Goal: Task Accomplishment & Management: Manage account settings

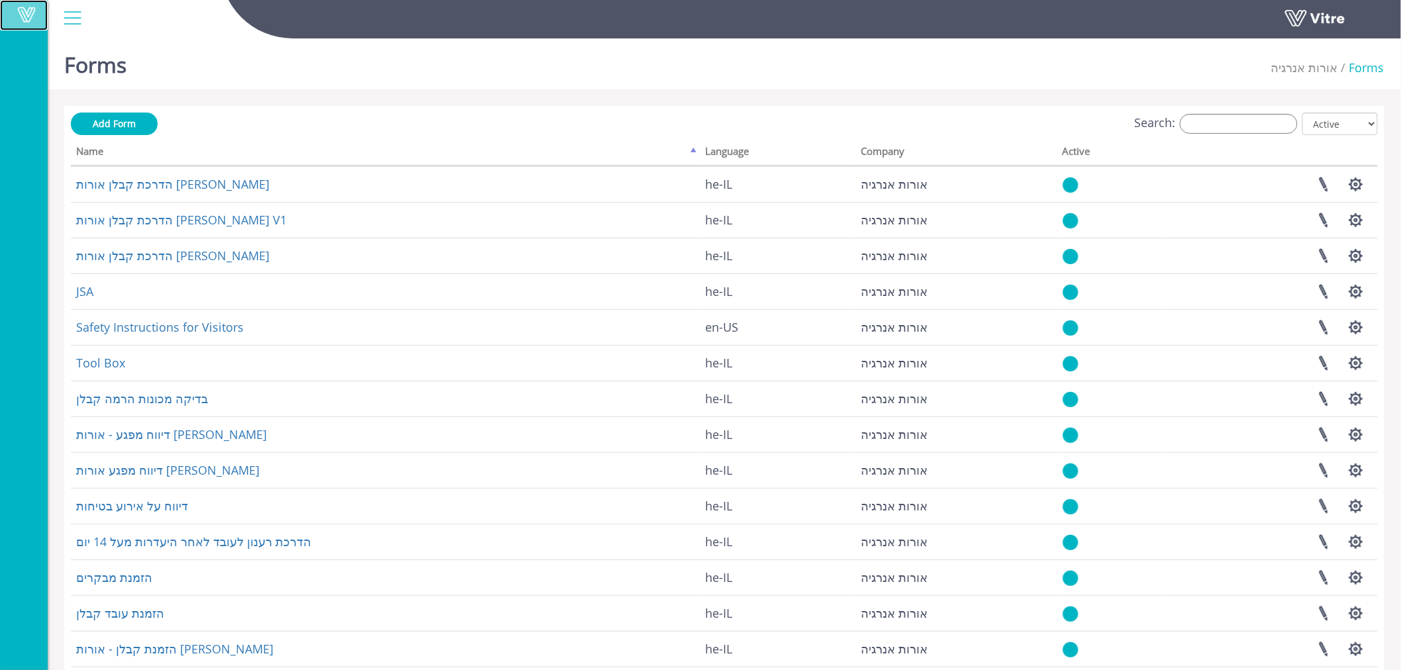
click at [16, 15] on span at bounding box center [26, 15] width 33 height 16
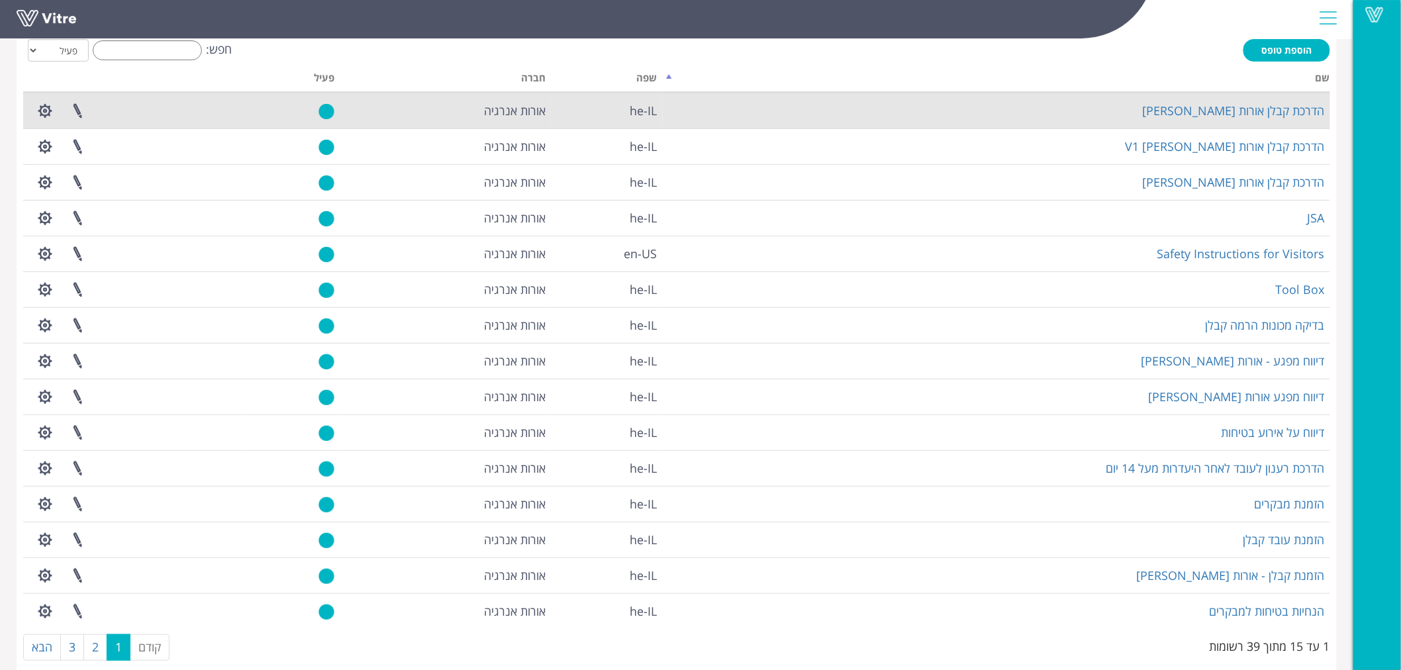
scroll to position [93, 0]
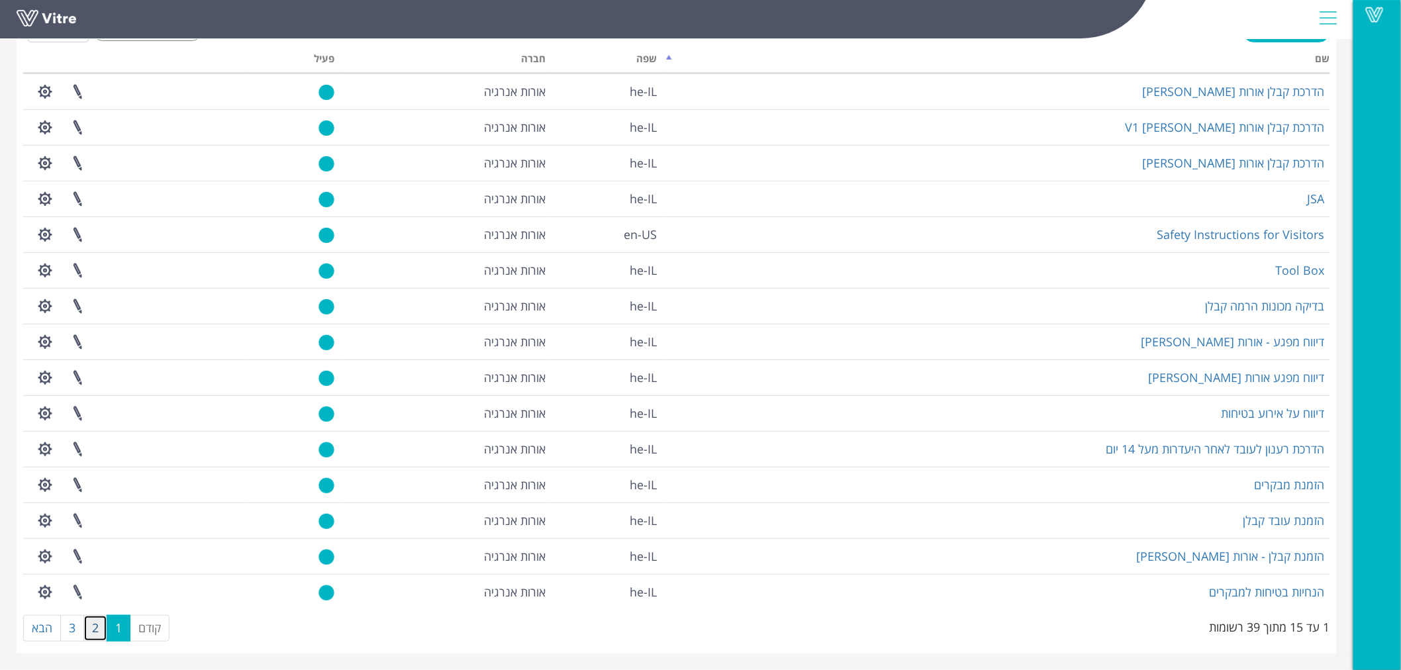
click at [93, 629] on link "2" at bounding box center [95, 628] width 24 height 26
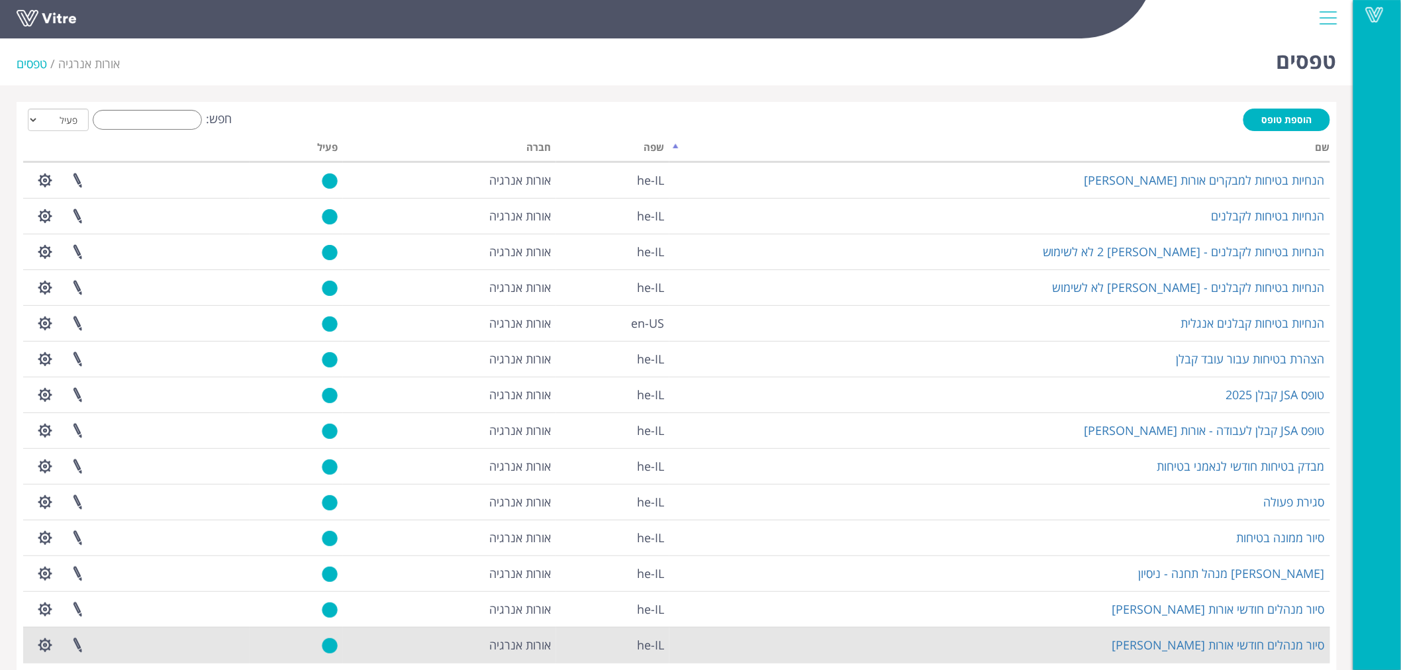
scroll to position [0, 0]
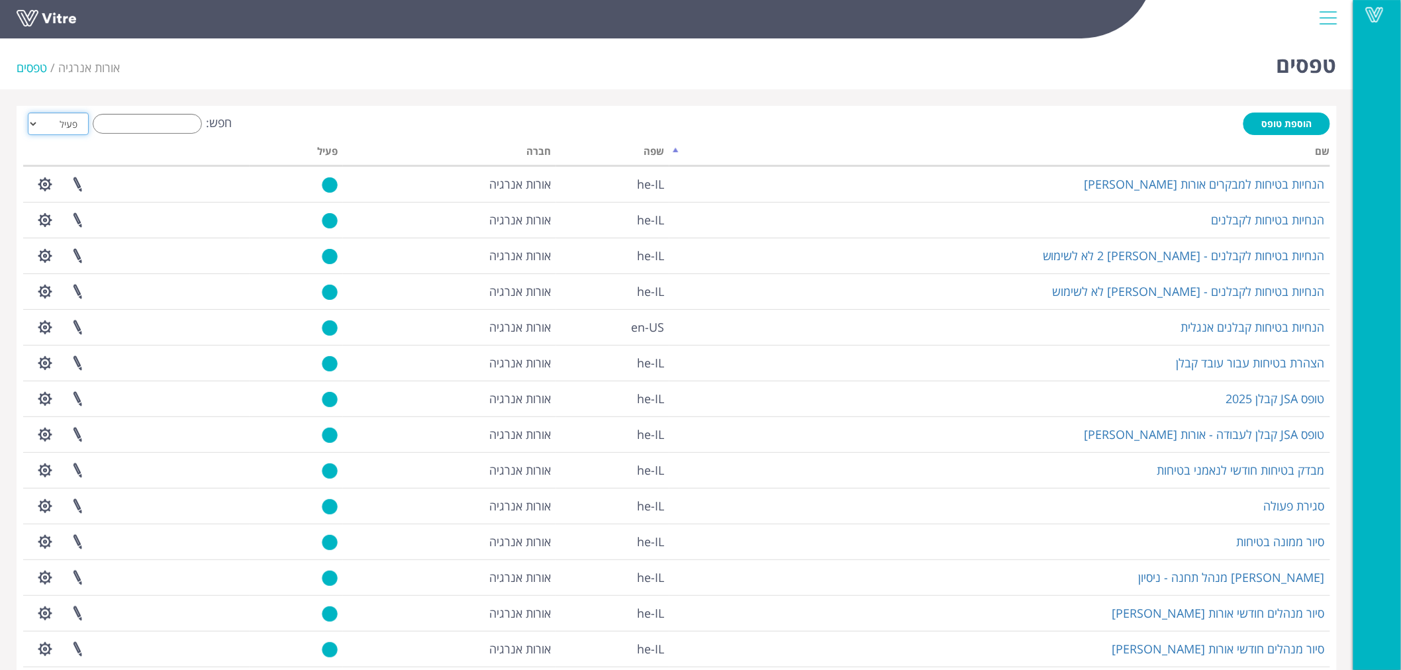
click at [73, 127] on select "הכל פעיל לא פעיל" at bounding box center [58, 124] width 61 height 23
click at [28, 113] on select "הכל פעיל לא פעיל" at bounding box center [58, 124] width 61 height 23
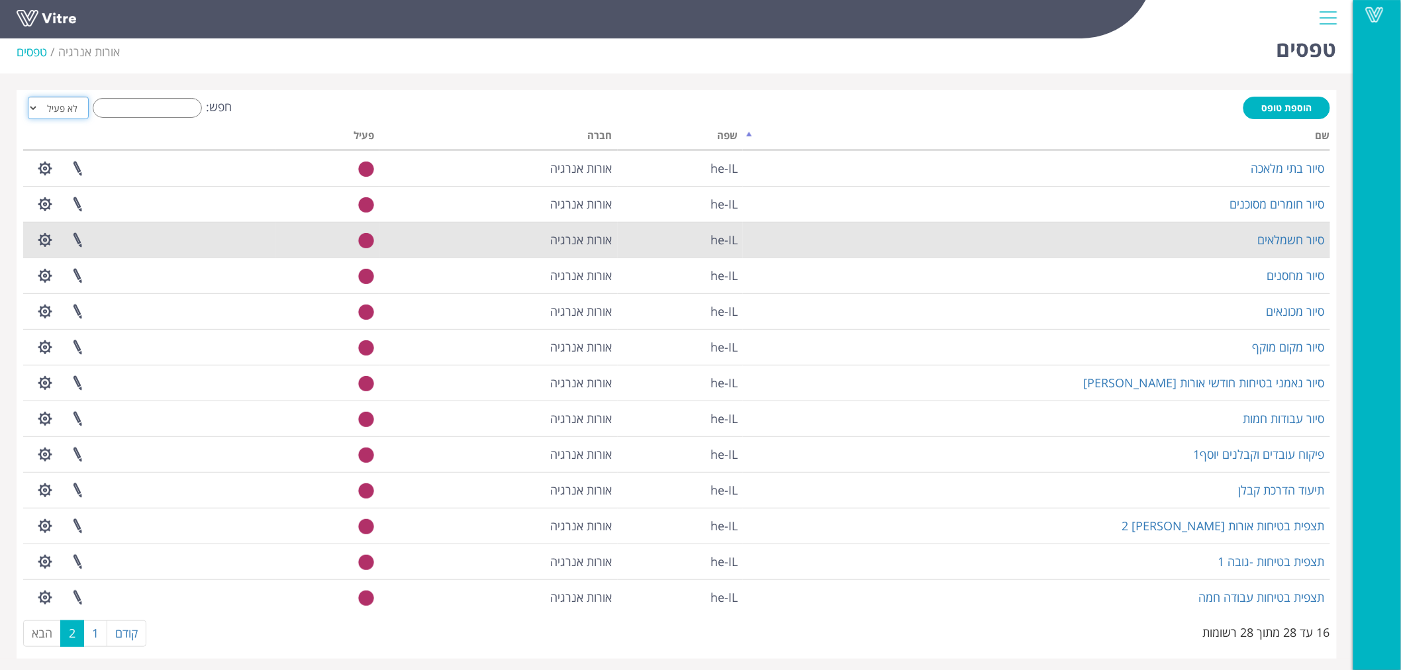
scroll to position [21, 0]
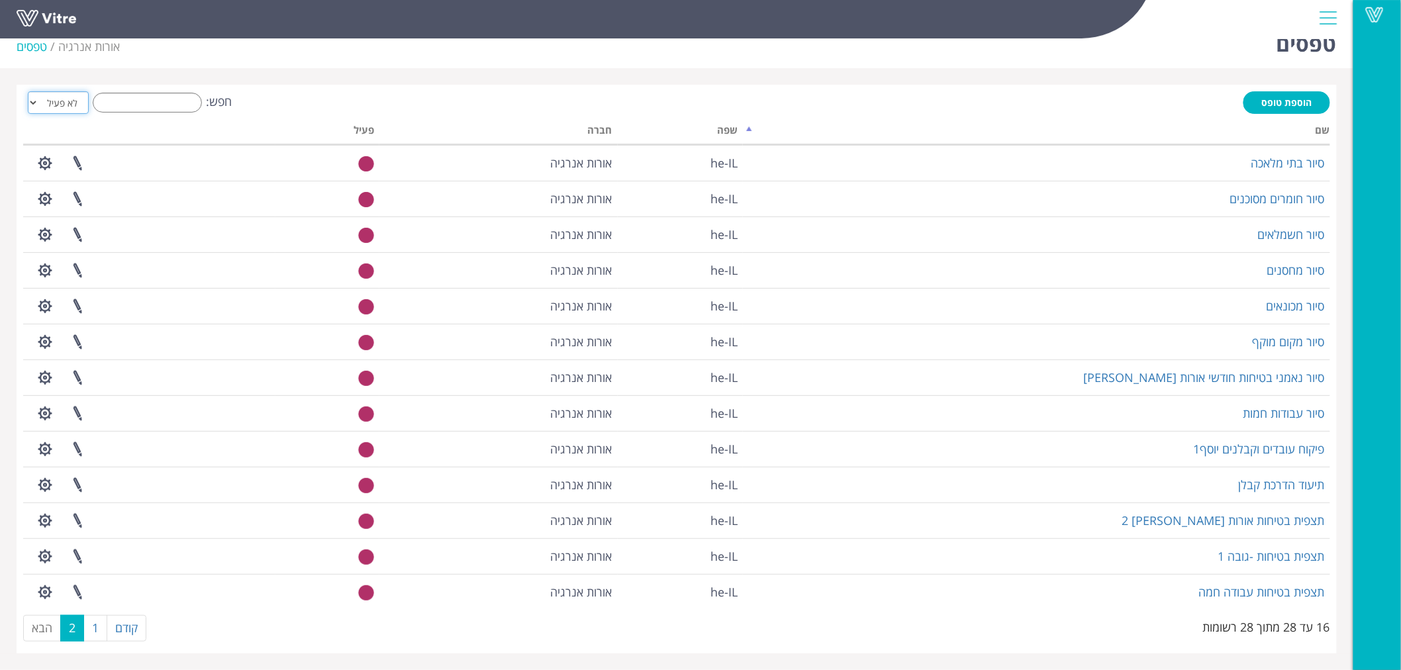
click at [48, 102] on select "הכל פעיל לא פעיל" at bounding box center [58, 102] width 61 height 23
click at [28, 91] on select "הכל פעיל לא פעיל" at bounding box center [58, 102] width 61 height 23
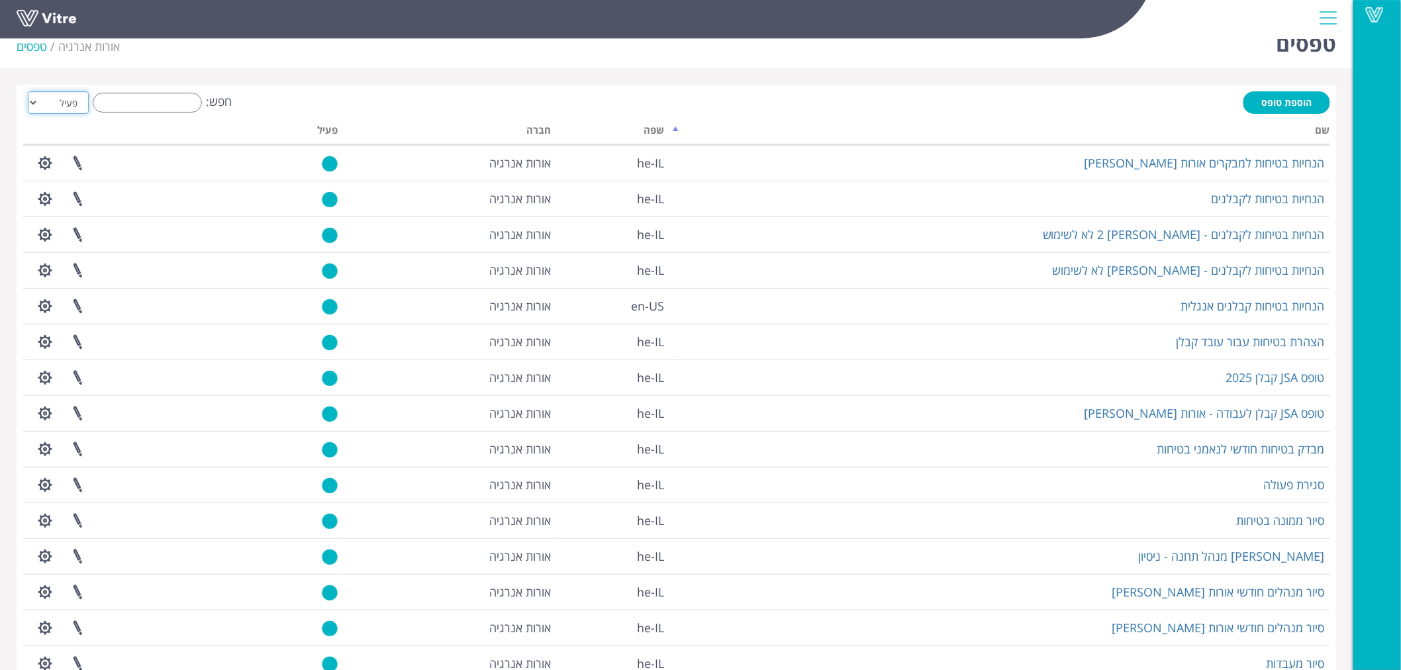
click at [60, 107] on select "הכל פעיל לא פעיל" at bounding box center [58, 102] width 61 height 23
select select "2"
click at [28, 91] on select "הכל פעיל לא פעיל" at bounding box center [58, 102] width 61 height 23
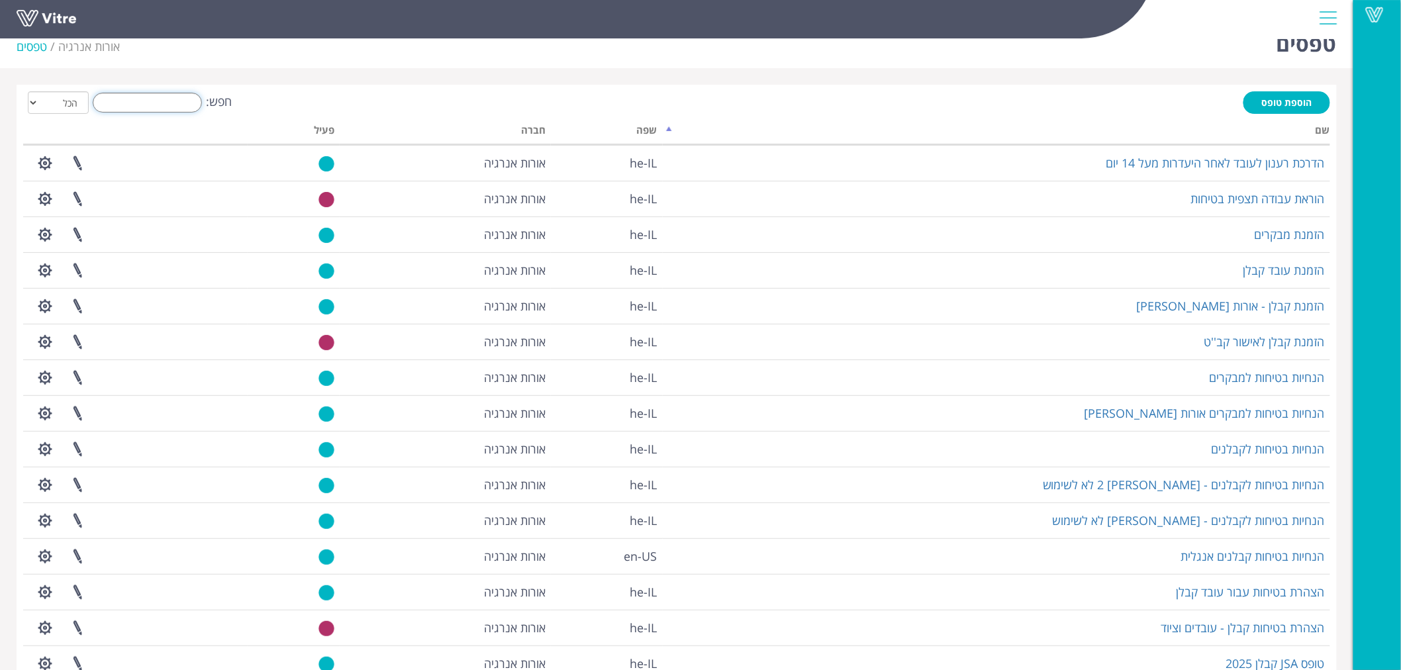
click at [183, 103] on input "חפש:" at bounding box center [147, 103] width 109 height 20
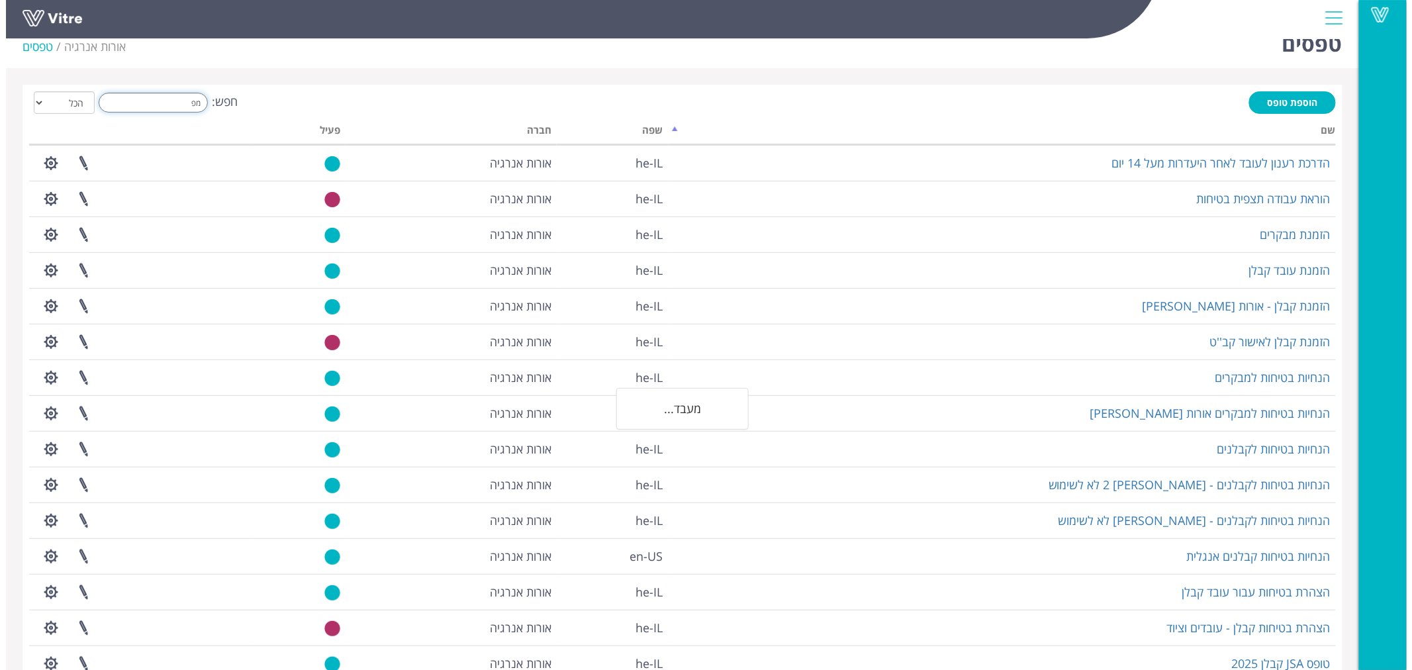
scroll to position [0, 0]
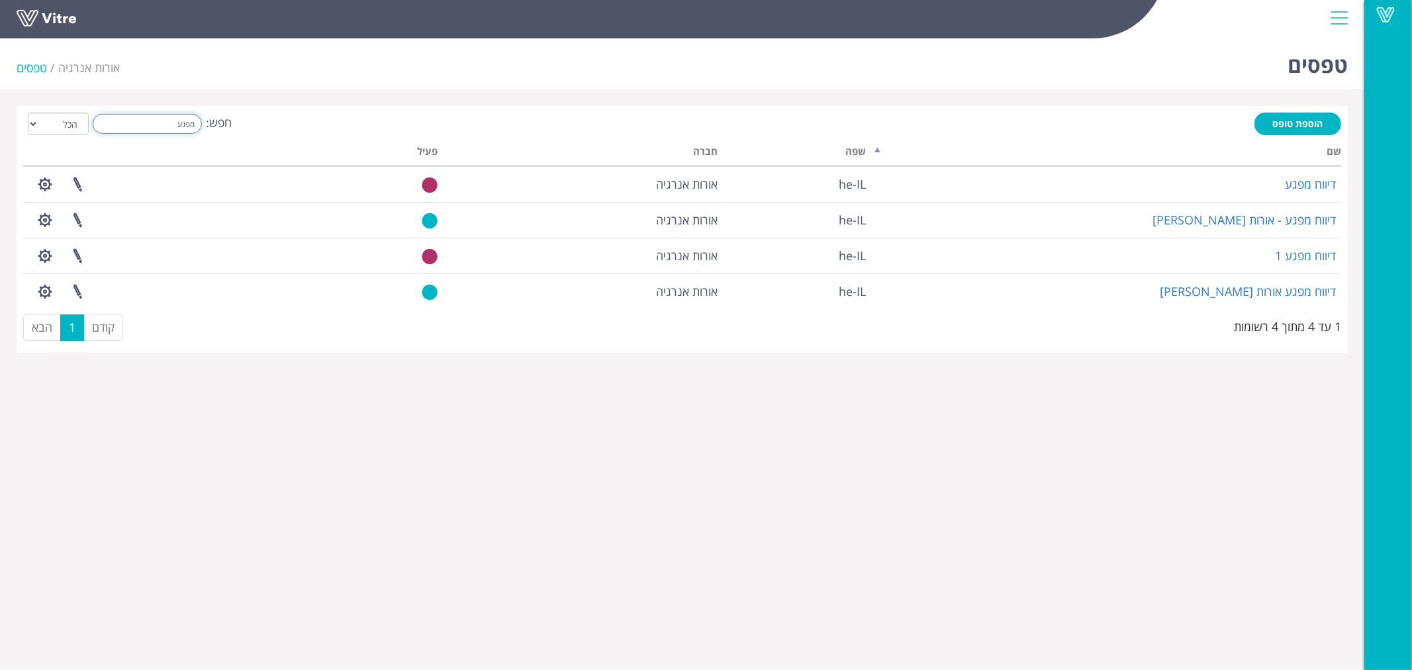
type input "מפגע"
click at [54, 124] on select "הכל פעיל לא פעיל" at bounding box center [58, 124] width 61 height 23
select select "1"
click at [28, 113] on select "הכל פעיל לא פעיל" at bounding box center [58, 124] width 61 height 23
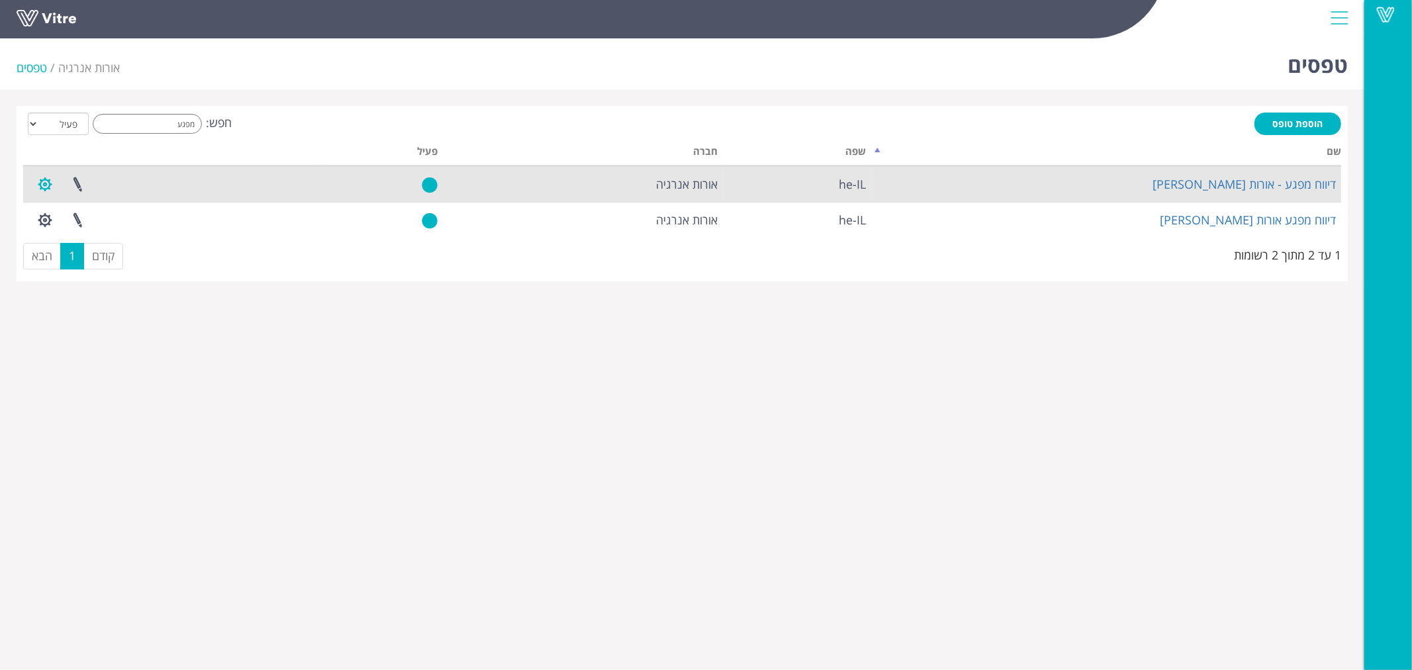
click at [40, 182] on button "button" at bounding box center [44, 184] width 33 height 35
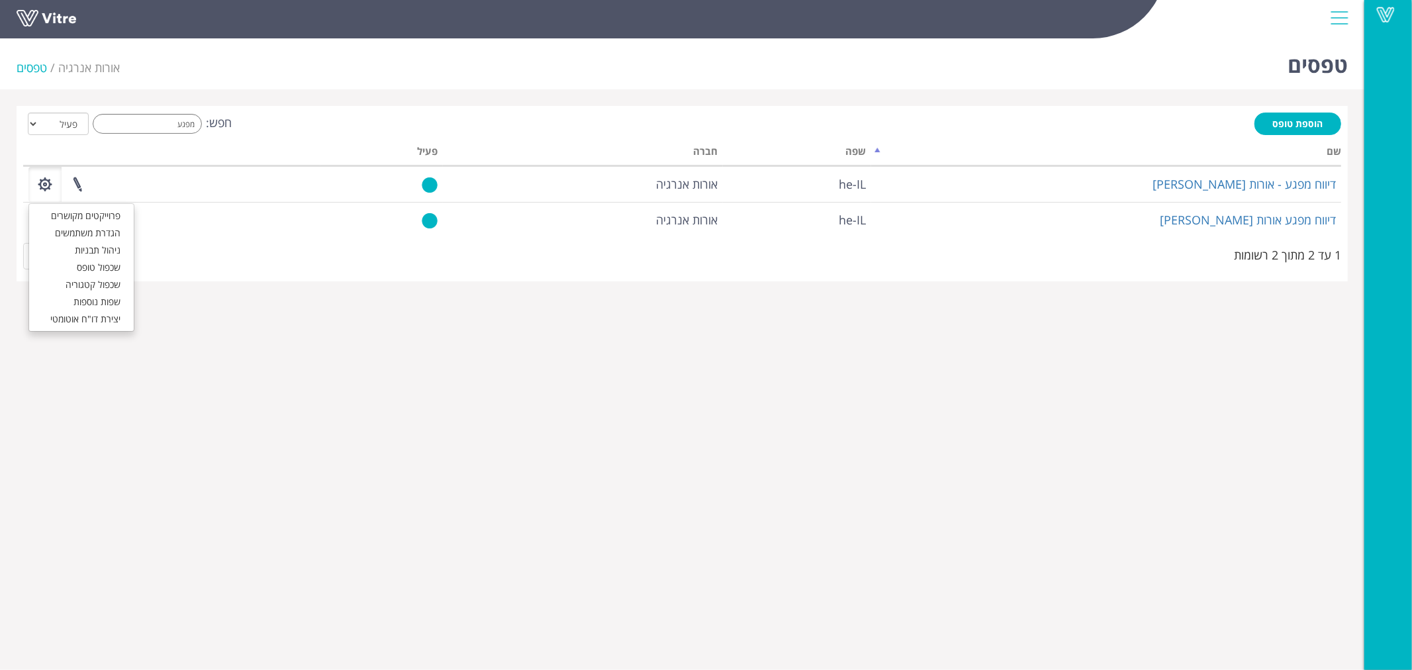
click at [556, 106] on div "הוספת טופס חפש: מפגע הכל פעיל לא פעיל מעבד... שם שפה חברה פעיל דיווח מפגע - אור…" at bounding box center [682, 193] width 1331 height 175
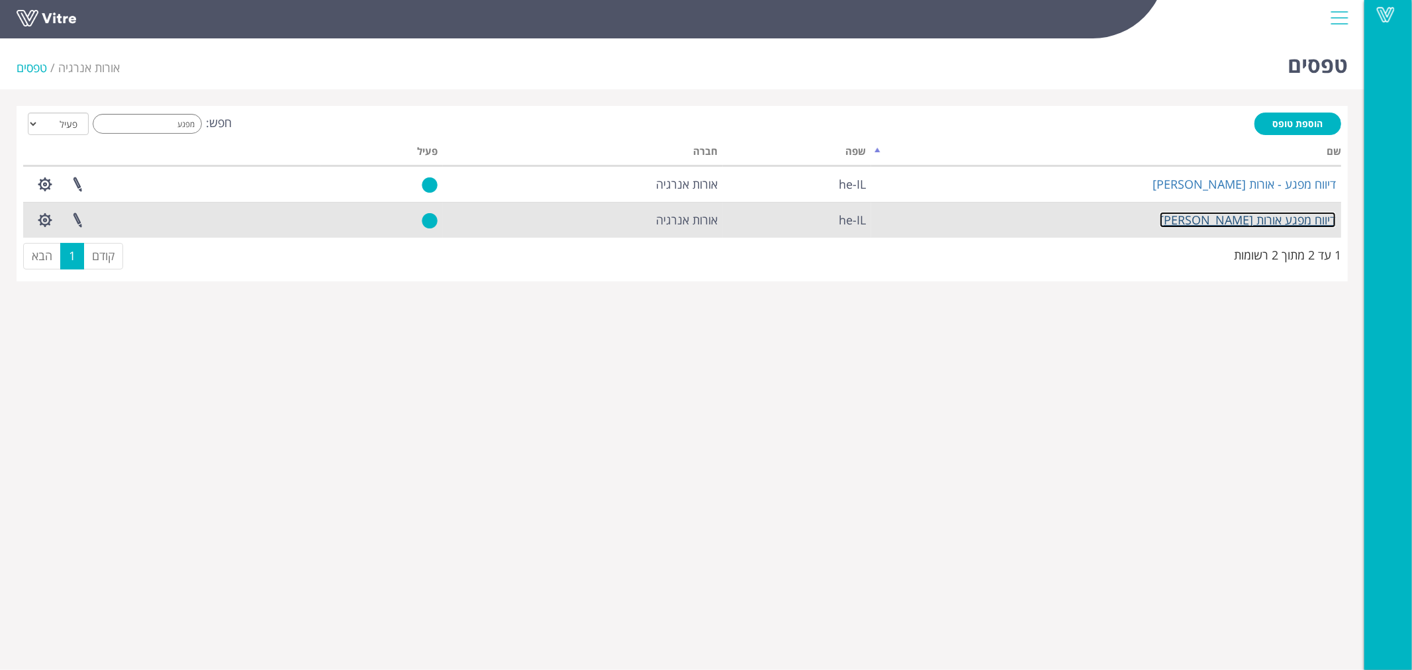
click at [1291, 220] on link "דיווח מפגע אורות פנינה" at bounding box center [1248, 220] width 176 height 16
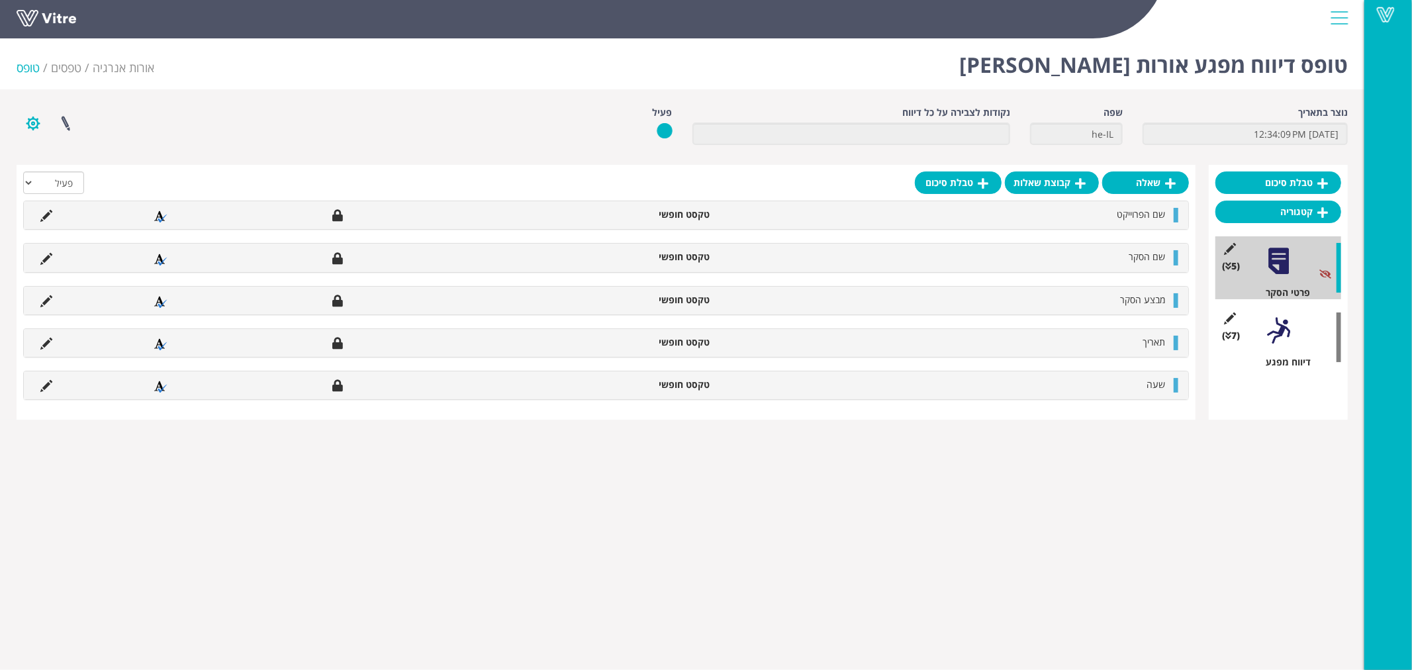
click at [30, 124] on button "button" at bounding box center [33, 123] width 33 height 35
click at [101, 108] on div "פרוייקטים מקושרים הגדרת משתמשים ניהול תבניות שכפול טופס שכפול קטגוריה שפות נוספ…" at bounding box center [288, 123] width 563 height 35
drag, startPoint x: 444, startPoint y: 477, endPoint x: 425, endPoint y: 498, distance: 29.1
click at [425, 436] on html "Vitre טופס דיווח מפגע אורות פנינה אורות אנרגיה טפסים טופס נוצר בתאריך 8/21/2023…" at bounding box center [706, 218] width 1412 height 436
click at [1273, 326] on div at bounding box center [1279, 331] width 30 height 30
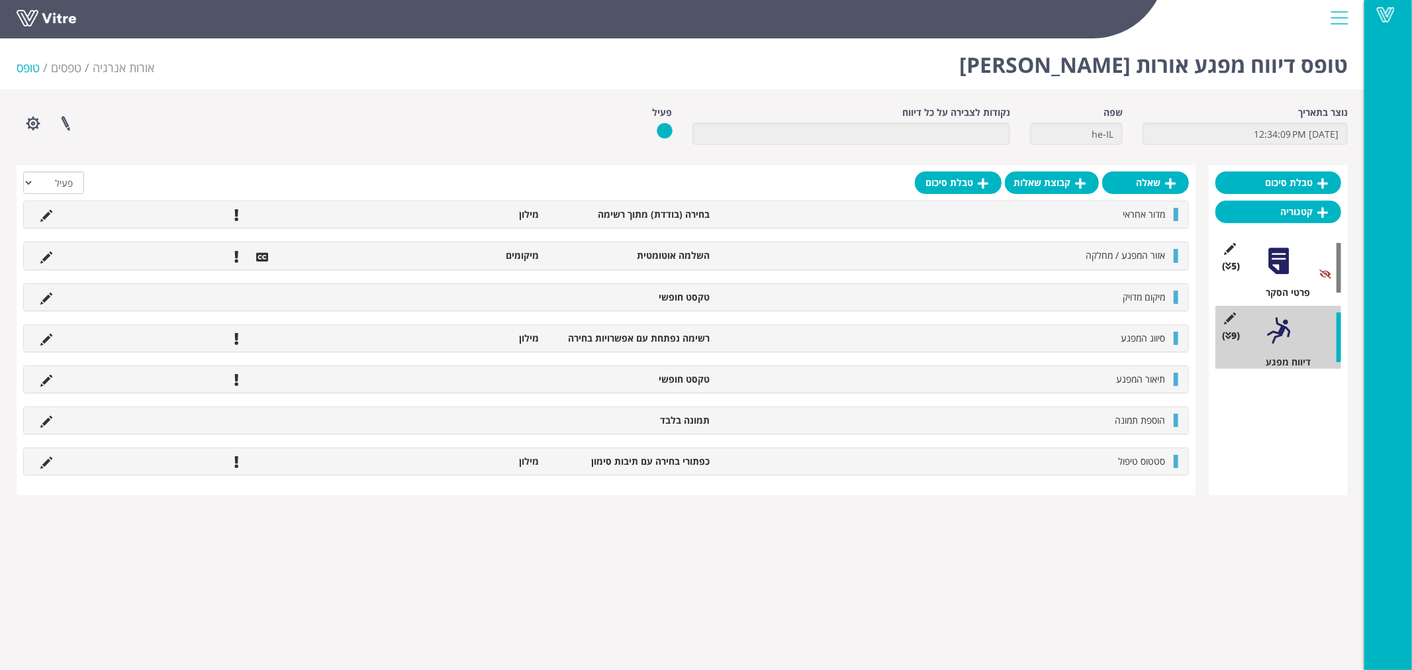
click at [1285, 262] on div at bounding box center [1279, 261] width 30 height 30
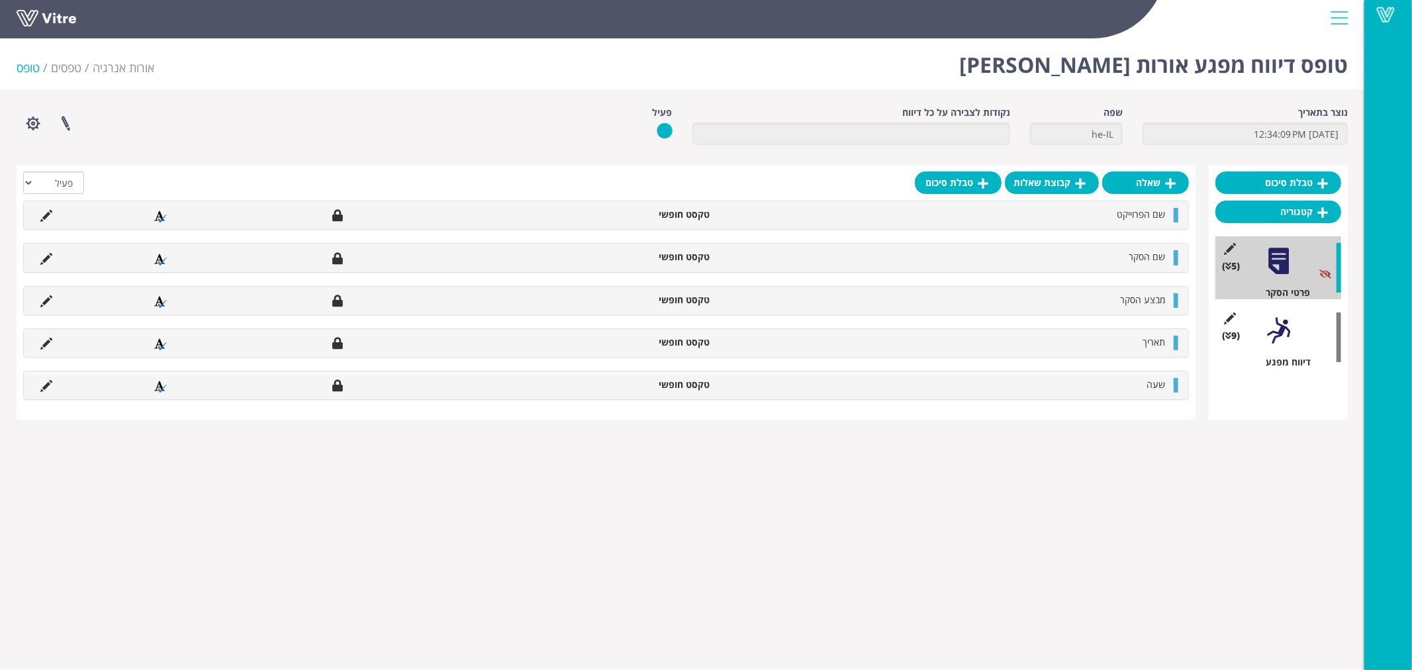
click at [1275, 329] on div at bounding box center [1279, 331] width 30 height 30
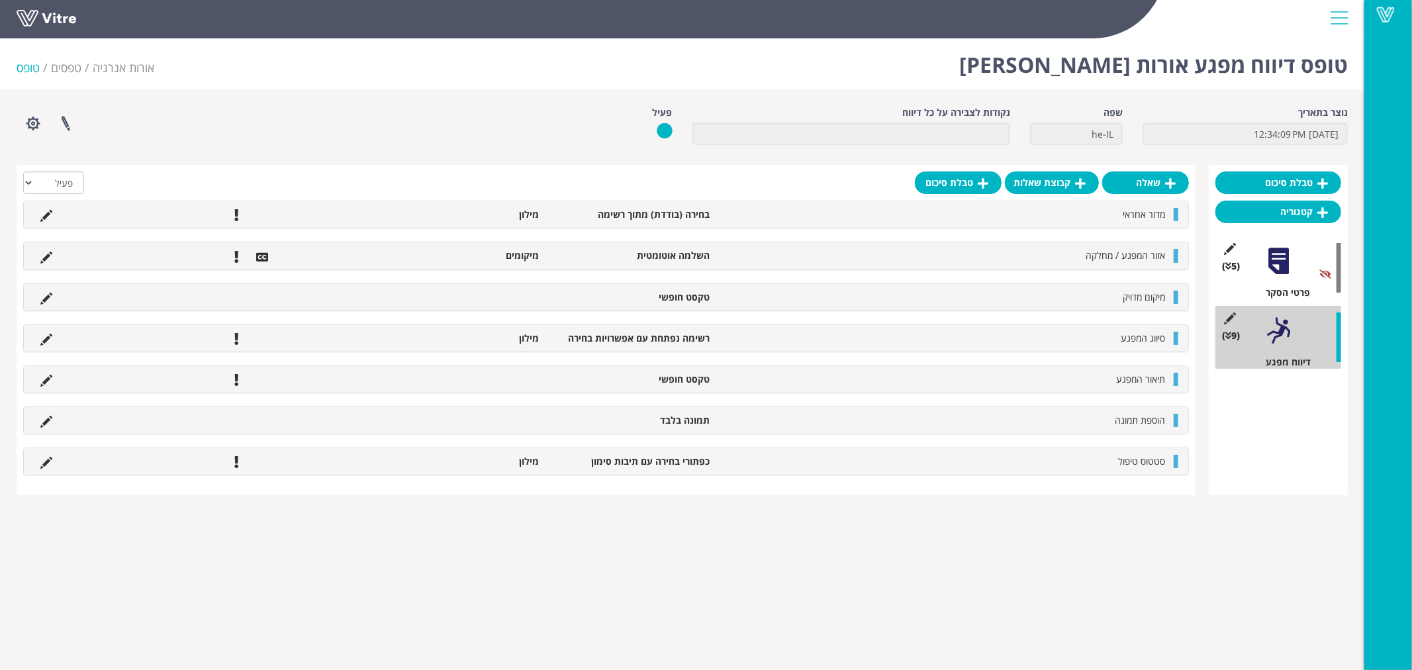
click at [1275, 260] on div at bounding box center [1279, 261] width 30 height 30
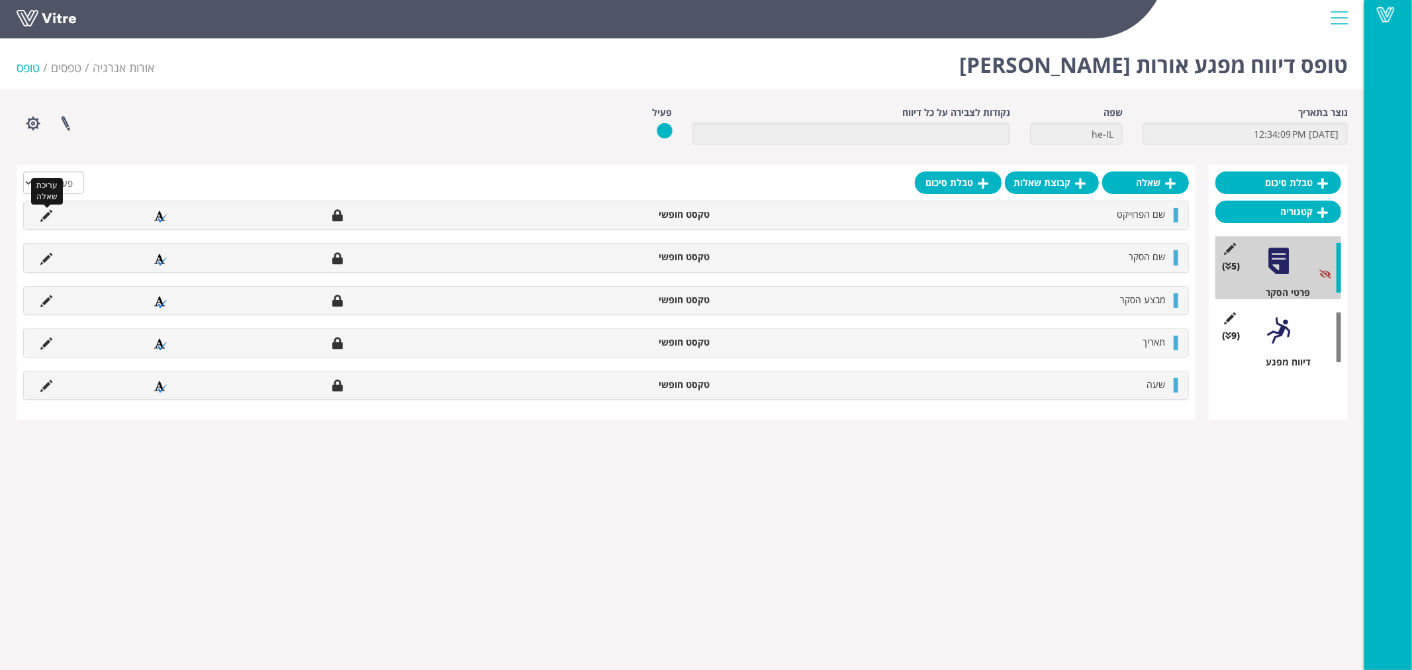
click at [42, 215] on icon at bounding box center [46, 216] width 12 height 12
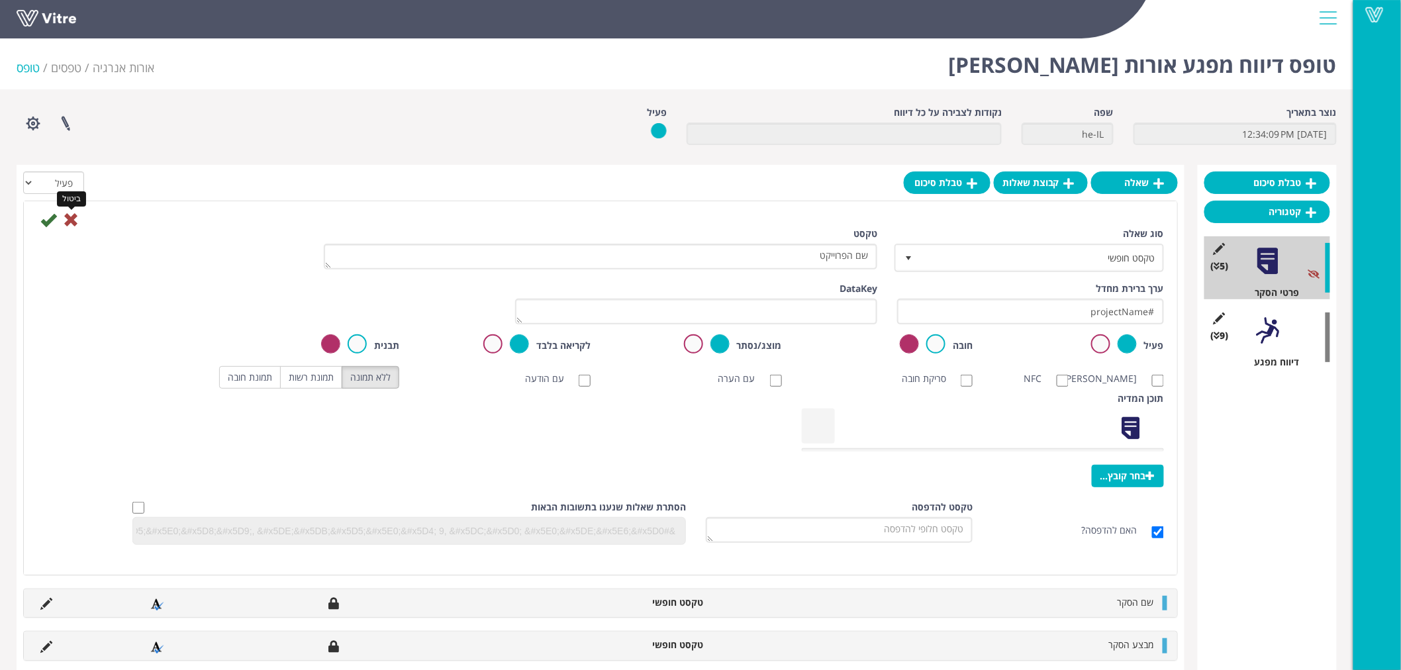
click at [71, 219] on icon at bounding box center [71, 220] width 16 height 16
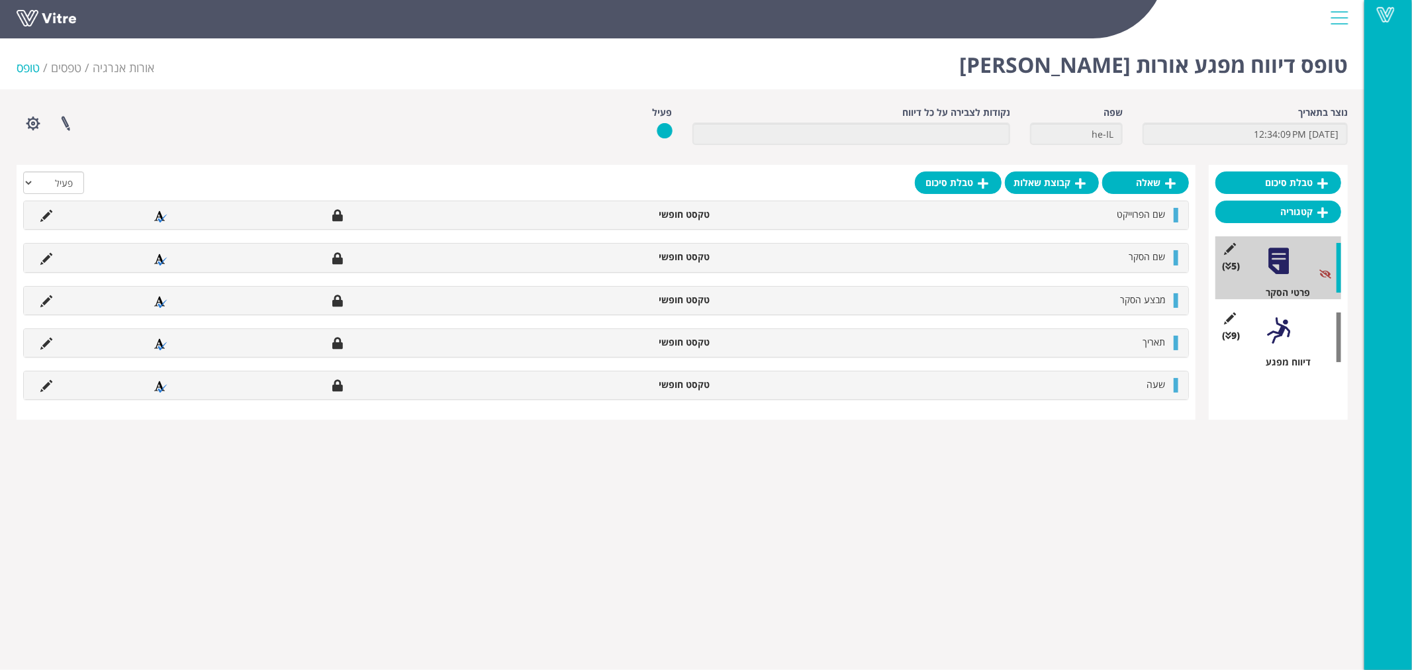
click at [1279, 332] on div at bounding box center [1279, 331] width 30 height 30
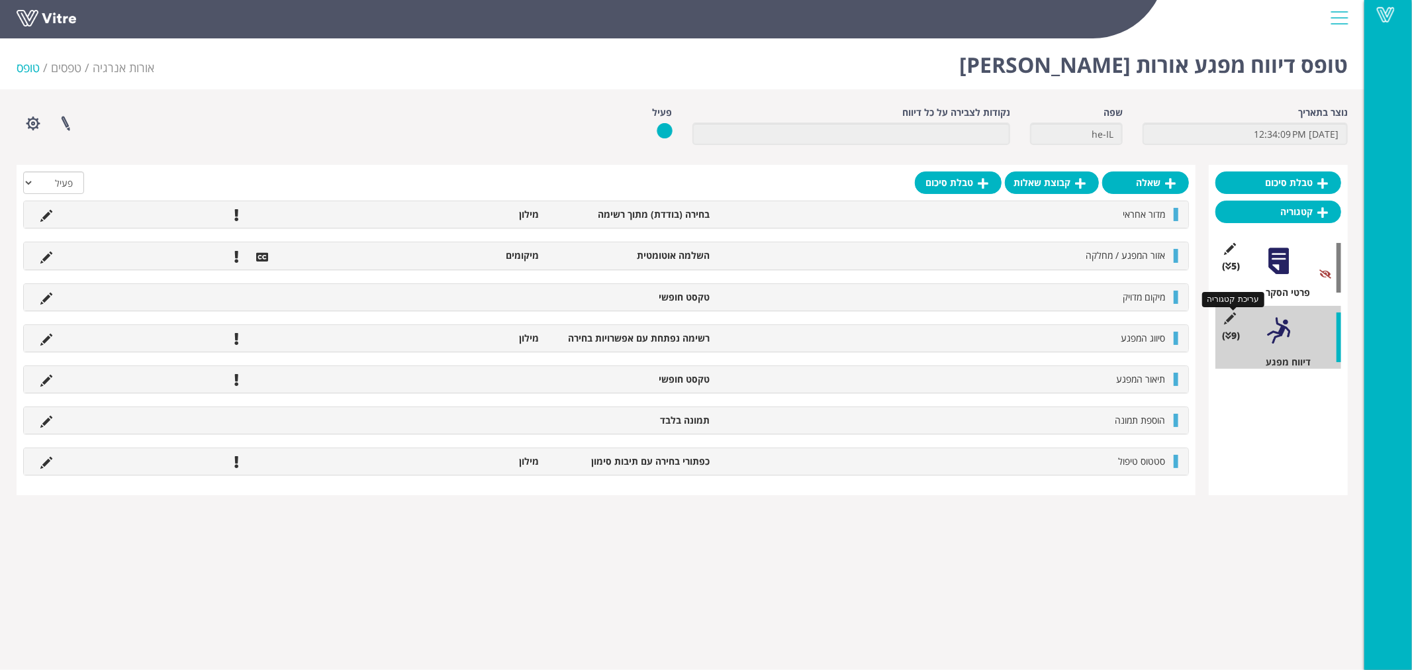
click at [1231, 318] on icon at bounding box center [1230, 318] width 17 height 12
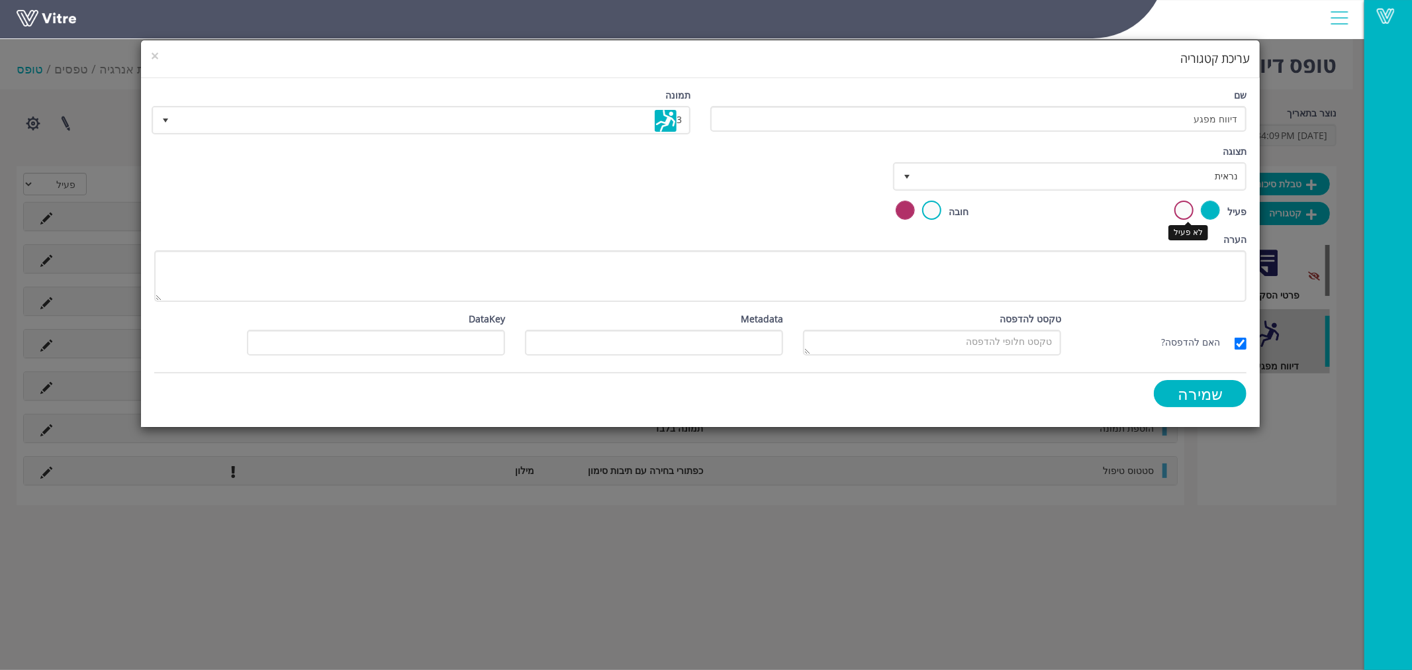
click at [1181, 207] on label at bounding box center [1183, 210] width 19 height 19
click at [0, 0] on input "radio" at bounding box center [0, 0] width 0 height 0
click at [1194, 387] on input "שמירה" at bounding box center [1200, 393] width 93 height 27
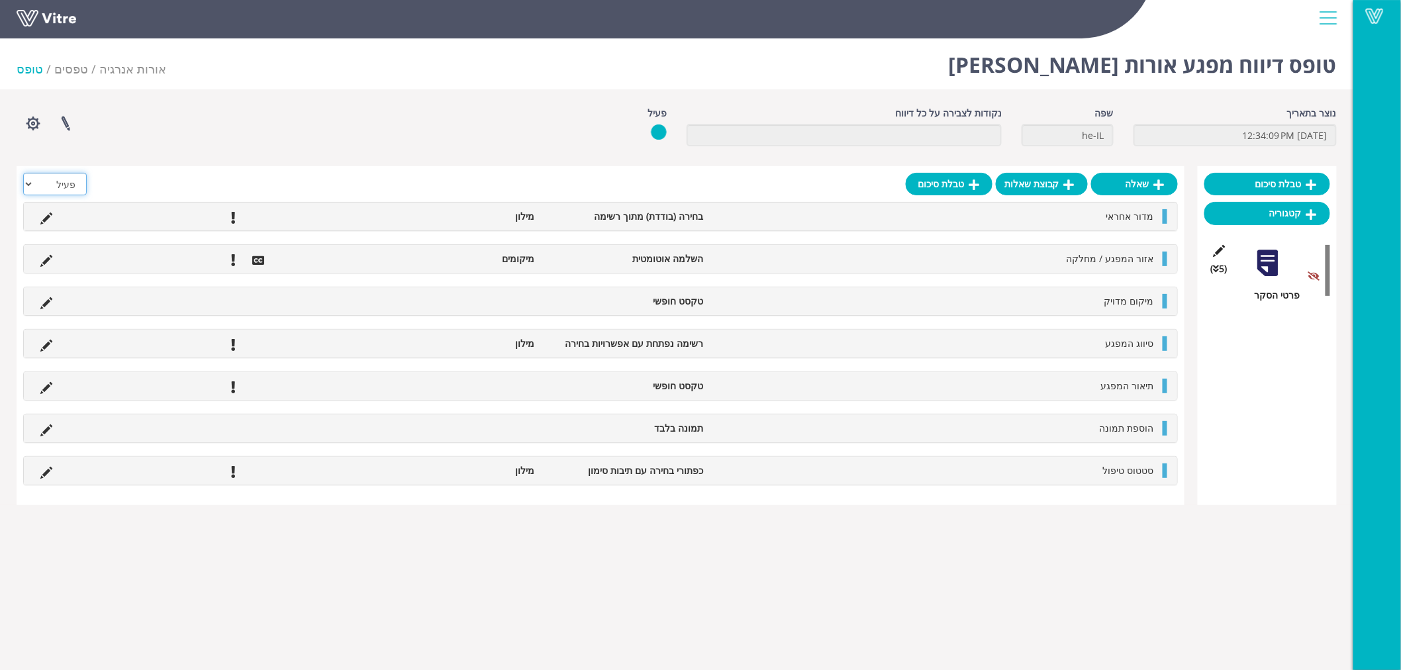
click at [31, 181] on select "הכל פעיל לא פעיל" at bounding box center [55, 184] width 64 height 23
select select "2"
click at [23, 173] on select "הכל פעיל לא פעיל" at bounding box center [55, 184] width 64 height 23
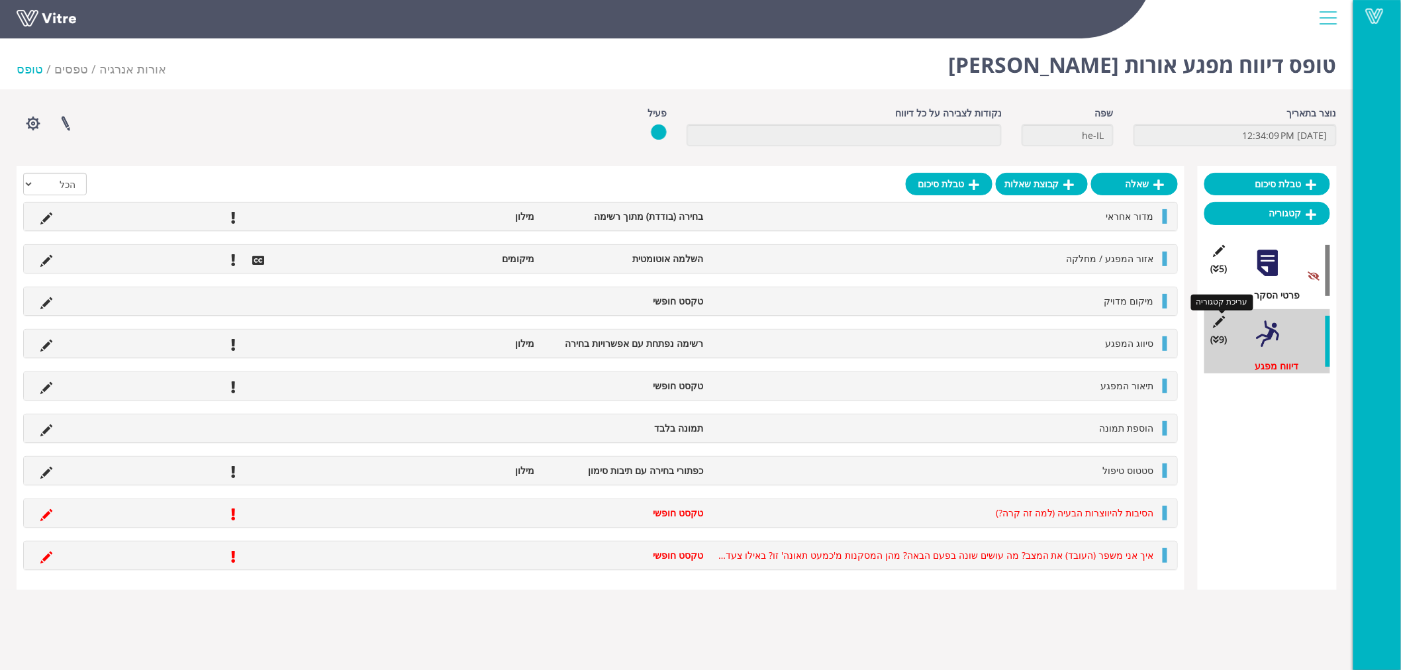
click at [1220, 322] on icon at bounding box center [1219, 322] width 17 height 12
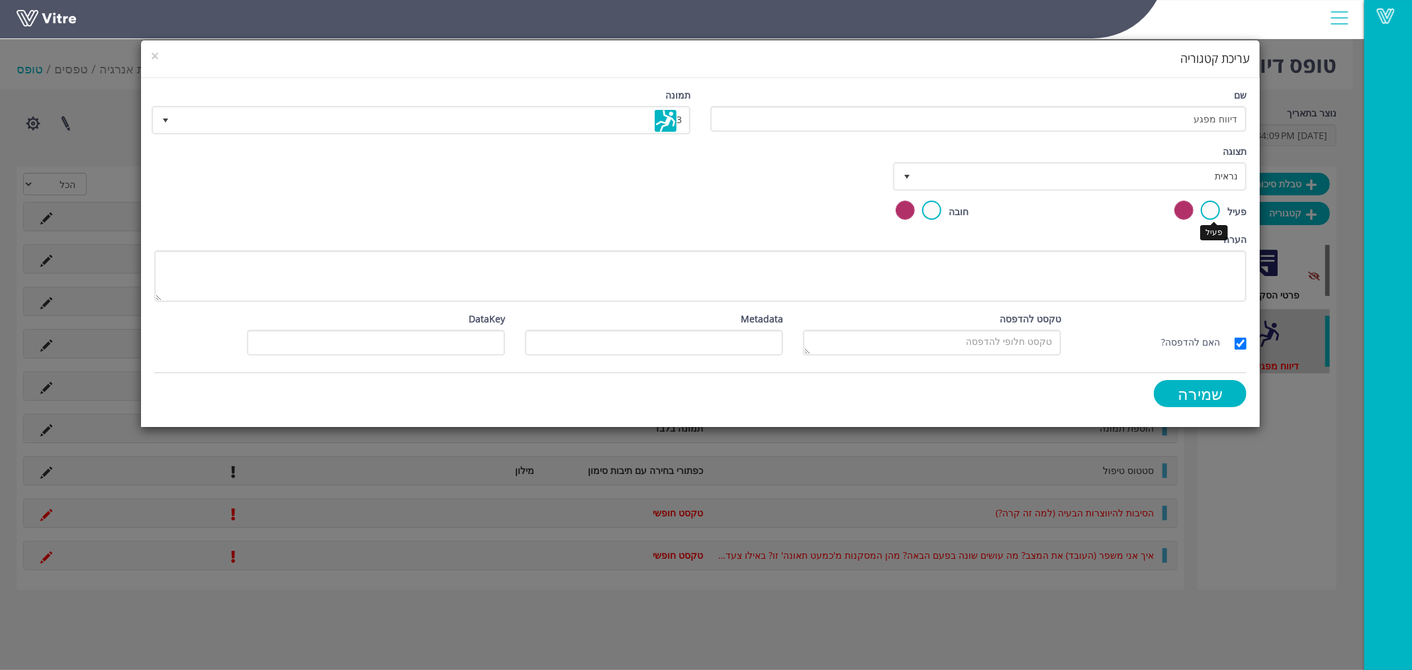
click at [1205, 201] on label at bounding box center [1210, 210] width 19 height 19
click at [0, 0] on input "radio" at bounding box center [0, 0] width 0 height 0
click at [1186, 388] on input "שמירה" at bounding box center [1200, 393] width 93 height 27
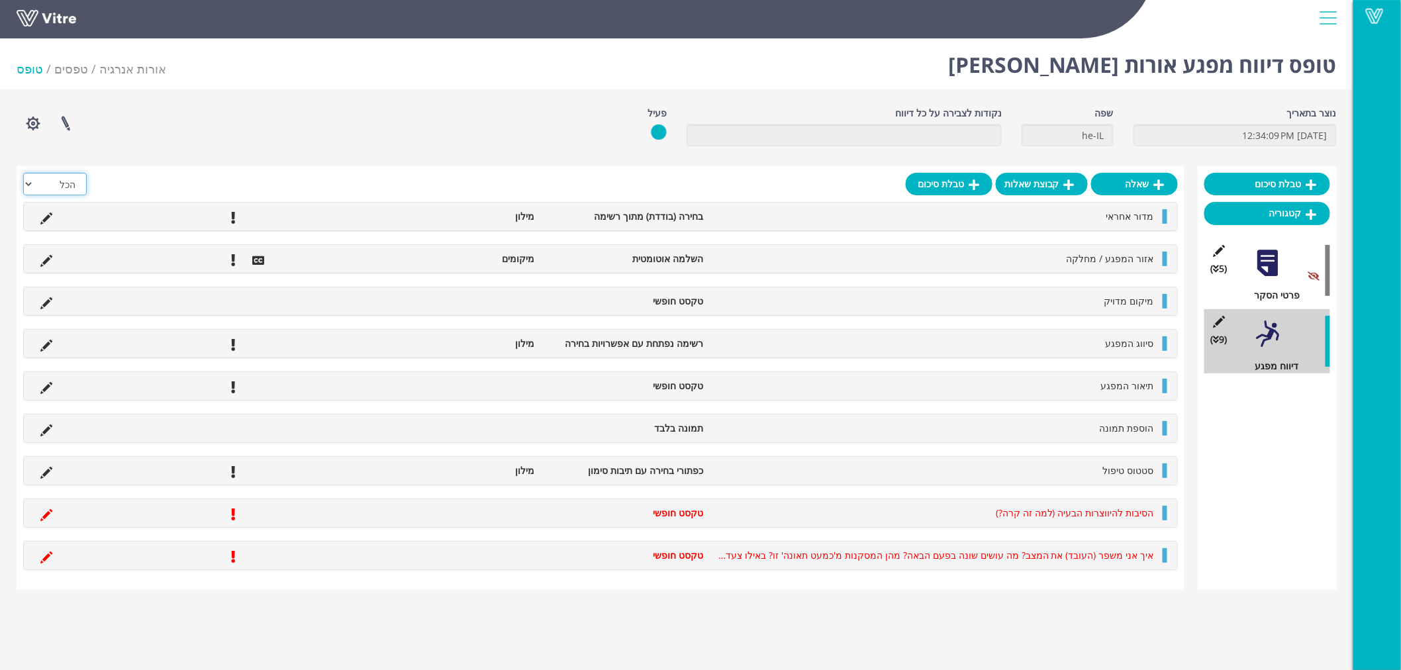
click at [30, 186] on select "הכל פעיל לא פעיל" at bounding box center [55, 184] width 64 height 23
click at [119, 173] on div at bounding box center [600, 187] width 1154 height 29
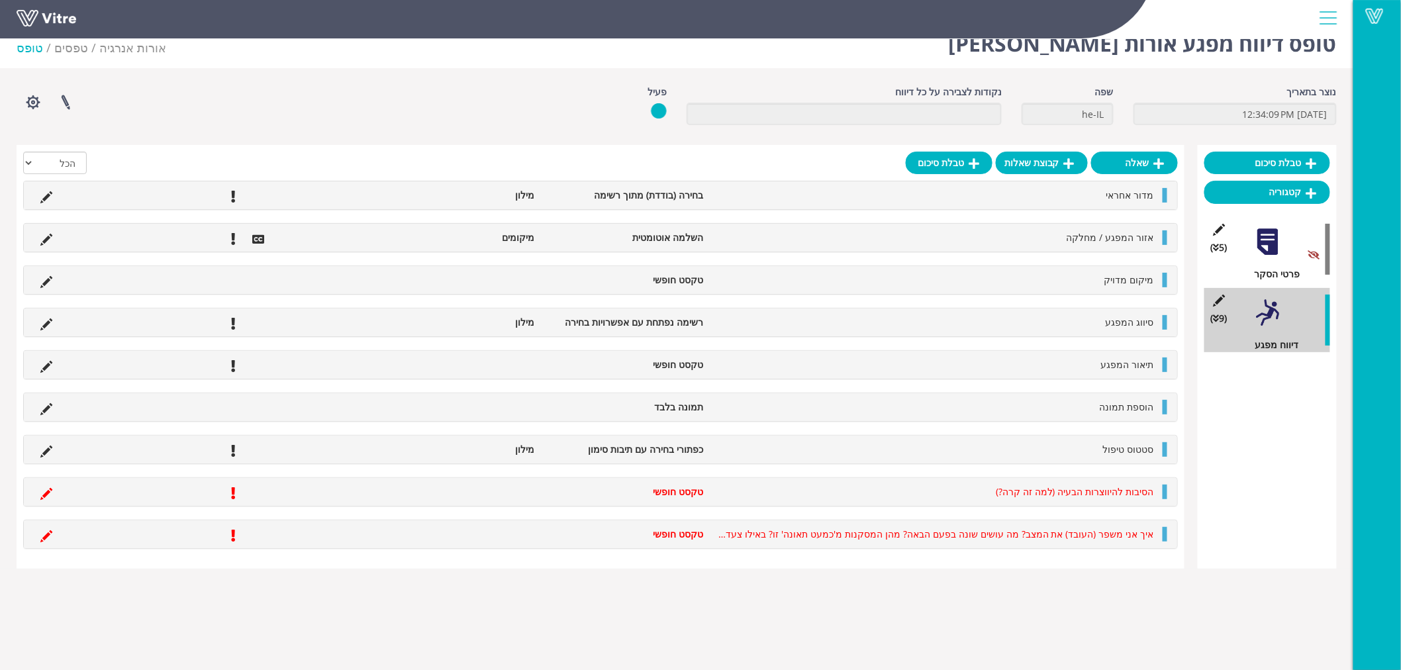
scroll to position [33, 0]
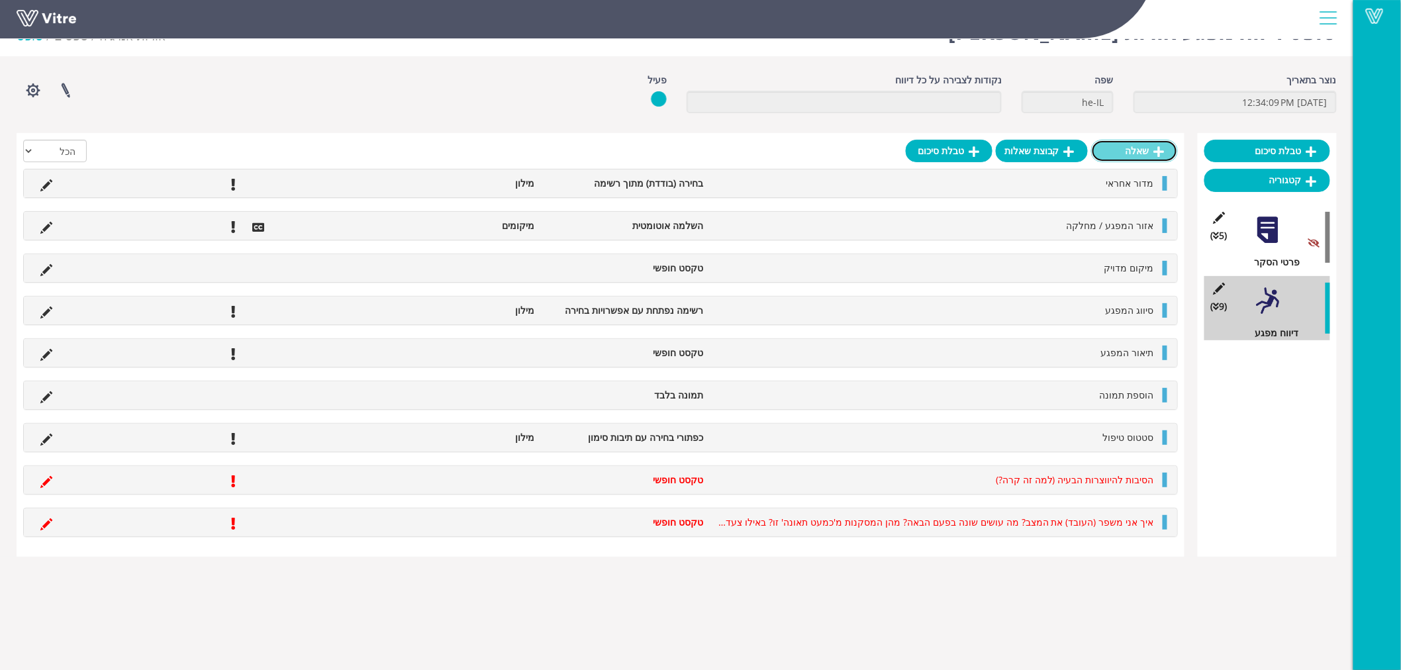
click at [1160, 154] on icon at bounding box center [1159, 152] width 11 height 12
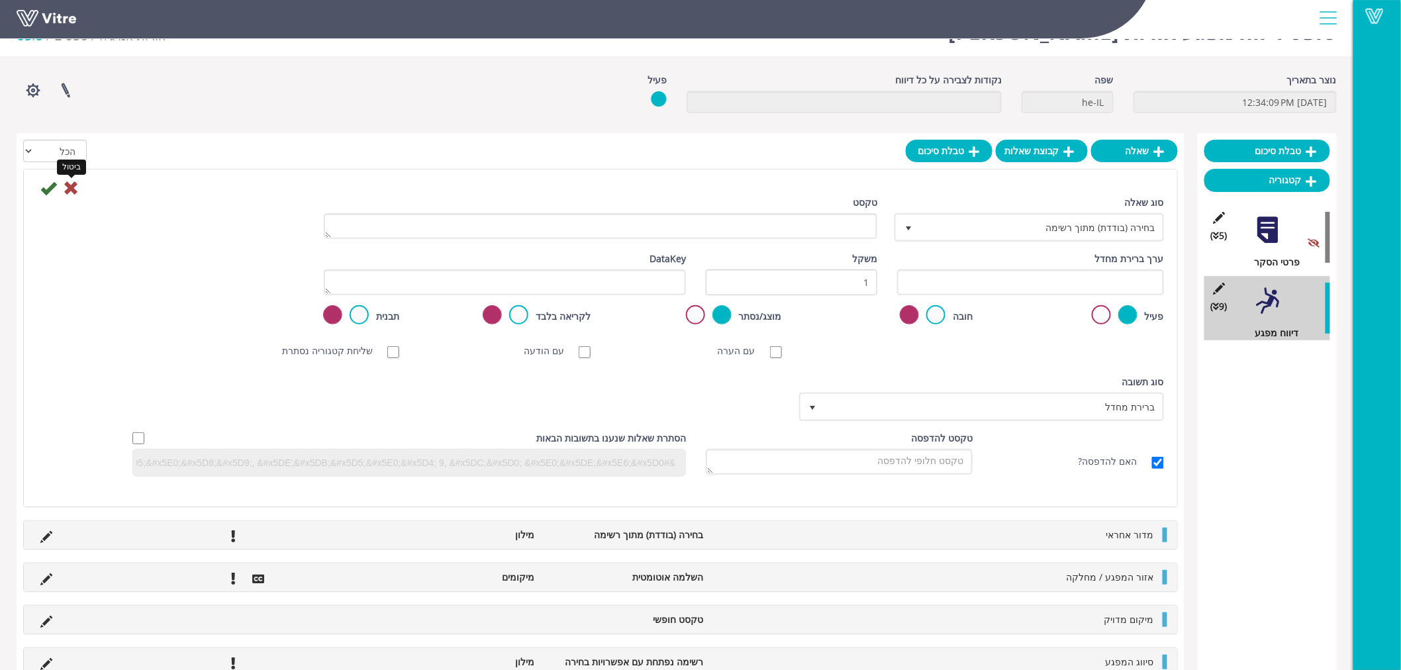
click at [71, 190] on icon at bounding box center [71, 188] width 16 height 16
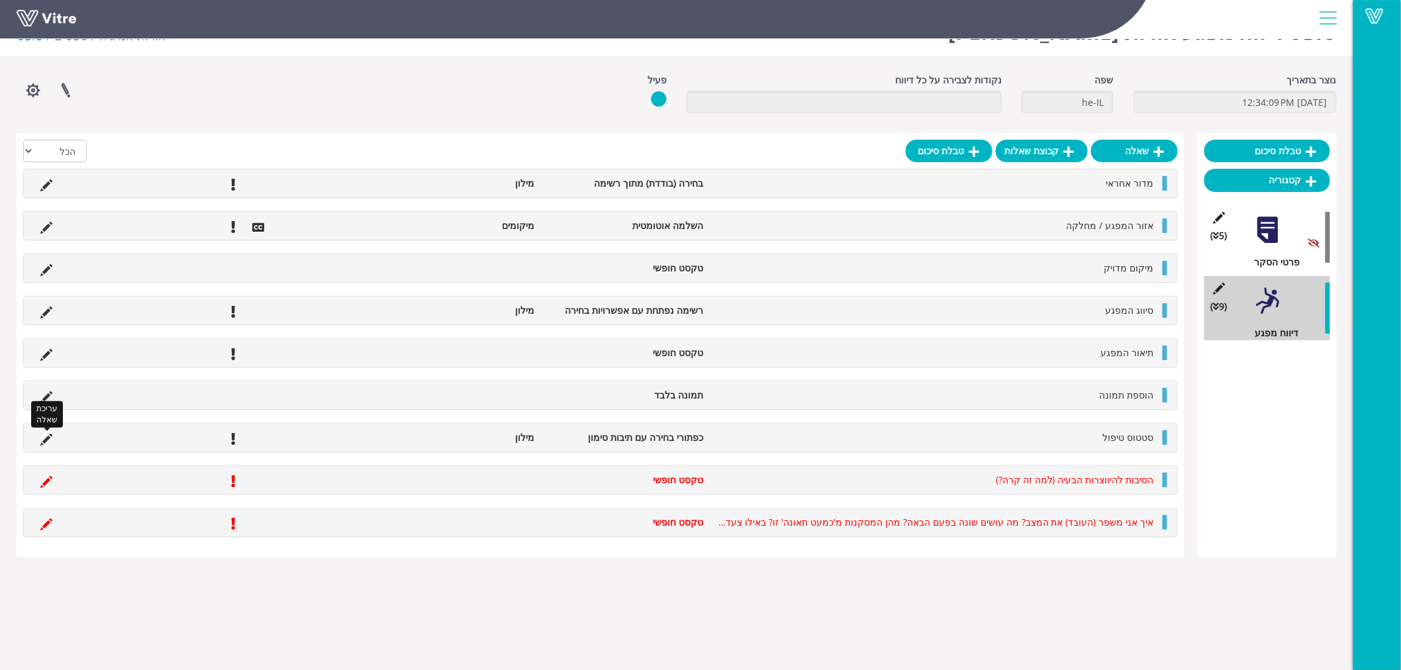
click at [48, 439] on icon at bounding box center [46, 440] width 12 height 12
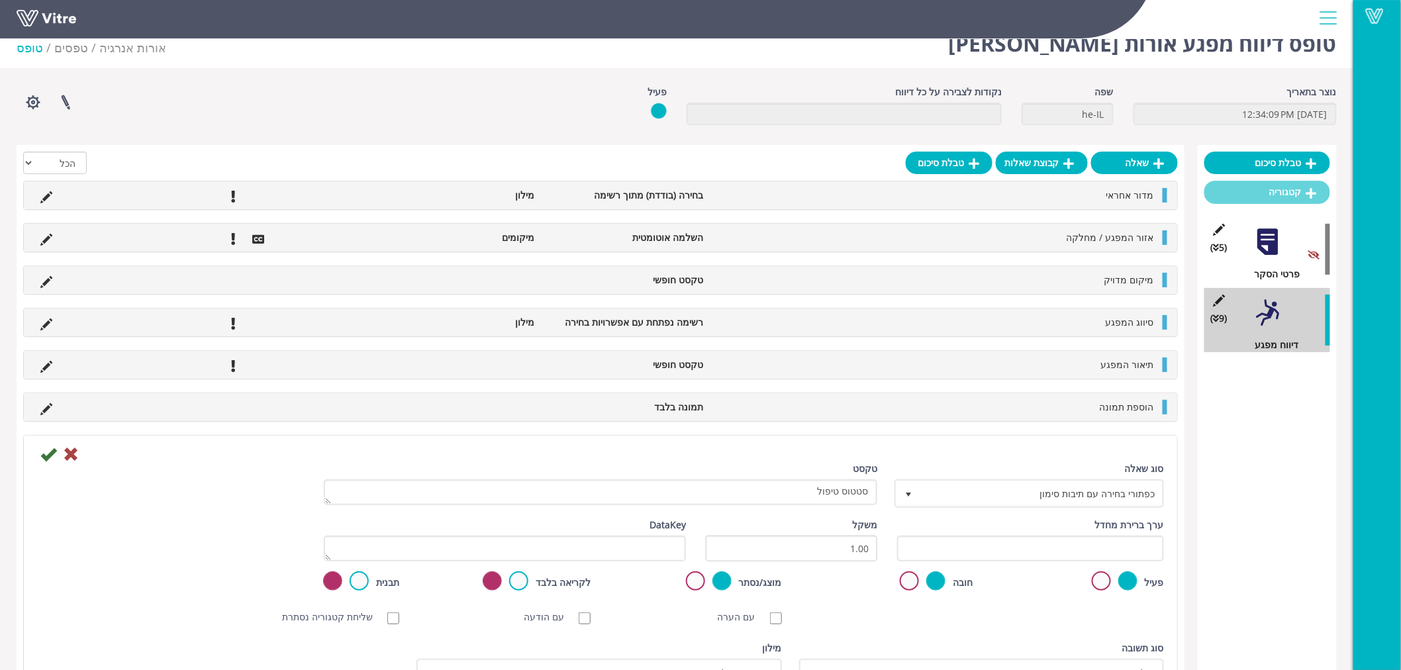
scroll to position [0, 0]
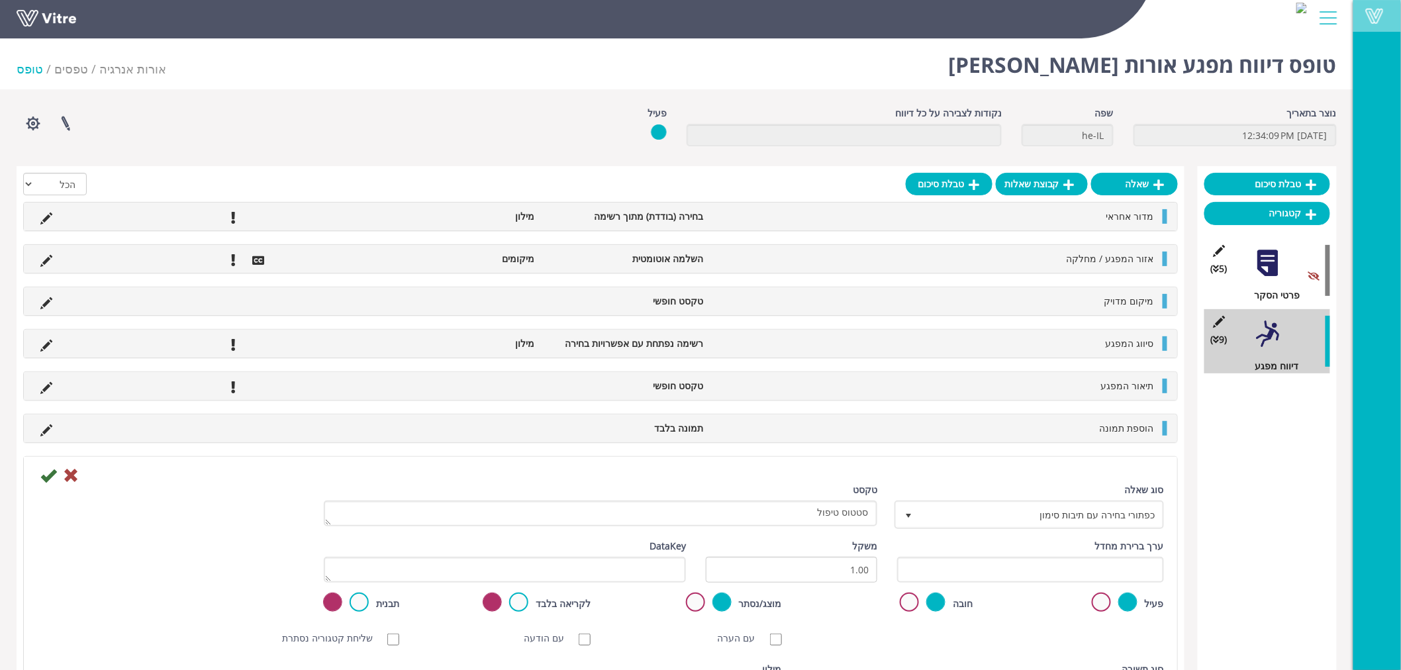
click at [1379, 17] on span at bounding box center [1373, 16] width 33 height 16
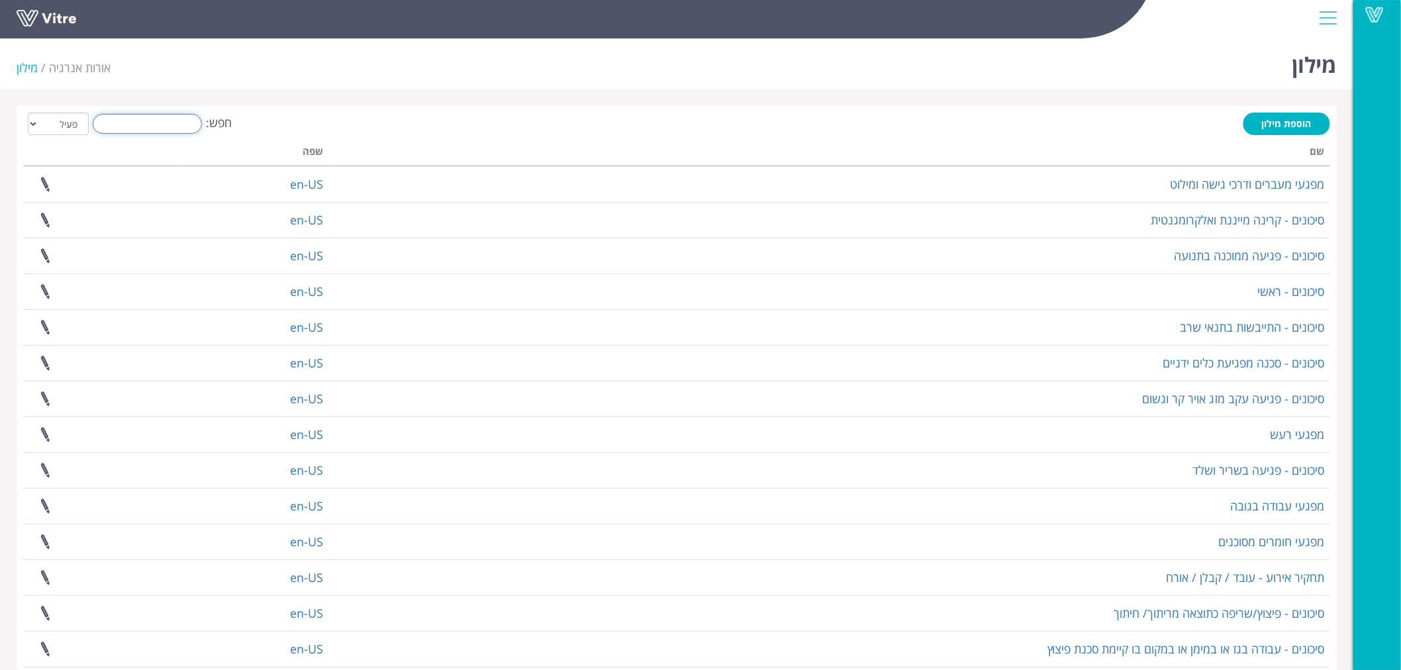
click at [155, 124] on input "חפש:" at bounding box center [147, 124] width 109 height 20
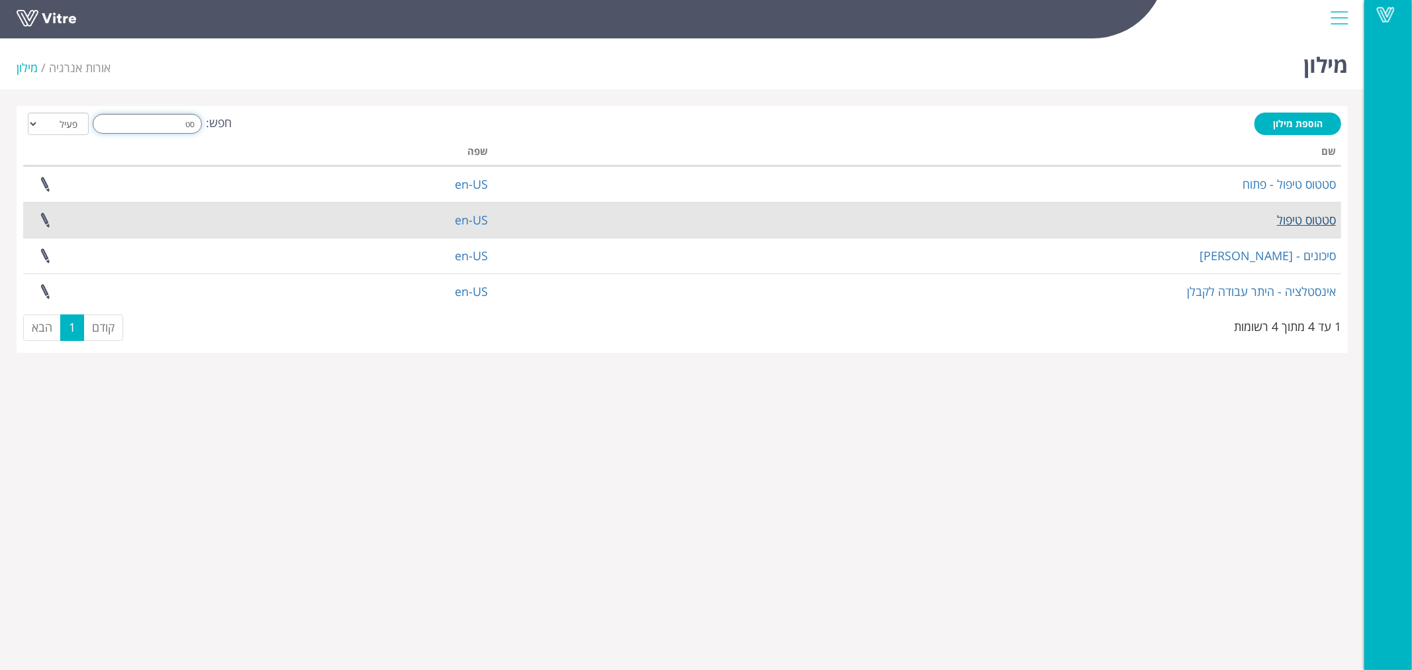
type input "סט"
click at [1312, 220] on link "סטטוס טיפול" at bounding box center [1306, 220] width 59 height 16
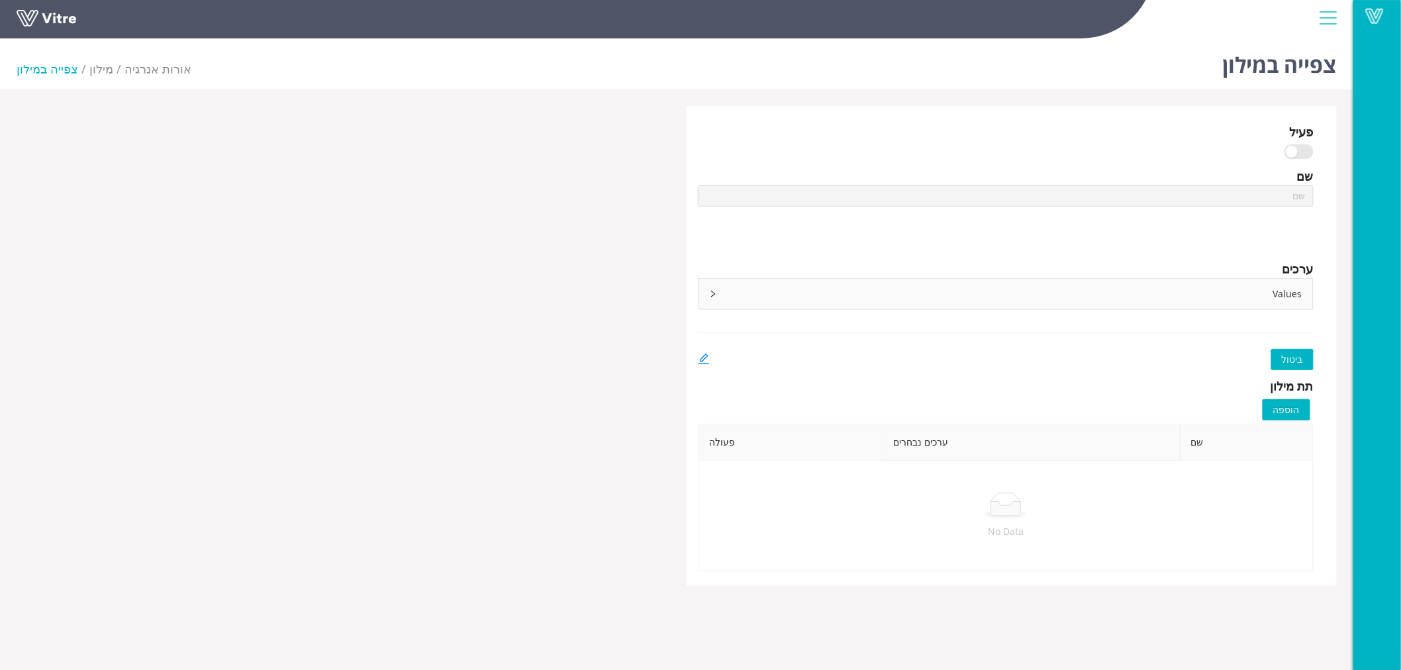
type input "סטטוס טיפול"
click at [710, 293] on icon "right" at bounding box center [713, 294] width 8 height 8
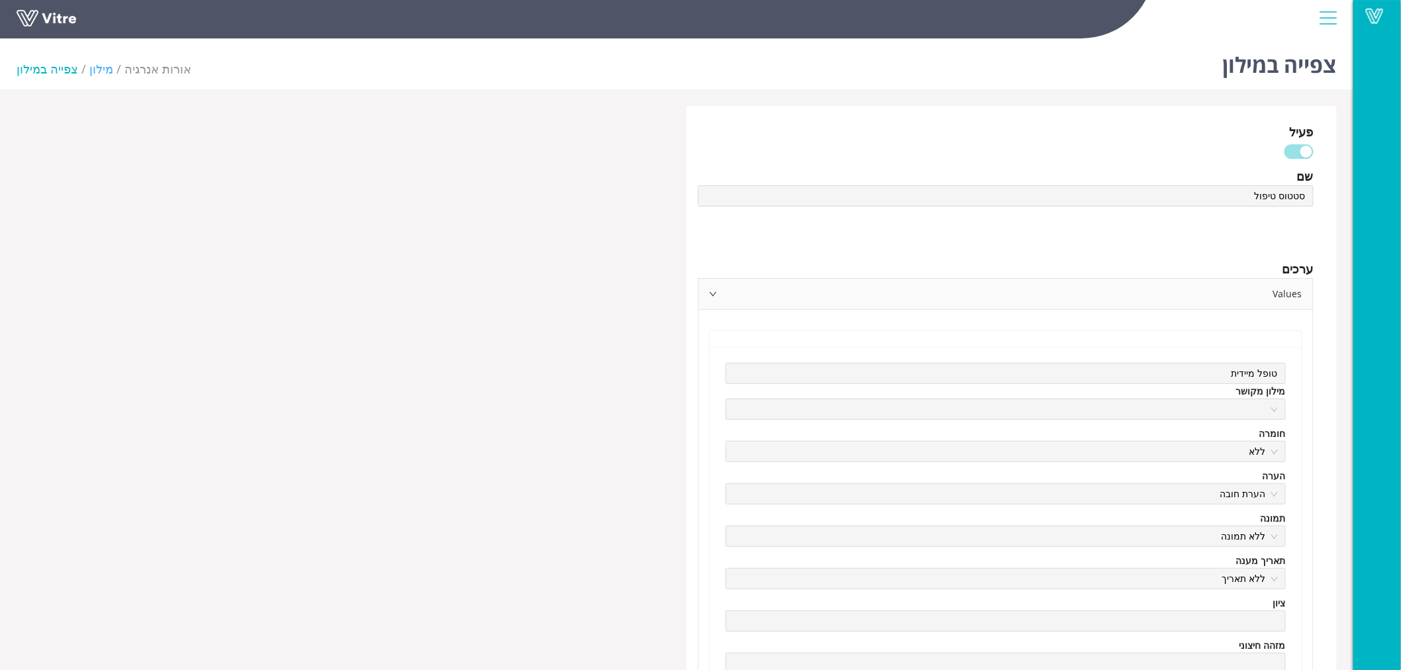
click at [94, 68] on link "מילון" at bounding box center [101, 69] width 24 height 16
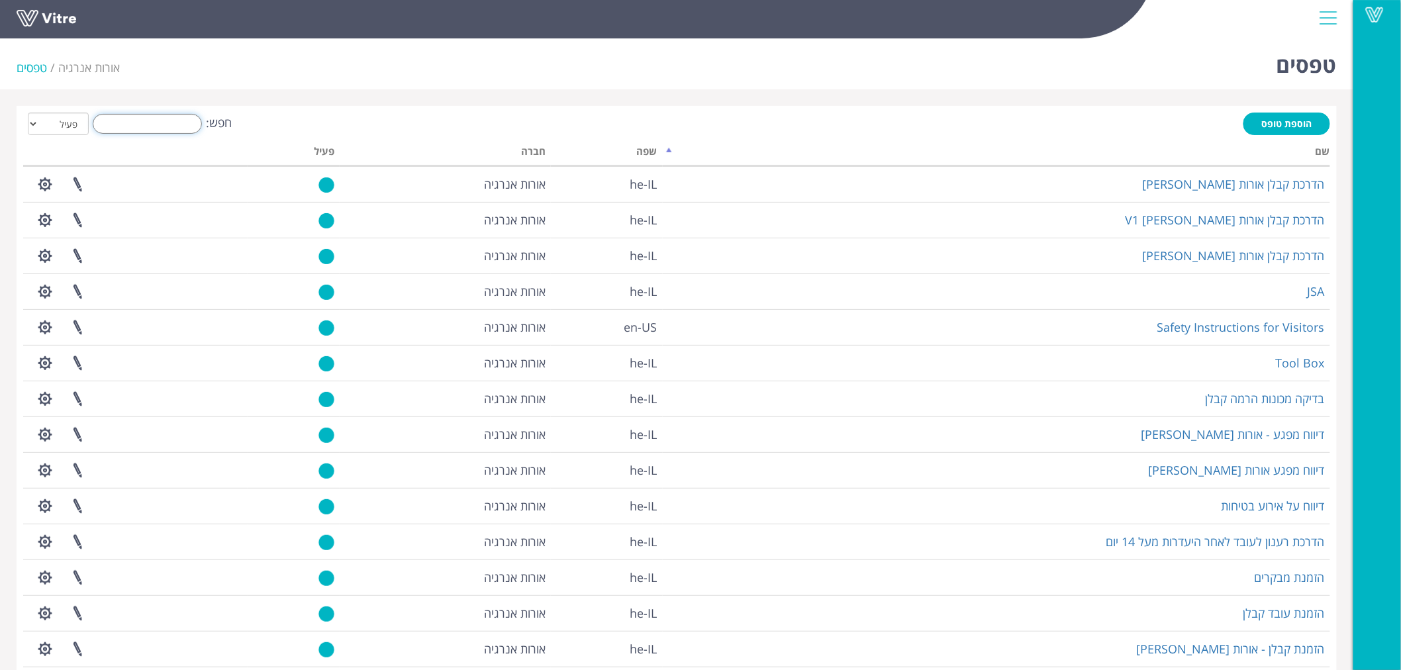
click at [164, 118] on input "חפש:" at bounding box center [147, 124] width 109 height 20
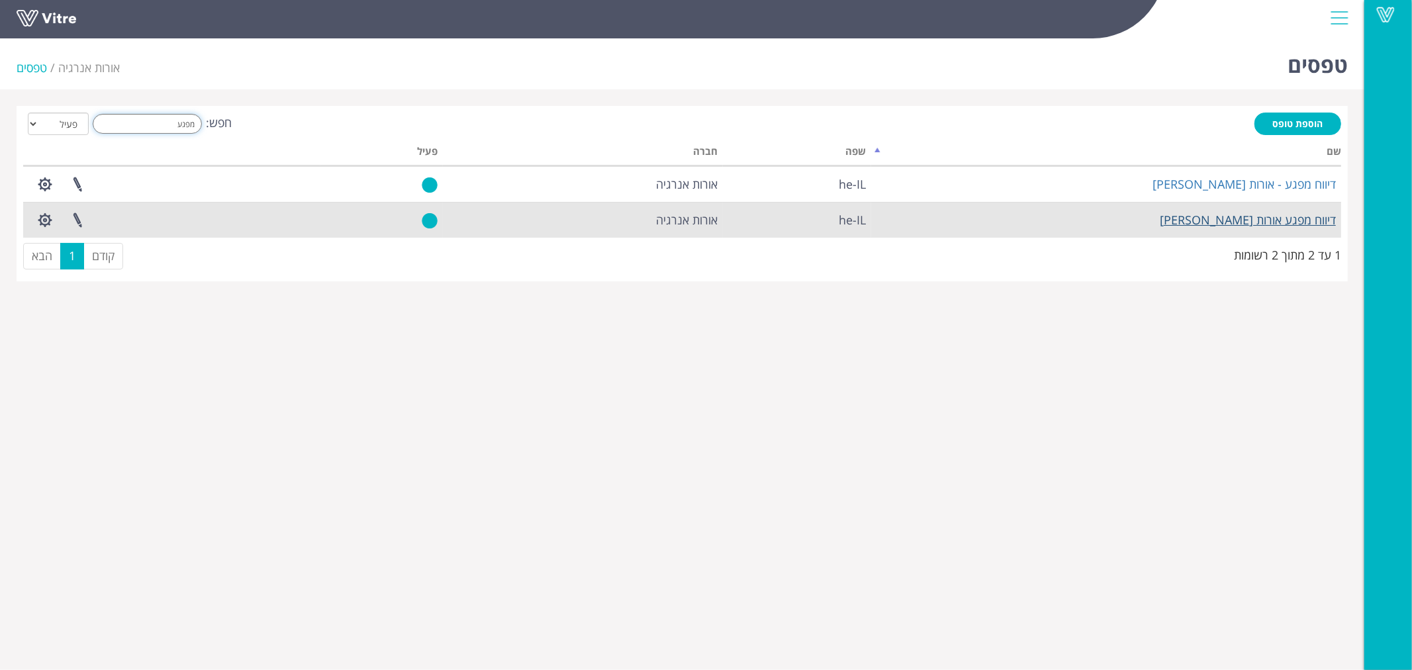
type input "מפגע"
click at [1299, 218] on link "דיווח מפגע אורות [PERSON_NAME]" at bounding box center [1248, 220] width 176 height 16
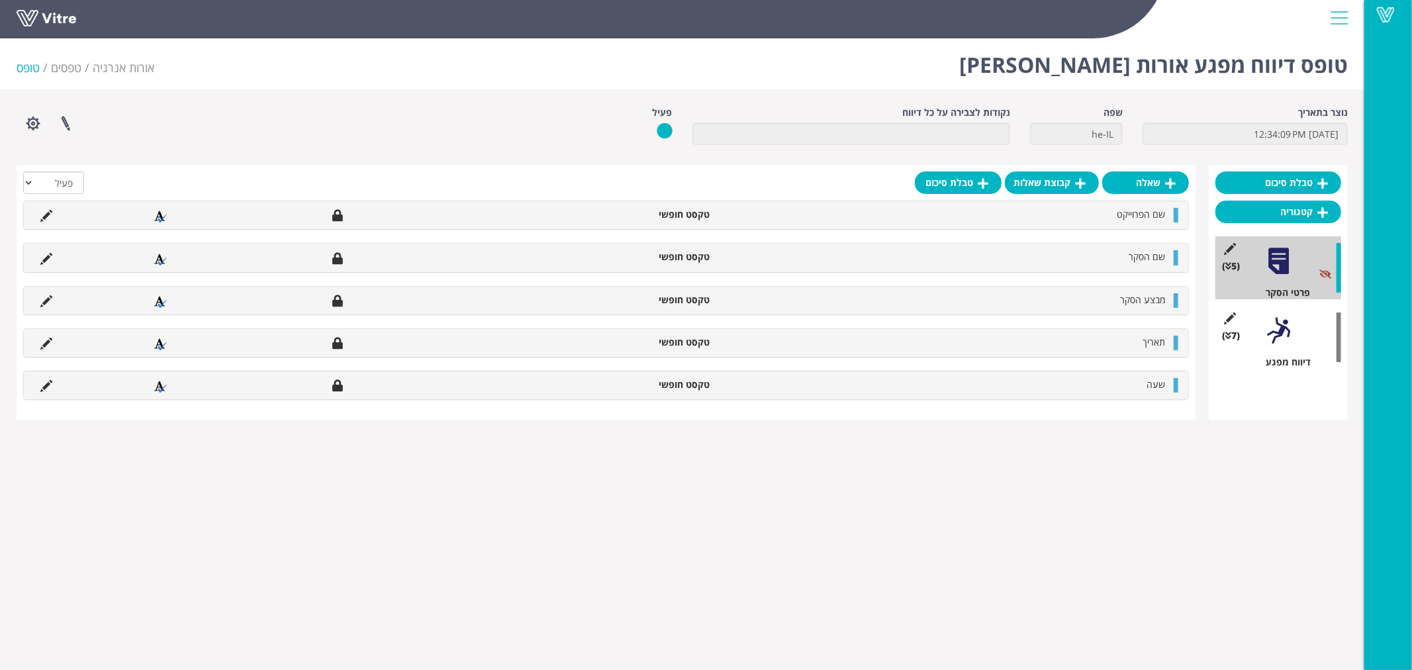
click at [1285, 332] on div at bounding box center [1279, 331] width 30 height 30
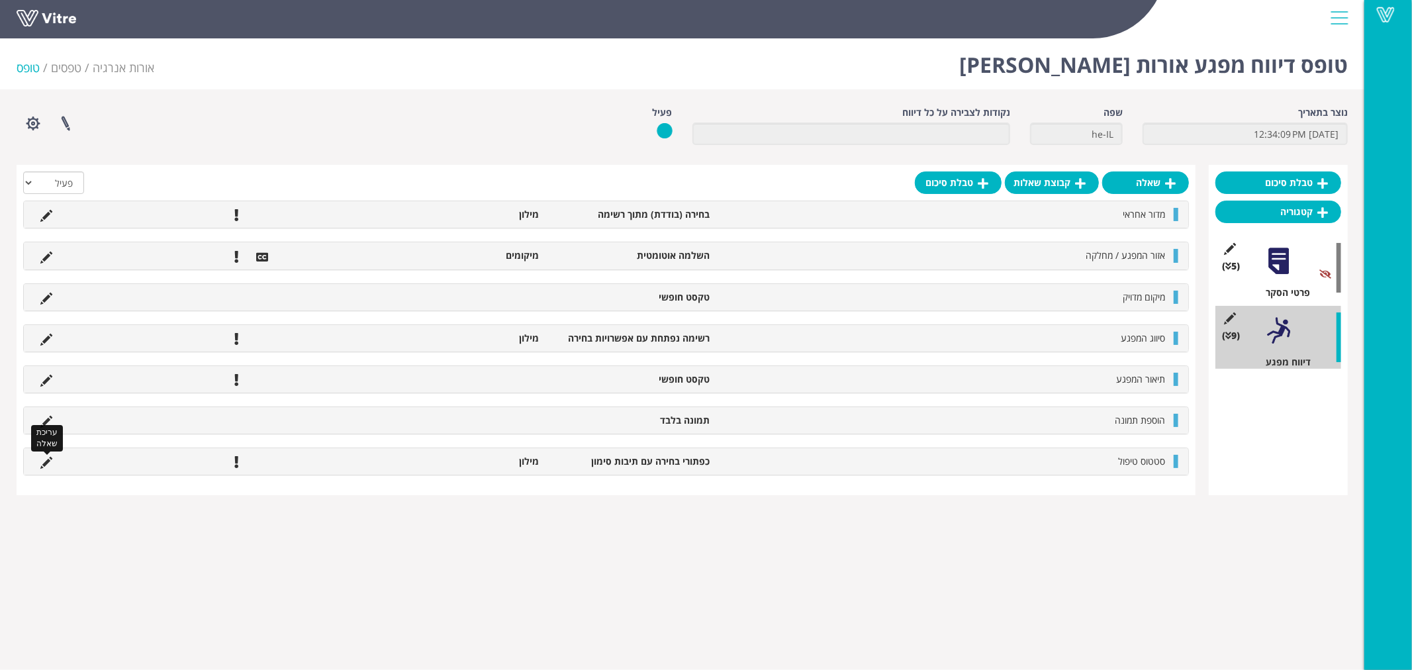
click at [46, 461] on icon at bounding box center [46, 463] width 12 height 12
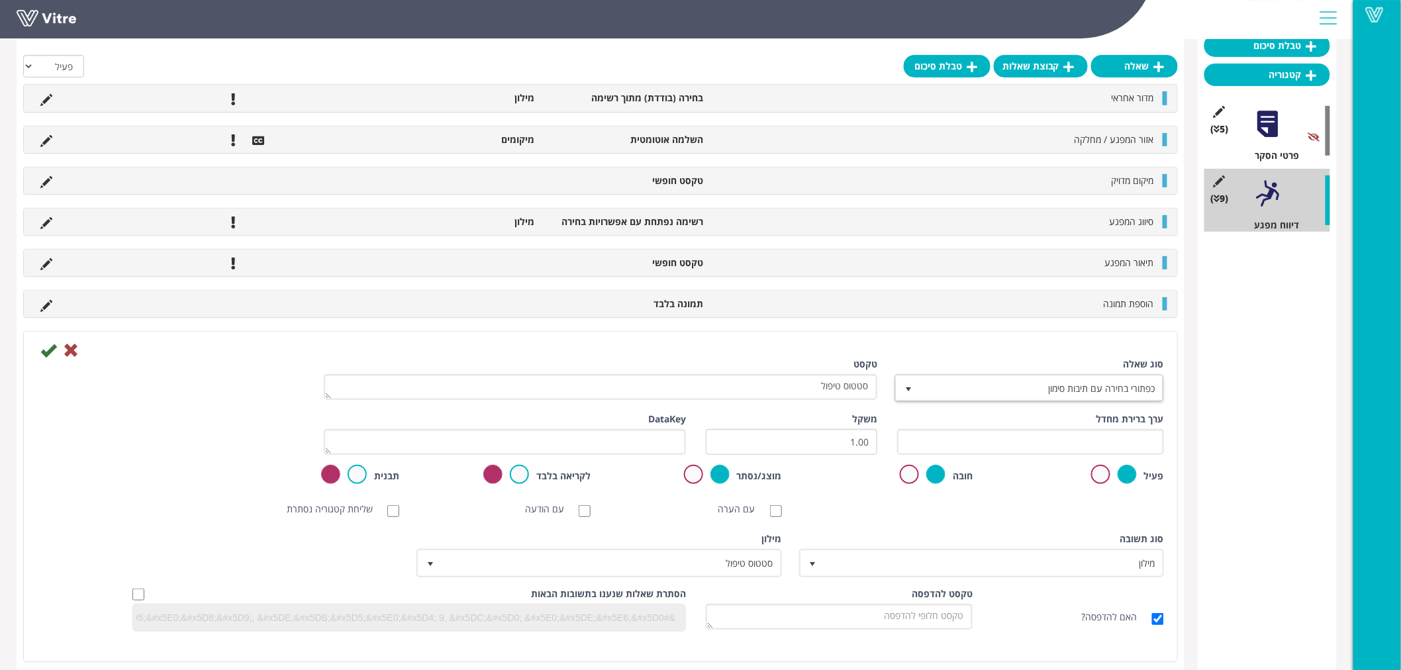
scroll to position [160, 0]
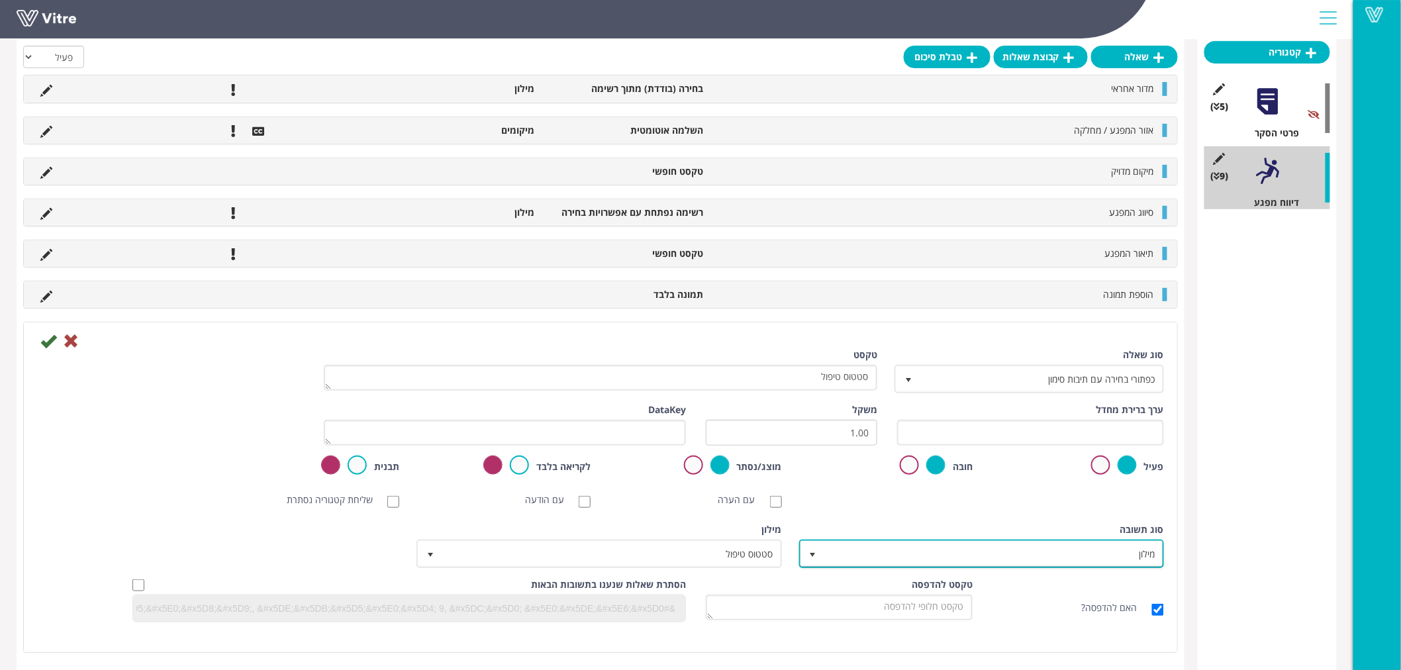
click at [811, 552] on span "select" at bounding box center [812, 554] width 11 height 11
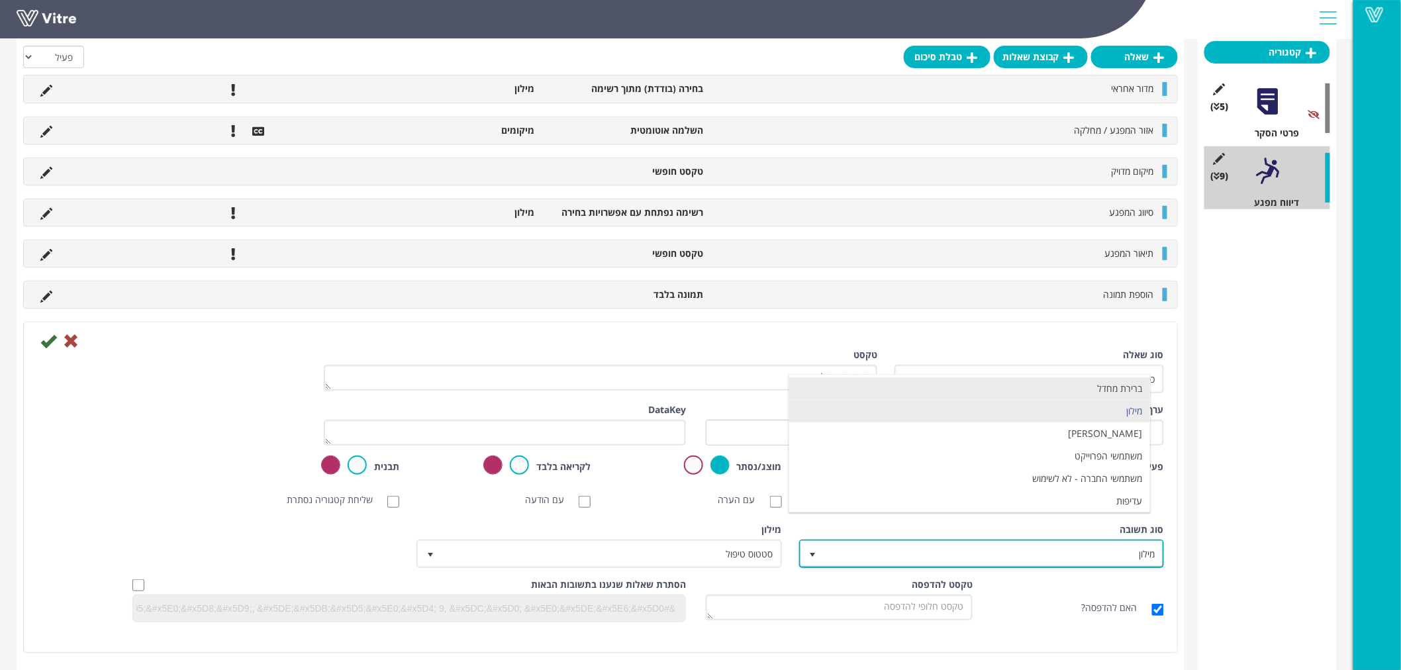
click at [1044, 389] on li "ברירת מחדל" at bounding box center [969, 388] width 361 height 23
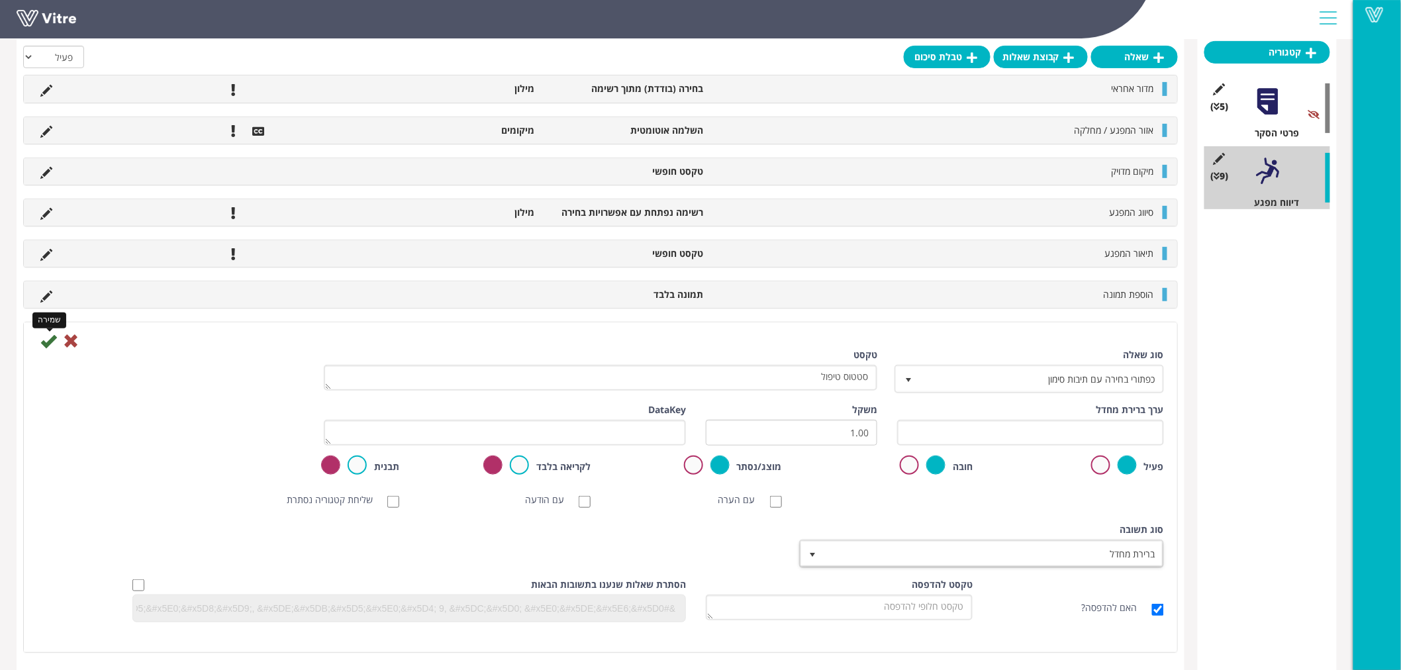
click at [48, 341] on icon at bounding box center [48, 341] width 16 height 16
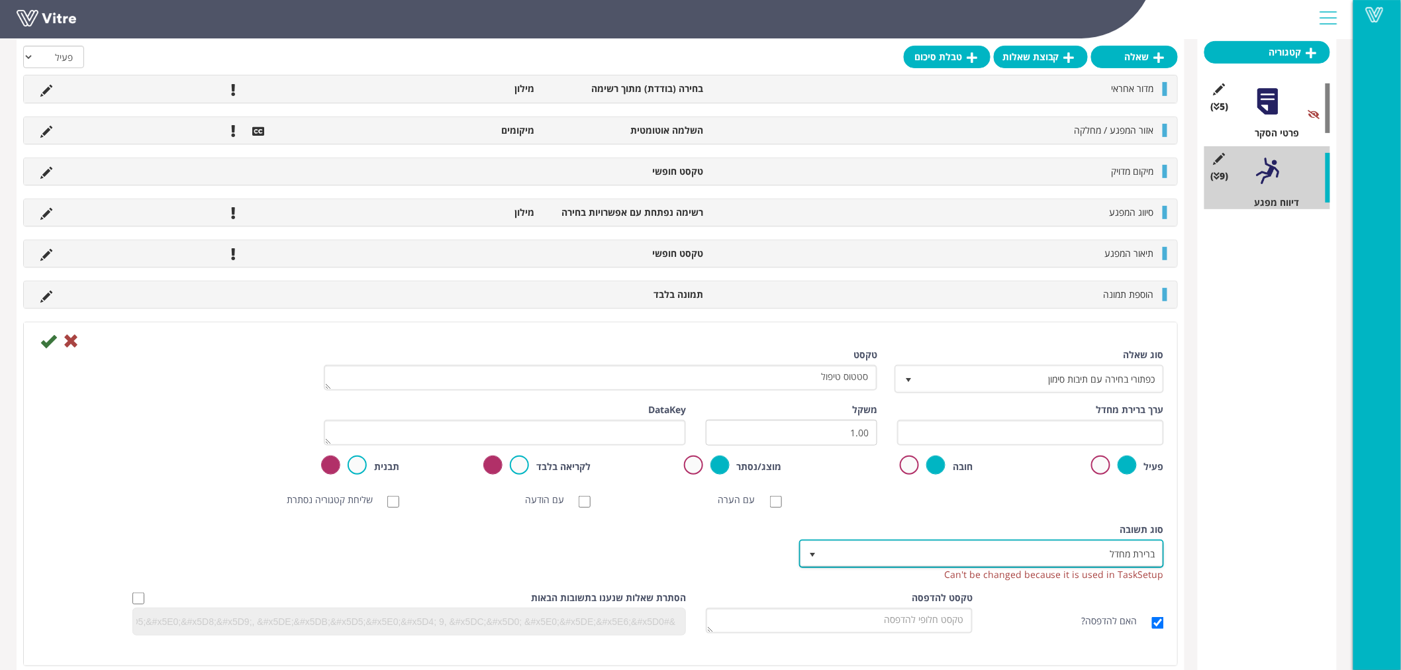
click at [813, 553] on span "select" at bounding box center [812, 554] width 11 height 11
click at [909, 393] on li "מילון" at bounding box center [969, 386] width 361 height 23
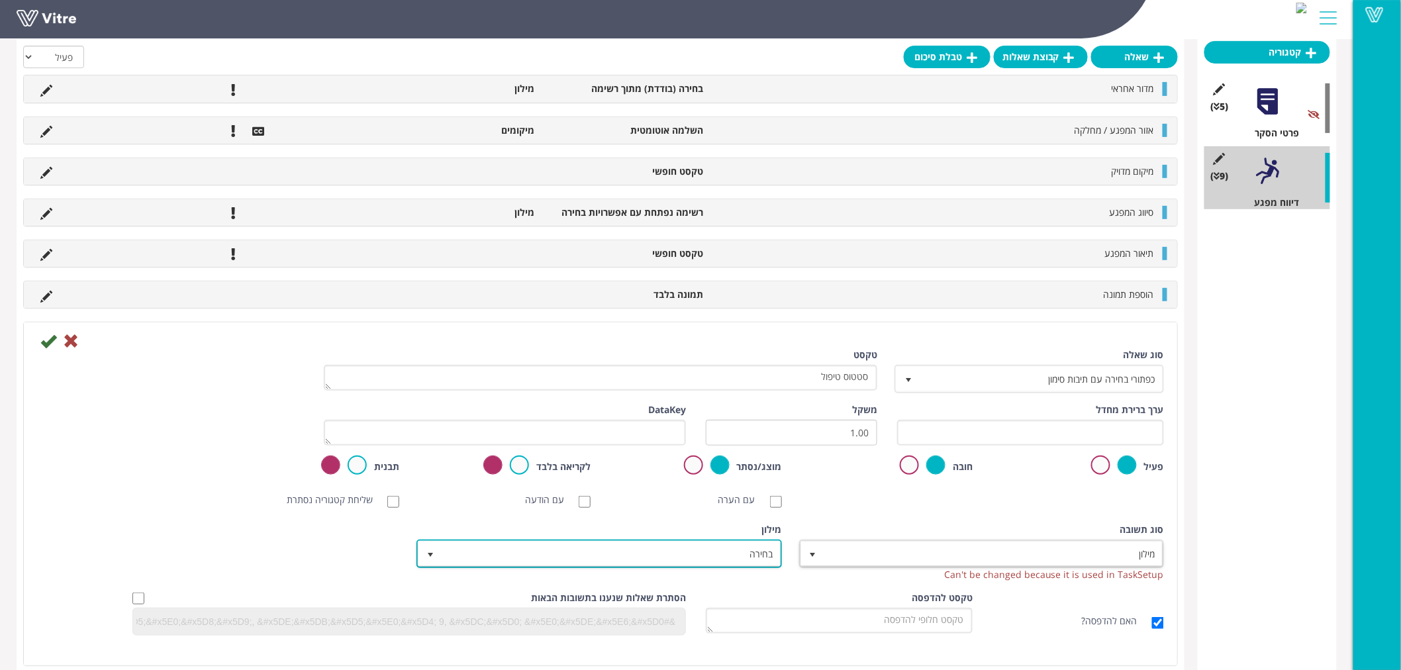
click at [739, 558] on span "בחירה" at bounding box center [610, 553] width 338 height 24
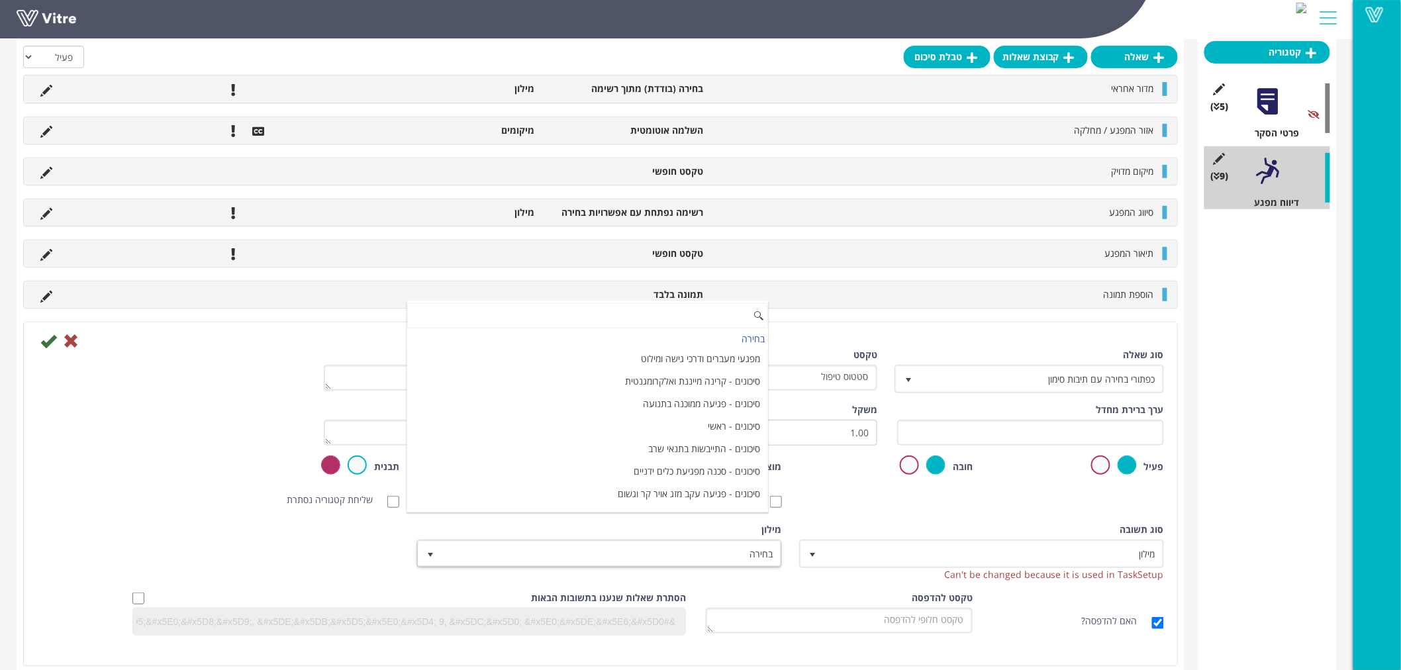
click at [69, 340] on icon at bounding box center [71, 341] width 16 height 16
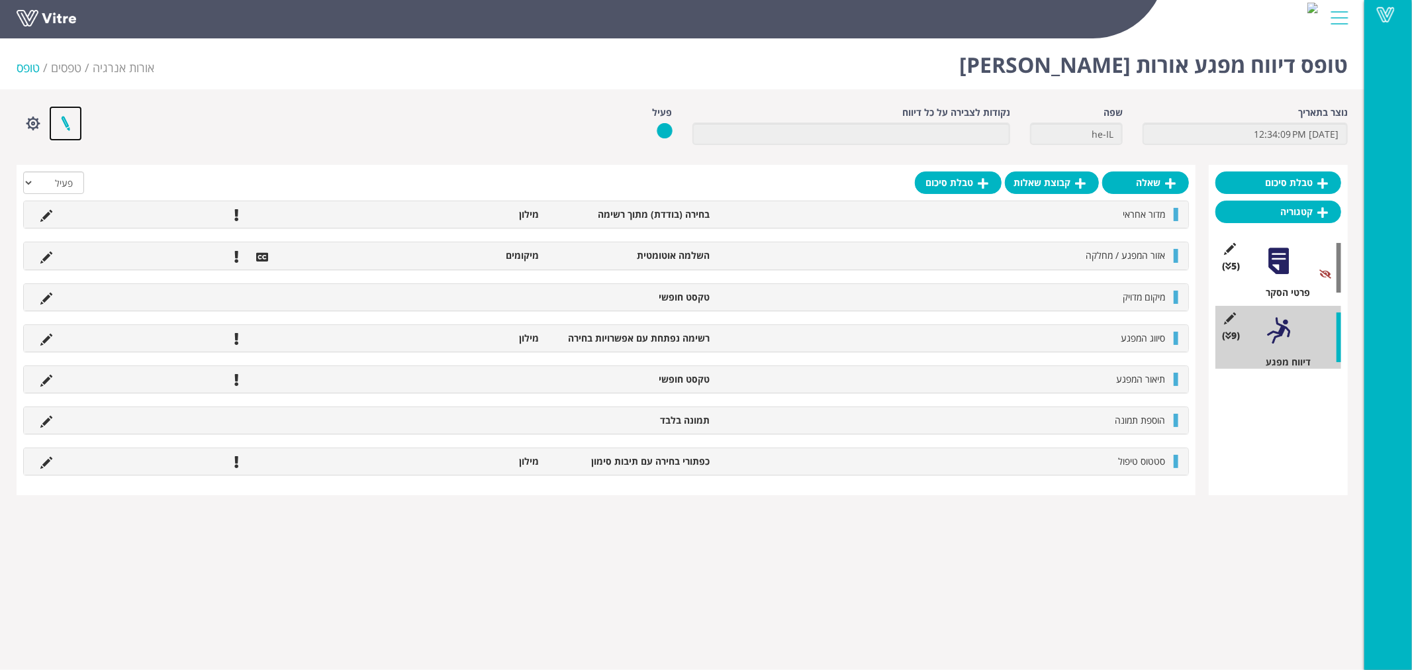
click at [63, 122] on link at bounding box center [65, 123] width 33 height 35
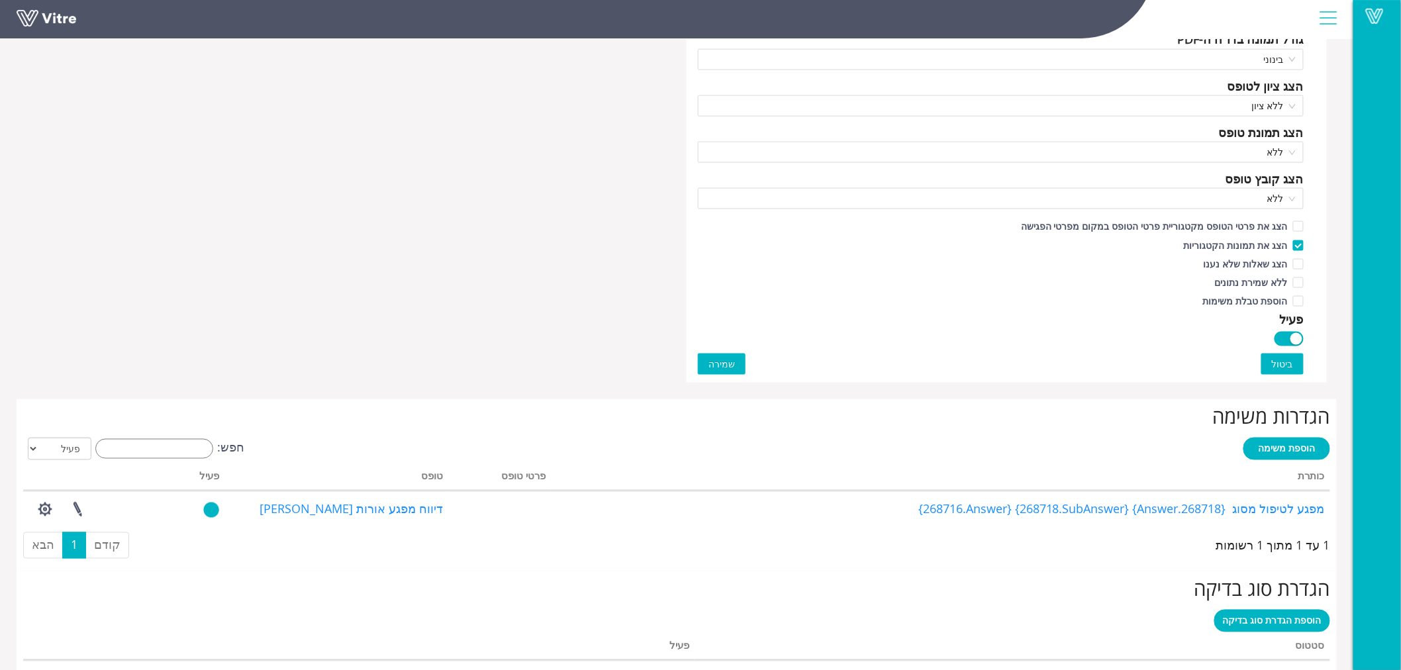
scroll to position [809, 0]
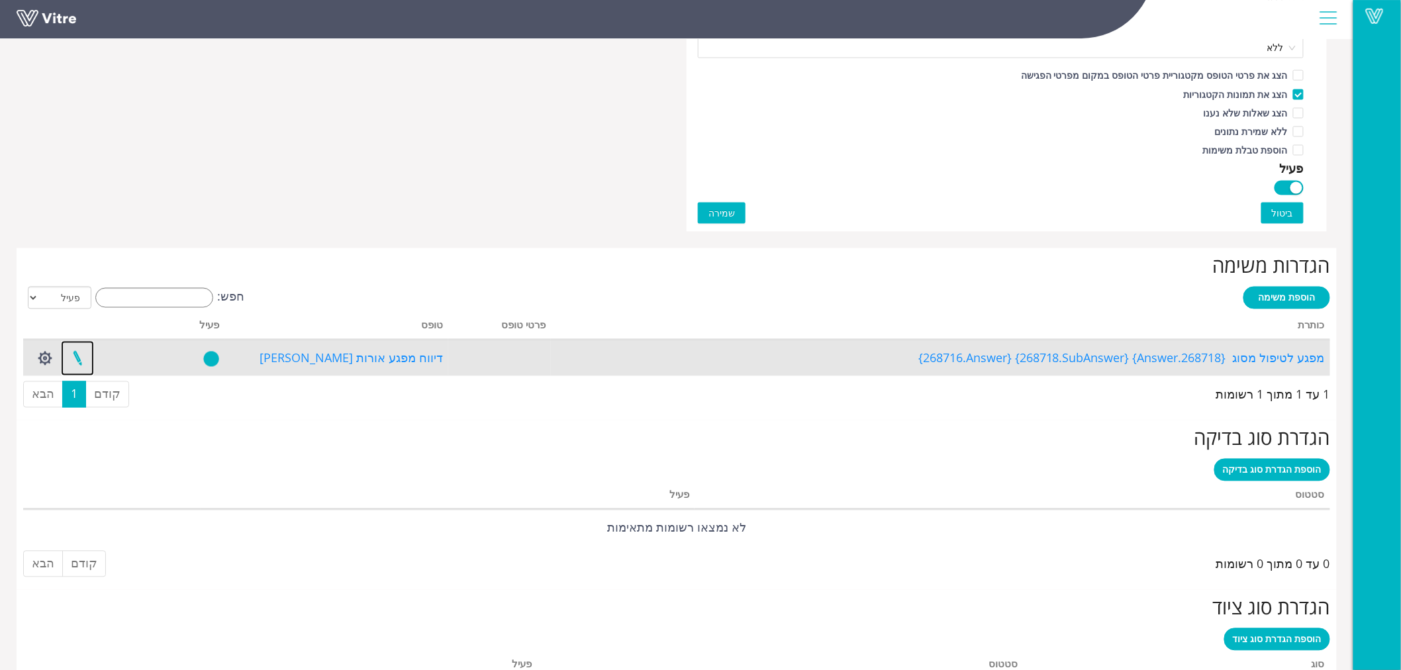
click at [76, 356] on link at bounding box center [77, 358] width 33 height 35
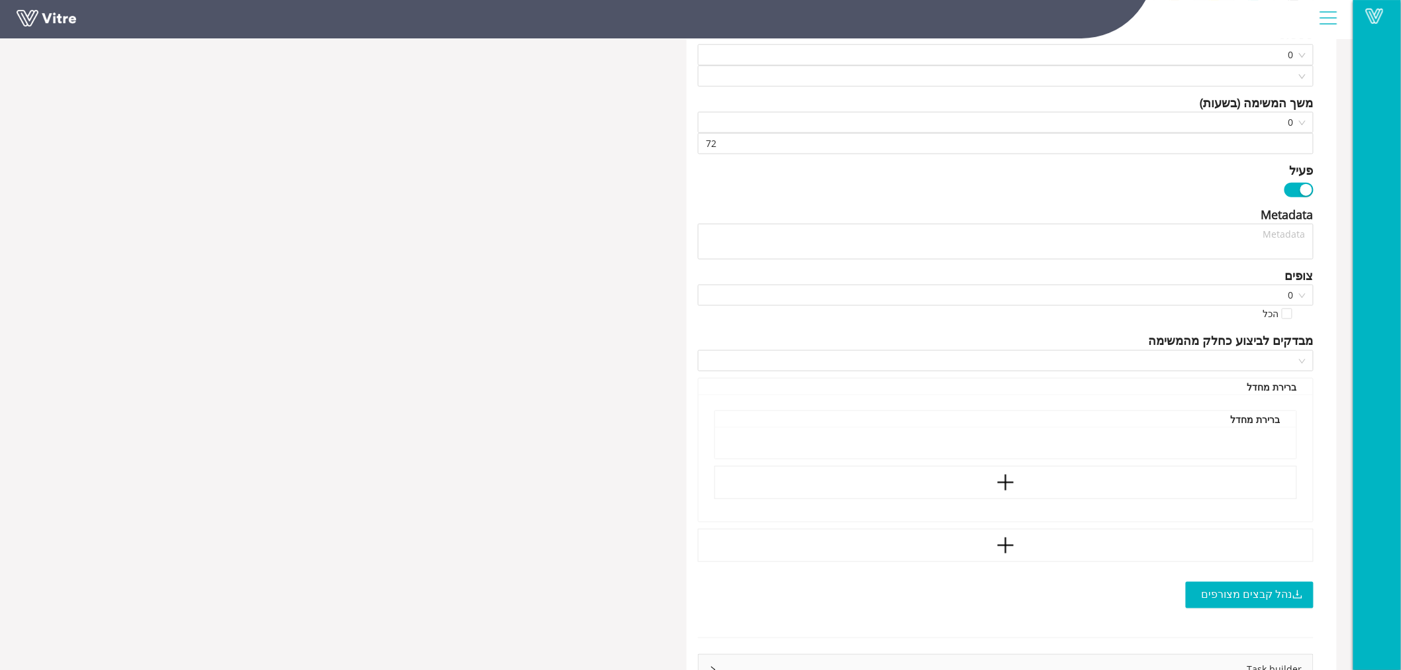
scroll to position [408, 0]
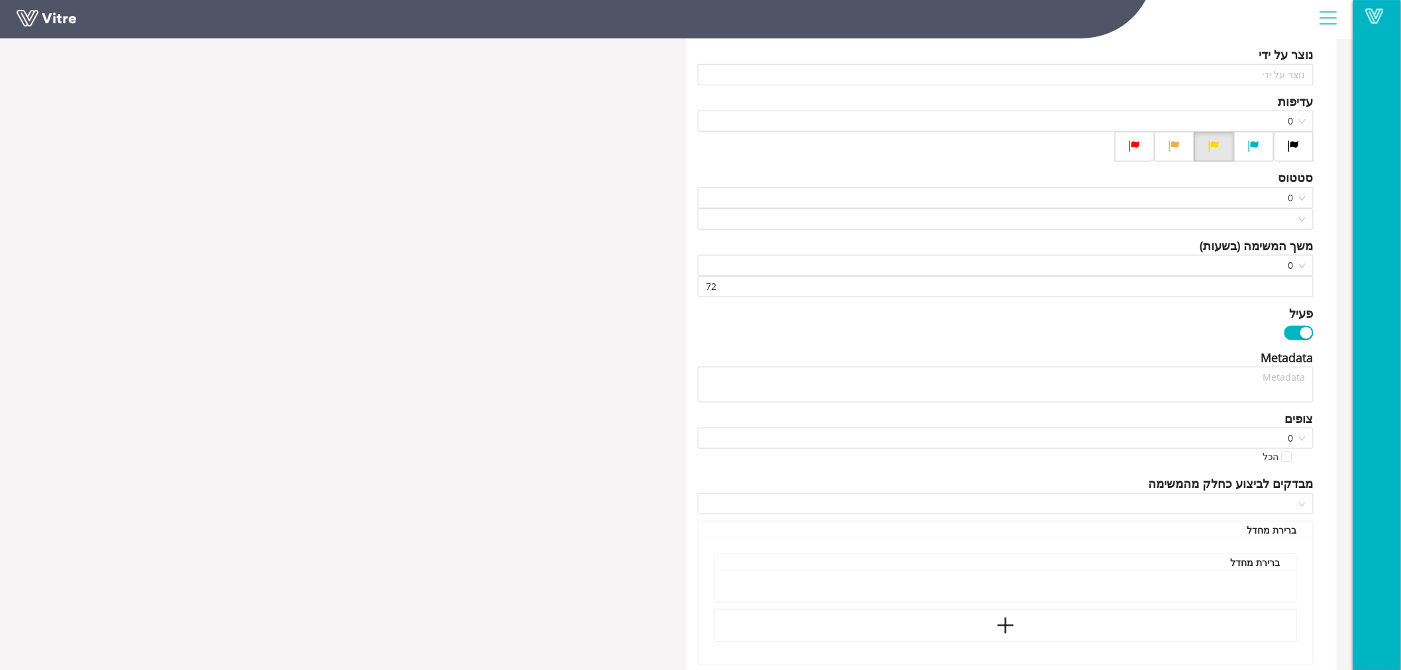
click at [1306, 328] on div "button" at bounding box center [1306, 333] width 12 height 12
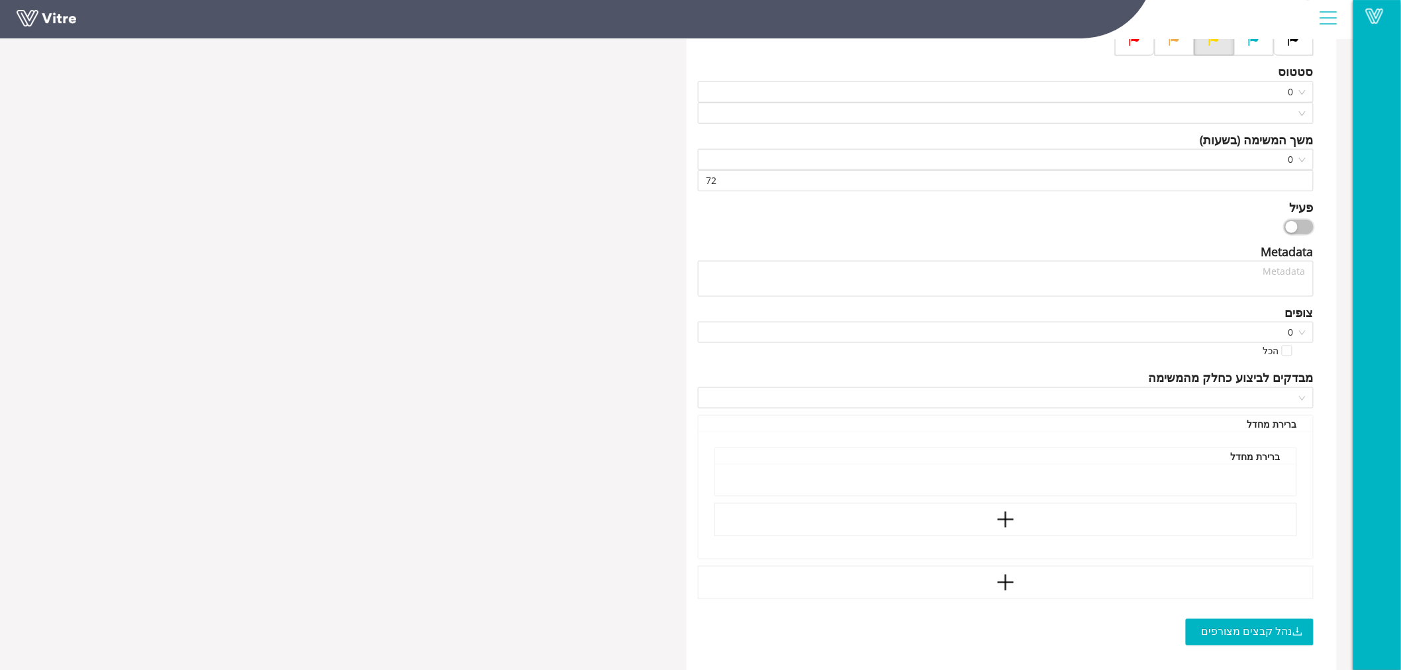
scroll to position [629, 0]
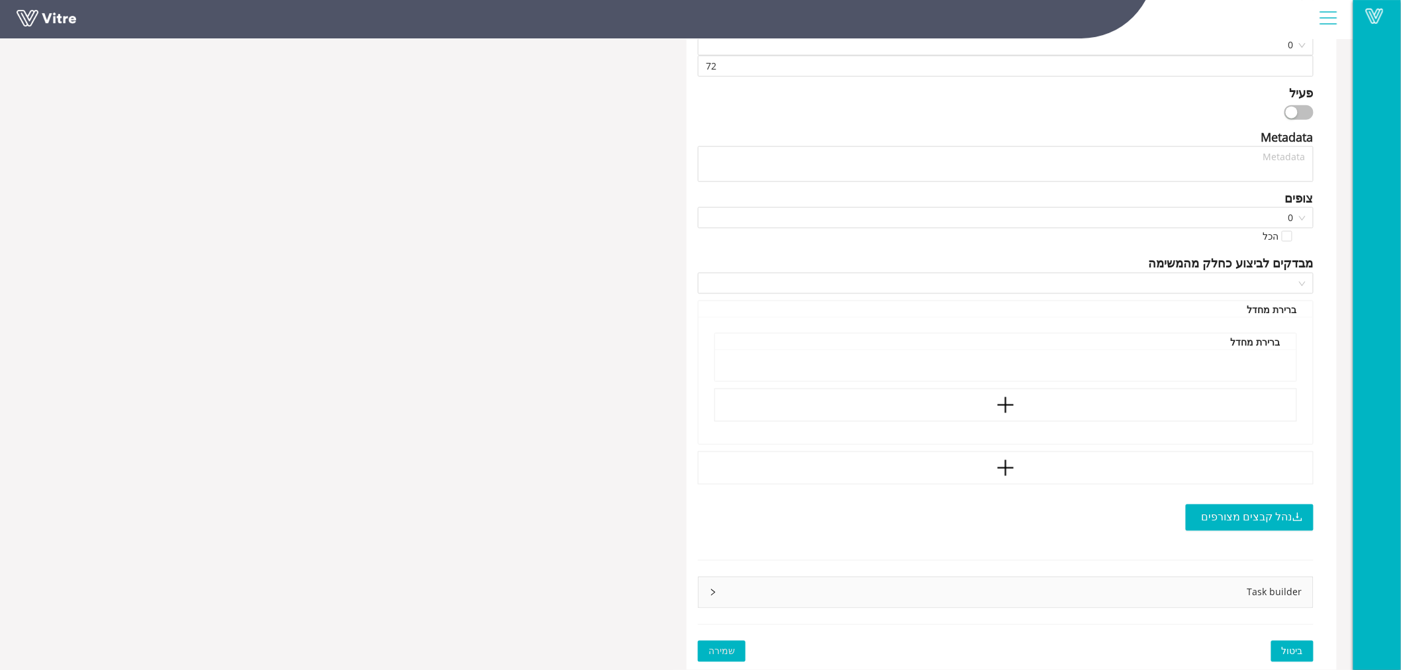
click at [1299, 110] on button "button" at bounding box center [1298, 112] width 29 height 15
click at [1288, 113] on button "button" at bounding box center [1298, 112] width 29 height 15
click at [1043, 252] on div "פרוייקט טופס כותרת תיאור הצג הערות משתמש מהטופס בפרטי המשימה הוספת נתוני מחולל …" at bounding box center [1011, 73] width 650 height 1193
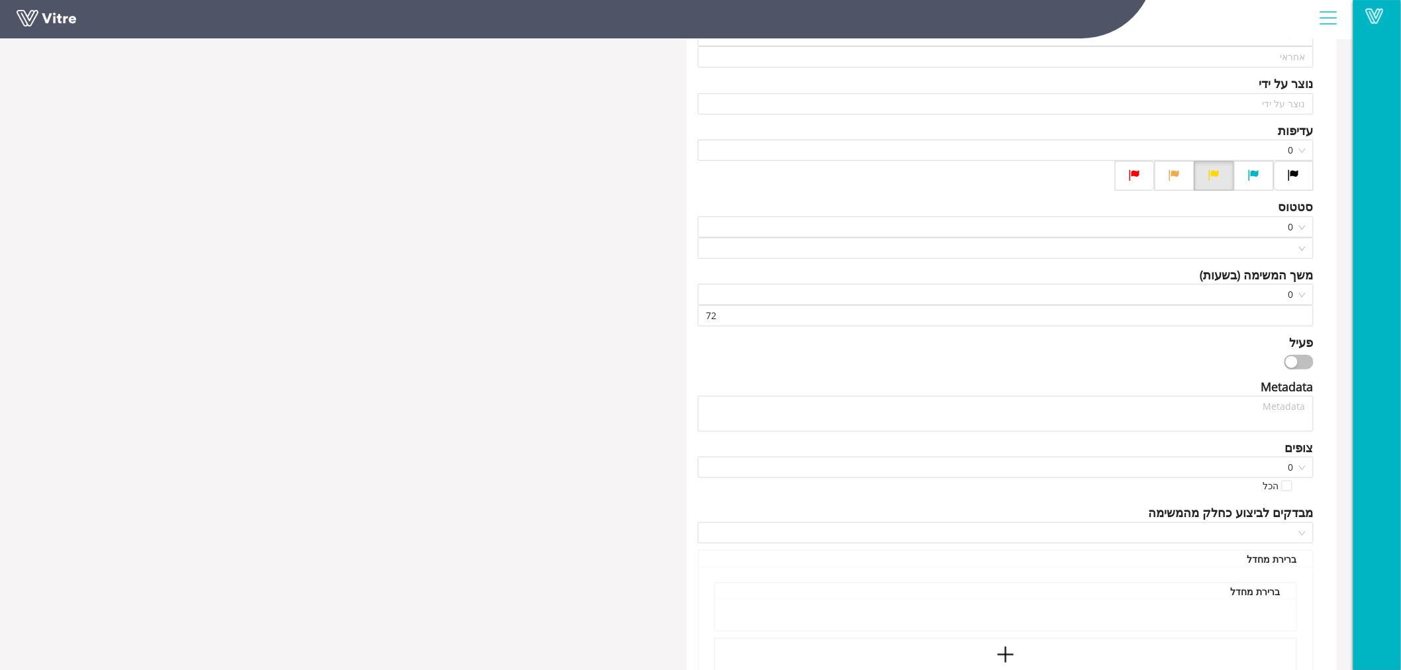
scroll to position [335, 0]
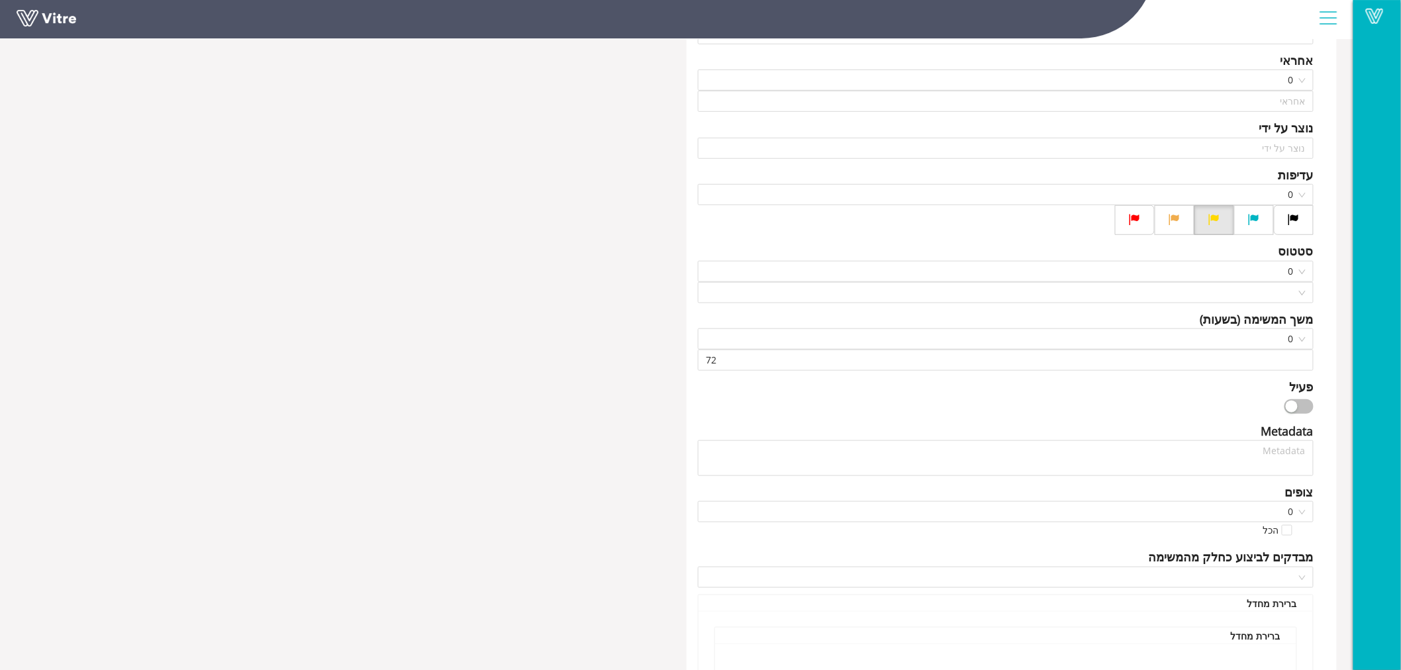
click at [1307, 409] on button "button" at bounding box center [1298, 406] width 29 height 15
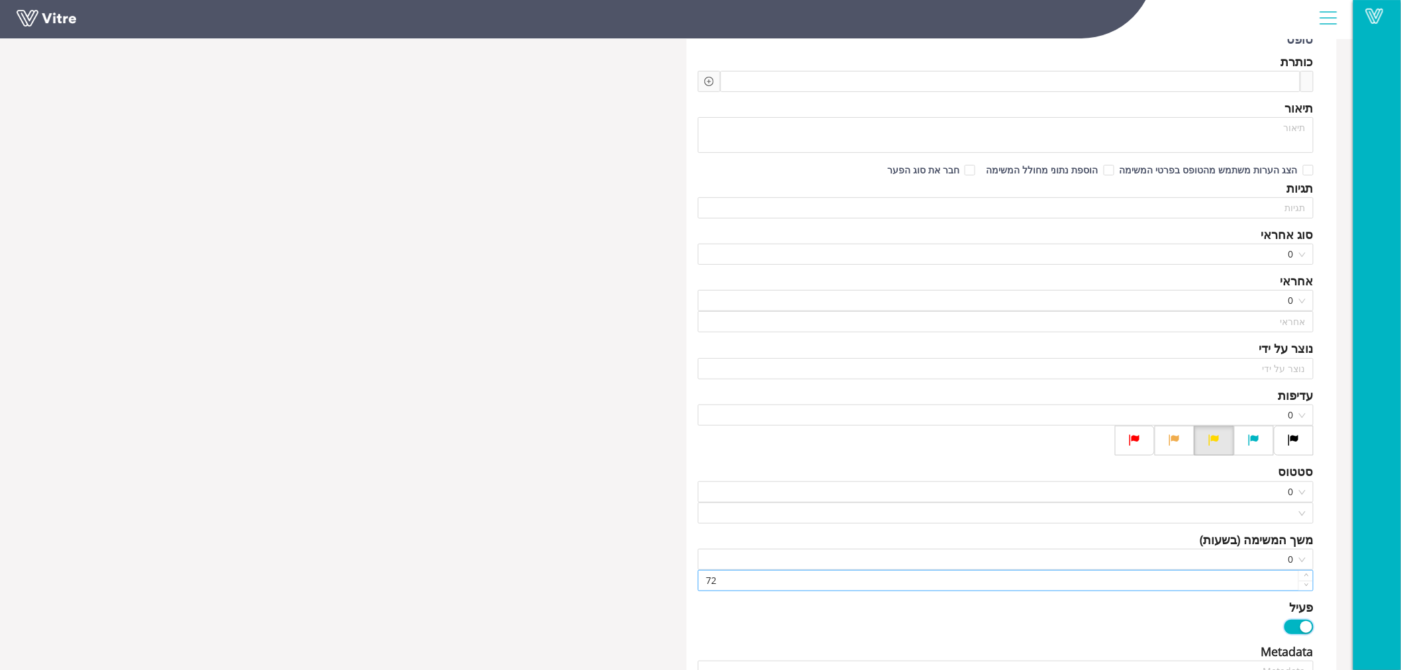
scroll to position [41, 0]
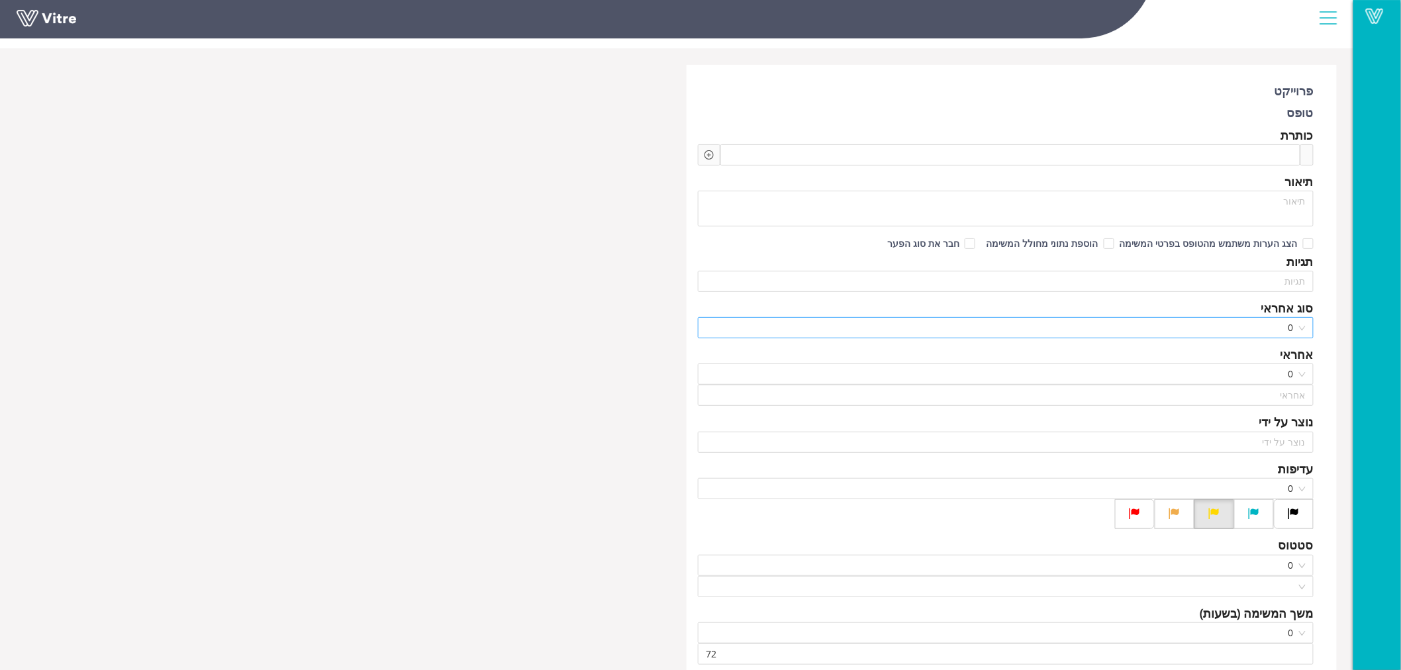
click at [1302, 327] on span "0" at bounding box center [1006, 328] width 600 height 20
click at [1303, 369] on span "0" at bounding box center [1006, 374] width 600 height 20
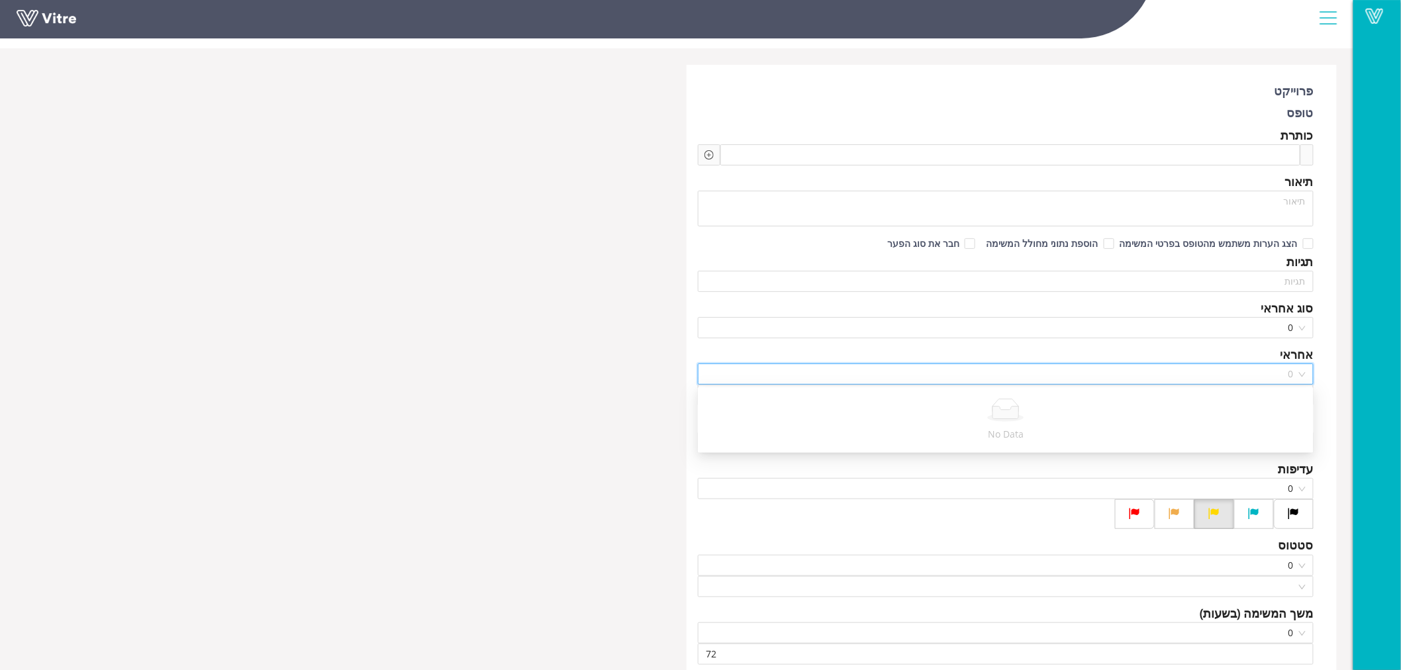
click at [1303, 369] on span "0" at bounding box center [1006, 374] width 600 height 20
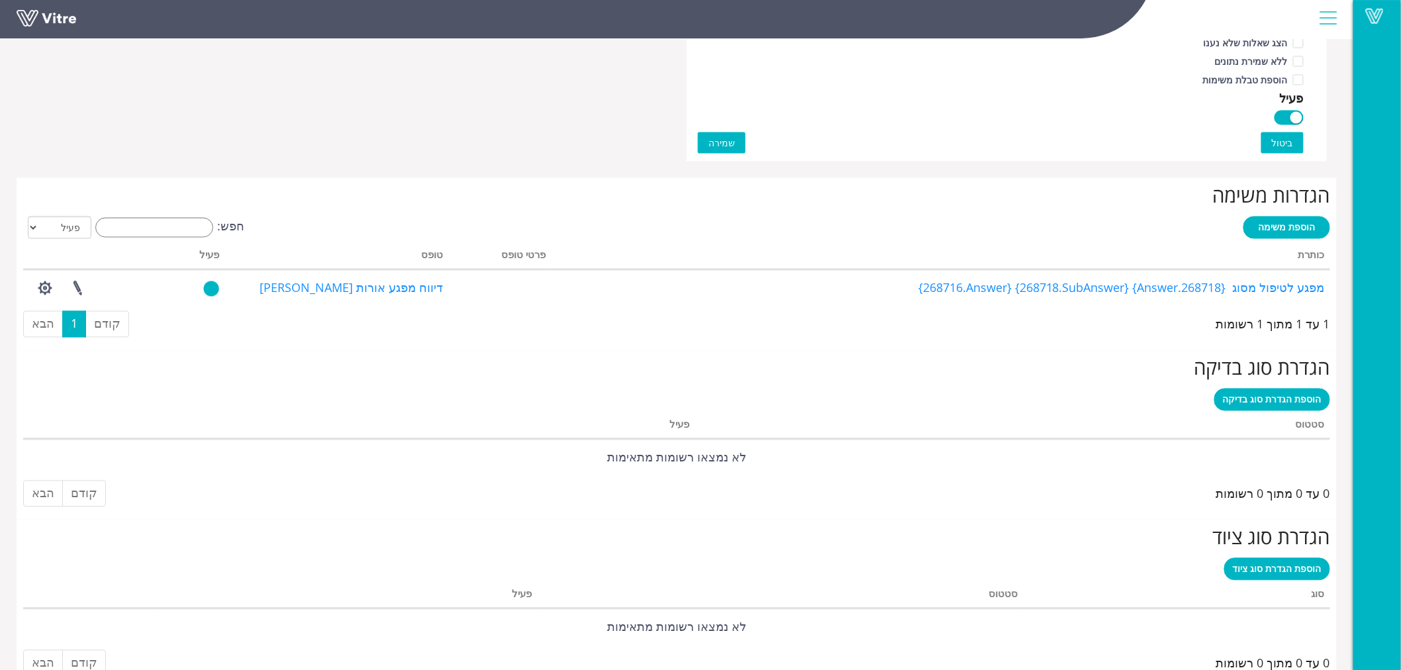
scroll to position [882, 0]
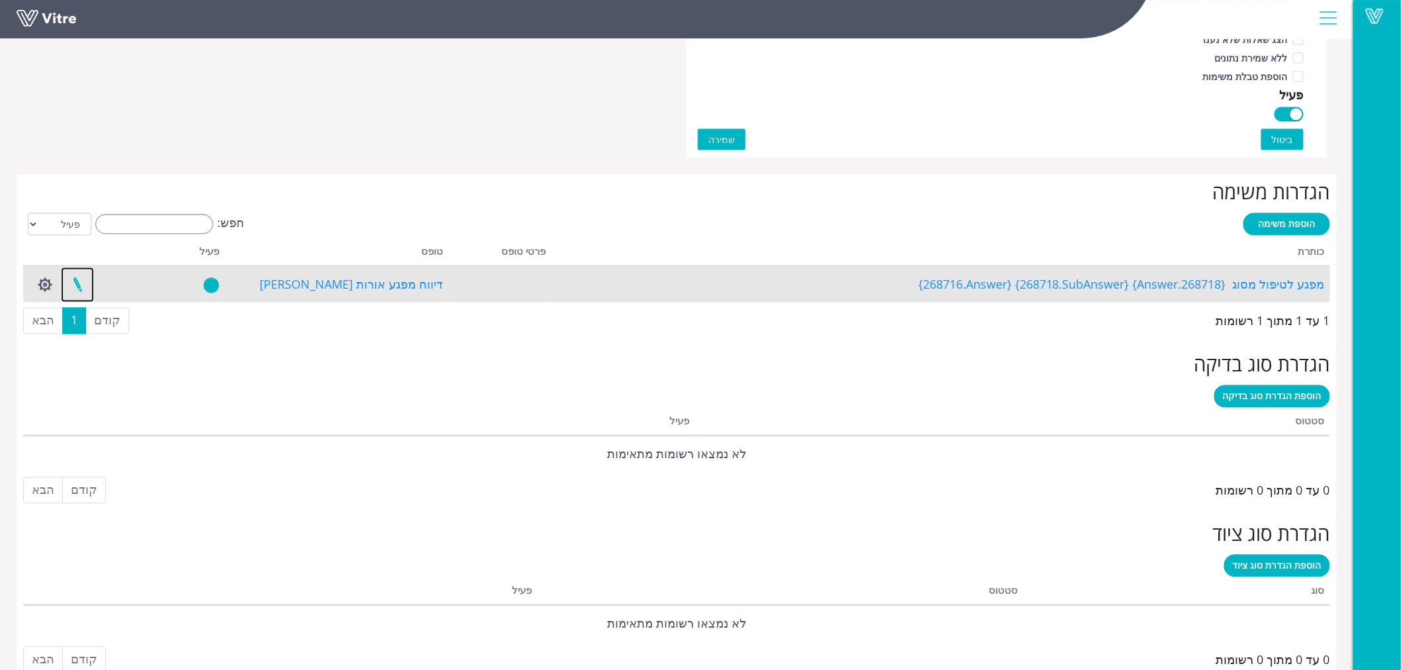
click at [76, 288] on link at bounding box center [77, 284] width 33 height 35
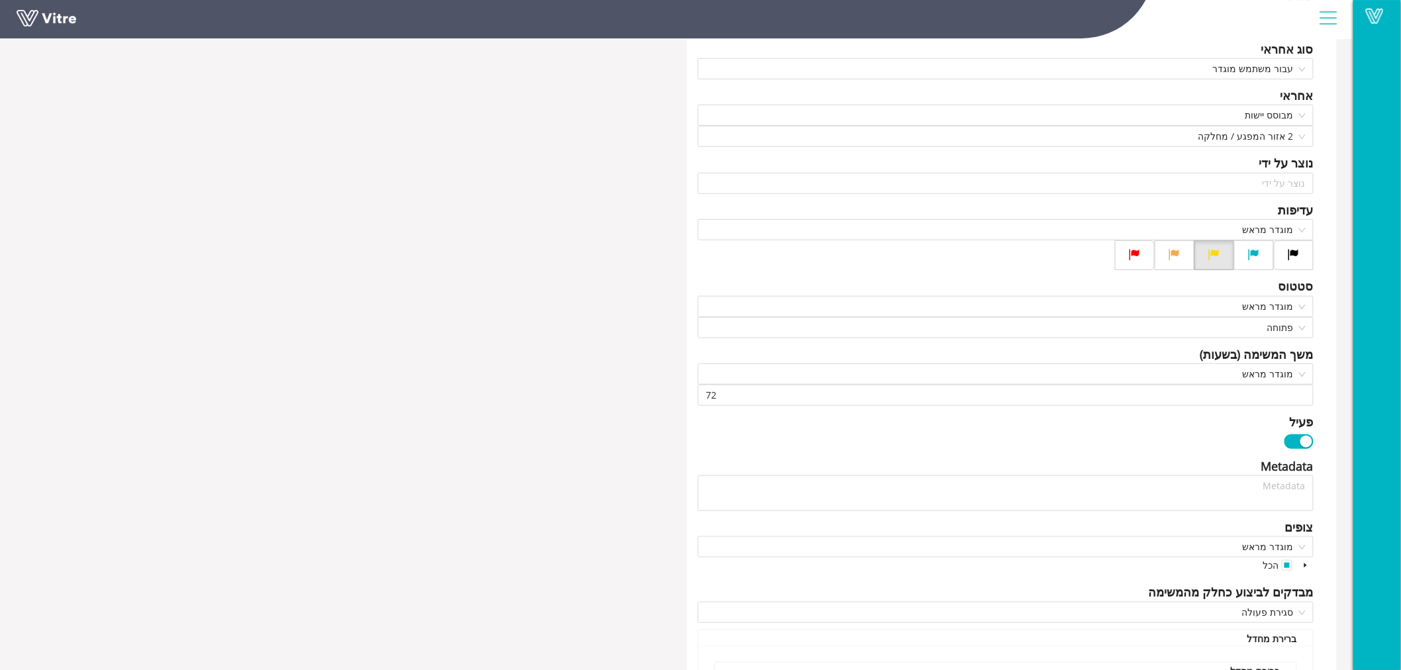
scroll to position [367, 0]
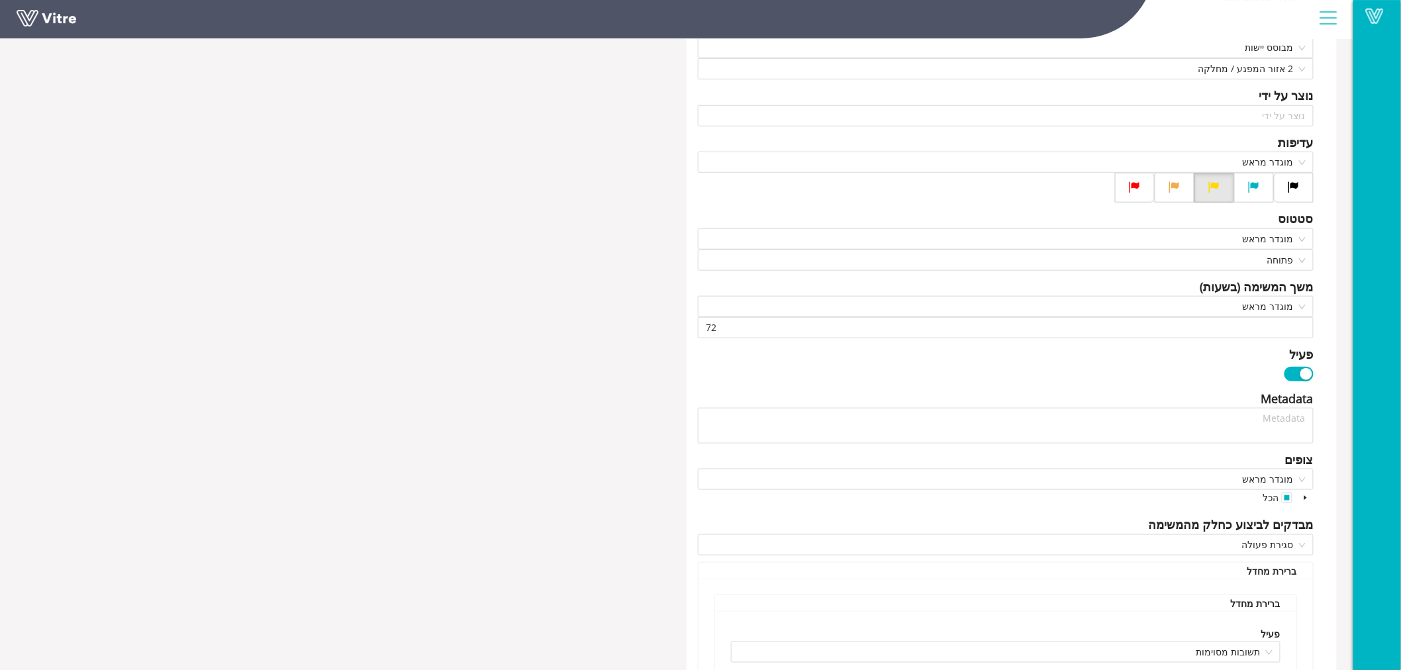
click at [1306, 373] on div "button" at bounding box center [1306, 374] width 12 height 12
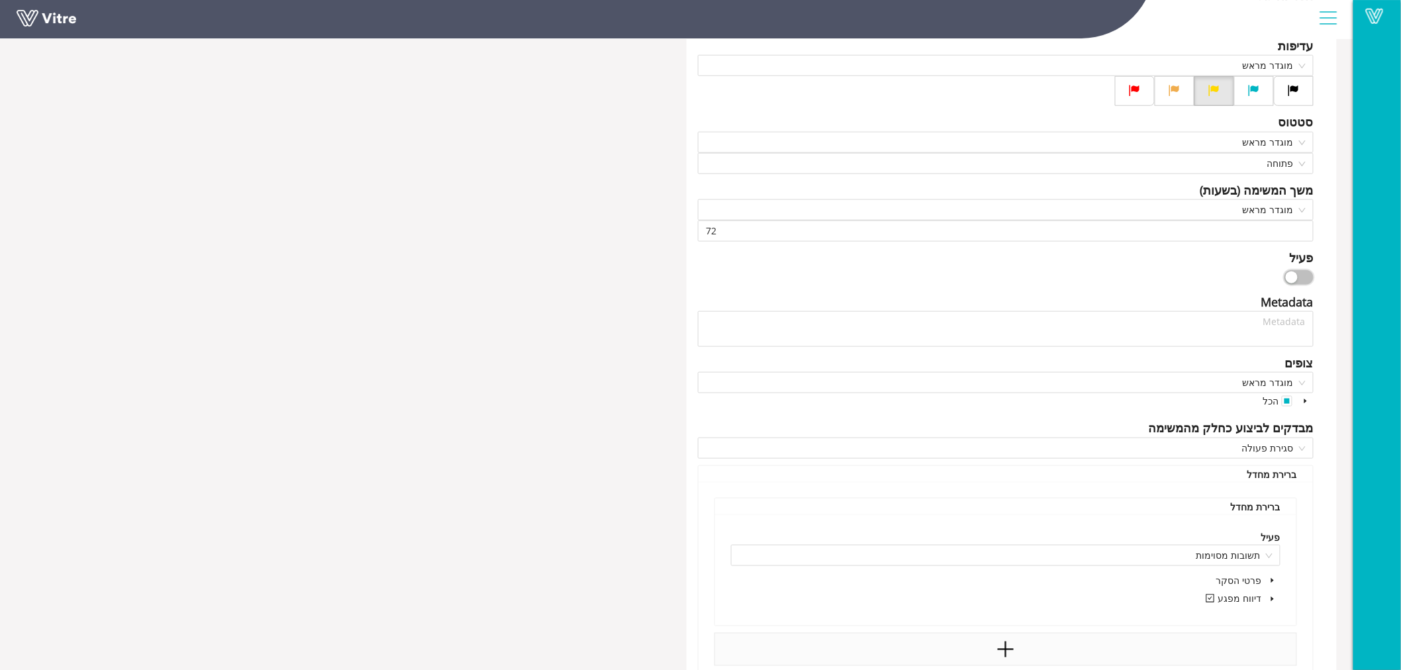
scroll to position [709, 0]
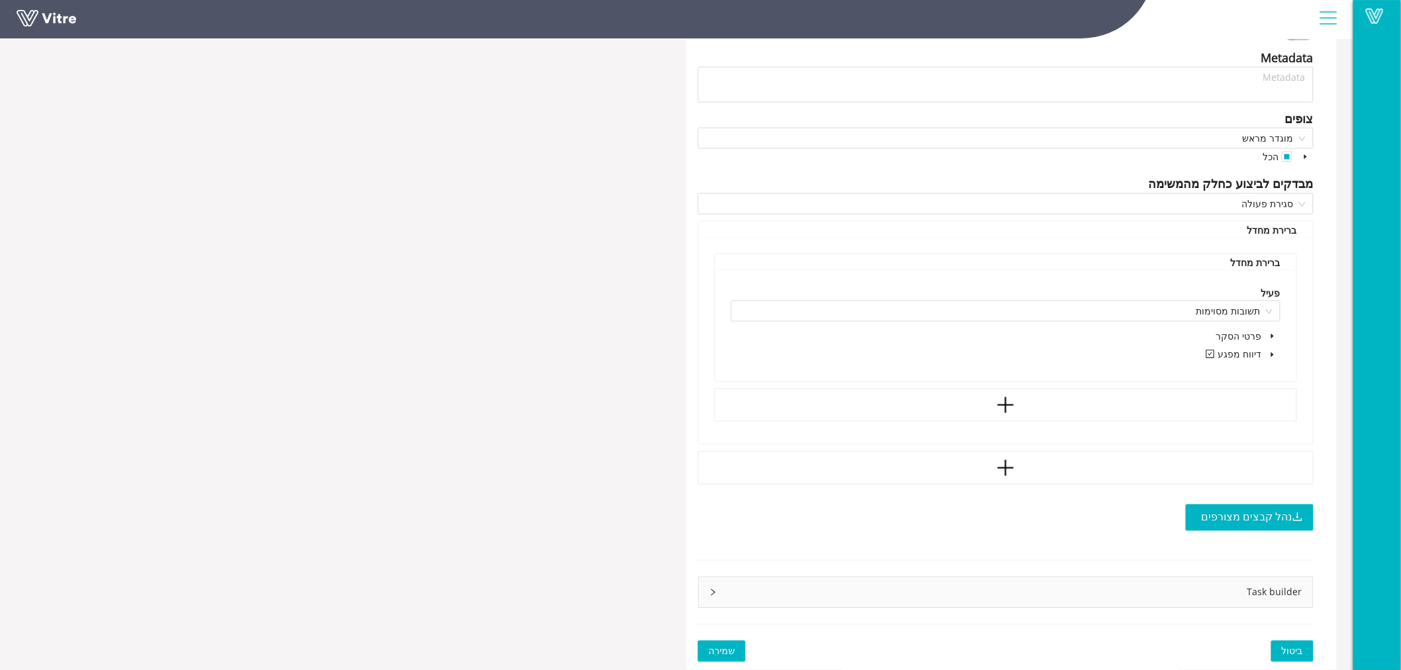
click at [713, 649] on span "שמירה" at bounding box center [721, 651] width 26 height 15
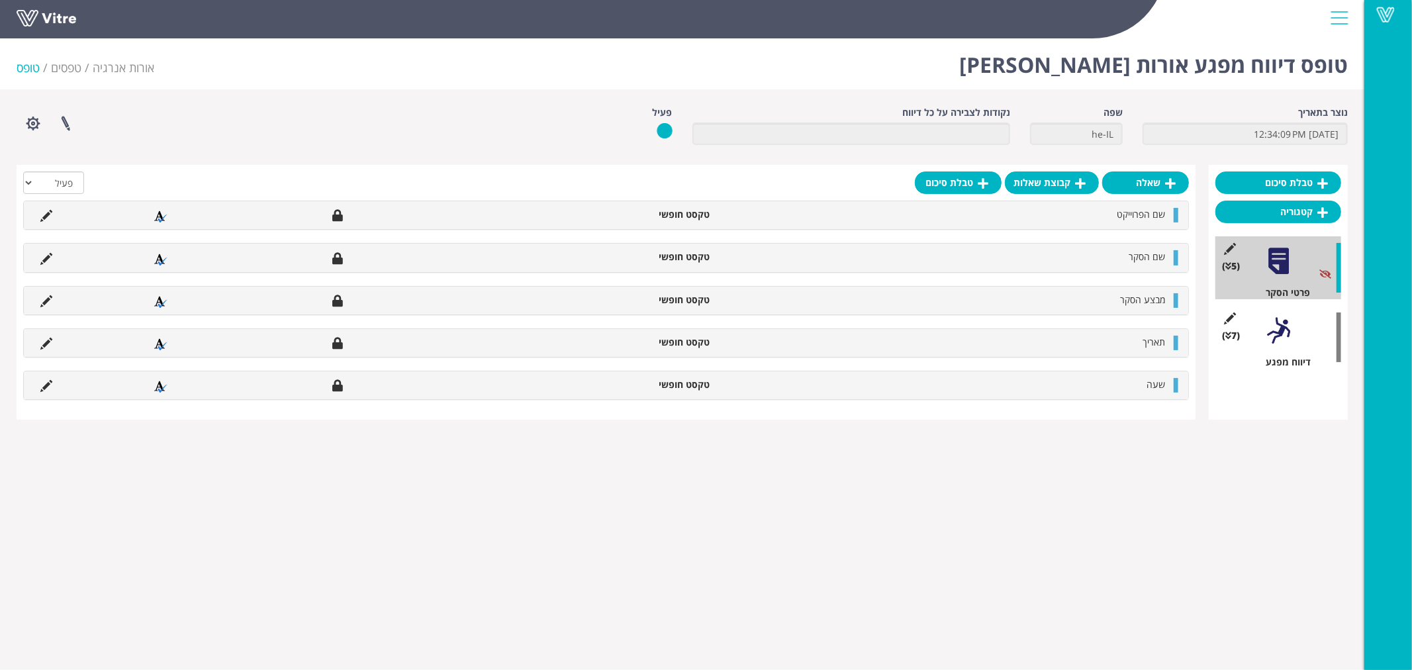
click at [1306, 339] on div "(7 ) דיווח מפגע" at bounding box center [1278, 337] width 126 height 63
click at [1275, 342] on div at bounding box center [1279, 331] width 30 height 30
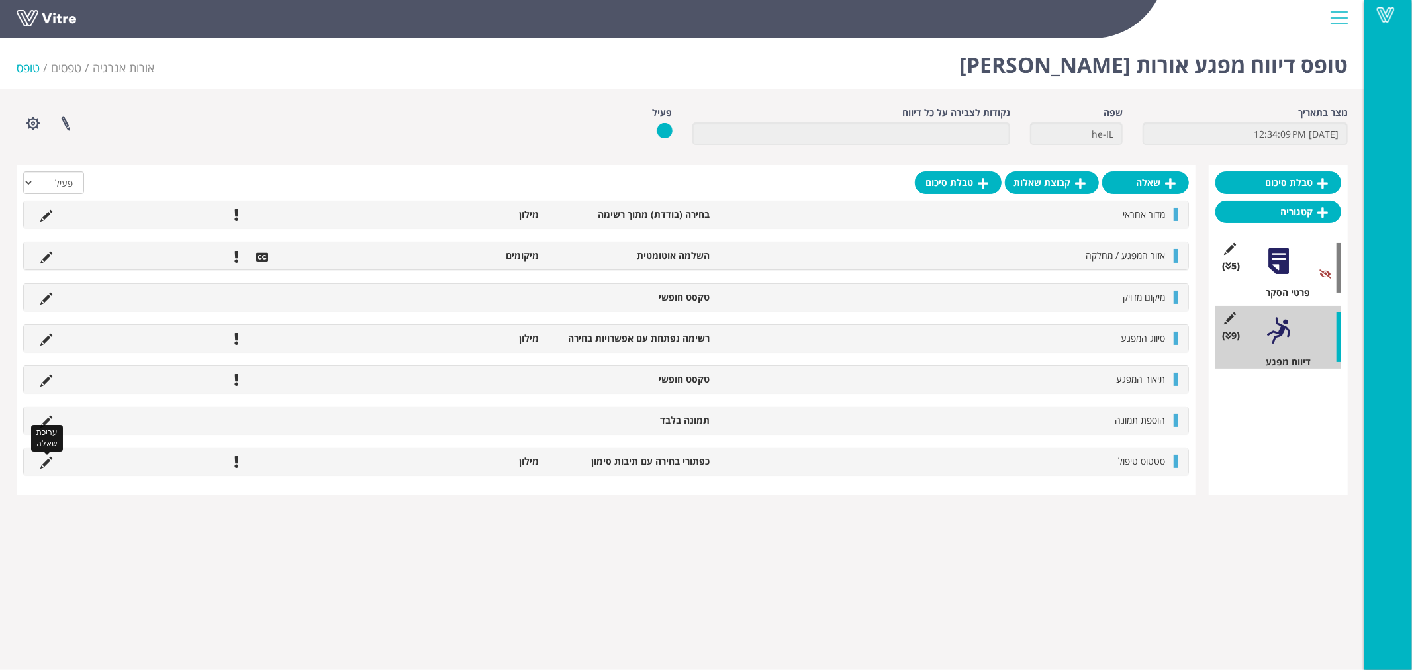
click at [48, 462] on icon at bounding box center [46, 463] width 12 height 12
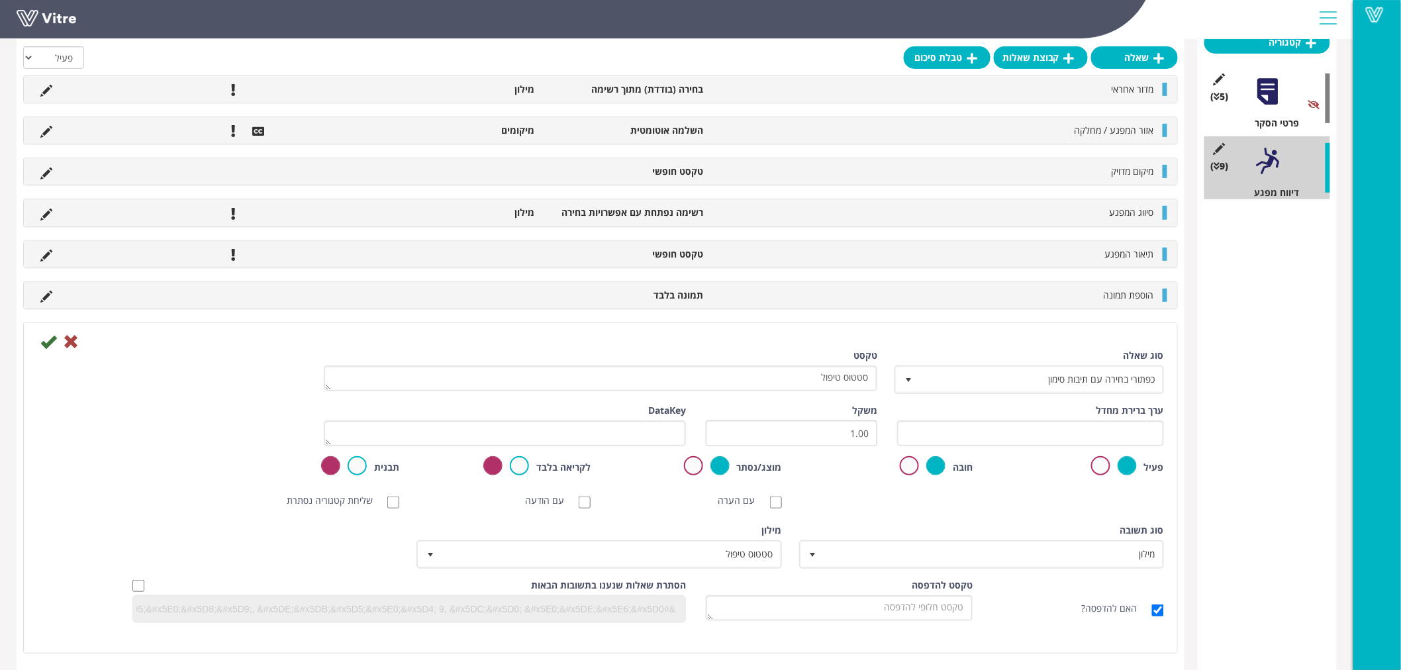
scroll to position [170, 0]
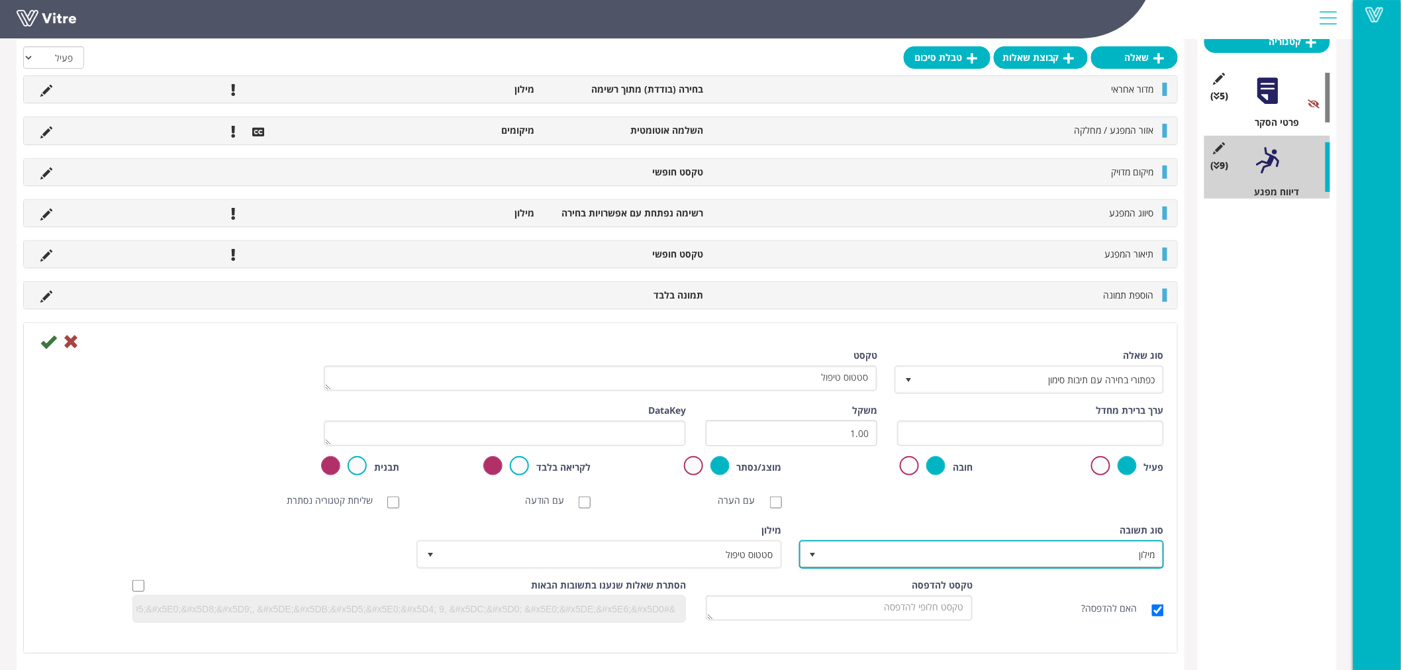
click at [868, 552] on span "מילון" at bounding box center [993, 554] width 338 height 24
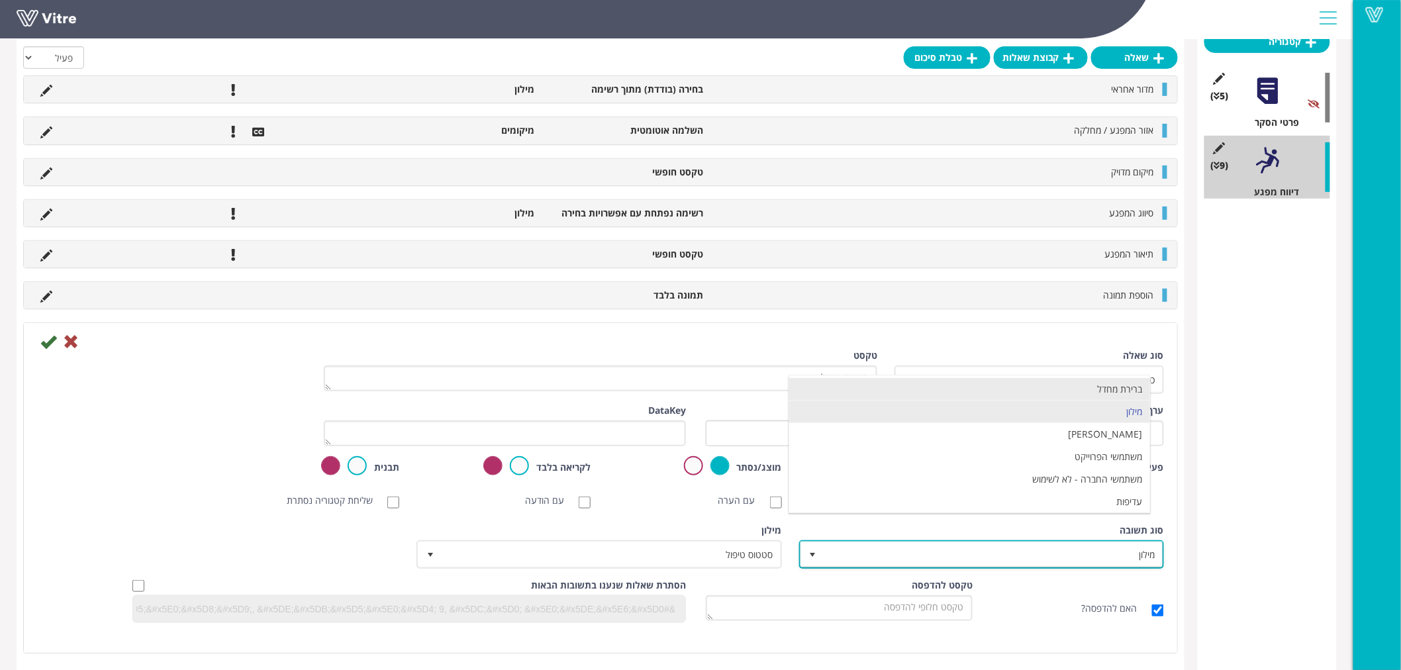
click at [1084, 391] on li "ברירת מחדל" at bounding box center [969, 389] width 361 height 23
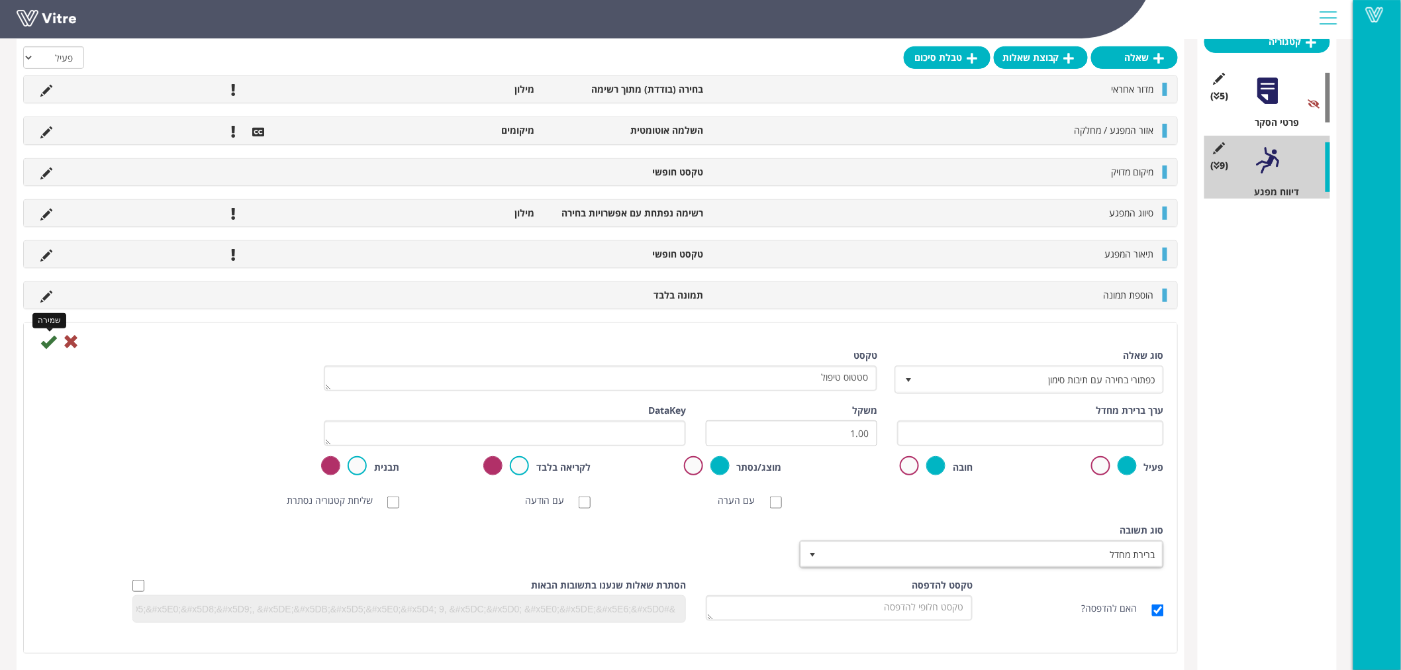
click at [46, 343] on icon at bounding box center [48, 342] width 16 height 16
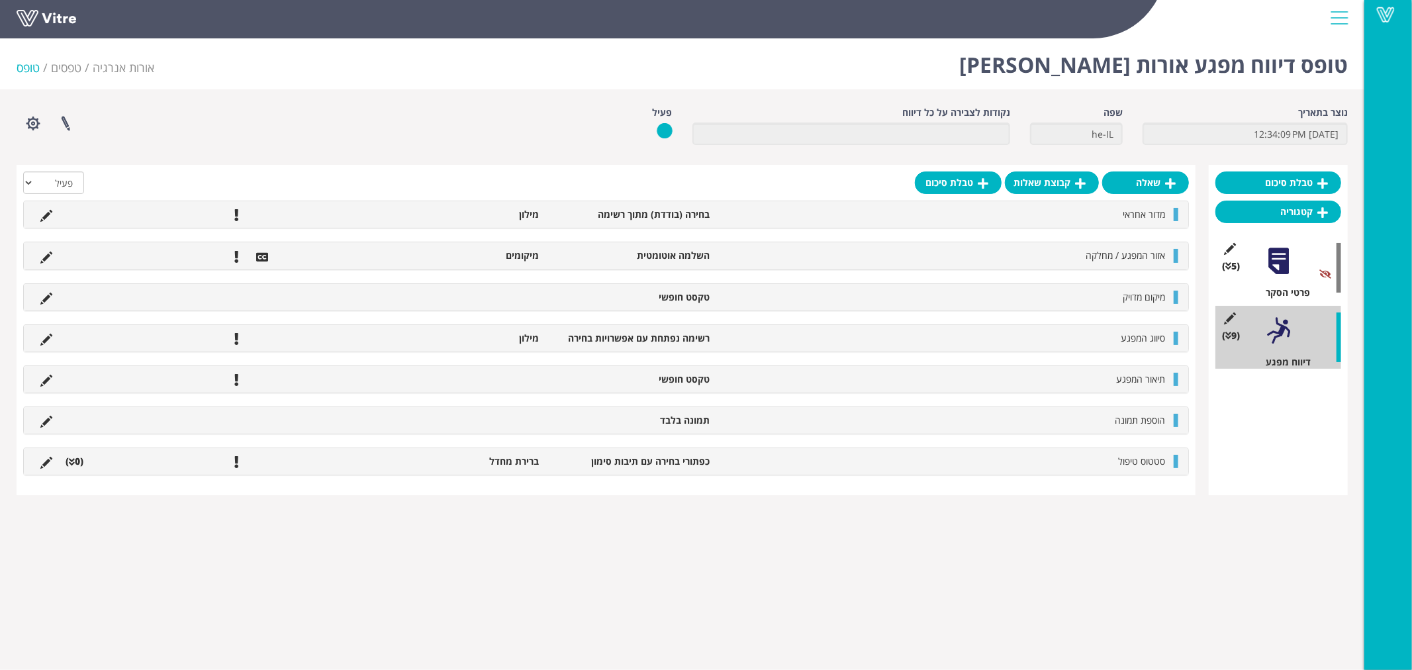
click at [69, 461] on icon at bounding box center [72, 461] width 6 height 9
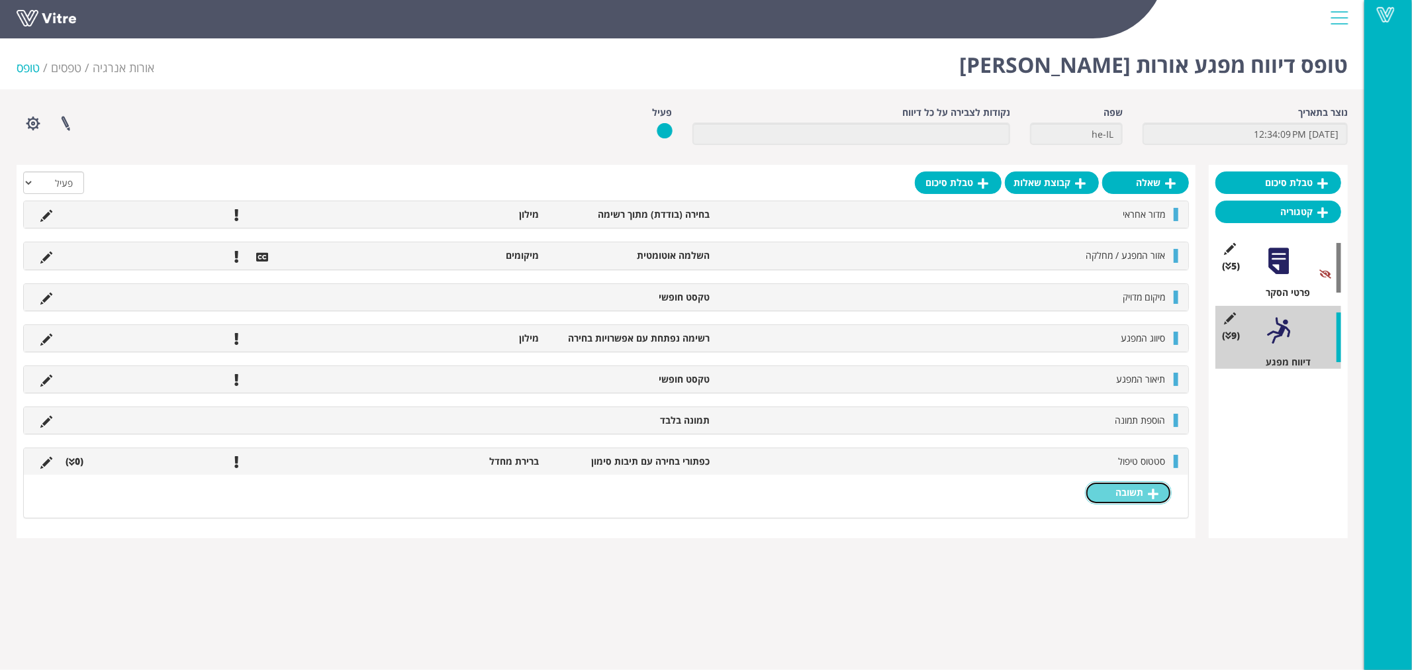
click at [1153, 496] on icon at bounding box center [1153, 494] width 11 height 12
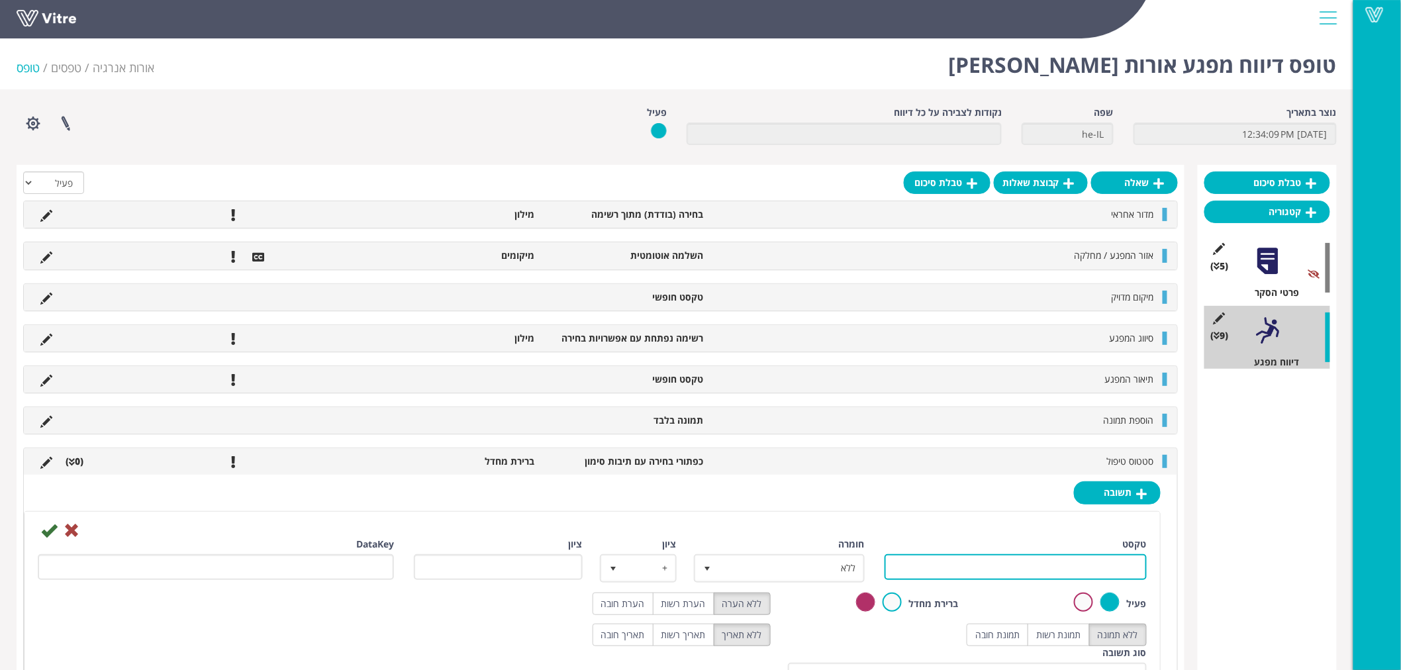
click at [1072, 563] on input "טקסט" at bounding box center [1015, 567] width 262 height 26
type input "טופל מיידית"
click at [618, 604] on label "הערת חובה" at bounding box center [622, 603] width 61 height 23
radio input "true"
click at [1056, 633] on label "תמונת רשות" at bounding box center [1058, 634] width 62 height 23
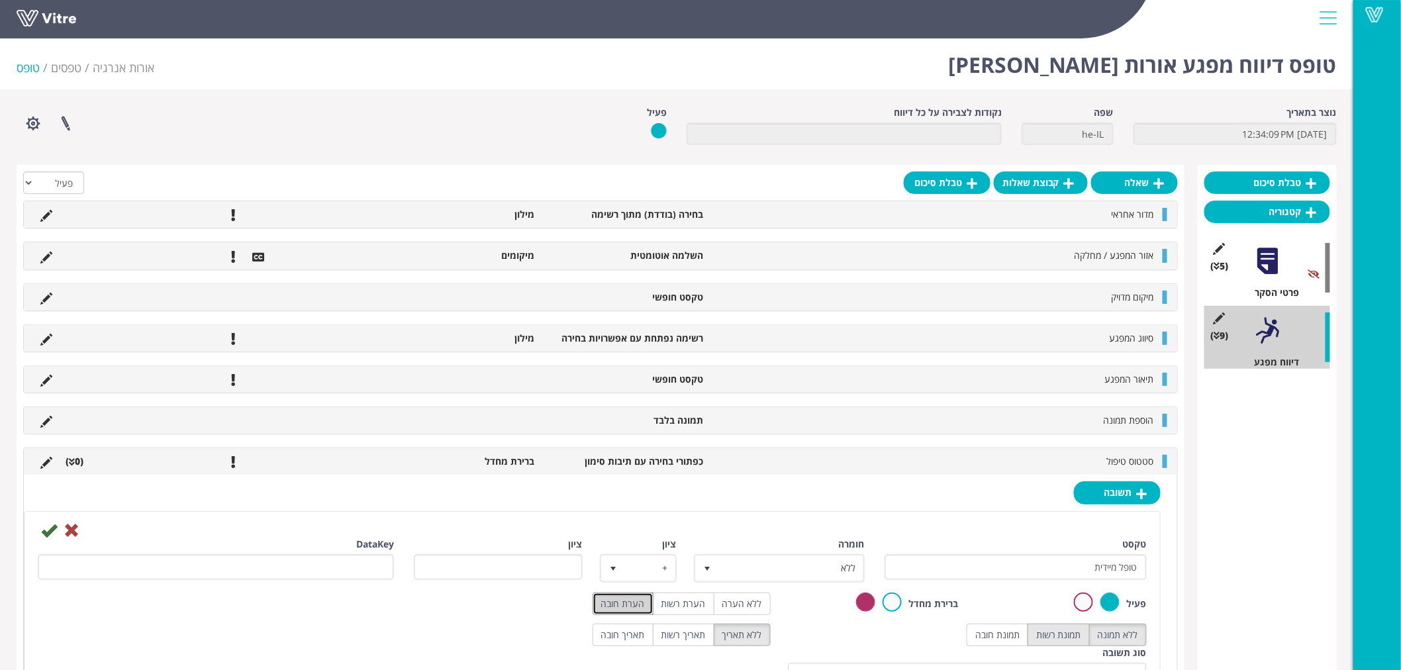
radio input "true"
click at [47, 531] on icon at bounding box center [49, 530] width 16 height 16
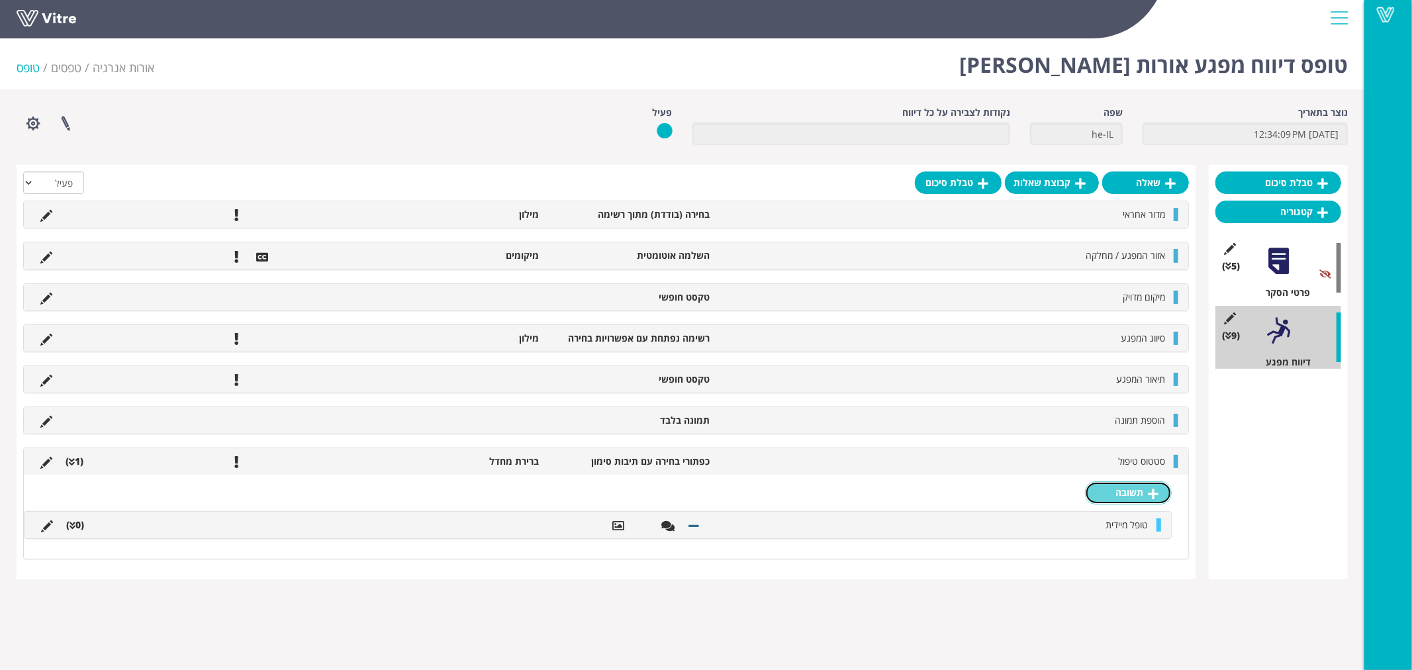
click at [1153, 492] on icon at bounding box center [1153, 494] width 11 height 12
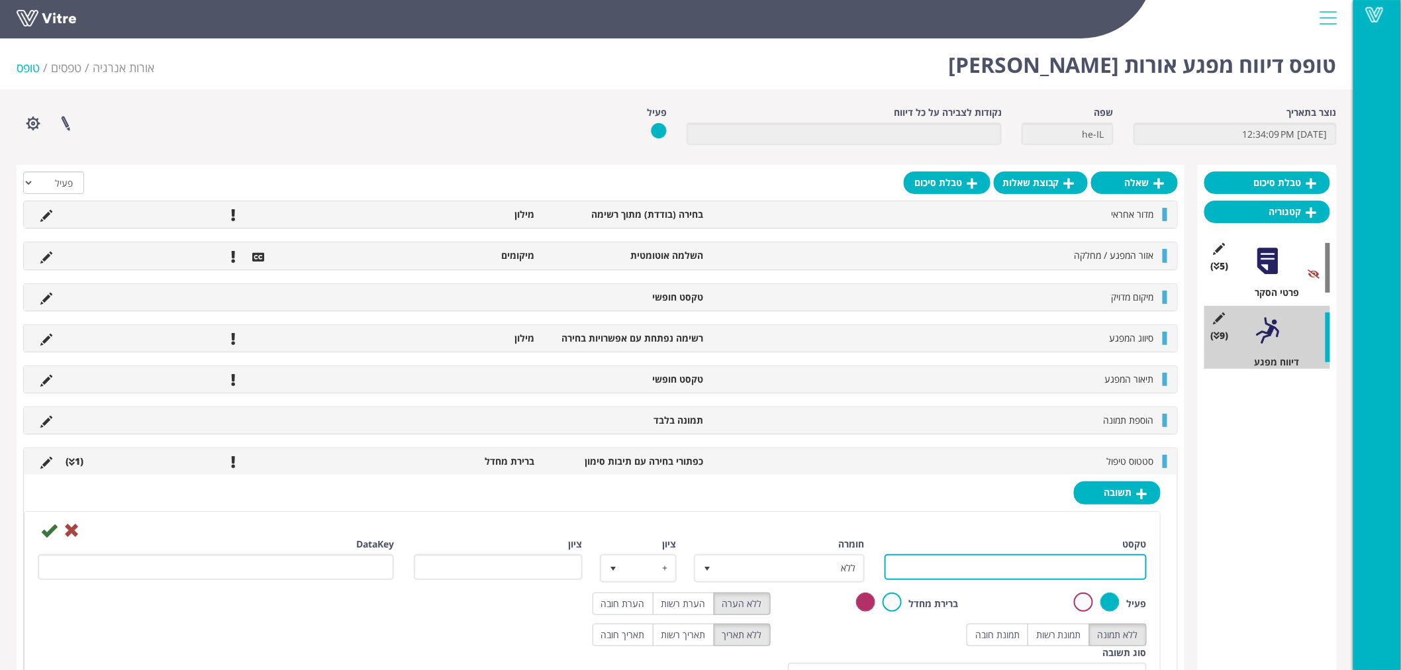
click at [1103, 567] on input "טקסט" at bounding box center [1015, 567] width 262 height 26
type input "עדכון מנהל ישיר"
click at [47, 531] on icon at bounding box center [49, 530] width 16 height 16
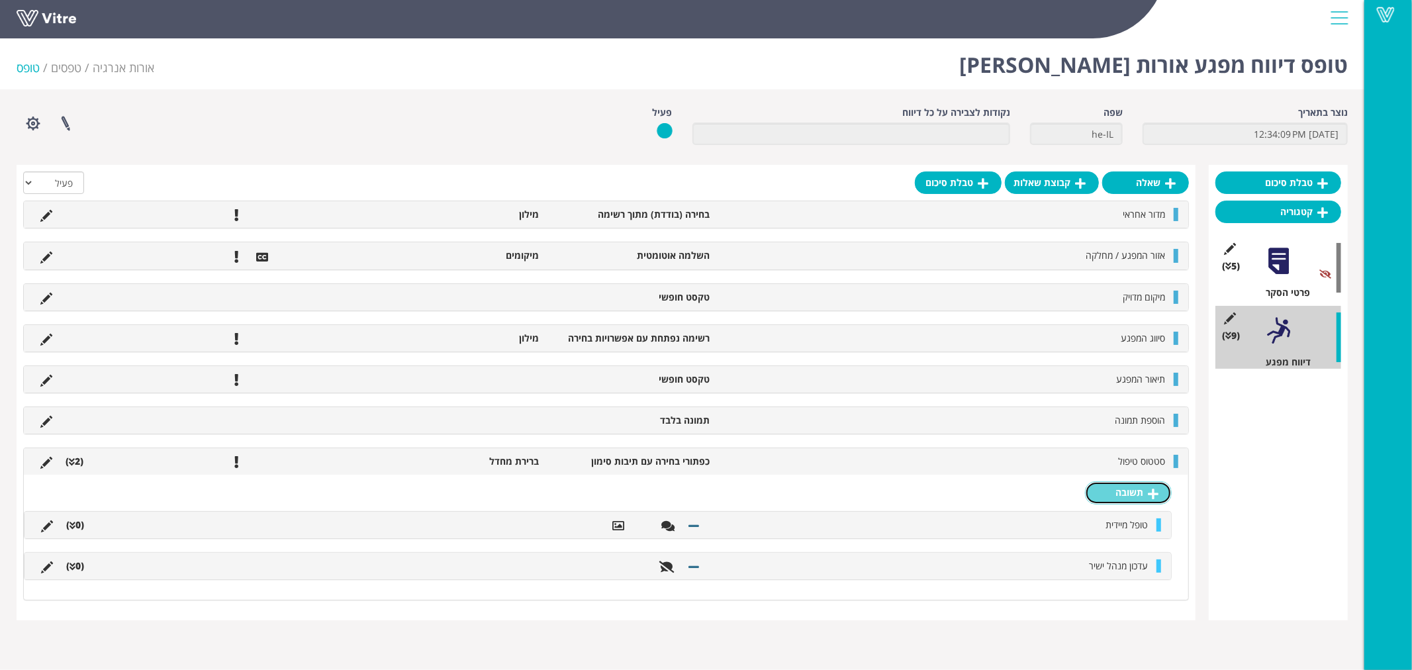
click at [1153, 497] on icon at bounding box center [1153, 494] width 11 height 12
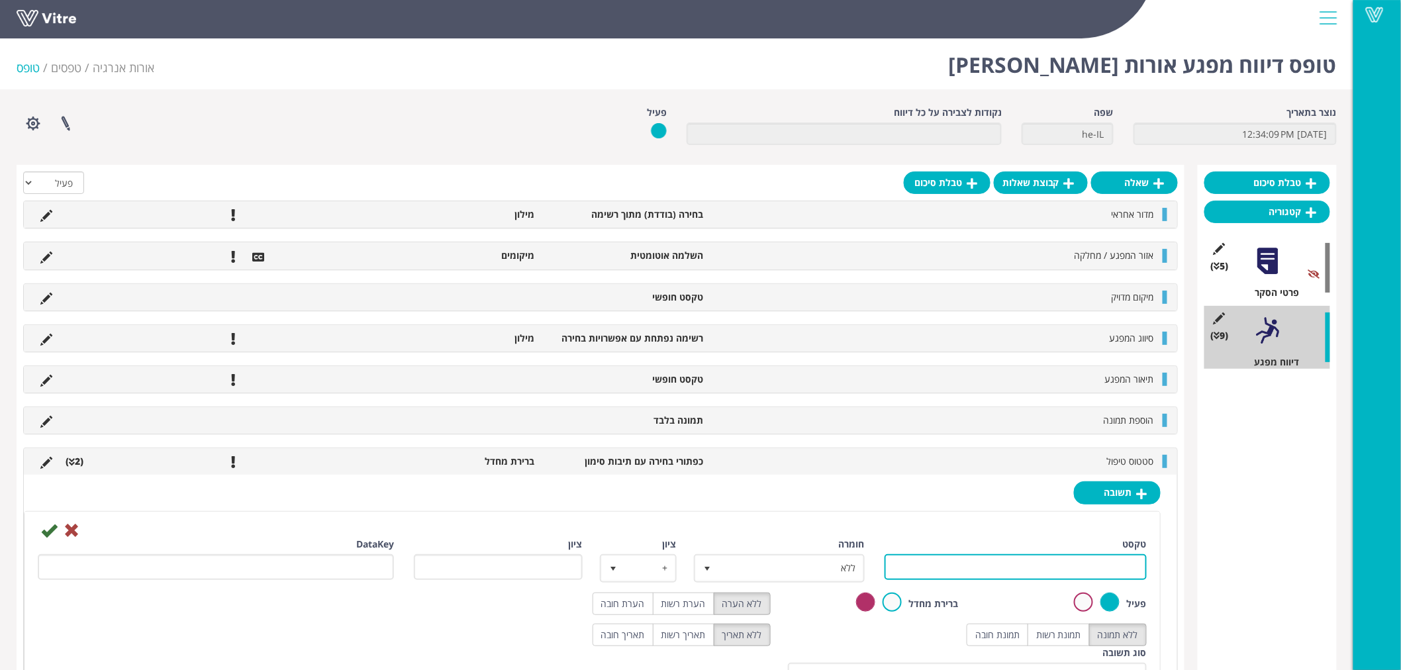
click at [1053, 567] on input "טקסט" at bounding box center [1015, 567] width 262 height 26
type input "עצירת עבודה"
click at [47, 529] on icon at bounding box center [49, 530] width 16 height 16
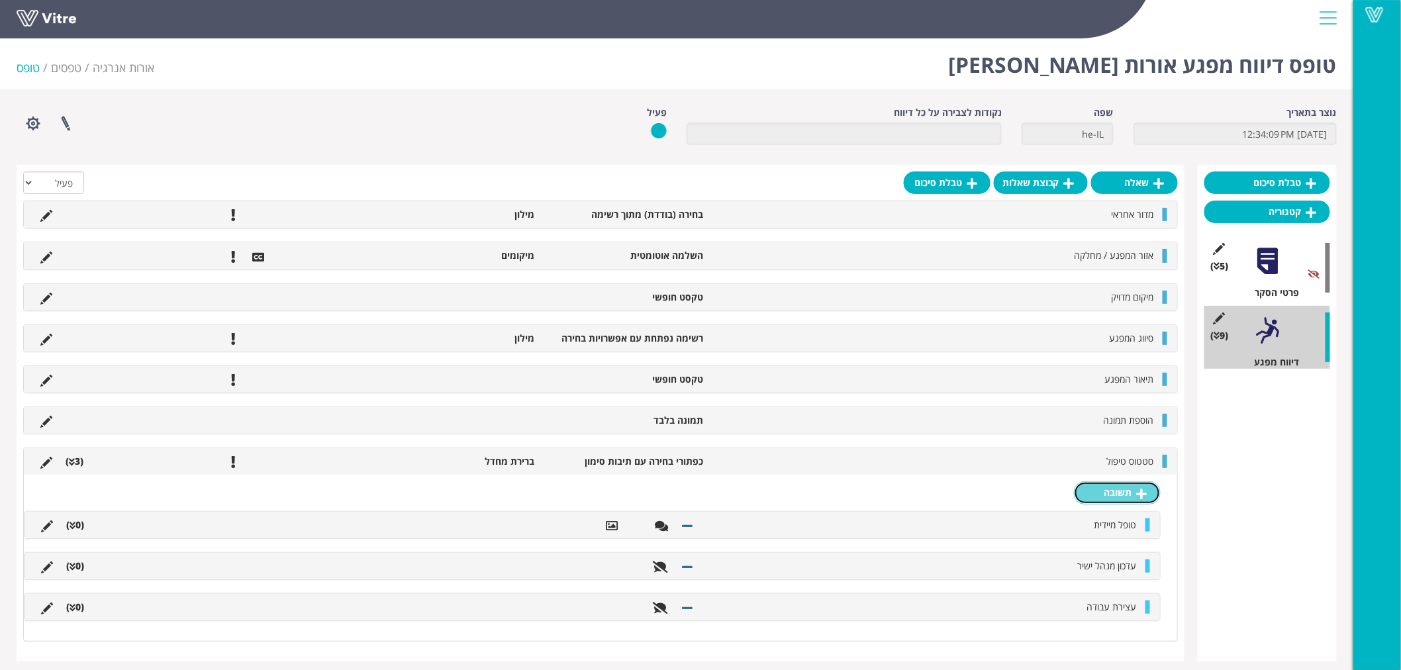
click at [1140, 491] on icon at bounding box center [1141, 494] width 11 height 12
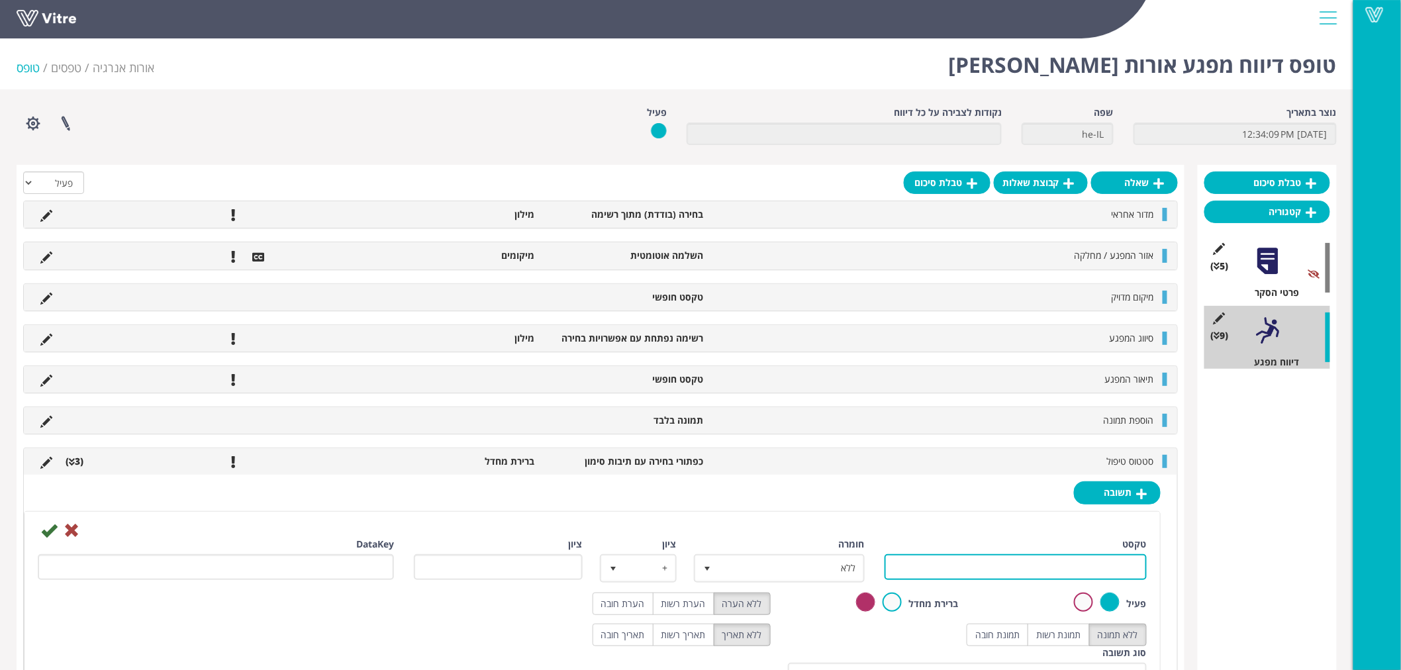
click at [1080, 567] on input "טקסט" at bounding box center [1015, 567] width 262 height 26
type input "אחר"
click at [632, 598] on label "הערת חובה" at bounding box center [622, 603] width 61 height 23
radio input "true"
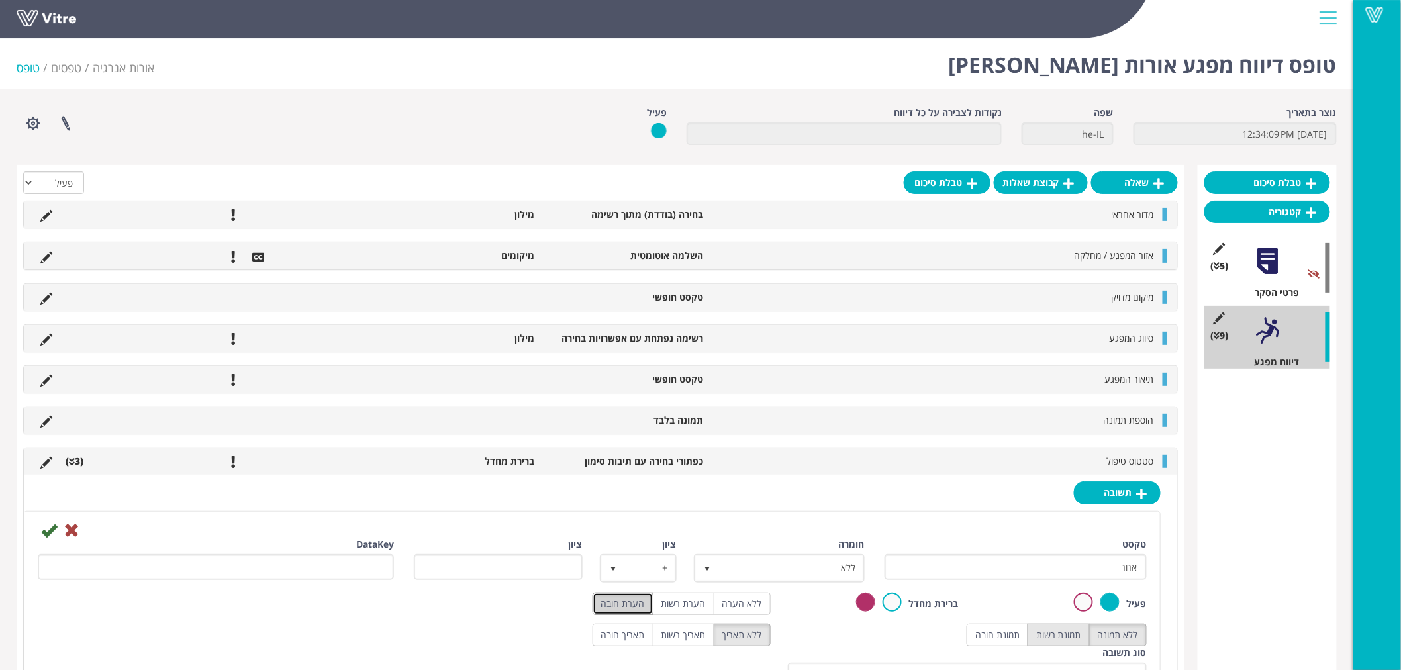
click at [1077, 627] on label "תמונת רשות" at bounding box center [1058, 634] width 62 height 23
radio input "true"
click at [47, 528] on icon at bounding box center [49, 530] width 16 height 16
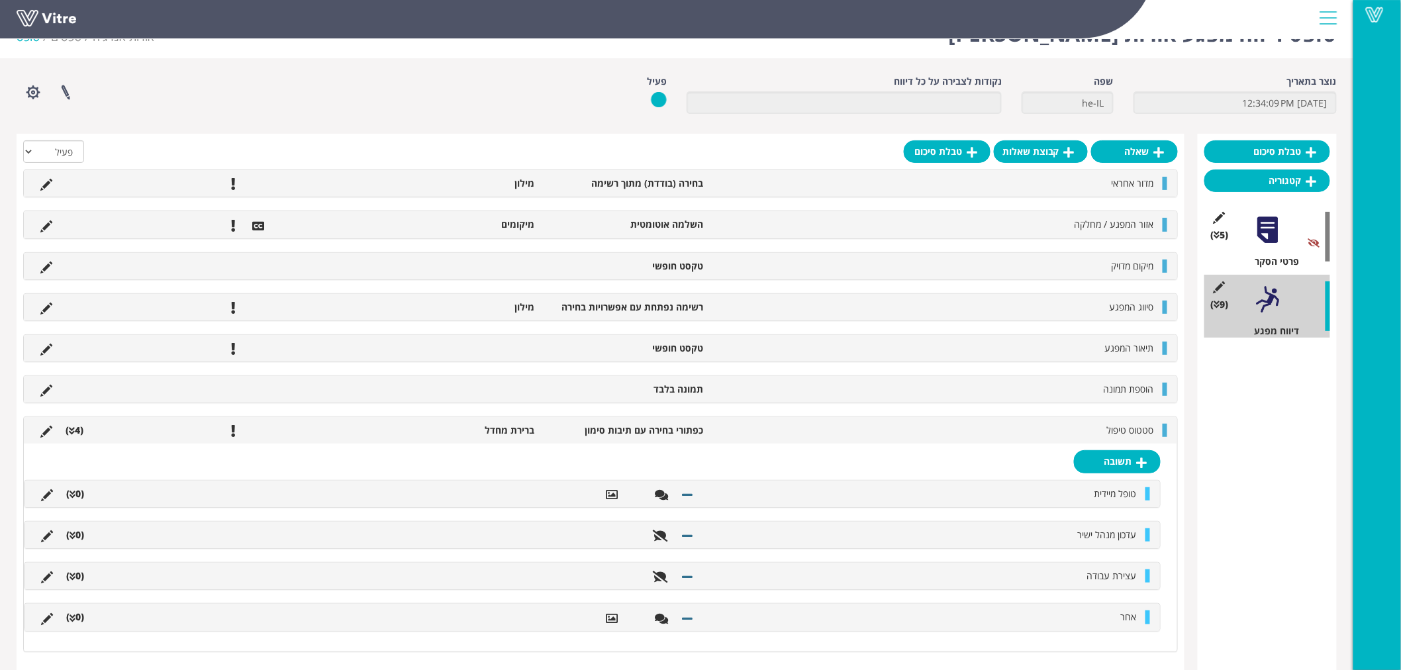
scroll to position [49, 0]
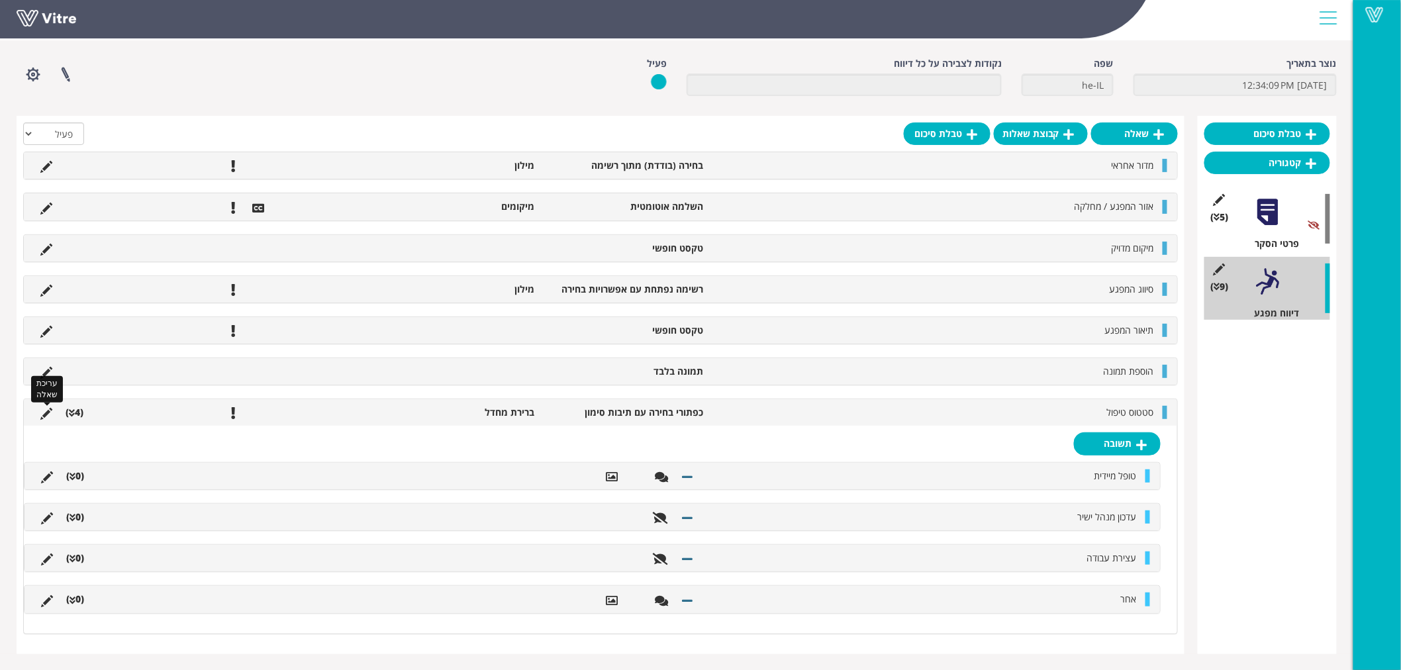
click at [43, 414] on icon at bounding box center [46, 414] width 12 height 12
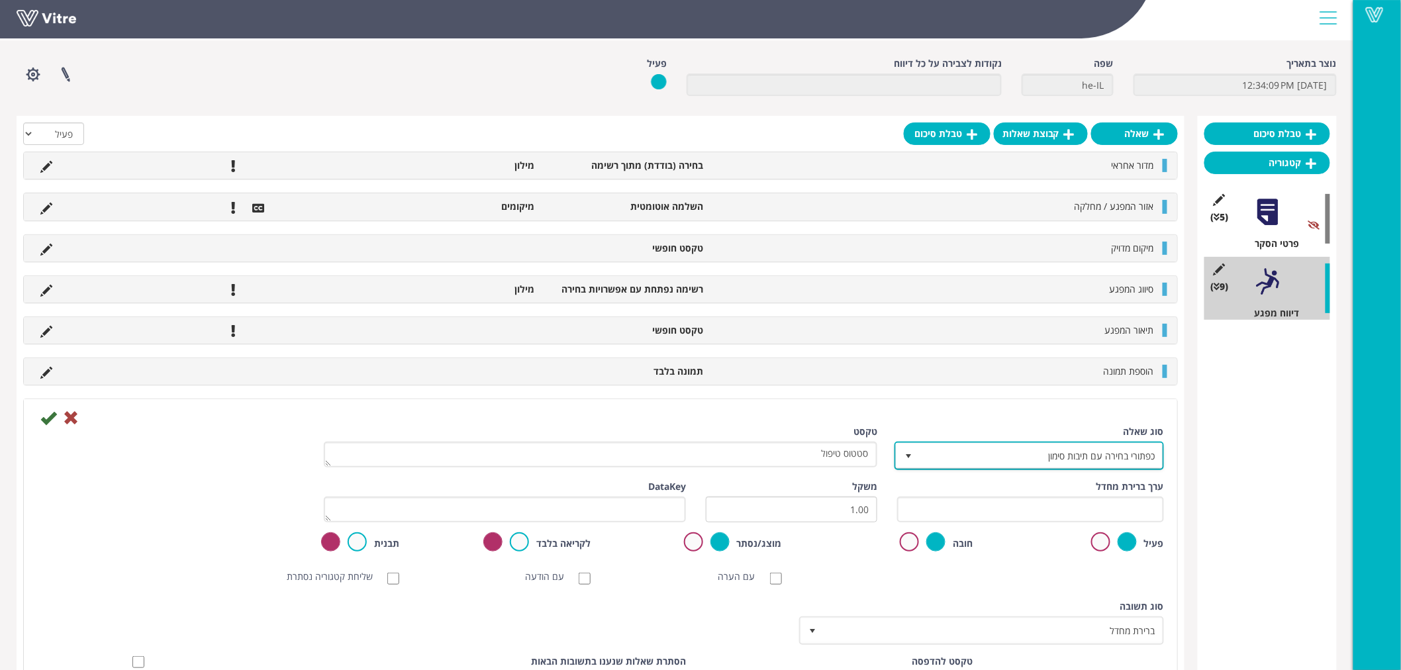
click at [908, 455] on span "select" at bounding box center [908, 456] width 11 height 11
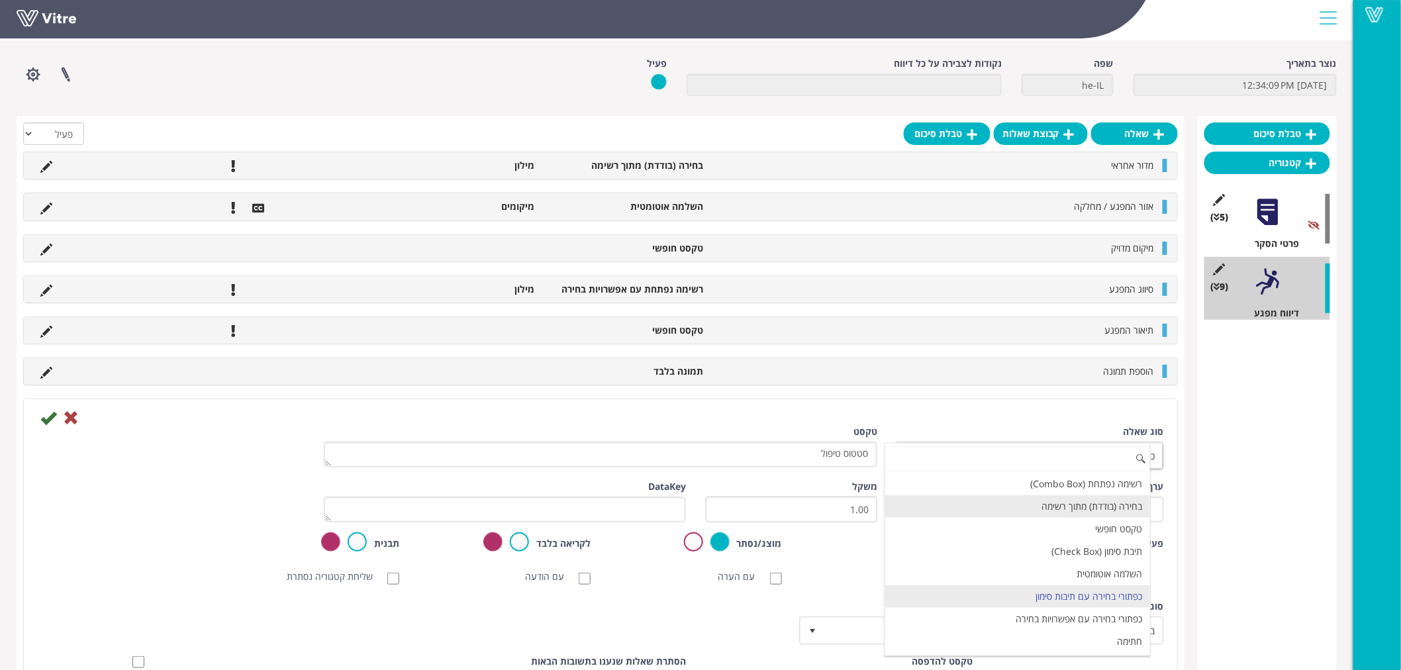
click at [1056, 504] on li "בחירה (בודדת) מתוך רשימה" at bounding box center [1017, 506] width 265 height 23
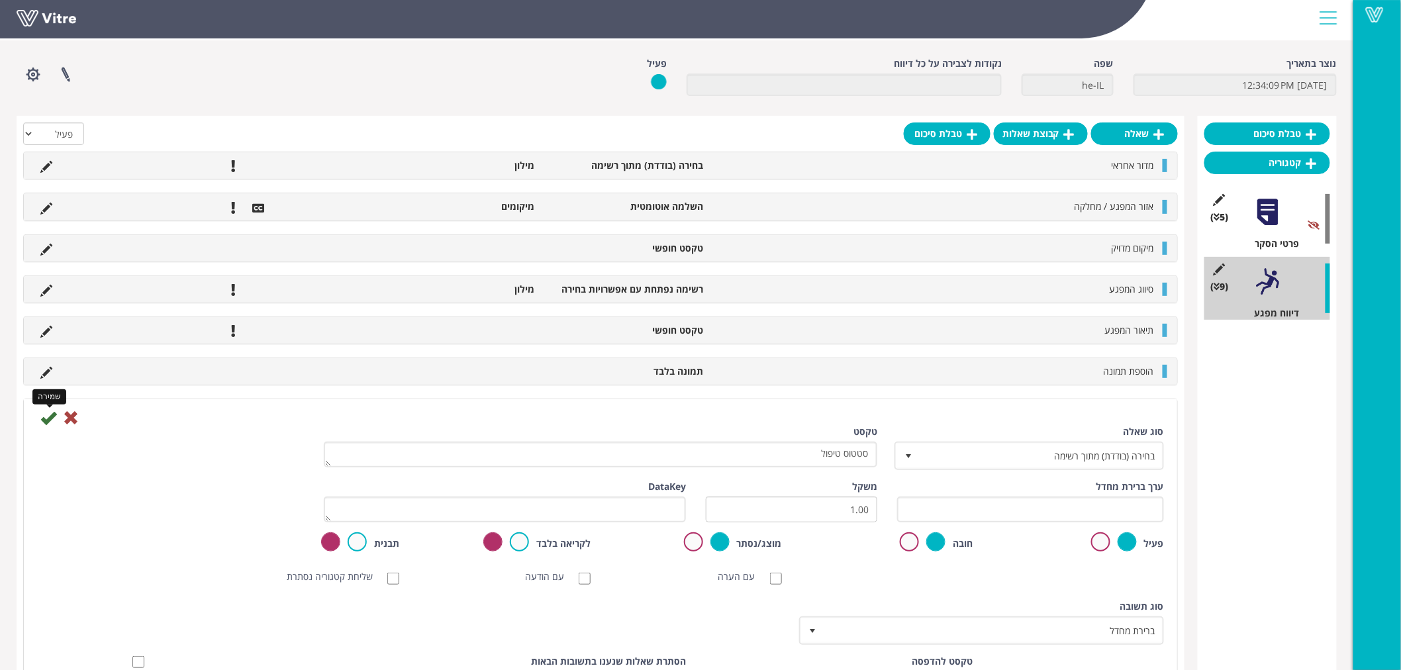
click at [51, 418] on icon at bounding box center [48, 418] width 16 height 16
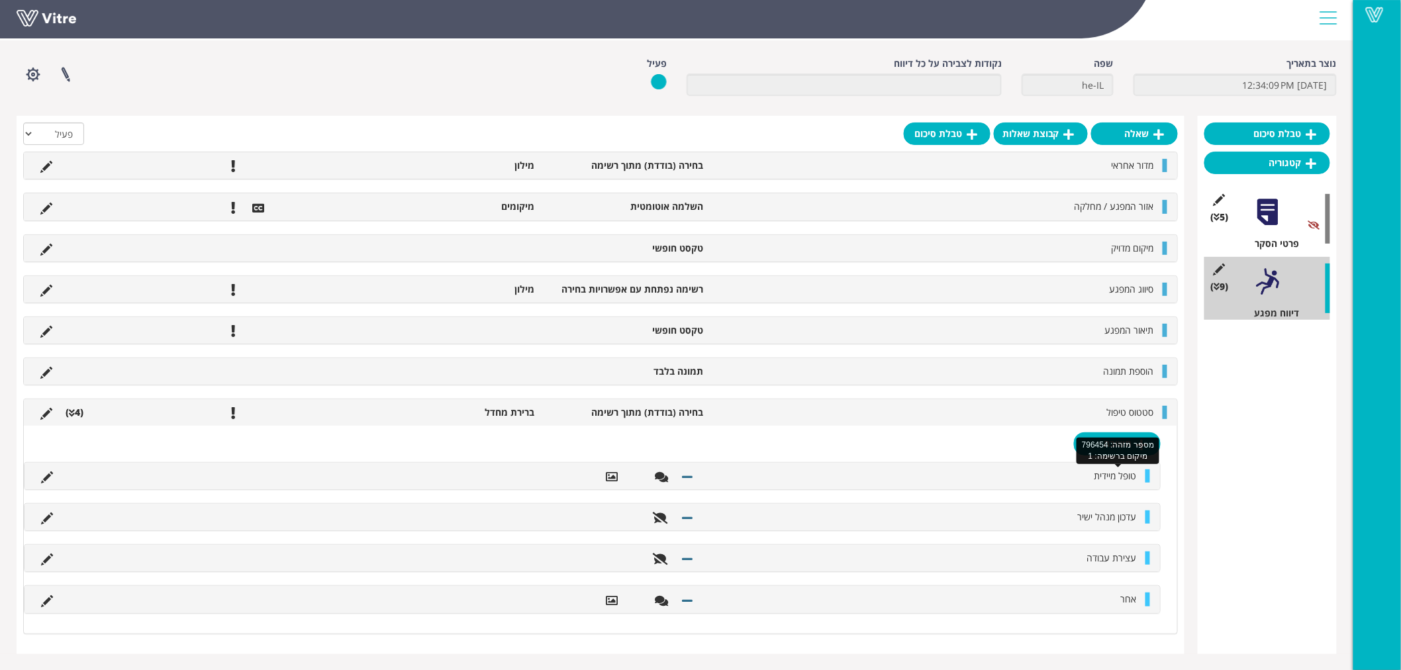
click at [1111, 475] on span "טופל מיידית" at bounding box center [1115, 475] width 42 height 13
click at [755, 412] on li "סטטוס טיפול" at bounding box center [935, 412] width 451 height 13
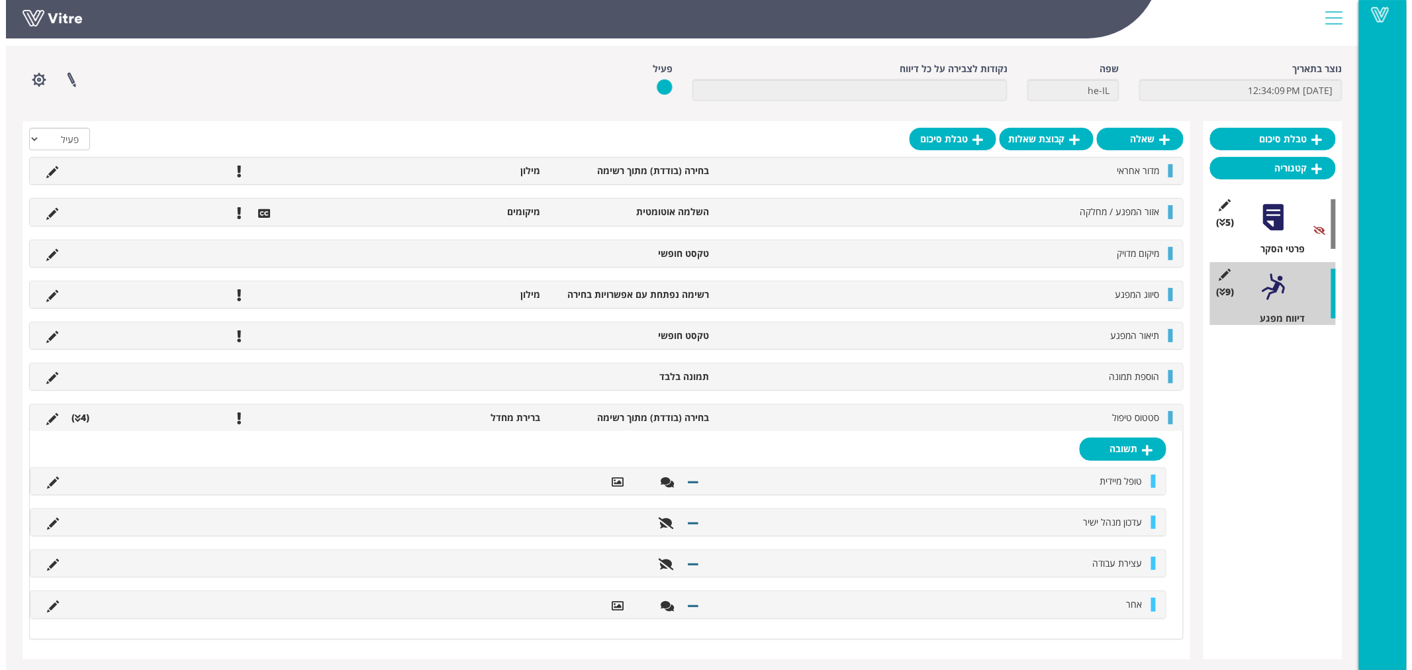
scroll to position [0, 0]
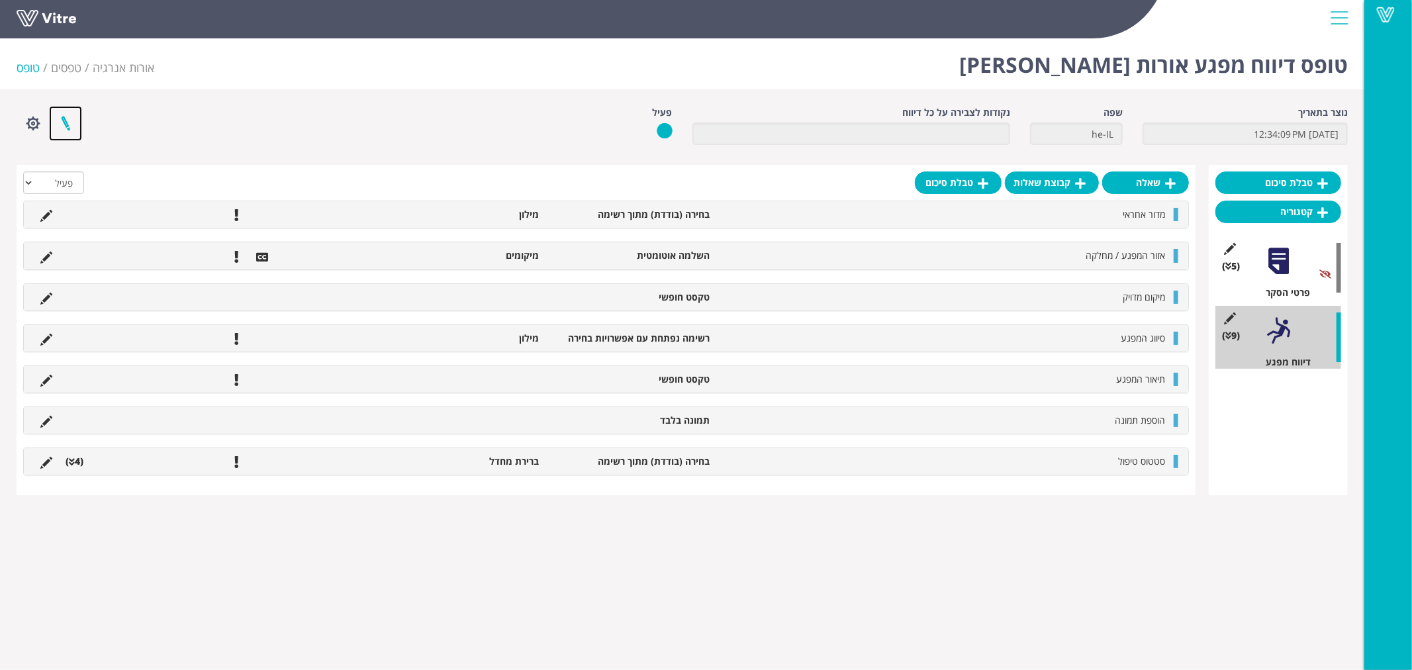
click at [66, 126] on link at bounding box center [65, 123] width 33 height 35
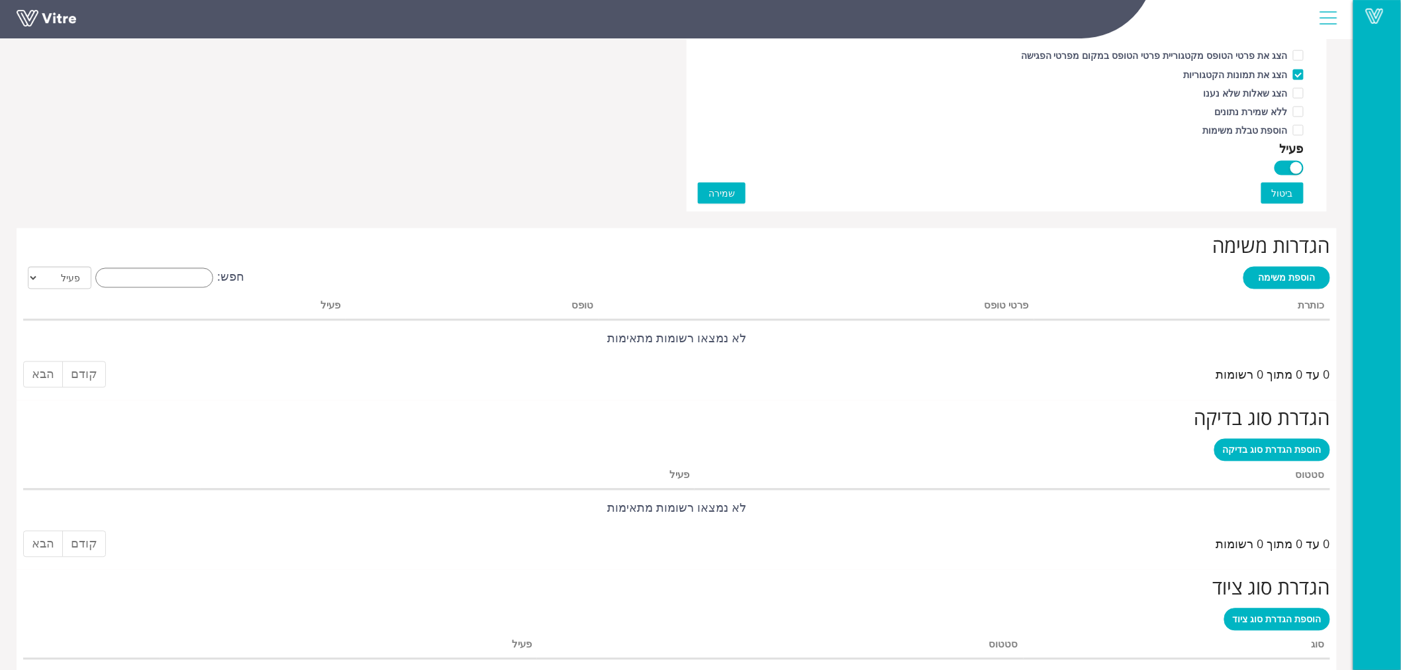
scroll to position [825, 0]
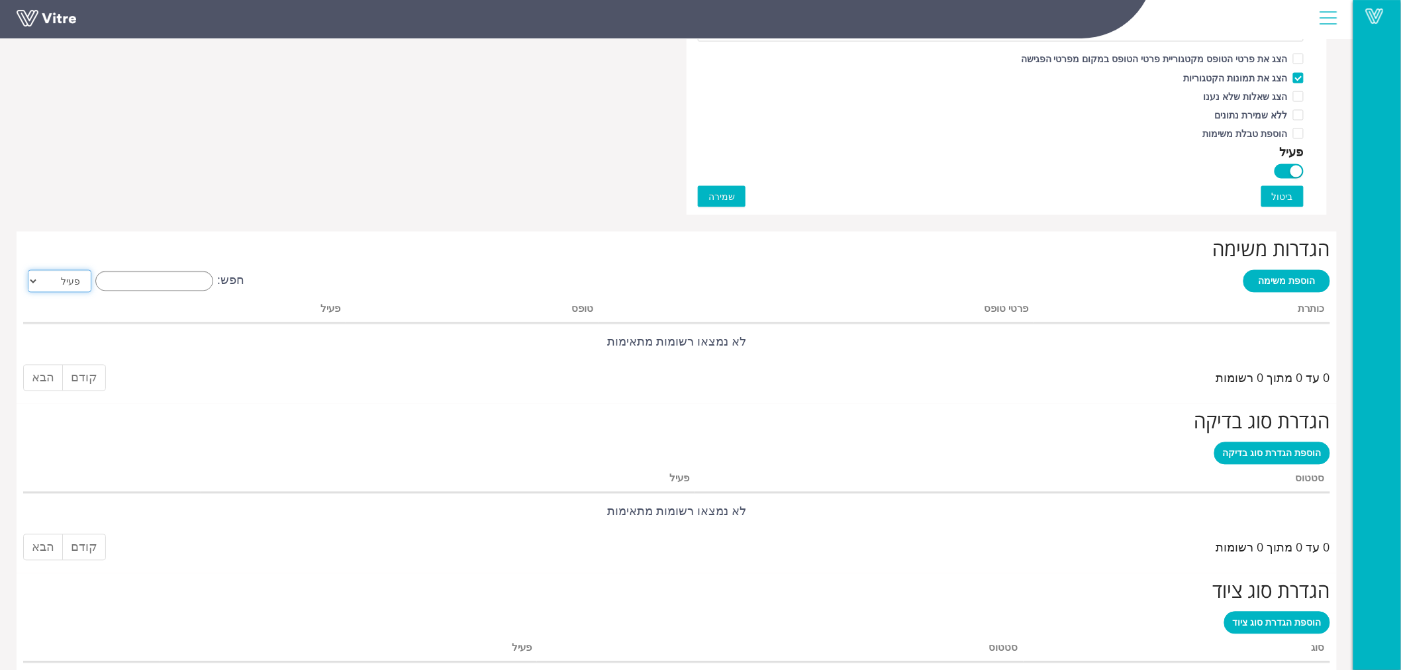
click at [70, 283] on select "הכל פעיל לא פעיל" at bounding box center [60, 281] width 64 height 23
select select "2"
click at [28, 270] on select "הכל פעיל לא פעיל" at bounding box center [60, 281] width 64 height 23
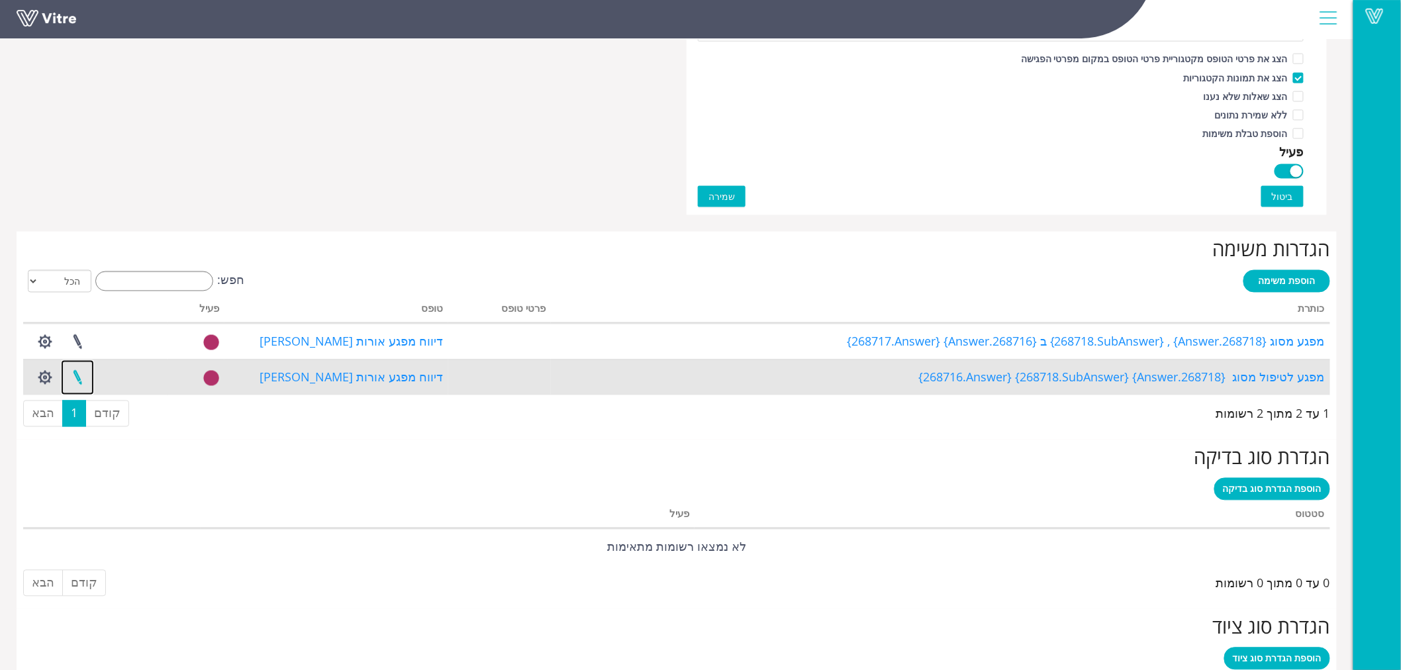
click at [77, 379] on link at bounding box center [77, 377] width 33 height 35
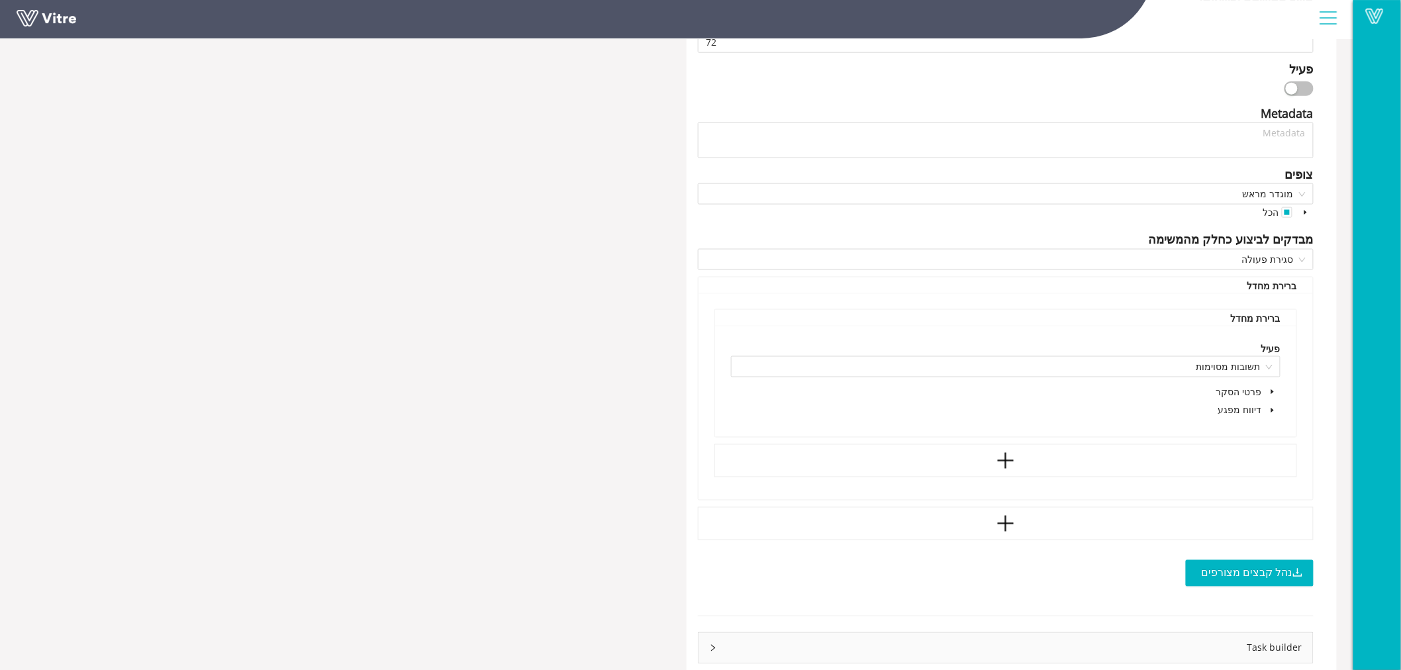
scroll to position [709, 0]
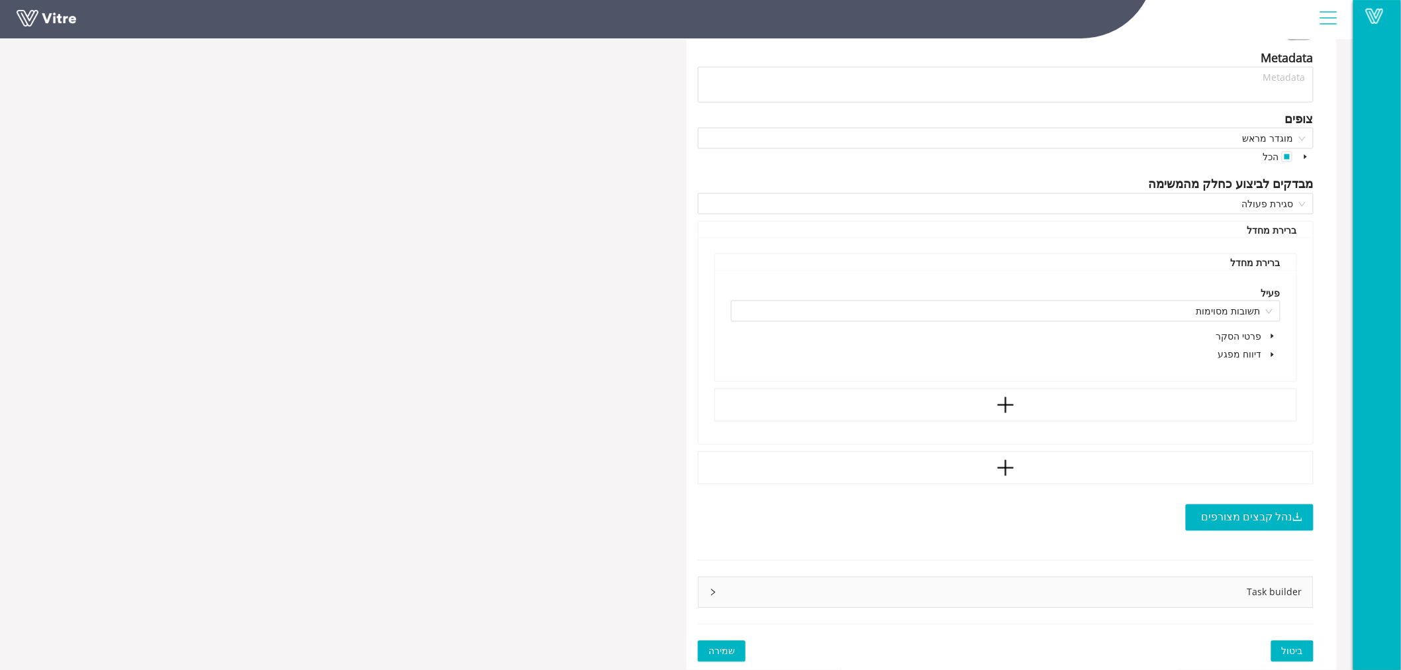
click at [710, 588] on icon "right" at bounding box center [713, 592] width 8 height 8
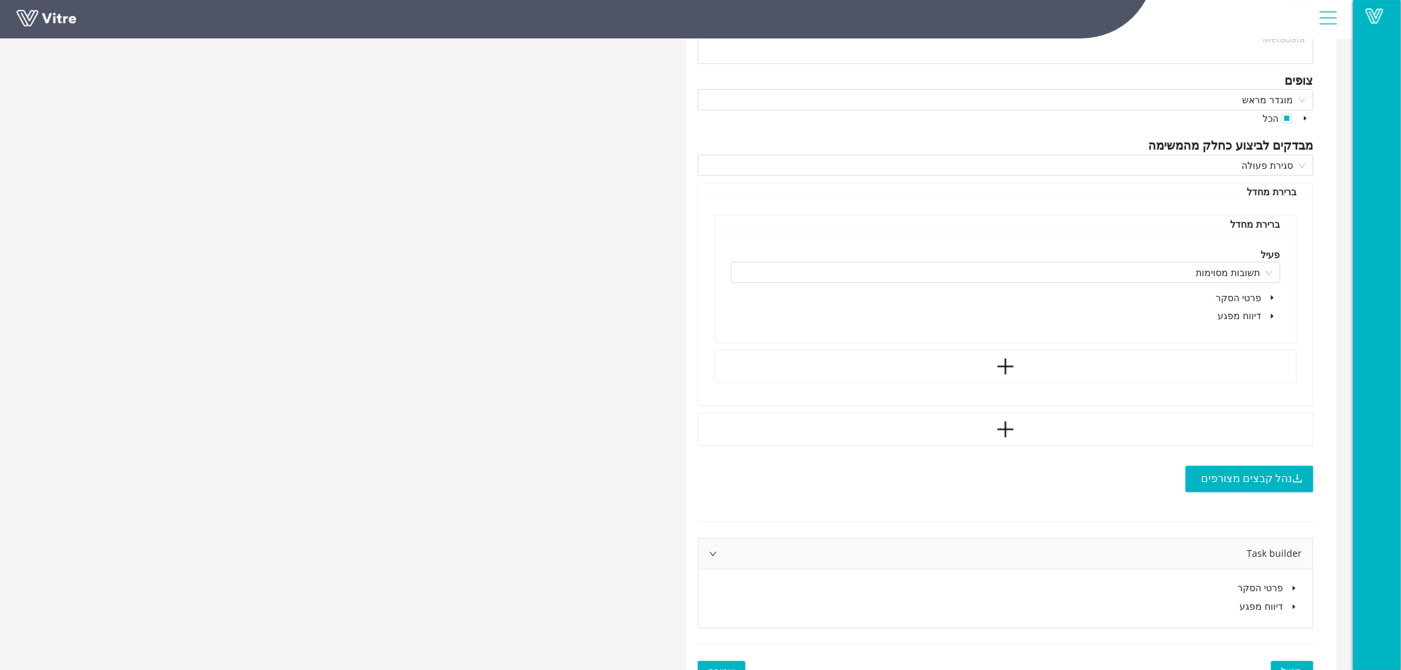
scroll to position [768, 0]
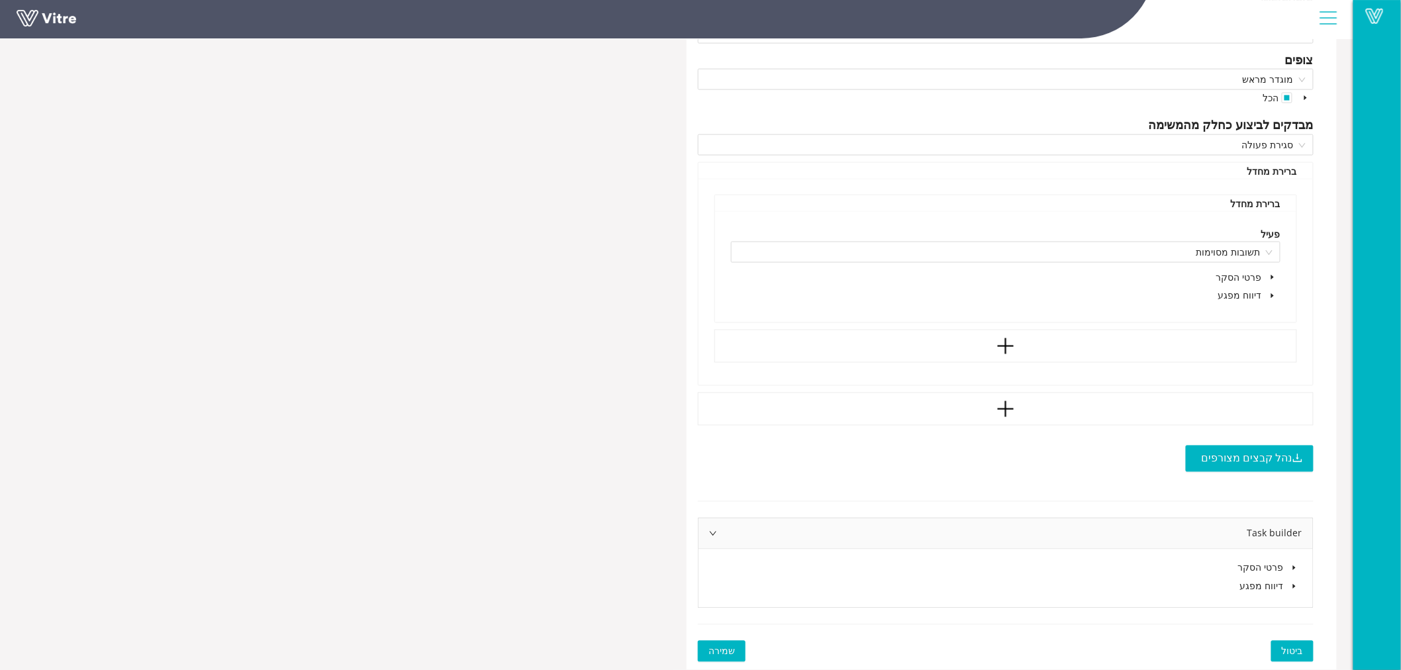
click at [1294, 587] on icon "caret-down" at bounding box center [1294, 586] width 3 height 5
click at [1294, 587] on icon "caret-down" at bounding box center [1294, 585] width 5 height 3
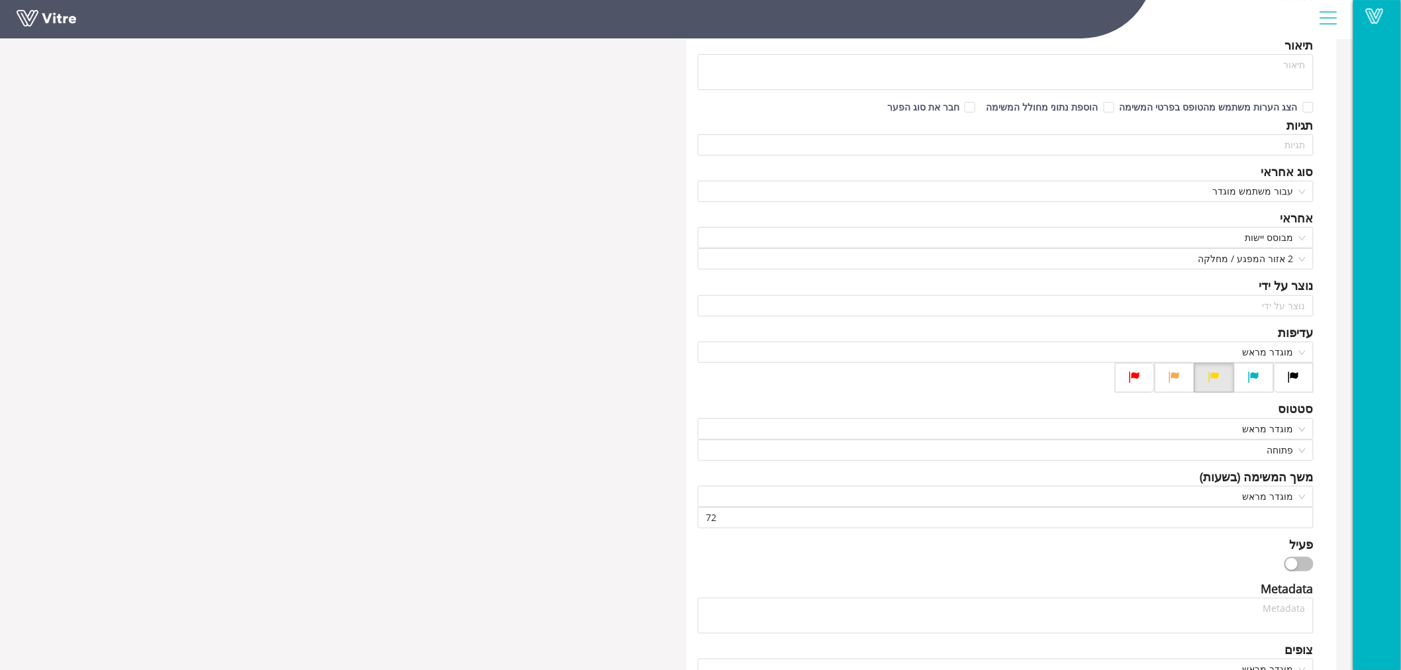
scroll to position [0, 0]
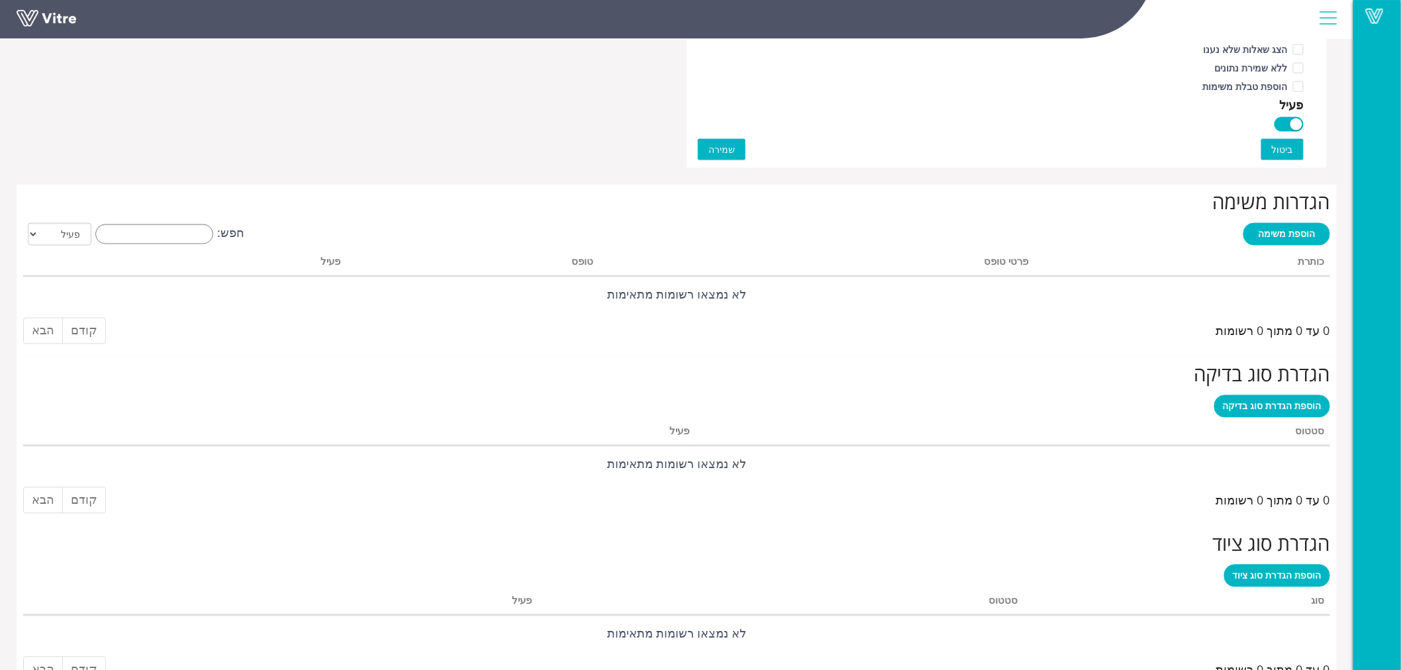
scroll to position [899, 0]
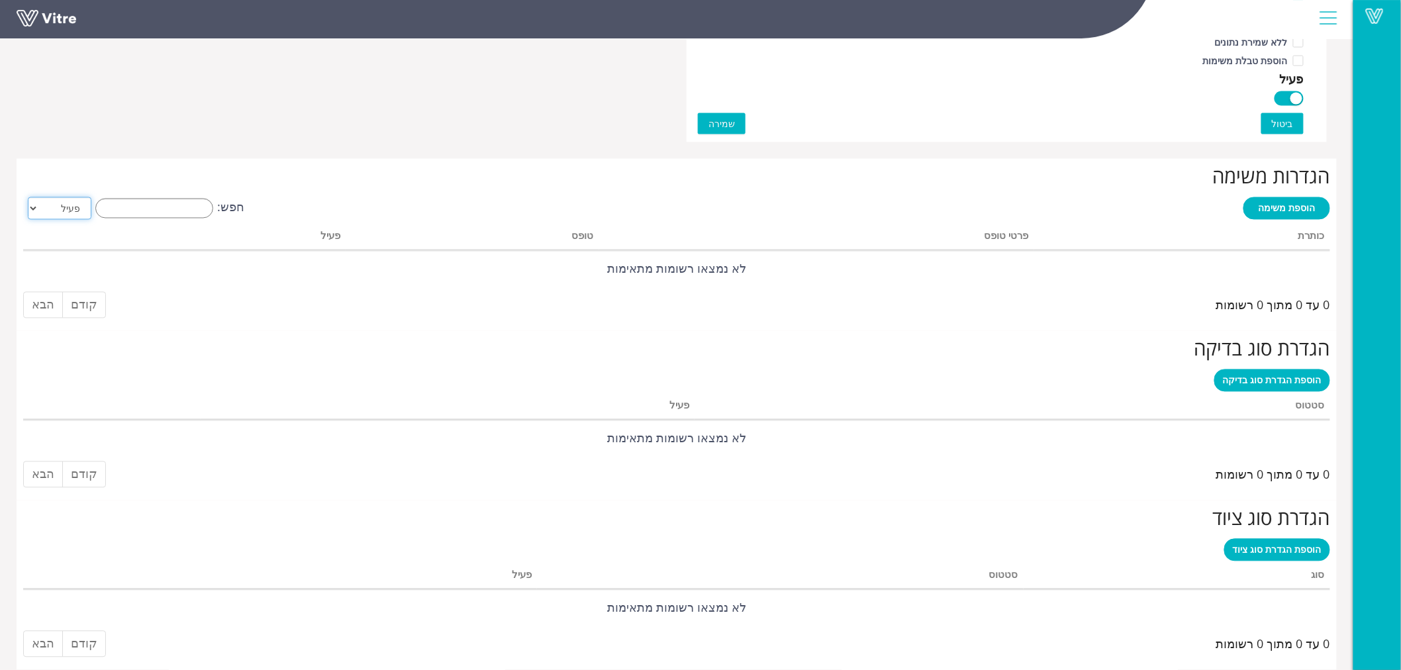
click at [63, 207] on select "הכל פעיל לא פעיל" at bounding box center [60, 208] width 64 height 23
select select "2"
click at [28, 197] on select "הכל פעיל לא פעיל" at bounding box center [60, 208] width 64 height 23
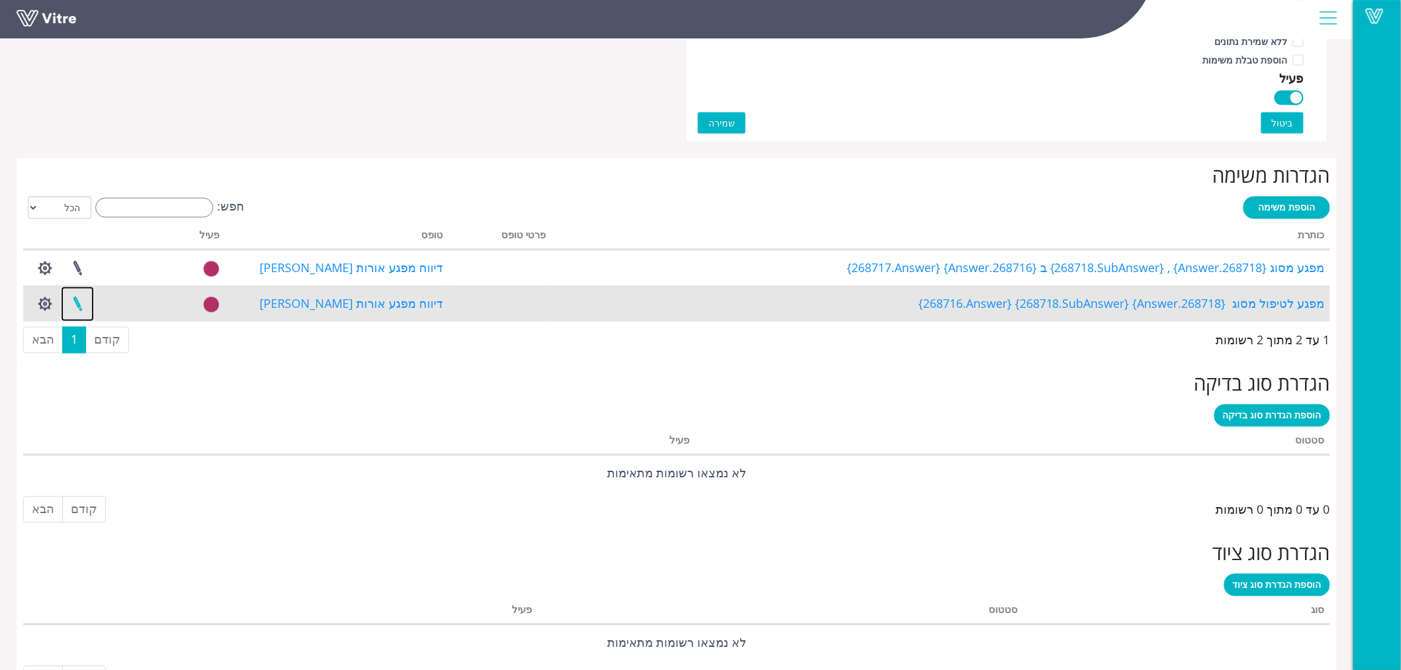
click at [76, 306] on link at bounding box center [77, 304] width 33 height 35
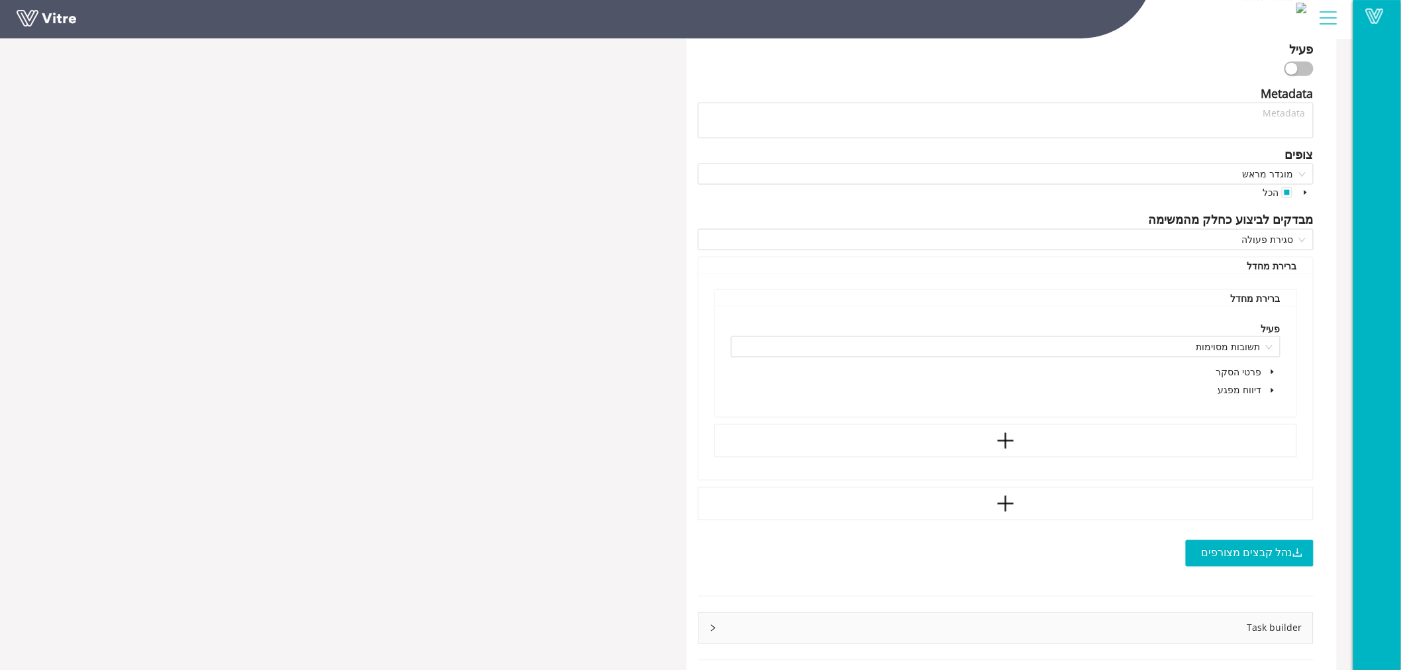
scroll to position [709, 0]
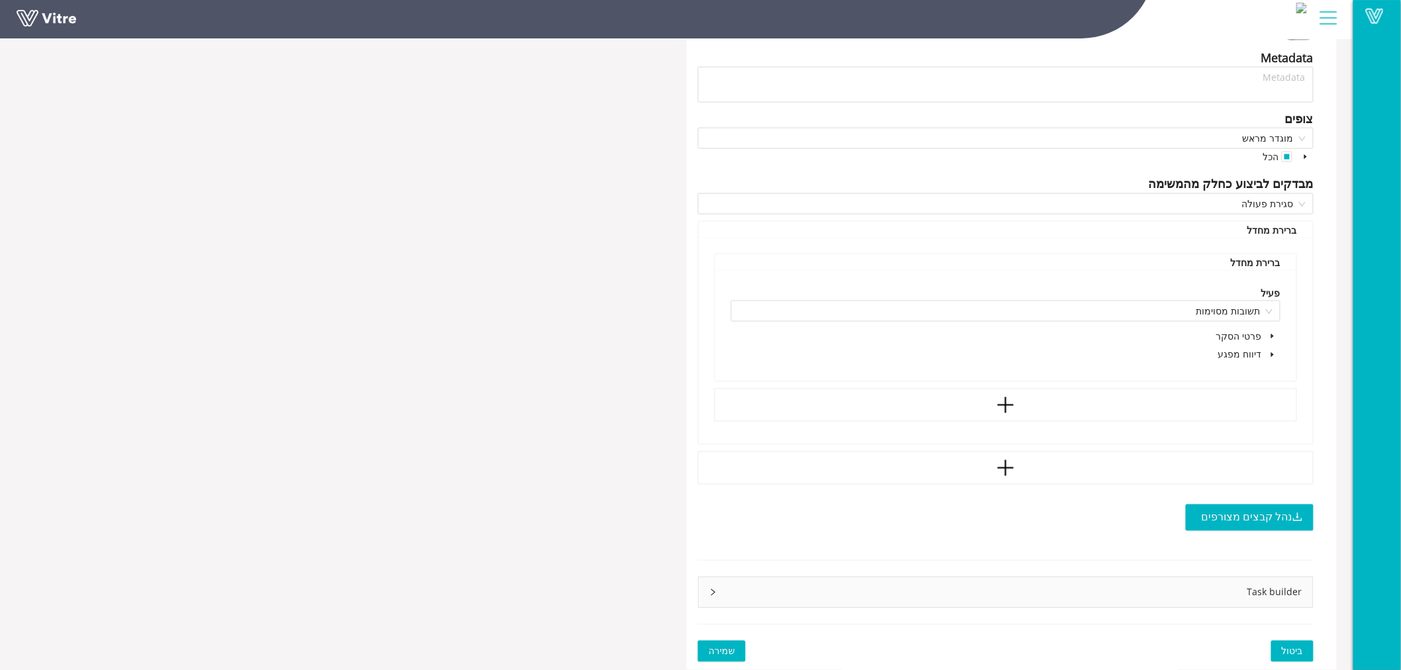
click at [712, 590] on icon "right" at bounding box center [713, 592] width 8 height 8
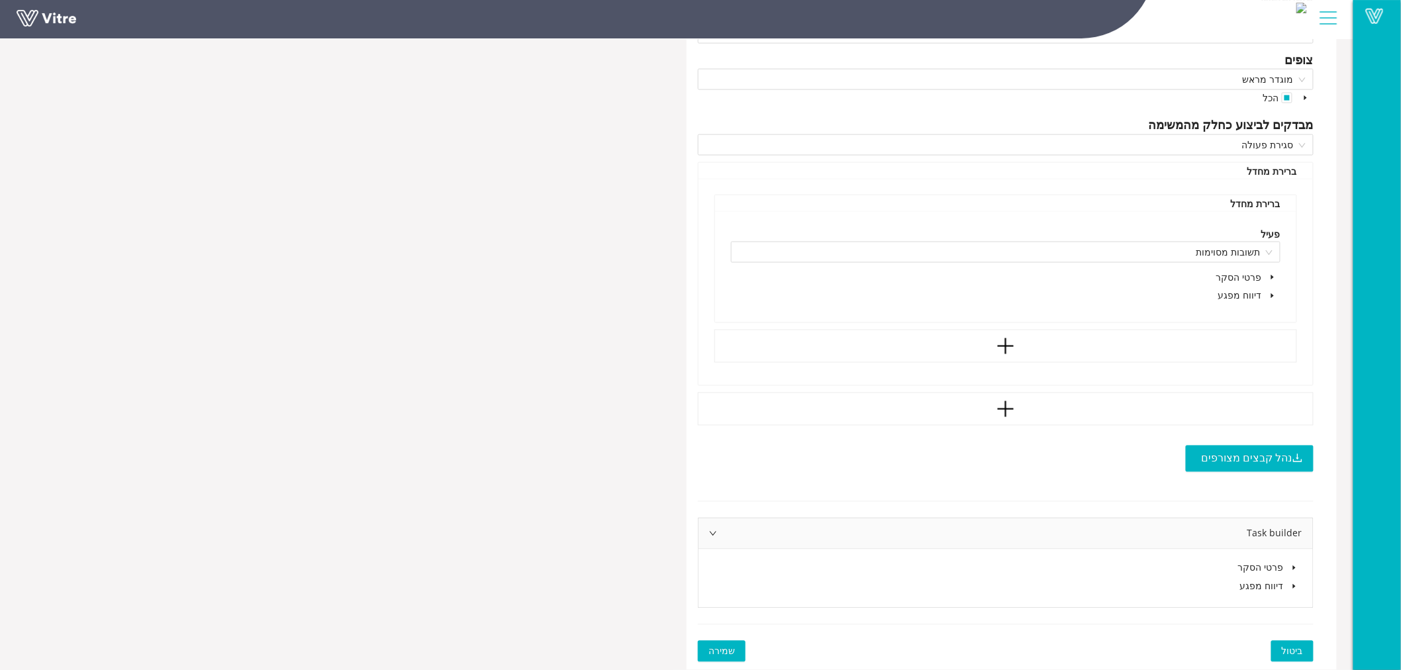
click at [1293, 584] on icon "caret-down" at bounding box center [1294, 586] width 3 height 5
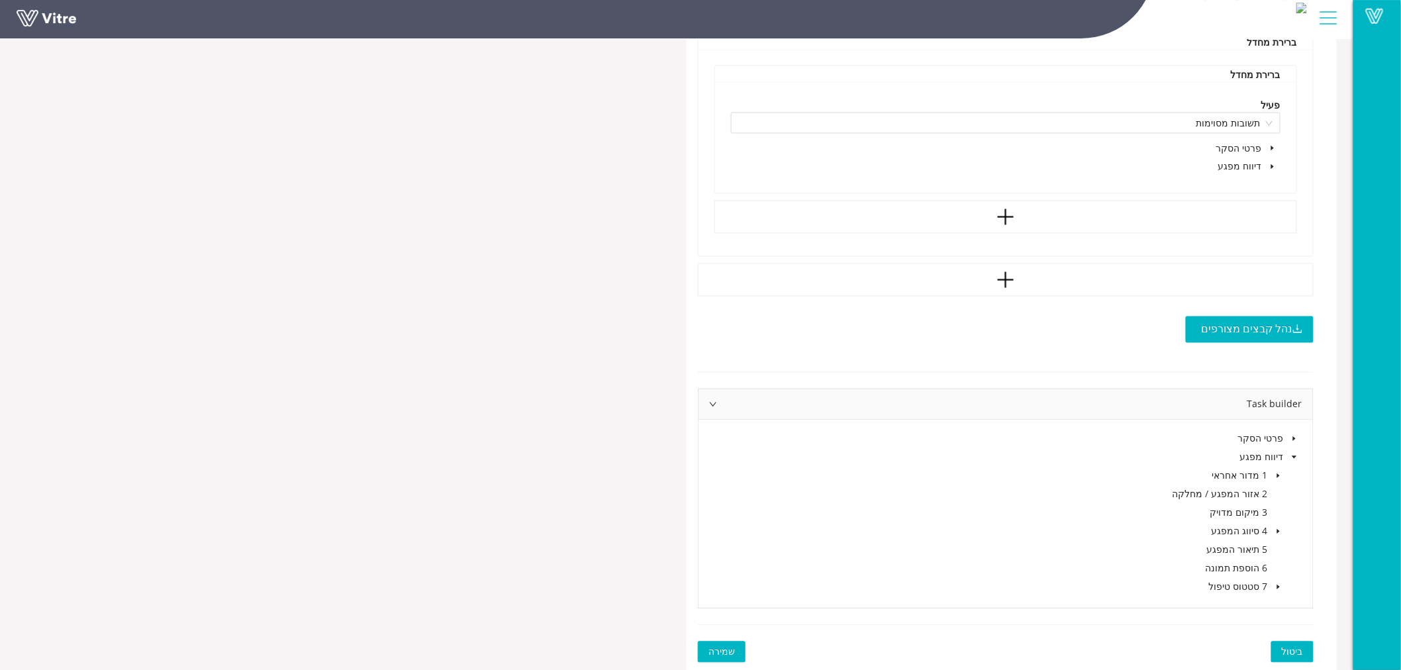
scroll to position [897, 0]
click at [1279, 475] on icon "caret-down" at bounding box center [1278, 475] width 3 height 5
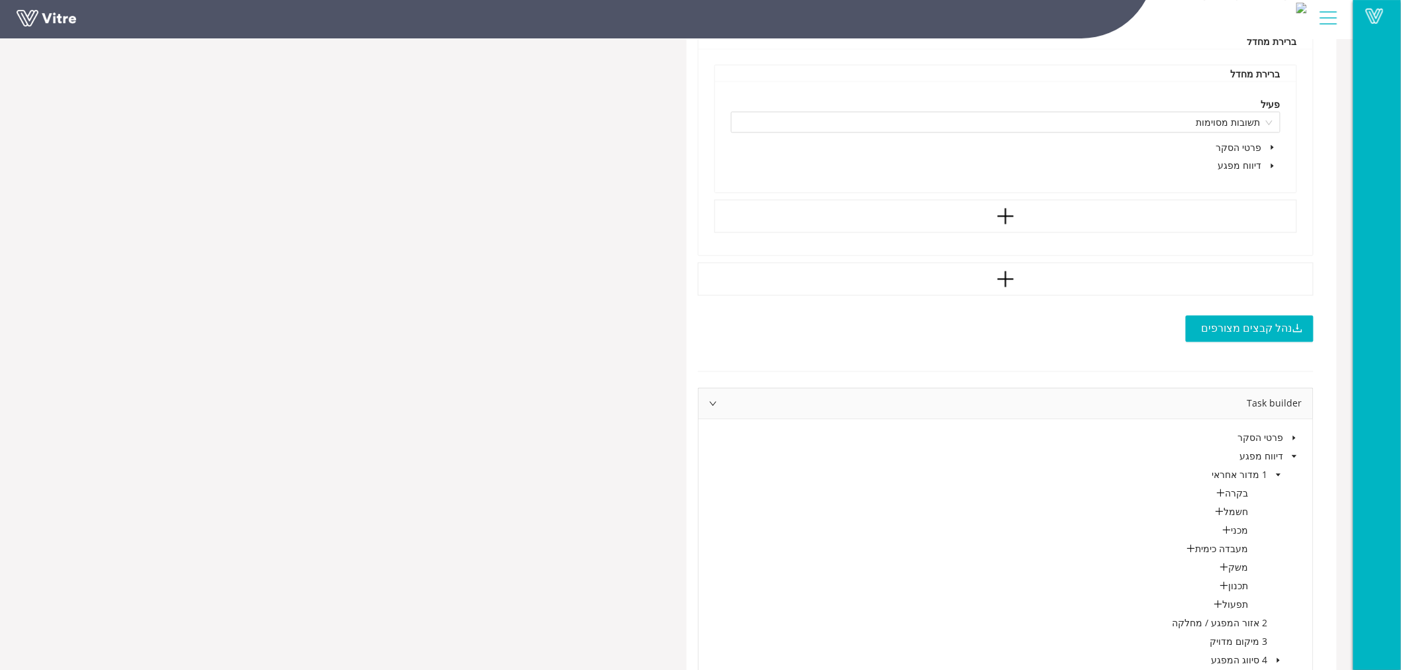
click at [1279, 475] on icon "caret-down" at bounding box center [1278, 475] width 5 height 3
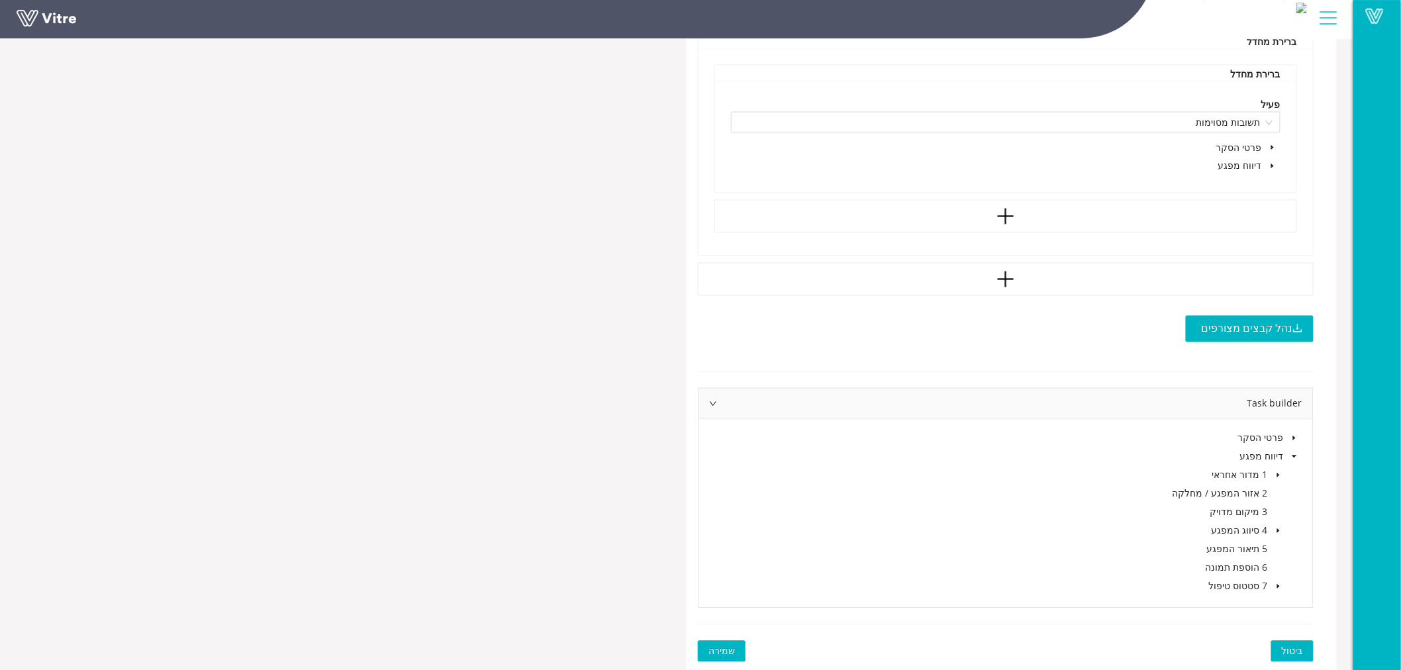
click at [1295, 455] on icon "caret-down" at bounding box center [1294, 456] width 5 height 3
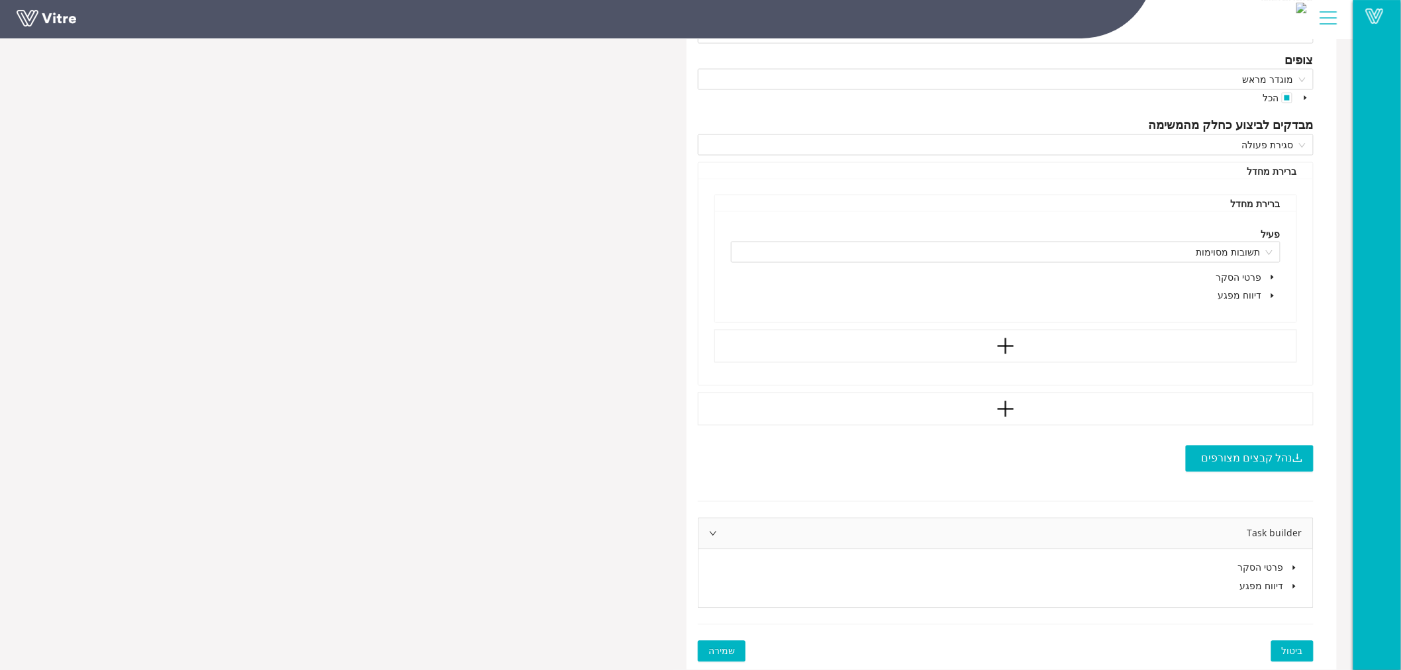
scroll to position [768, 0]
click at [1291, 645] on span "ביטול" at bounding box center [1291, 651] width 21 height 15
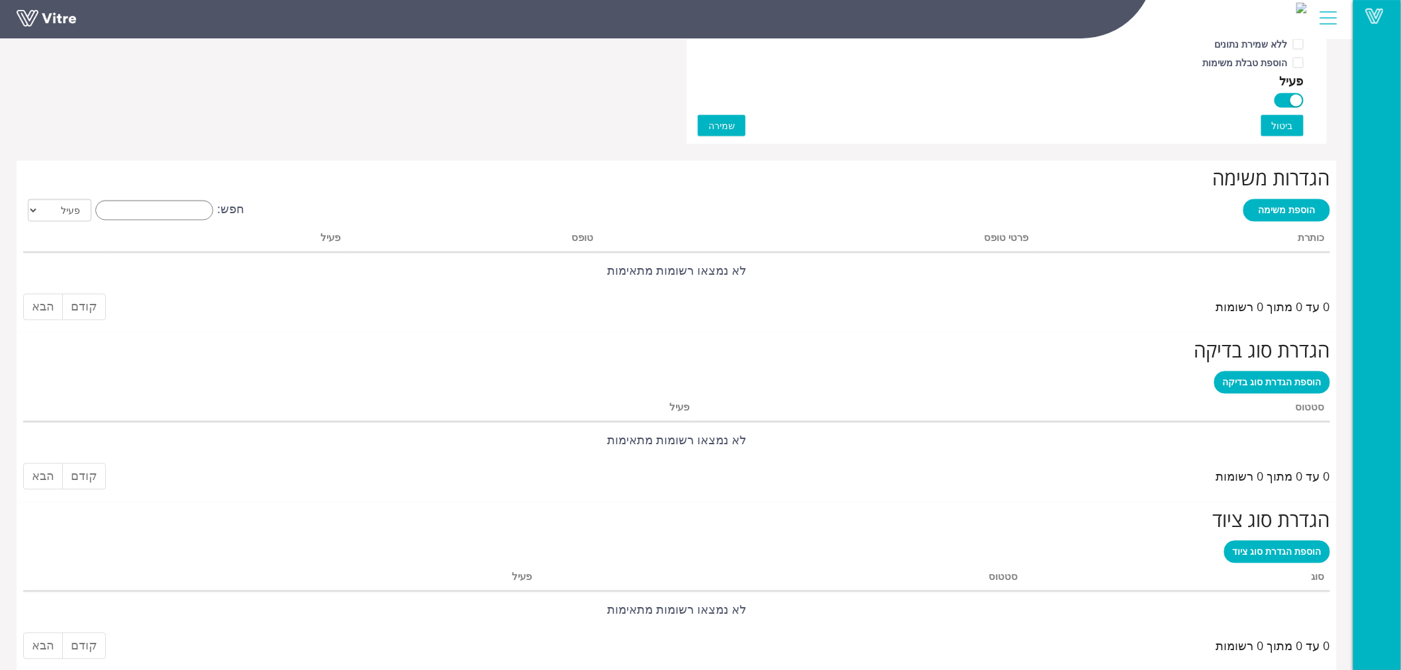
scroll to position [899, 0]
click at [70, 208] on select "הכל פעיל לא פעיל" at bounding box center [60, 208] width 64 height 23
select select "2"
click at [28, 197] on select "הכל פעיל לא פעיל" at bounding box center [60, 208] width 64 height 23
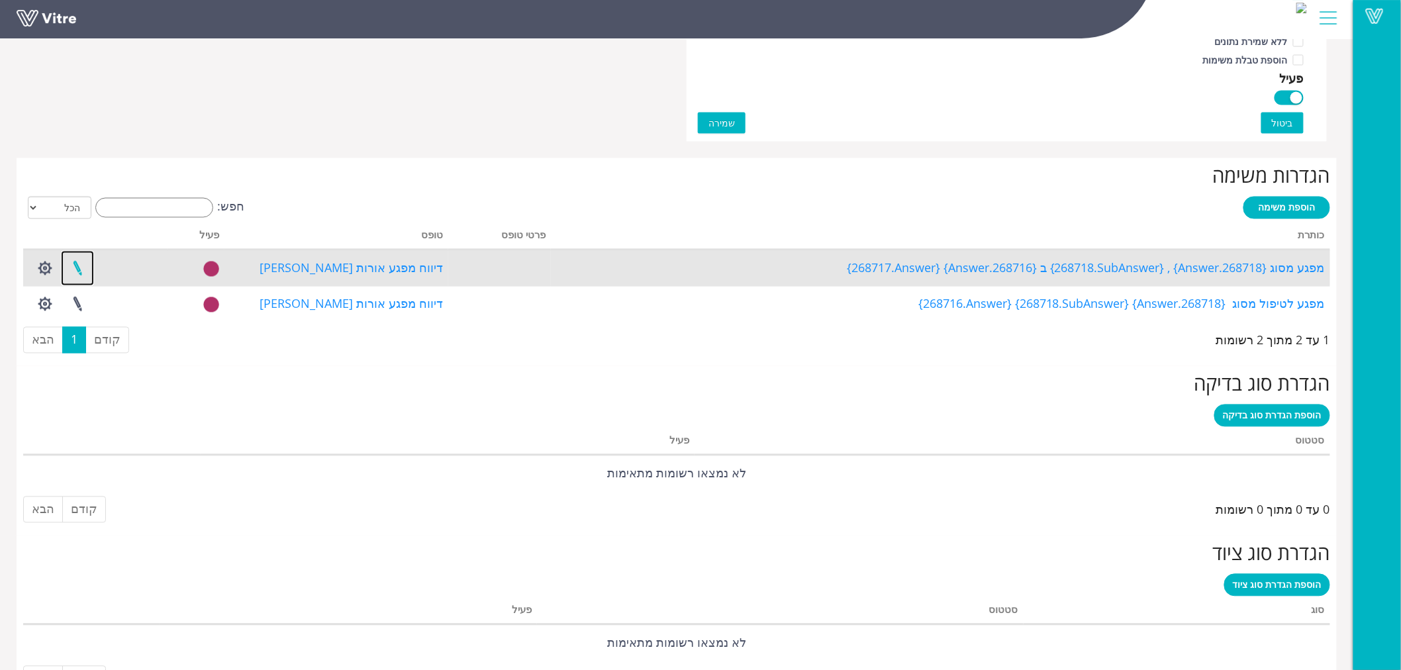
click at [81, 269] on link at bounding box center [77, 268] width 33 height 35
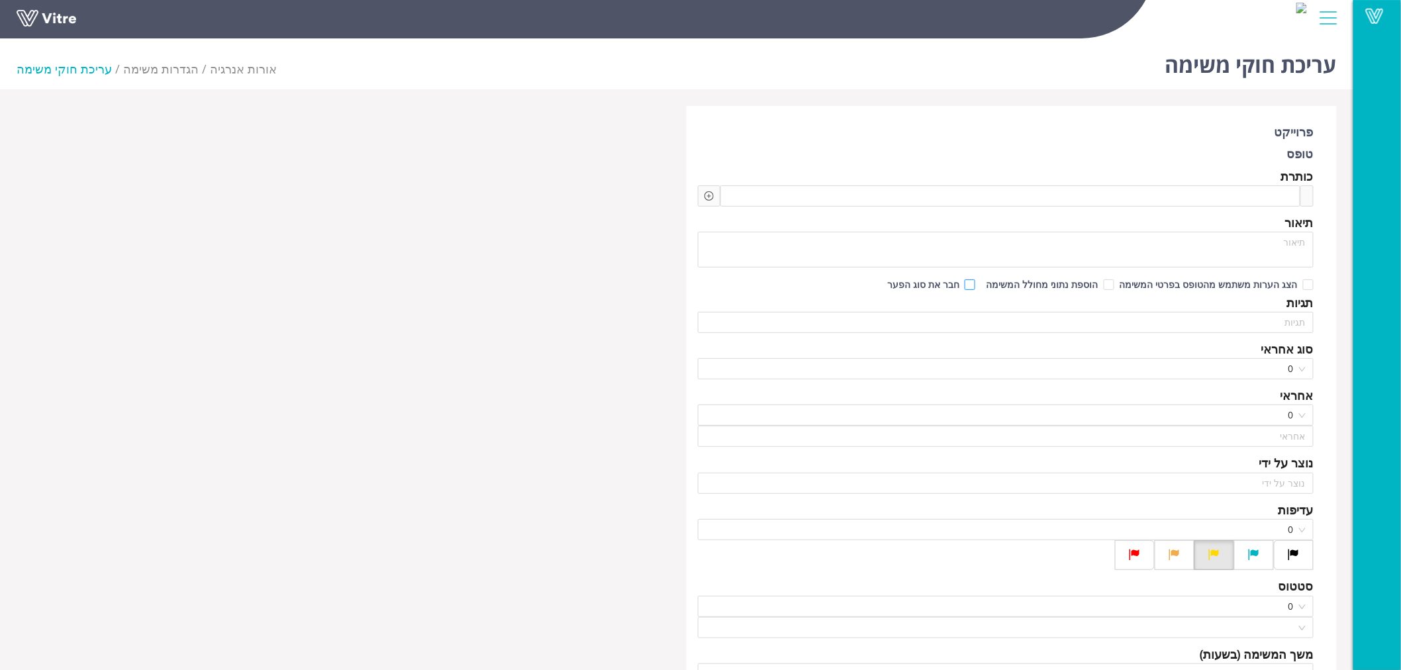
type input "[PERSON_NAME] עובד קבלן"
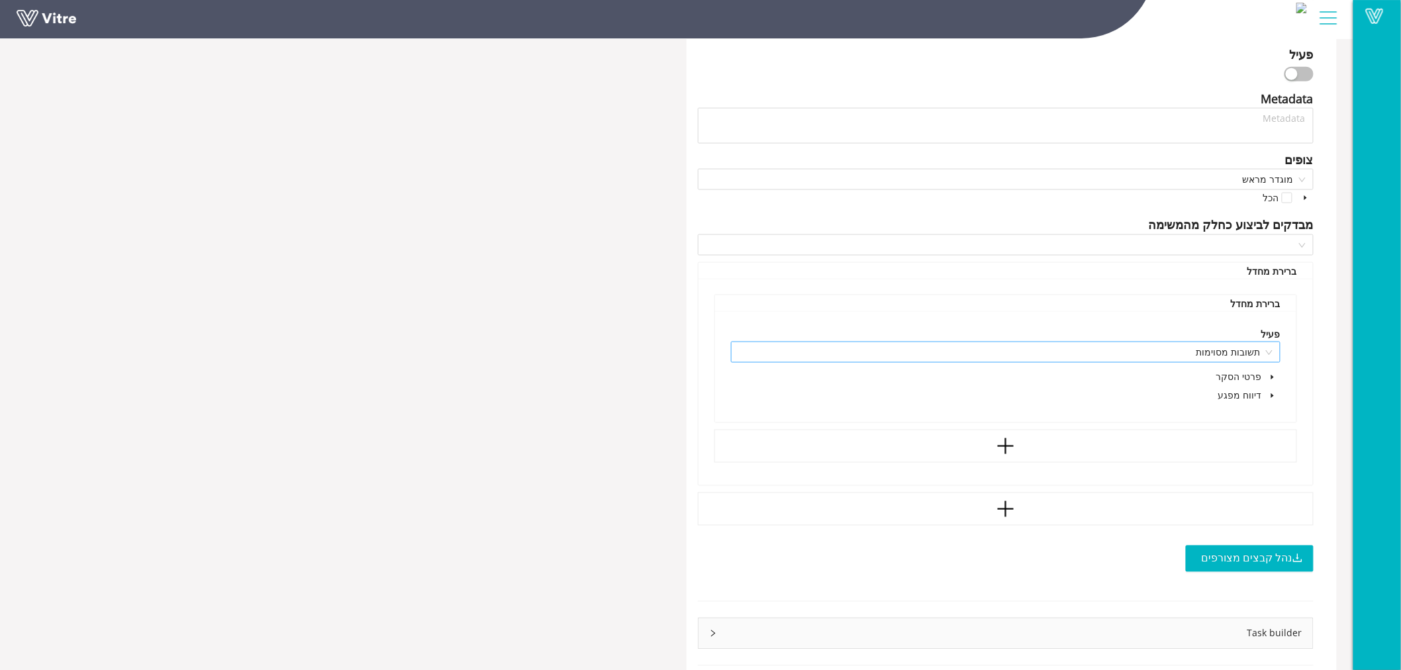
scroll to position [723, 0]
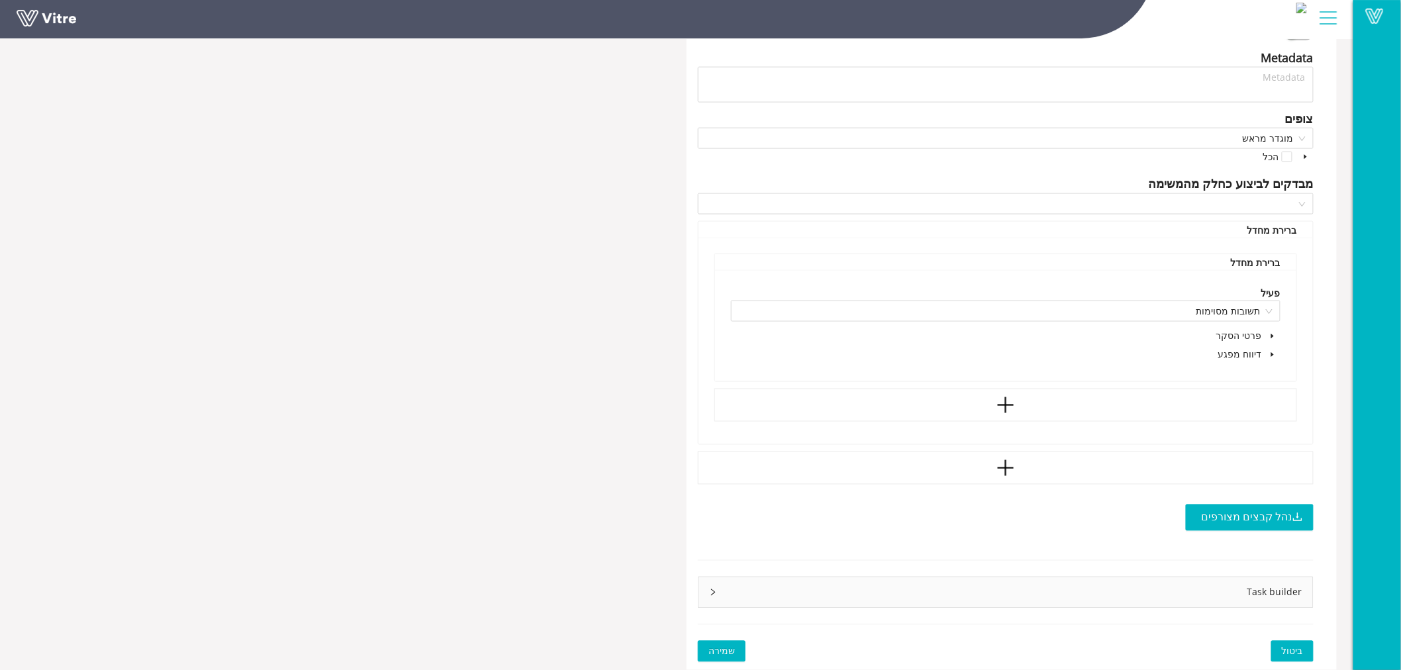
click at [711, 592] on icon "right" at bounding box center [713, 592] width 8 height 8
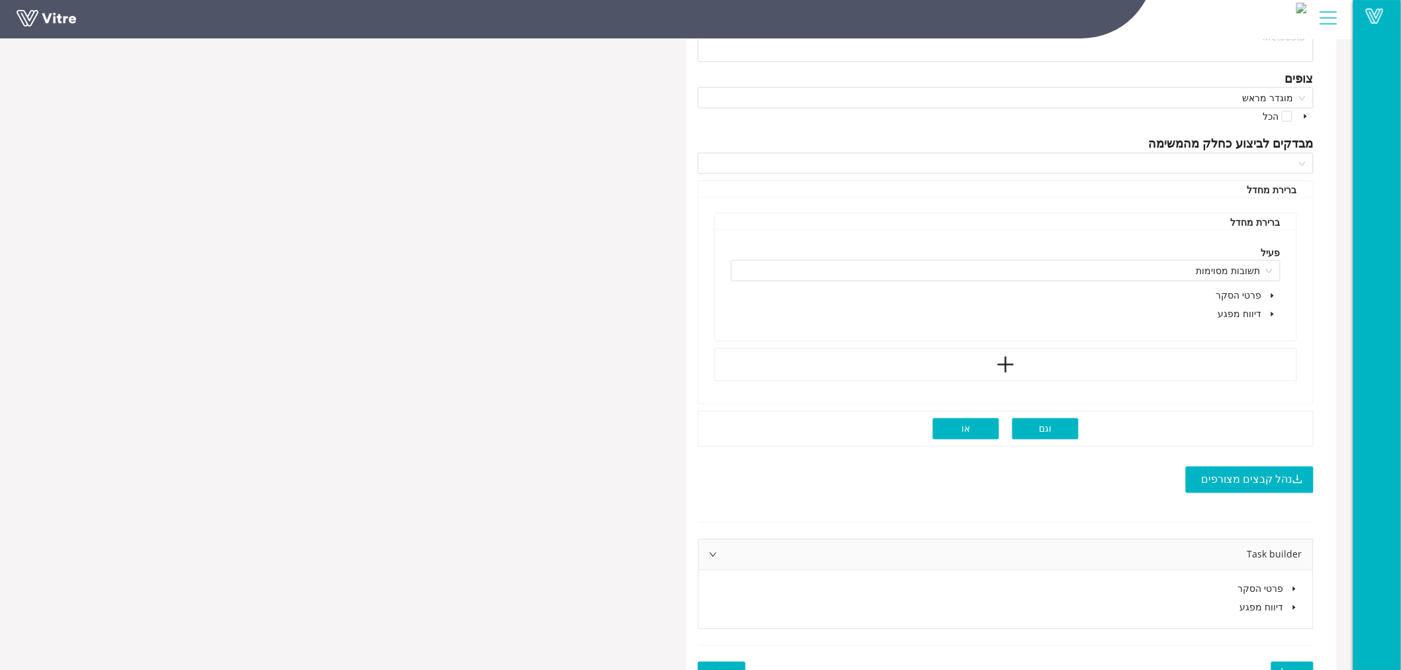
scroll to position [782, 0]
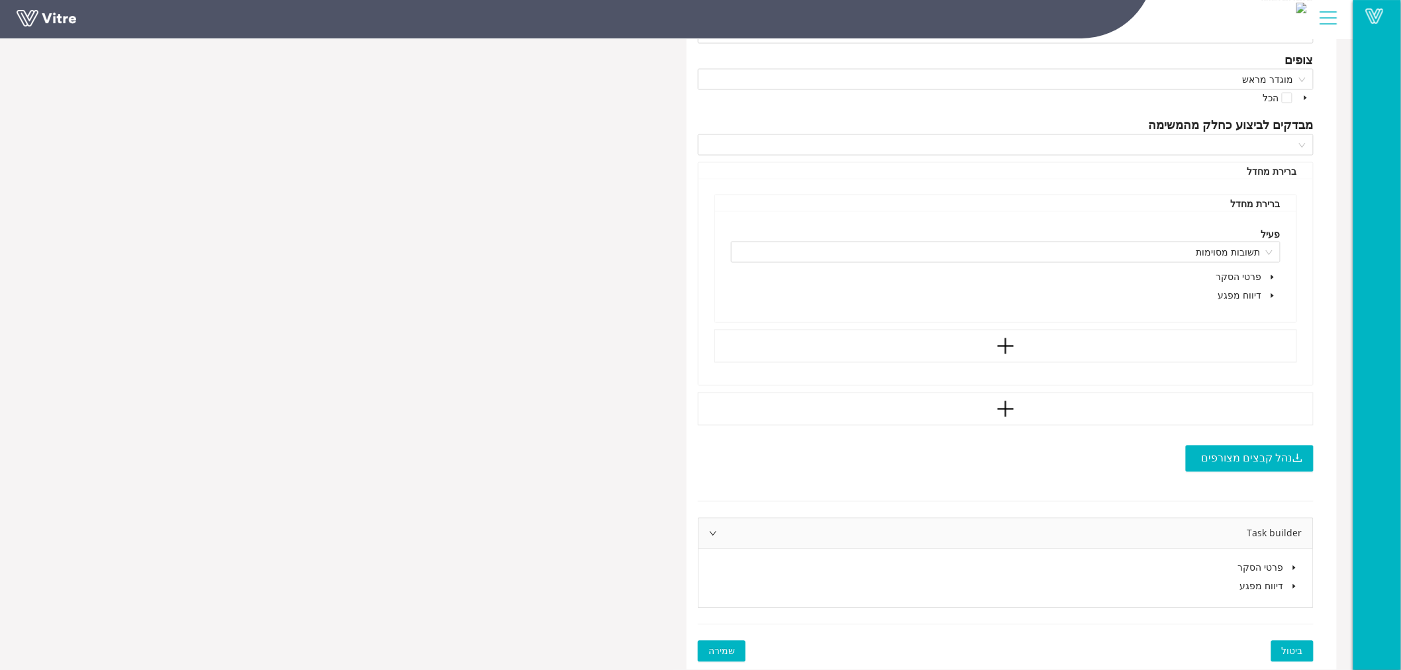
click at [1293, 584] on icon "caret-down" at bounding box center [1294, 586] width 3 height 5
click at [1278, 604] on icon "caret-down" at bounding box center [1278, 604] width 3 height 5
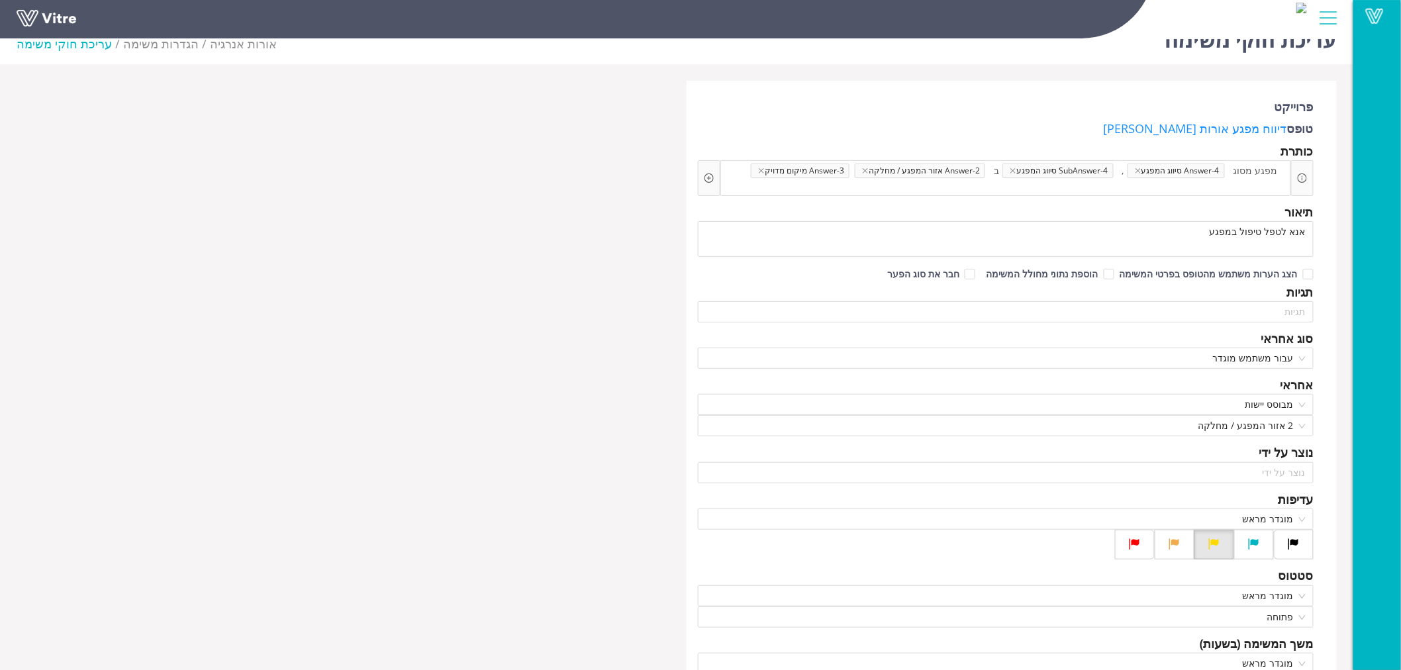
scroll to position [11, 0]
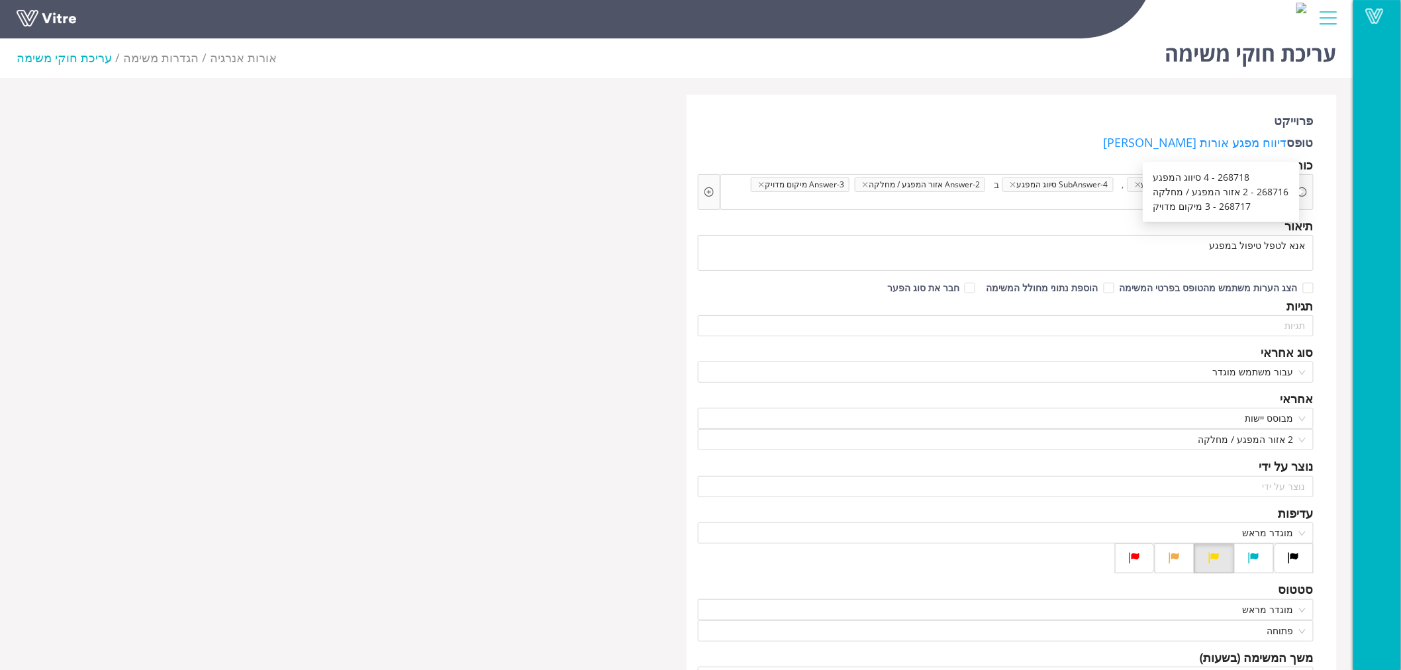
click at [1303, 192] on icon "info-circle" at bounding box center [1301, 191] width 9 height 9
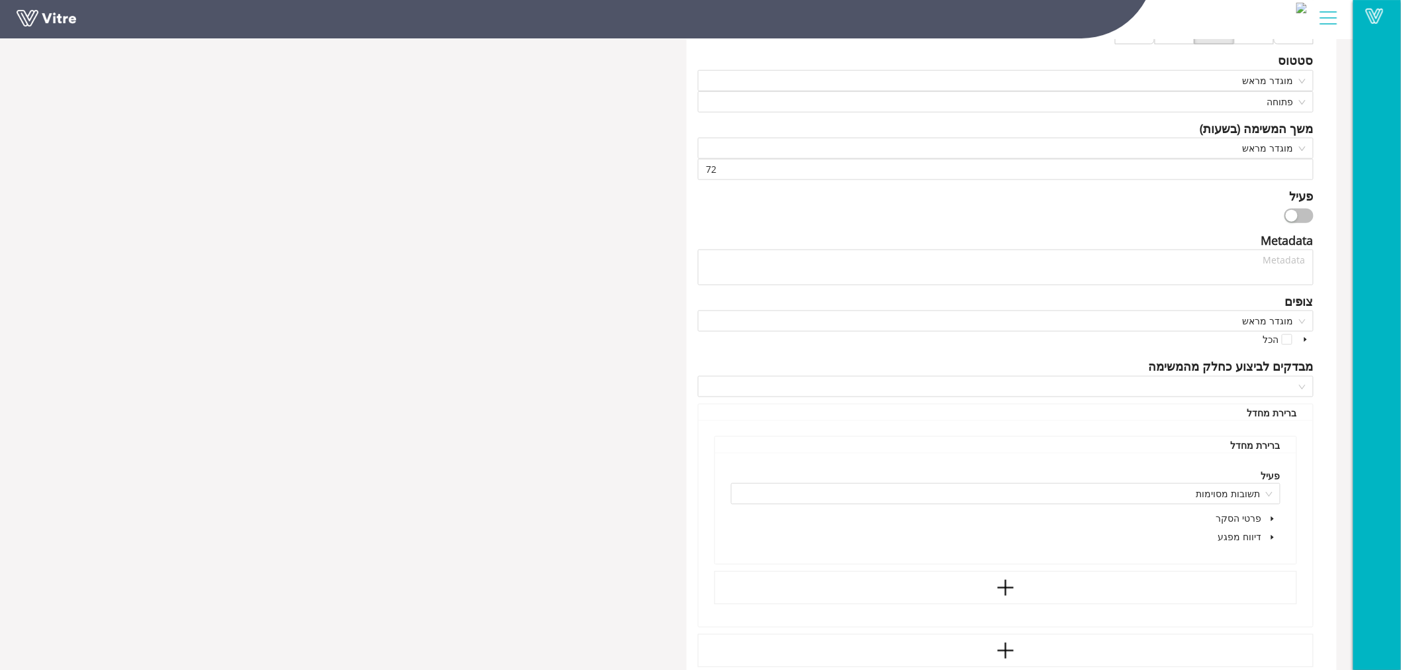
scroll to position [588, 0]
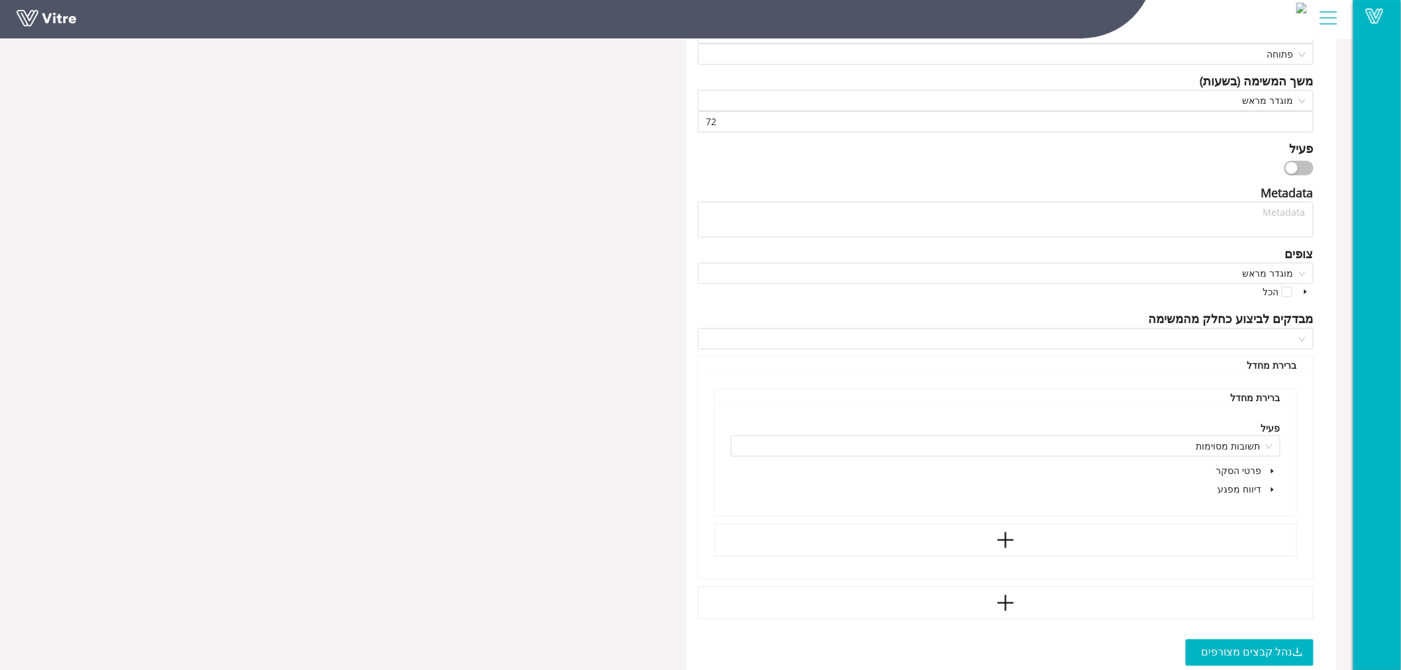
click at [1289, 167] on div "button" at bounding box center [1291, 168] width 12 height 12
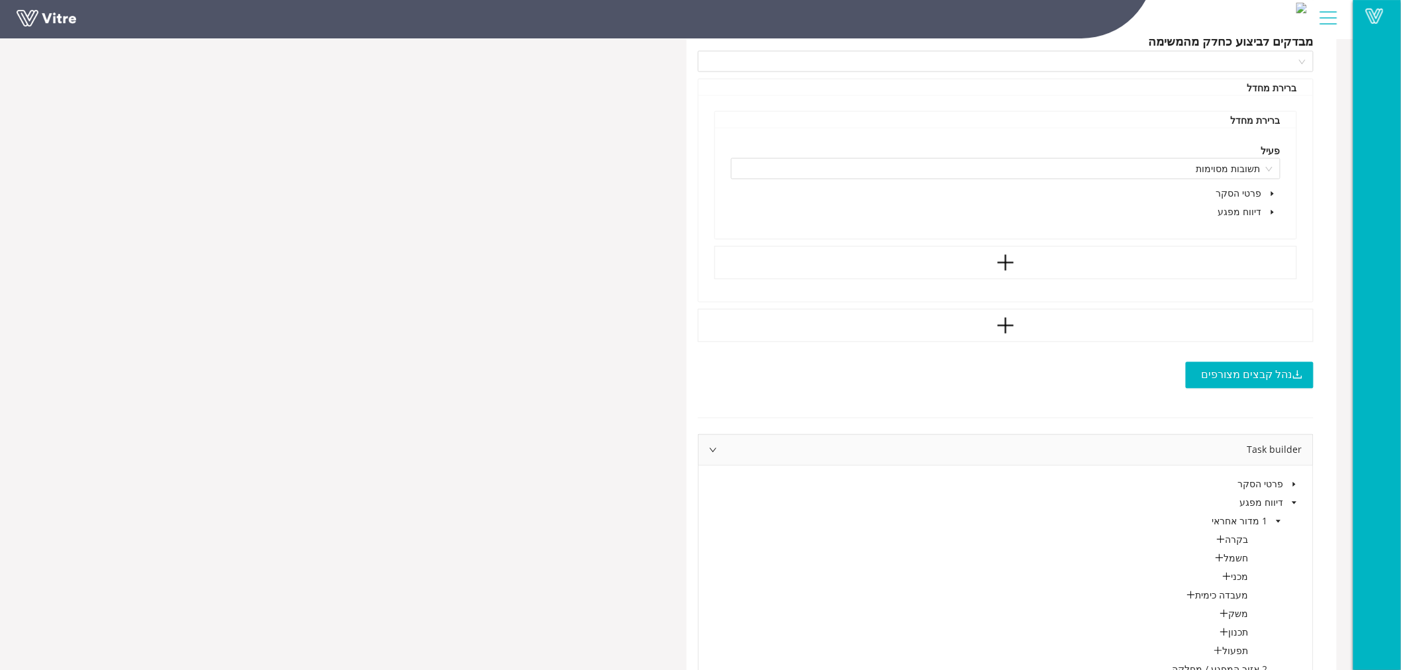
scroll to position [882, 0]
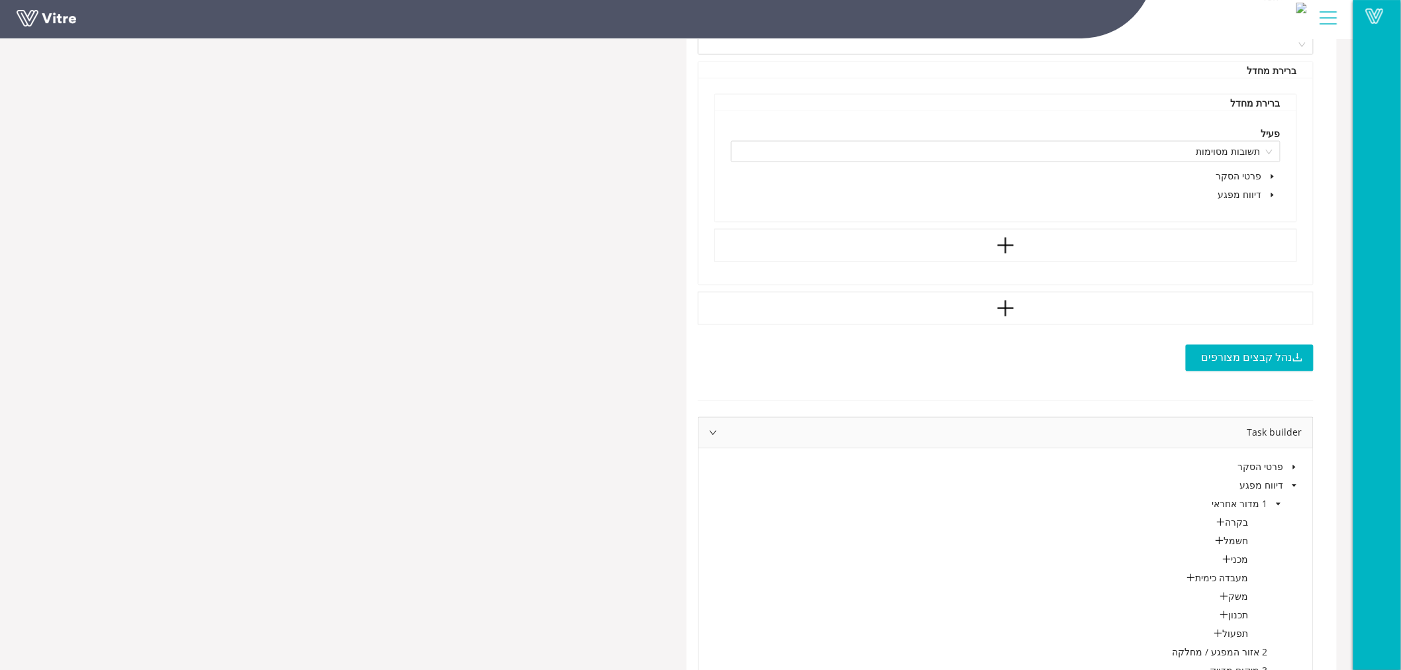
click at [1271, 197] on icon "caret-down" at bounding box center [1272, 195] width 3 height 5
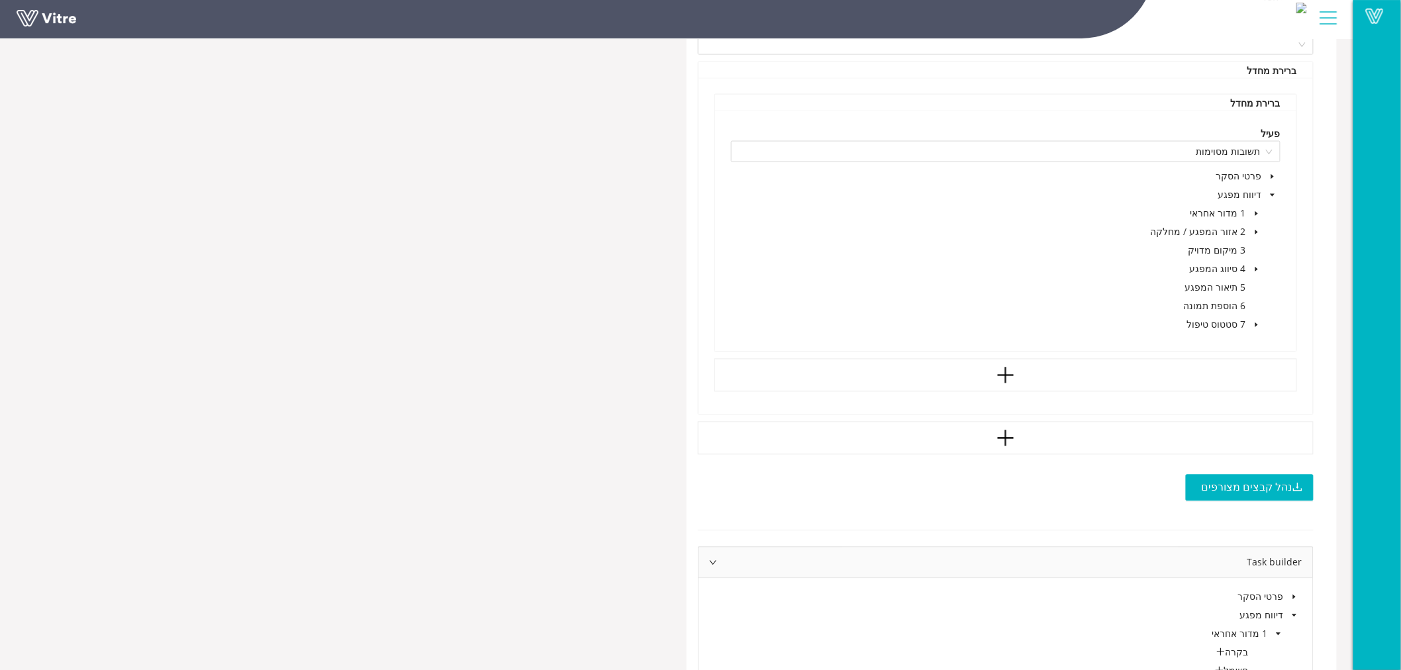
click at [1256, 325] on icon "caret-down" at bounding box center [1256, 324] width 3 height 5
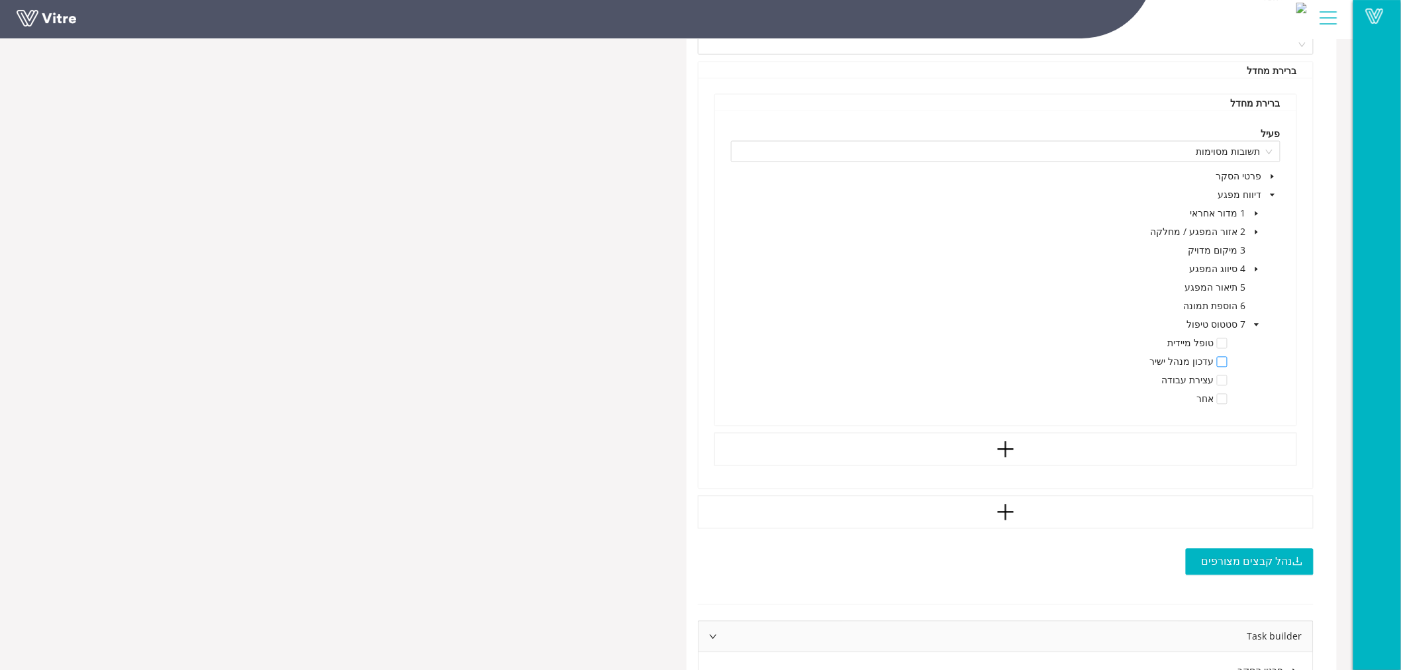
click at [1222, 364] on span at bounding box center [1222, 362] width 11 height 11
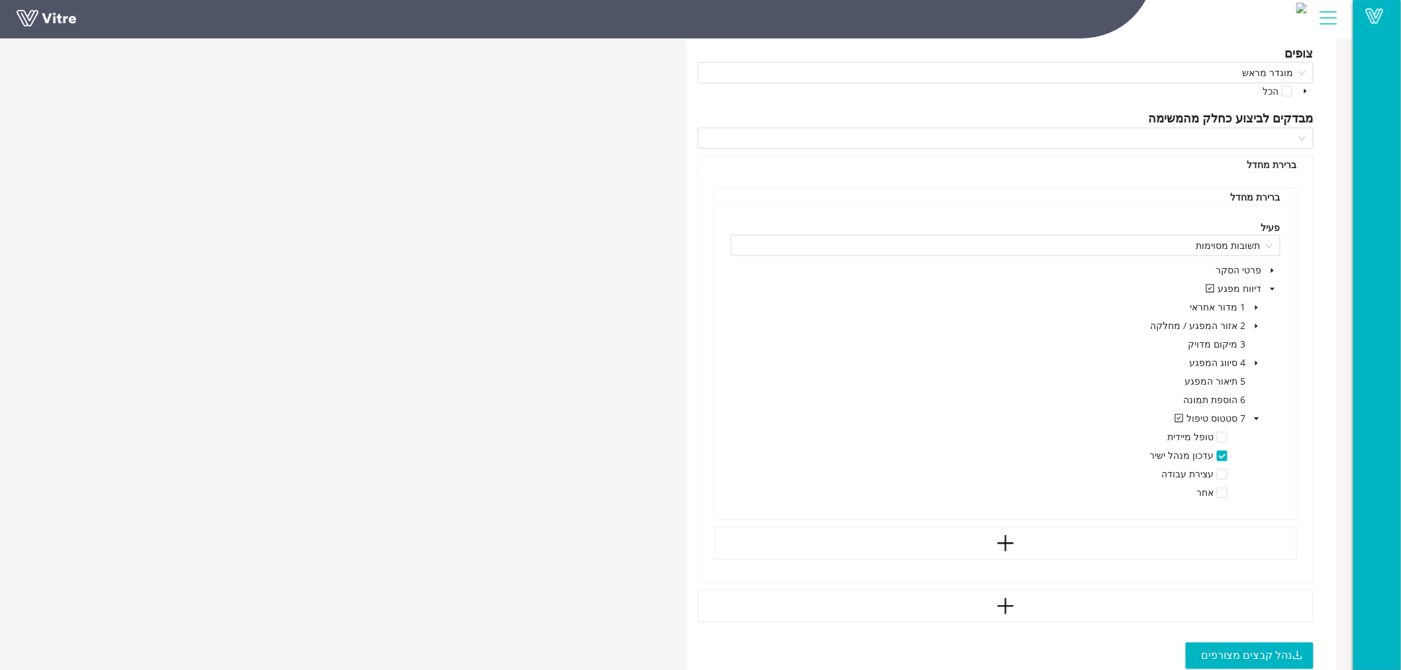
scroll to position [809, 0]
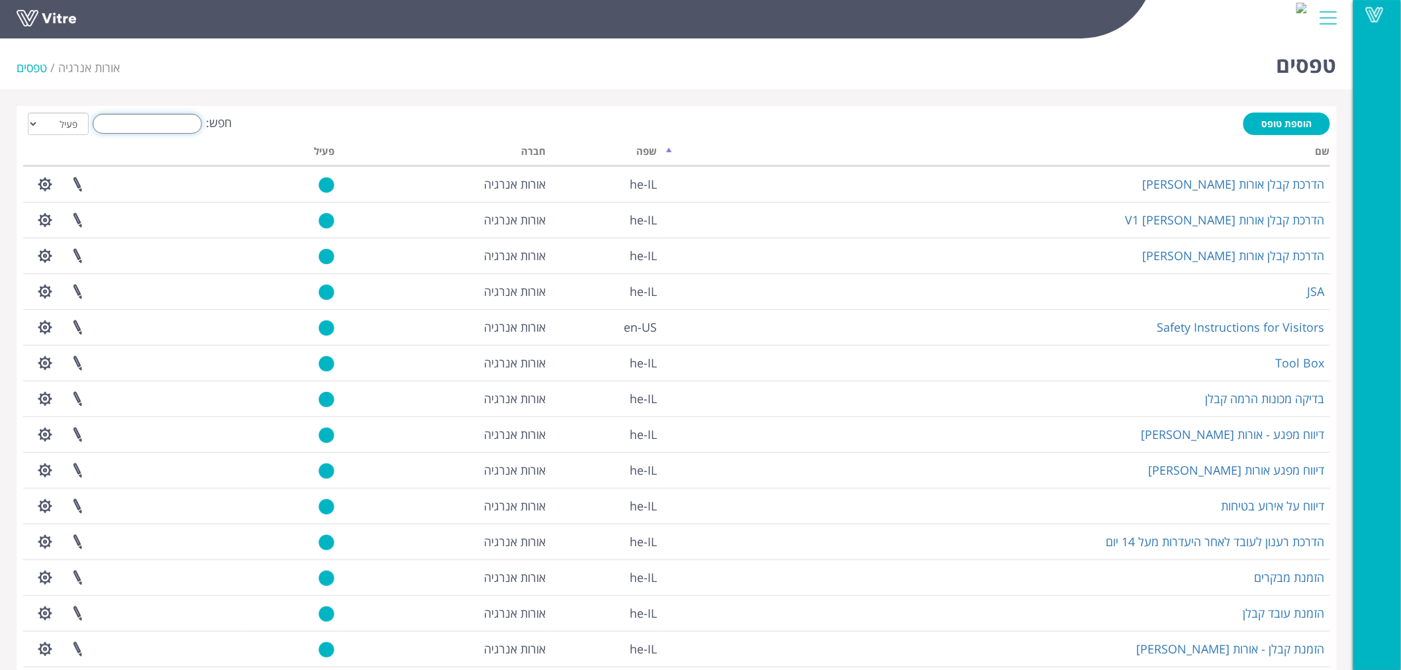
click at [177, 124] on input "חפש:" at bounding box center [147, 124] width 109 height 20
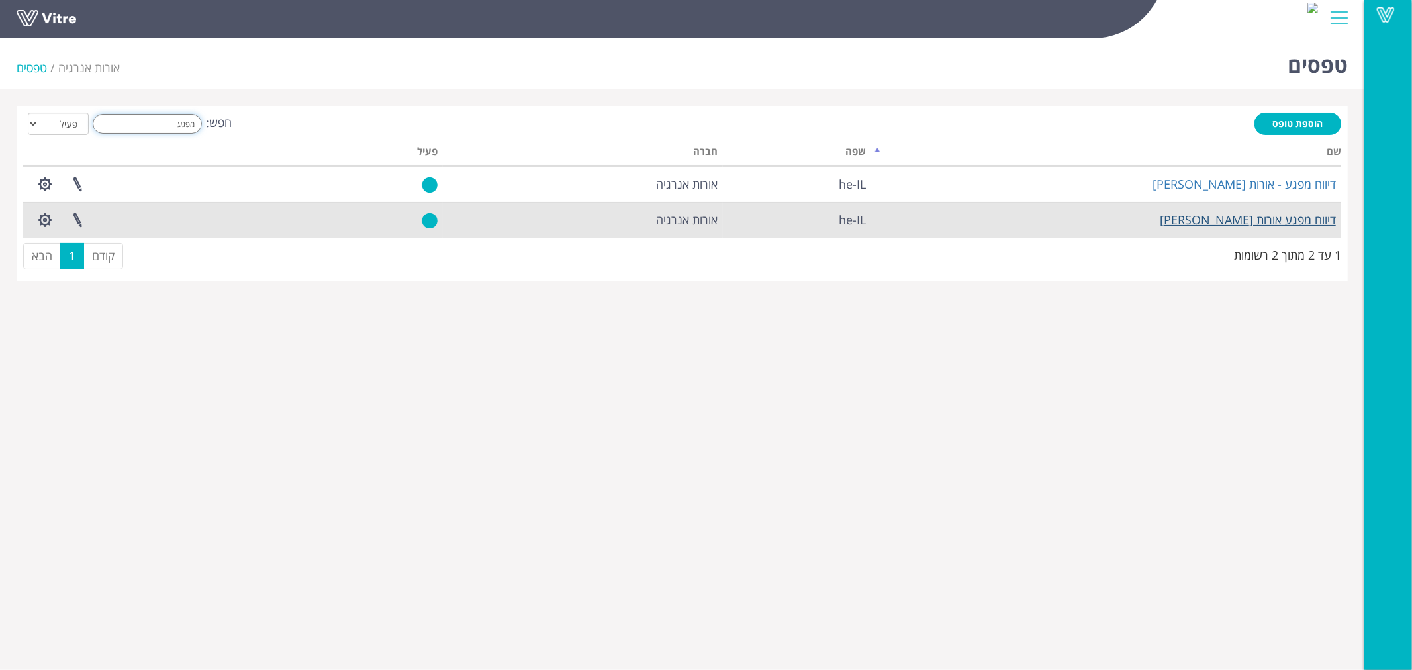
type input "מפגע"
click at [1262, 220] on link "דיווח מפגע אורות [PERSON_NAME]" at bounding box center [1248, 220] width 176 height 16
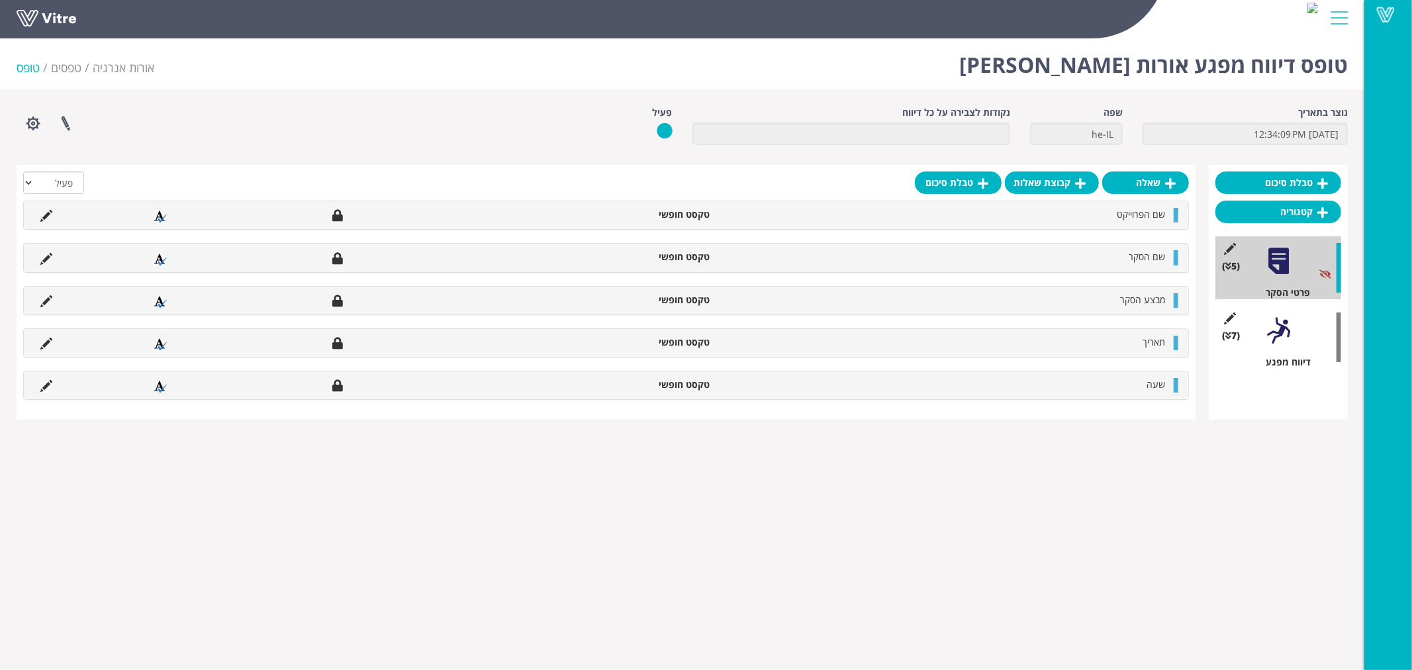
click at [1272, 342] on div at bounding box center [1279, 331] width 30 height 30
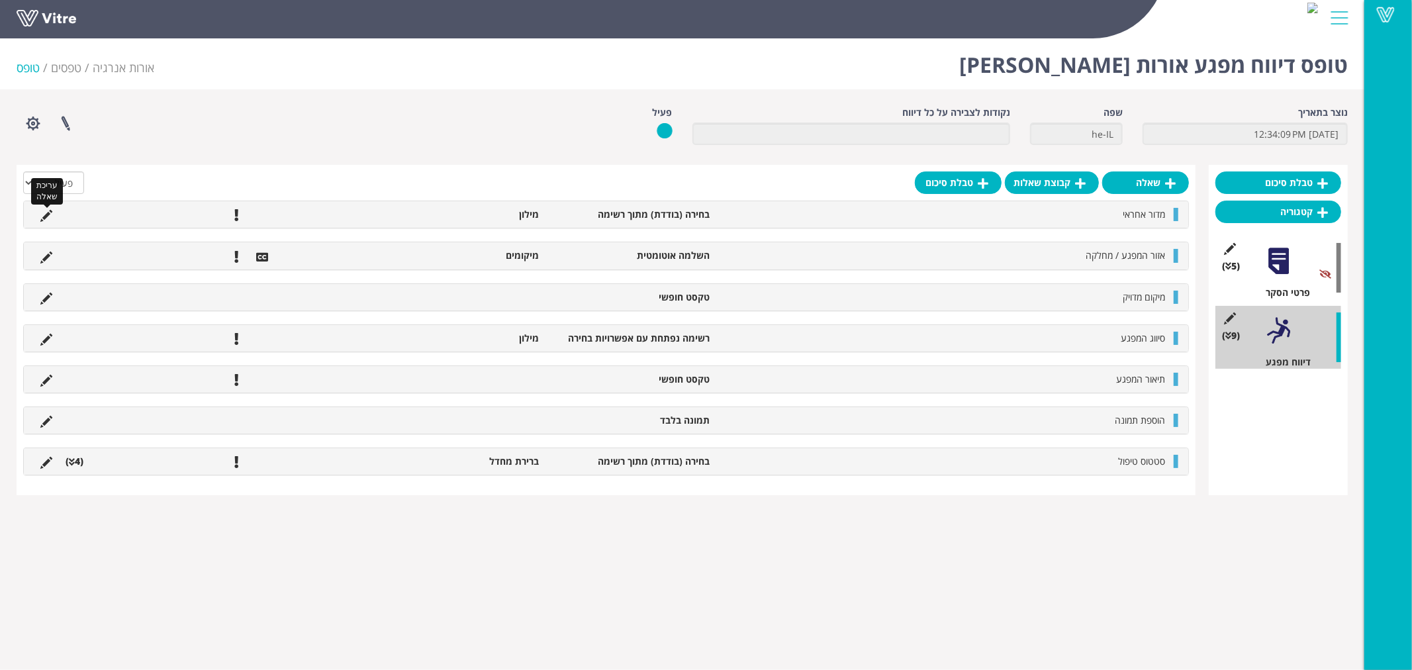
click at [45, 214] on icon at bounding box center [46, 216] width 12 height 12
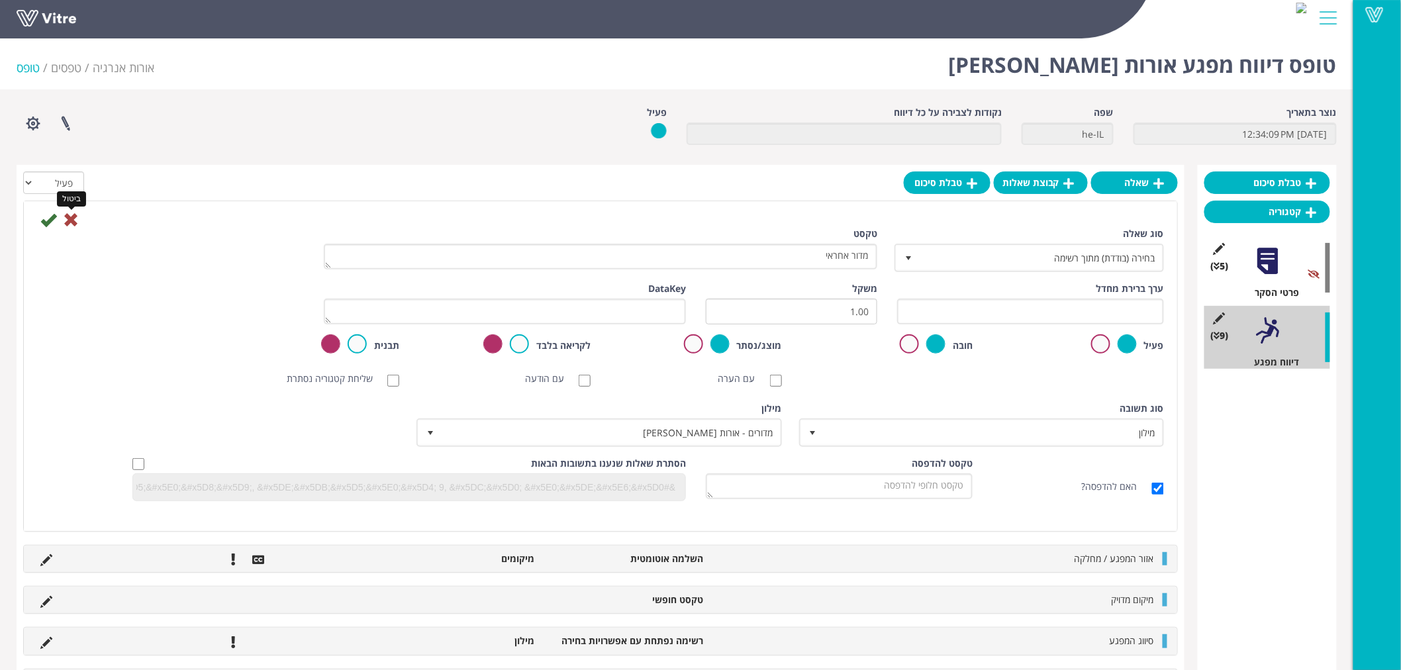
click at [75, 217] on icon at bounding box center [71, 220] width 16 height 16
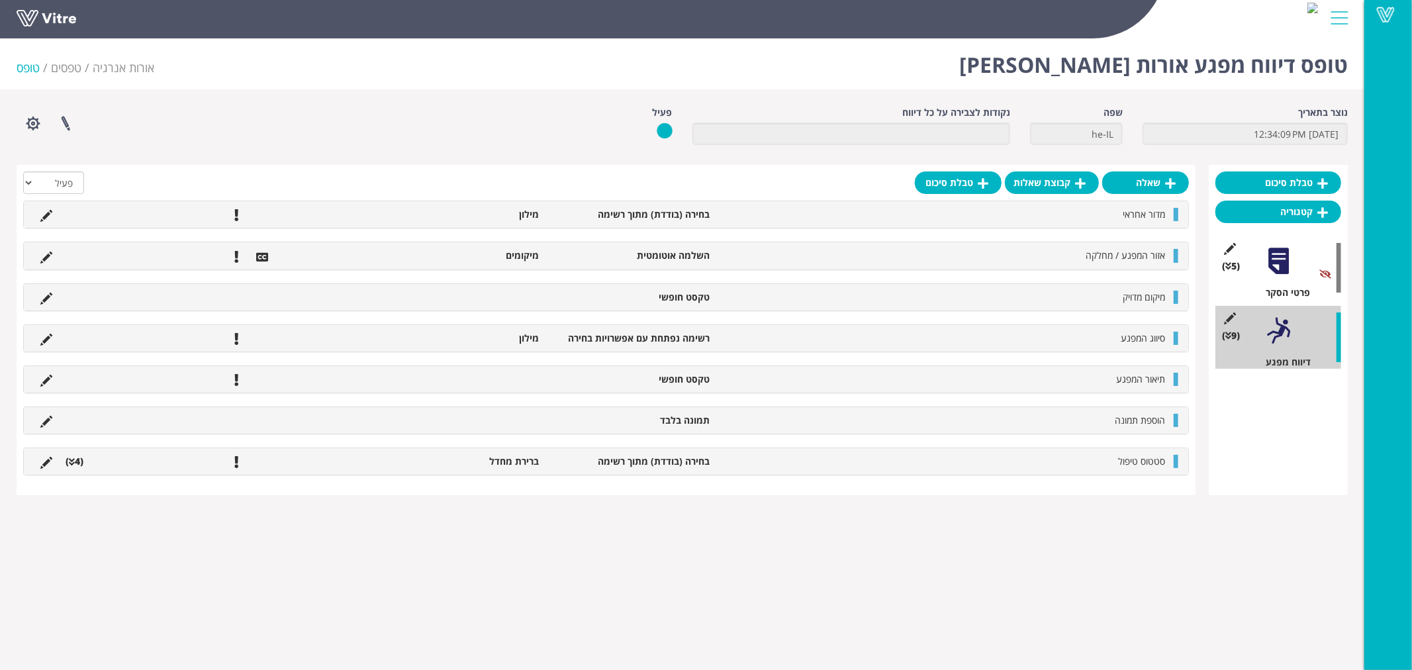
click at [1269, 328] on div at bounding box center [1279, 331] width 30 height 30
click at [38, 462] on li "עריכת שאלה" at bounding box center [46, 461] width 25 height 13
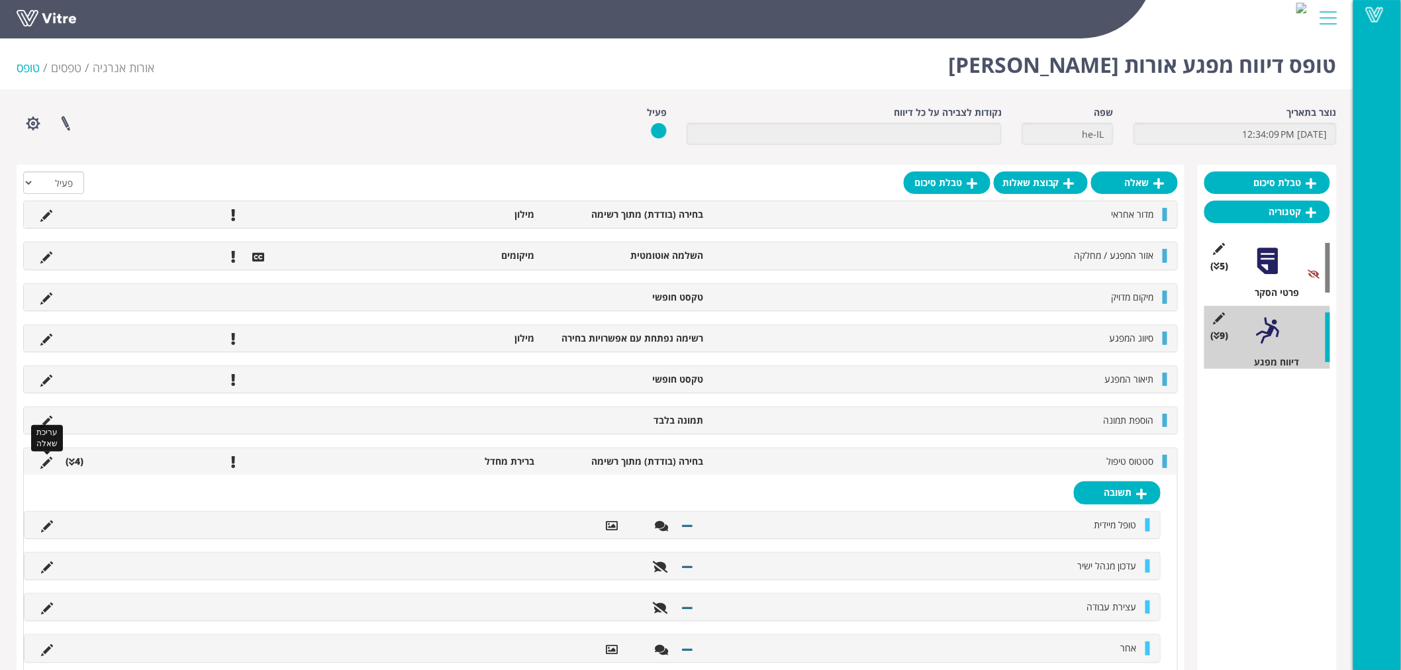
click at [49, 461] on icon at bounding box center [46, 463] width 12 height 12
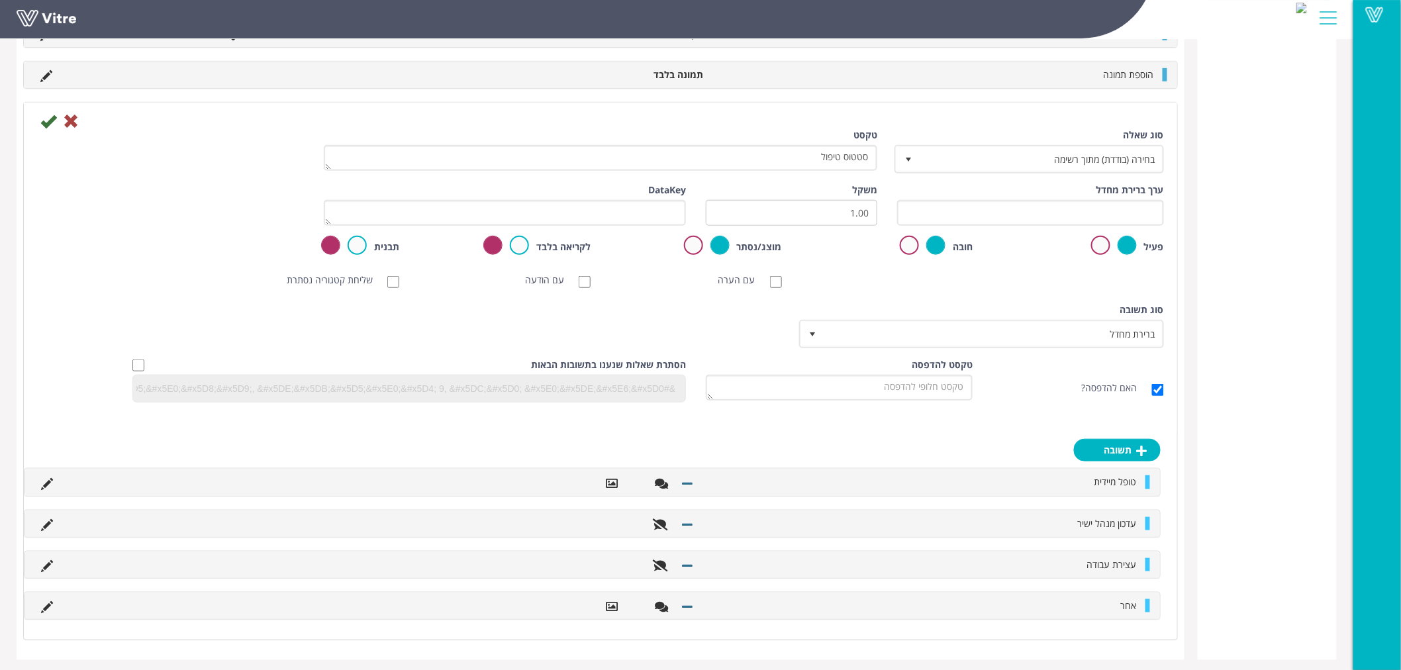
scroll to position [351, 0]
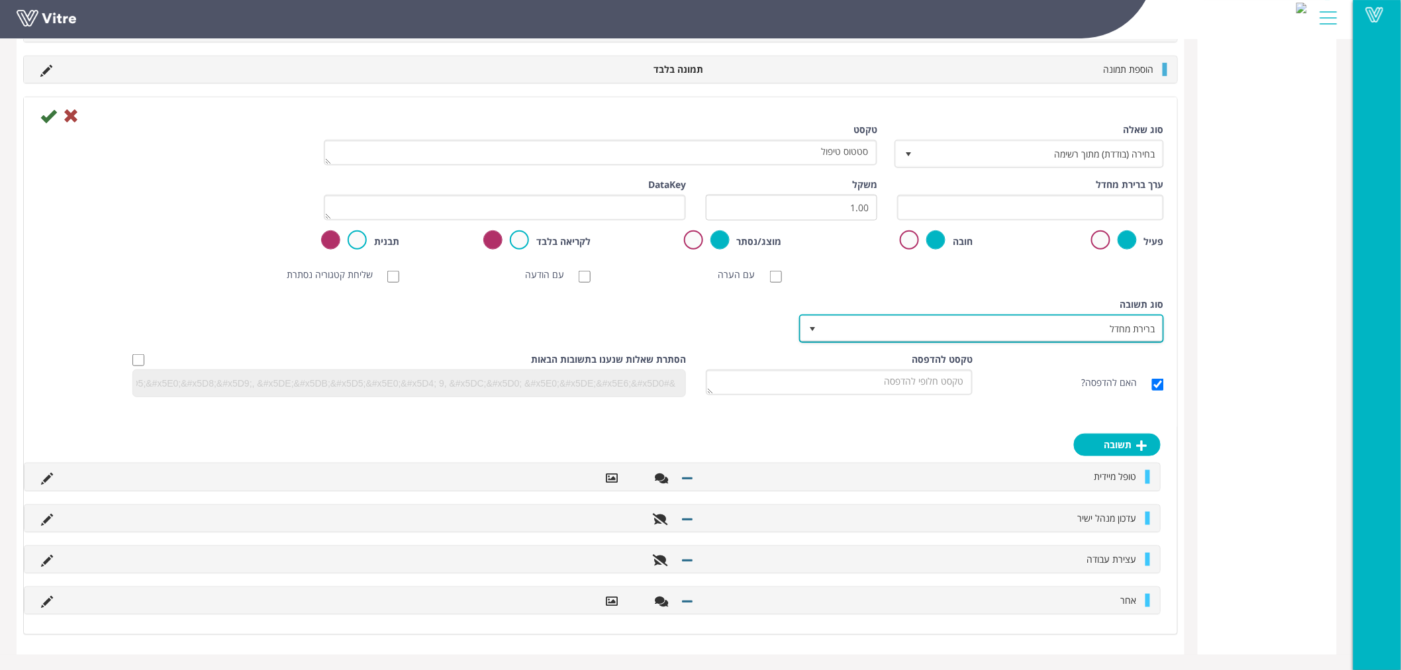
click at [972, 322] on span "ברירת מחדל" at bounding box center [993, 328] width 338 height 24
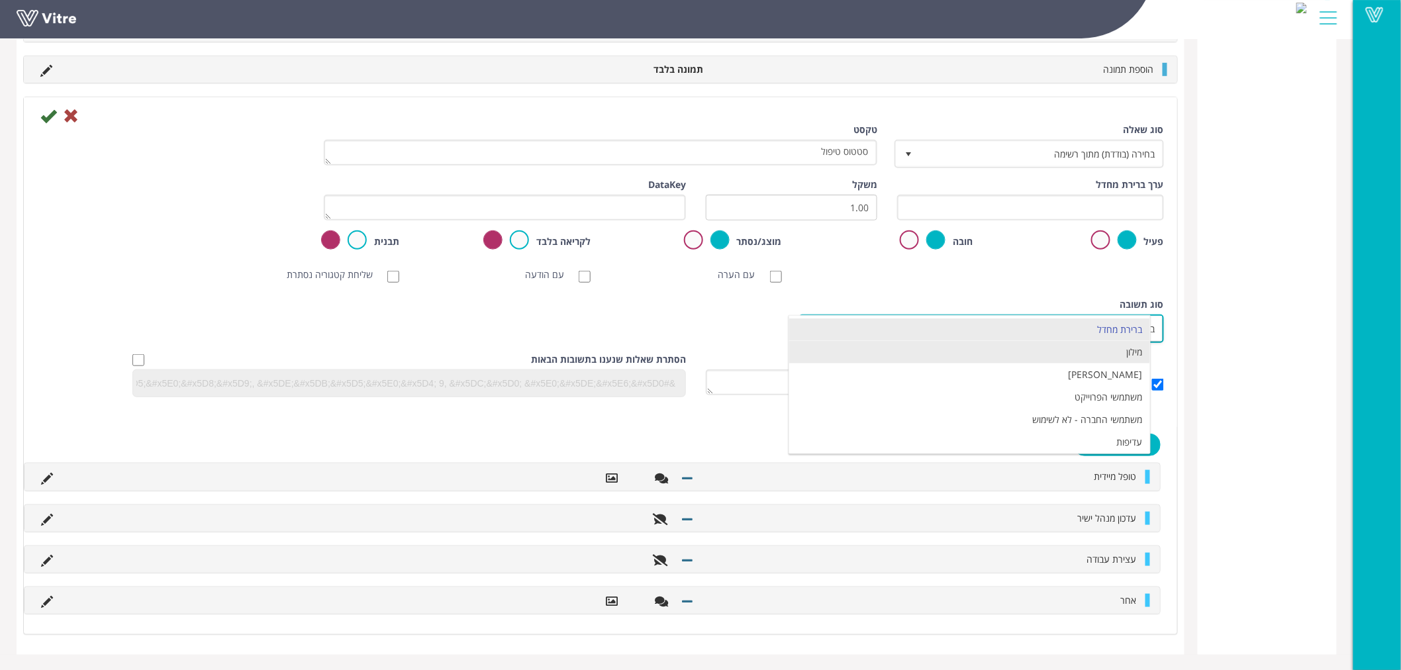
click at [1079, 353] on li "מילון" at bounding box center [969, 352] width 361 height 23
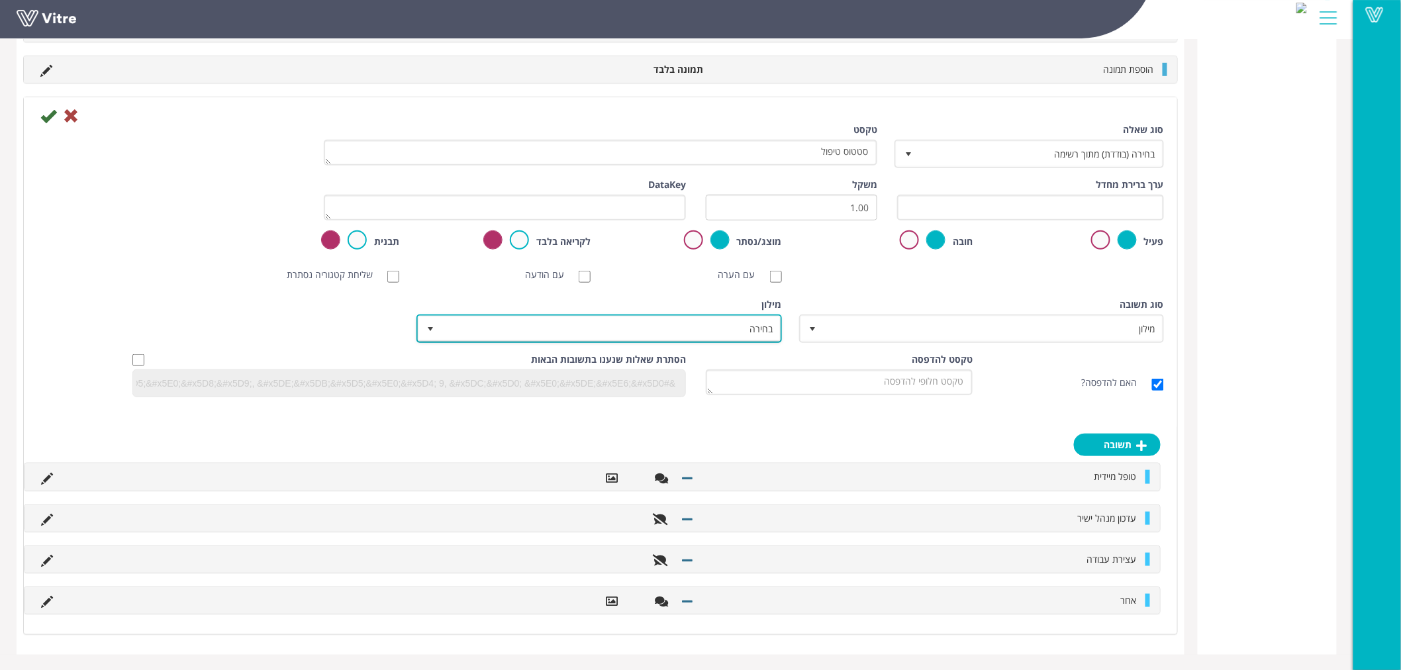
click at [730, 328] on span "בחירה" at bounding box center [610, 328] width 338 height 24
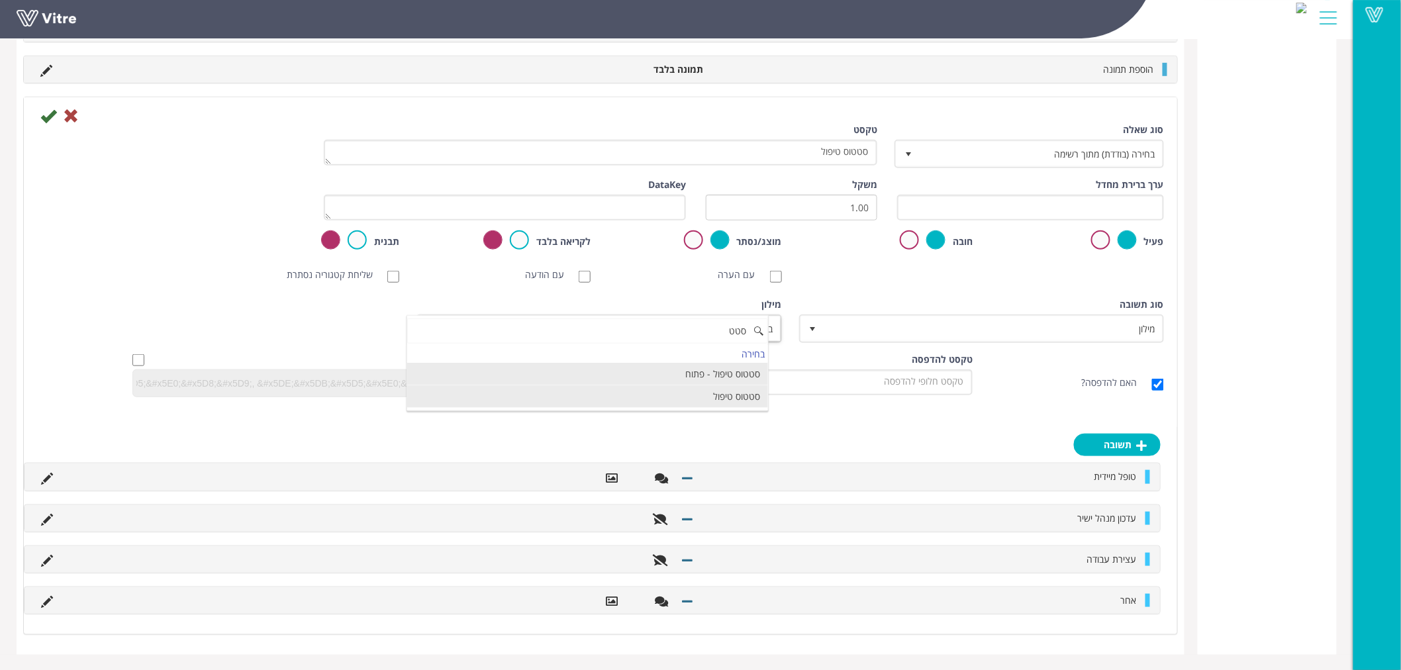
click at [729, 392] on li "סטטוס טיפול" at bounding box center [587, 396] width 361 height 23
type input "סטט"
click at [50, 117] on icon at bounding box center [48, 116] width 16 height 16
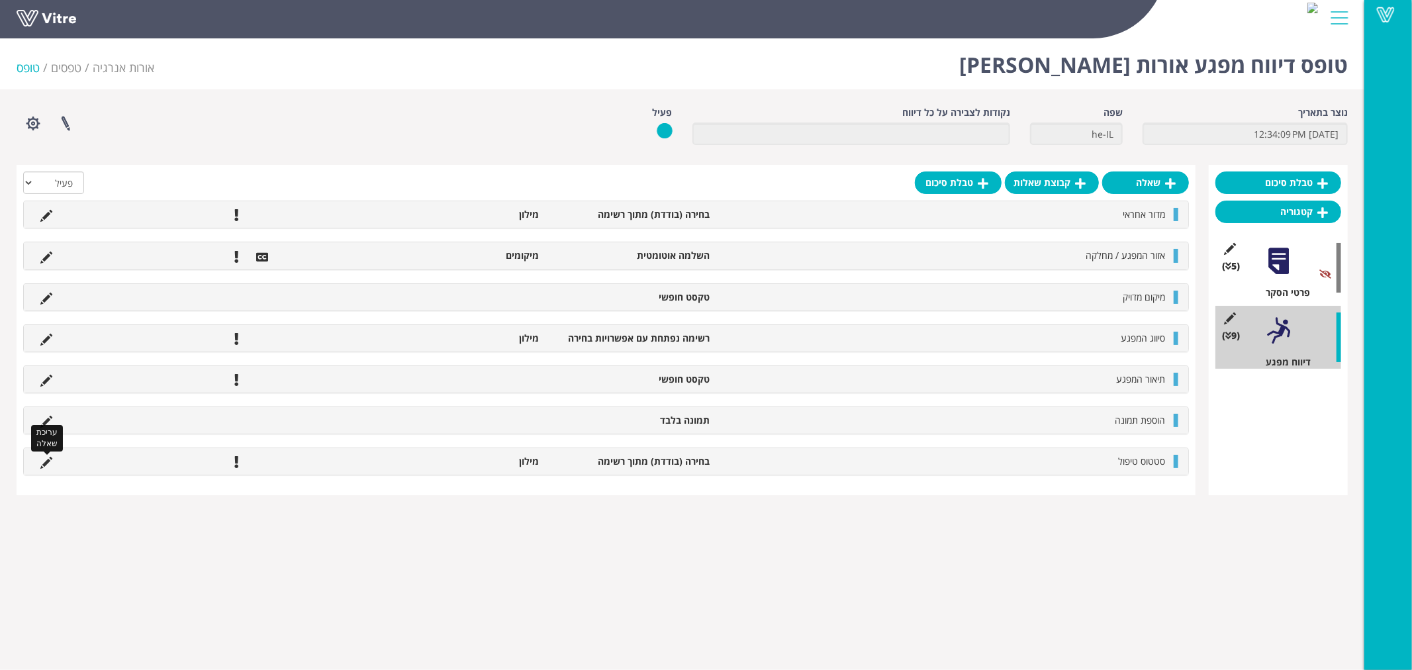
click at [44, 462] on icon at bounding box center [46, 463] width 12 height 12
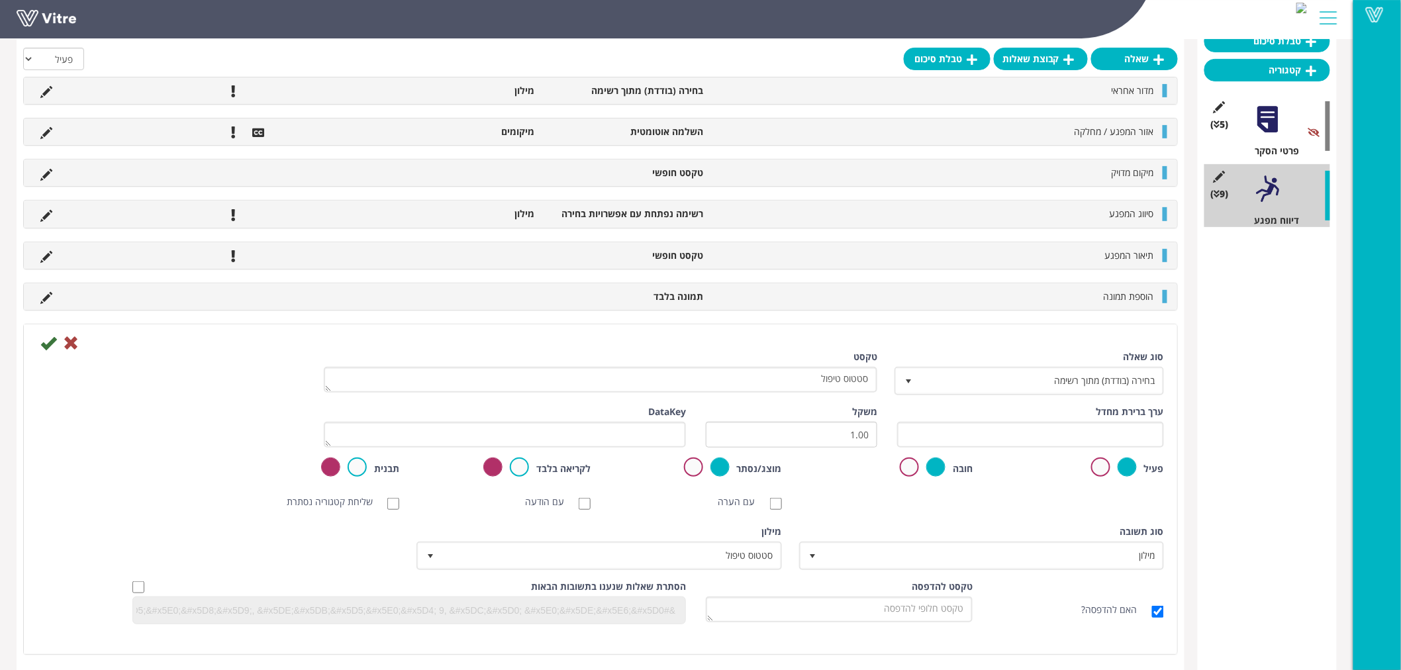
scroll to position [143, 0]
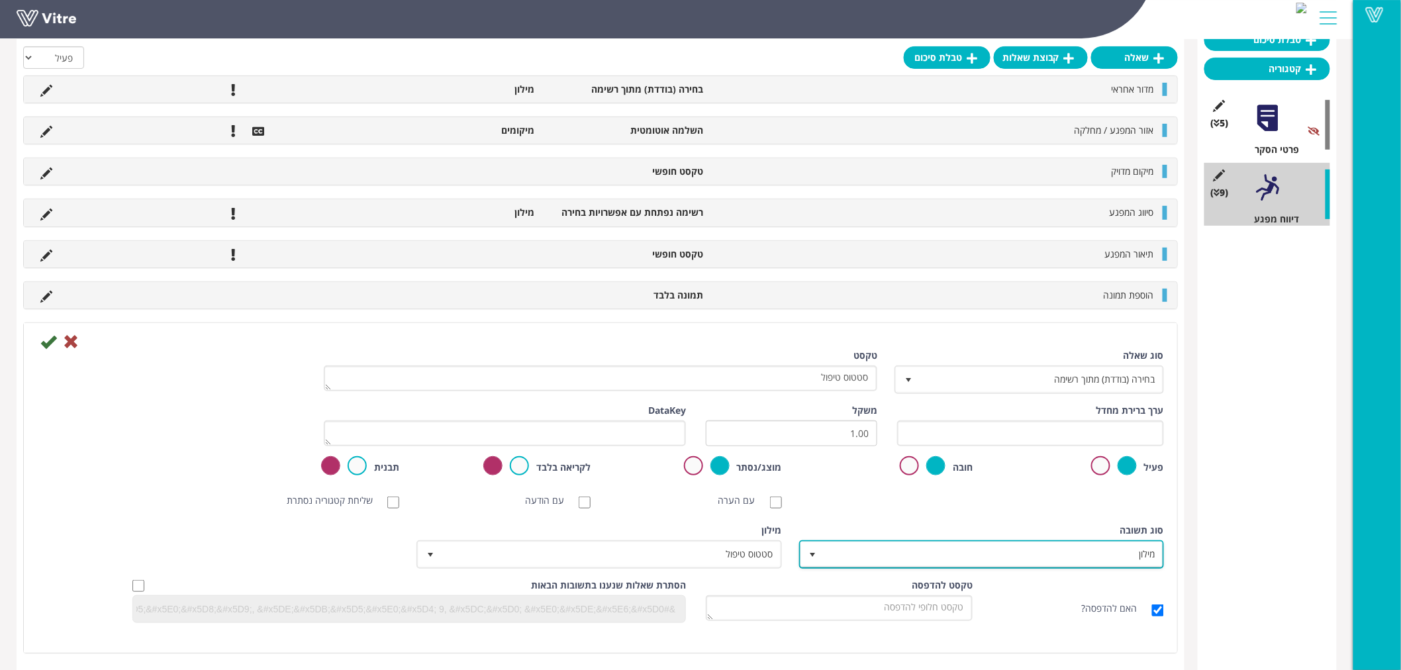
click at [1033, 561] on span "מילון" at bounding box center [993, 554] width 338 height 24
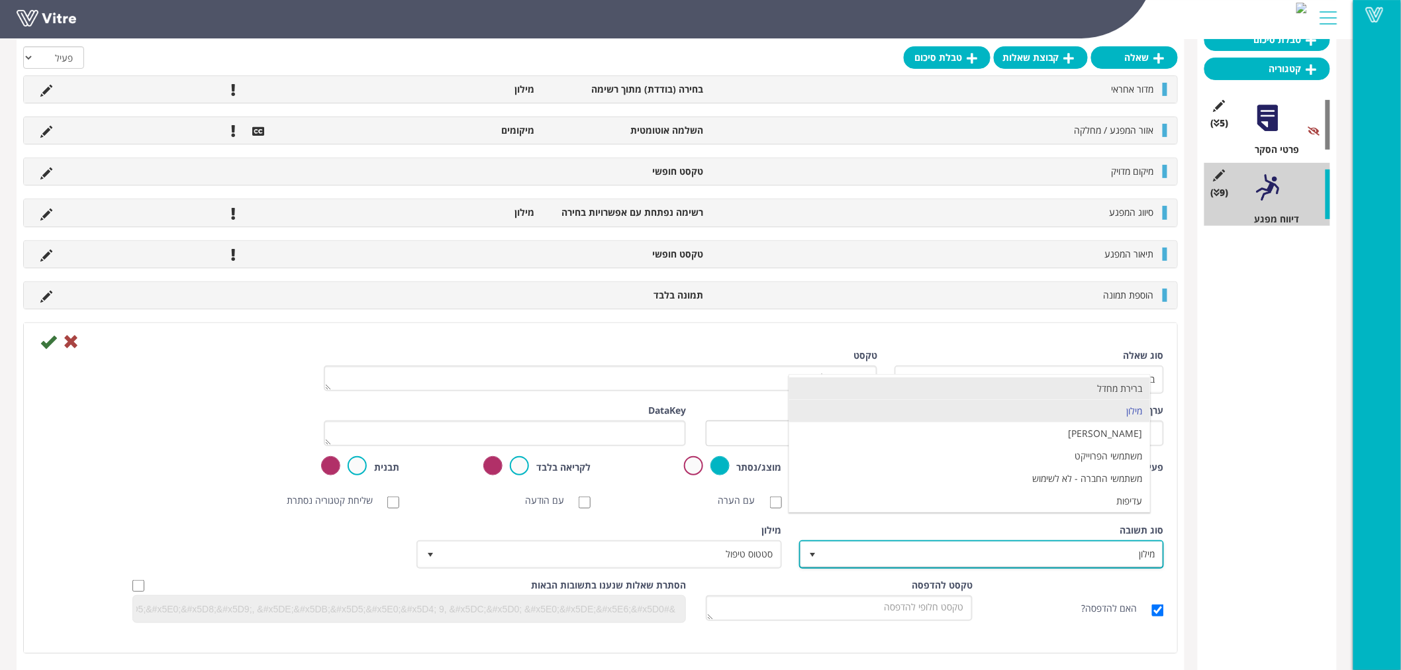
click at [1099, 385] on li "ברירת מחדל" at bounding box center [969, 388] width 361 height 23
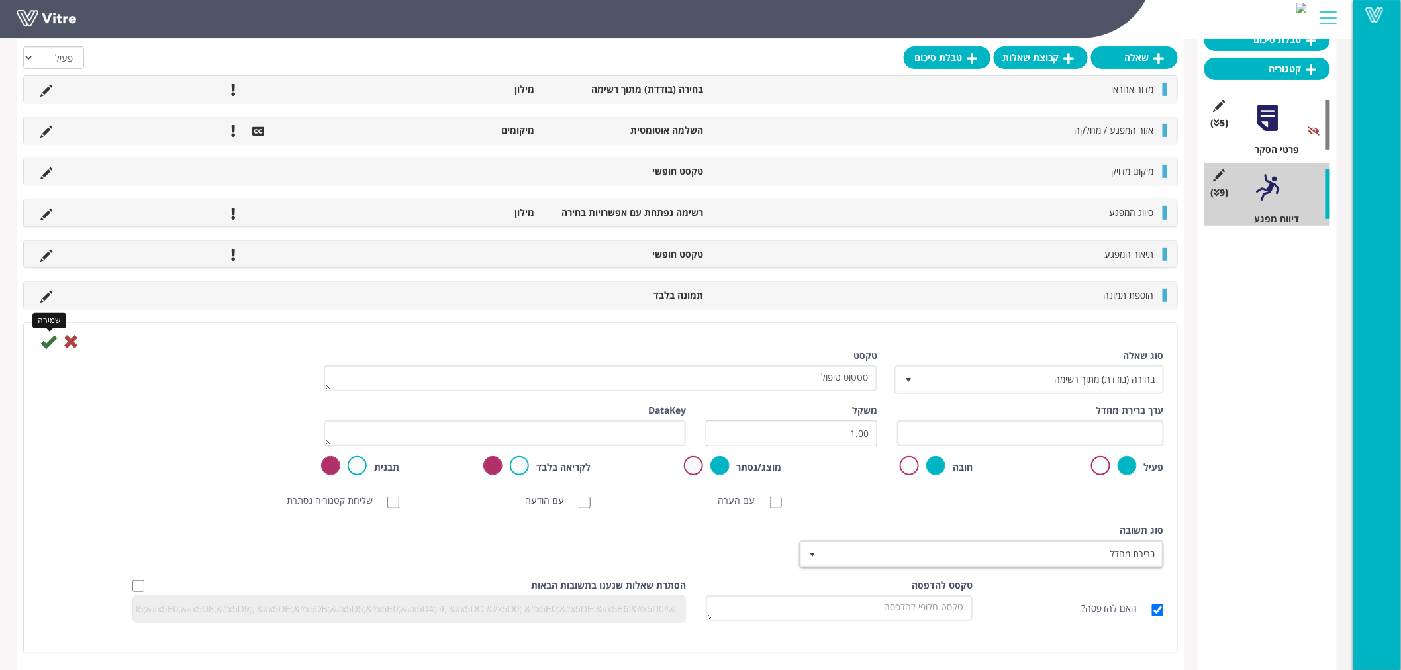
click at [44, 342] on icon at bounding box center [48, 342] width 16 height 16
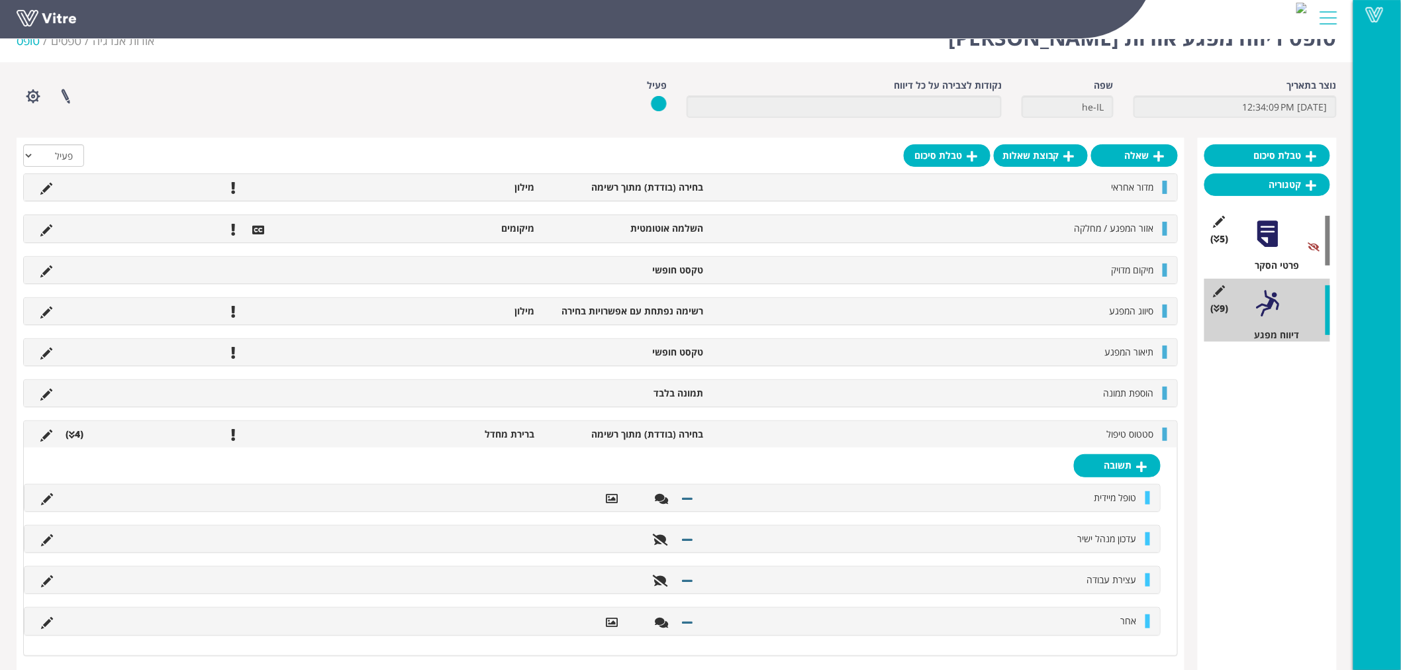
scroll to position [49, 0]
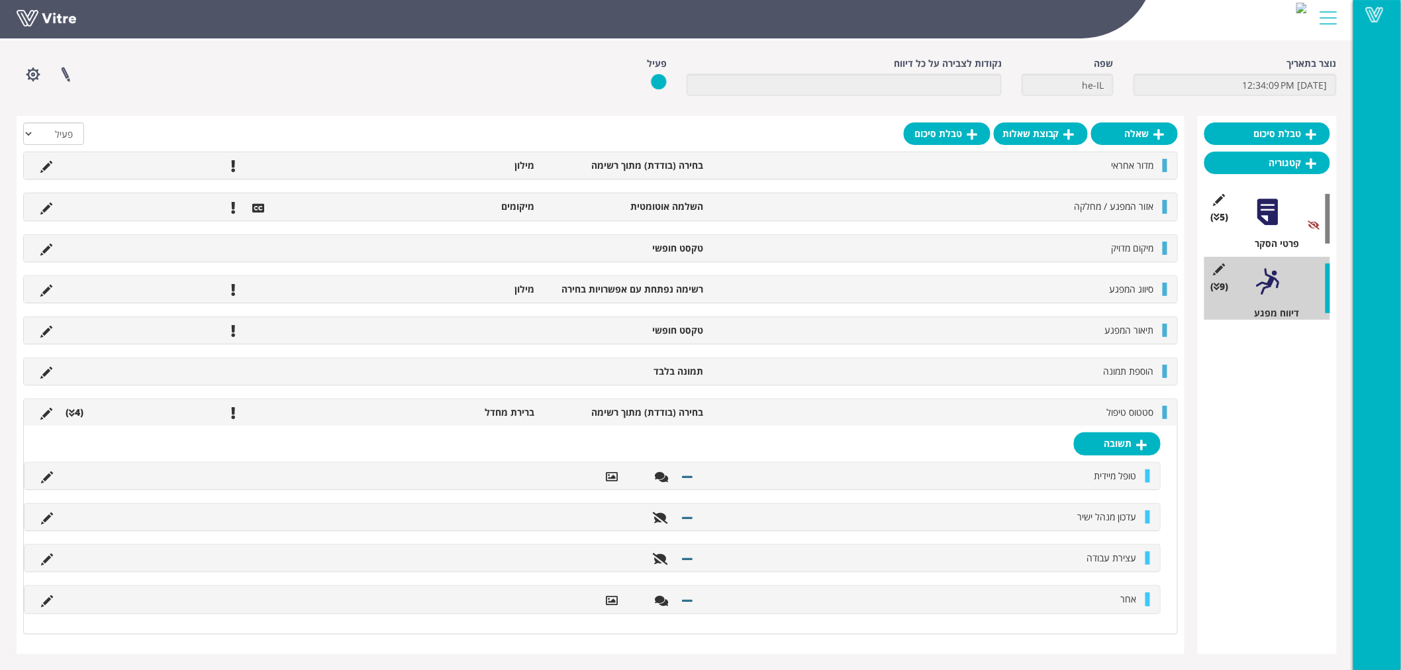
click at [957, 408] on li "סטטוס טיפול" at bounding box center [935, 412] width 451 height 13
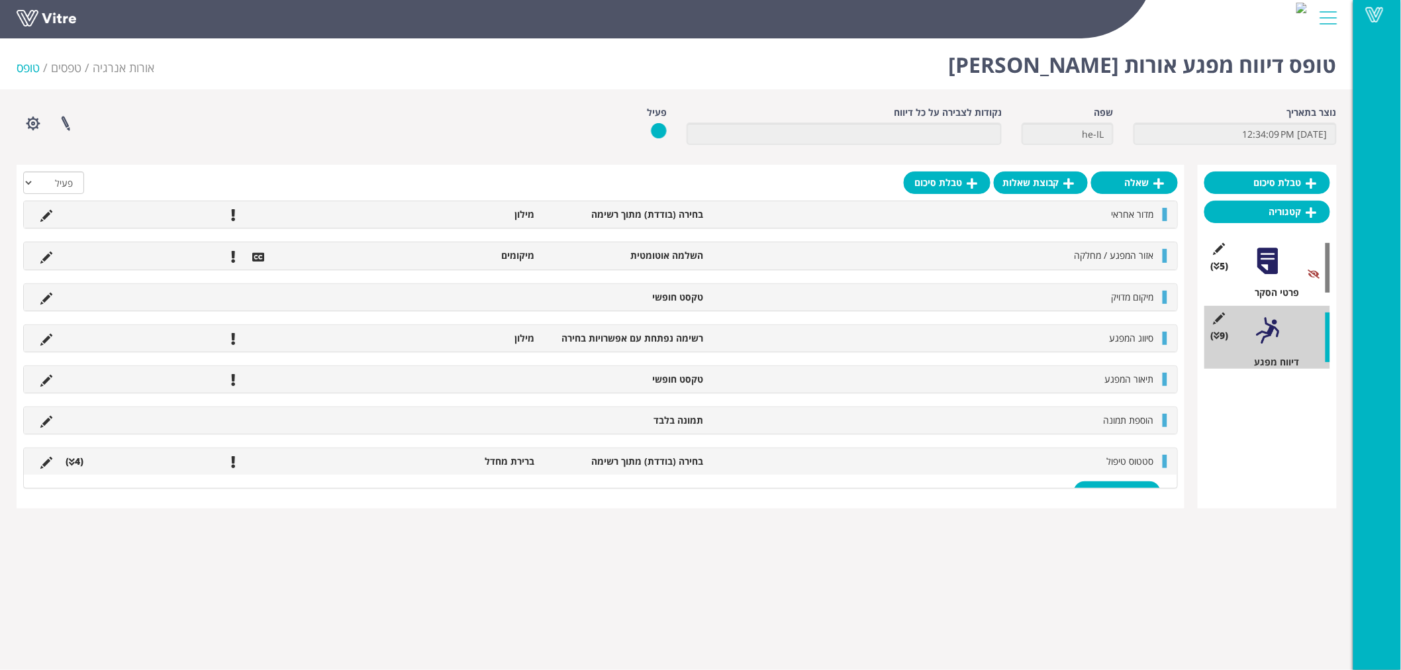
scroll to position [0, 0]
click at [71, 462] on icon at bounding box center [72, 461] width 6 height 9
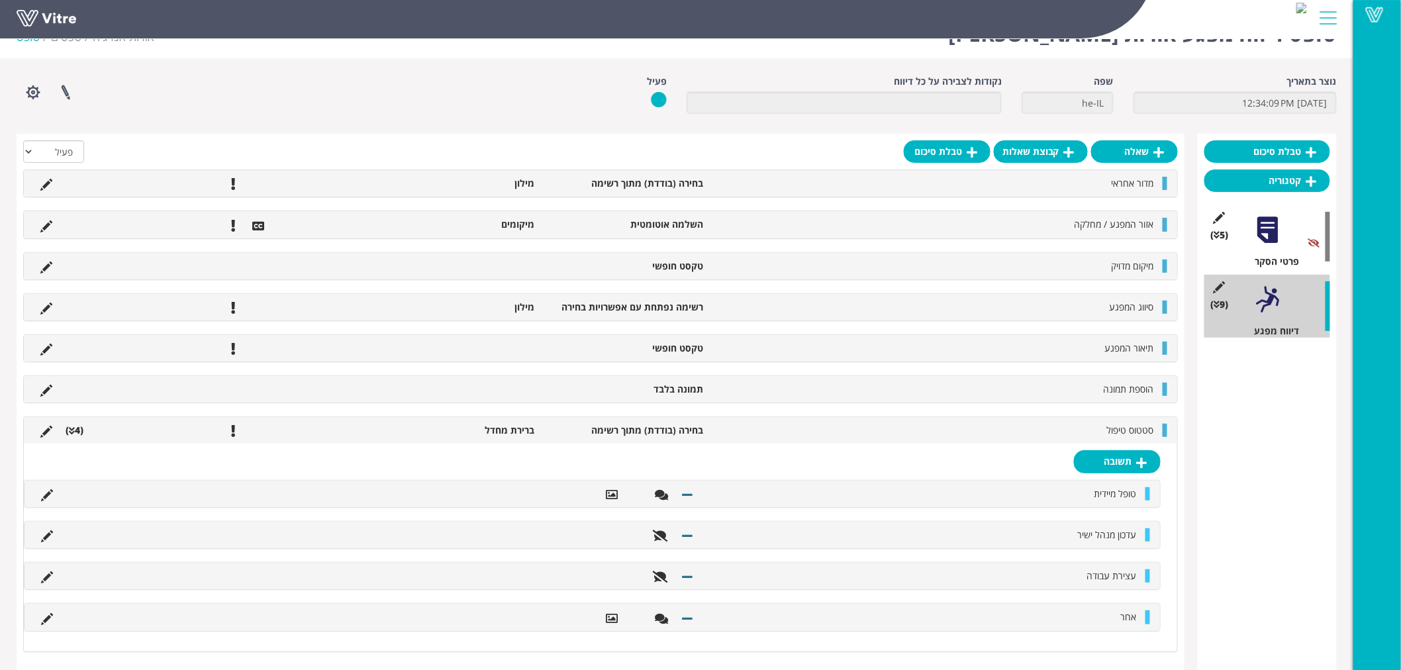
scroll to position [49, 0]
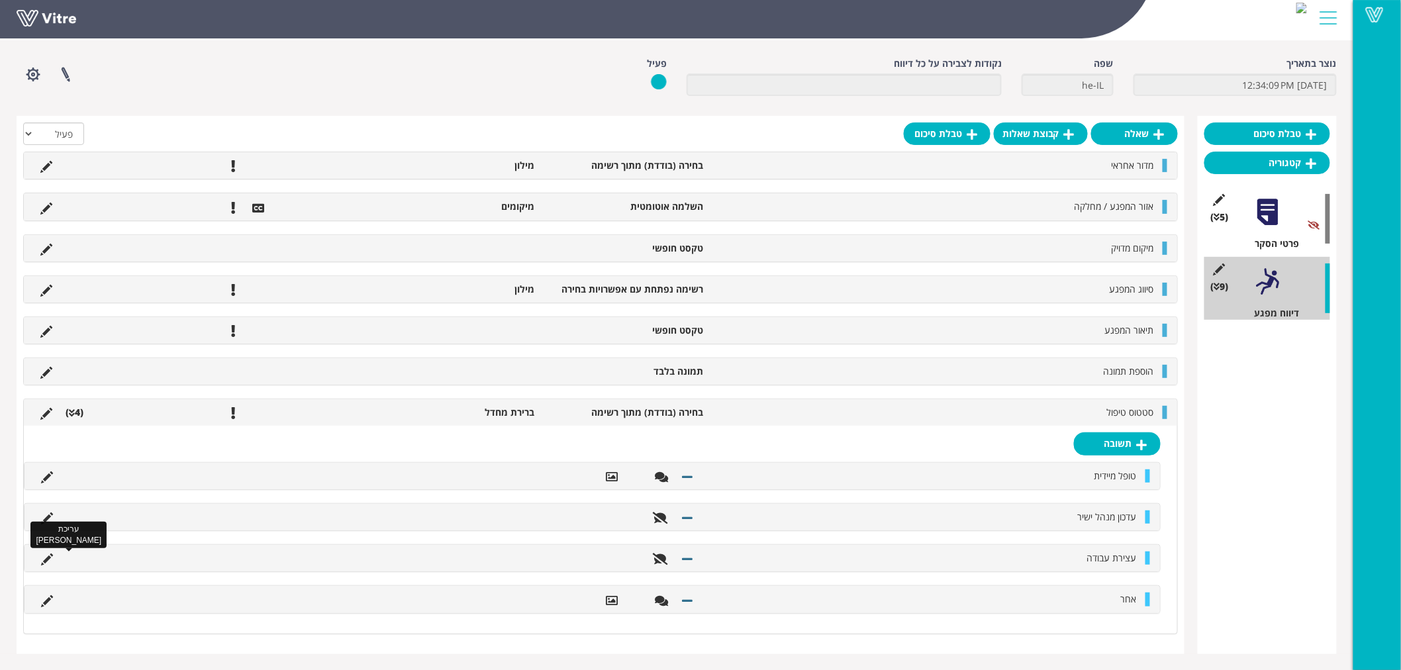
click at [45, 557] on icon at bounding box center [47, 559] width 12 height 12
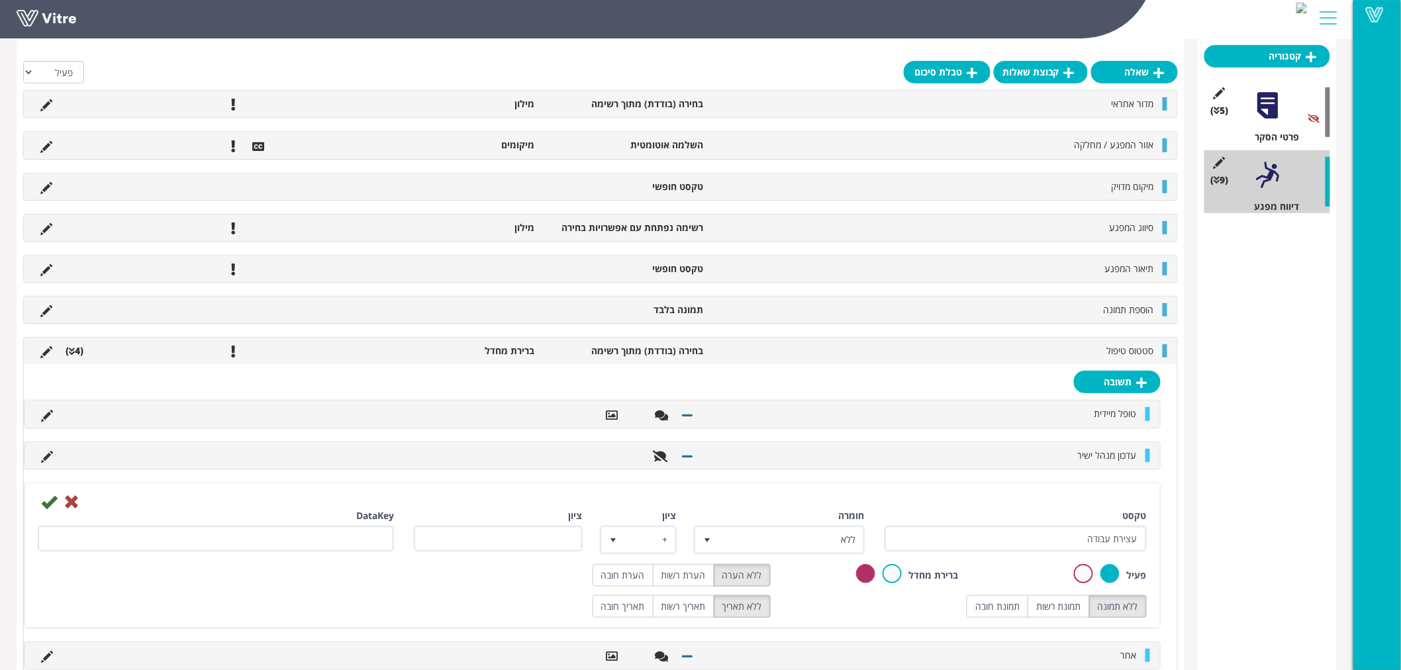
scroll to position [170, 0]
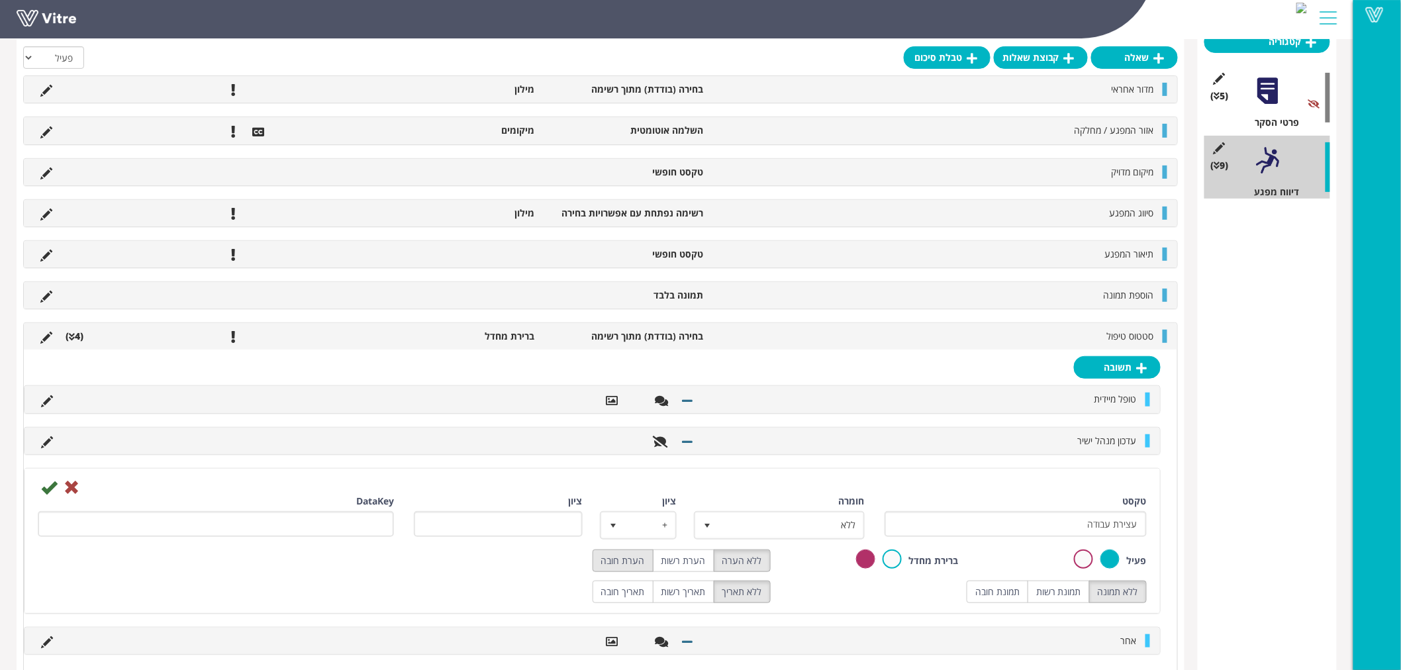
click at [625, 557] on label "הערת חובה" at bounding box center [622, 560] width 61 height 23
radio input "true"
click at [1046, 587] on label "תמונת רשות" at bounding box center [1058, 591] width 62 height 23
radio input "true"
click at [47, 488] on icon at bounding box center [49, 487] width 16 height 16
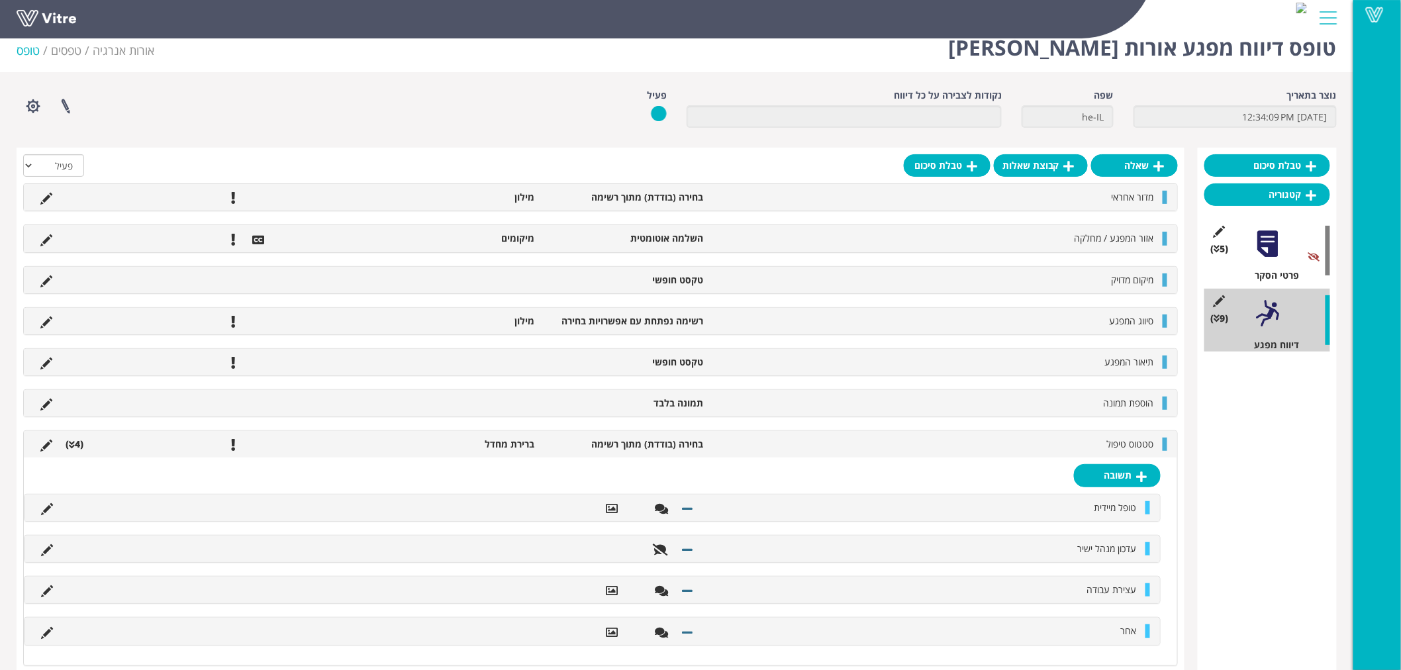
scroll to position [0, 0]
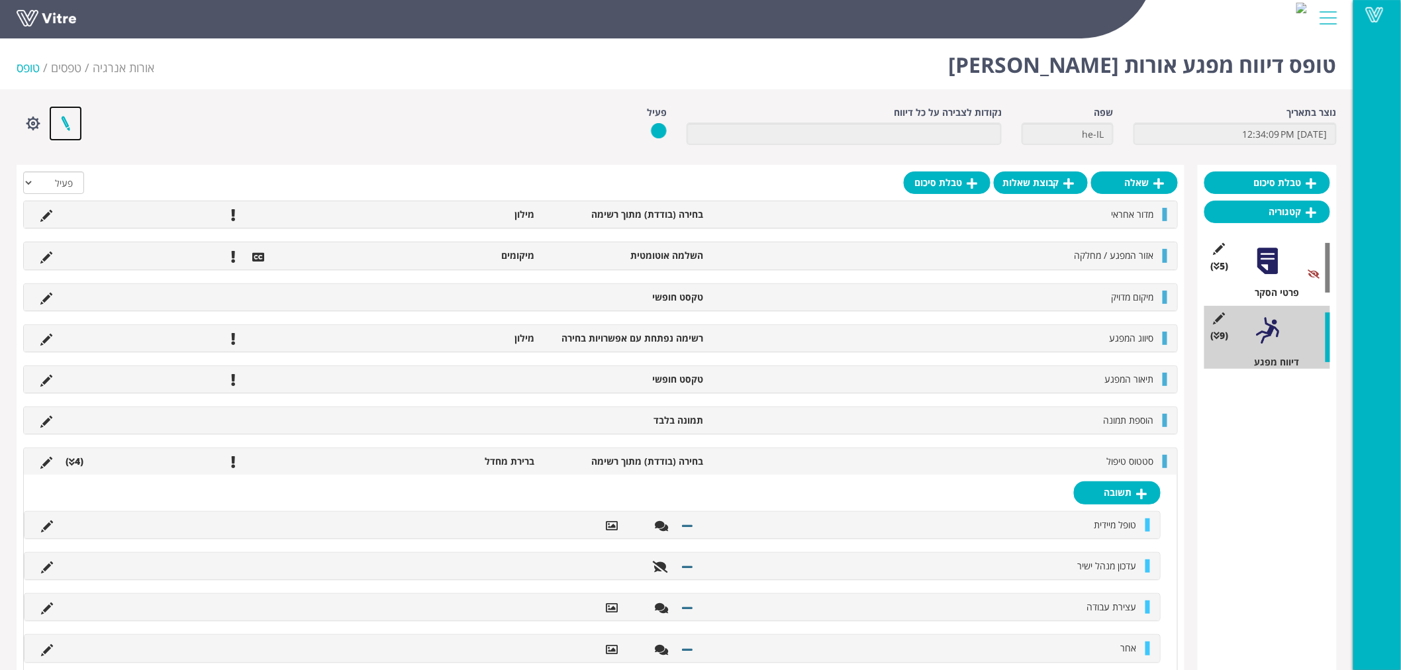
click at [64, 124] on link at bounding box center [65, 123] width 33 height 35
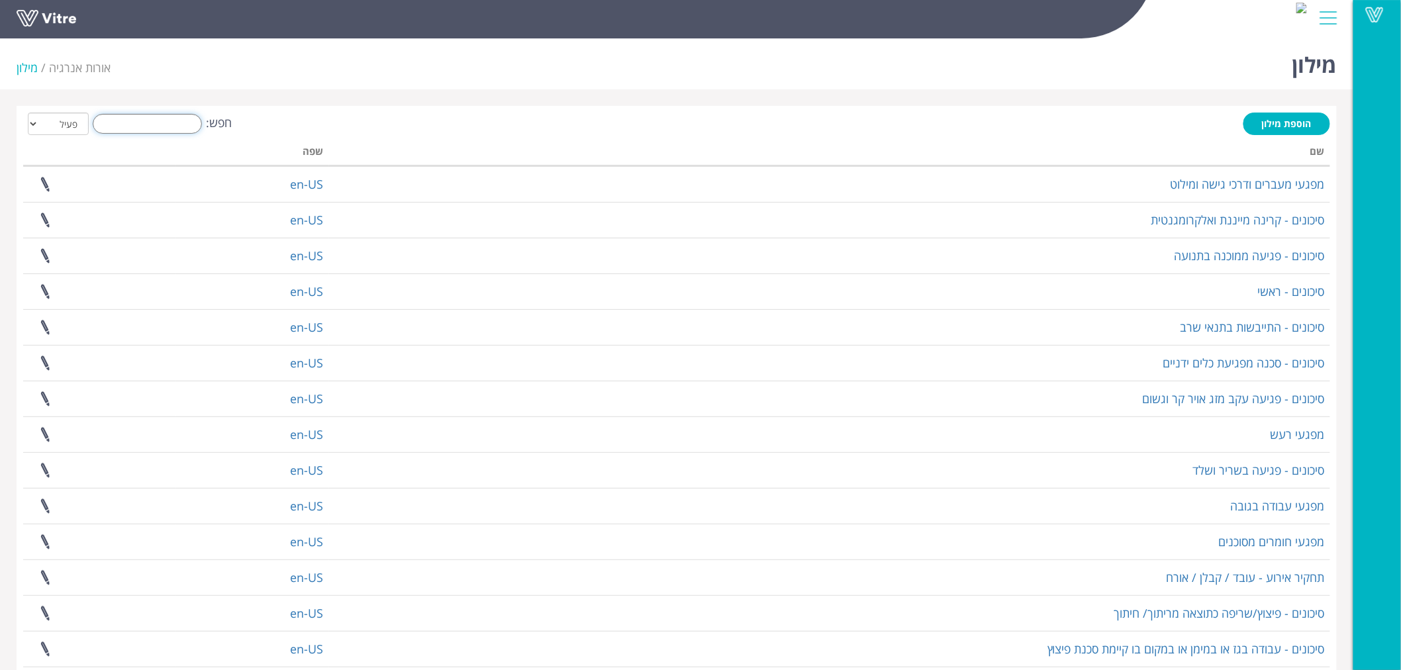
click at [154, 126] on input "חפש:" at bounding box center [147, 124] width 109 height 20
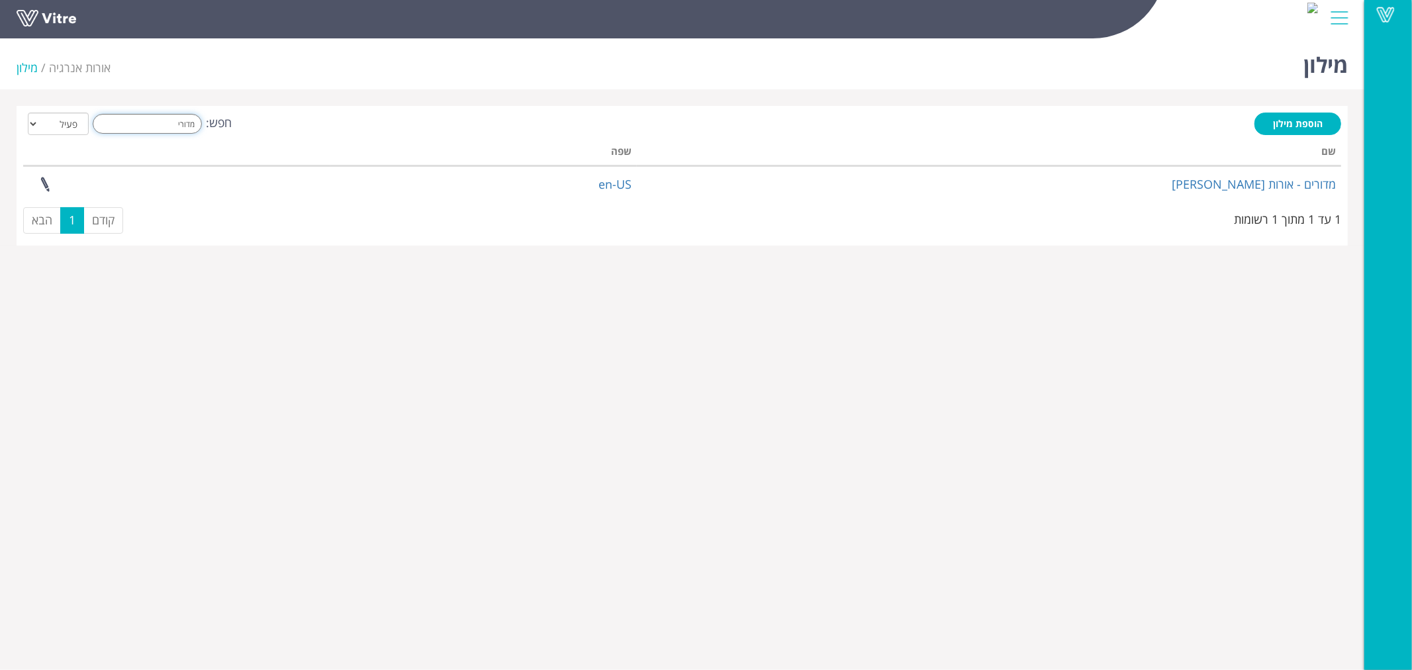
type input "מדורי"
click at [67, 124] on select "הכל פעיל לא פעיל" at bounding box center [58, 124] width 61 height 23
select select "2"
click at [28, 113] on select "הכל פעיל לא פעיל" at bounding box center [58, 124] width 61 height 23
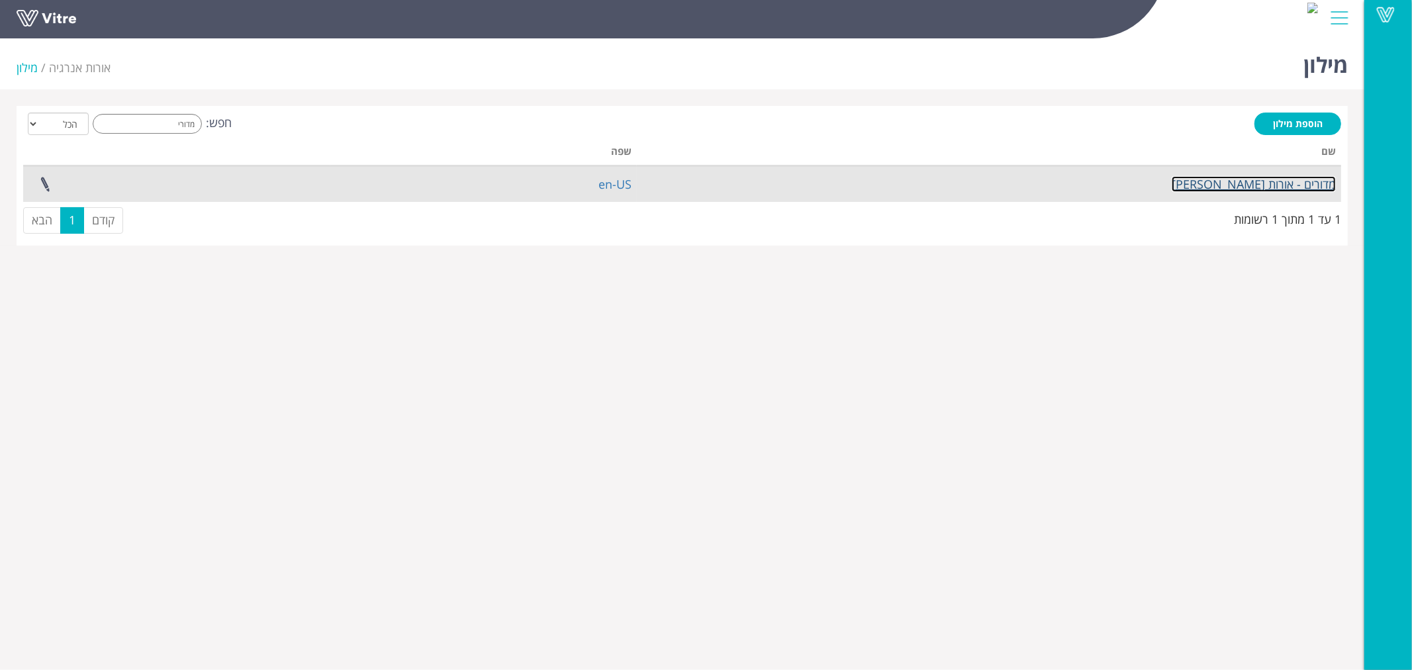
click at [1279, 181] on link "מדורים - אורות [PERSON_NAME]" at bounding box center [1254, 184] width 164 height 16
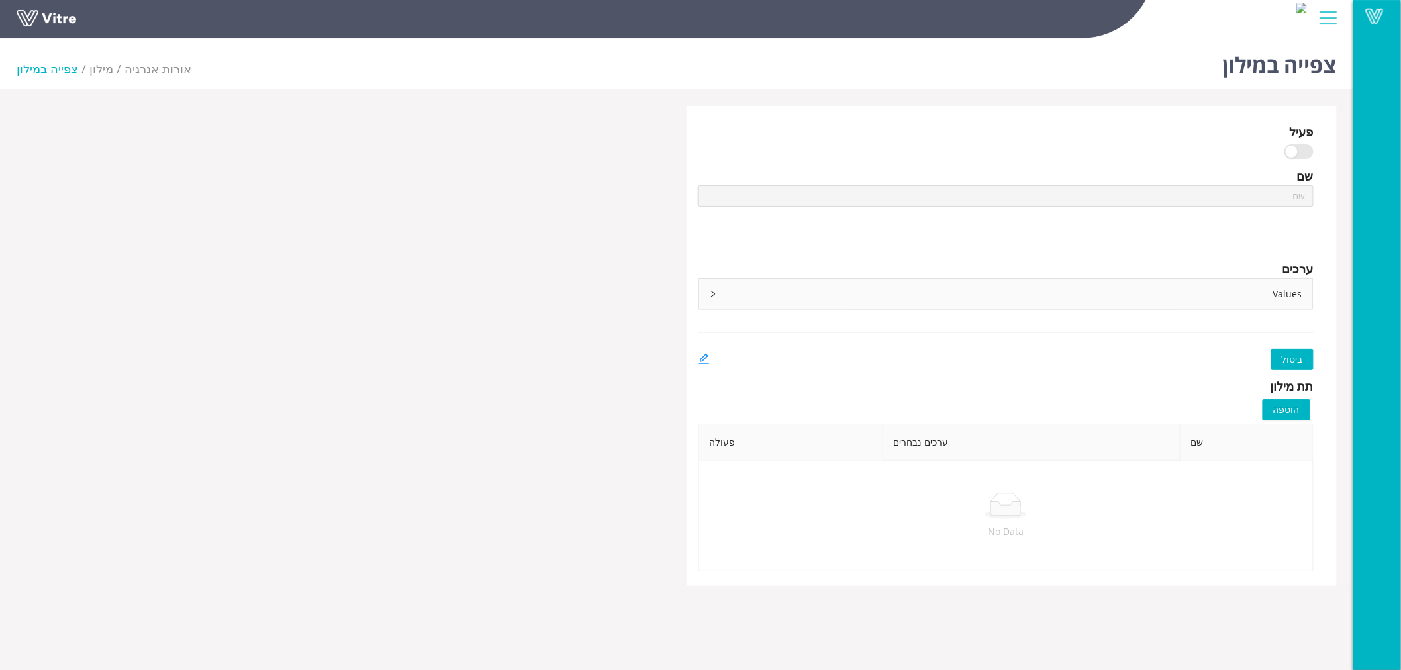
type input "מדורים - אורות [PERSON_NAME]"
click at [713, 296] on icon "right" at bounding box center [713, 294] width 8 height 8
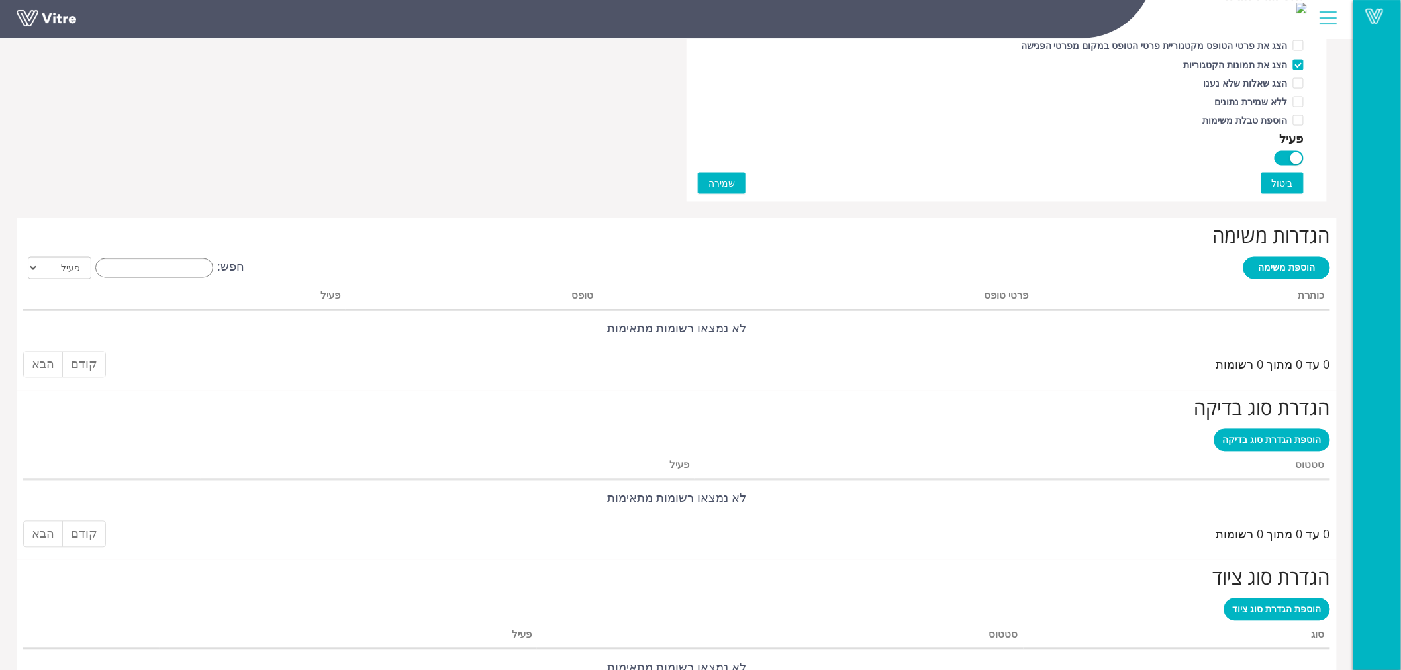
scroll to position [899, 0]
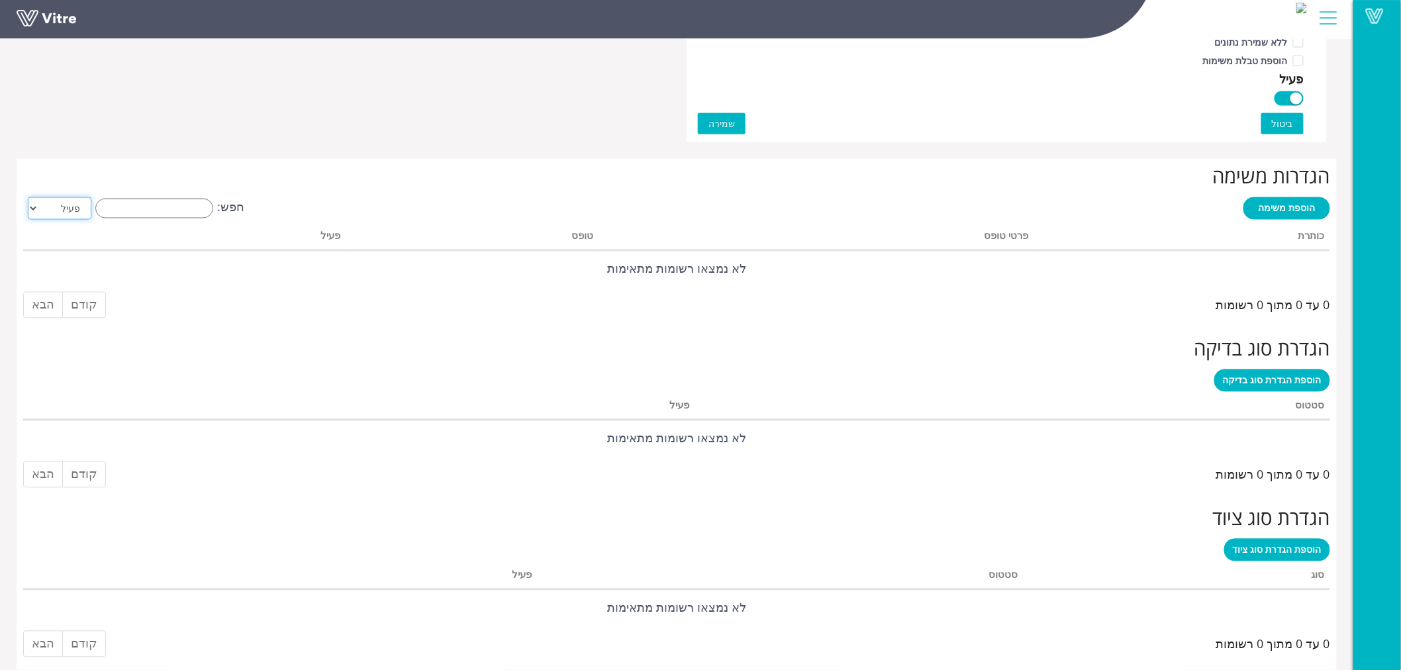
click at [38, 210] on select "הכל פעיל לא פעיל" at bounding box center [60, 208] width 64 height 23
select select "2"
click at [28, 197] on select "הכל פעיל לא פעיל" at bounding box center [60, 208] width 64 height 23
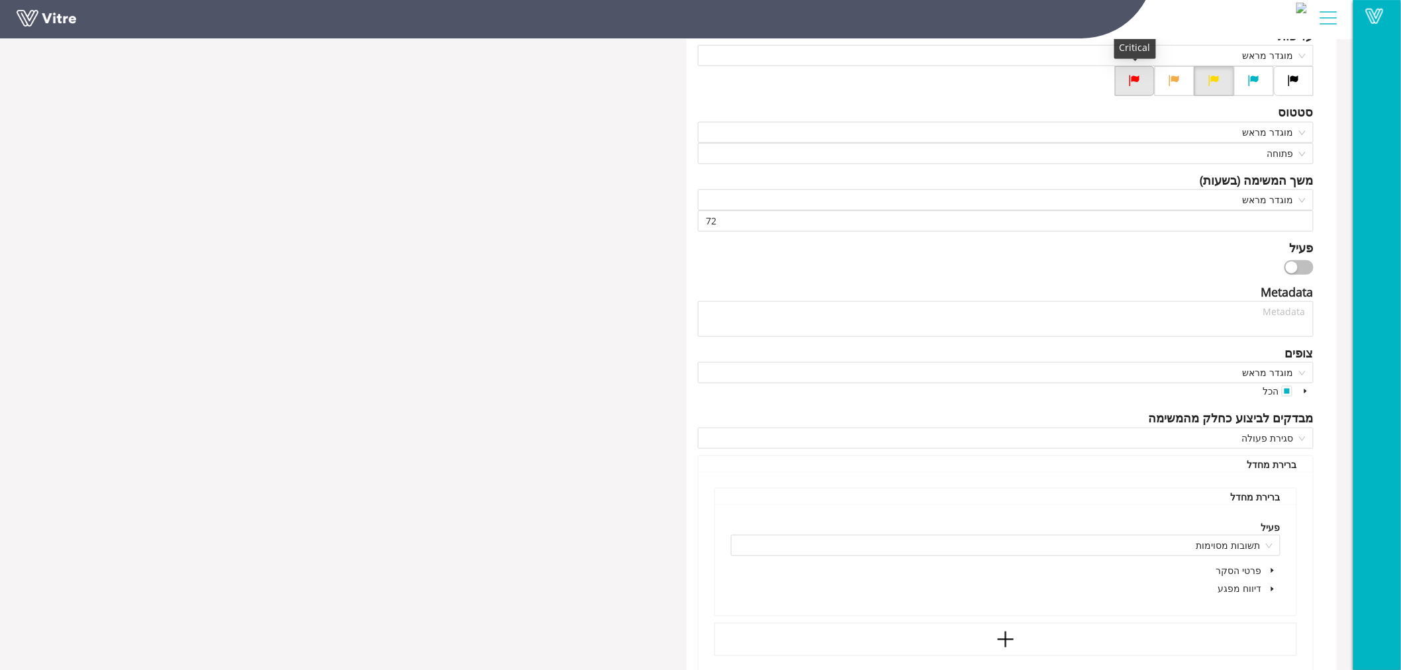
scroll to position [588, 0]
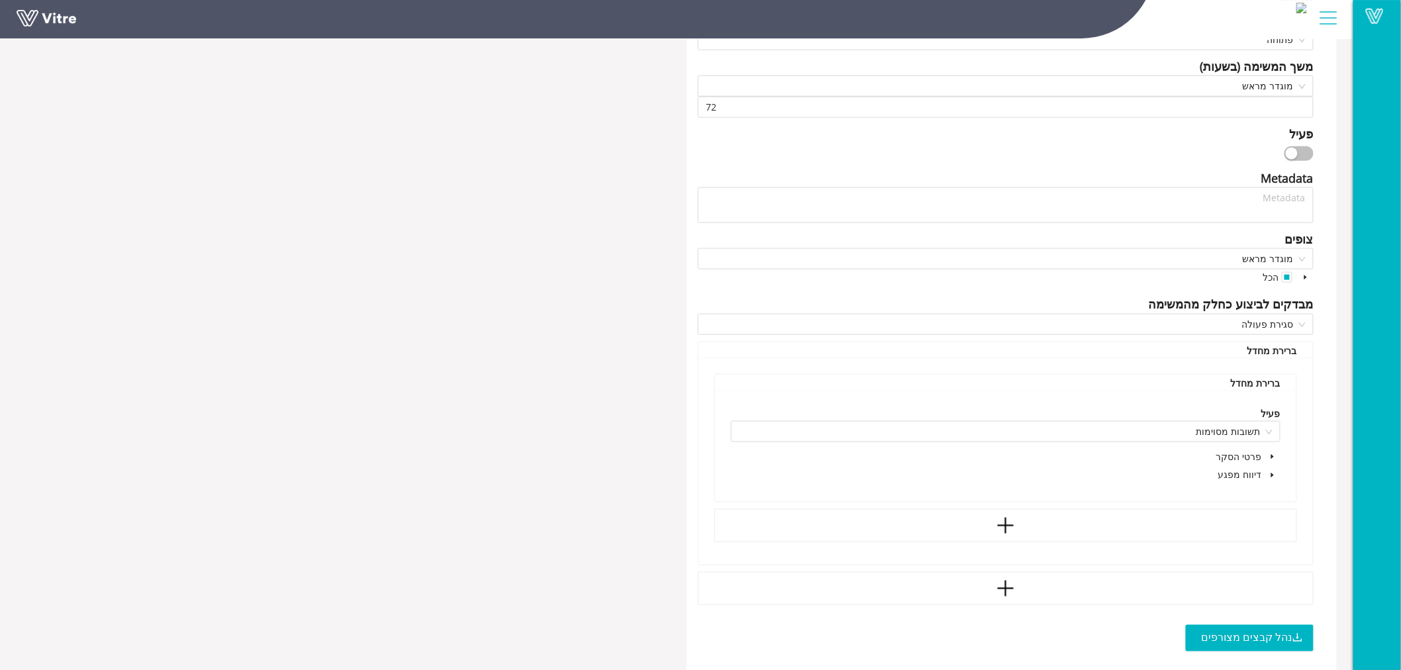
click at [1303, 276] on icon "caret-down" at bounding box center [1305, 277] width 7 height 7
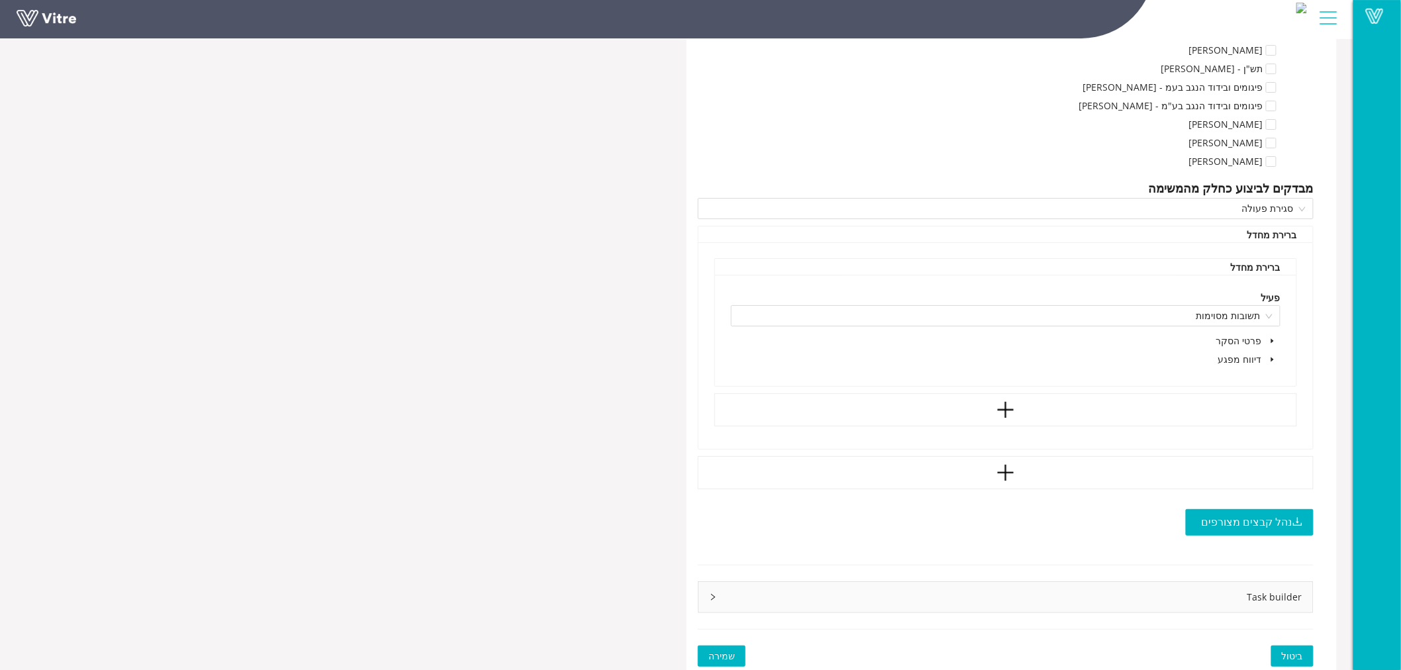
scroll to position [4061, 0]
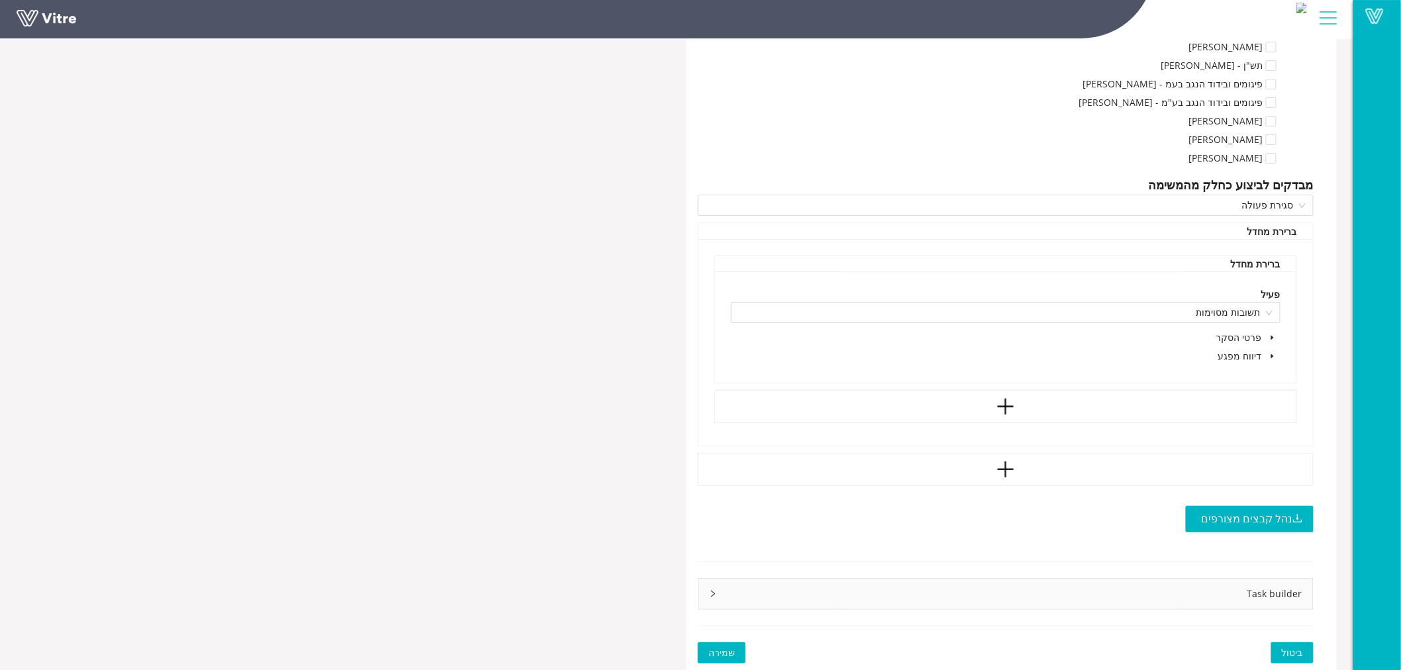
click at [1271, 348] on span at bounding box center [1272, 356] width 16 height 16
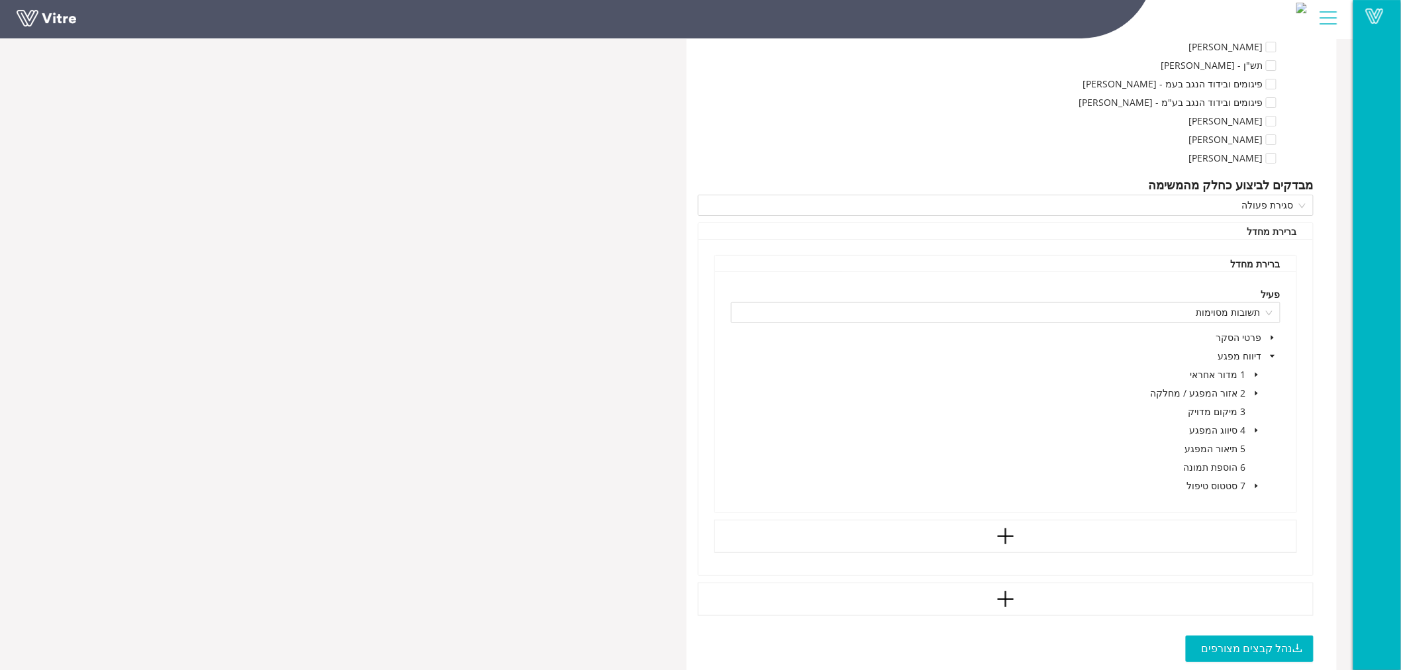
click at [1254, 479] on span at bounding box center [1256, 486] width 16 height 16
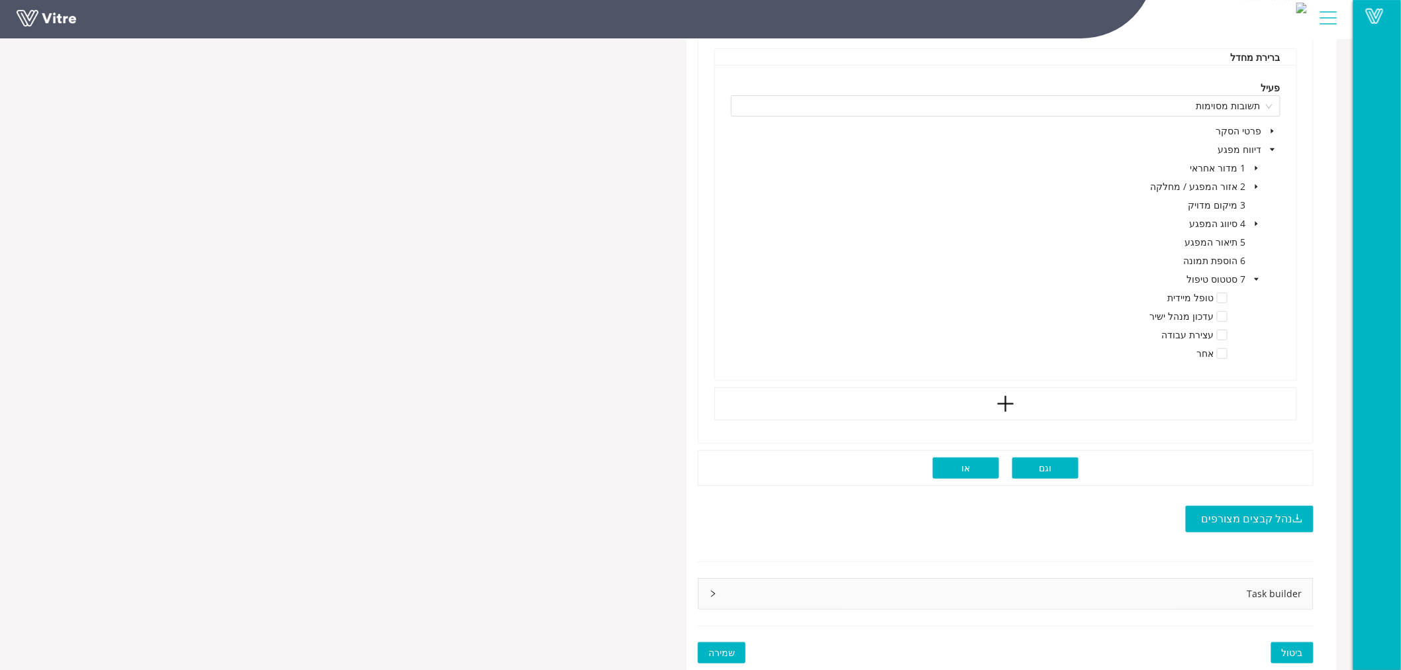
scroll to position [4265, 0]
click at [713, 592] on icon "right" at bounding box center [713, 594] width 8 height 8
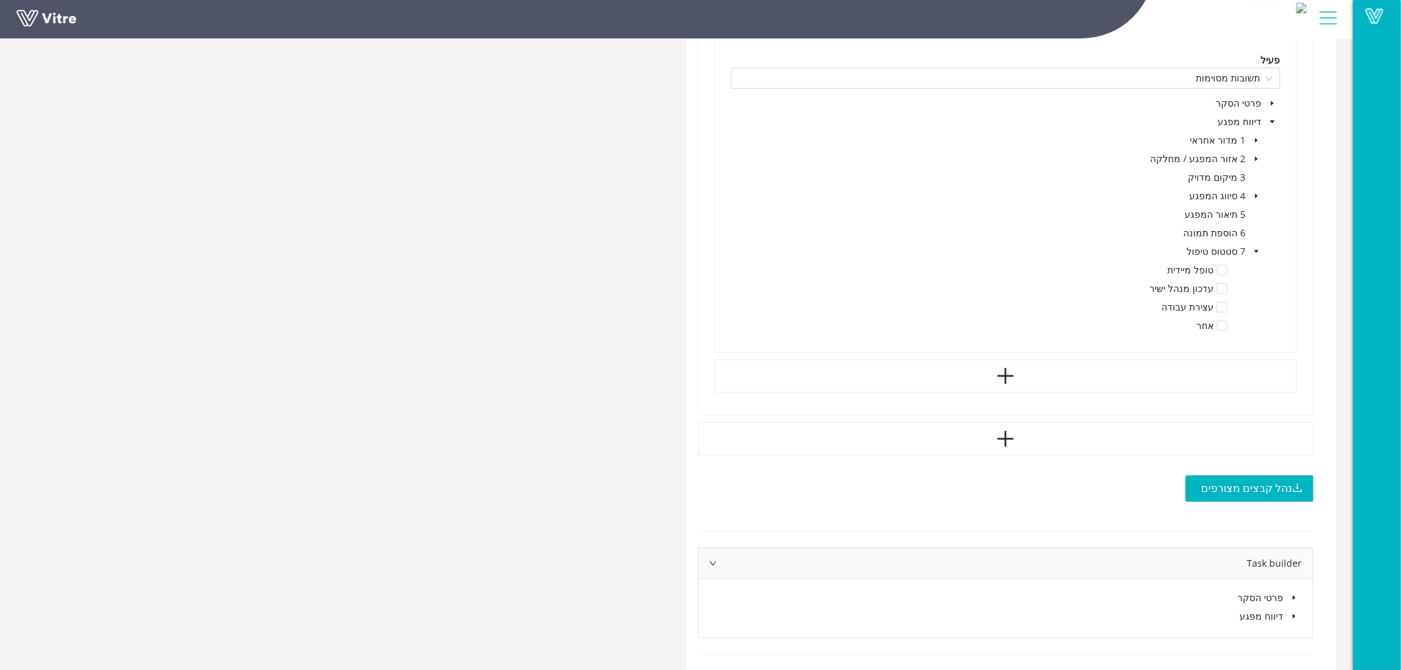
scroll to position [4324, 0]
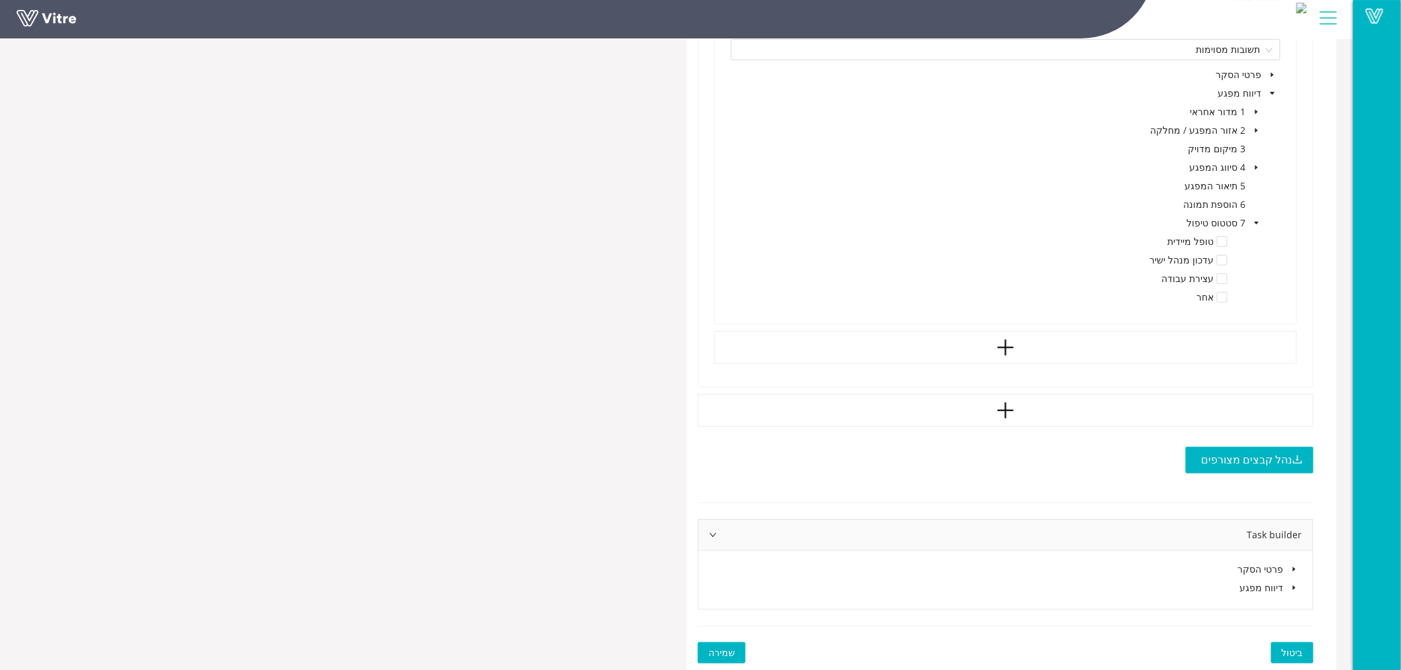
click at [1295, 586] on icon "caret-down" at bounding box center [1294, 587] width 7 height 7
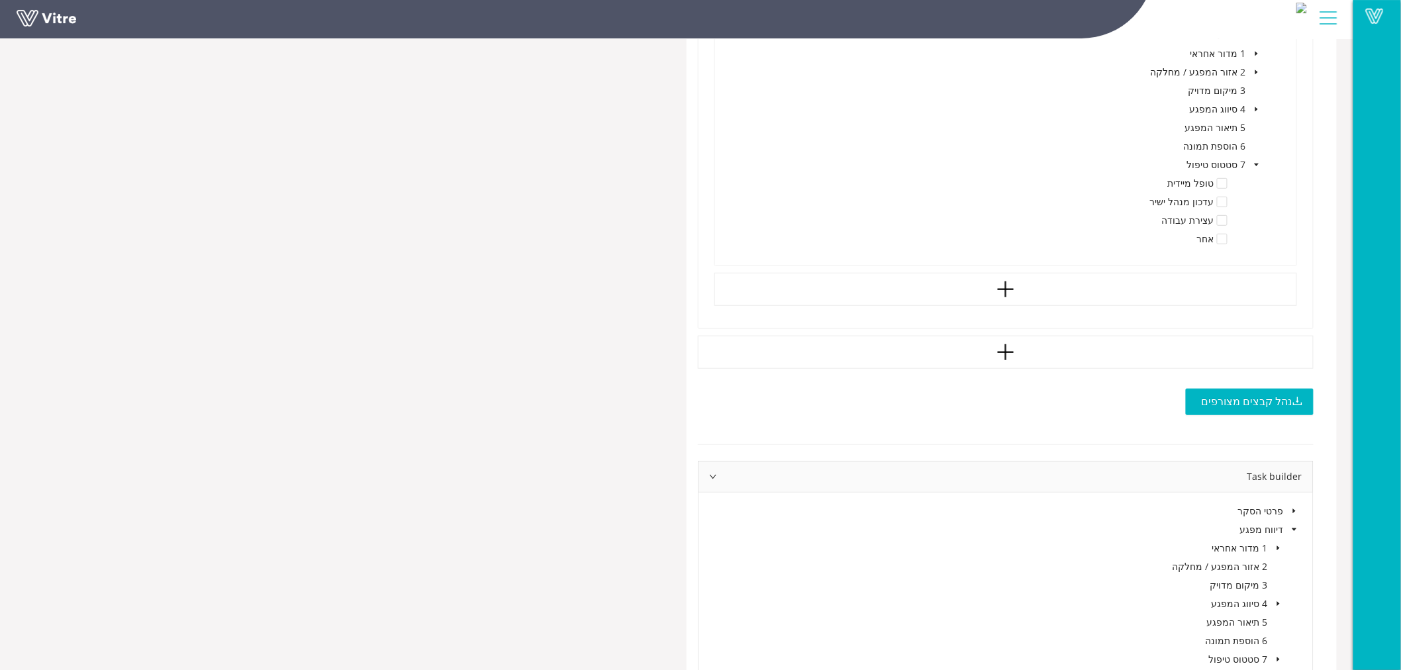
scroll to position [4453, 0]
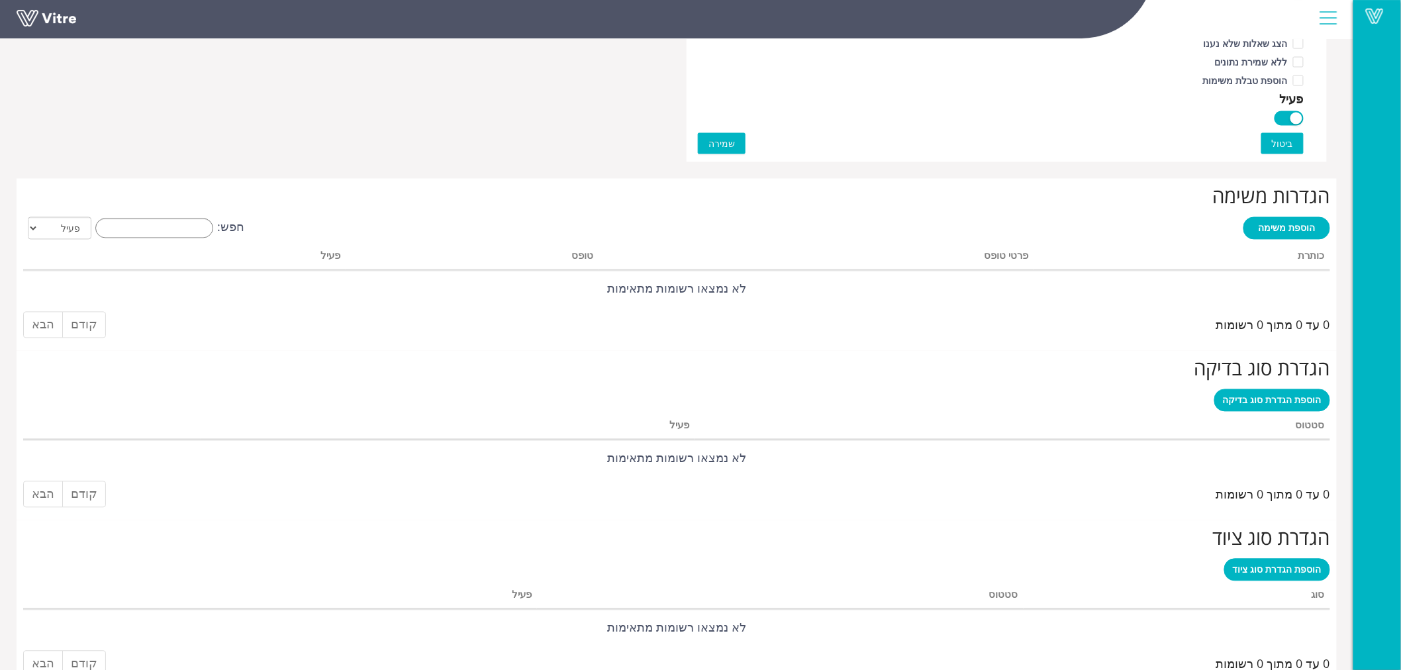
scroll to position [899, 0]
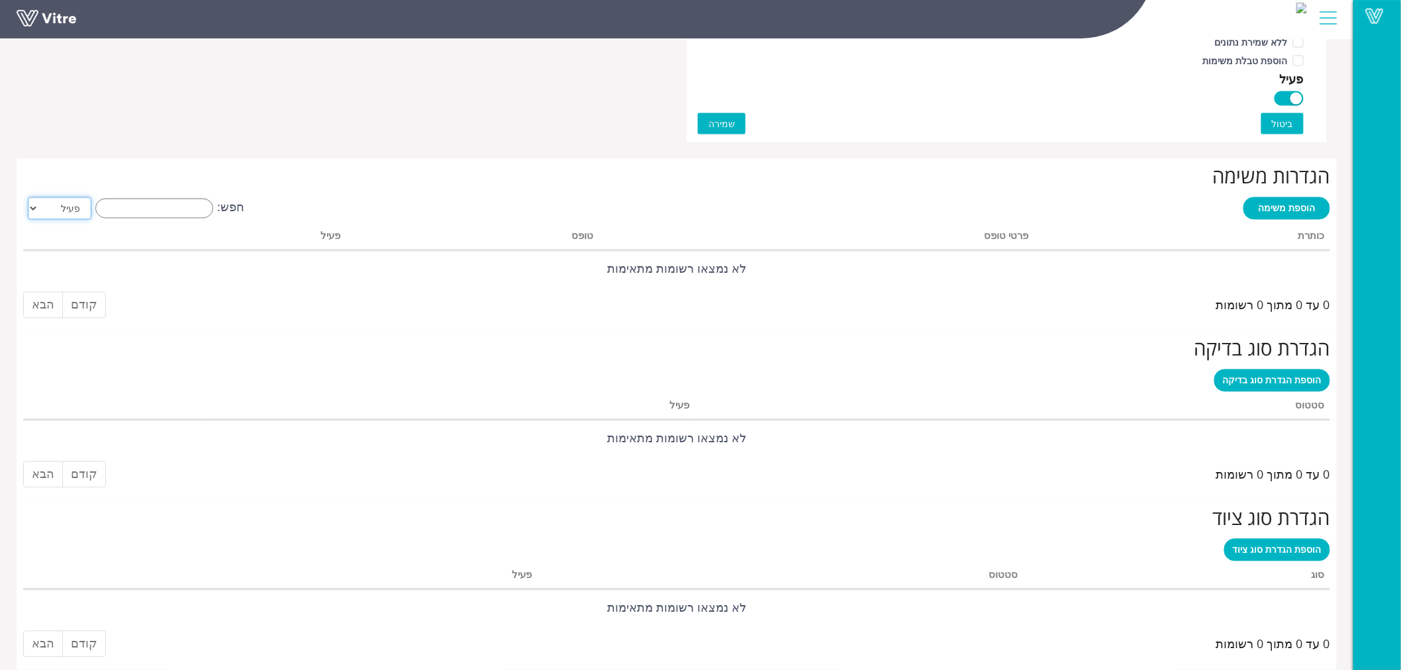
click at [57, 208] on select "הכל פעיל לא פעיל" at bounding box center [60, 208] width 64 height 23
select select "2"
click at [28, 197] on select "הכל פעיל לא פעיל" at bounding box center [60, 208] width 64 height 23
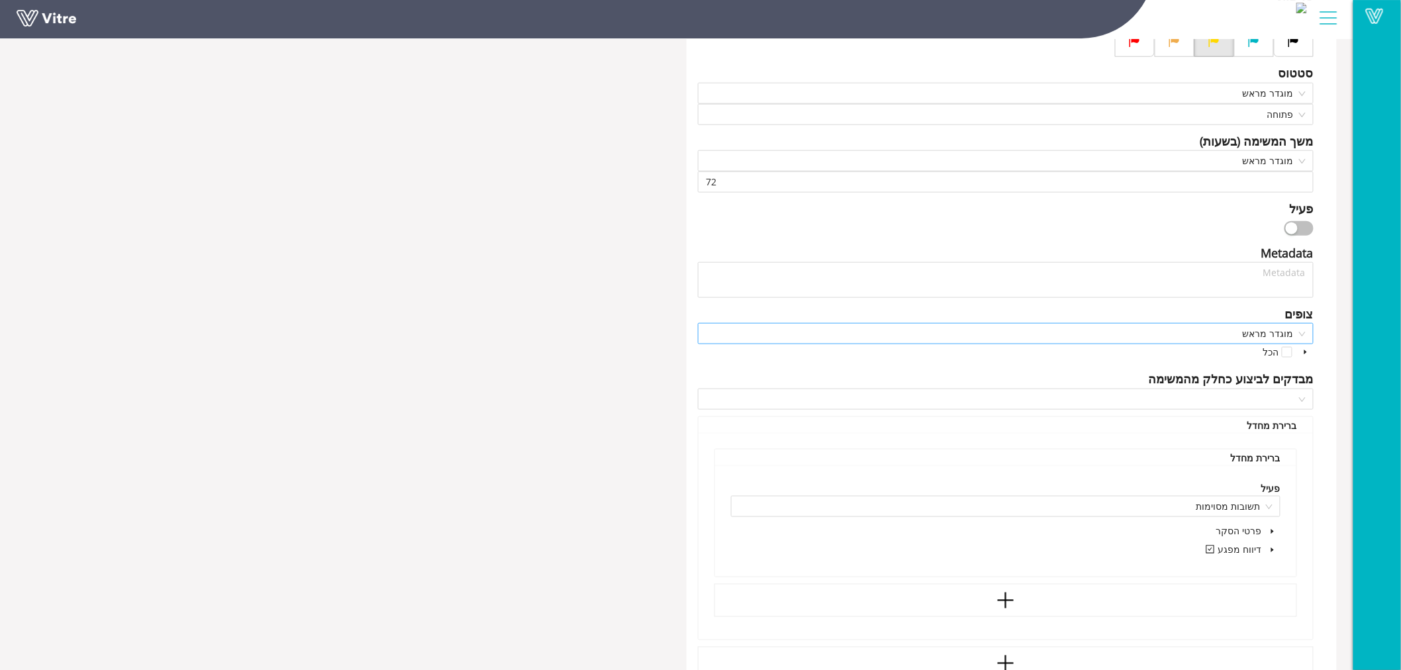
scroll to position [723, 0]
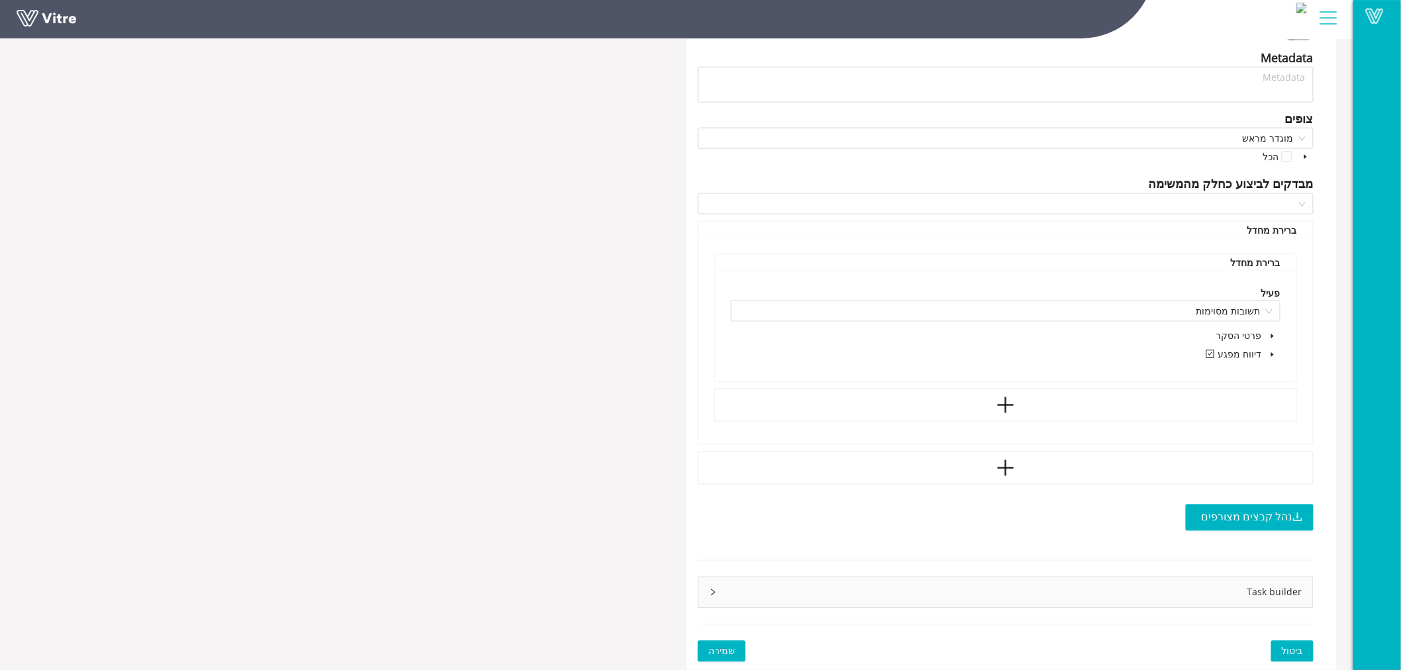
click at [1271, 354] on icon "caret-down" at bounding box center [1272, 354] width 7 height 7
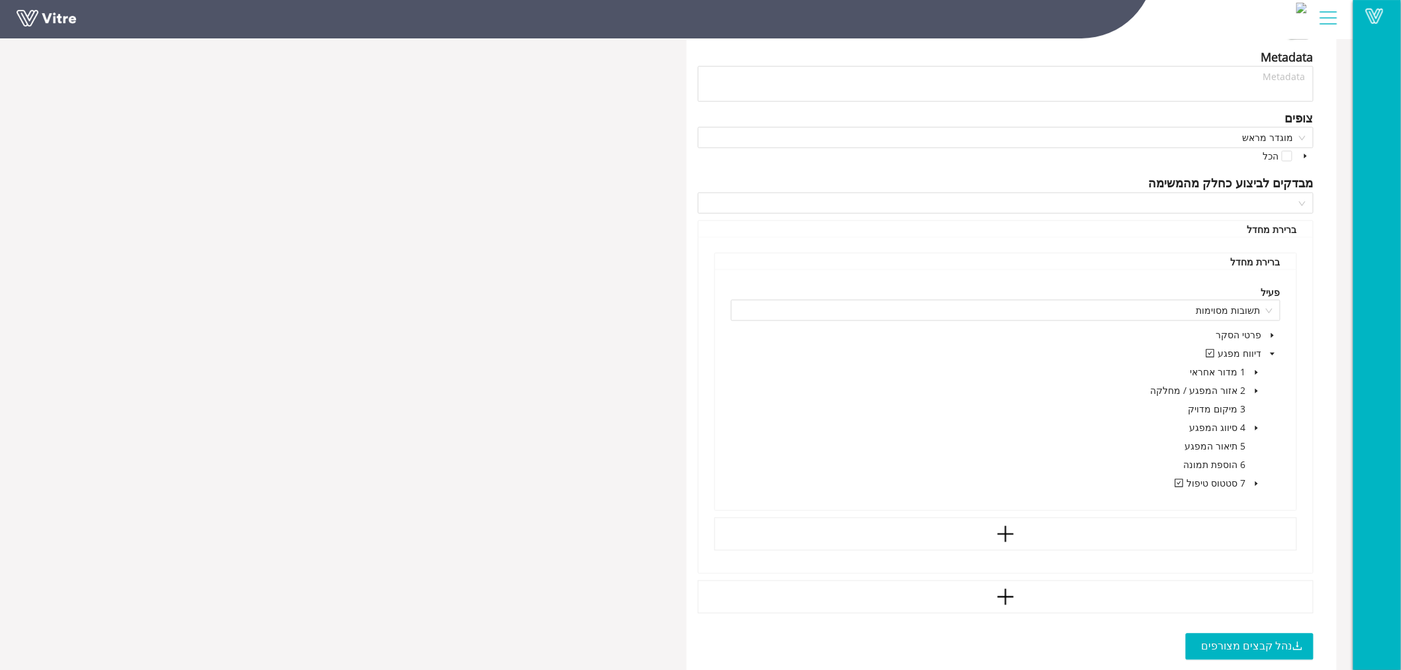
click at [1260, 481] on span "caret-down" at bounding box center [1256, 484] width 7 height 7
click at [1259, 482] on icon "caret-down" at bounding box center [1256, 484] width 7 height 7
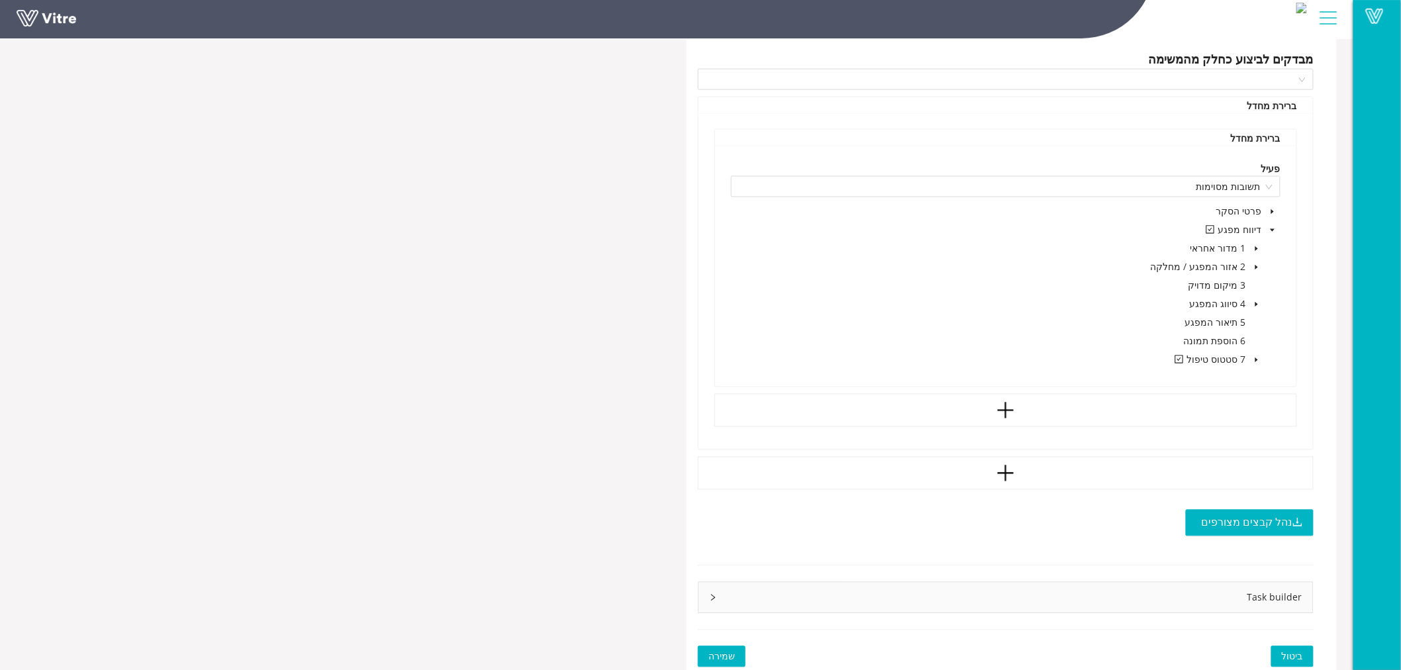
scroll to position [852, 0]
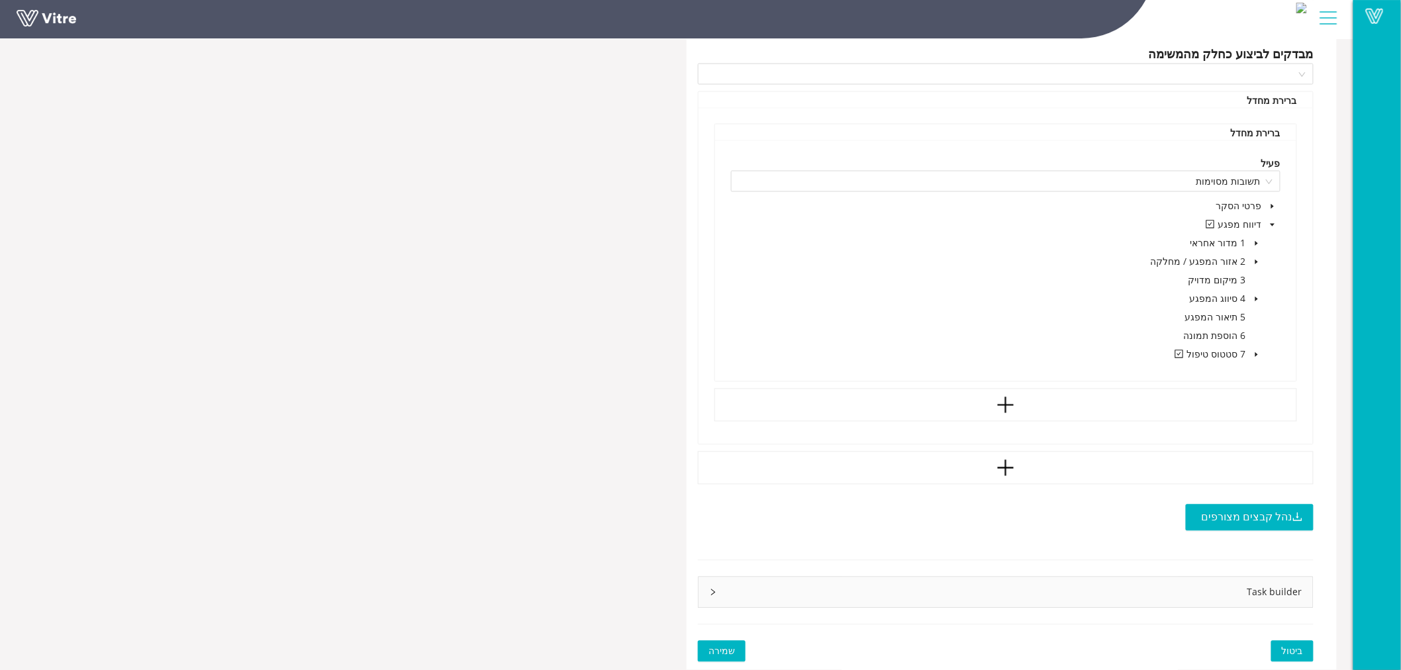
click at [710, 590] on icon "right" at bounding box center [713, 592] width 8 height 8
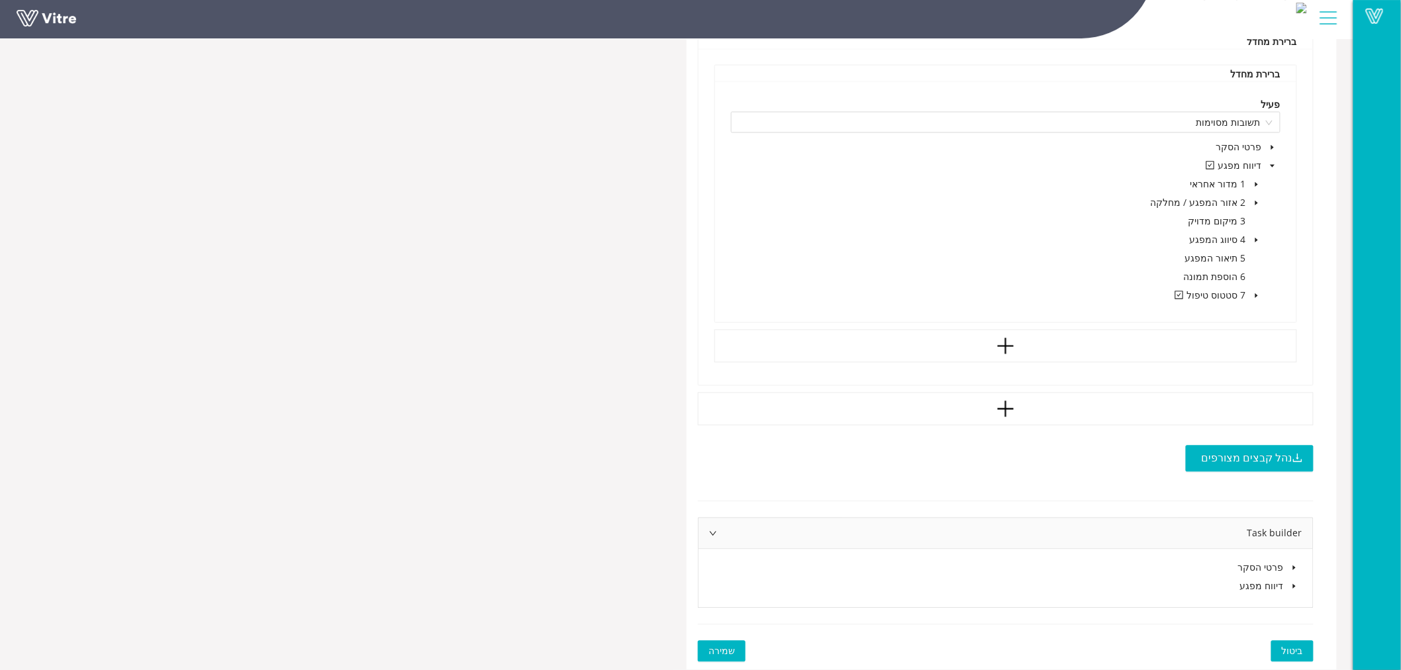
click at [1292, 582] on span at bounding box center [1294, 586] width 16 height 16
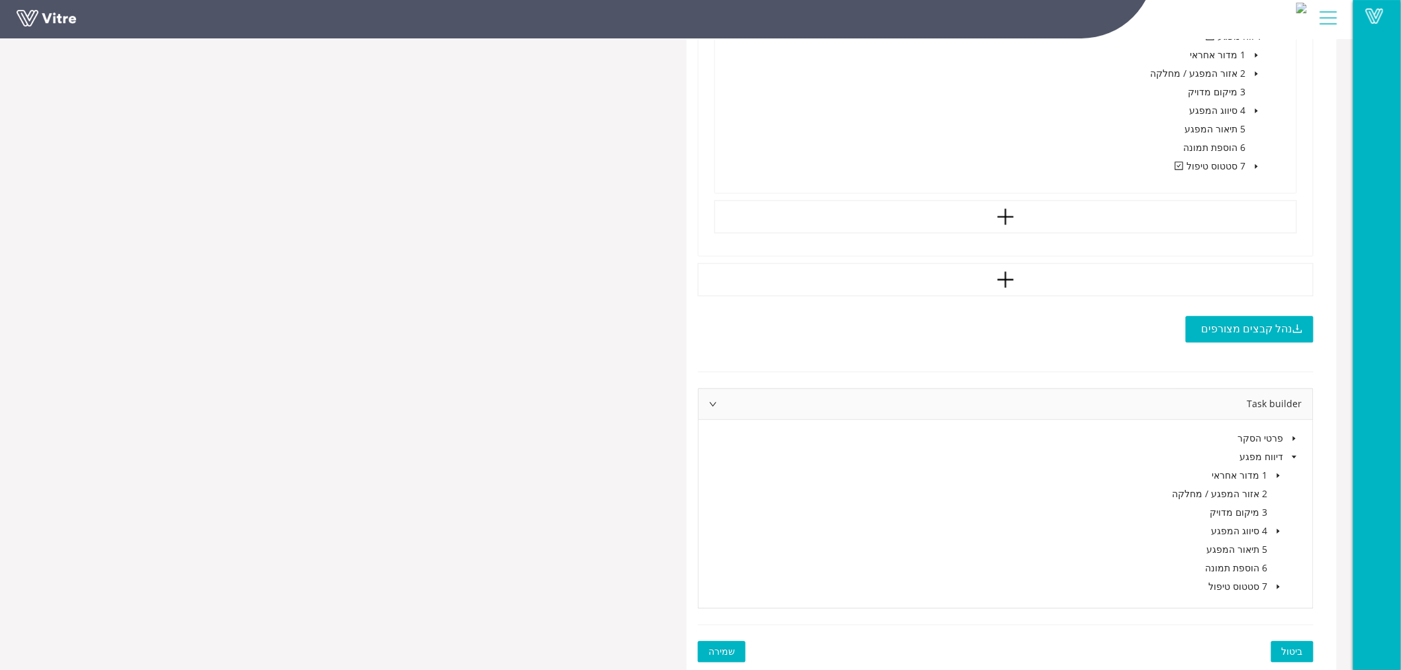
scroll to position [1041, 0]
click at [1276, 475] on icon "caret-down" at bounding box center [1278, 475] width 7 height 7
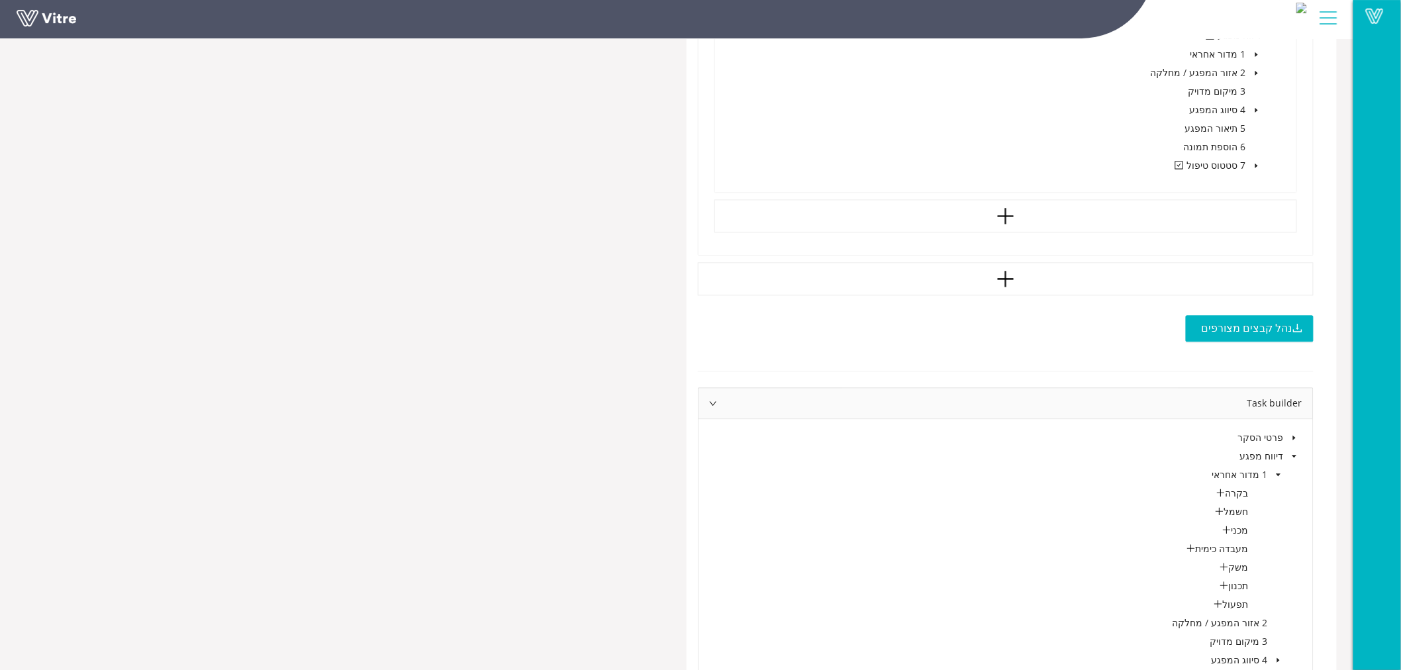
click at [1276, 475] on icon "caret-down" at bounding box center [1278, 475] width 7 height 7
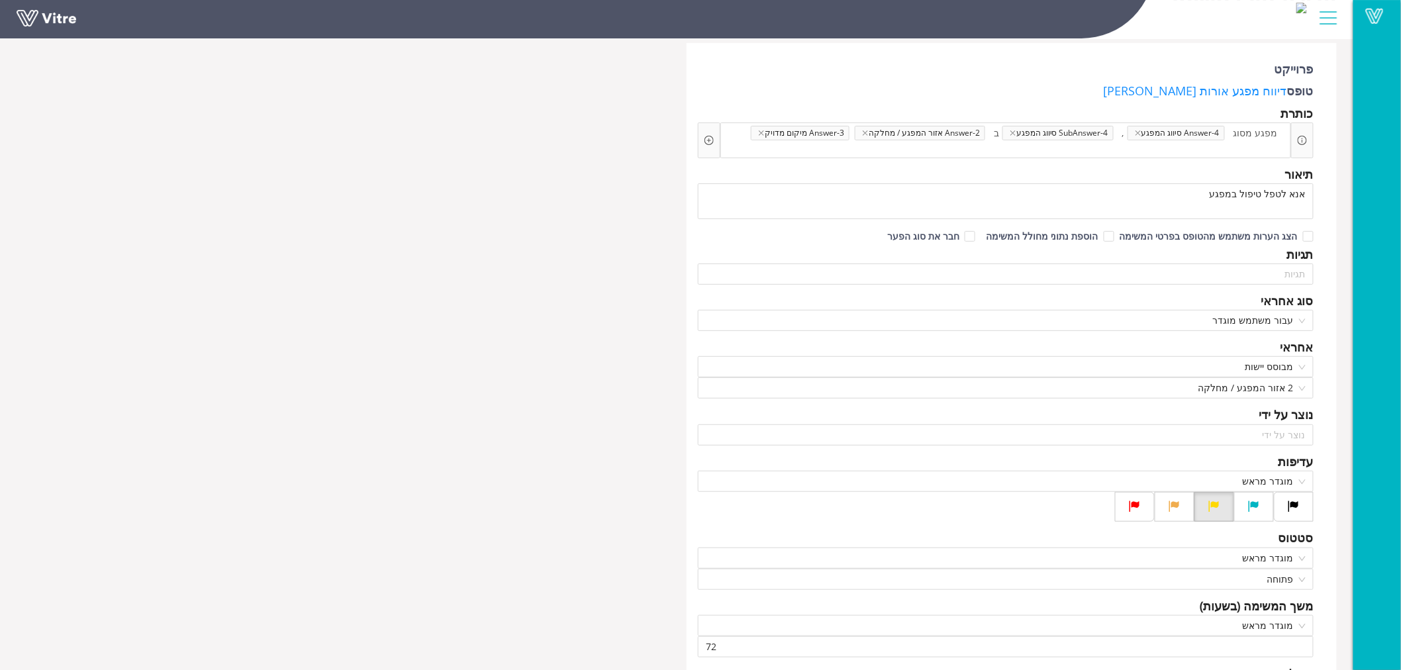
scroll to position [0, 0]
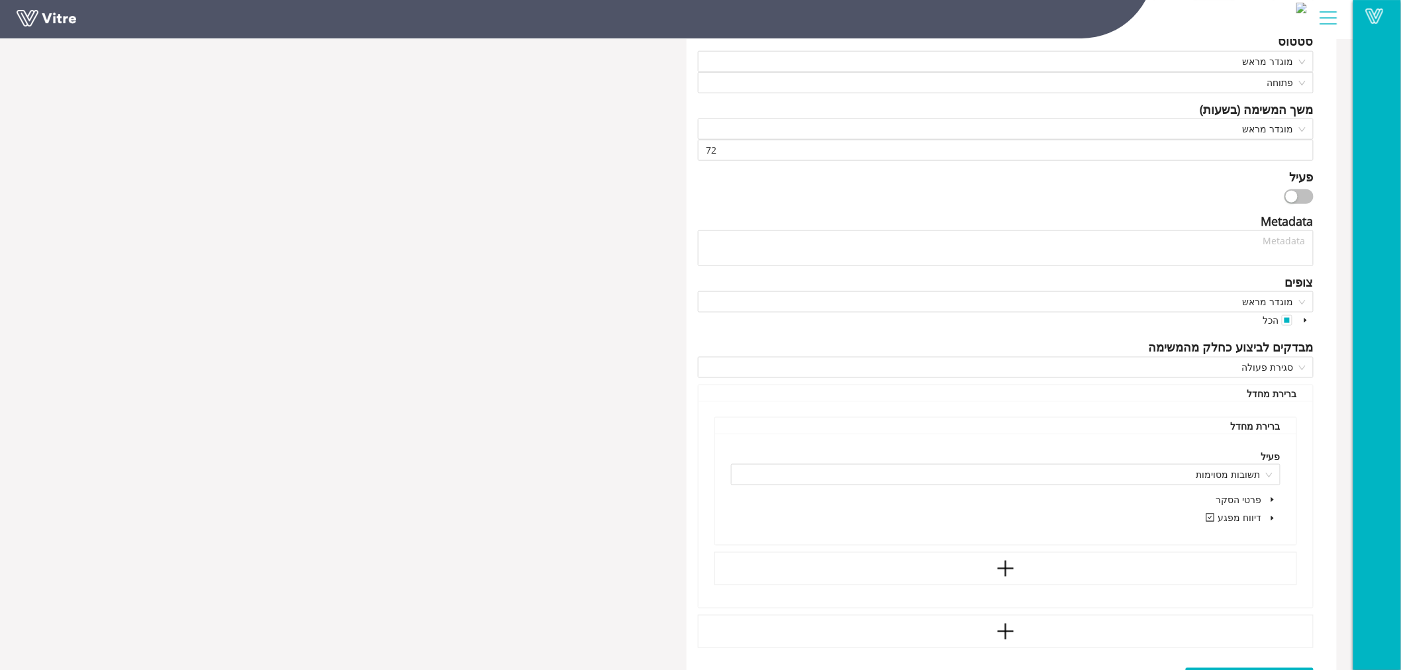
scroll to position [709, 0]
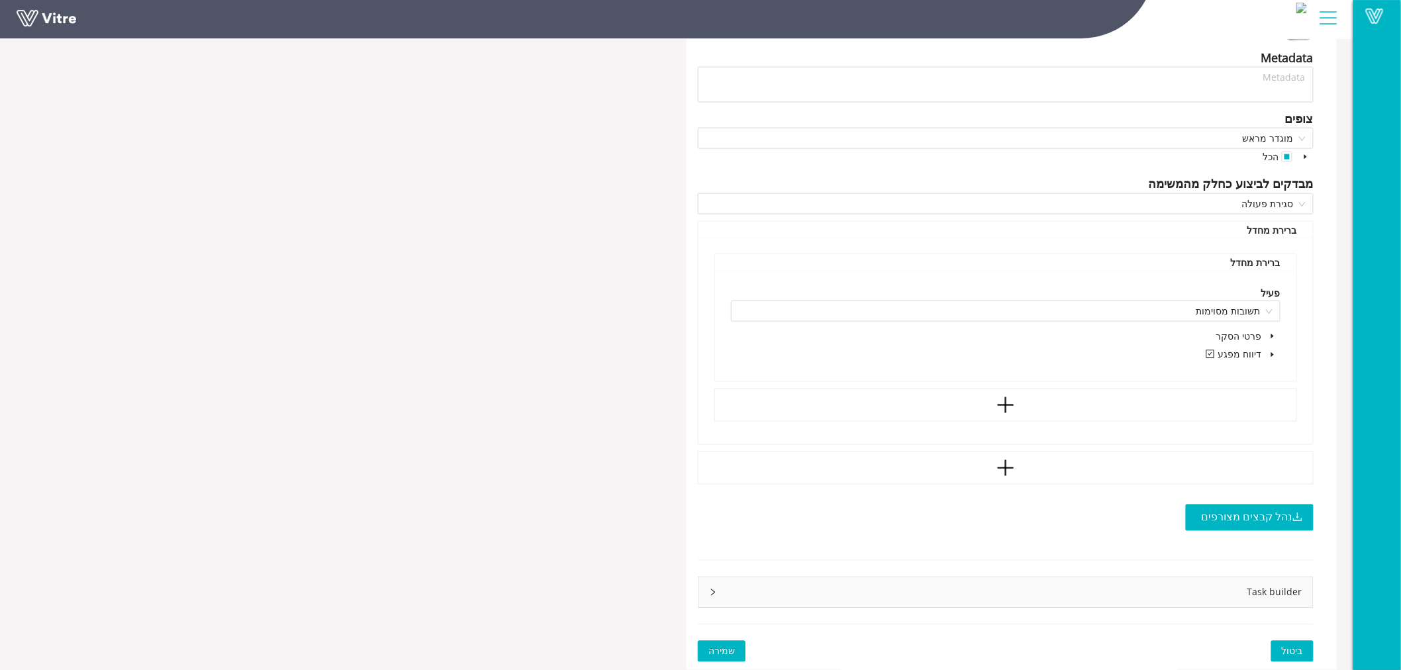
click at [710, 592] on icon "right" at bounding box center [713, 592] width 8 height 8
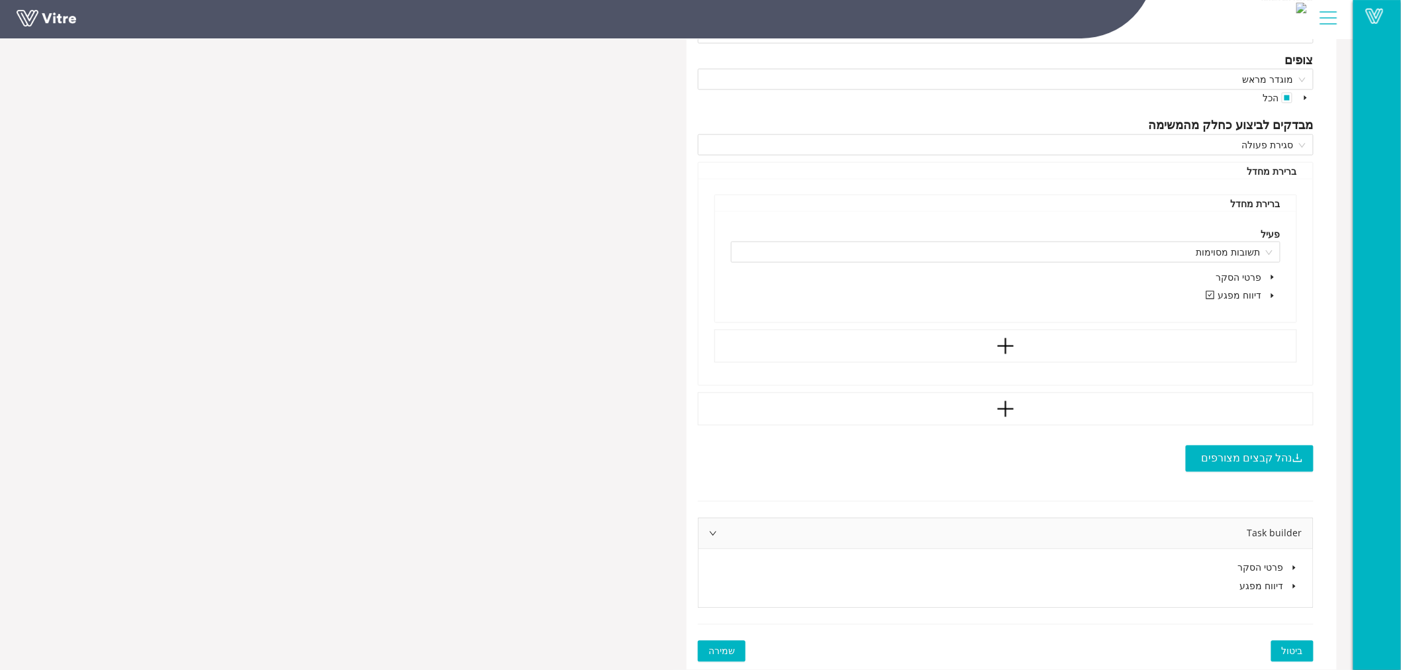
click at [1289, 584] on span at bounding box center [1294, 586] width 16 height 16
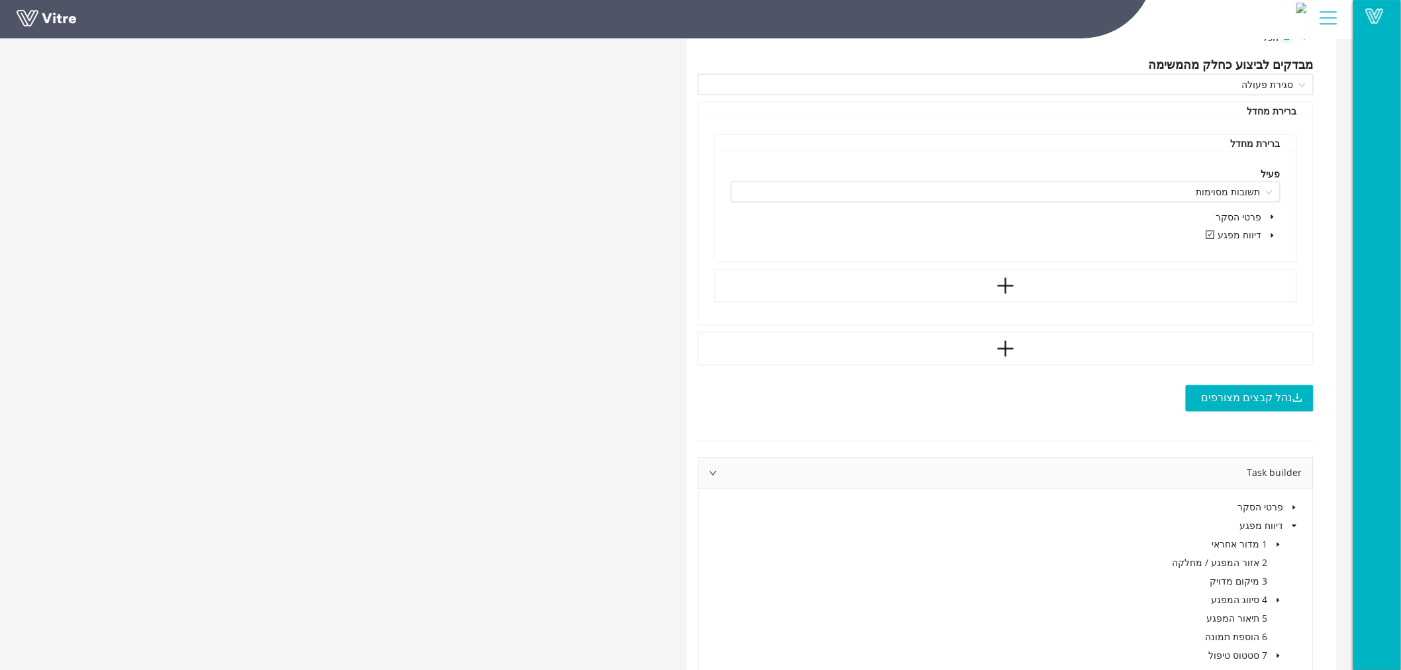
scroll to position [897, 0]
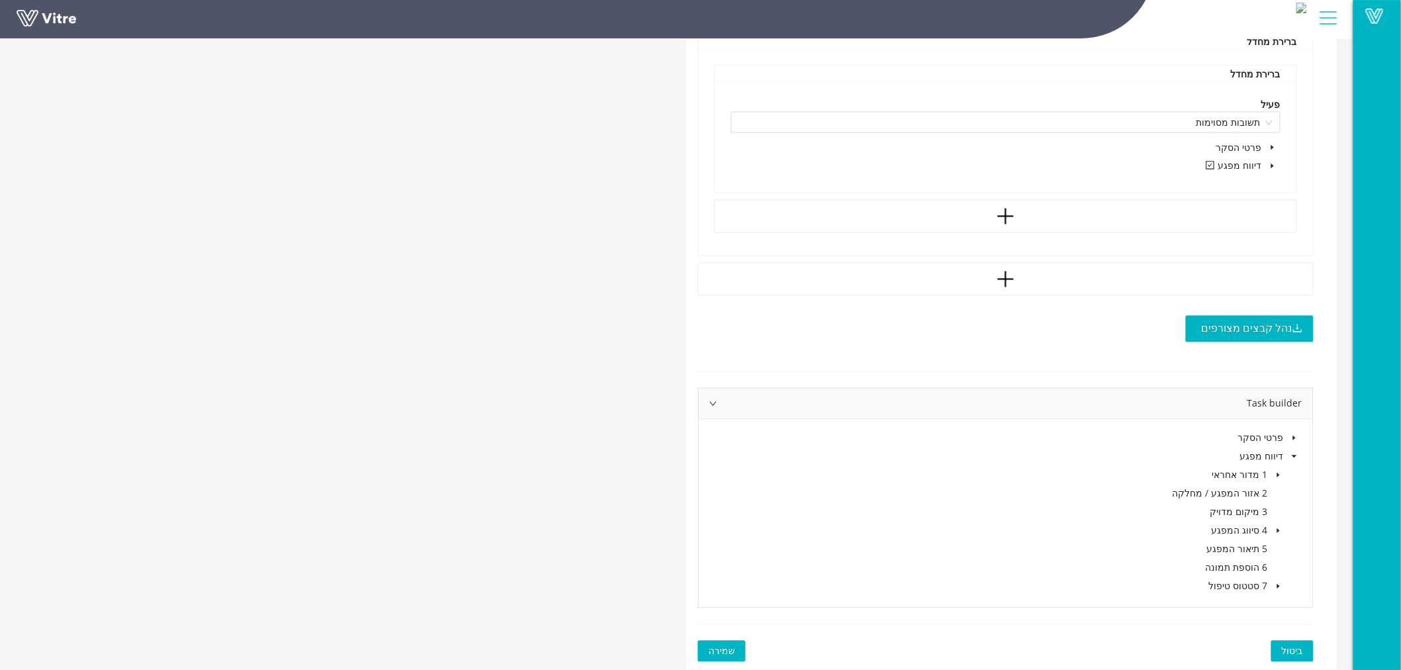
click at [1281, 480] on span at bounding box center [1278, 475] width 16 height 16
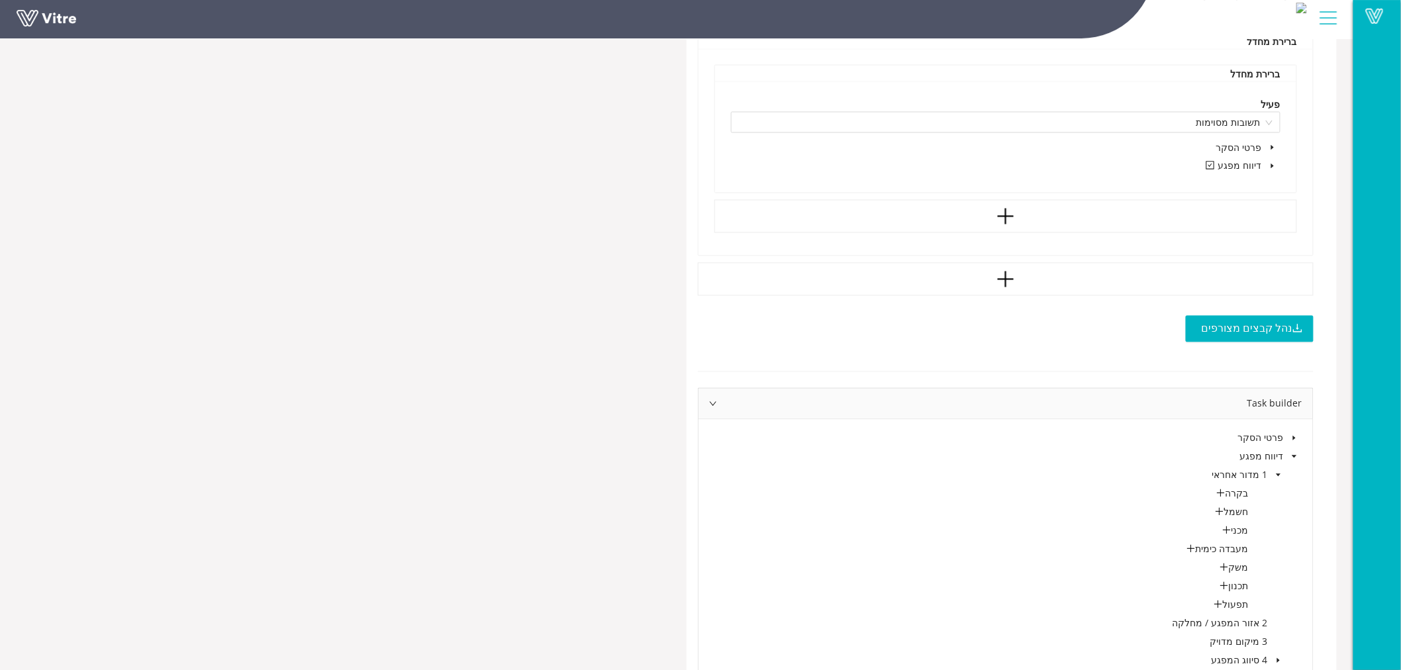
click at [1281, 477] on icon "caret-down" at bounding box center [1278, 475] width 7 height 7
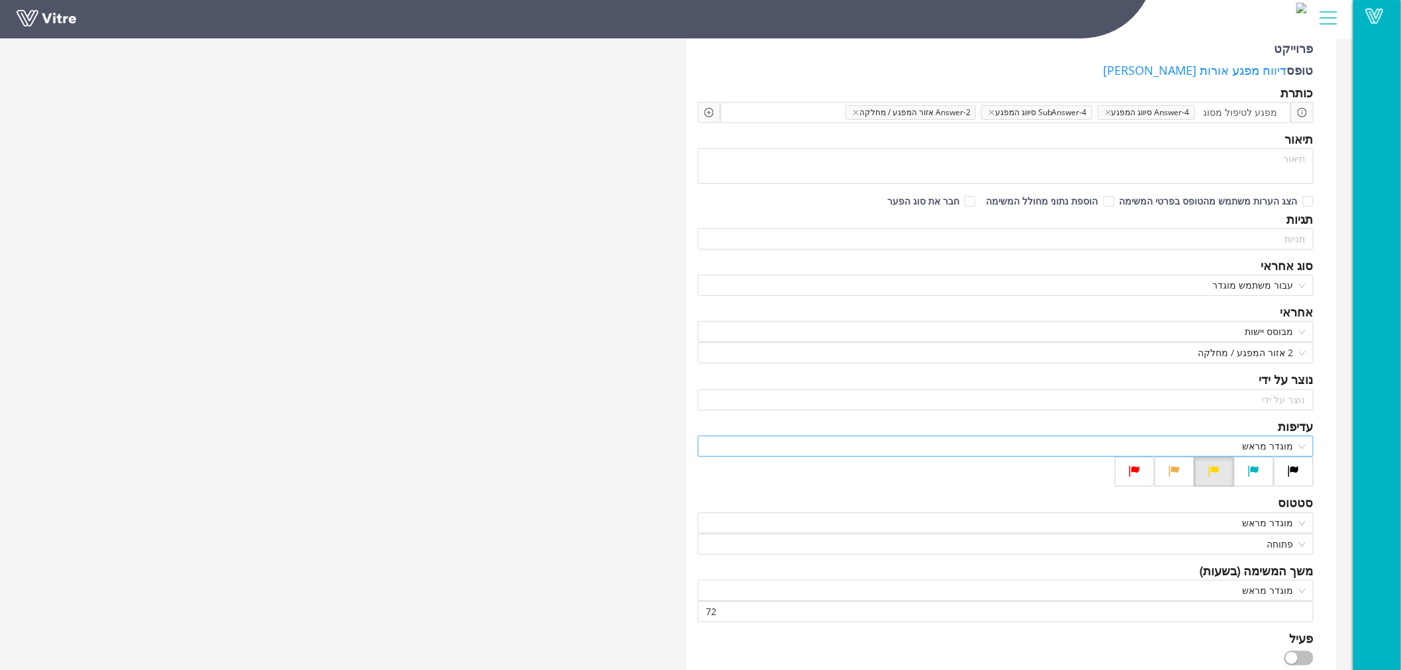
scroll to position [0, 0]
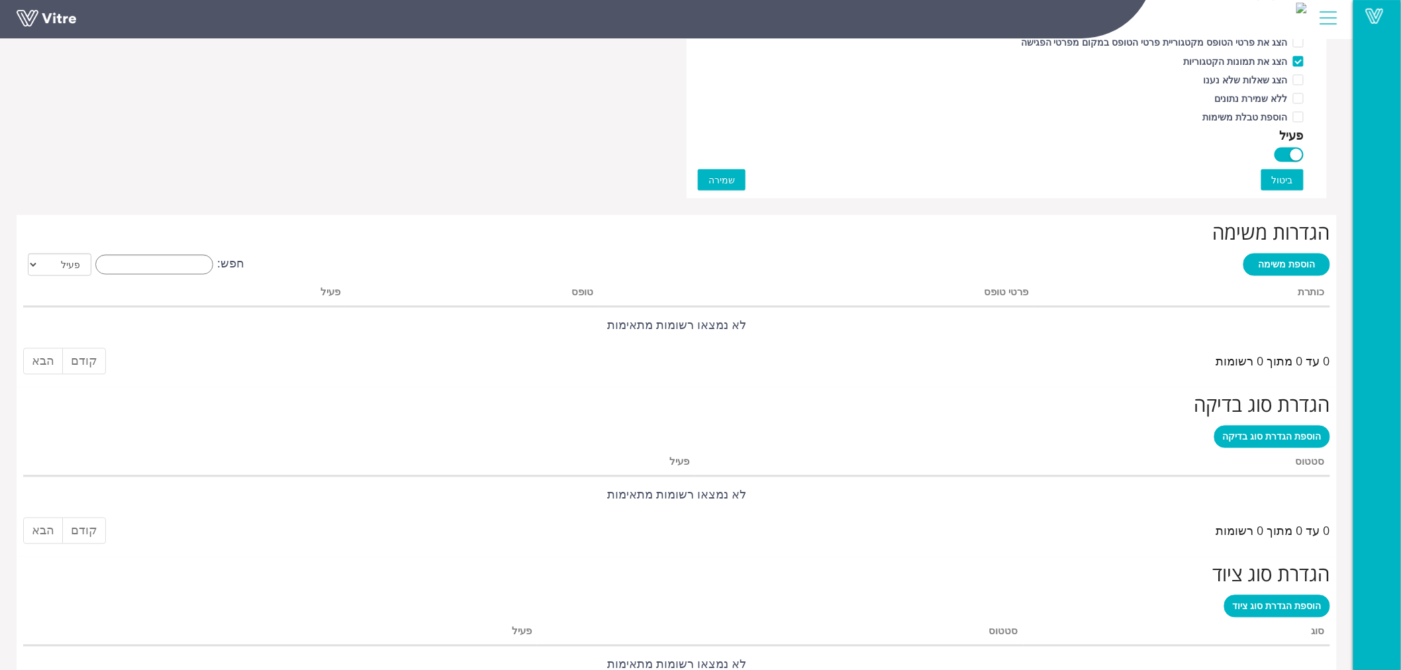
scroll to position [899, 0]
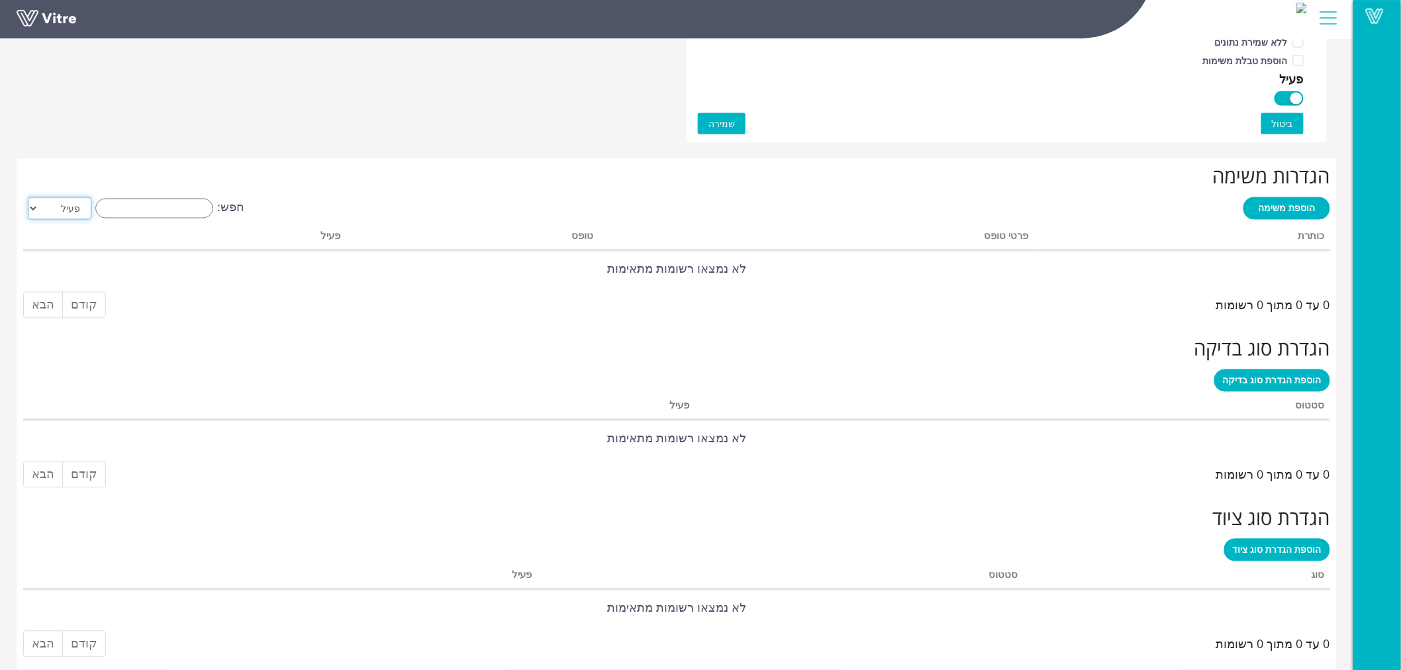
click at [52, 207] on select "הכל פעיל לא פעיל" at bounding box center [60, 208] width 64 height 23
select select "2"
click at [28, 197] on select "הכל פעיל לא פעיל" at bounding box center [60, 208] width 64 height 23
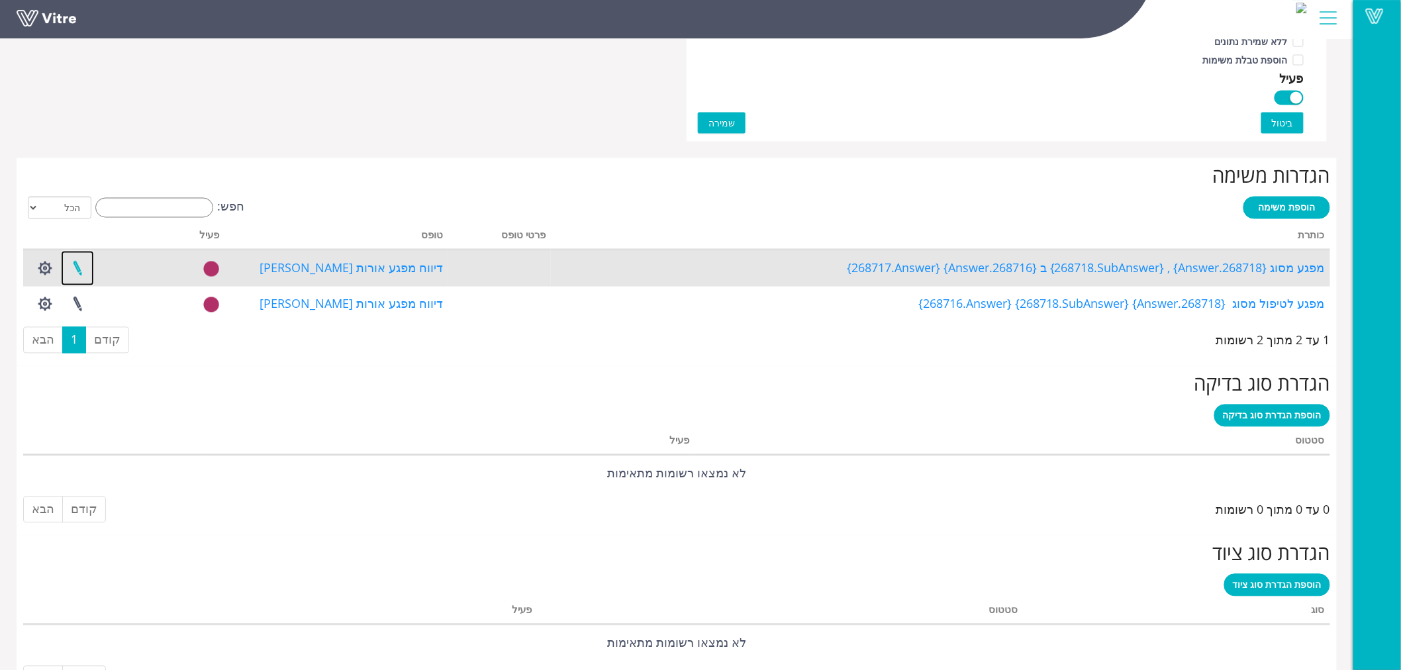
click at [76, 266] on link at bounding box center [77, 268] width 33 height 35
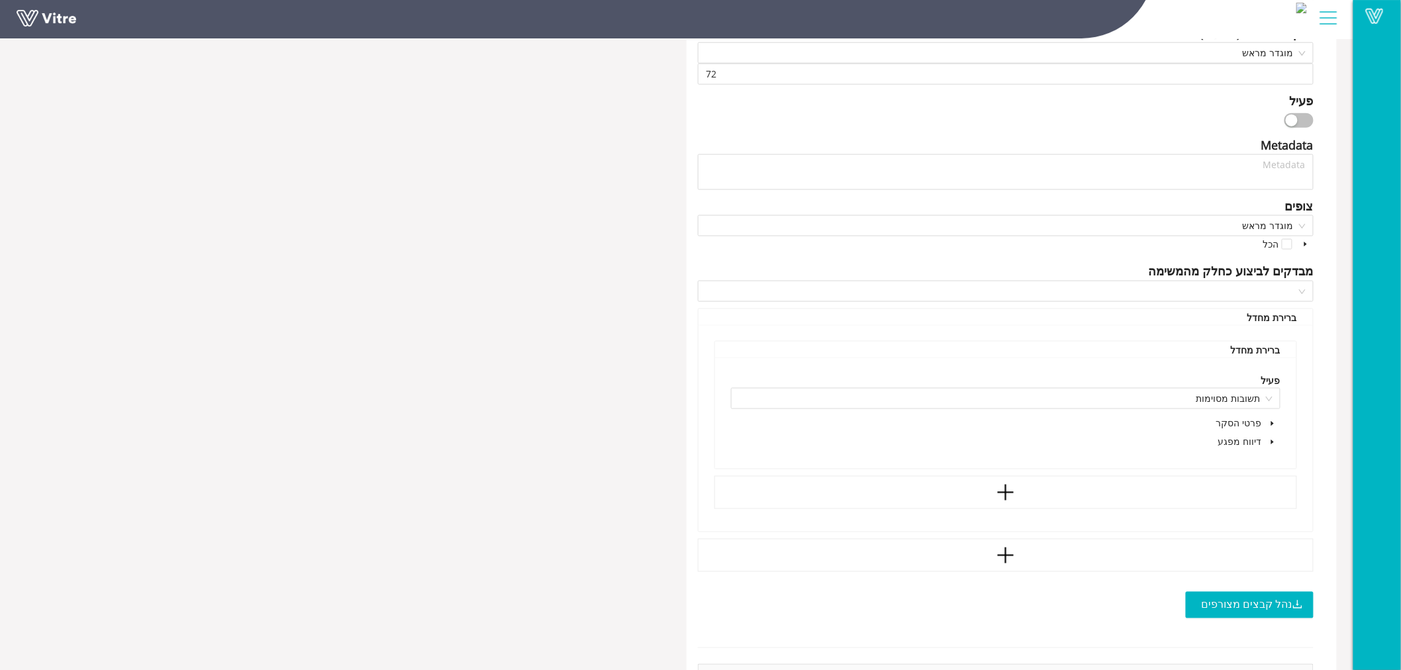
scroll to position [662, 0]
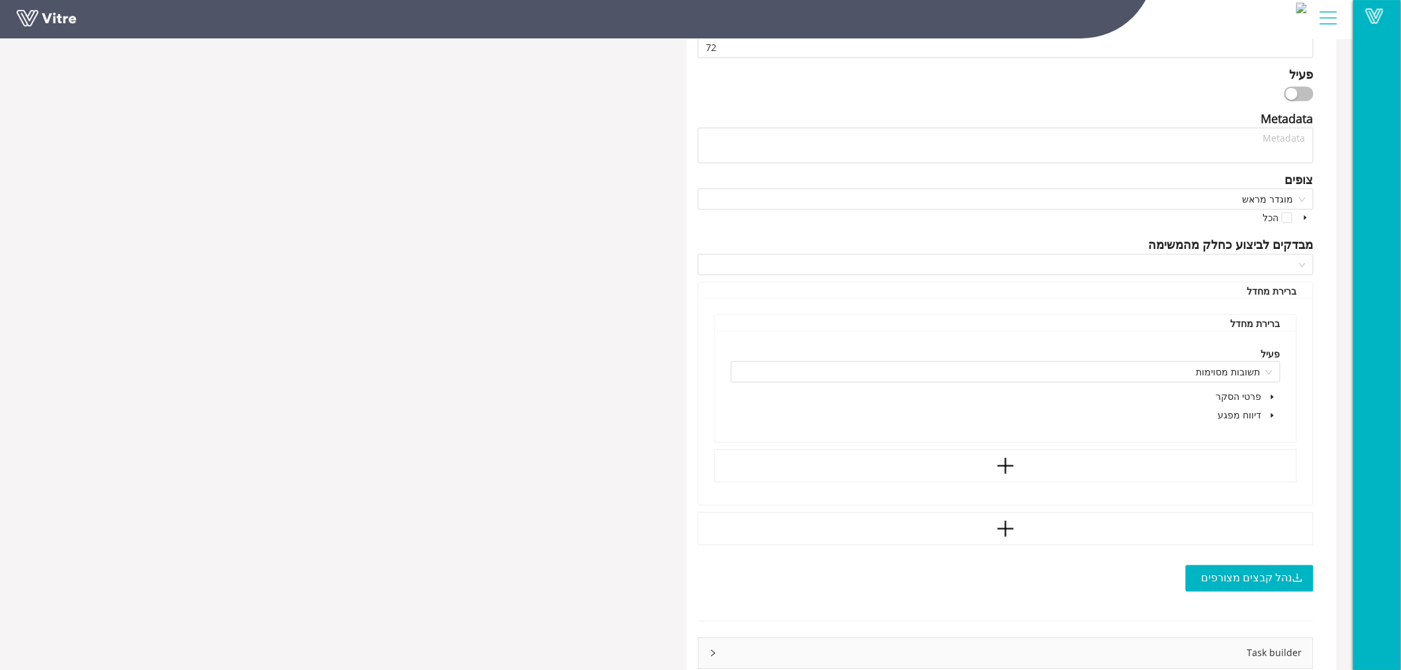
click at [1307, 216] on icon "caret-down" at bounding box center [1305, 217] width 7 height 7
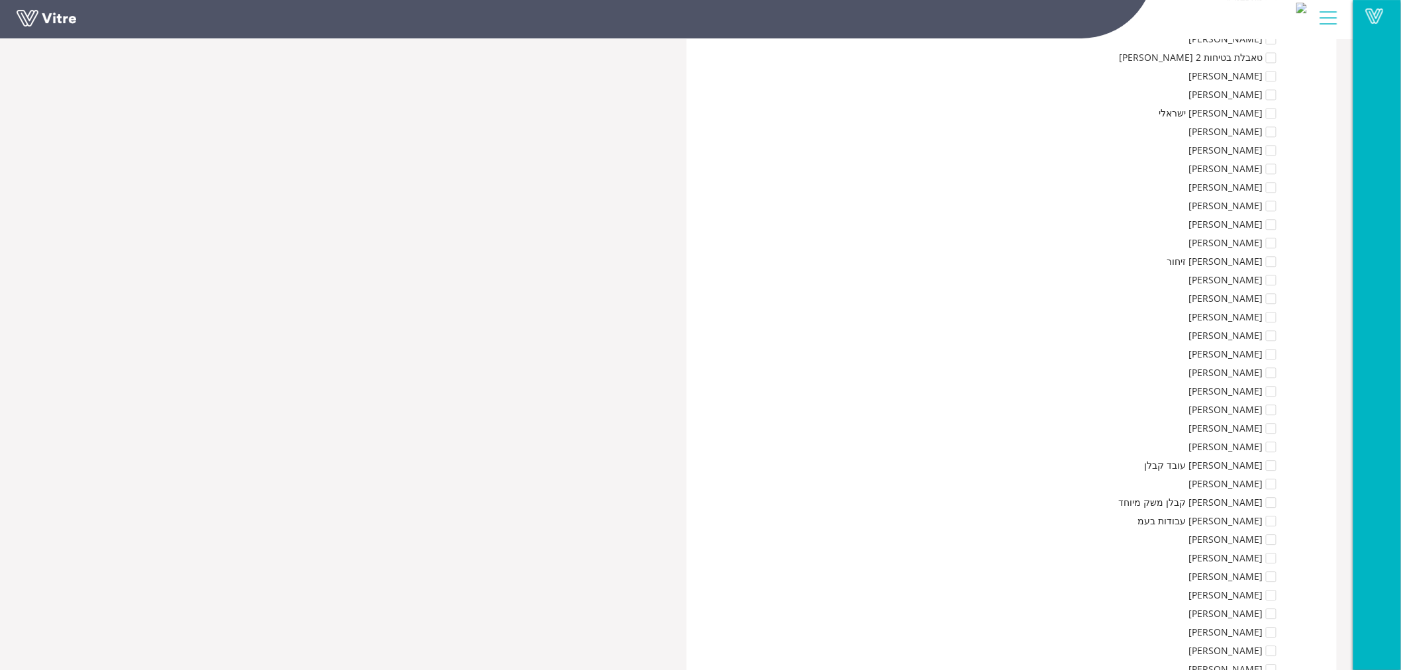
scroll to position [3731, 0]
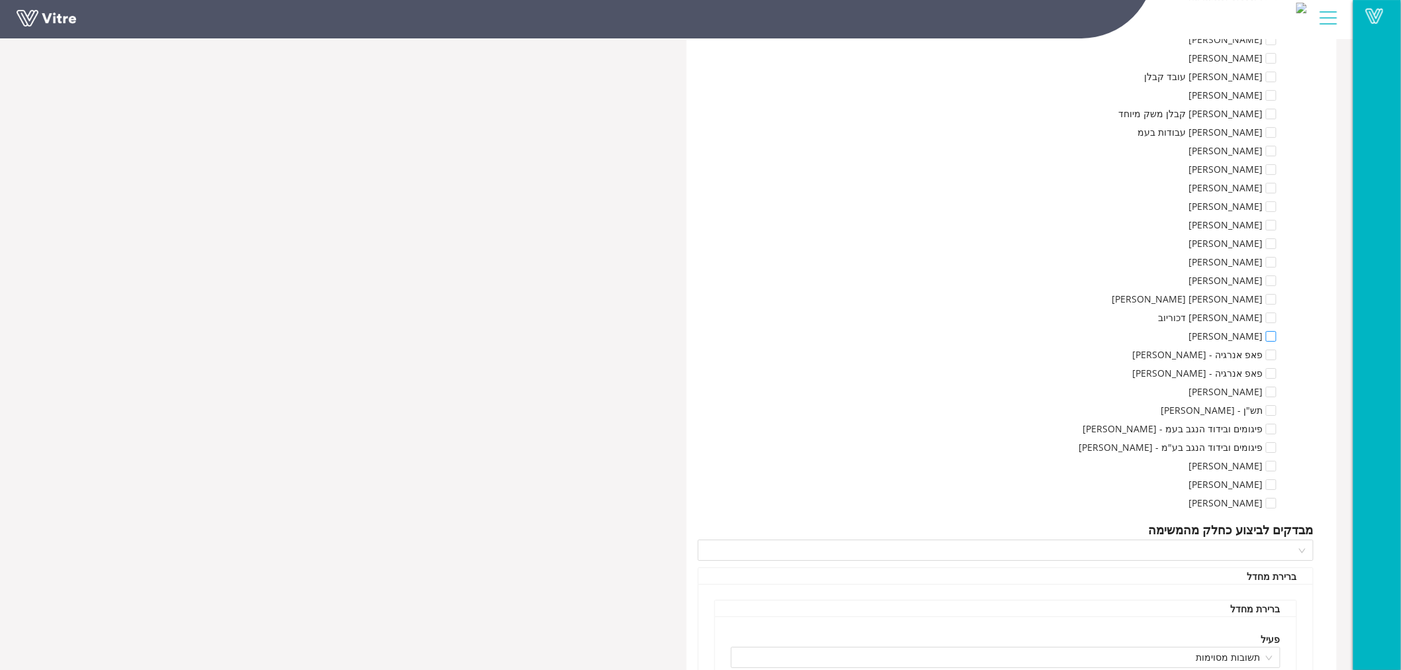
click at [1269, 333] on span at bounding box center [1270, 336] width 11 height 11
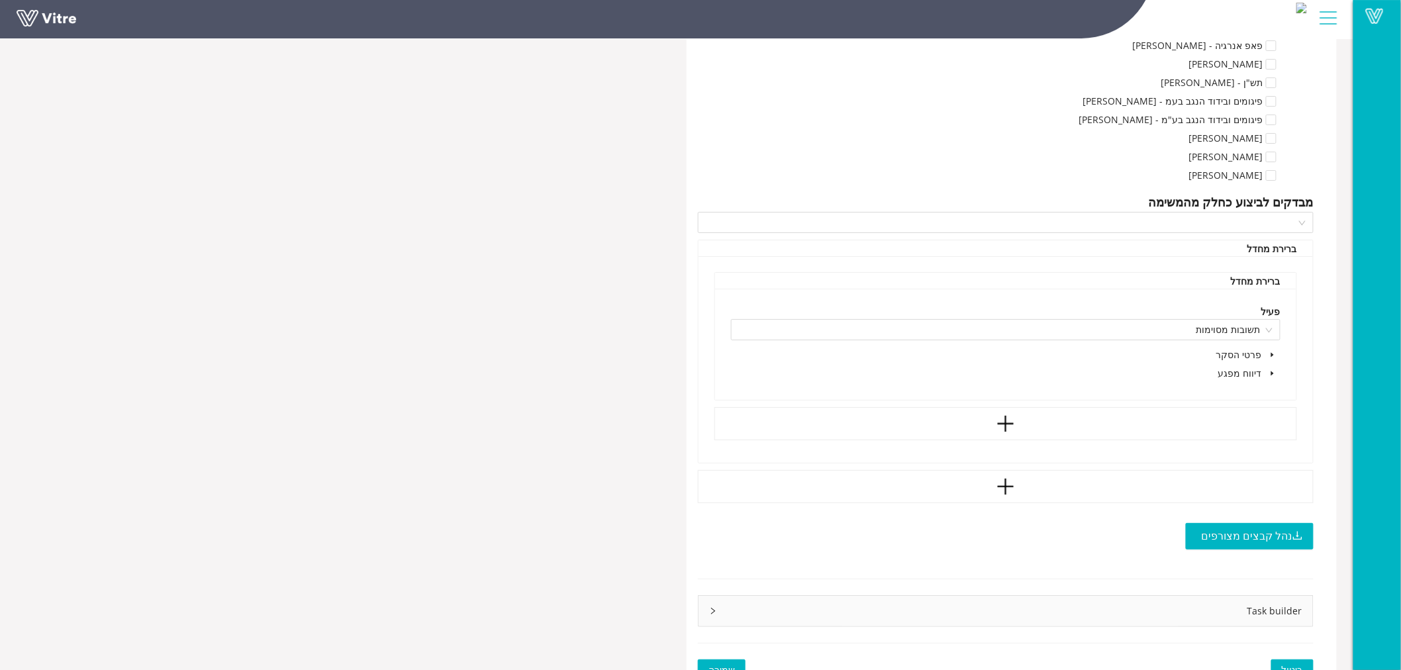
scroll to position [4076, 0]
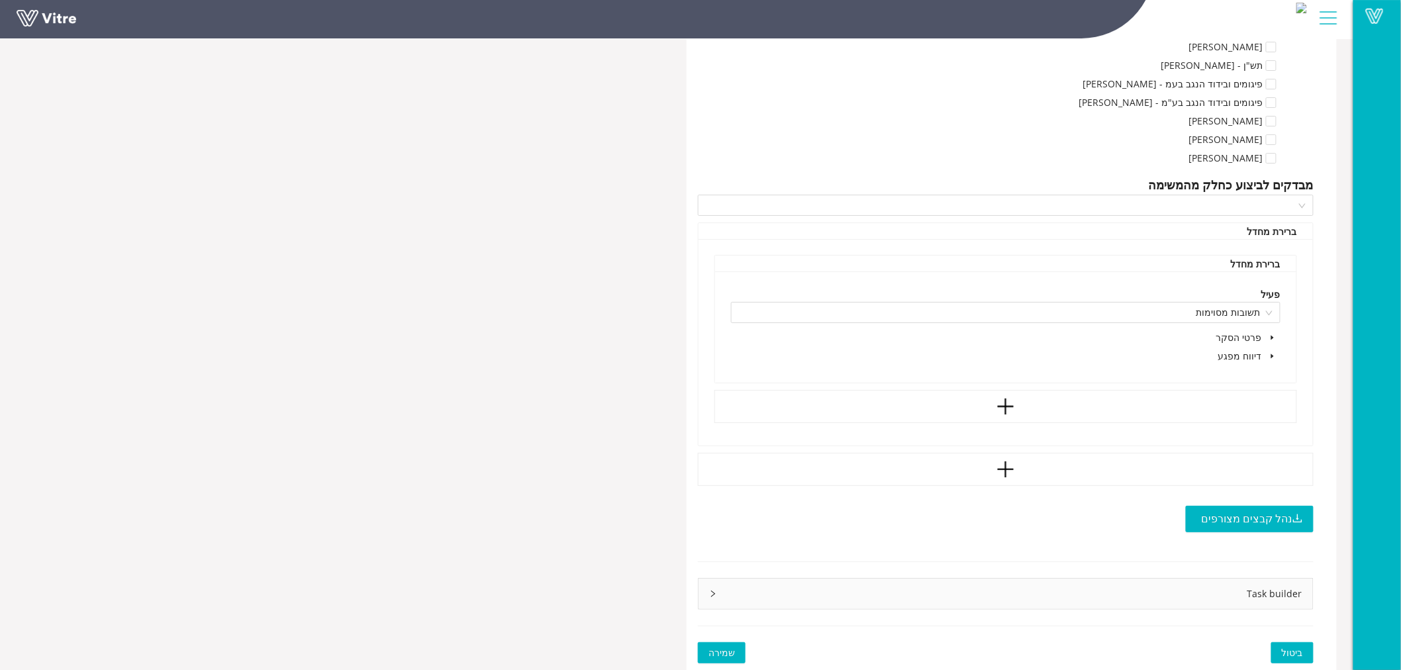
click at [1271, 353] on icon "caret-down" at bounding box center [1272, 356] width 7 height 7
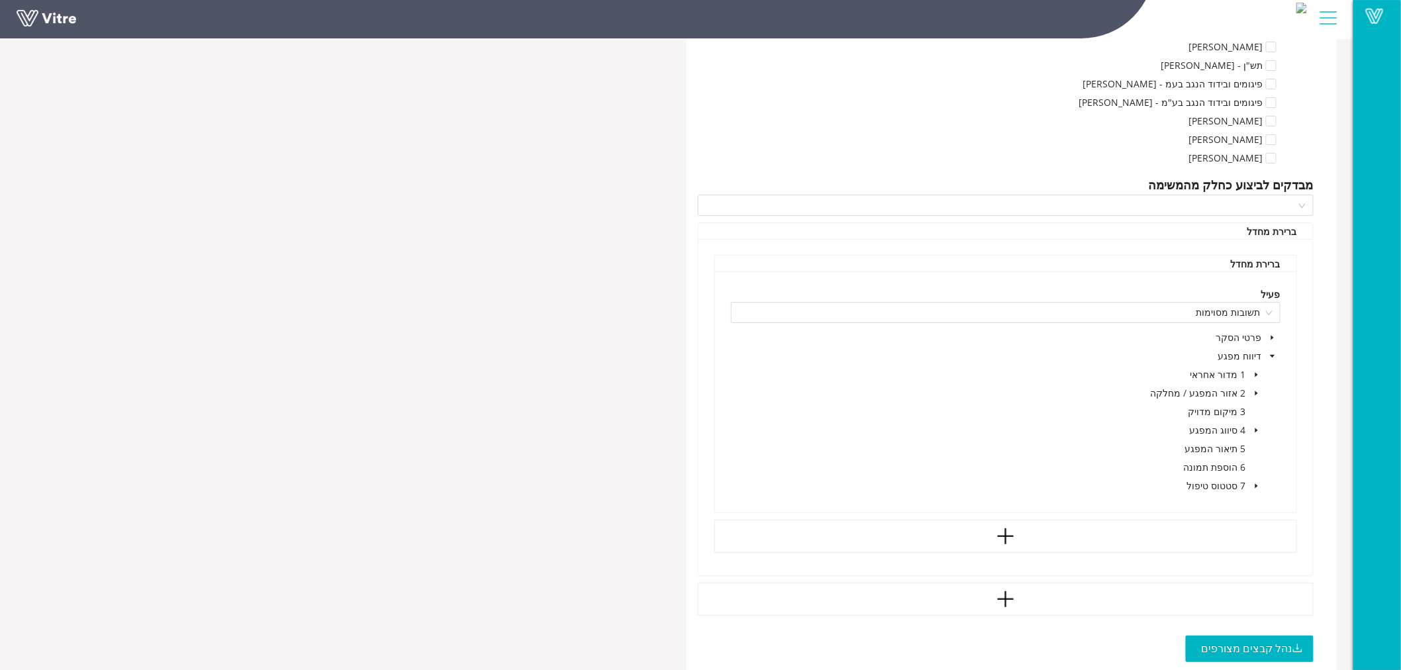
click at [1256, 484] on icon "caret-down" at bounding box center [1256, 485] width 3 height 5
click at [1220, 520] on span at bounding box center [1222, 523] width 11 height 11
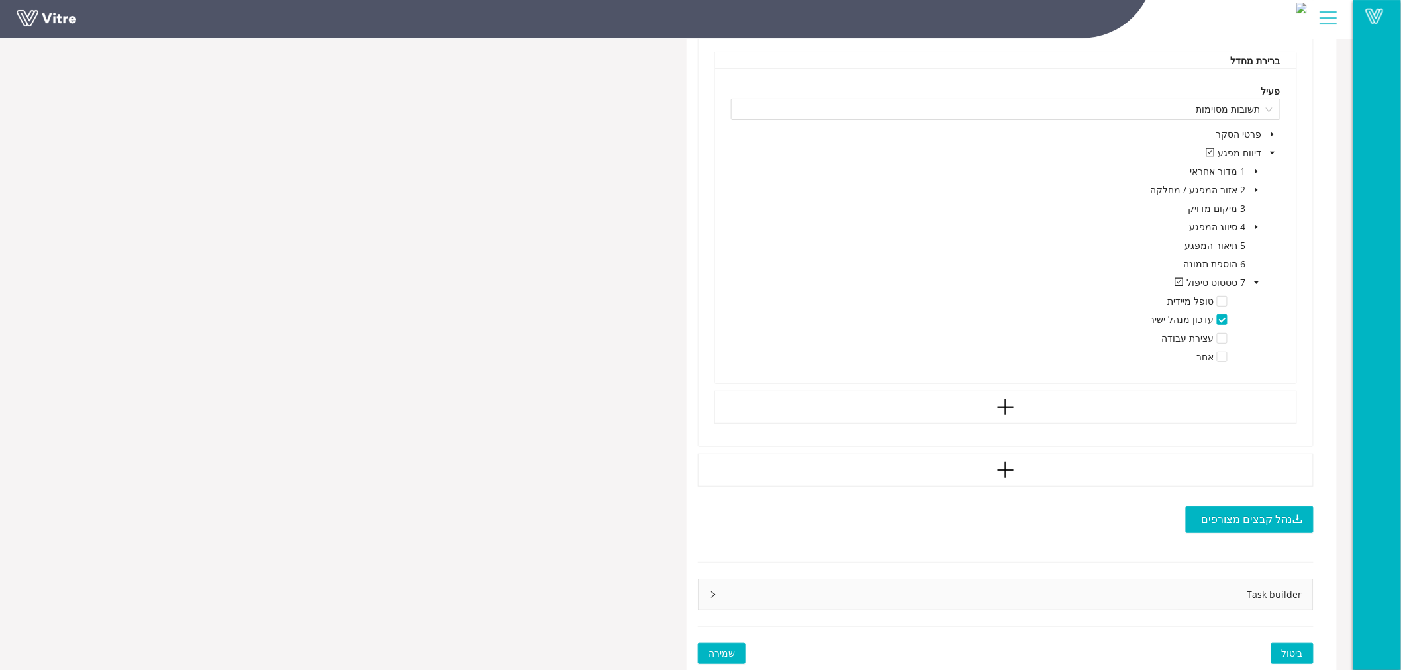
scroll to position [4280, 0]
click at [712, 592] on icon "right" at bounding box center [713, 594] width 8 height 8
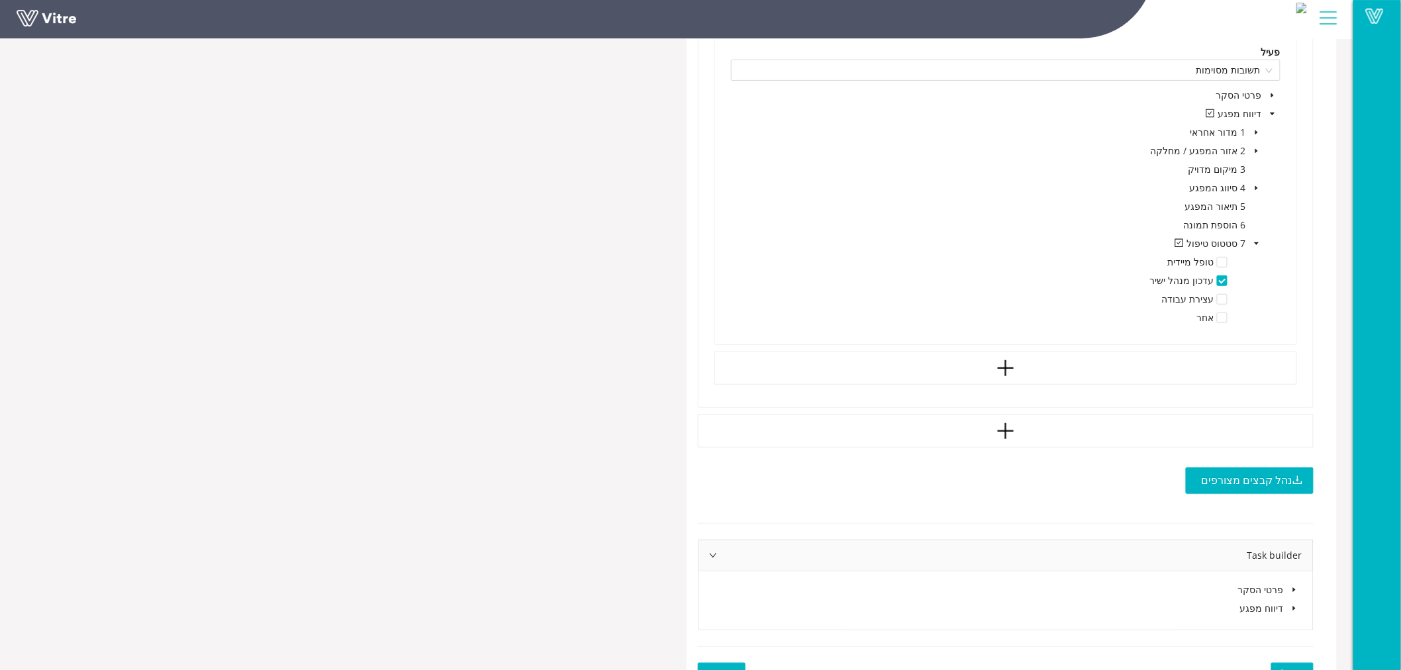
scroll to position [4339, 0]
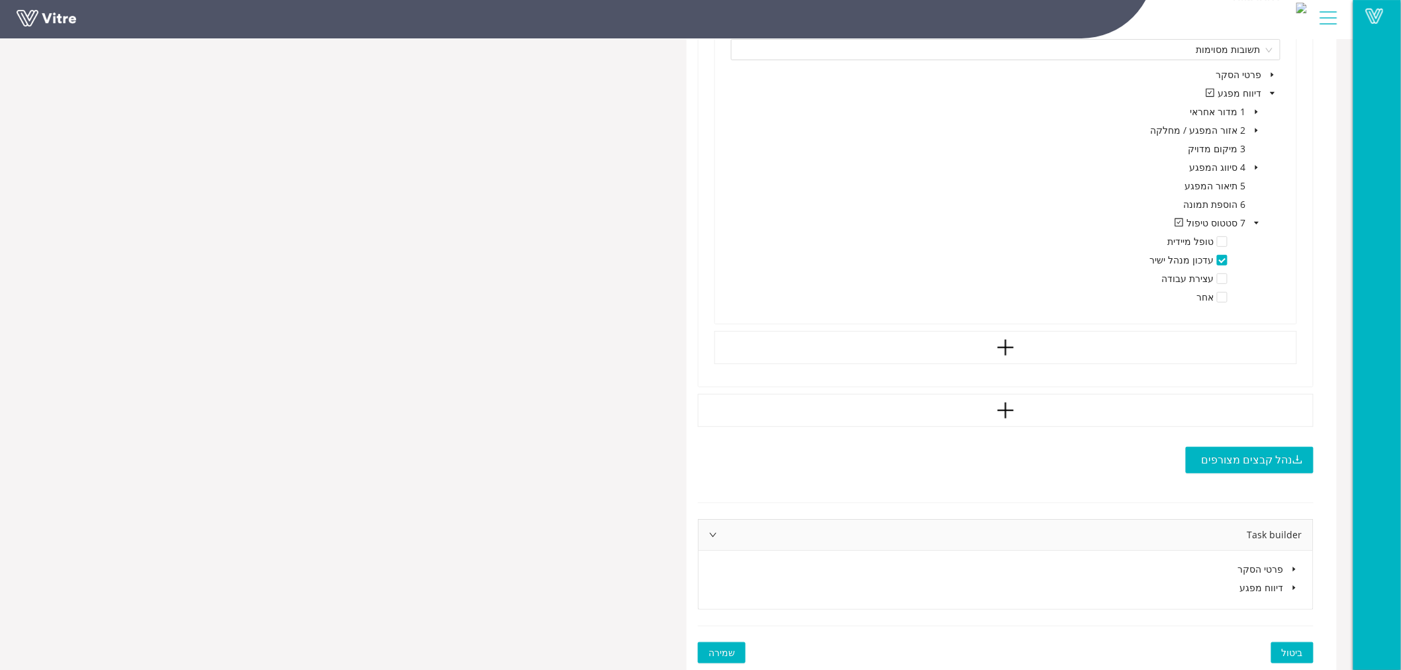
click at [1289, 586] on span at bounding box center [1294, 588] width 16 height 16
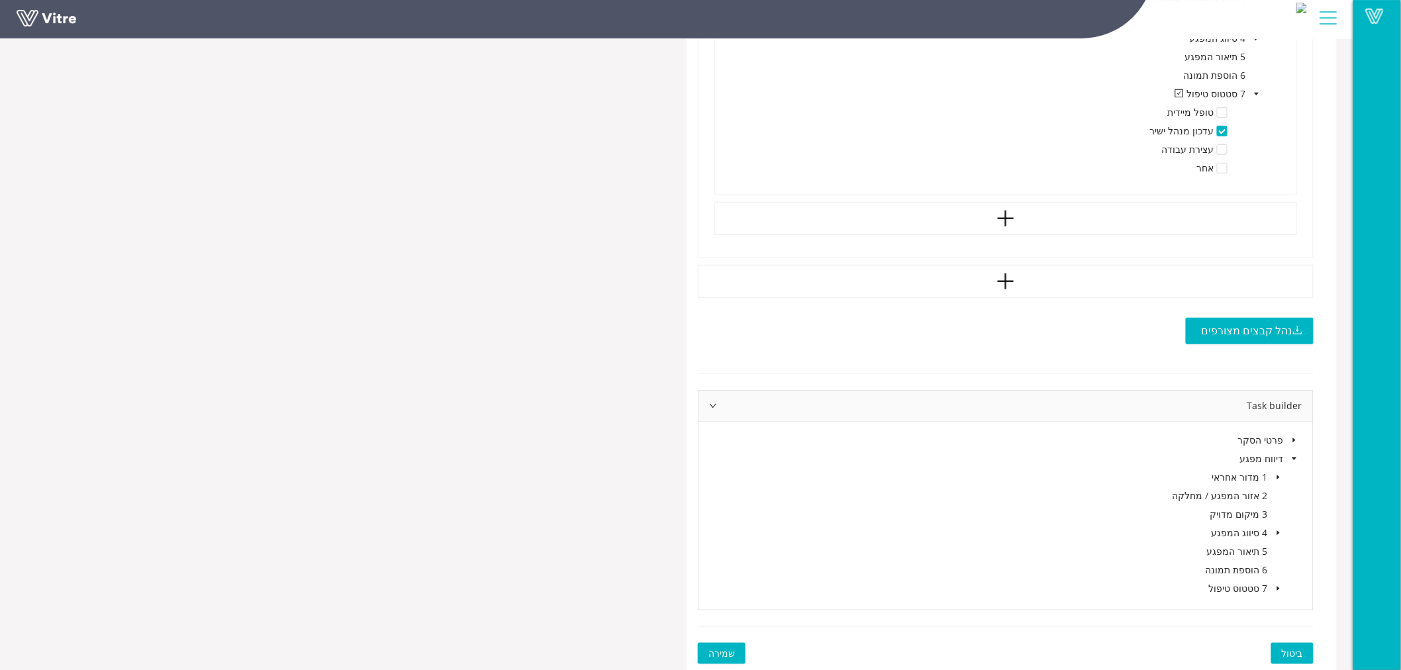
scroll to position [4468, 0]
click at [1278, 473] on icon "caret-down" at bounding box center [1278, 476] width 7 height 7
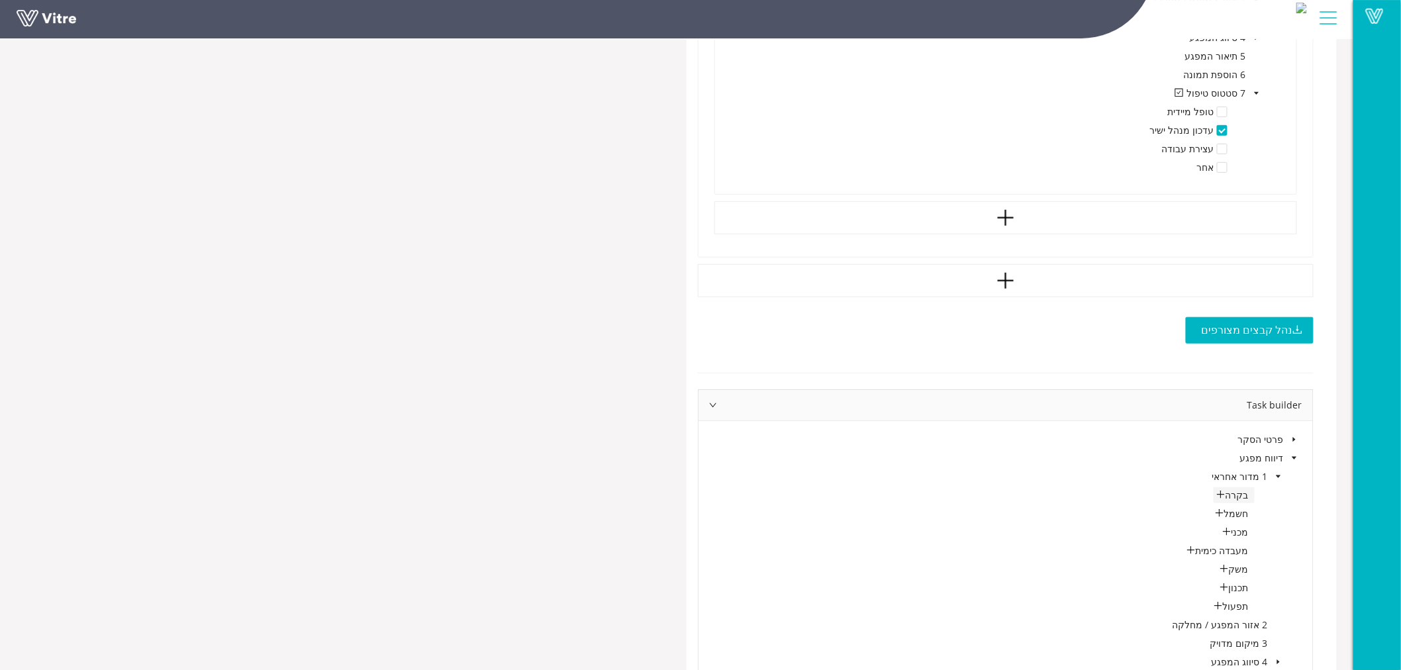
click at [1221, 494] on icon "plus" at bounding box center [1220, 494] width 9 height 9
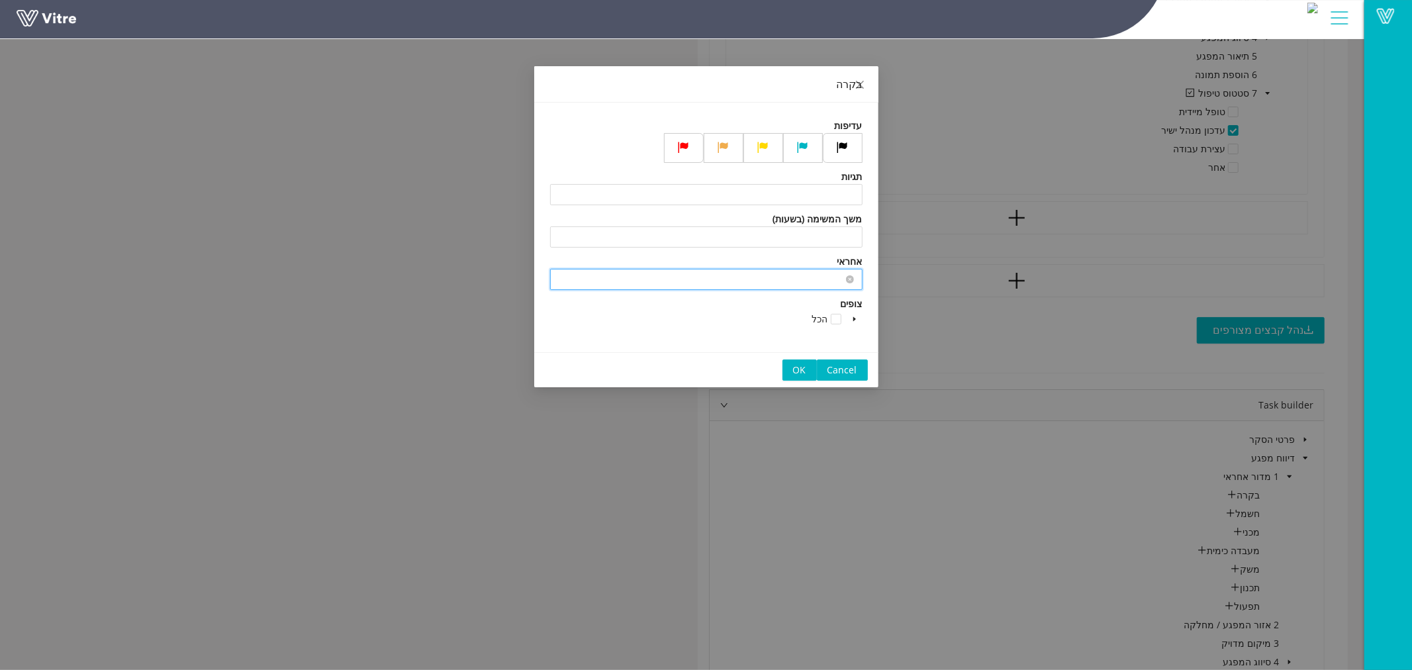
click at [804, 281] on input "search" at bounding box center [706, 279] width 297 height 20
click at [824, 308] on div "ערן צירינג" at bounding box center [705, 306] width 297 height 15
type input "[PERSON_NAME]"
click at [795, 367] on span "OK" at bounding box center [799, 370] width 13 height 15
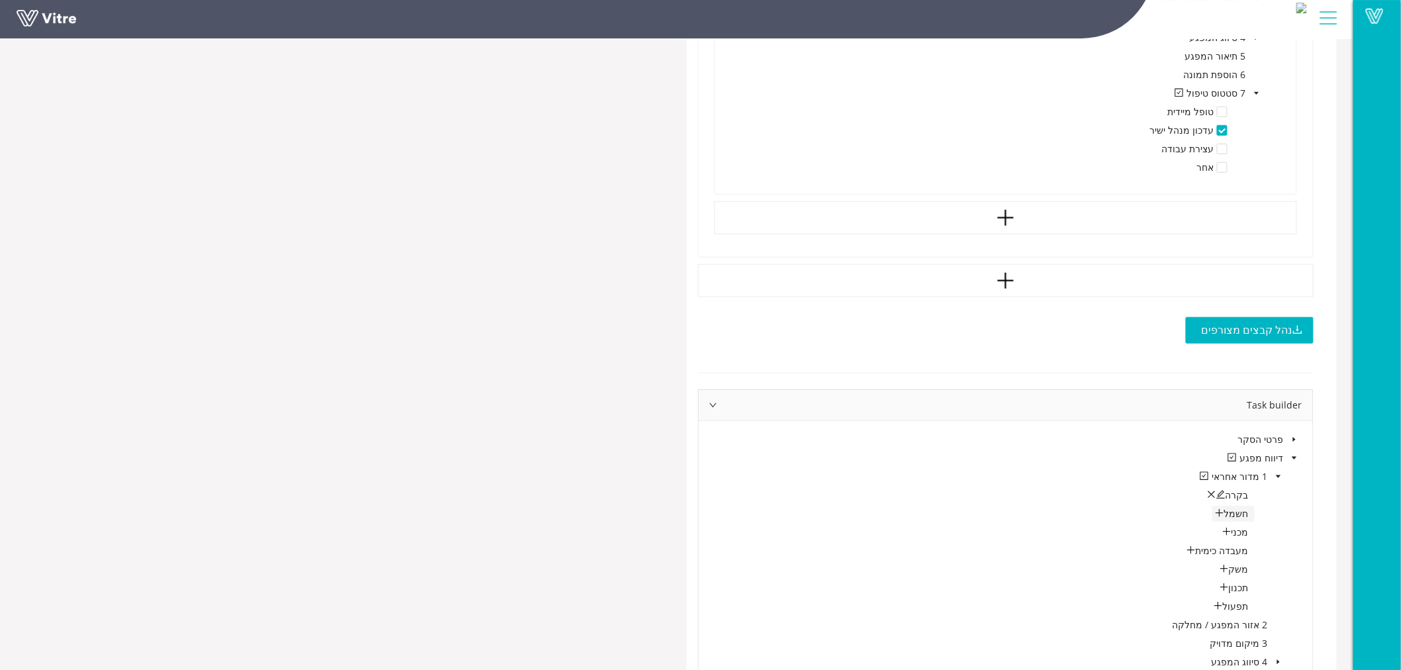
click at [1222, 514] on icon "plus" at bounding box center [1219, 512] width 9 height 9
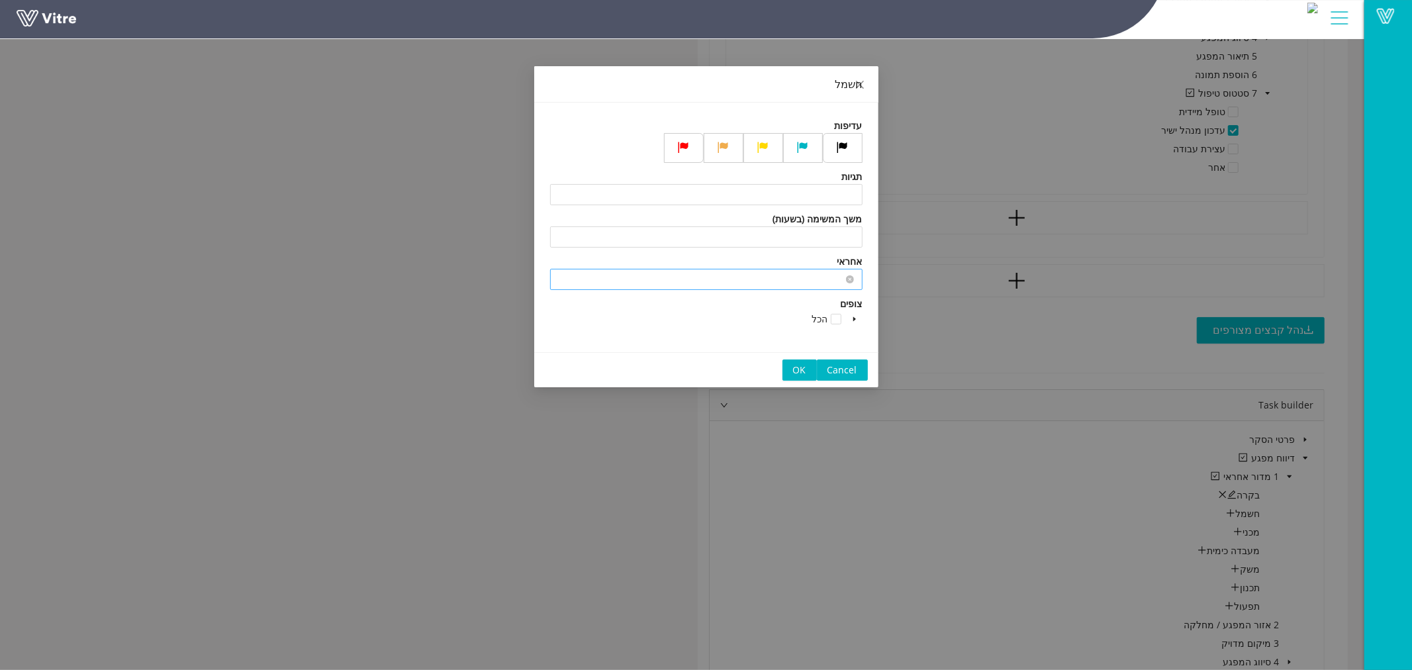
click at [804, 285] on input "search" at bounding box center [706, 279] width 297 height 20
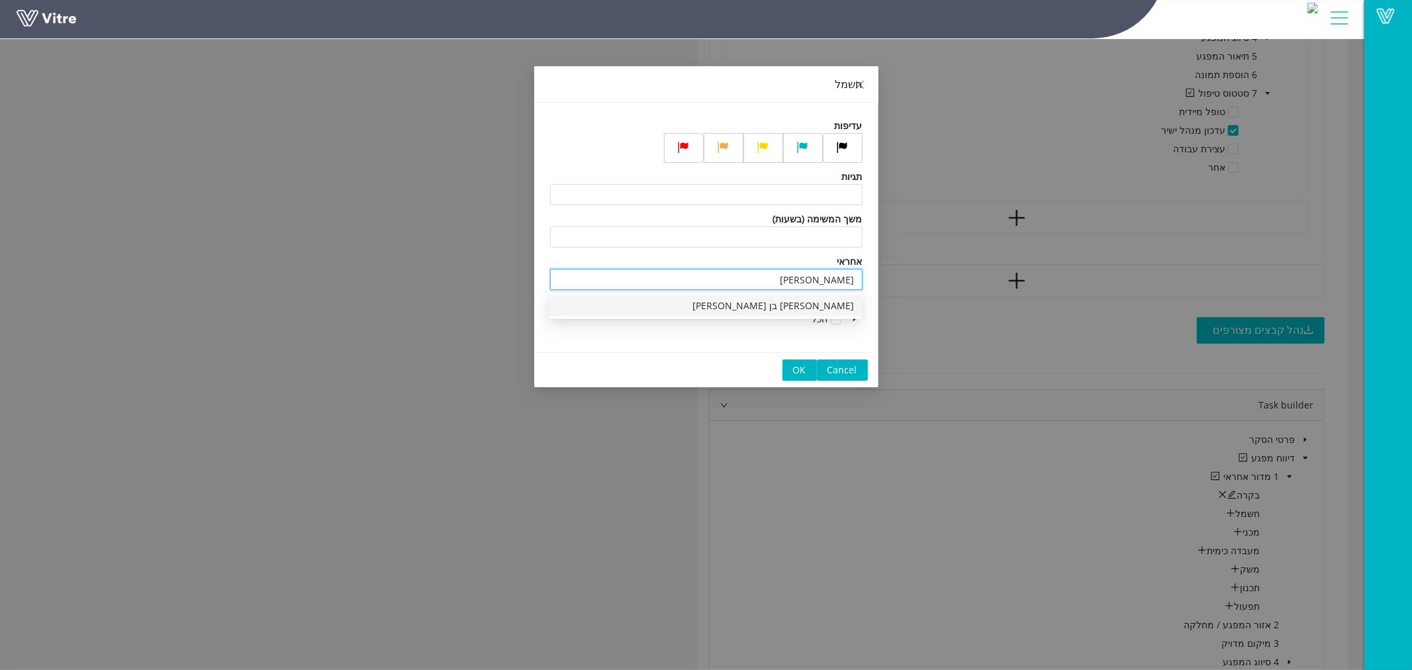
click at [819, 306] on div "גולן בן ברוך" at bounding box center [705, 306] width 297 height 15
type input "גולן בן ברוך"
click at [802, 368] on span "OK" at bounding box center [799, 370] width 13 height 15
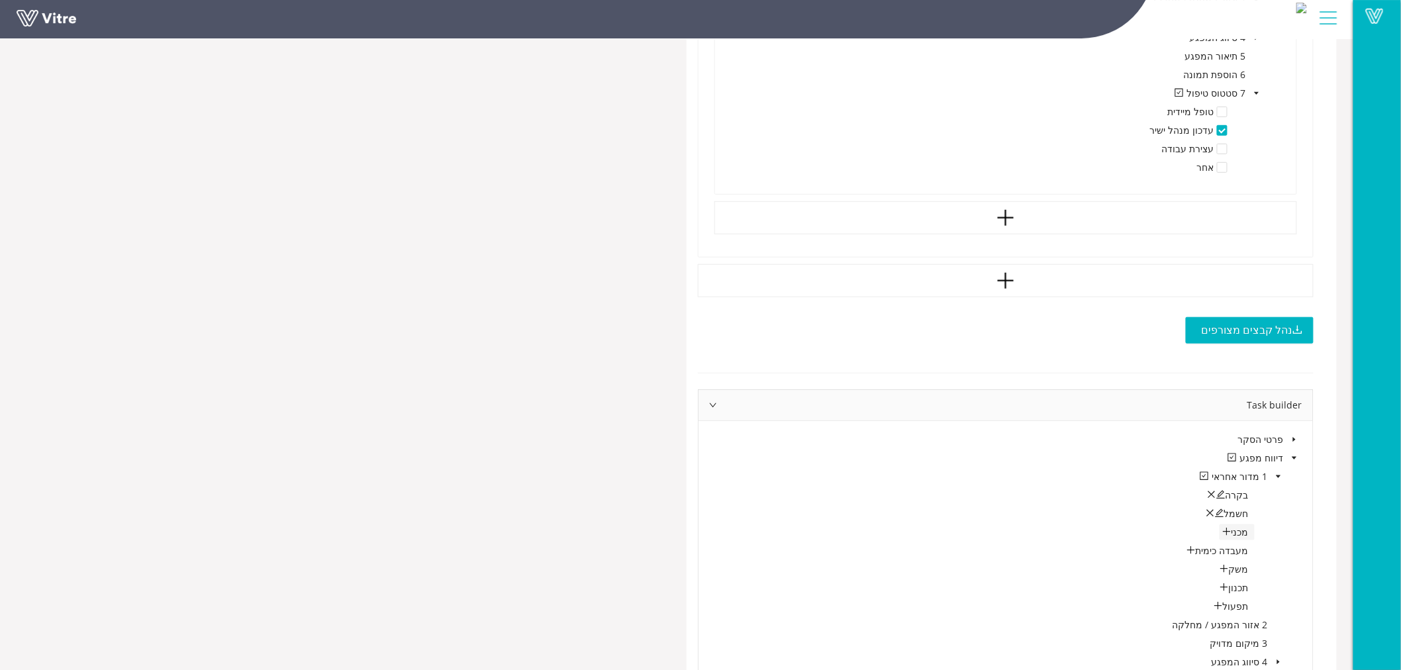
click at [1227, 533] on icon "plus" at bounding box center [1226, 531] width 9 height 9
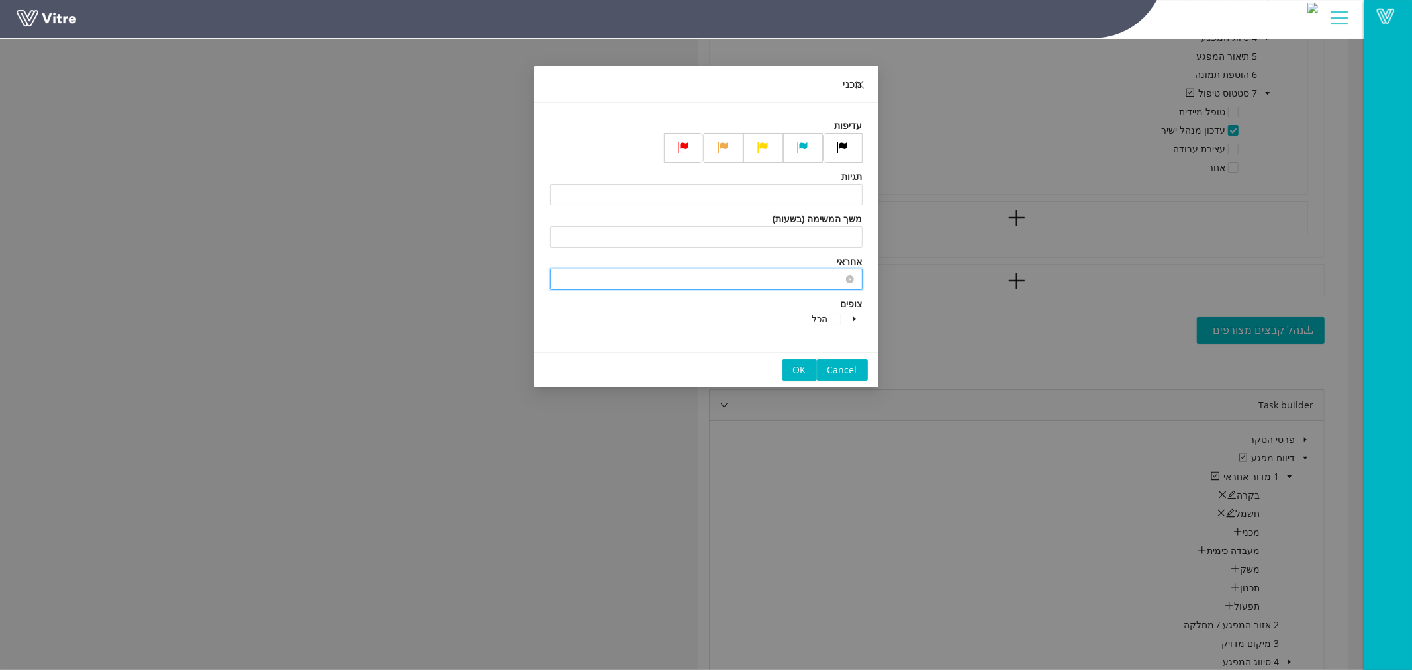
click at [802, 287] on input "search" at bounding box center [706, 279] width 297 height 20
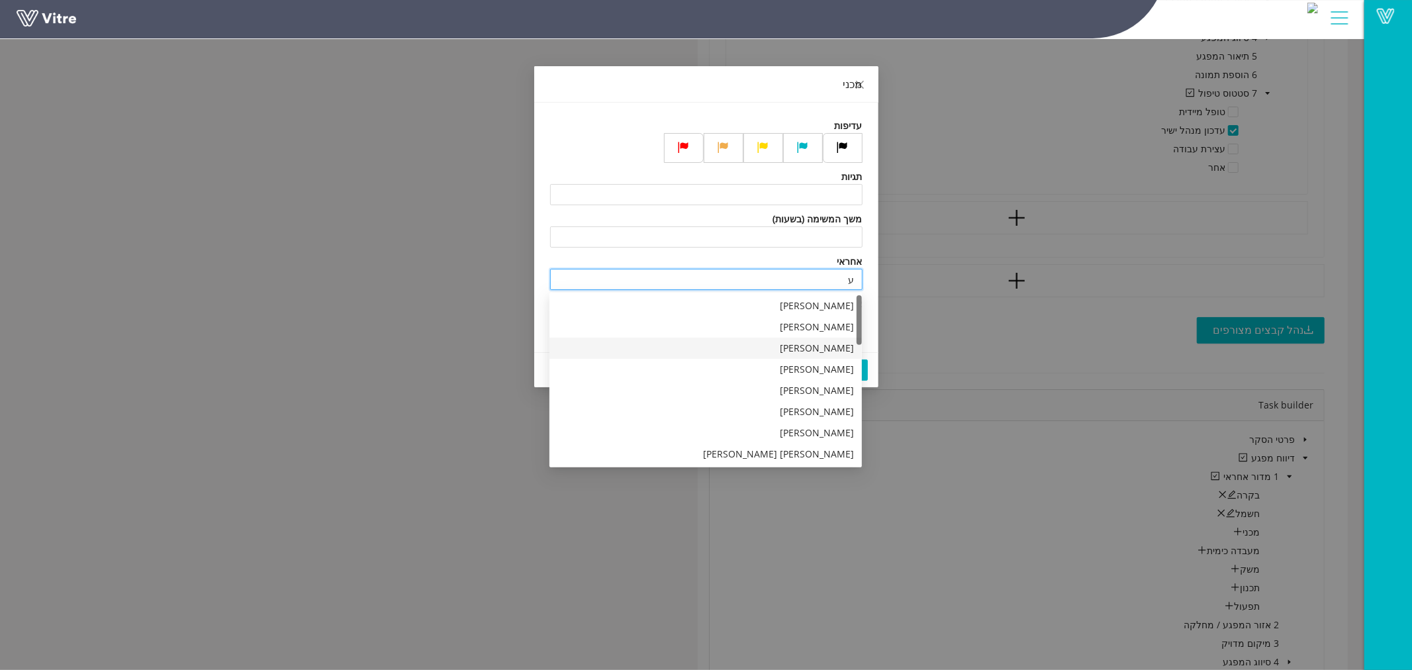
click at [815, 341] on div "[PERSON_NAME]" at bounding box center [705, 348] width 297 height 15
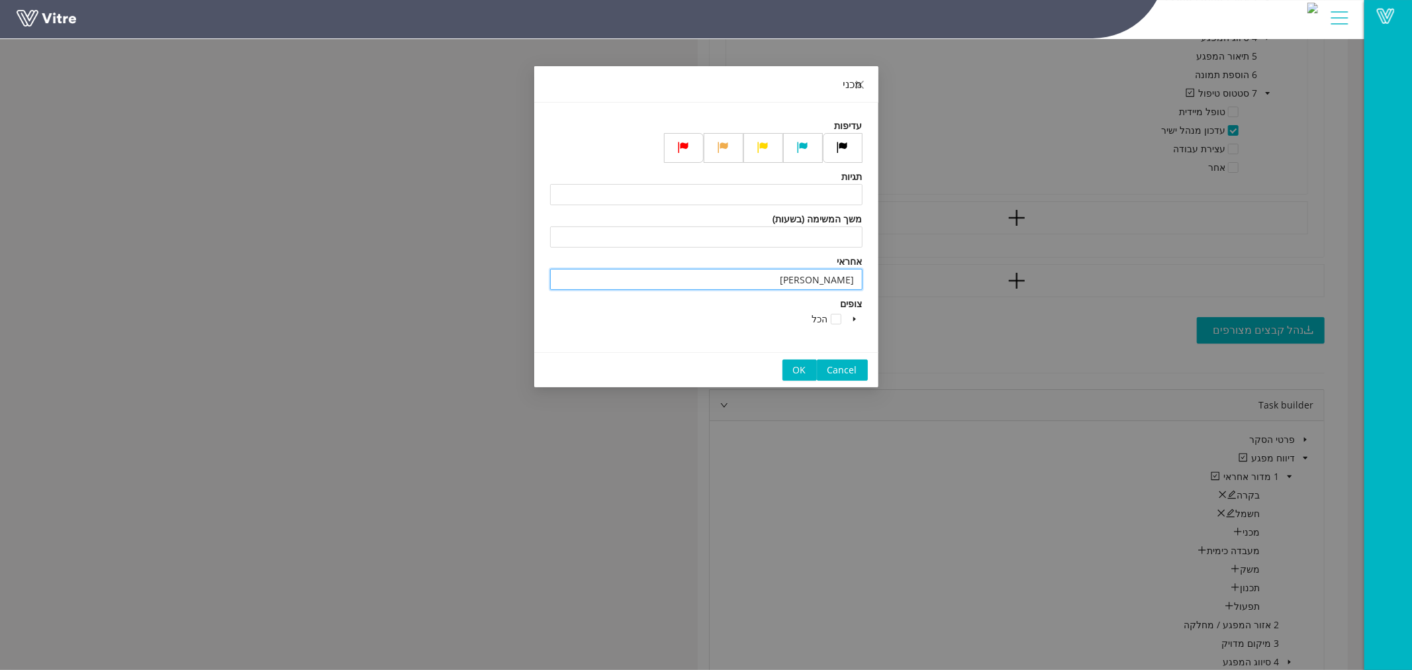
type input "[PERSON_NAME]"
click at [802, 369] on span "OK" at bounding box center [799, 370] width 13 height 15
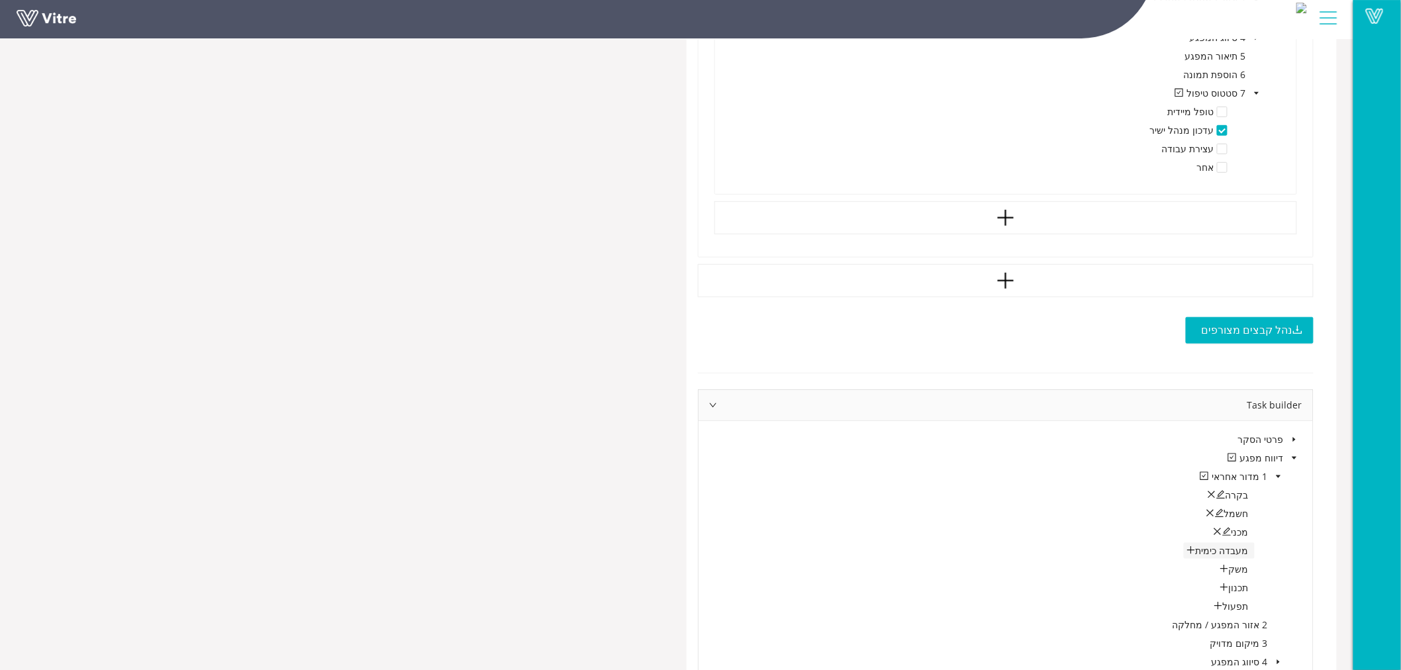
click at [1194, 550] on icon "plus" at bounding box center [1190, 550] width 7 height 1
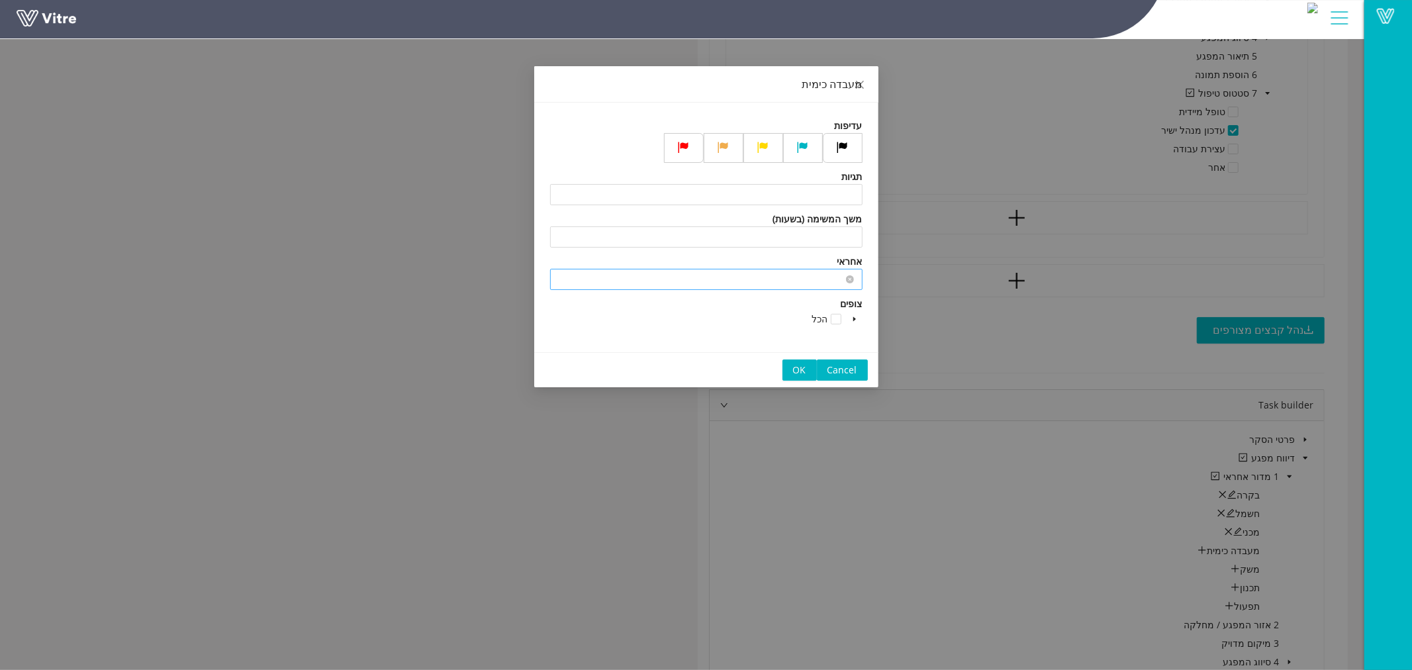
click at [764, 282] on input "search" at bounding box center [706, 279] width 297 height 20
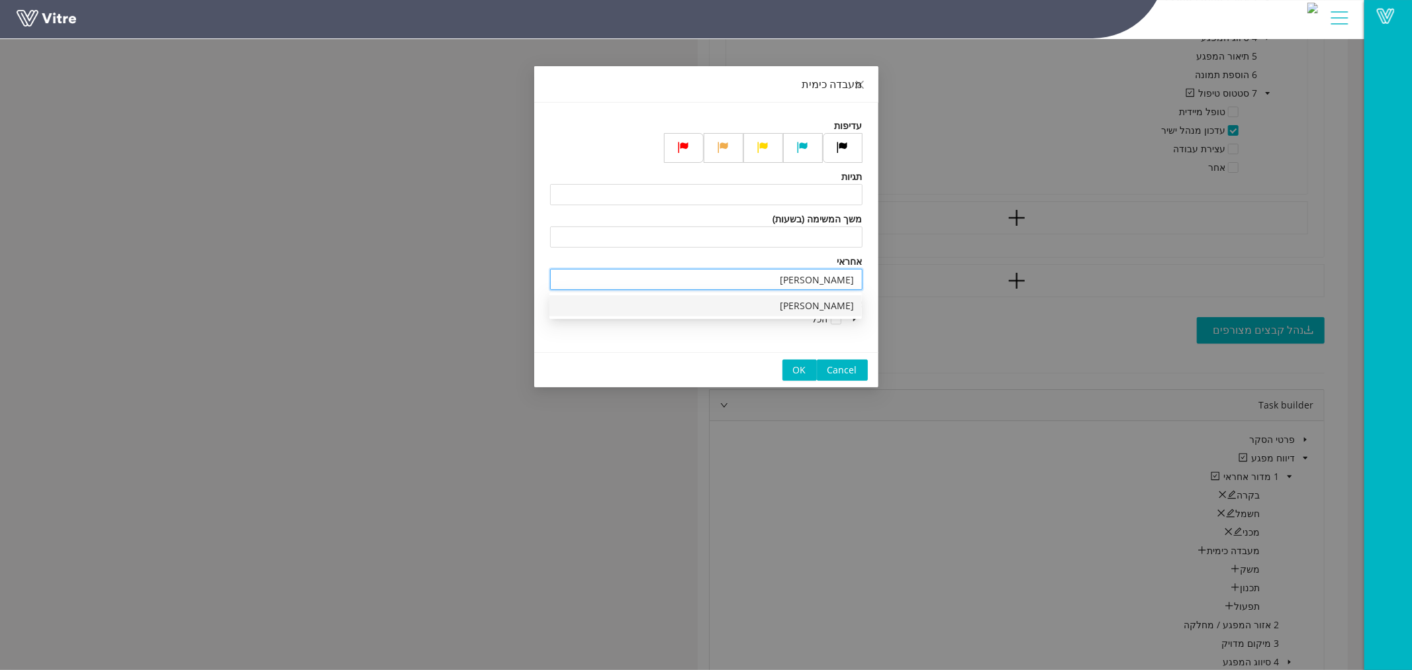
click at [817, 303] on div "נטליה בליך" at bounding box center [705, 306] width 297 height 15
type input "נטליה בליך"
click at [803, 367] on span "OK" at bounding box center [799, 370] width 13 height 15
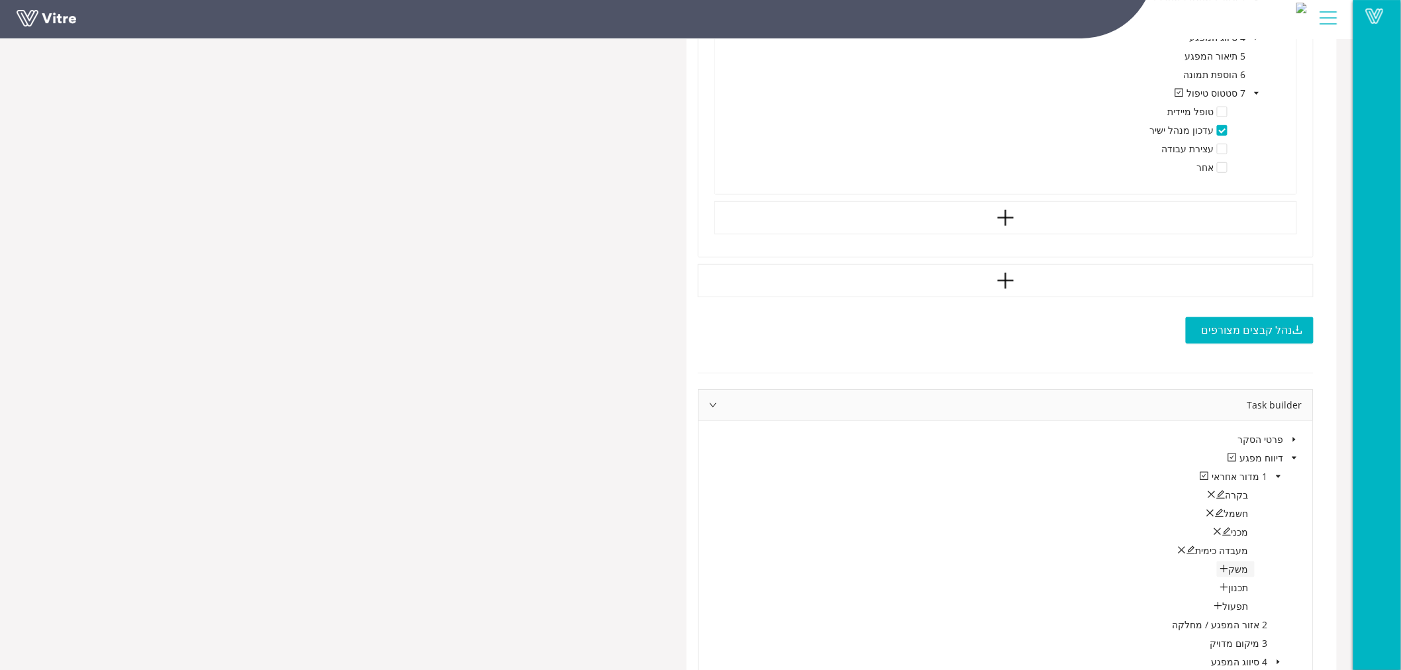
click at [1228, 570] on icon "plus" at bounding box center [1223, 568] width 9 height 9
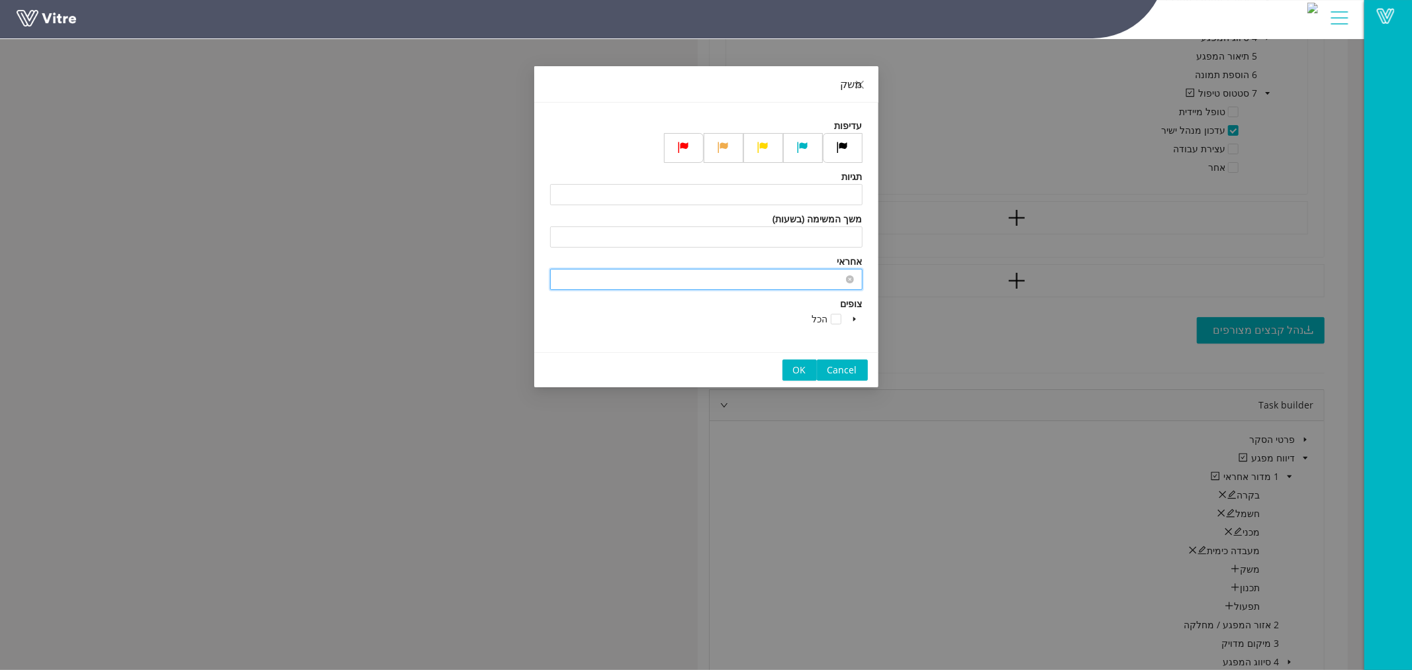
click at [784, 275] on input "search" at bounding box center [706, 279] width 297 height 20
click at [824, 302] on div "הדר ברק" at bounding box center [705, 306] width 297 height 15
type input "הדר ברק"
click at [795, 369] on span "OK" at bounding box center [799, 370] width 13 height 15
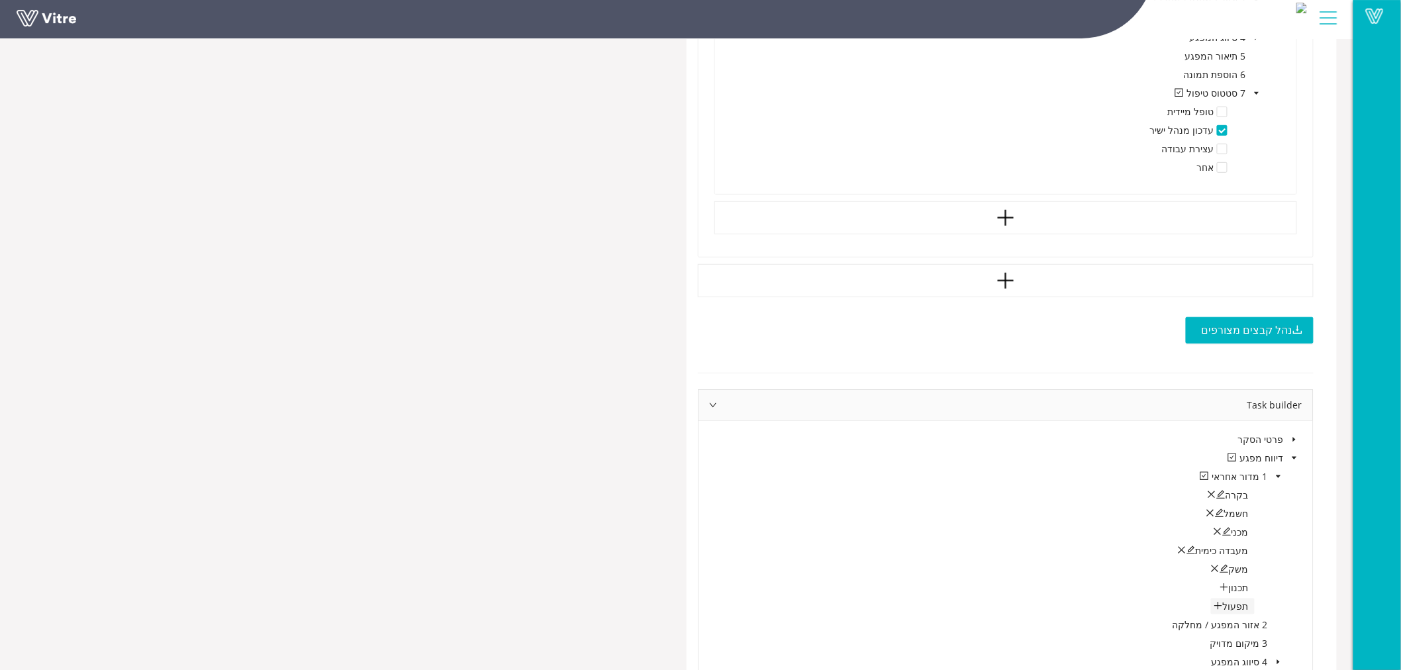
click at [1220, 603] on icon "plus" at bounding box center [1217, 605] width 9 height 9
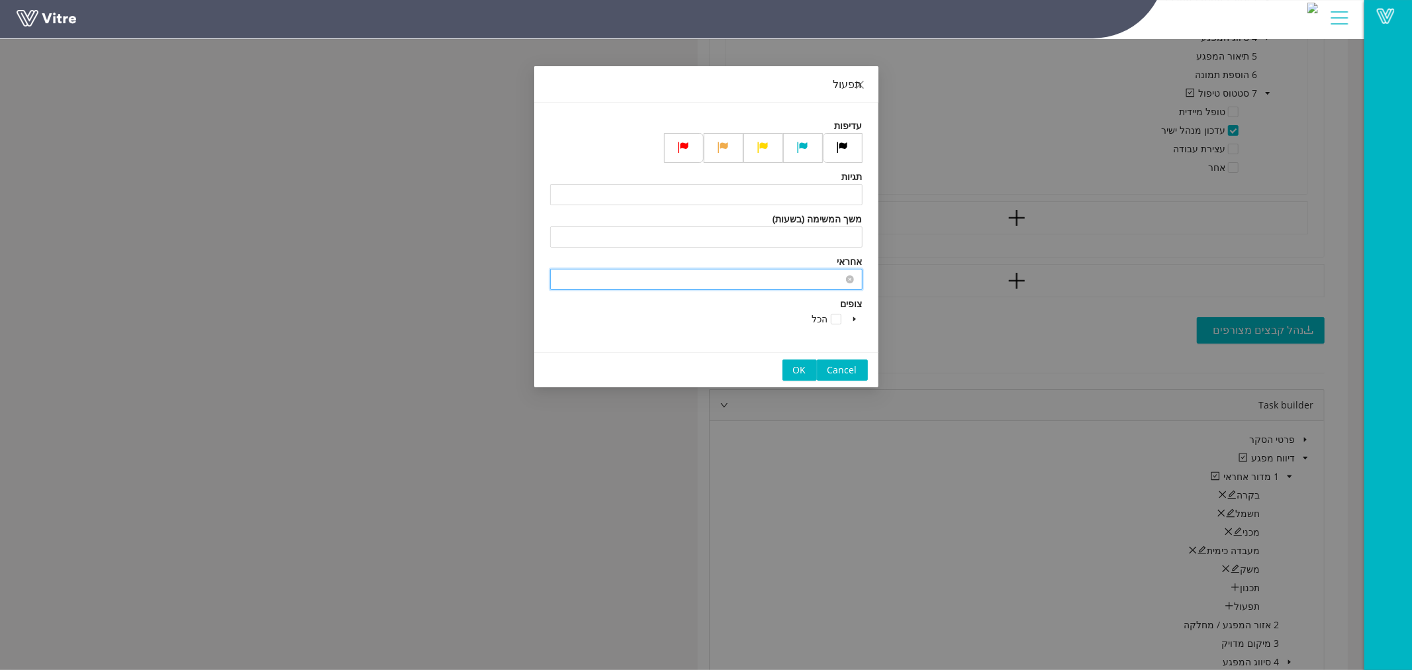
click at [772, 276] on input "search" at bounding box center [706, 279] width 297 height 20
click at [827, 308] on div "[PERSON_NAME]'[PERSON_NAME]" at bounding box center [705, 306] width 297 height 15
type input "[PERSON_NAME]'[PERSON_NAME]"
click at [800, 367] on span "OK" at bounding box center [799, 370] width 13 height 15
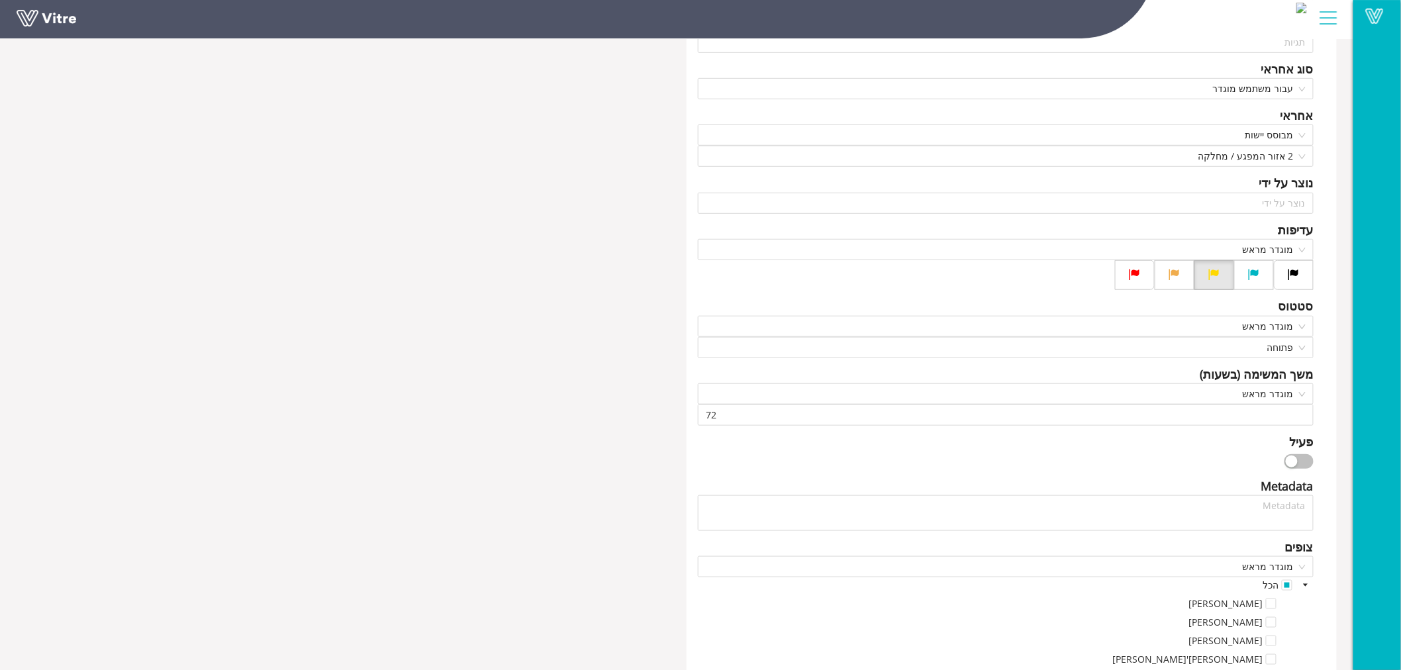
scroll to position [332, 0]
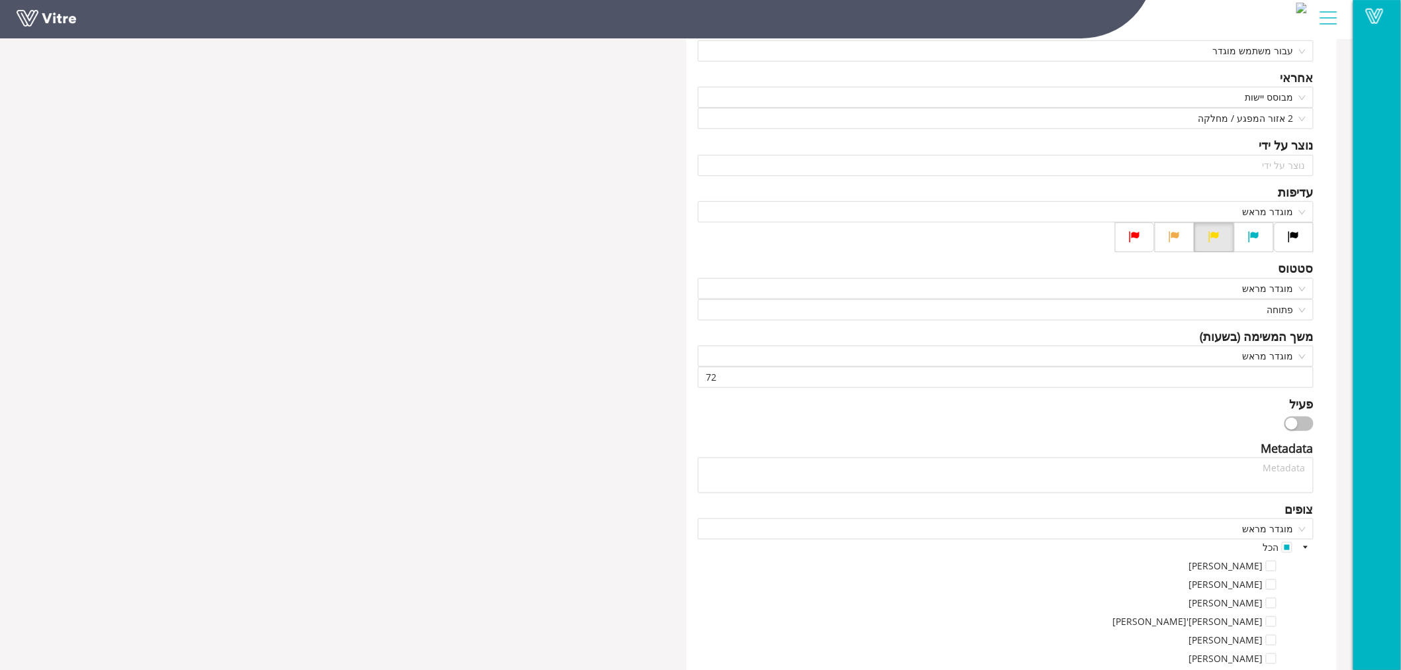
click at [1295, 422] on div "button" at bounding box center [1291, 424] width 12 height 12
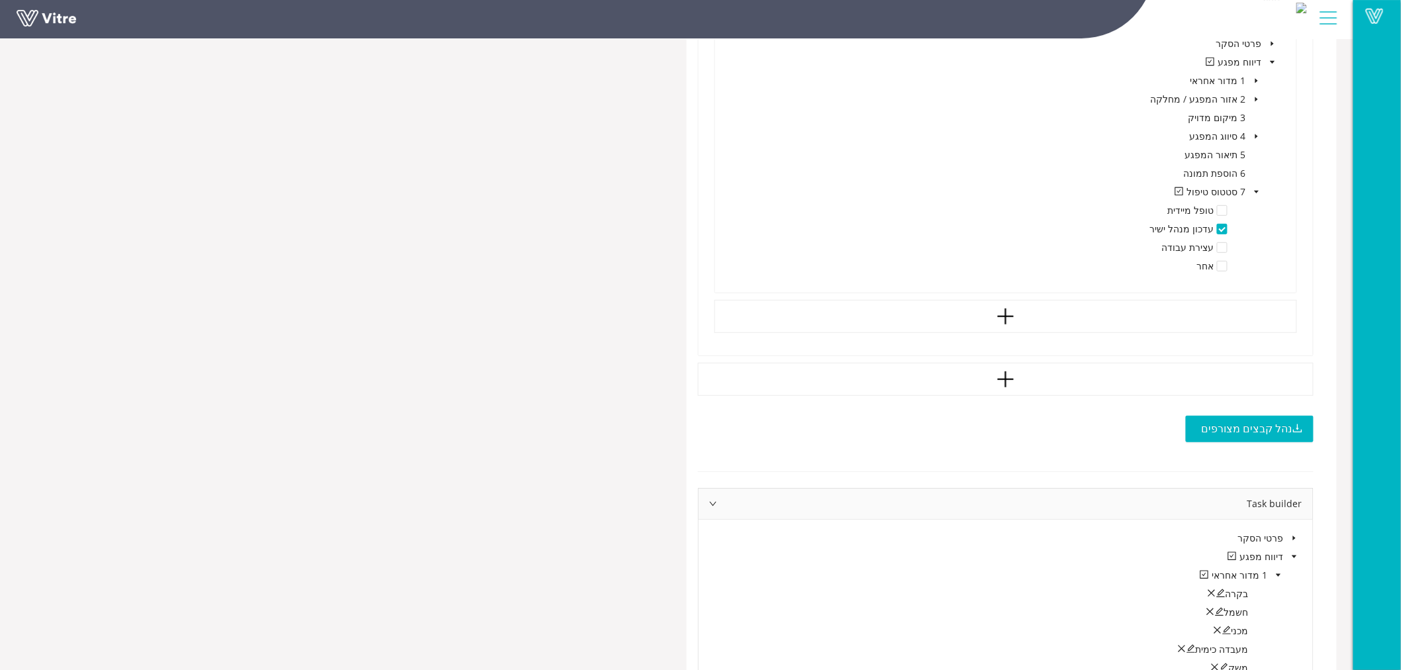
scroll to position [4597, 0]
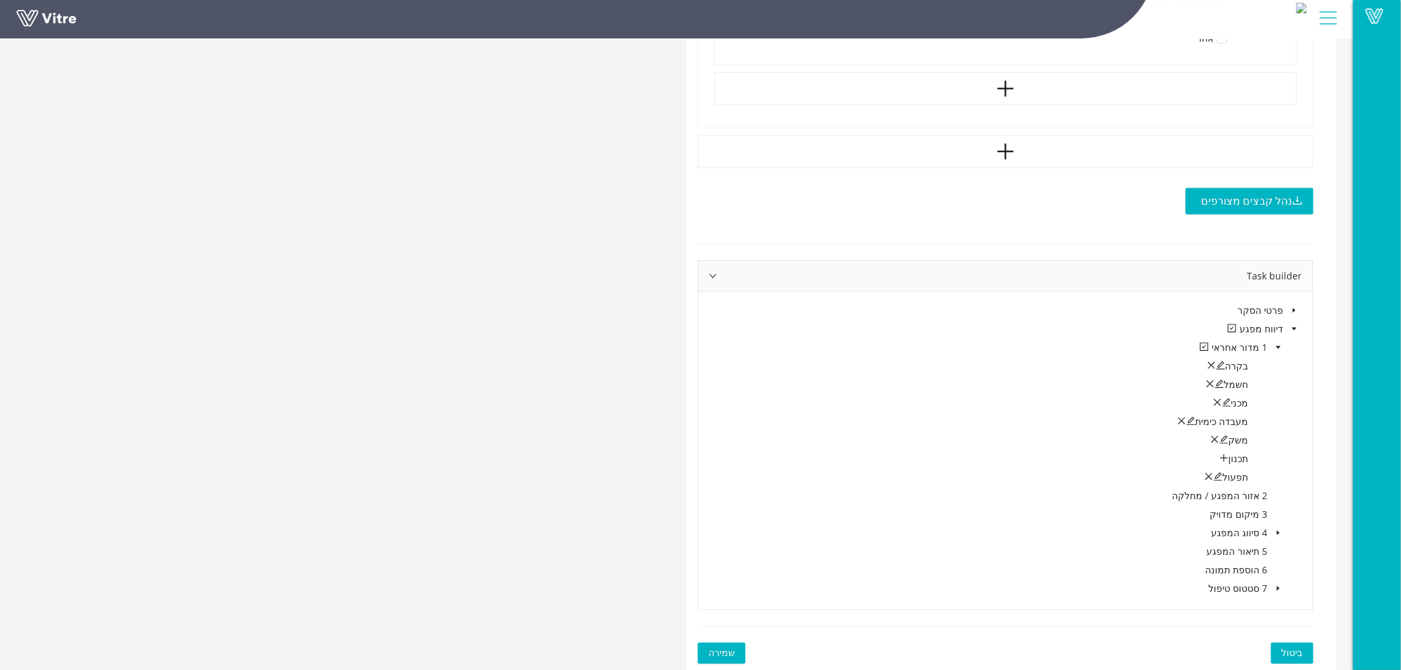
click at [720, 649] on span "שמירה" at bounding box center [721, 653] width 26 height 15
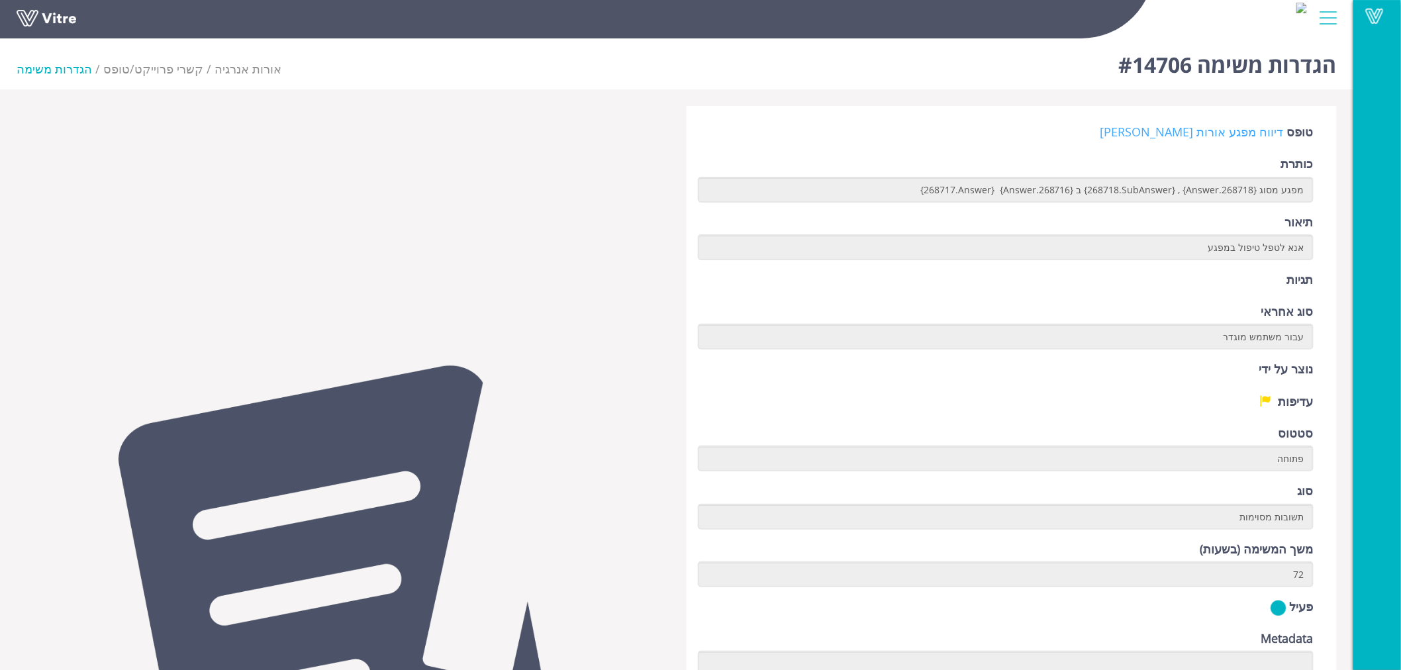
click at [1251, 130] on link "דיווח מפגע אורות [PERSON_NAME]" at bounding box center [1191, 132] width 183 height 16
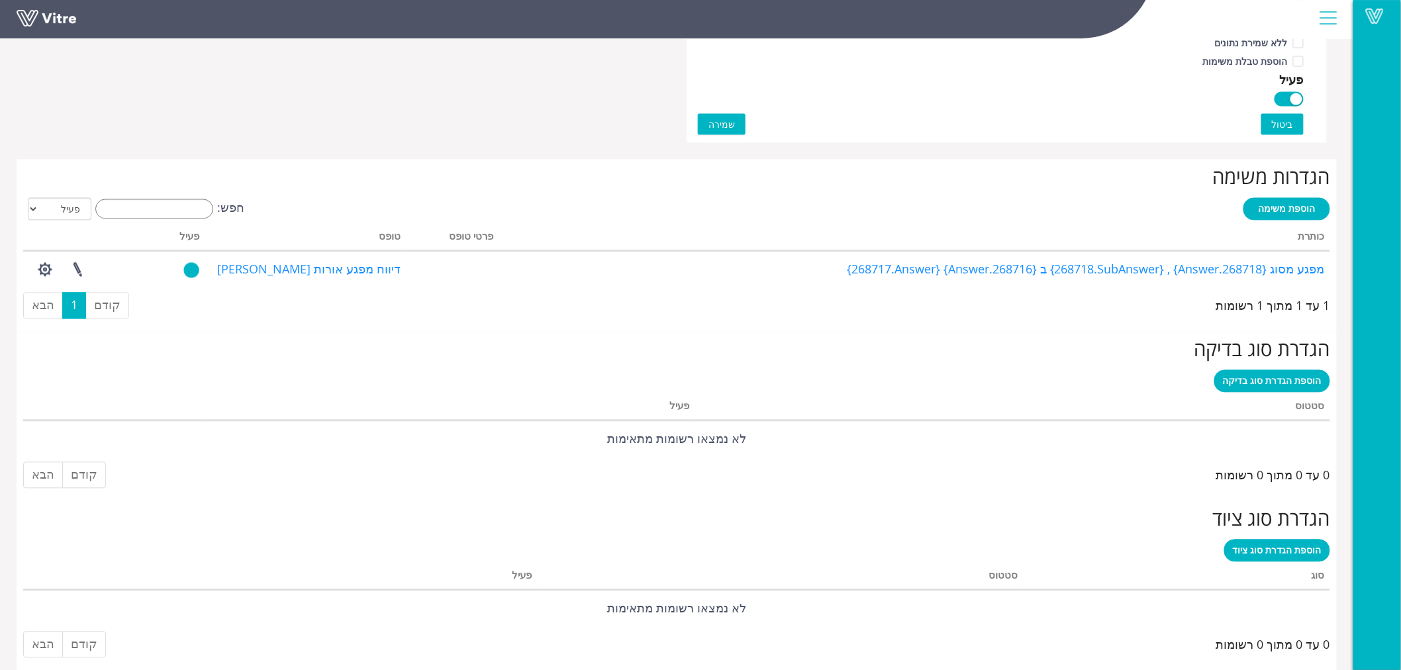
scroll to position [899, 0]
click at [1282, 209] on span "הוספת משימה" at bounding box center [1286, 208] width 57 height 13
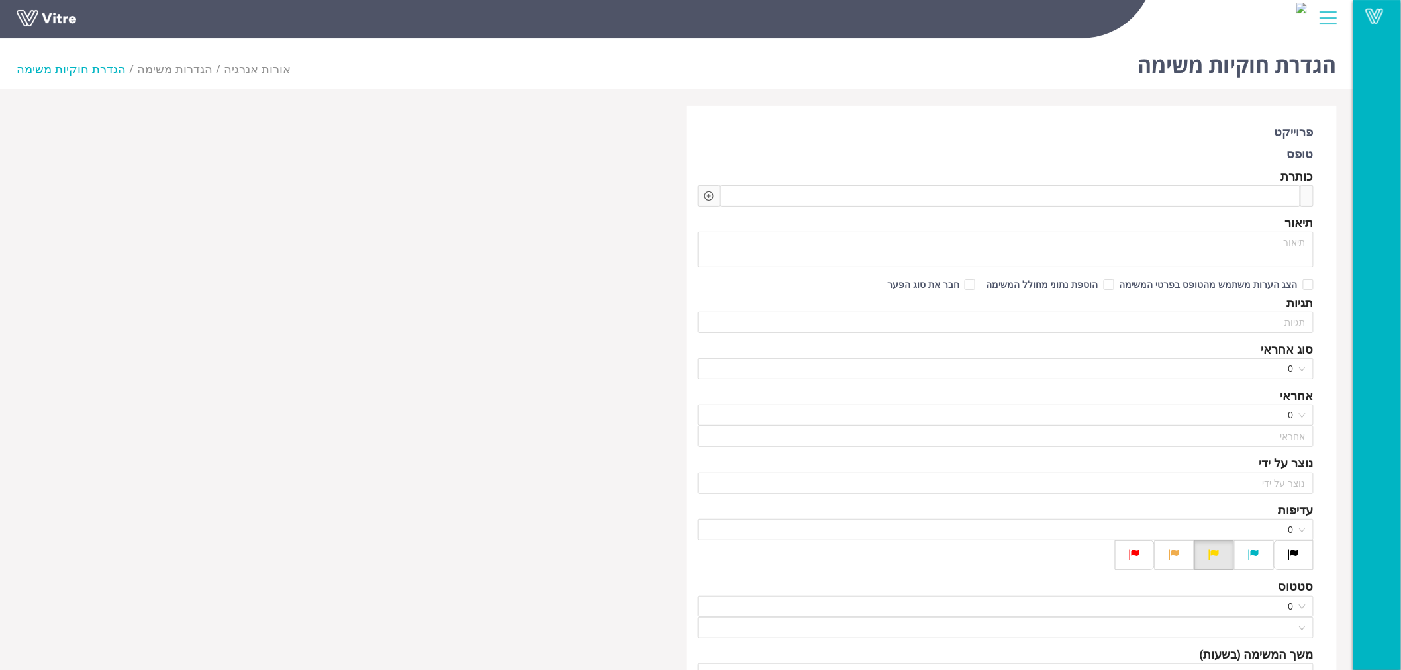
type input "[PERSON_NAME] עובד קבלן"
click at [1242, 194] on span at bounding box center [1232, 196] width 115 height 15
click at [1234, 199] on span "מפגע" at bounding box center [1232, 196] width 115 height 15
click at [1265, 197] on span "מפגע בסטטוס עצירת עבודה או אחר נמצא ב-" at bounding box center [1197, 196] width 185 height 15
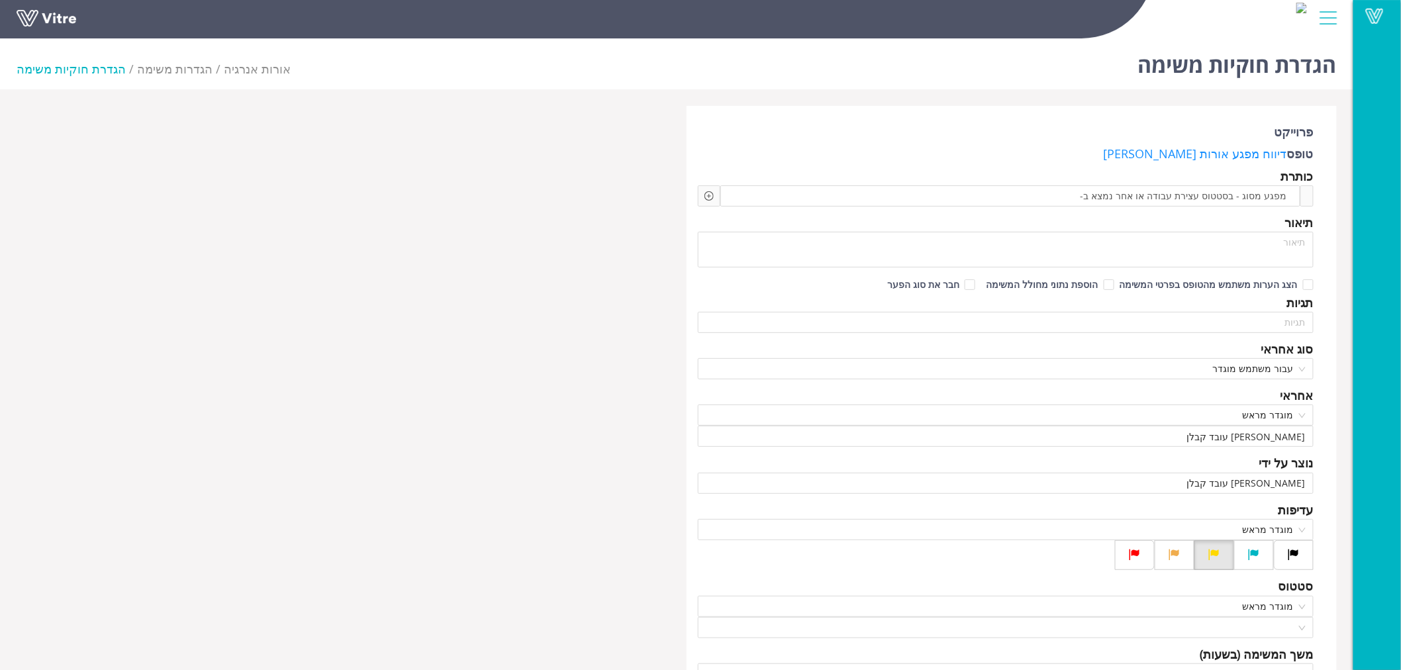
click at [709, 194] on icon "plus-circle" at bounding box center [709, 196] width 4 height 4
click at [762, 201] on input "search" at bounding box center [821, 206] width 161 height 20
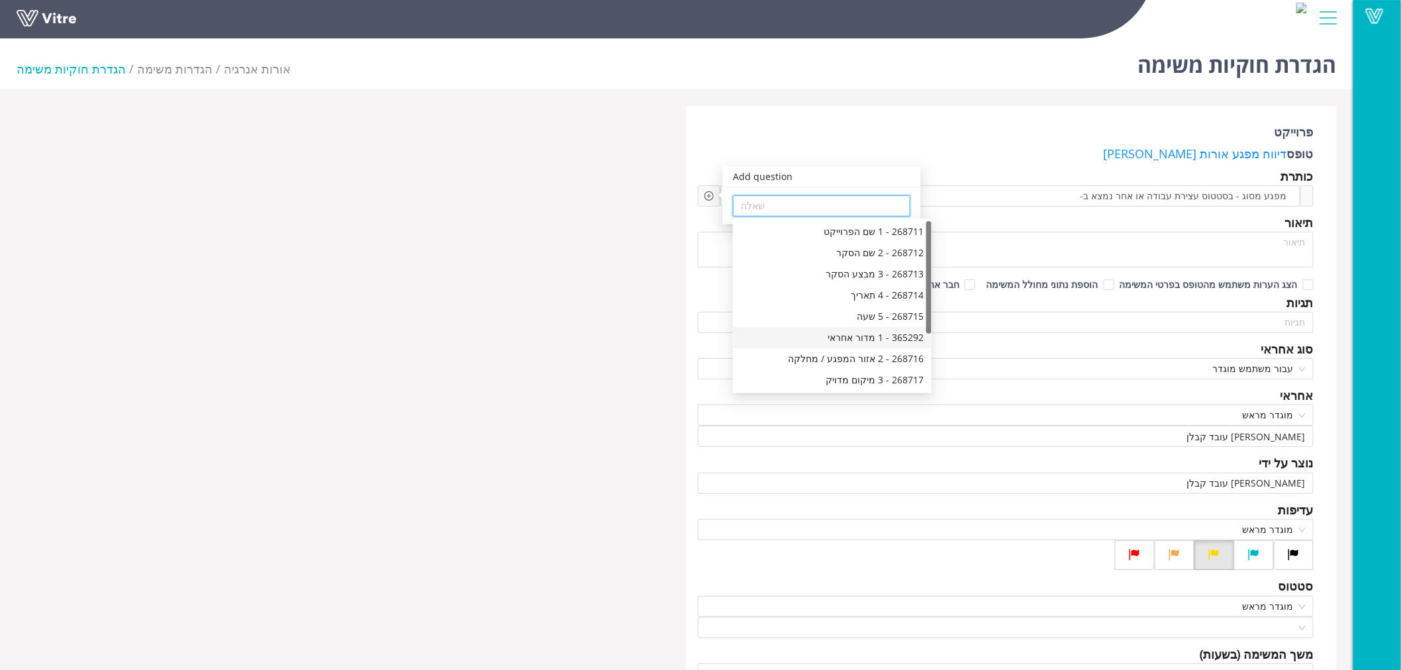
scroll to position [84, 0]
click at [859, 311] on div "268718 - 4 סיווג המפגע" at bounding box center [832, 317] width 183 height 15
type input "268718 - 4 סיווג המפגע"
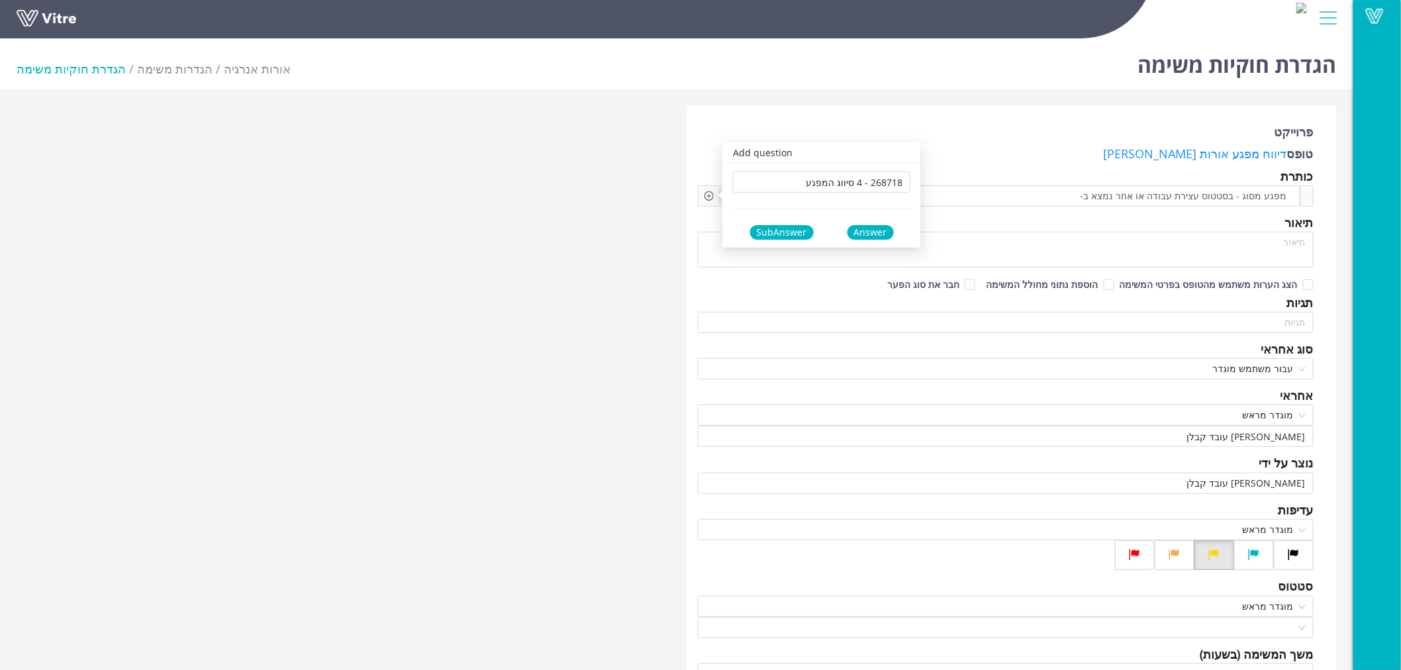
click at [871, 233] on div "Answer" at bounding box center [870, 232] width 46 height 15
click at [965, 201] on span at bounding box center [908, 196] width 113 height 15
click at [707, 199] on icon "plus-circle" at bounding box center [708, 195] width 9 height 9
click at [772, 210] on input "search" at bounding box center [821, 206] width 161 height 20
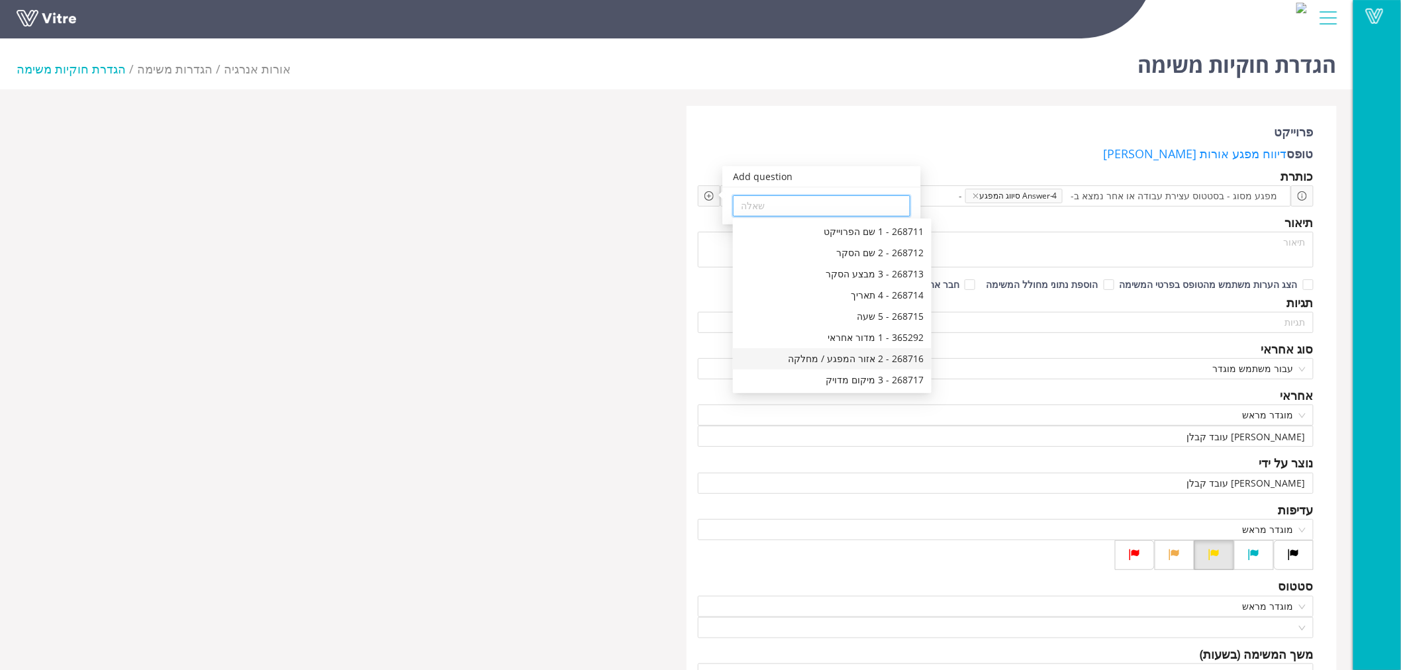
click at [857, 355] on div "268716 - 2 אזור המפגע / מחלקה" at bounding box center [832, 358] width 183 height 15
type input "268716 - 2 אזור המפגע / מחלקה"
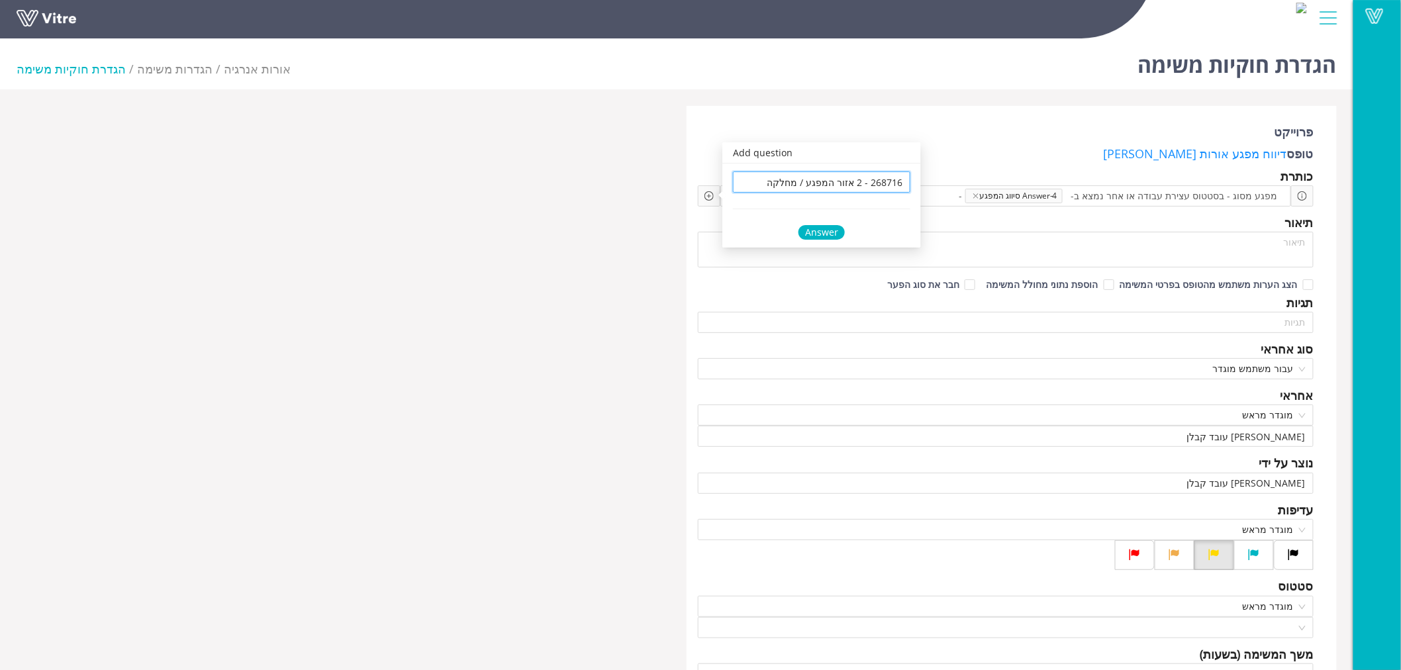
click at [819, 230] on div "Answer" at bounding box center [821, 232] width 46 height 15
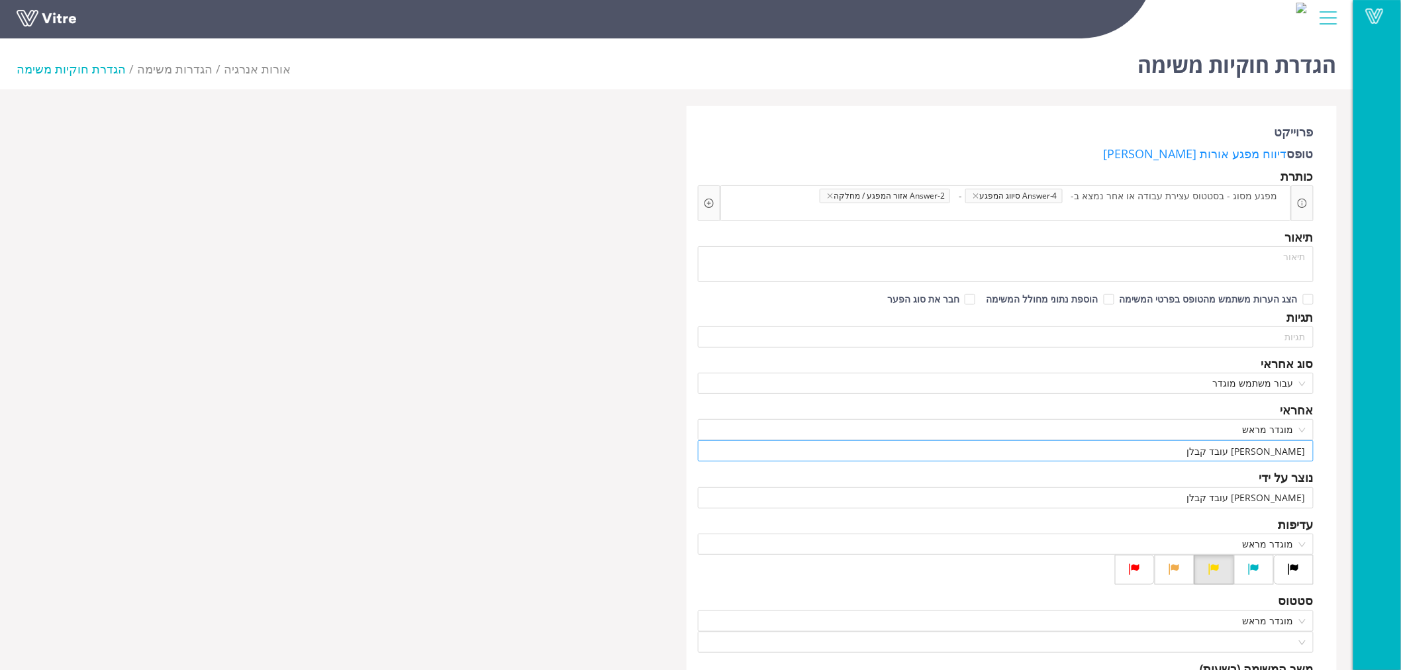
click at [1294, 443] on input "[PERSON_NAME] עובד קבלן" at bounding box center [1006, 451] width 600 height 20
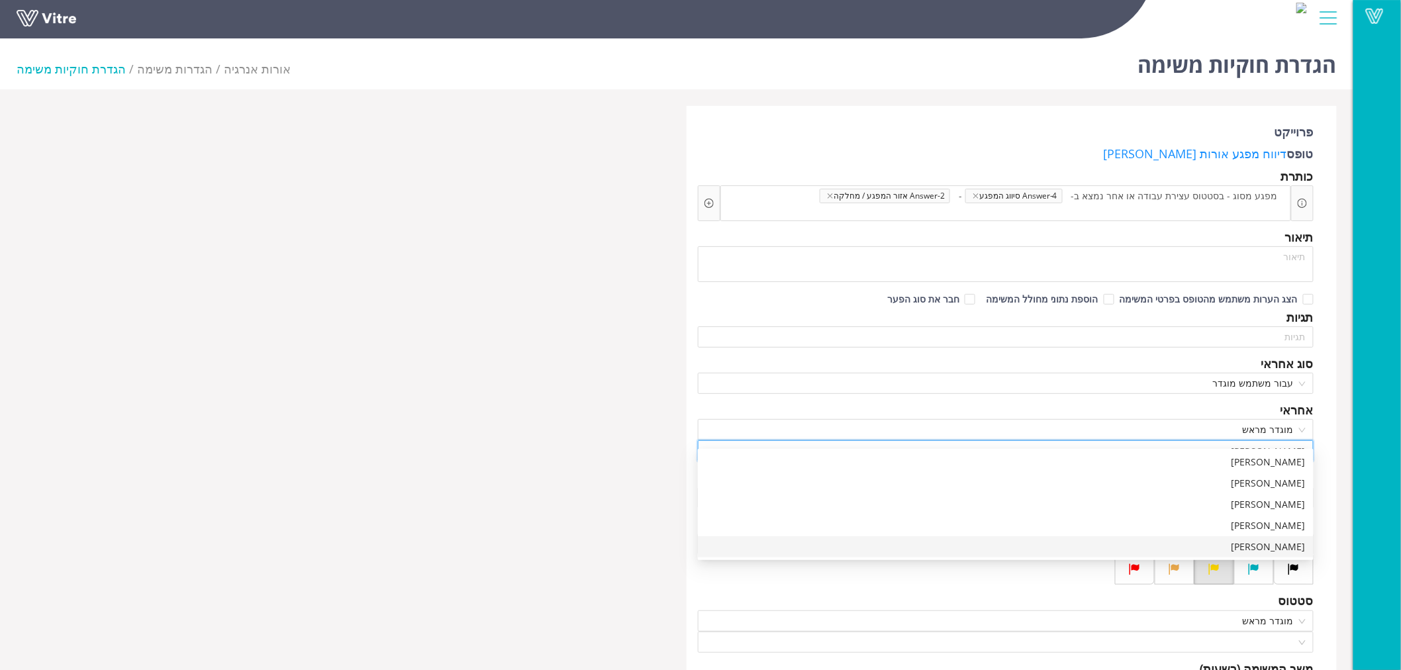
click at [1276, 547] on div "[PERSON_NAME]" at bounding box center [1006, 546] width 600 height 15
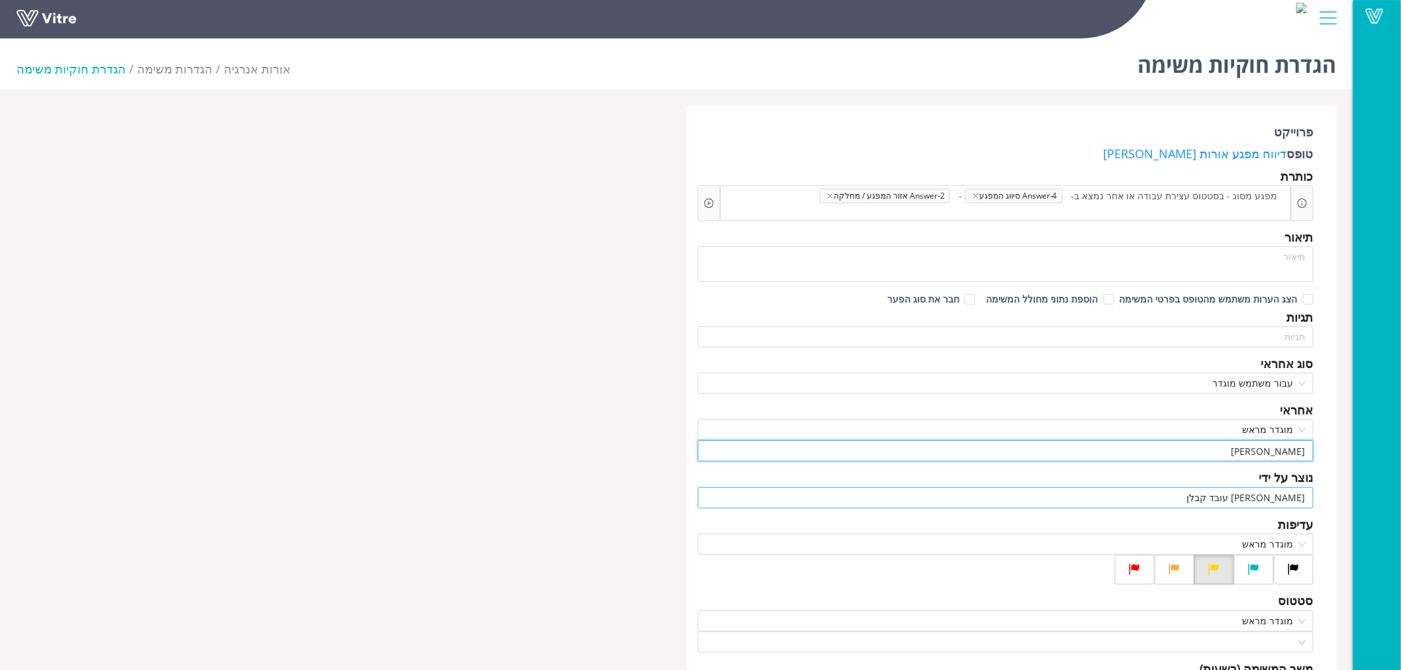
type input "[PERSON_NAME]"
click at [1215, 488] on input "[PERSON_NAME] עובד קבלן" at bounding box center [1006, 498] width 600 height 20
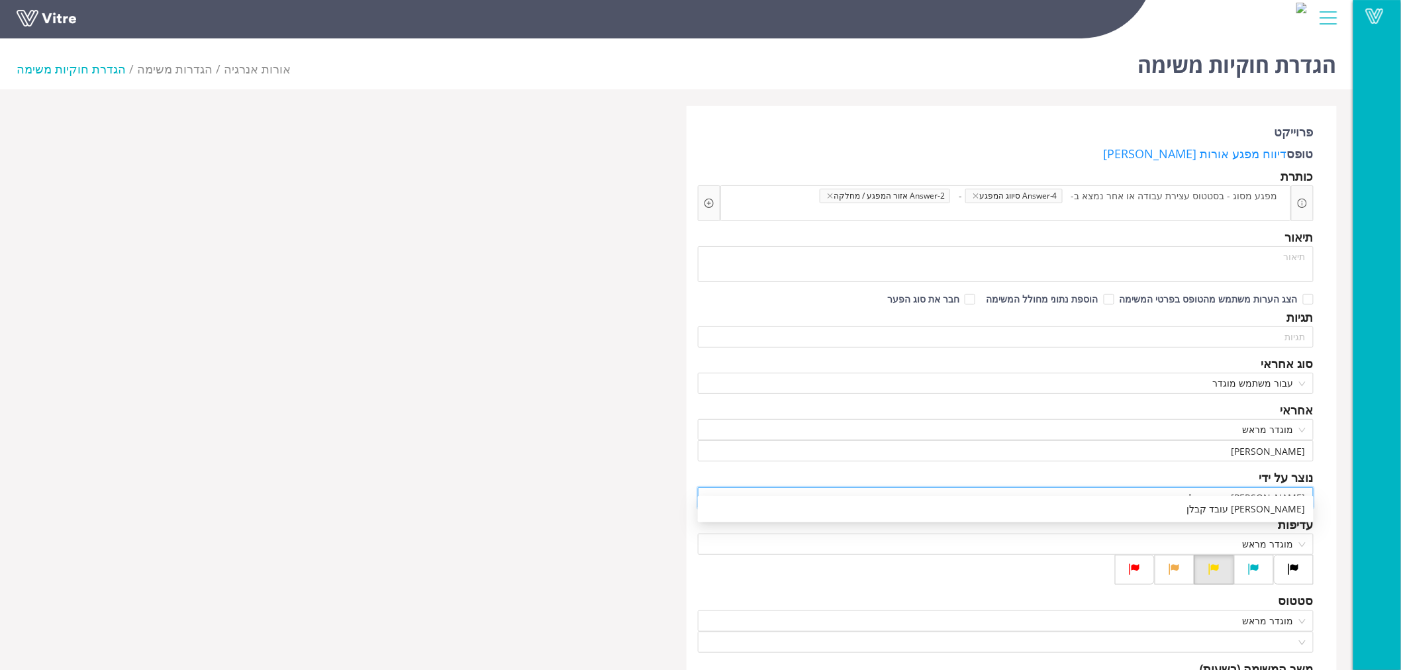
click at [1215, 488] on input "[PERSON_NAME] עובד קבלן" at bounding box center [1006, 498] width 600 height 20
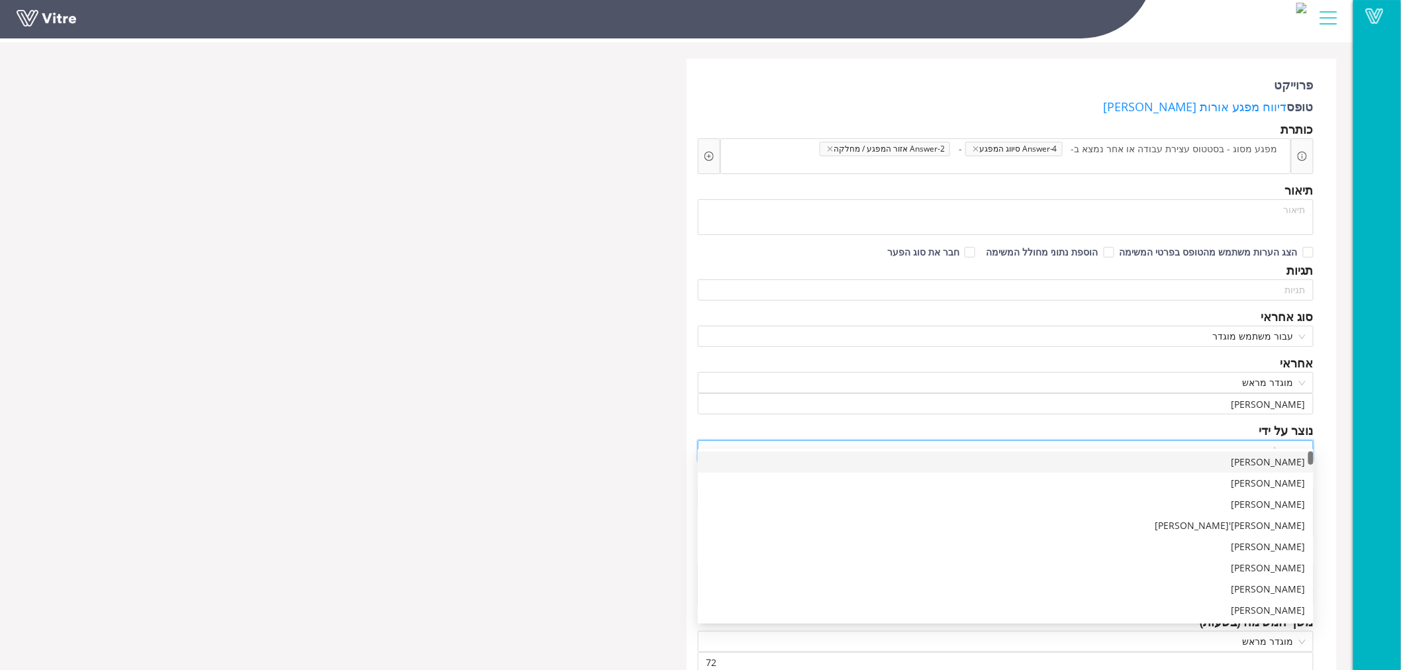
scroll to position [73, 0]
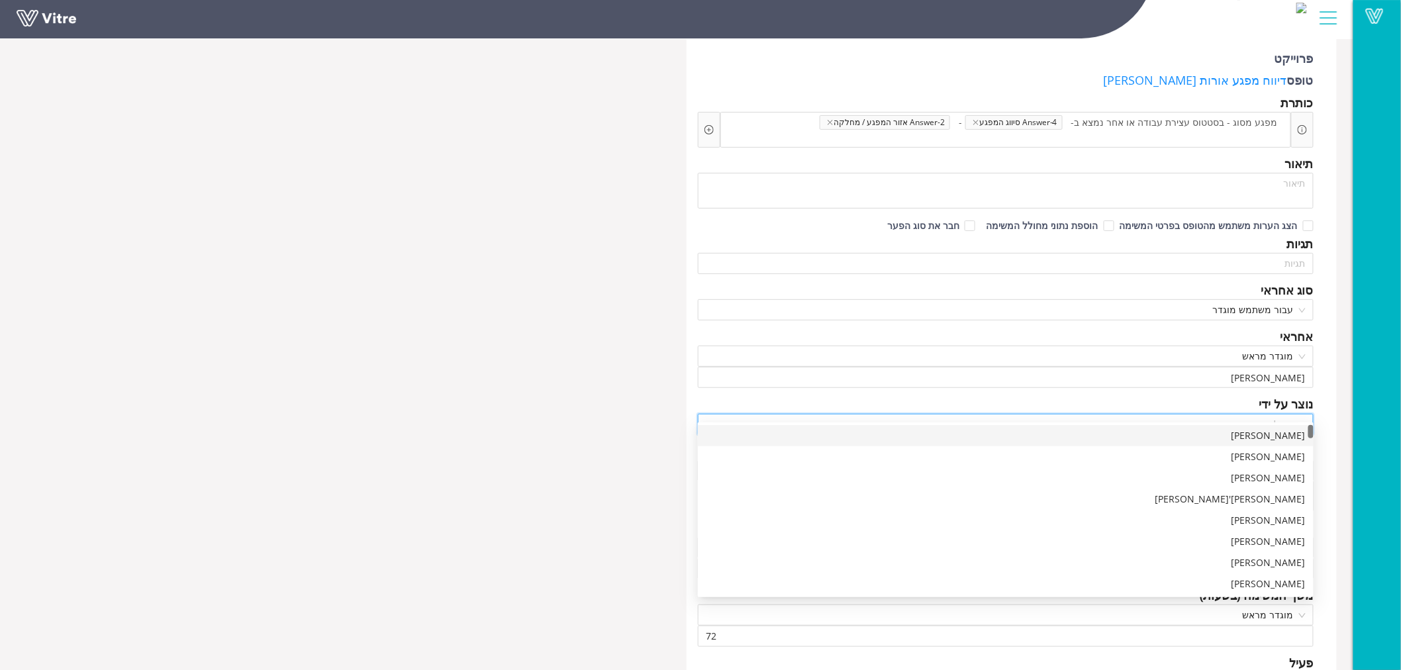
click at [1239, 394] on div "נוצר על ידי" at bounding box center [1006, 403] width 616 height 19
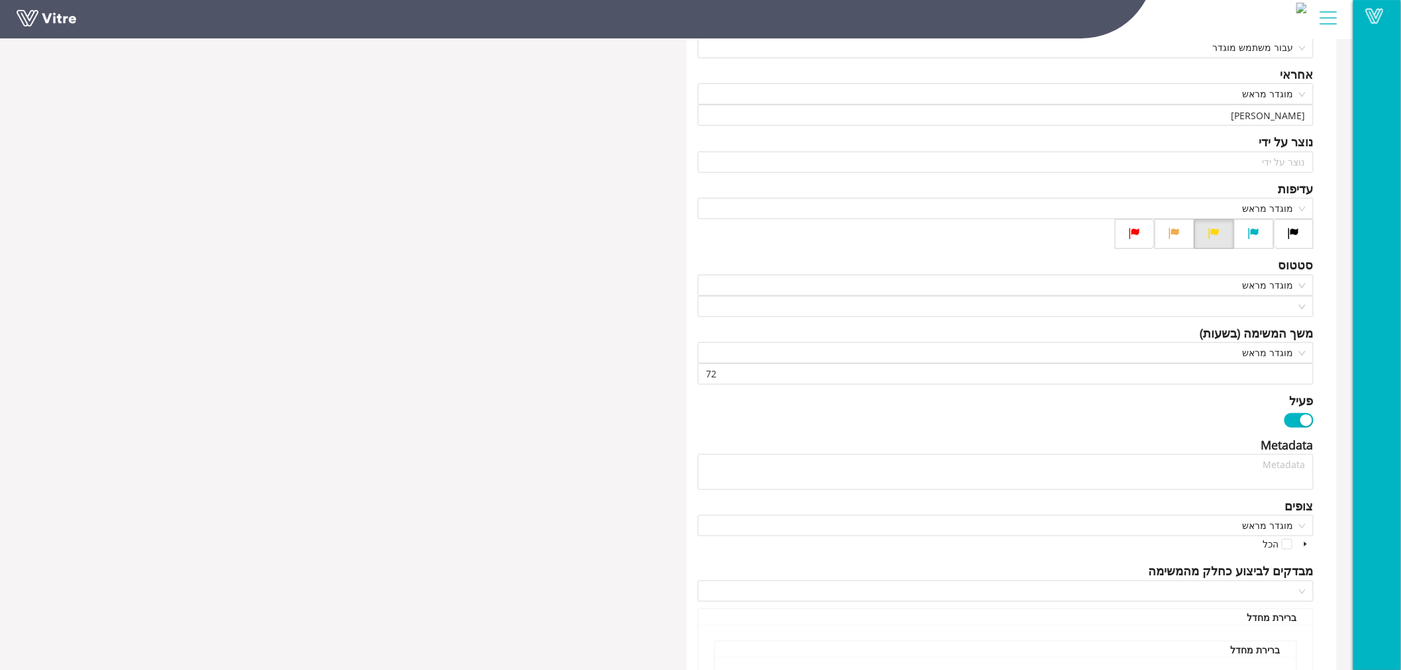
scroll to position [367, 0]
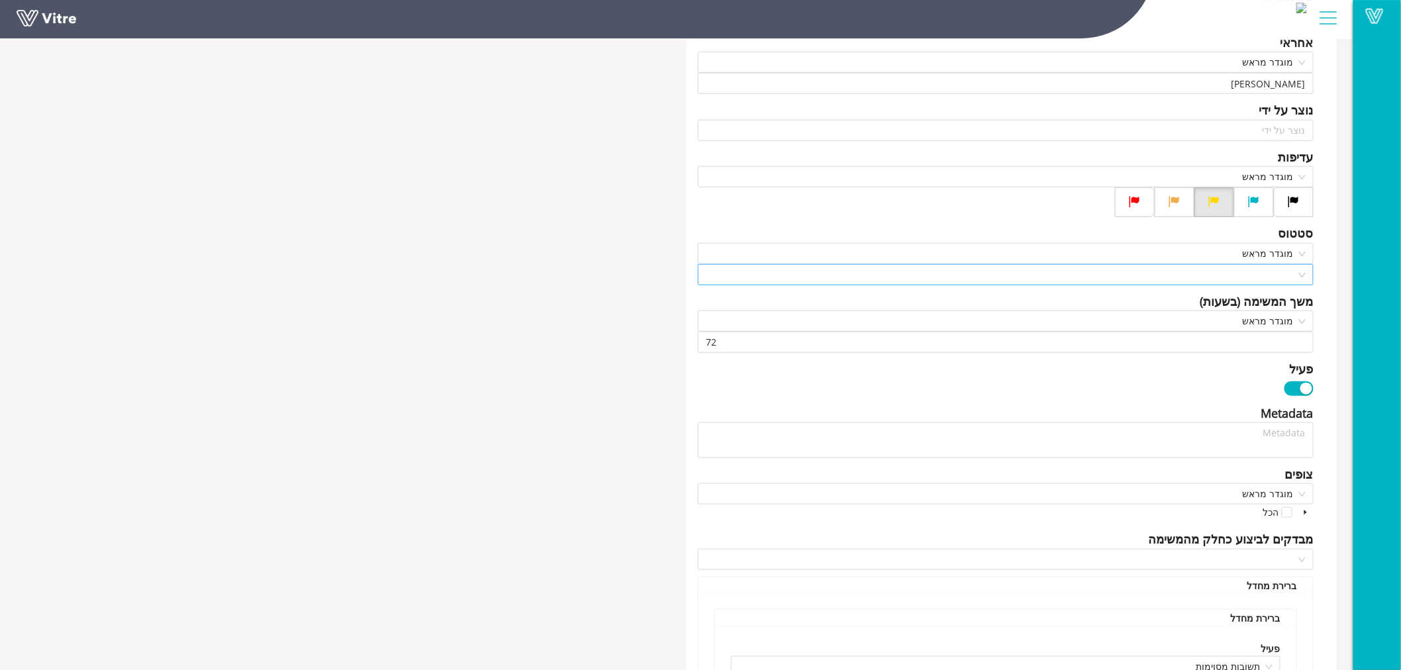
click at [1299, 264] on div at bounding box center [1006, 274] width 616 height 21
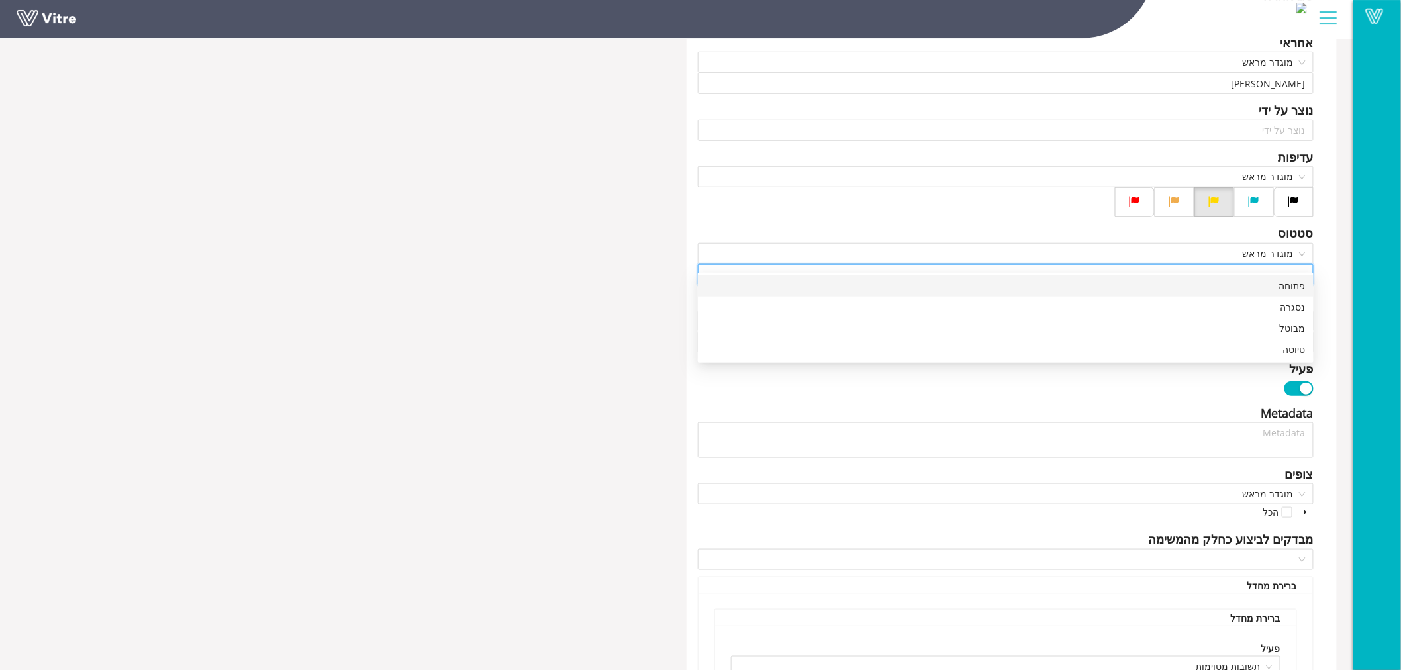
click at [1295, 279] on div "פתוחה" at bounding box center [1006, 286] width 600 height 15
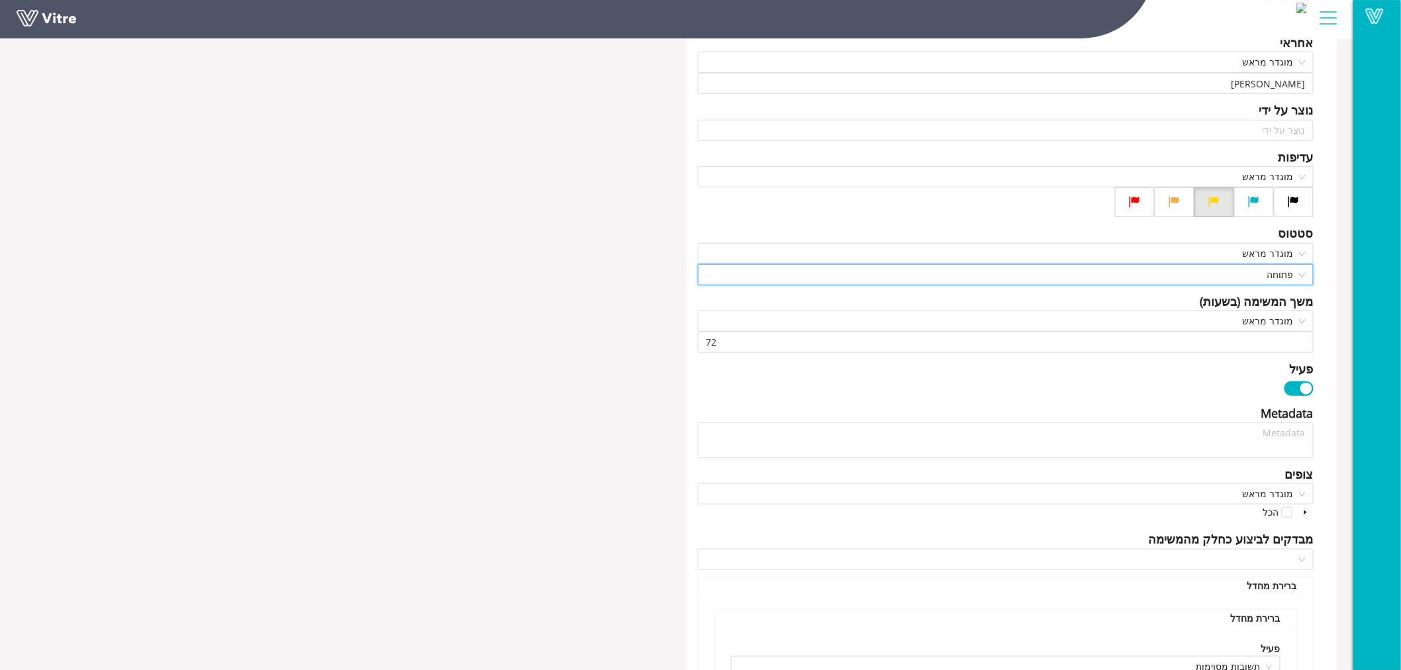
click at [1328, 305] on div "פרוייקט טופס דיווח מפגע אורות [PERSON_NAME] כותרת מפגע מסוג - בסטטוס עצירת עבוד…" at bounding box center [1011, 382] width 650 height 1287
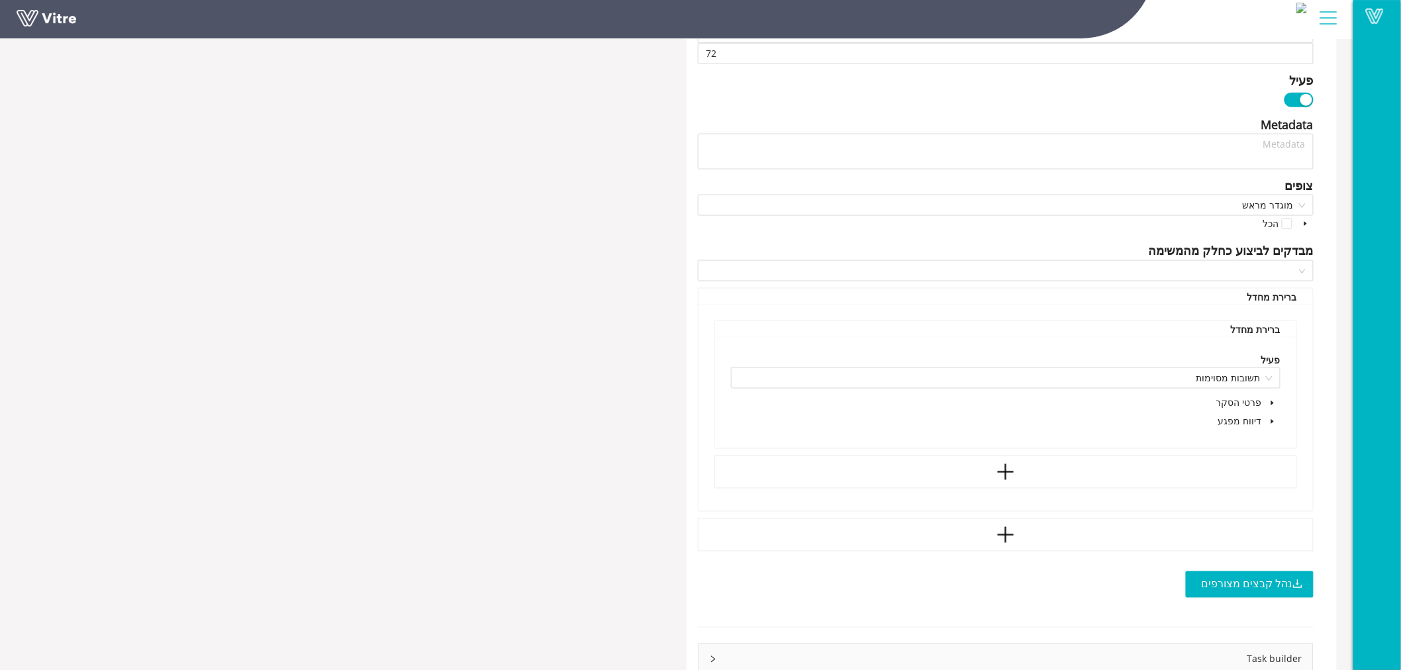
scroll to position [662, 0]
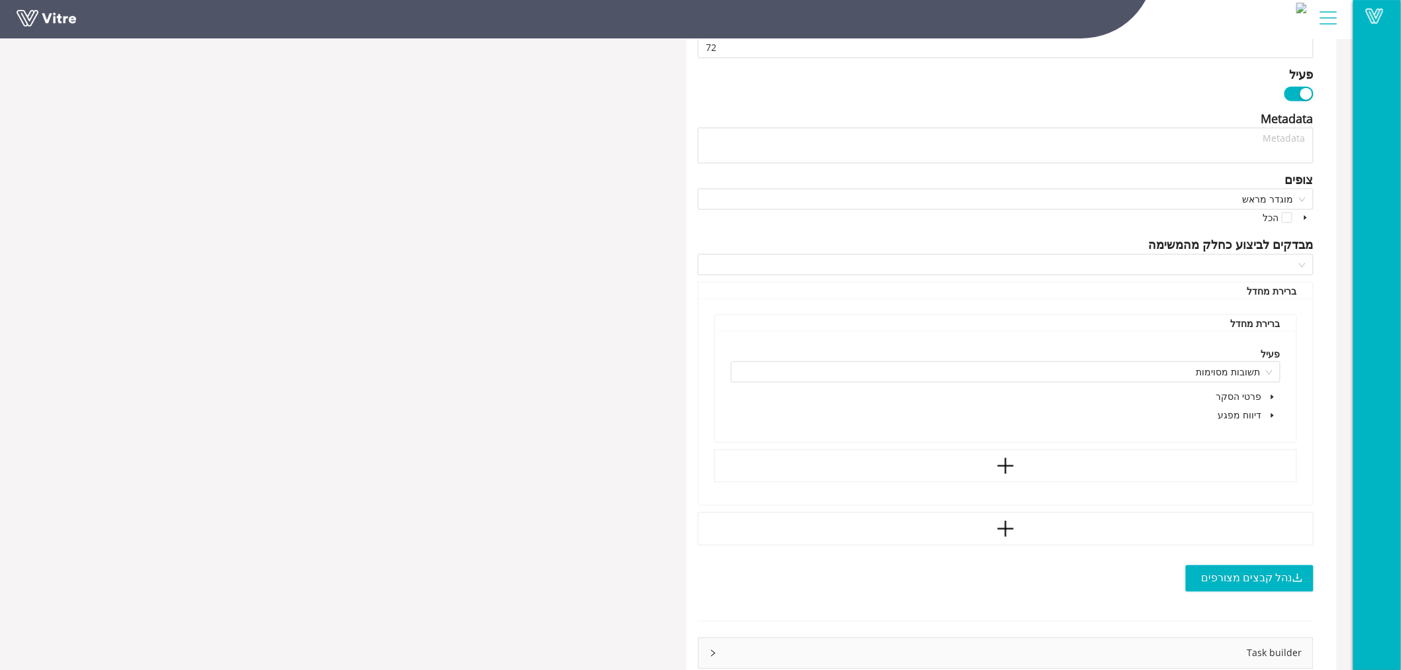
click at [1272, 413] on icon "caret-down" at bounding box center [1272, 415] width 3 height 5
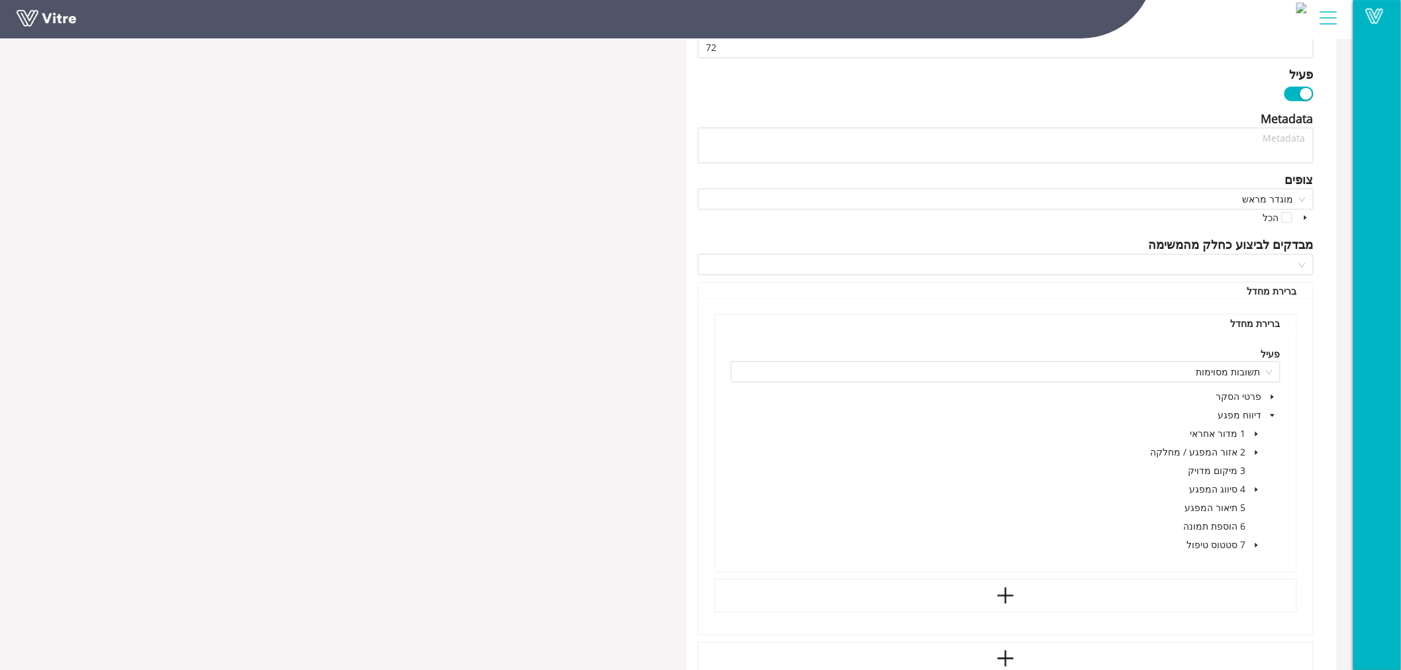
click at [1256, 542] on icon "caret-down" at bounding box center [1256, 545] width 7 height 7
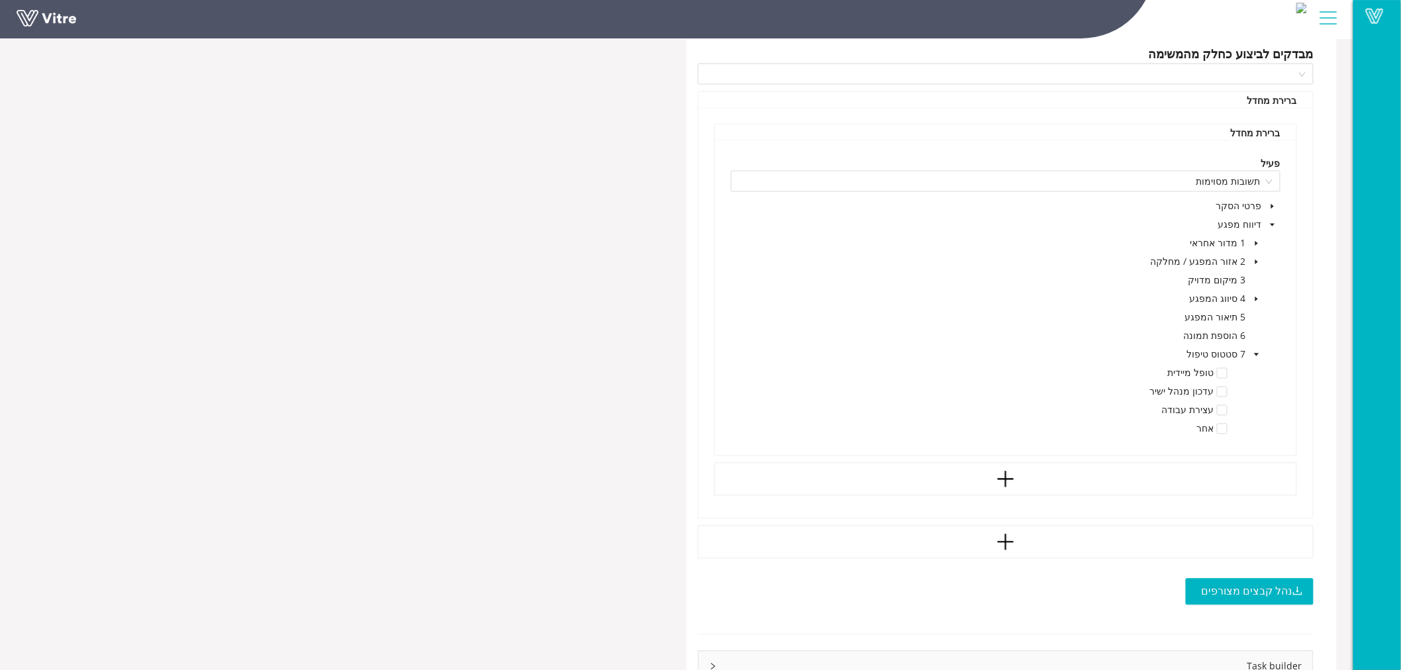
scroll to position [882, 0]
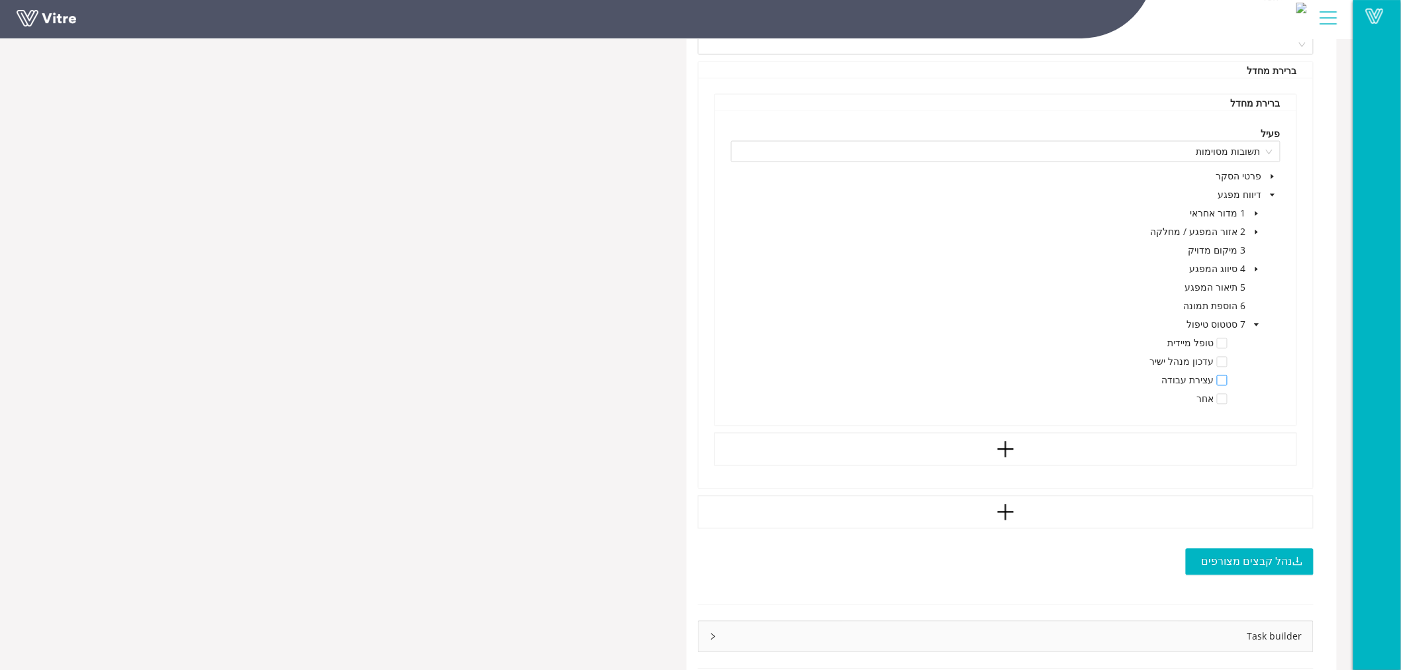
click at [1222, 375] on span at bounding box center [1222, 380] width 11 height 11
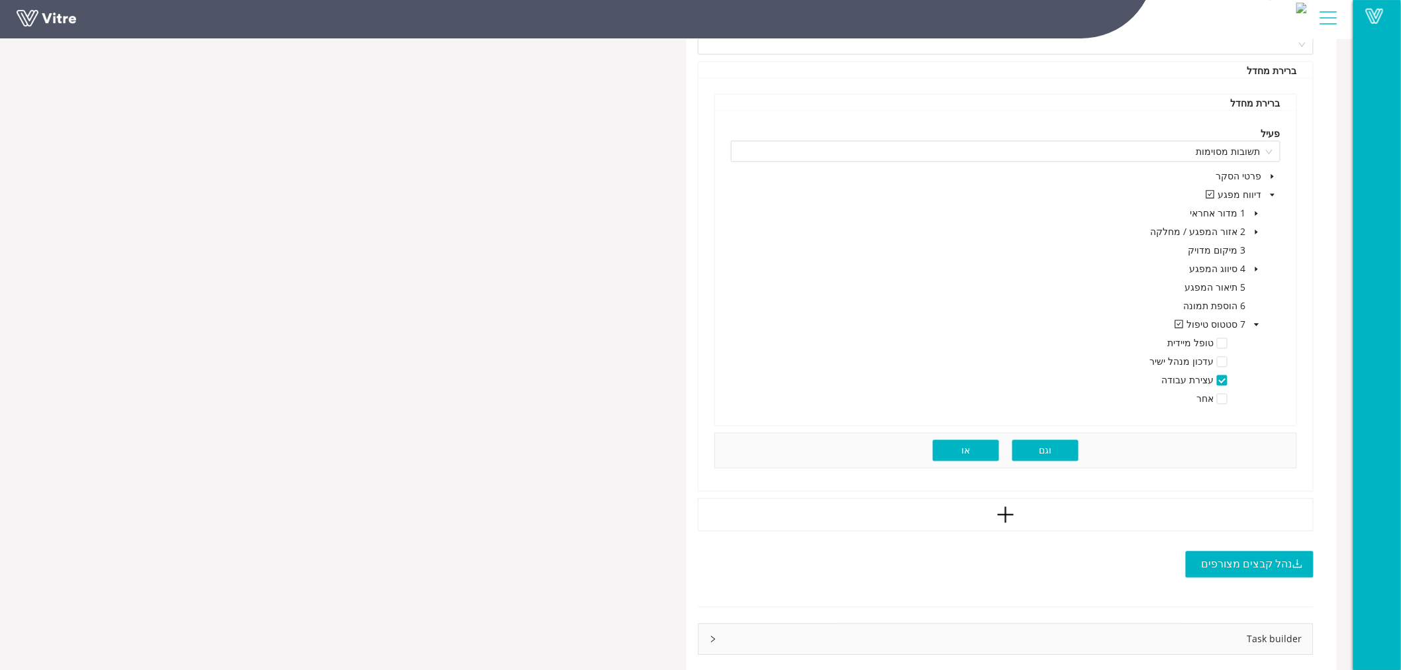
click at [964, 443] on span "או" at bounding box center [966, 450] width 9 height 15
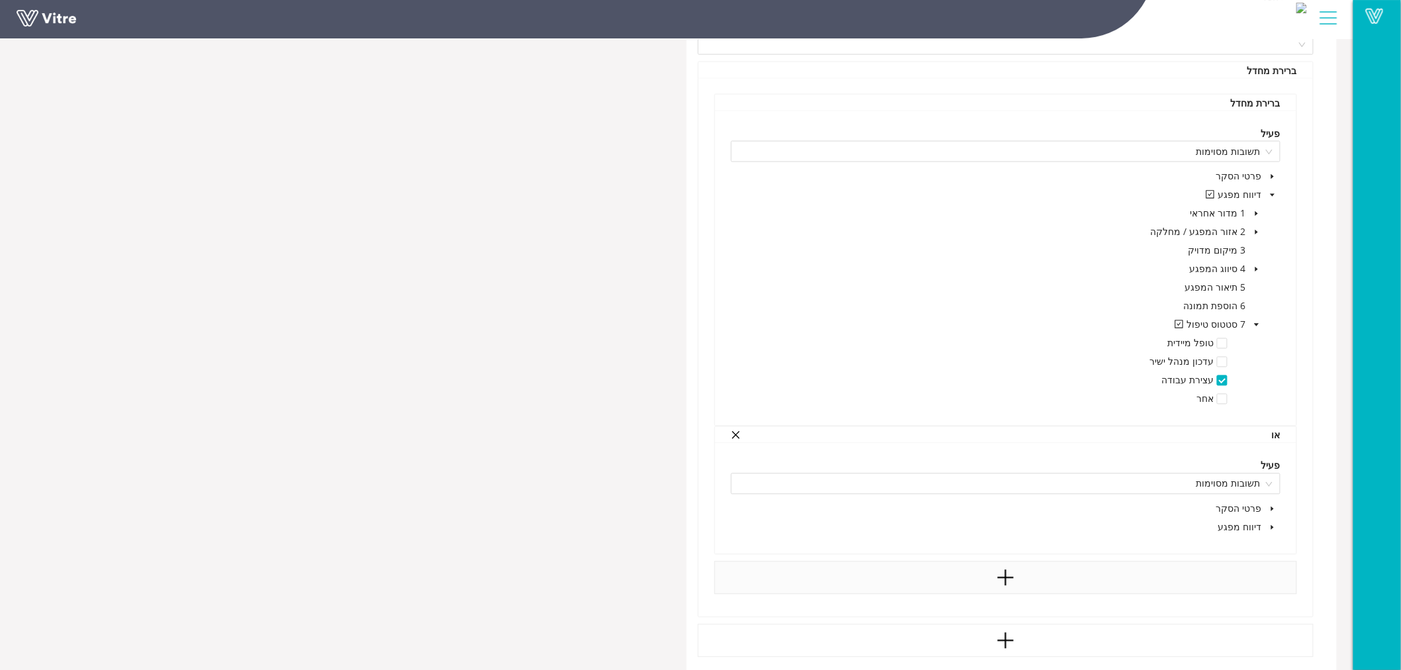
click at [1271, 525] on icon "caret-down" at bounding box center [1272, 527] width 3 height 5
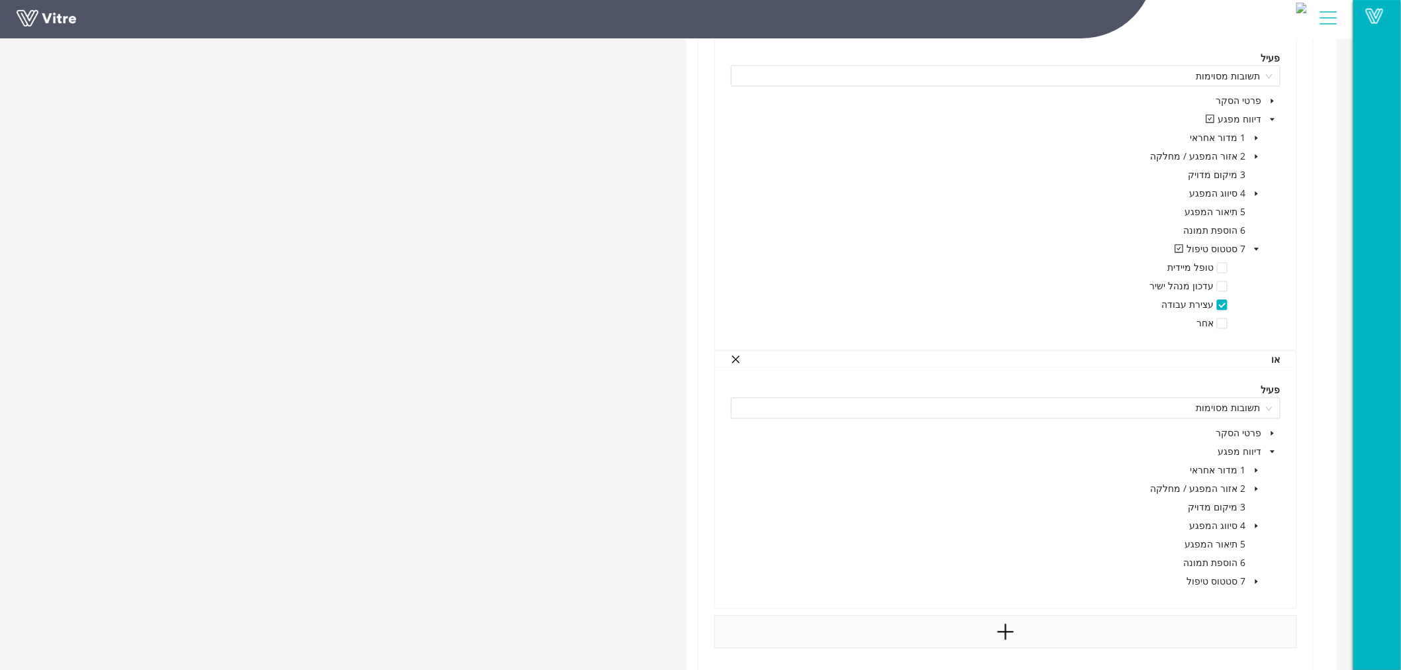
scroll to position [1103, 0]
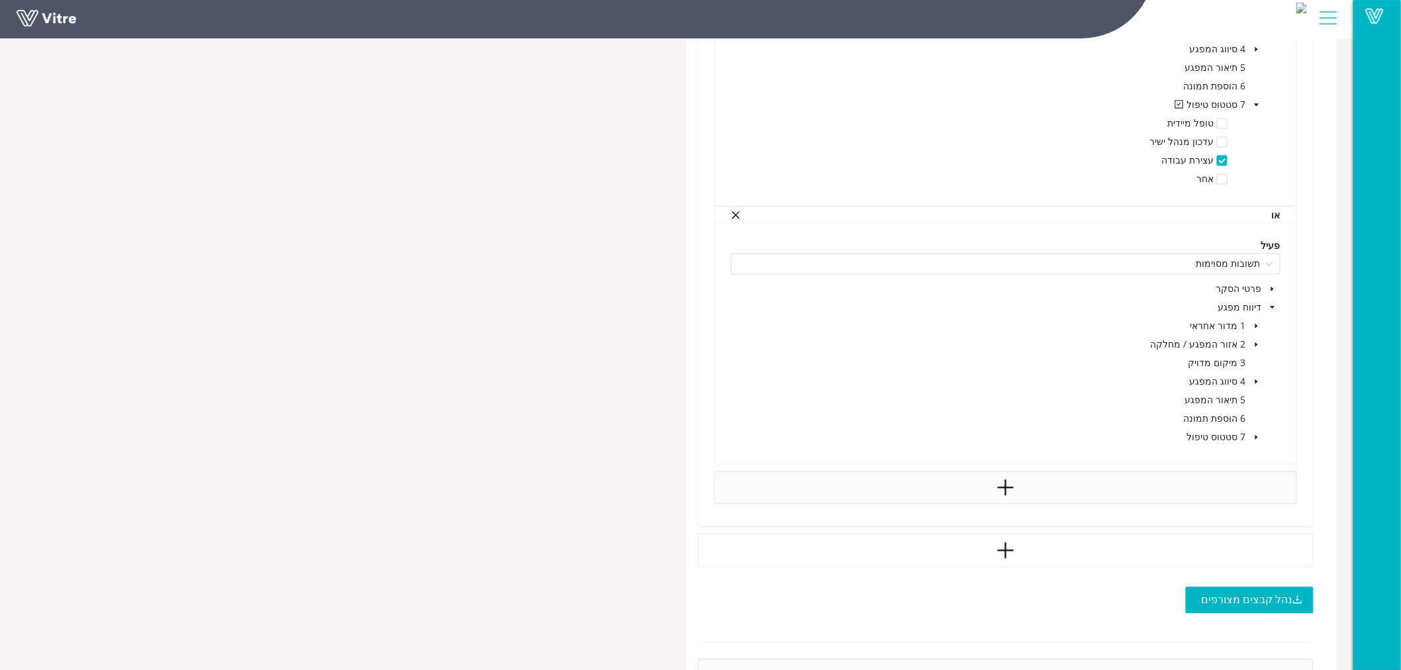
click at [1256, 434] on icon "caret-down" at bounding box center [1256, 436] width 3 height 5
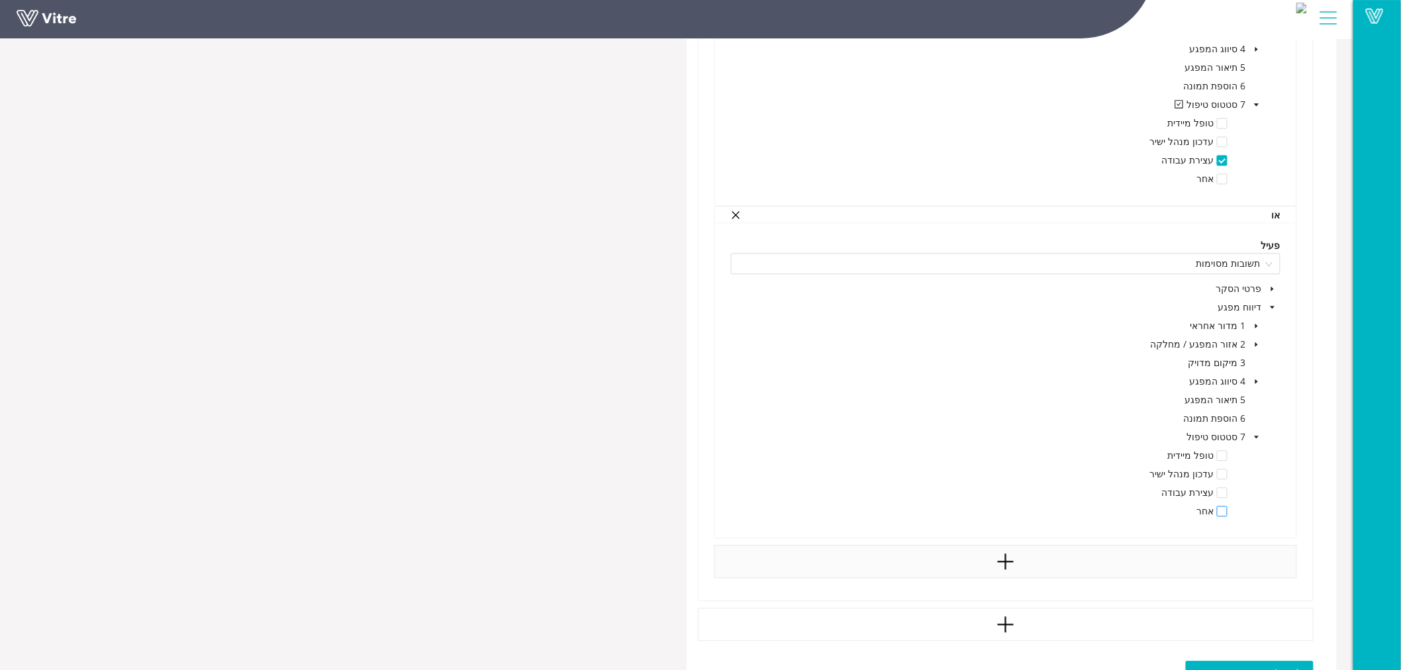
click at [1218, 506] on span at bounding box center [1222, 511] width 11 height 11
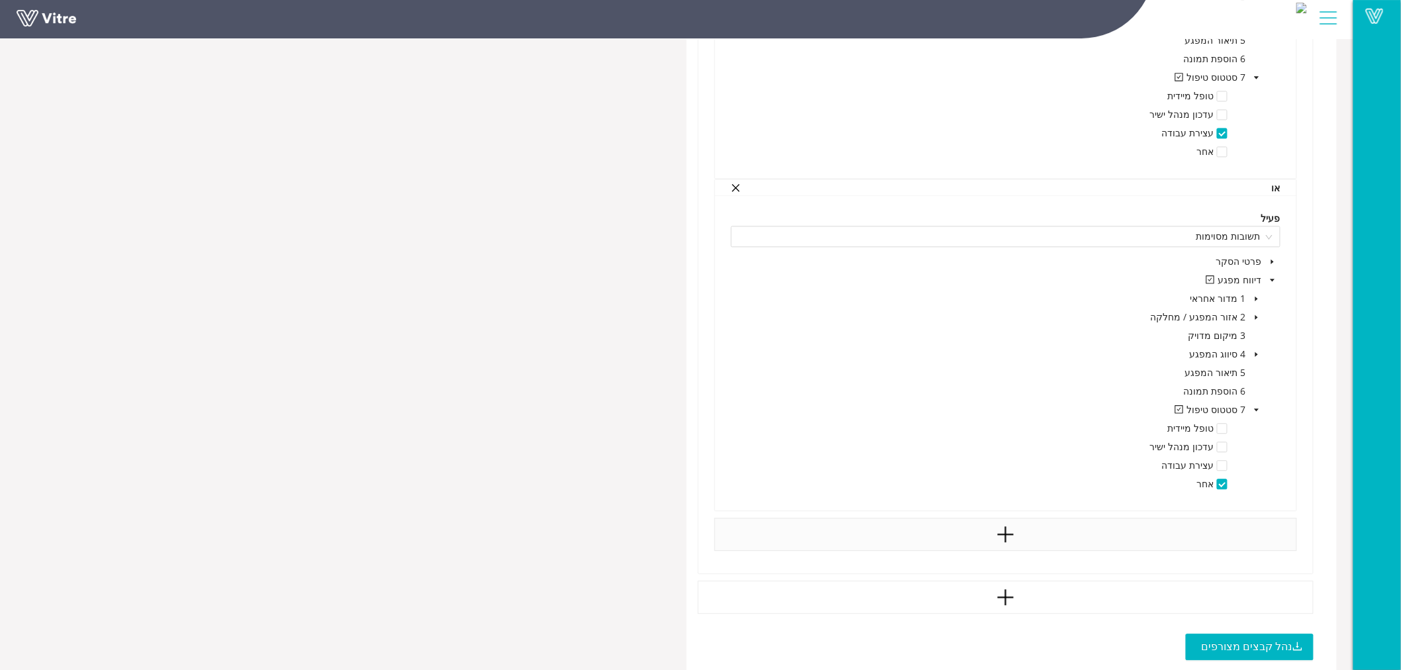
scroll to position [1245, 0]
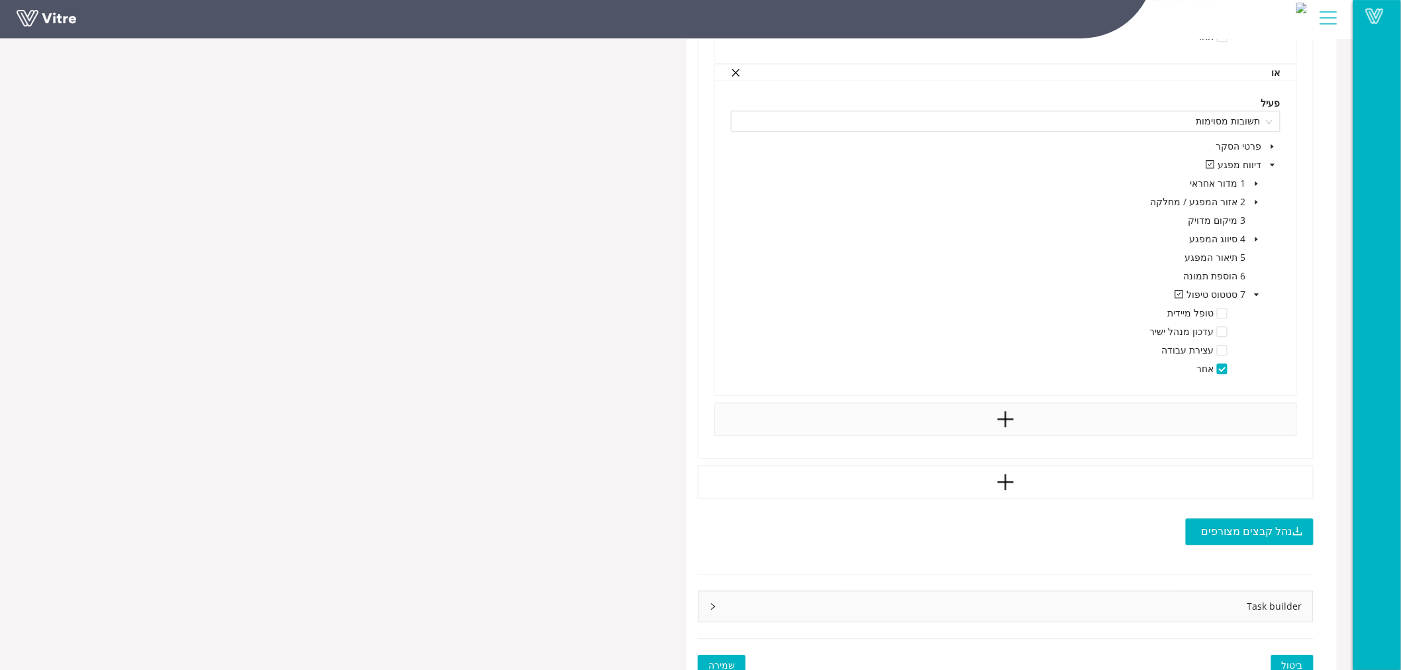
click at [730, 658] on span "שמירה" at bounding box center [721, 665] width 26 height 15
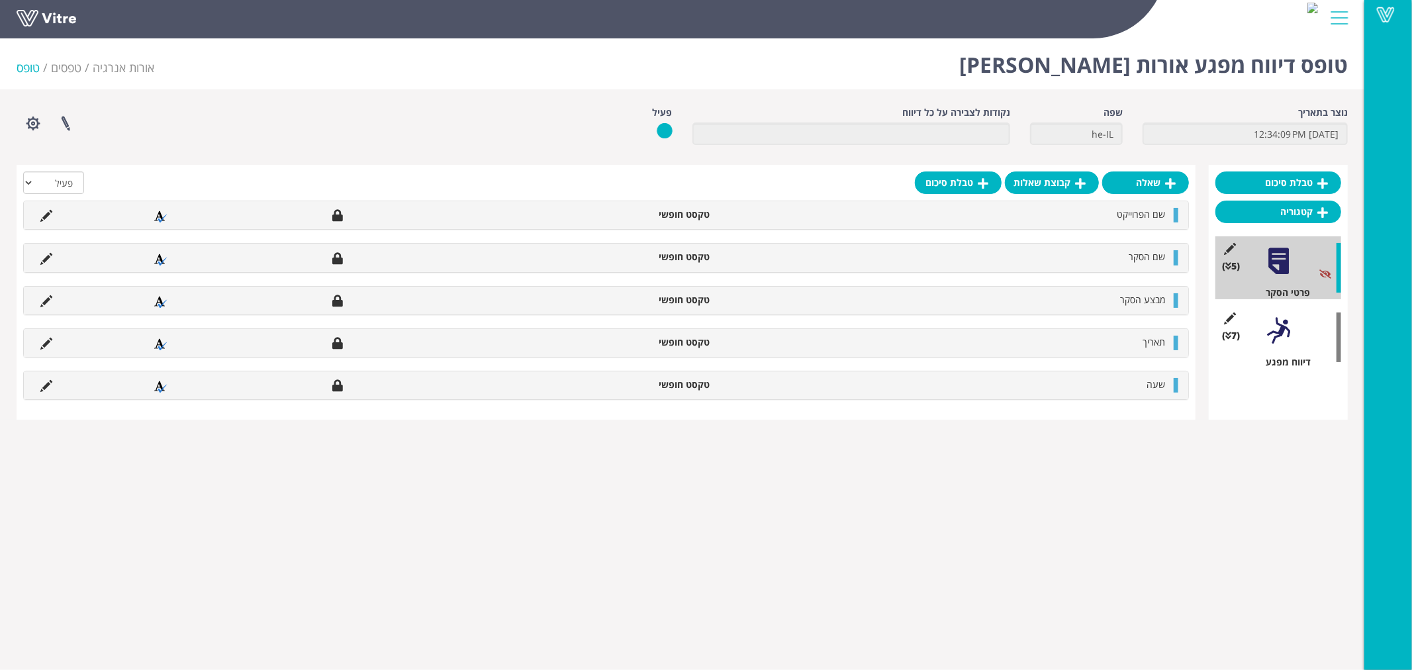
click at [1267, 327] on div at bounding box center [1279, 331] width 30 height 30
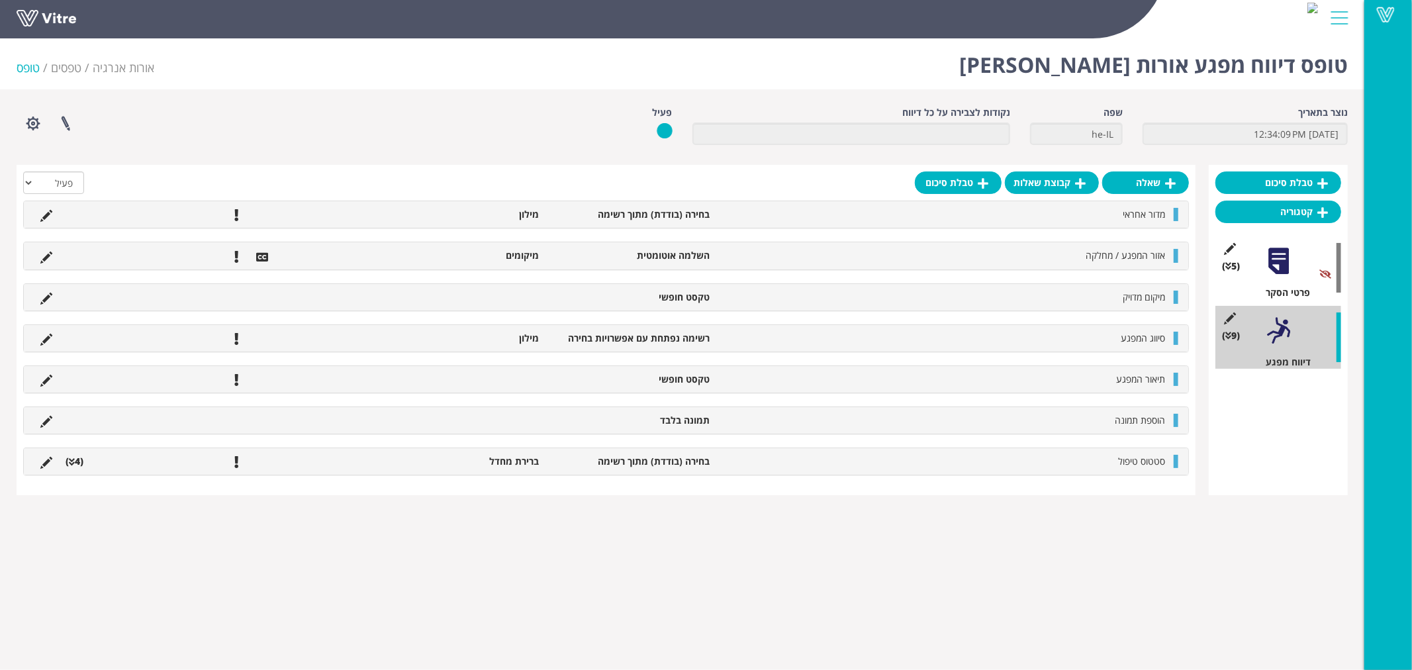
click at [74, 465] on icon at bounding box center [72, 461] width 6 height 9
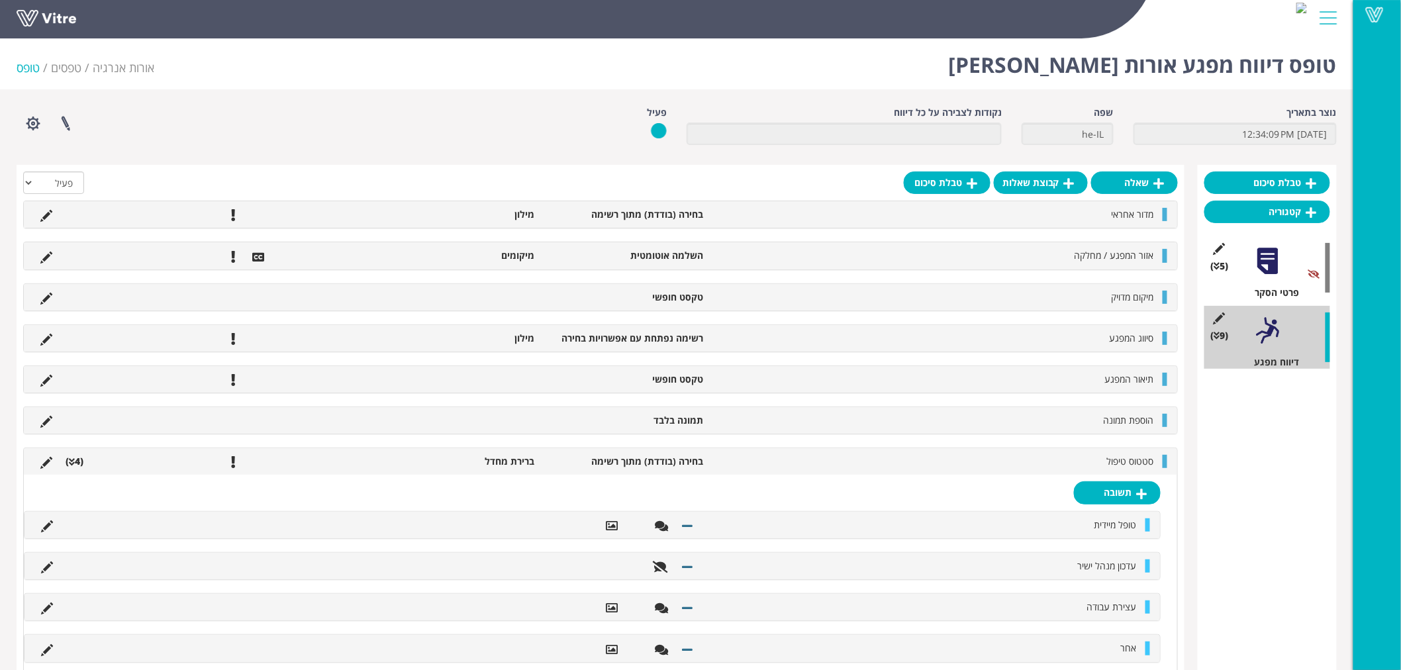
click at [1064, 462] on li "סטטוס טיפול" at bounding box center [935, 461] width 451 height 13
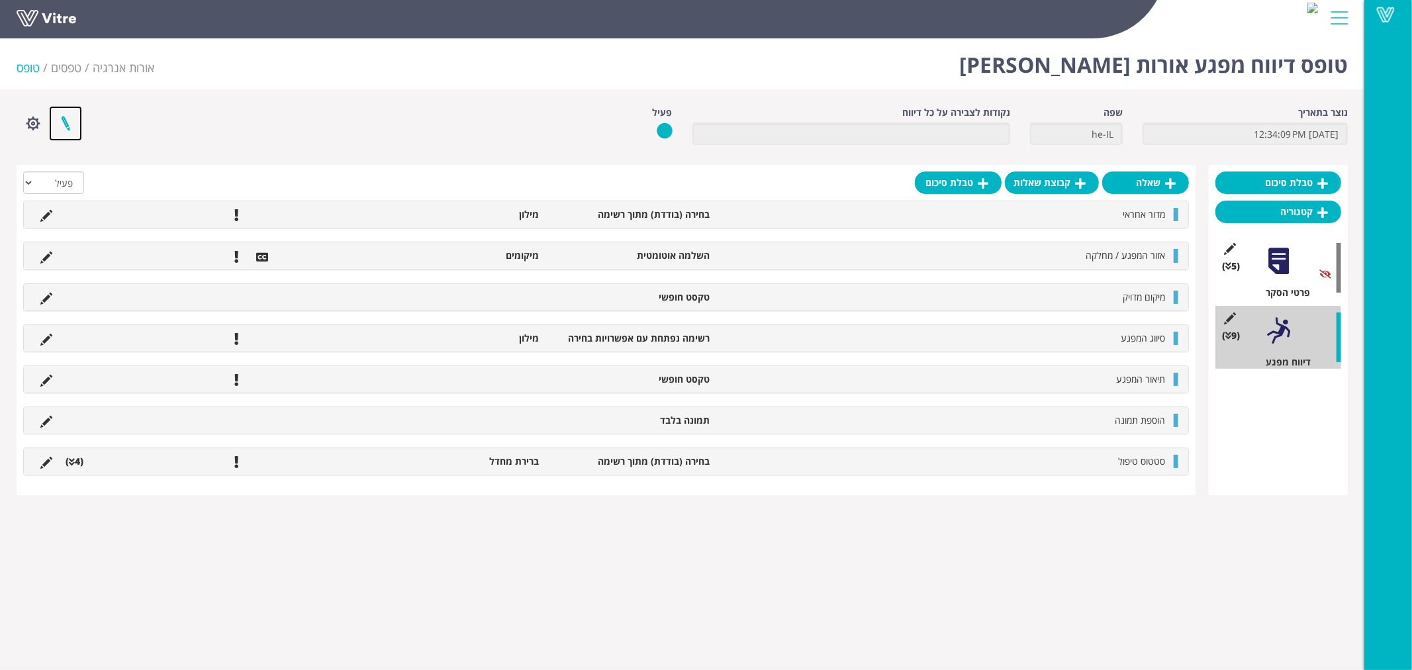
click at [68, 123] on link at bounding box center [65, 123] width 33 height 35
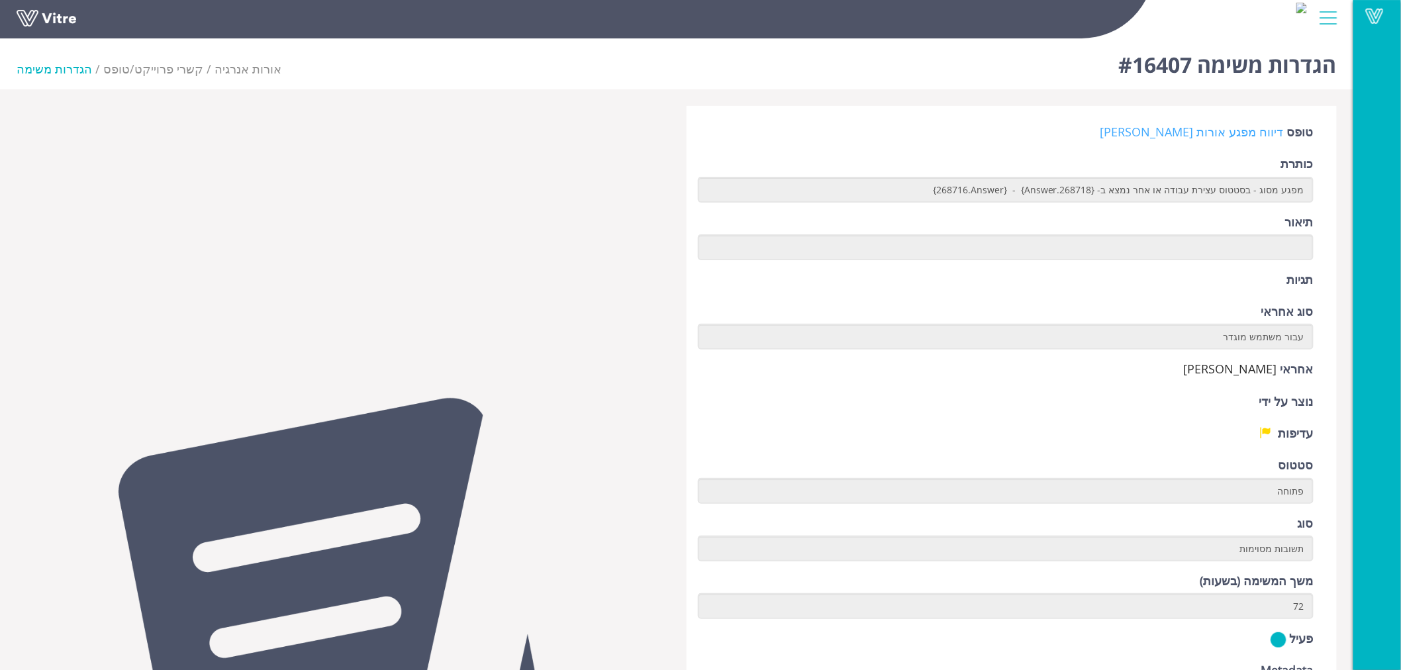
click at [1236, 135] on link "דיווח מפגע אורות [PERSON_NAME]" at bounding box center [1191, 132] width 183 height 16
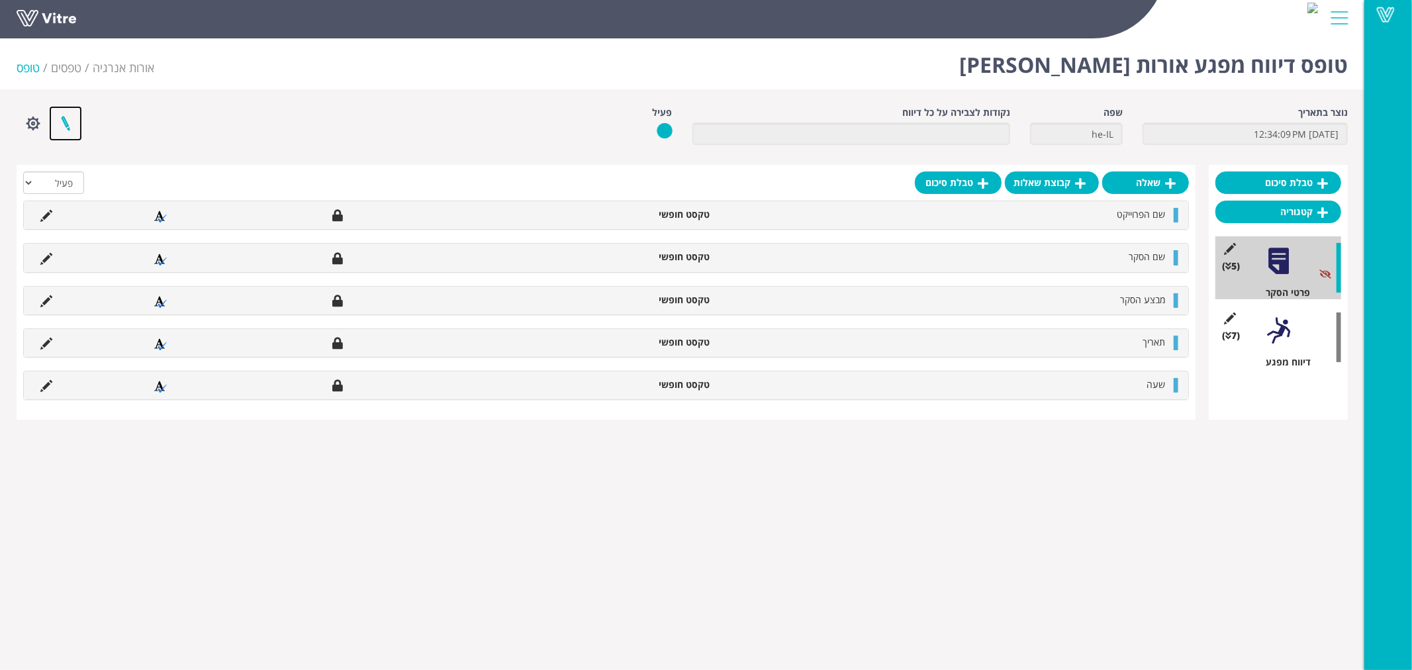
click at [68, 126] on link at bounding box center [65, 123] width 33 height 35
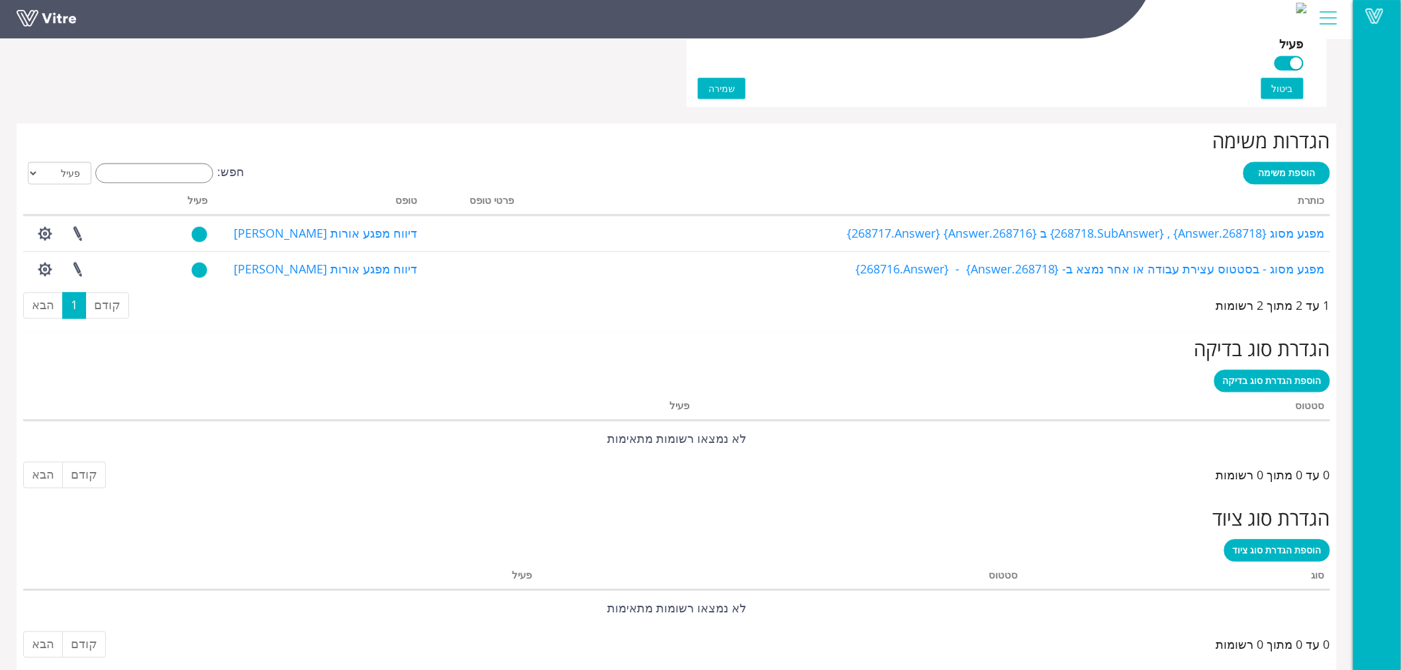
scroll to position [935, 0]
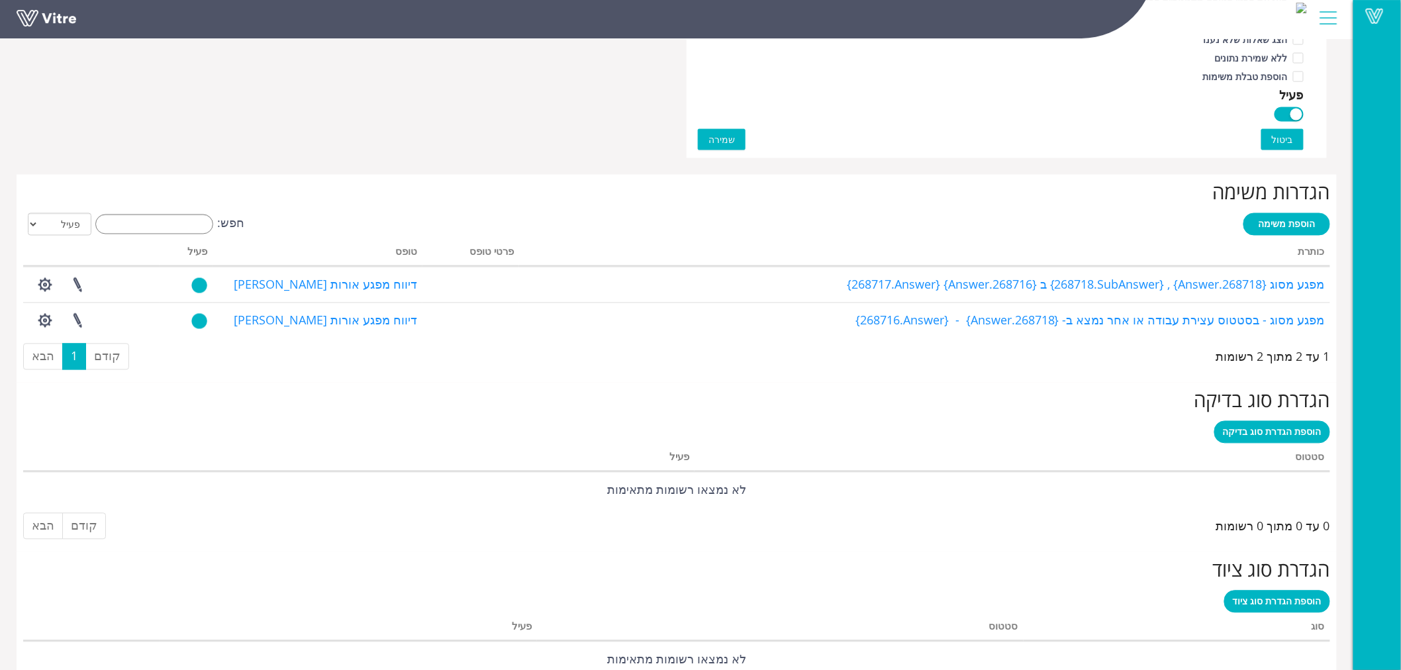
scroll to position [935, 0]
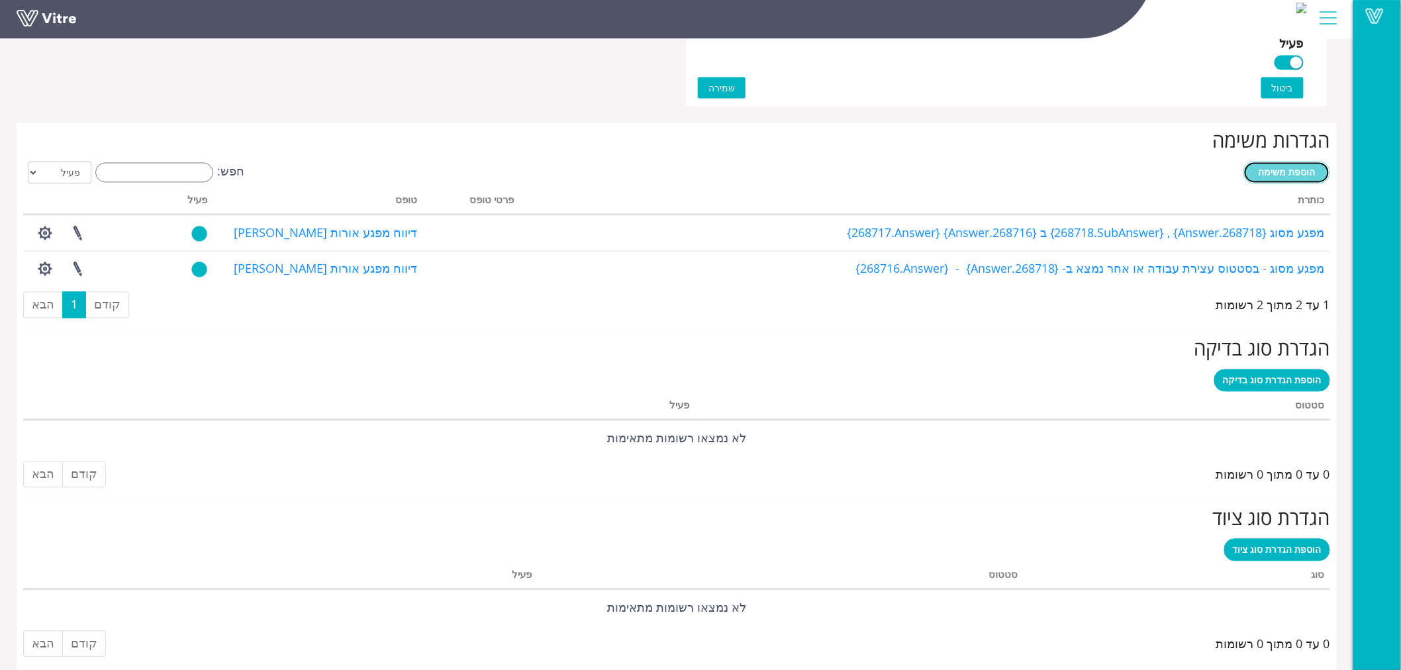
click at [1275, 169] on span "הוספת משימה" at bounding box center [1286, 172] width 57 height 13
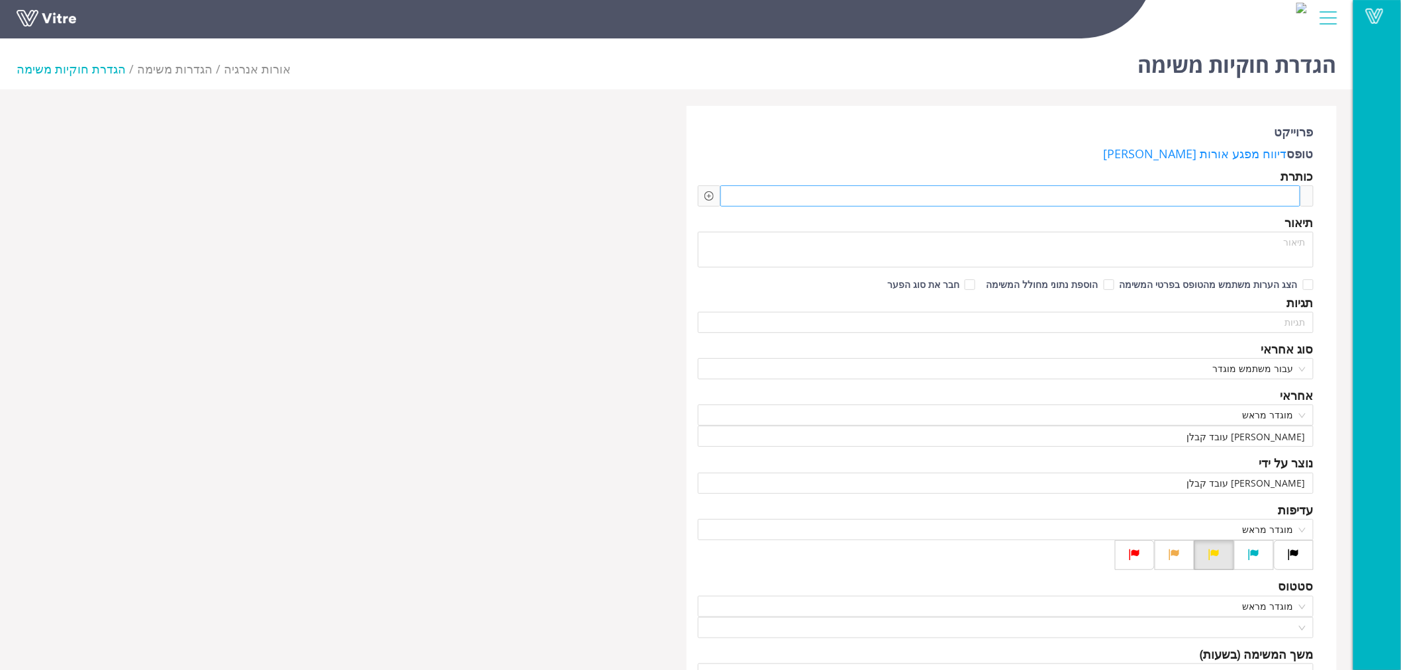
click at [1254, 190] on span at bounding box center [1232, 196] width 115 height 15
click at [706, 201] on div at bounding box center [708, 196] width 9 height 15
click at [707, 193] on icon "plus-circle" at bounding box center [708, 195] width 9 height 9
click at [744, 200] on input "search" at bounding box center [821, 206] width 161 height 20
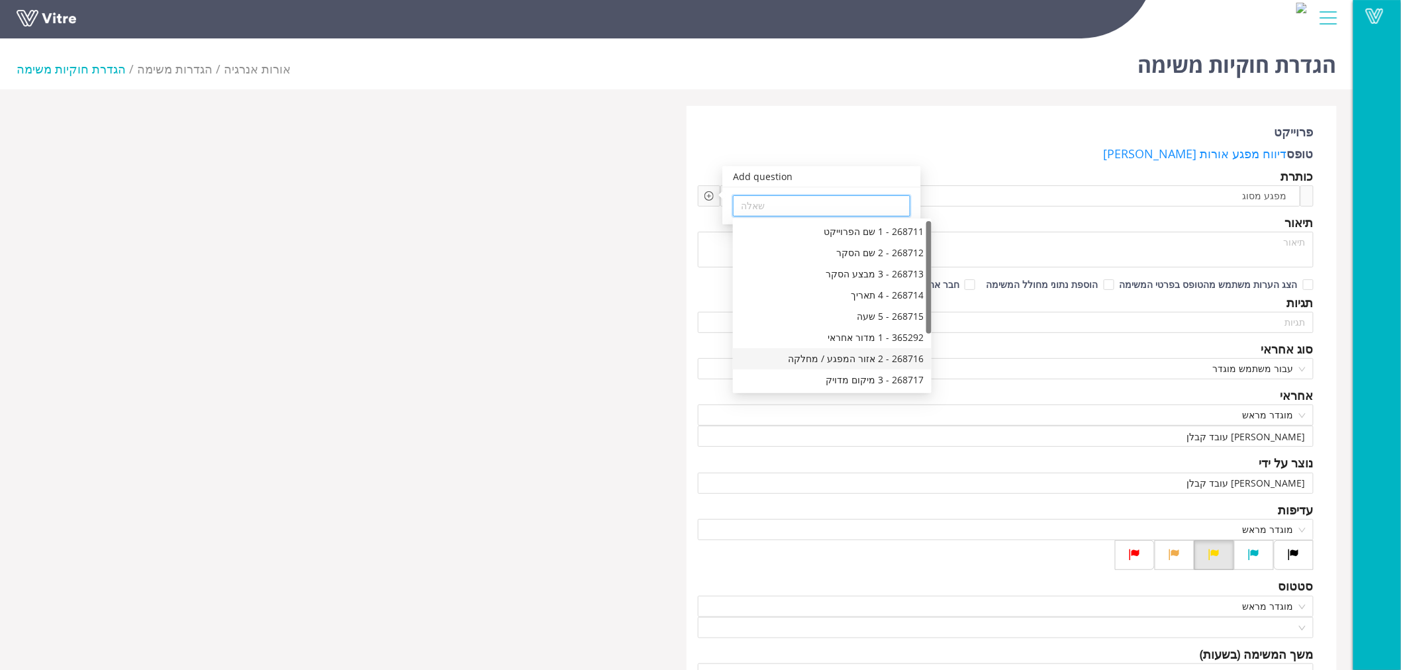
scroll to position [73, 0]
click at [857, 327] on div "268718 - 4 סיווג המפגע" at bounding box center [832, 327] width 183 height 15
type input "268718 - 4 סיווג המפגע"
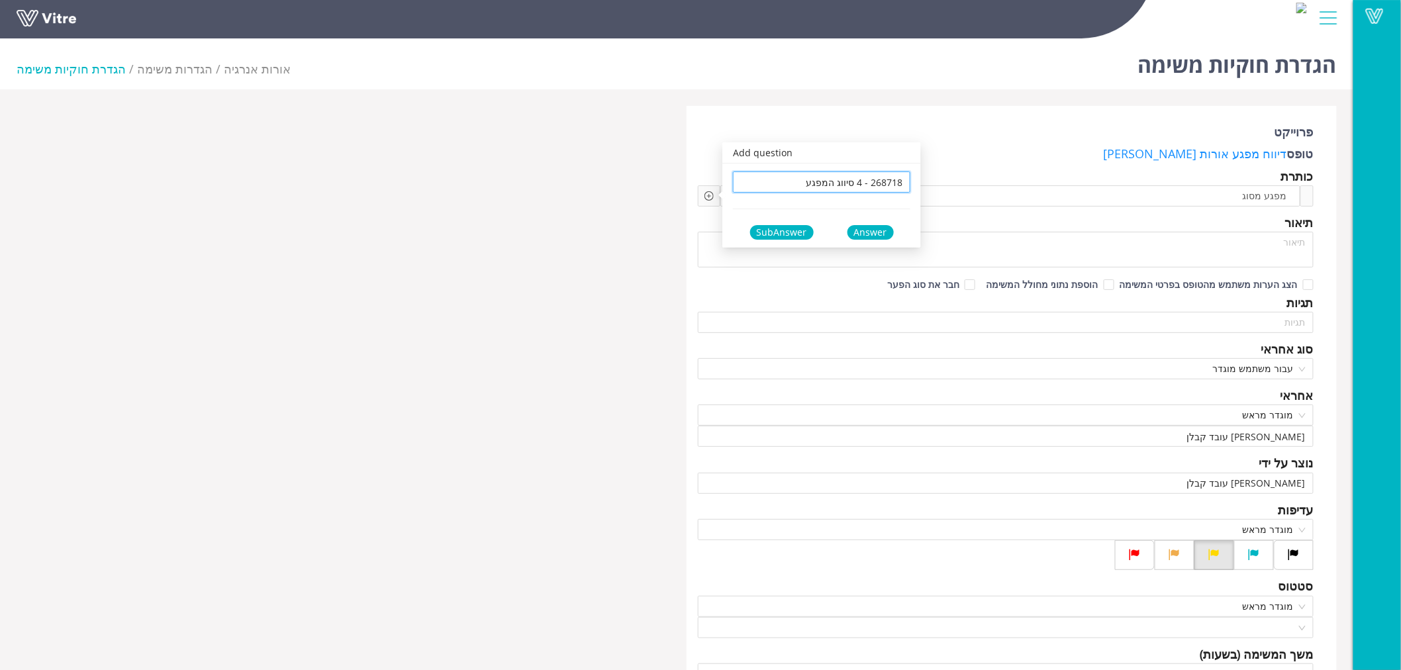
scroll to position [0, 0]
click at [878, 228] on div "Answer" at bounding box center [870, 232] width 46 height 15
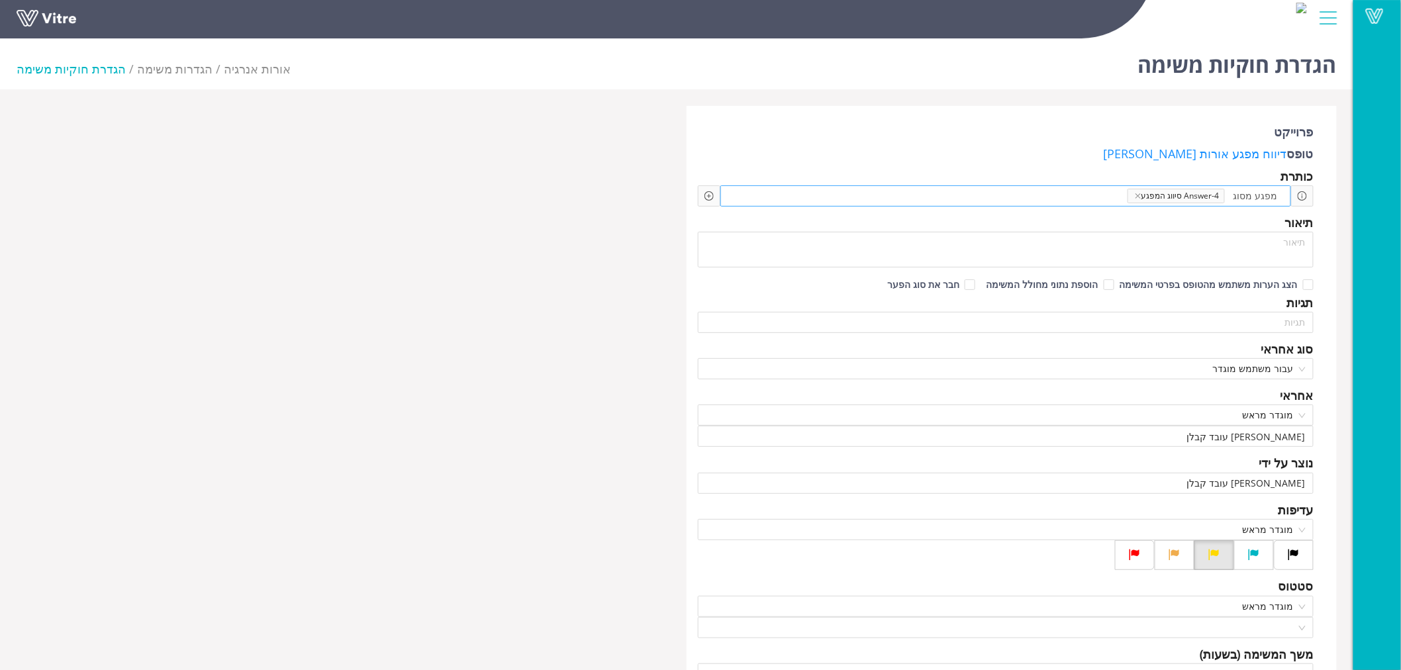
click at [1068, 190] on span at bounding box center [1071, 196] width 113 height 15
click at [709, 197] on icon "plus-circle" at bounding box center [709, 196] width 4 height 4
click at [741, 205] on input "search" at bounding box center [821, 206] width 161 height 20
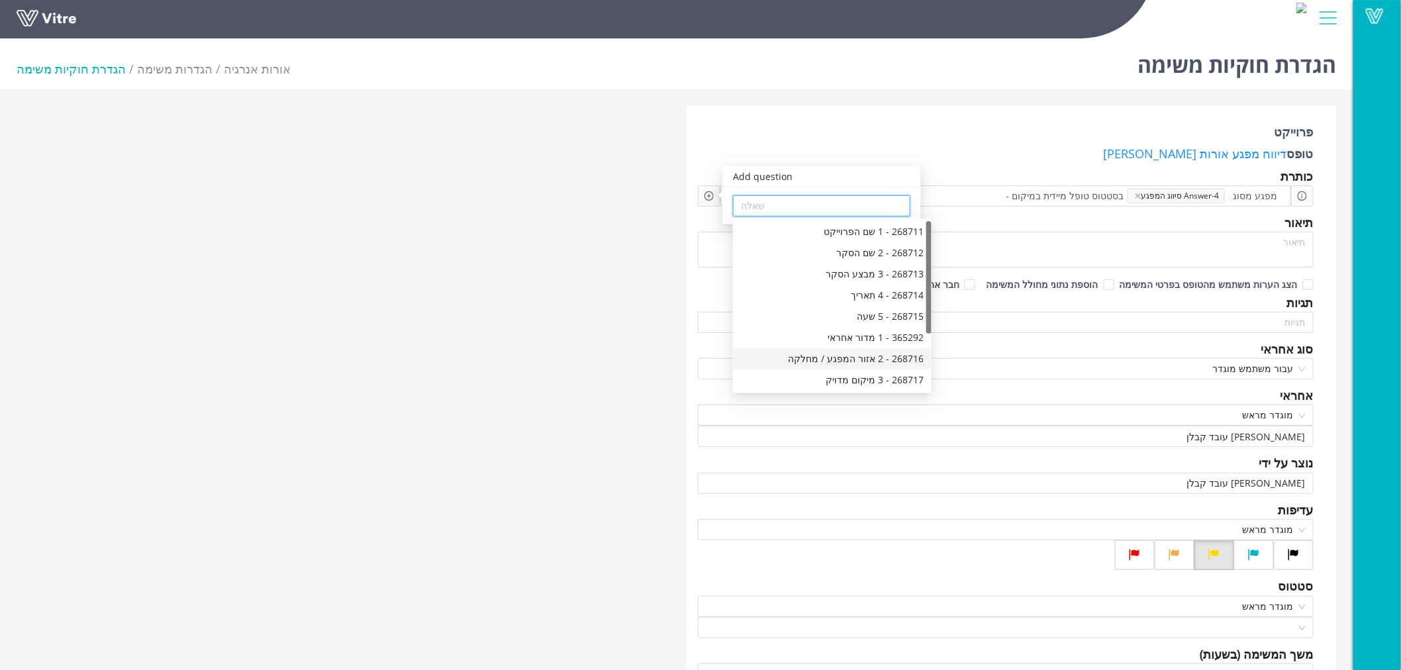
click at [856, 360] on div "268716 - 2 אזור המפגע / מחלקה" at bounding box center [832, 358] width 183 height 15
type input "268716 - 2 אזור המפגע / מחלקה"
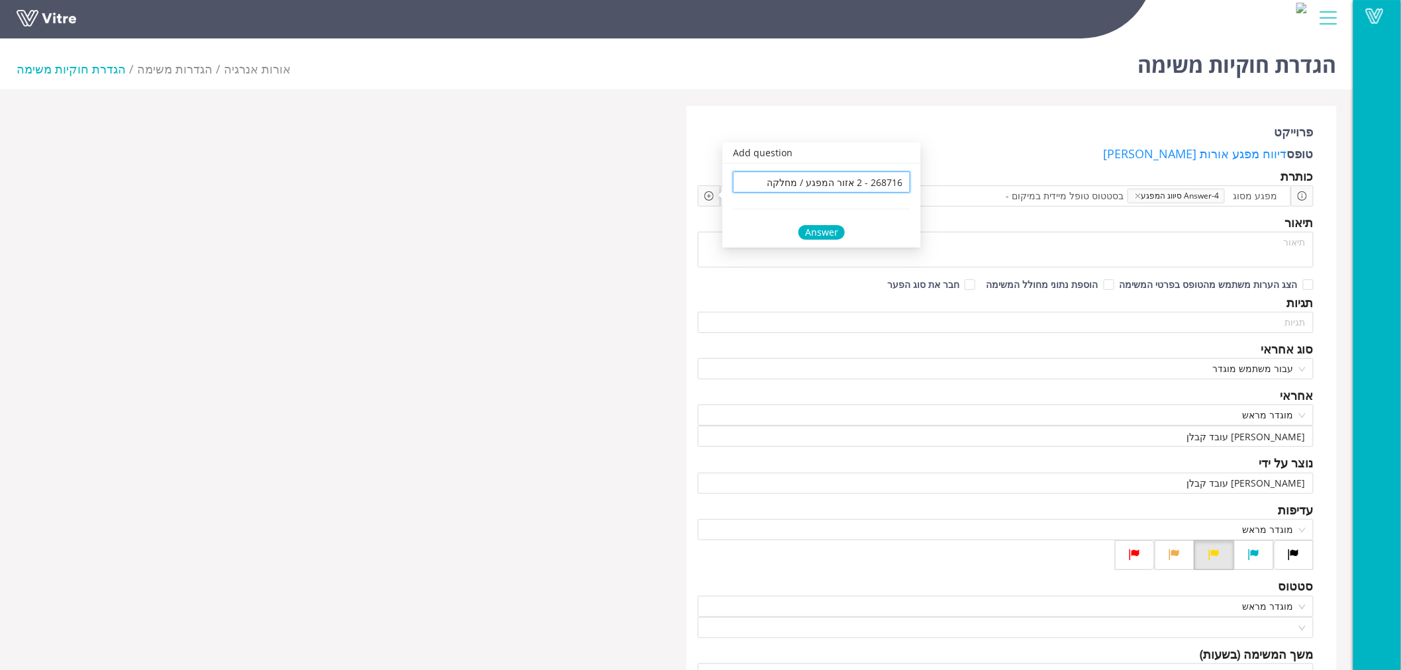
click at [822, 230] on div "Answer" at bounding box center [821, 232] width 46 height 15
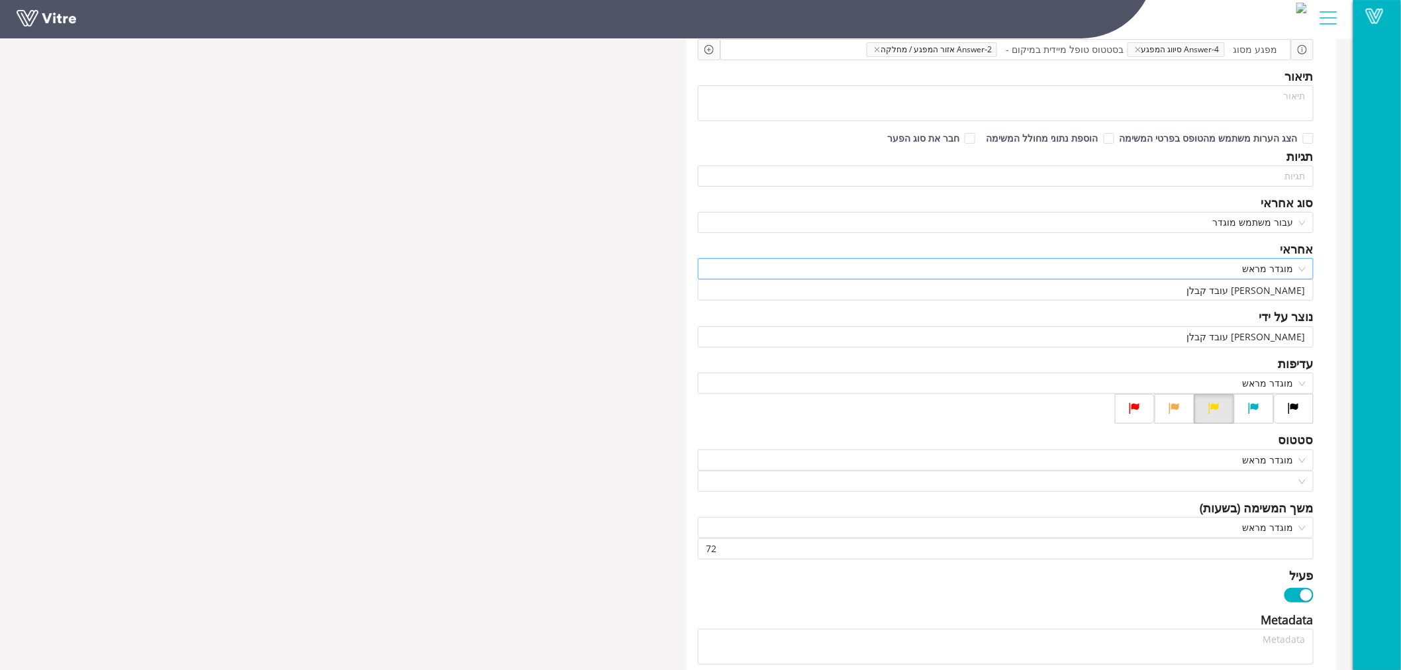
scroll to position [220, 0]
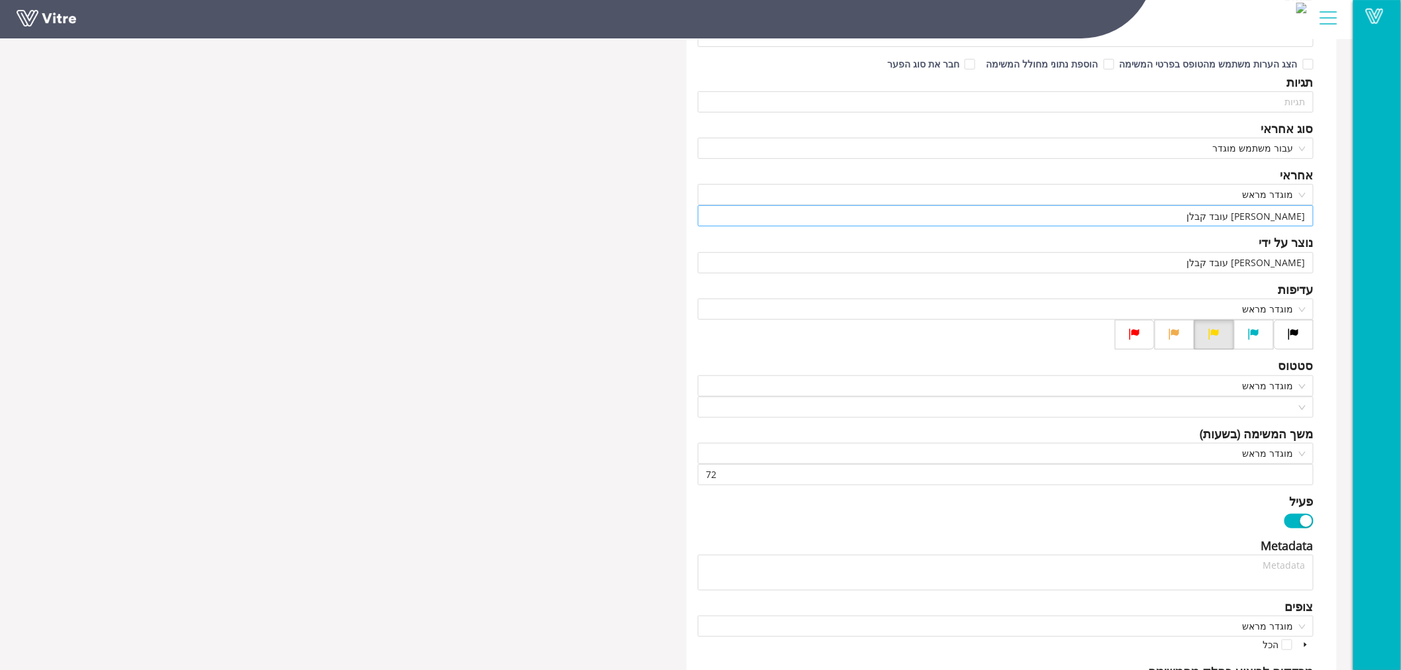
click at [1262, 214] on input "הראל עובד קבלן" at bounding box center [1006, 216] width 600 height 20
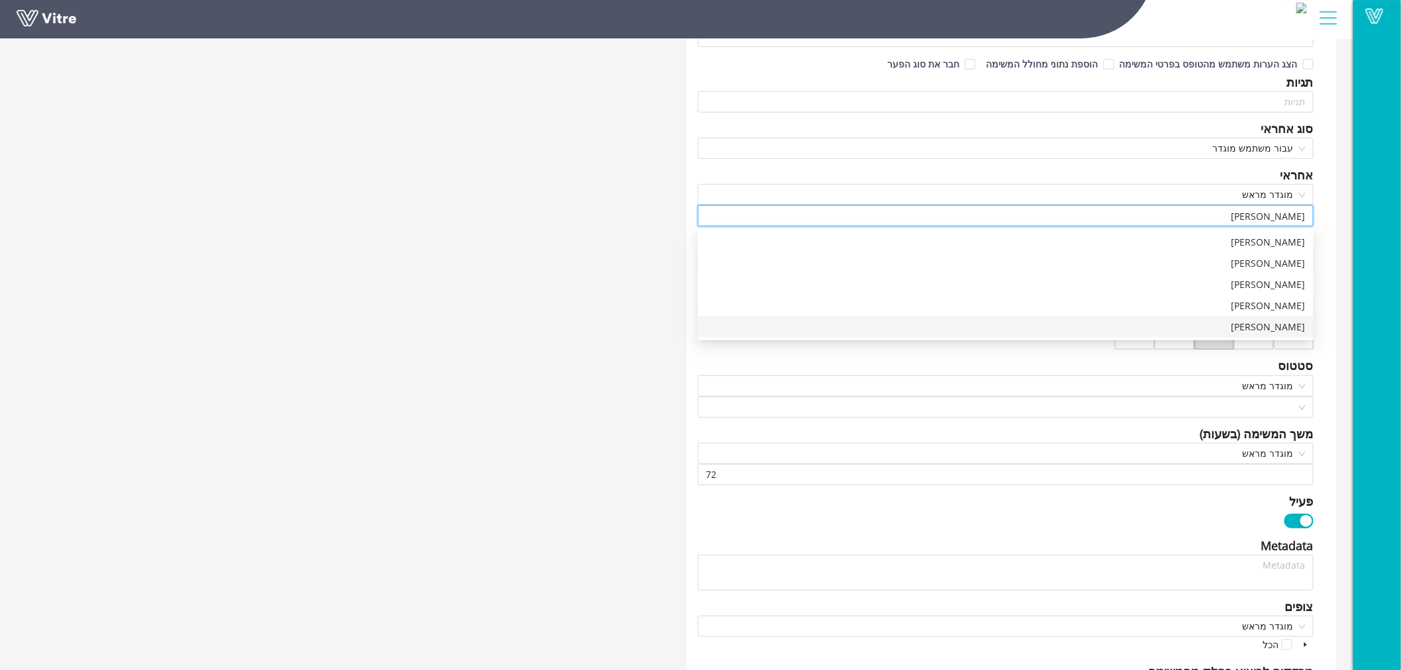
click at [1287, 326] on div "אבי דואייב" at bounding box center [1006, 327] width 600 height 15
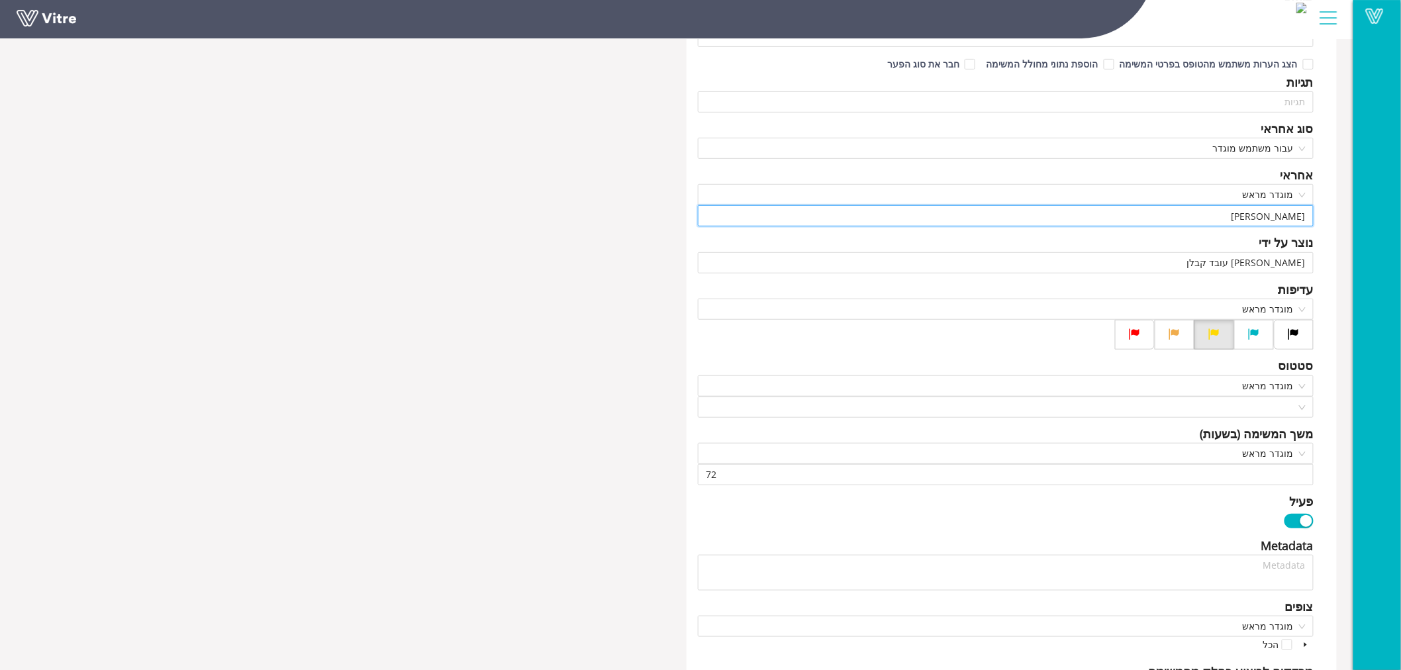
type input "אבי דואייב"
click at [1340, 255] on div "פרוייקט טופס דיווח מפגע אורות פנינה כותרת מפגע מסוג Answer-4 סיווג המפגע בסטטוס…" at bounding box center [1011, 521] width 670 height 1272
click at [1264, 268] on input "הראל עובד קבלן" at bounding box center [1006, 263] width 600 height 20
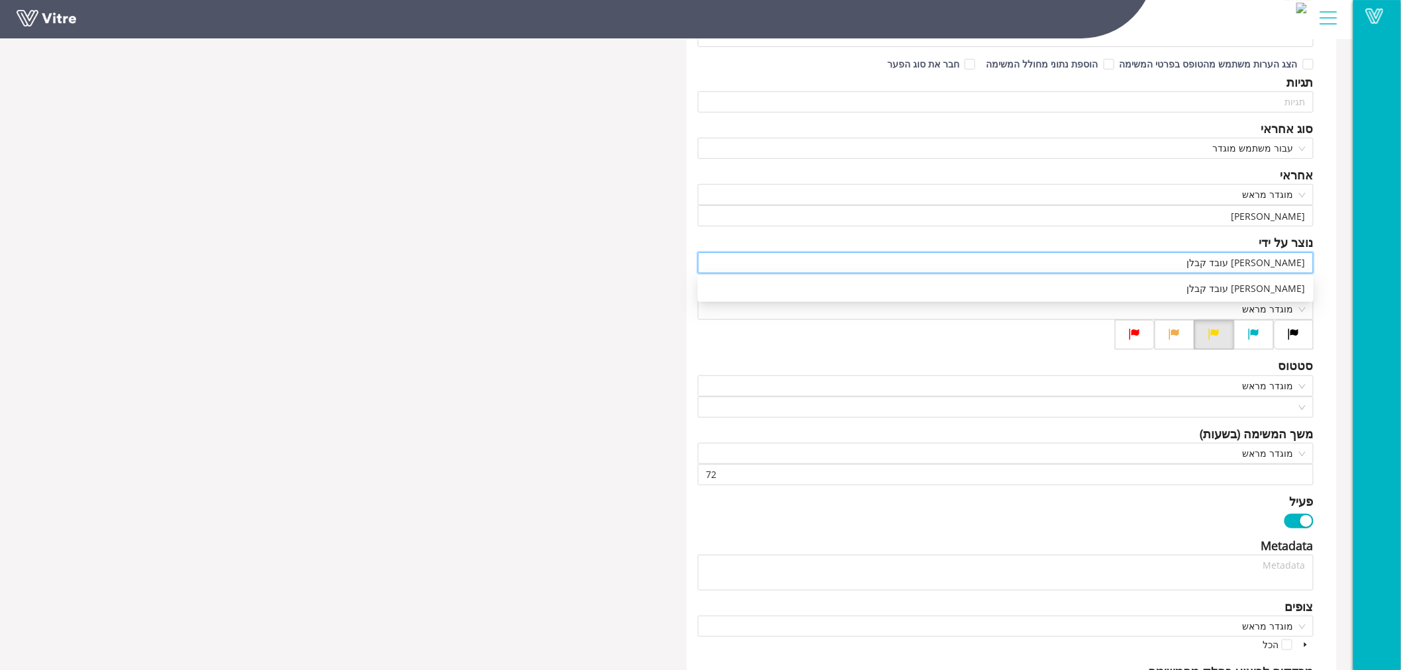
click at [1264, 268] on input "הראל עובד קבלן" at bounding box center [1006, 263] width 600 height 20
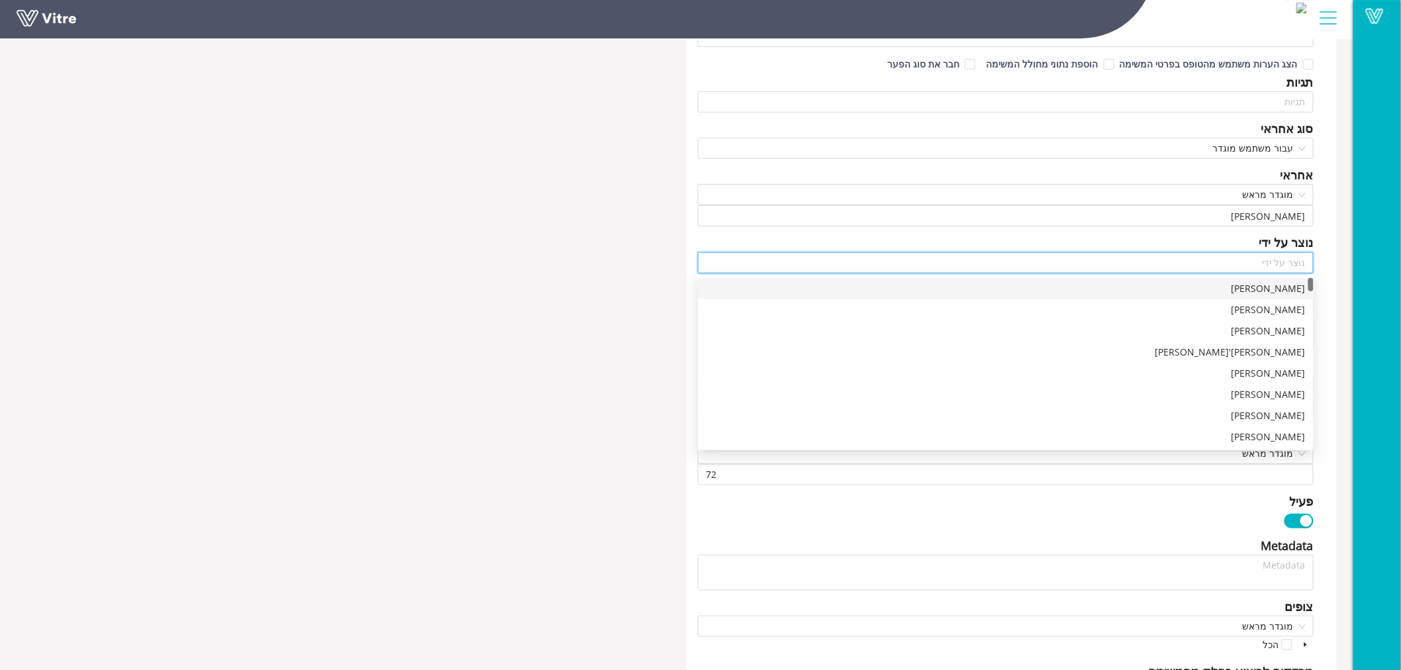
click at [1326, 278] on div "פרוייקט טופס דיווח מפגע אורות פנינה כותרת מפגע מסוג Answer-4 סיווג המפגע בסטטוס…" at bounding box center [1011, 521] width 650 height 1272
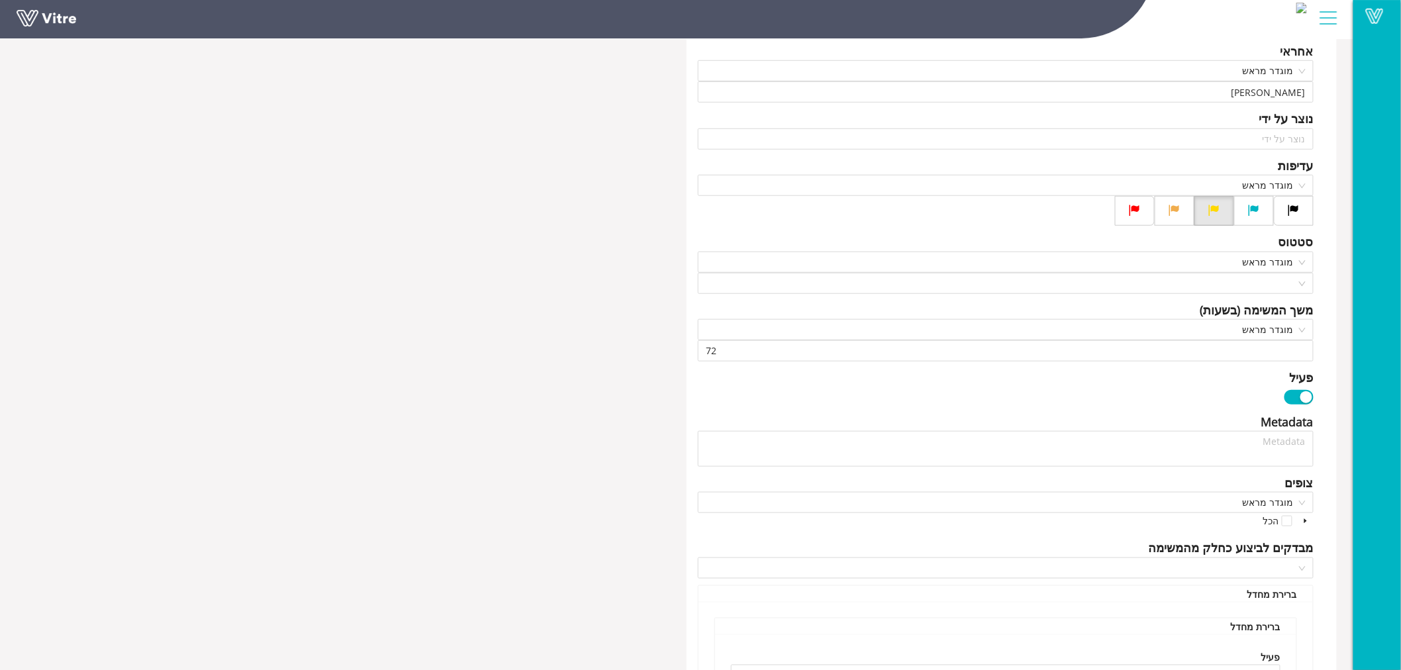
scroll to position [367, 0]
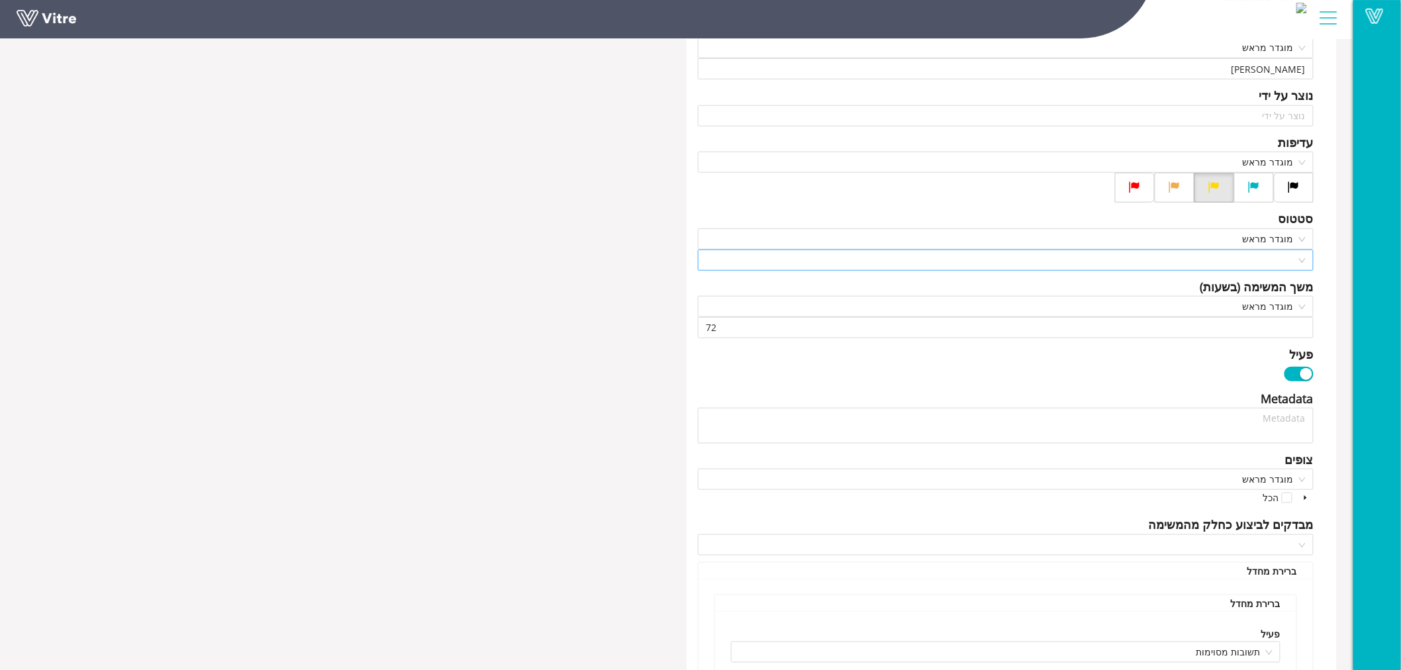
click at [1293, 253] on input "search" at bounding box center [1001, 260] width 590 height 20
click at [1295, 308] on div "נסגרה" at bounding box center [1006, 307] width 600 height 15
click at [1333, 238] on div "פרוייקט טופס דיווח מפגע אורות פנינה כותרת מפגע מסוג Answer-4 סיווג המפגע בסטטוס…" at bounding box center [1011, 375] width 650 height 1272
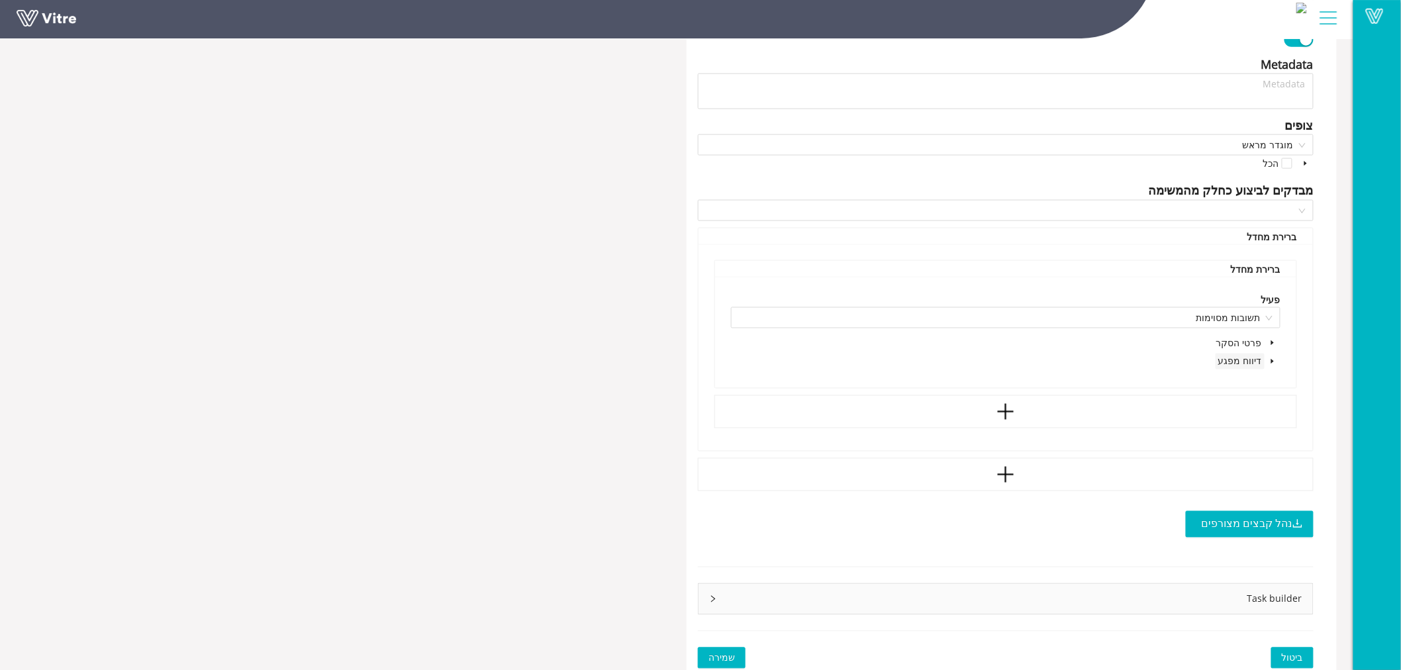
scroll to position [709, 0]
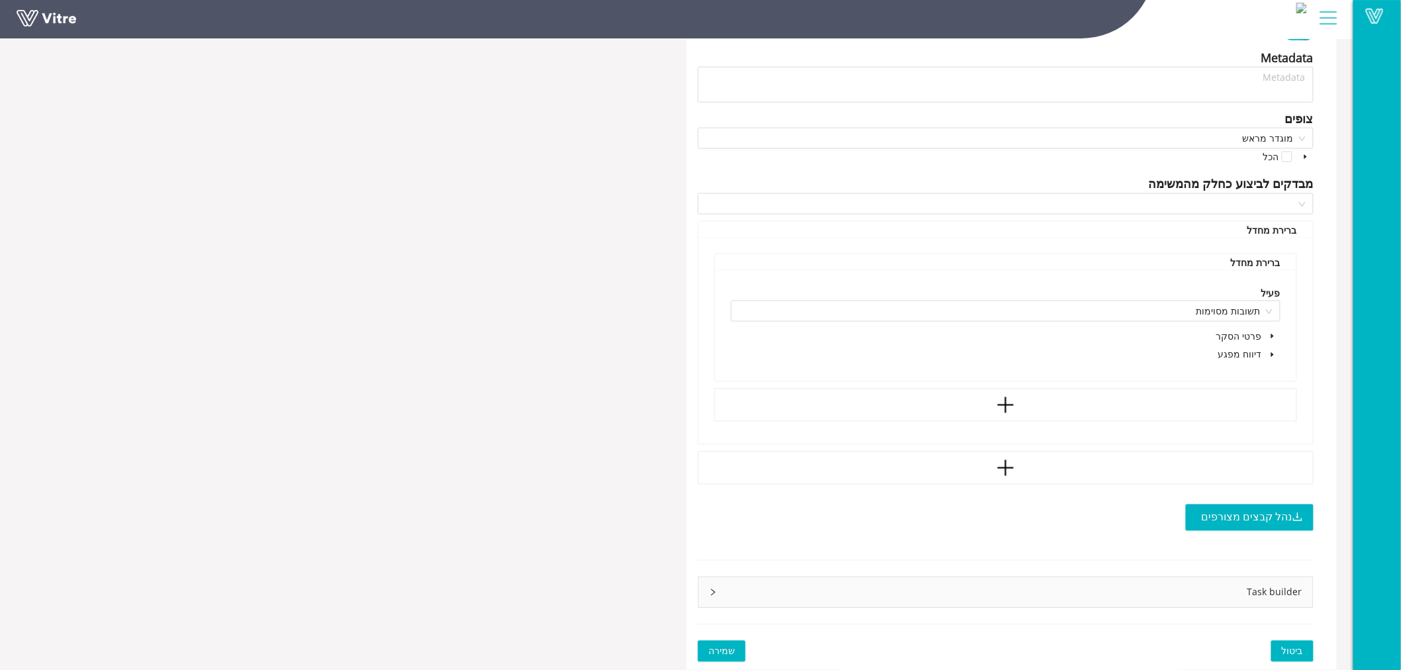
click at [1269, 351] on icon "caret-down" at bounding box center [1272, 354] width 7 height 7
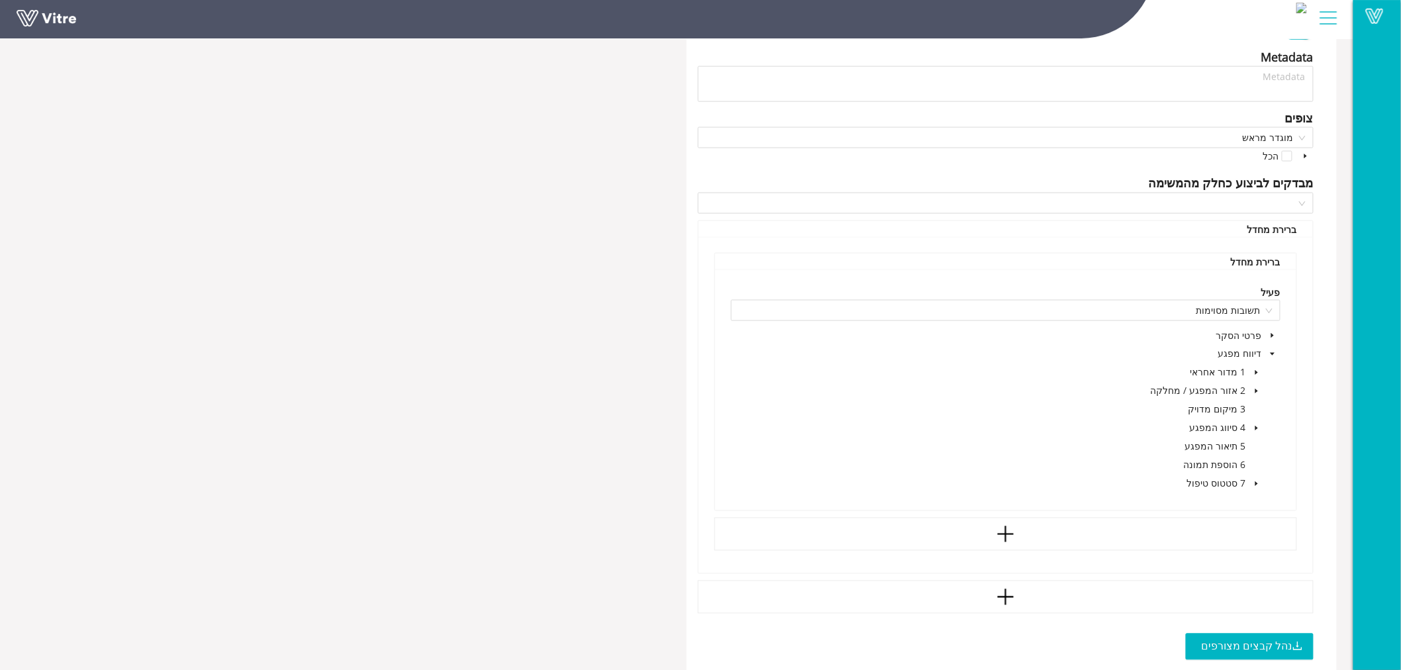
click at [1254, 482] on icon "caret-down" at bounding box center [1256, 484] width 7 height 7
click at [1221, 504] on span at bounding box center [1222, 502] width 11 height 11
click at [1322, 359] on div "פרוייקט טופס דיווח מפגע אורות פנינה כותרת מפגע מסוג Answer-4 סיווג המפגע בסטטוס…" at bounding box center [1011, 135] width 650 height 1476
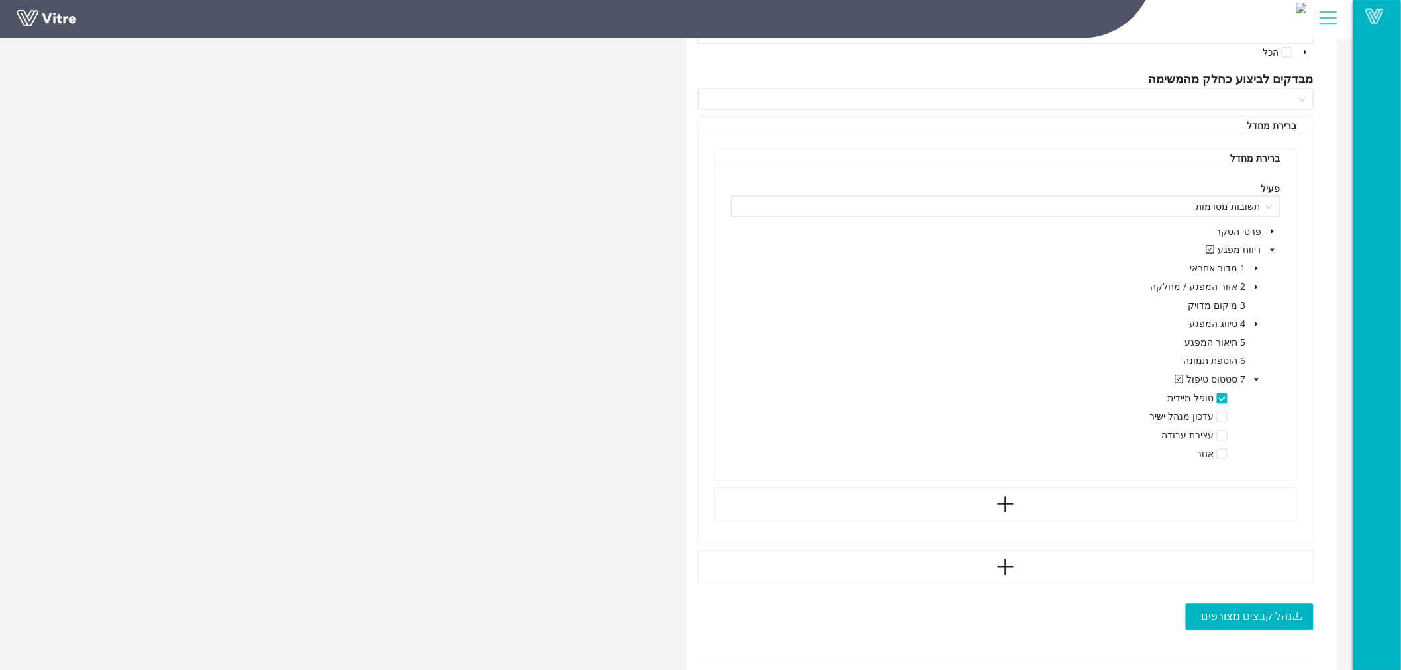
scroll to position [912, 0]
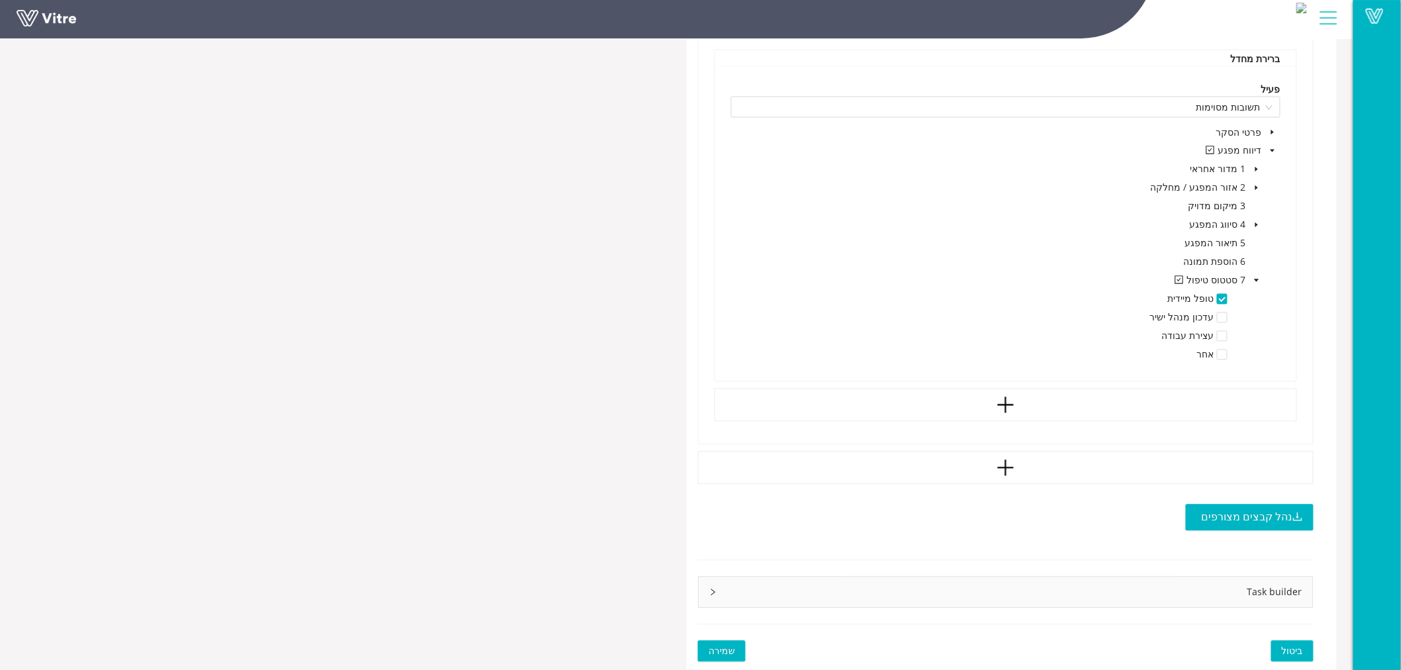
click at [718, 647] on span "שמירה" at bounding box center [721, 651] width 26 height 15
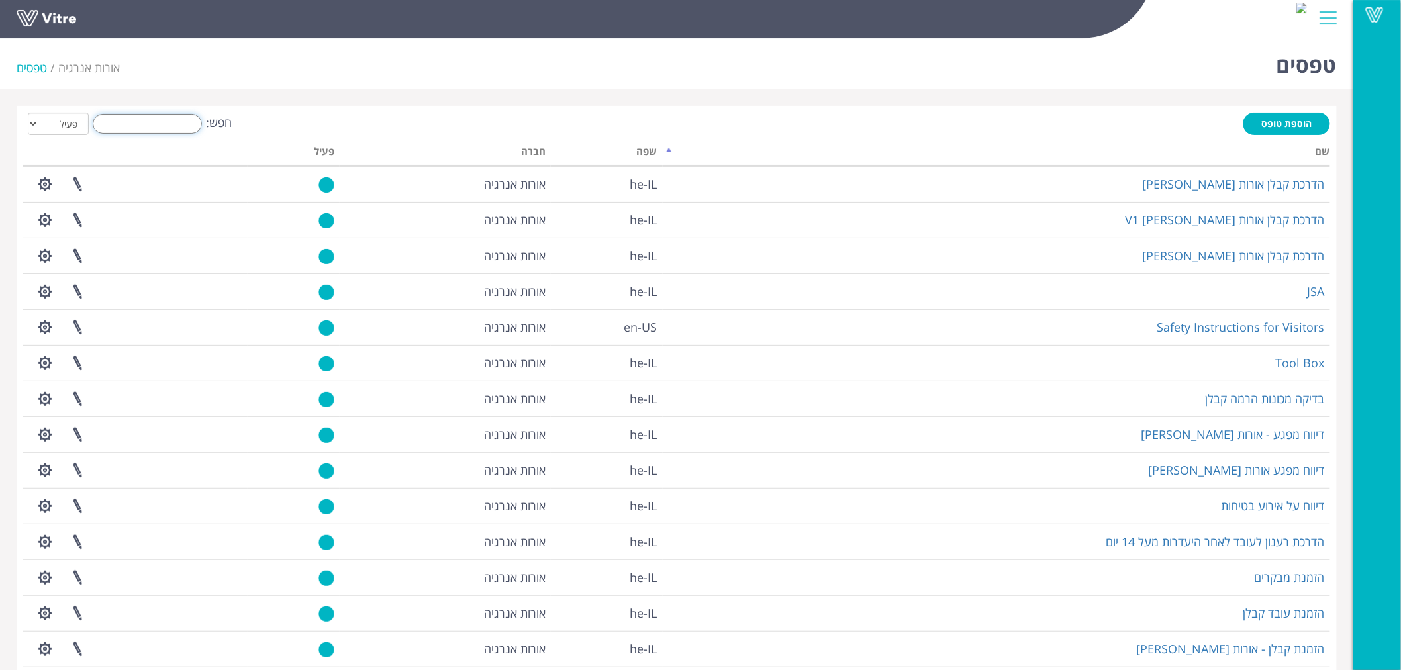
click at [157, 124] on input "חפש:" at bounding box center [147, 124] width 109 height 20
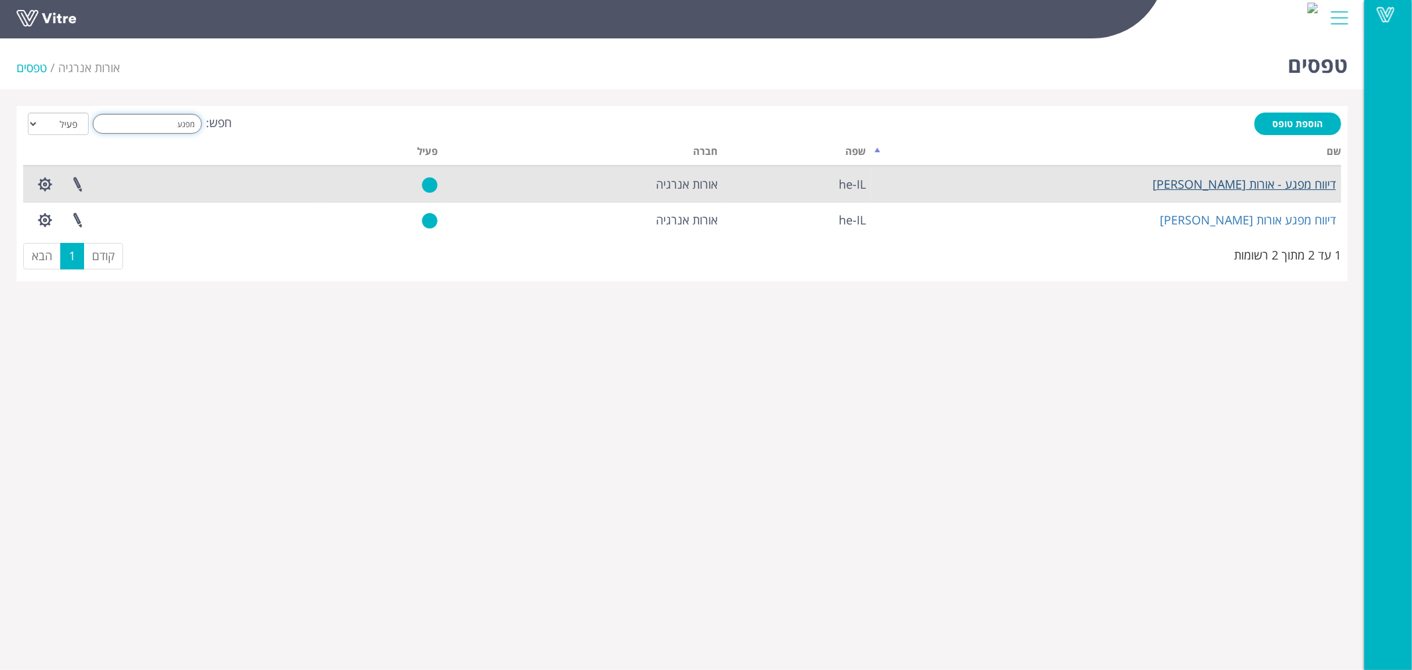
type input "מפגע"
click at [1284, 186] on link "דיווח מפגע - אורות [PERSON_NAME]" at bounding box center [1243, 184] width 183 height 16
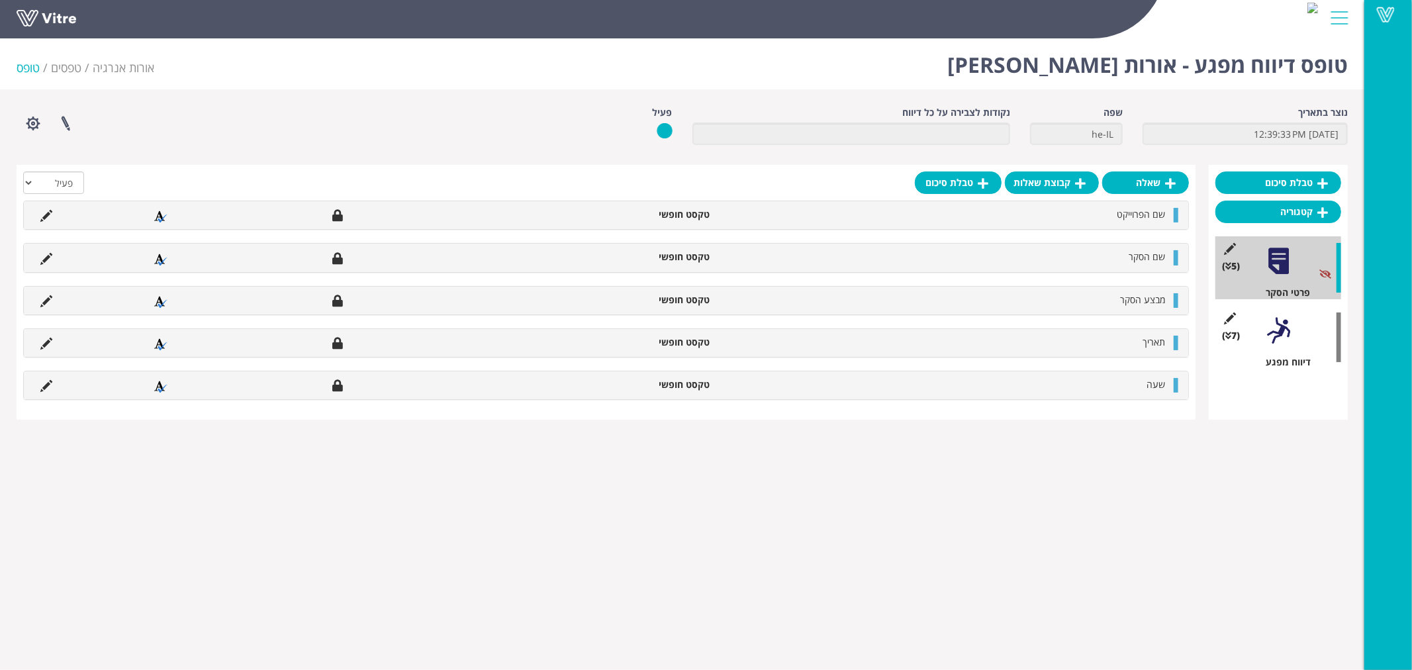
click at [1279, 324] on div at bounding box center [1279, 331] width 30 height 30
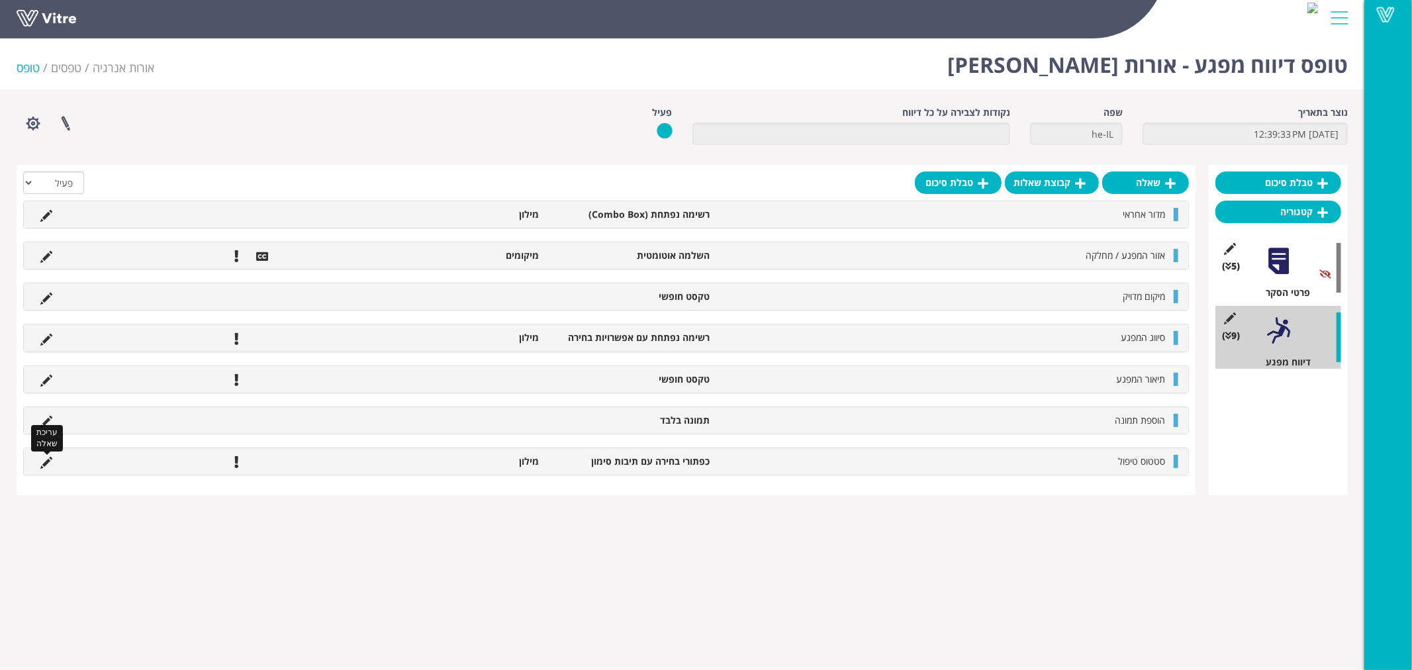
click at [50, 462] on icon at bounding box center [46, 463] width 12 height 12
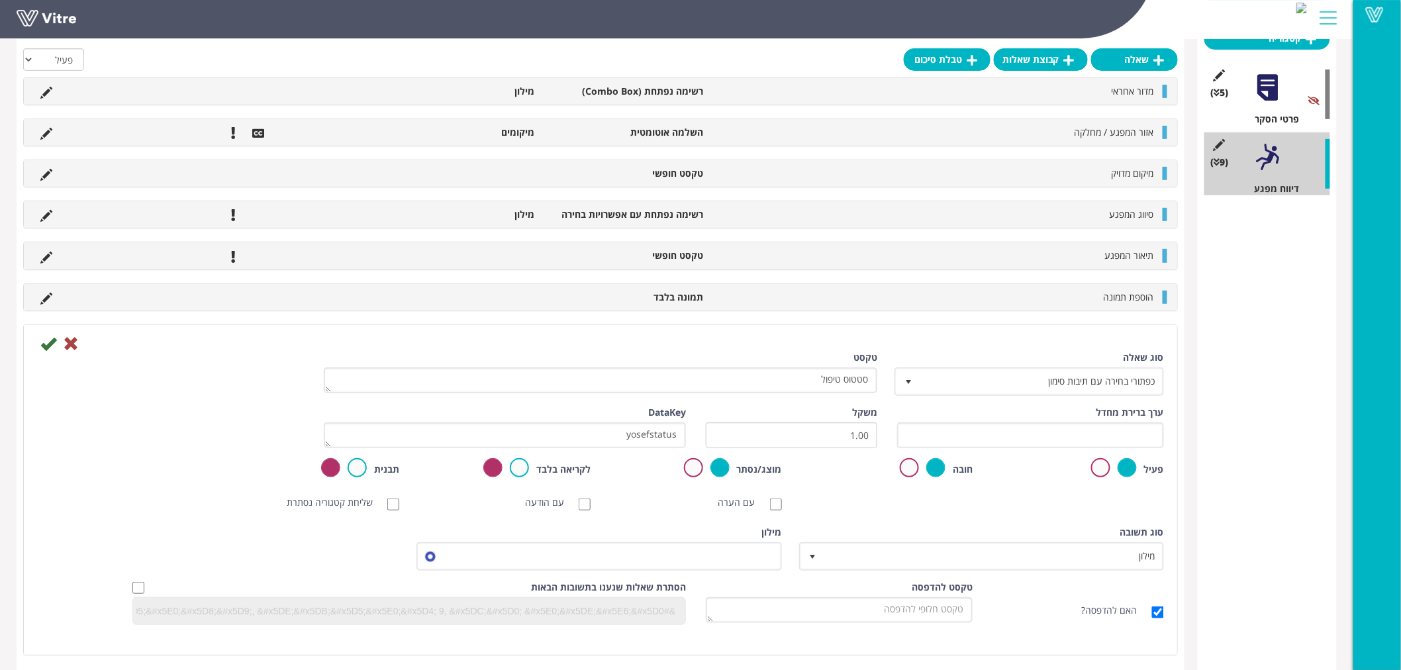
scroll to position [175, 0]
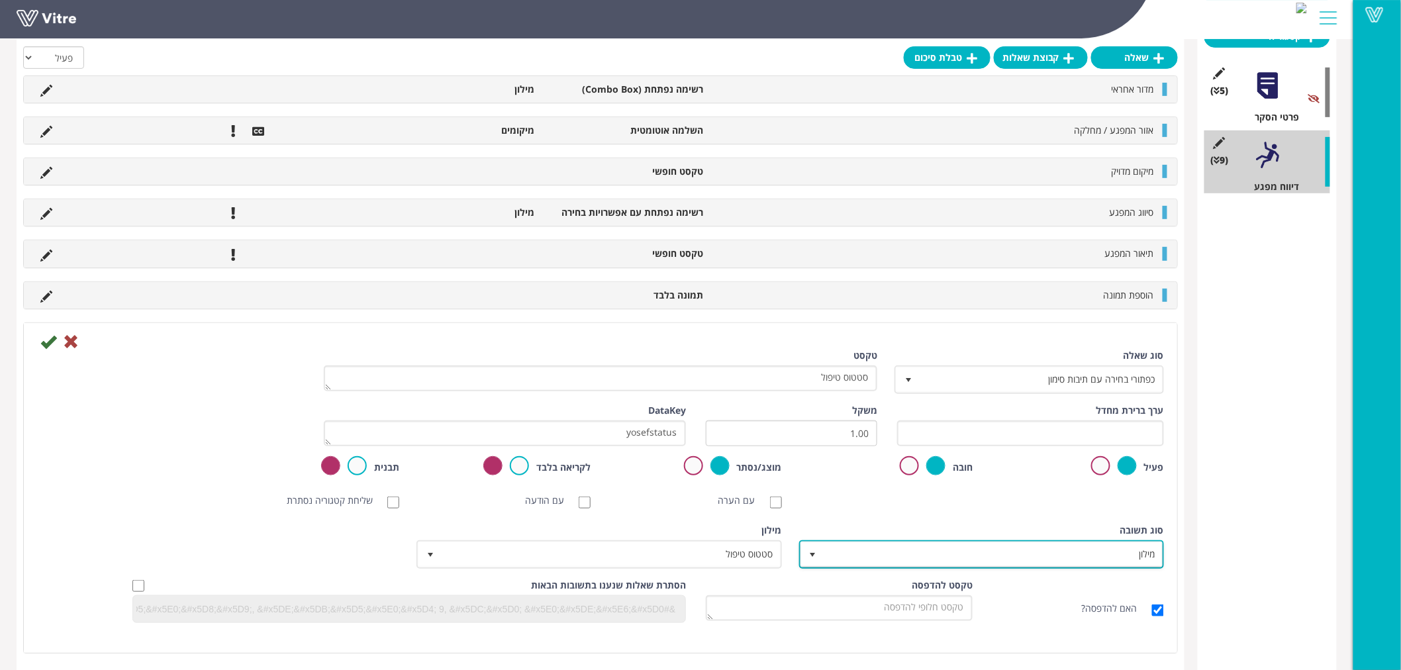
click at [1060, 551] on span "מילון" at bounding box center [993, 554] width 338 height 24
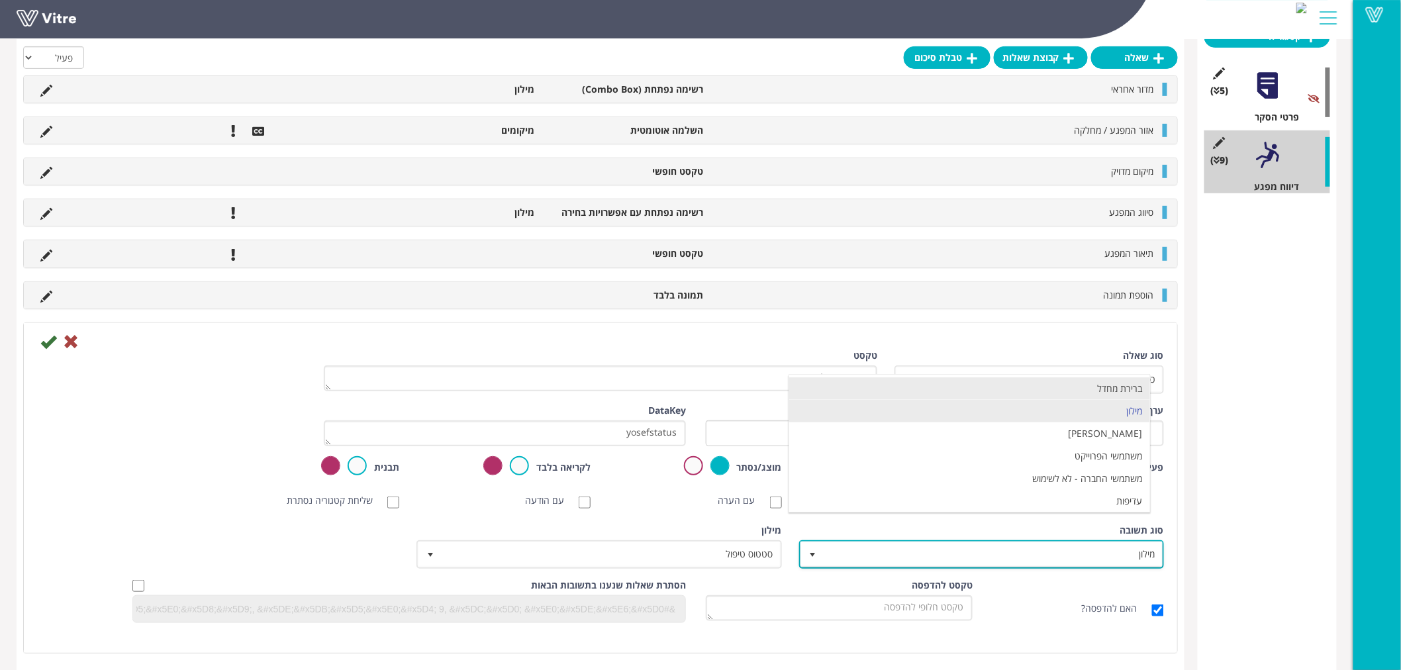
click at [1121, 394] on li "ברירת מחדל" at bounding box center [969, 388] width 361 height 23
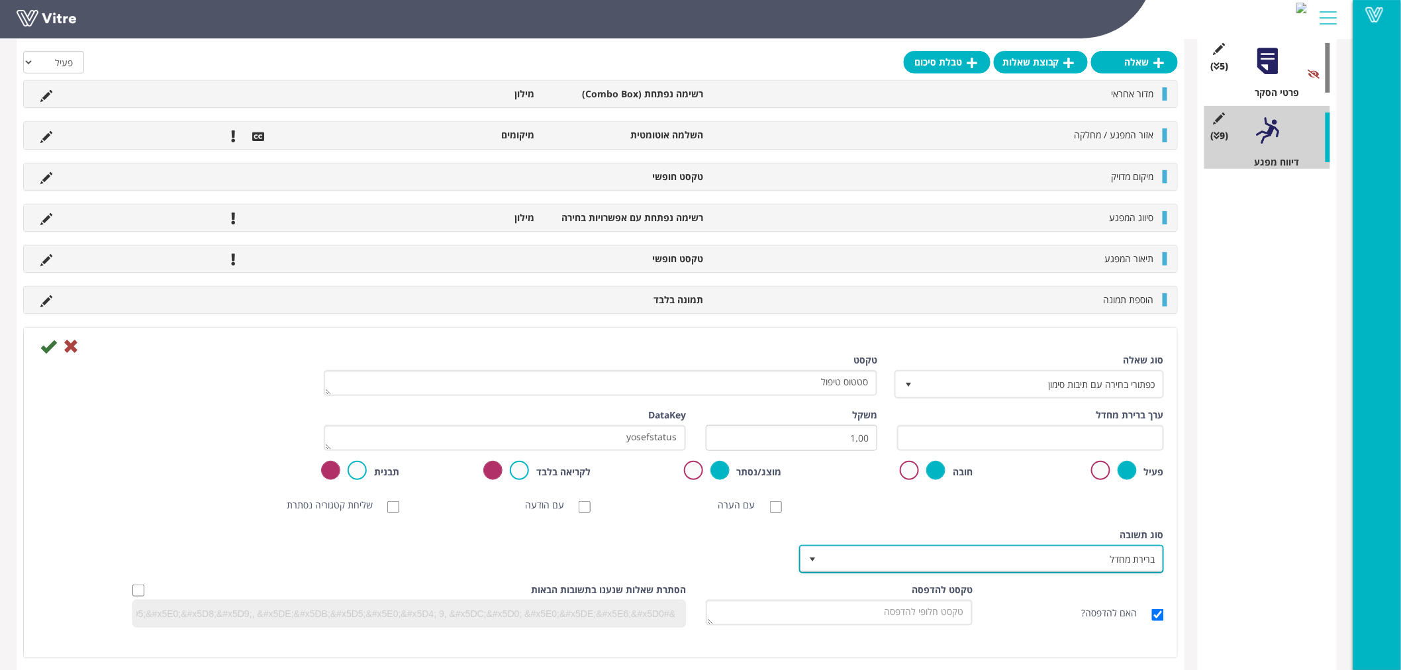
scroll to position [206, 0]
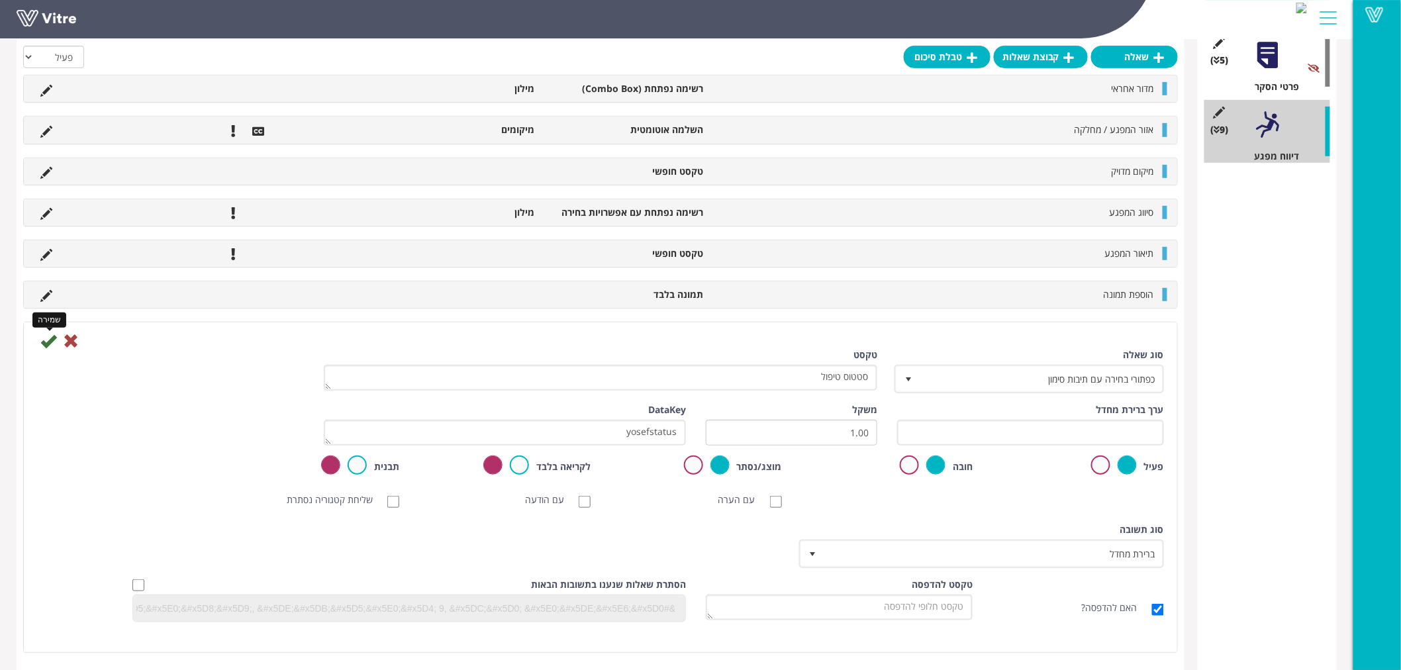
click at [42, 339] on icon at bounding box center [48, 341] width 16 height 16
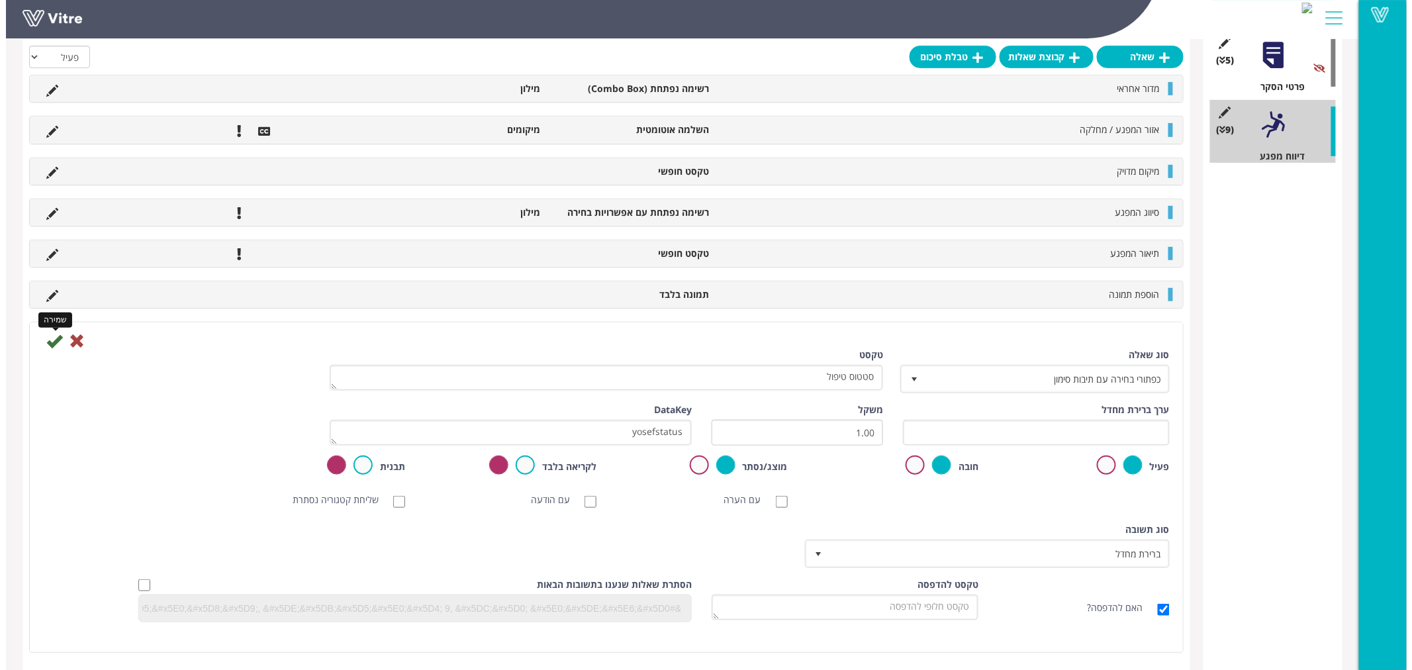
scroll to position [0, 0]
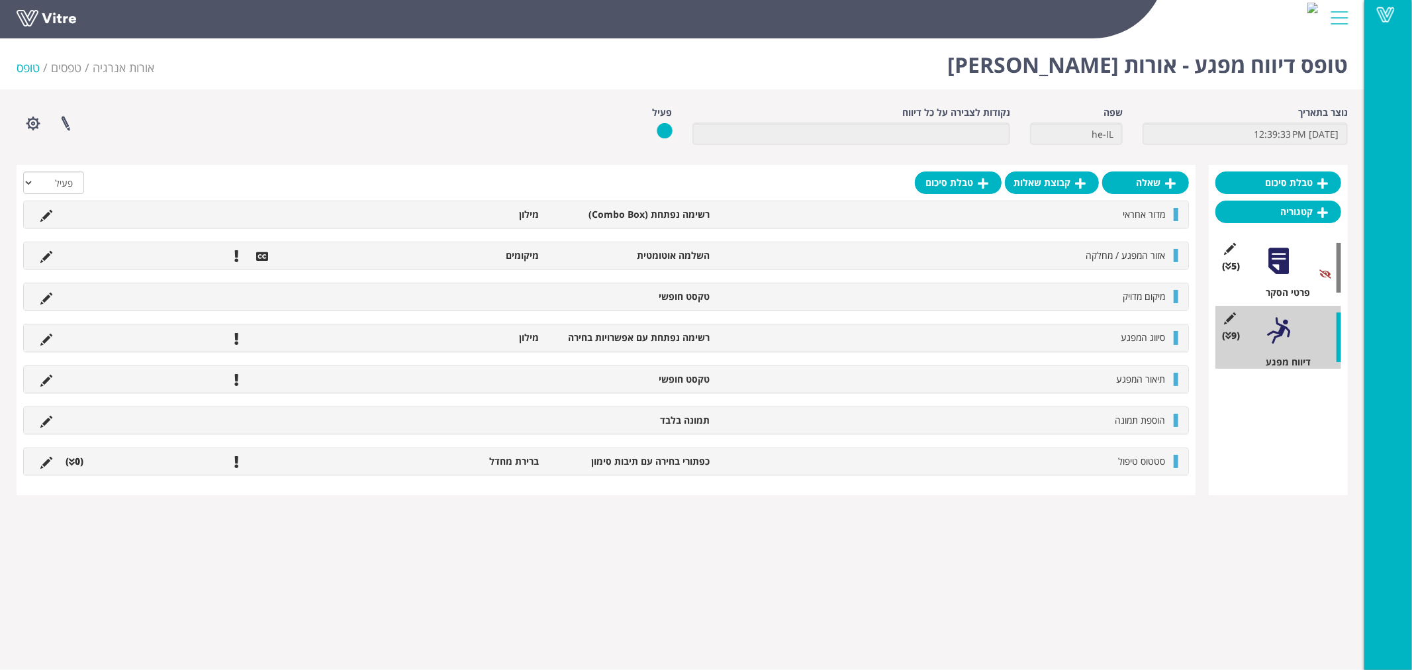
click at [1082, 463] on li "סטטוס טיפול" at bounding box center [943, 461] width 455 height 13
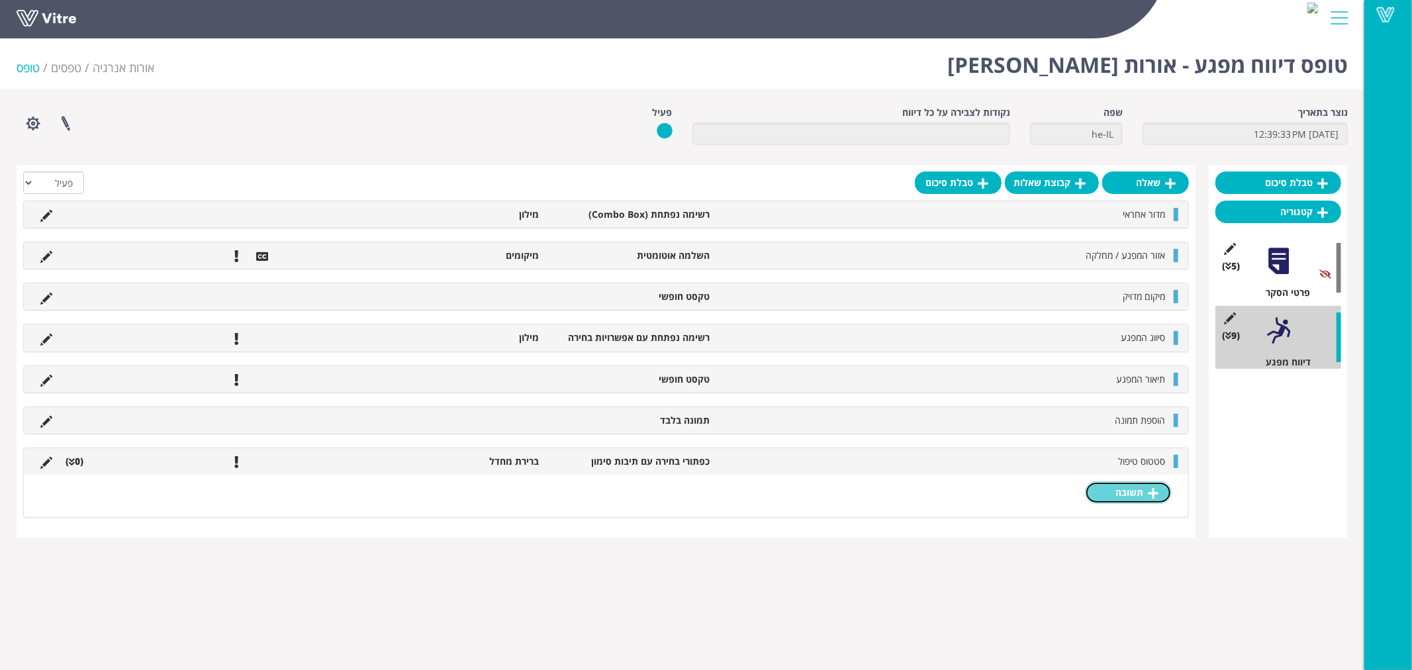
click at [1132, 492] on link "תשובה" at bounding box center [1128, 492] width 87 height 23
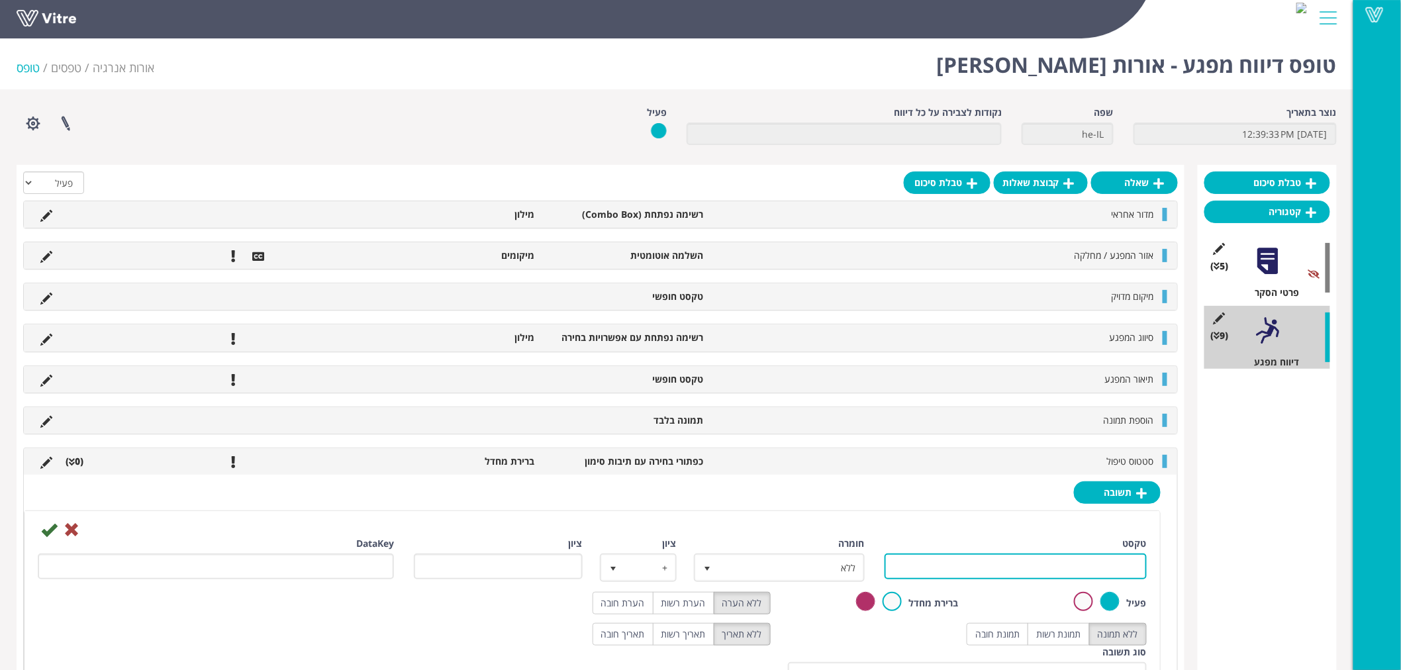
click at [1027, 567] on input "טקסט" at bounding box center [1015, 566] width 262 height 26
type input "טופל מיידית"
click at [616, 596] on label "הערת חובה" at bounding box center [622, 603] width 61 height 23
radio input "true"
click at [1064, 638] on label "תמונת רשות" at bounding box center [1058, 634] width 62 height 23
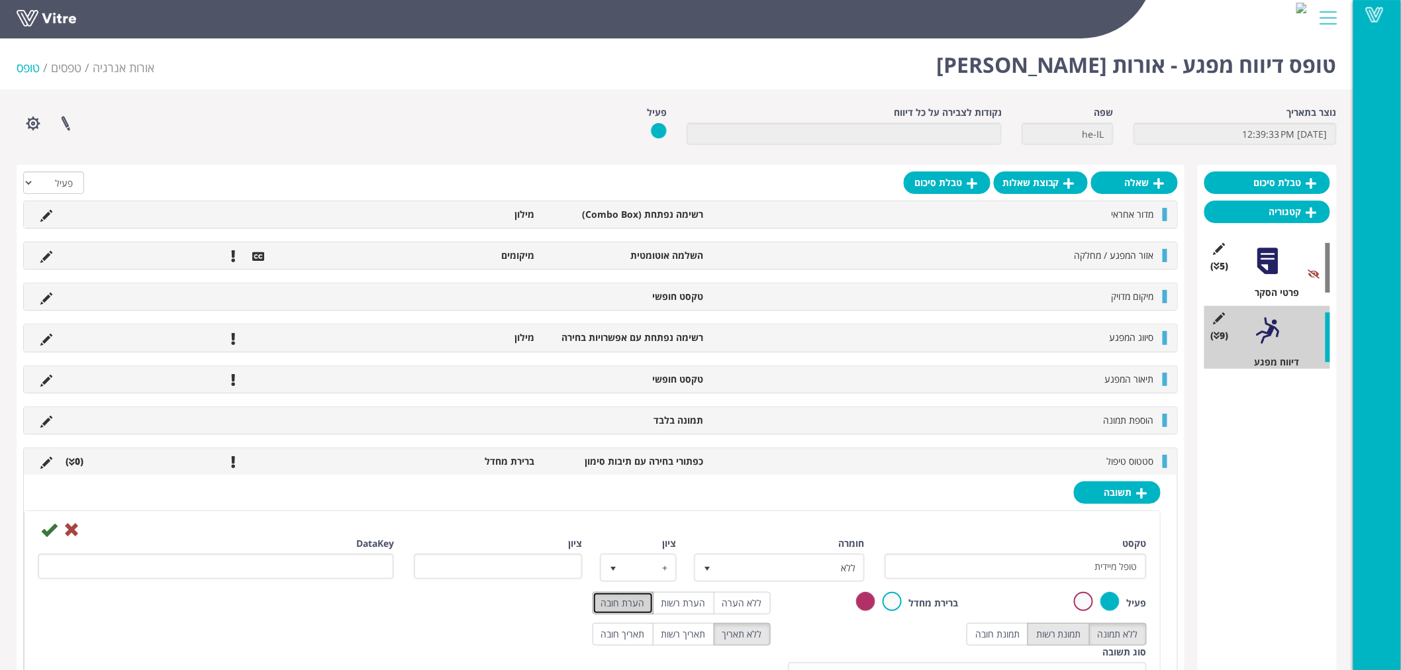
radio input "true"
click at [48, 528] on icon at bounding box center [49, 530] width 16 height 16
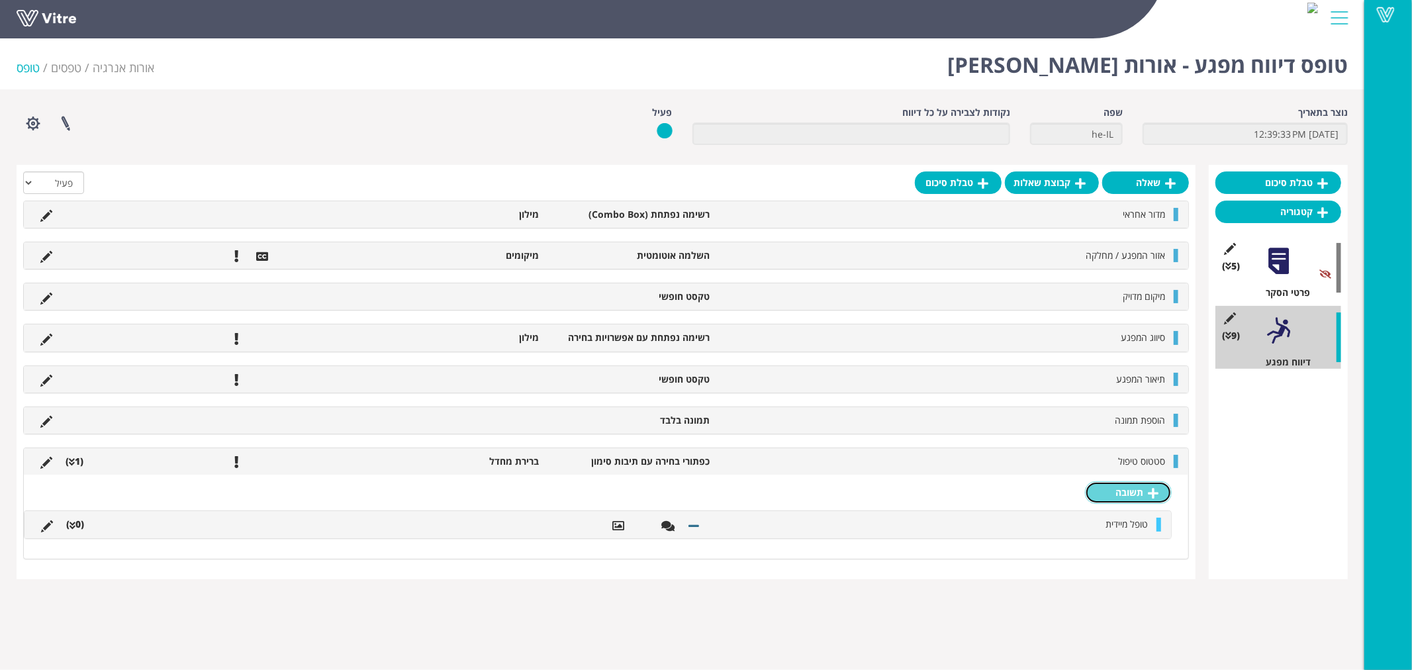
click at [1154, 491] on icon at bounding box center [1153, 493] width 11 height 12
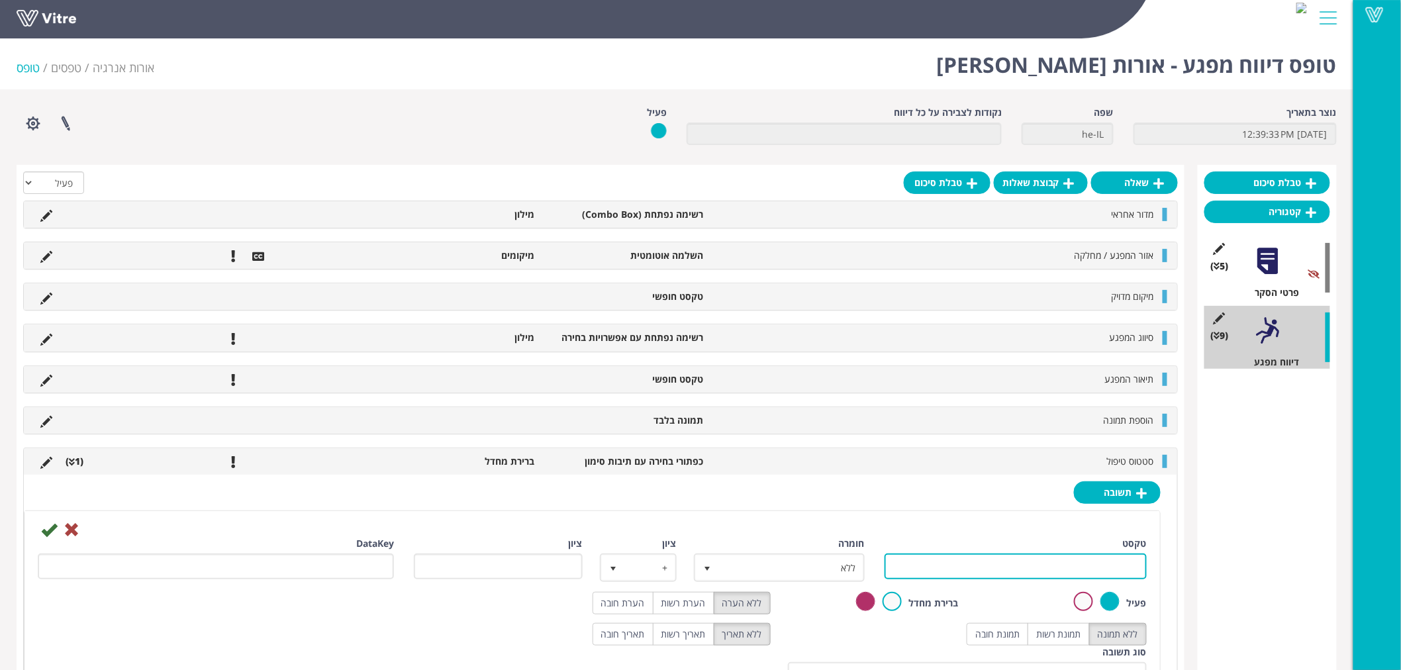
click at [1070, 569] on input "טקסט" at bounding box center [1015, 566] width 262 height 26
type input "עדכון מנהל ישיר"
click at [47, 532] on icon at bounding box center [49, 530] width 16 height 16
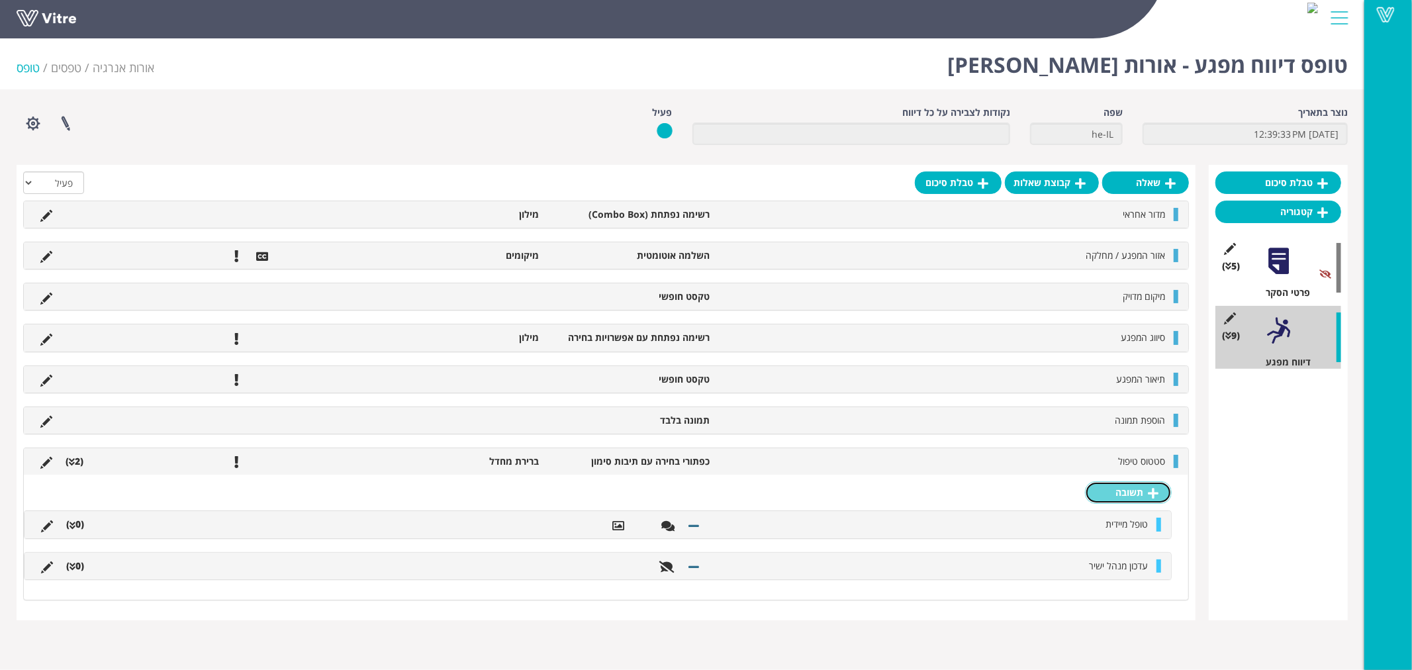
click at [1149, 493] on icon at bounding box center [1153, 493] width 11 height 12
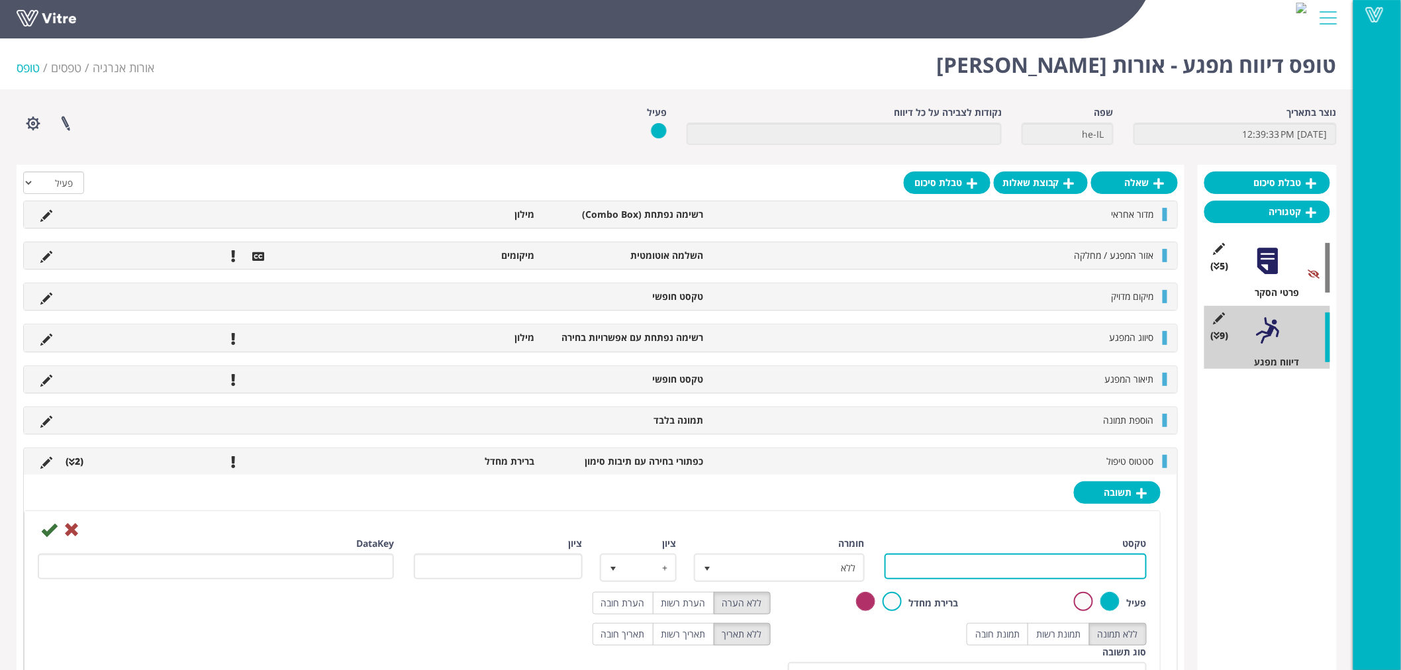
click at [1042, 567] on input "טקסט" at bounding box center [1015, 566] width 262 height 26
type input "עצירת עבודה"
click at [630, 599] on label "הערת חובה" at bounding box center [622, 603] width 61 height 23
radio input "true"
click at [1059, 634] on label "תמונת רשות" at bounding box center [1058, 634] width 62 height 23
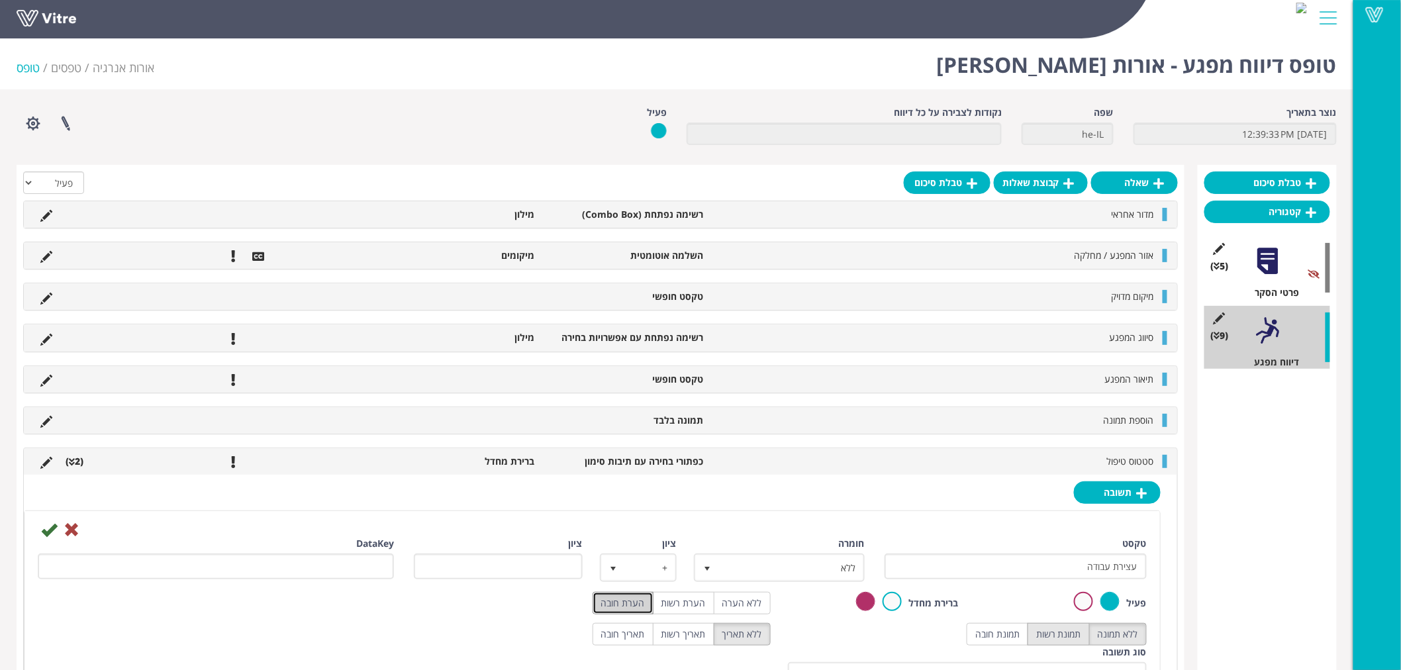
radio input "true"
click at [47, 526] on icon at bounding box center [49, 530] width 16 height 16
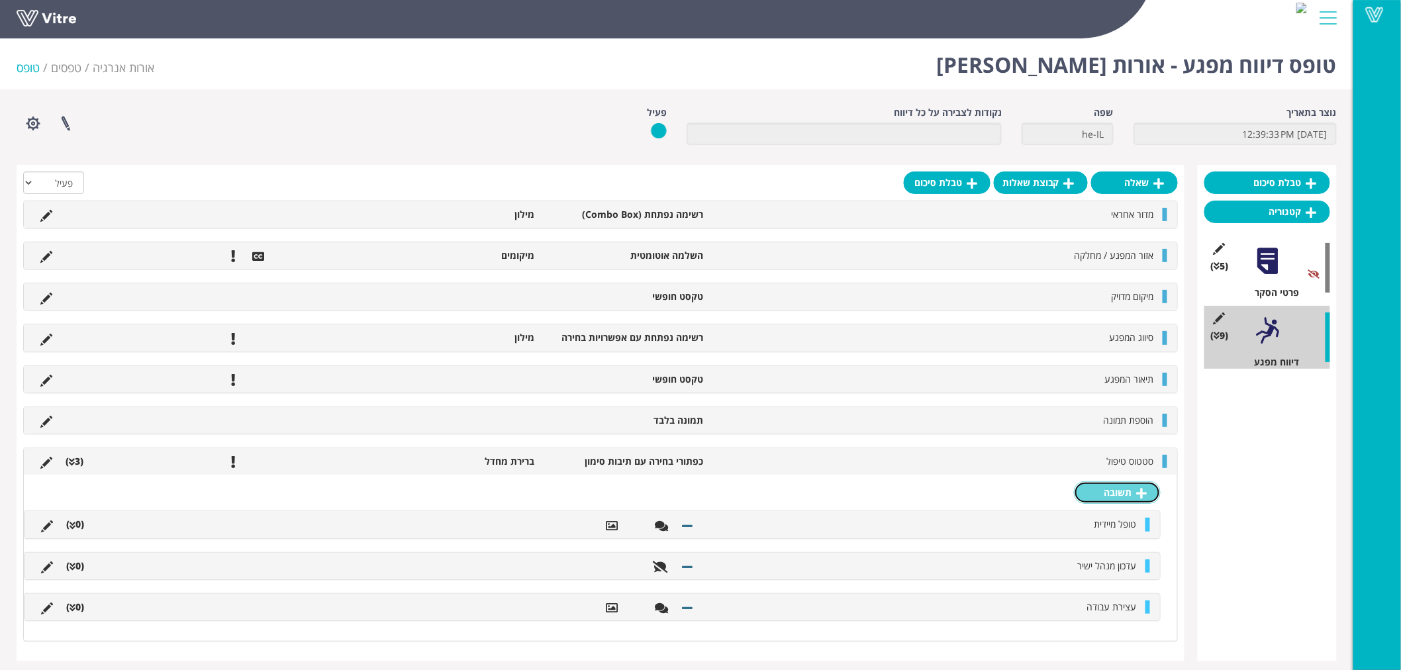
click at [1127, 492] on link "תשובה" at bounding box center [1117, 492] width 87 height 23
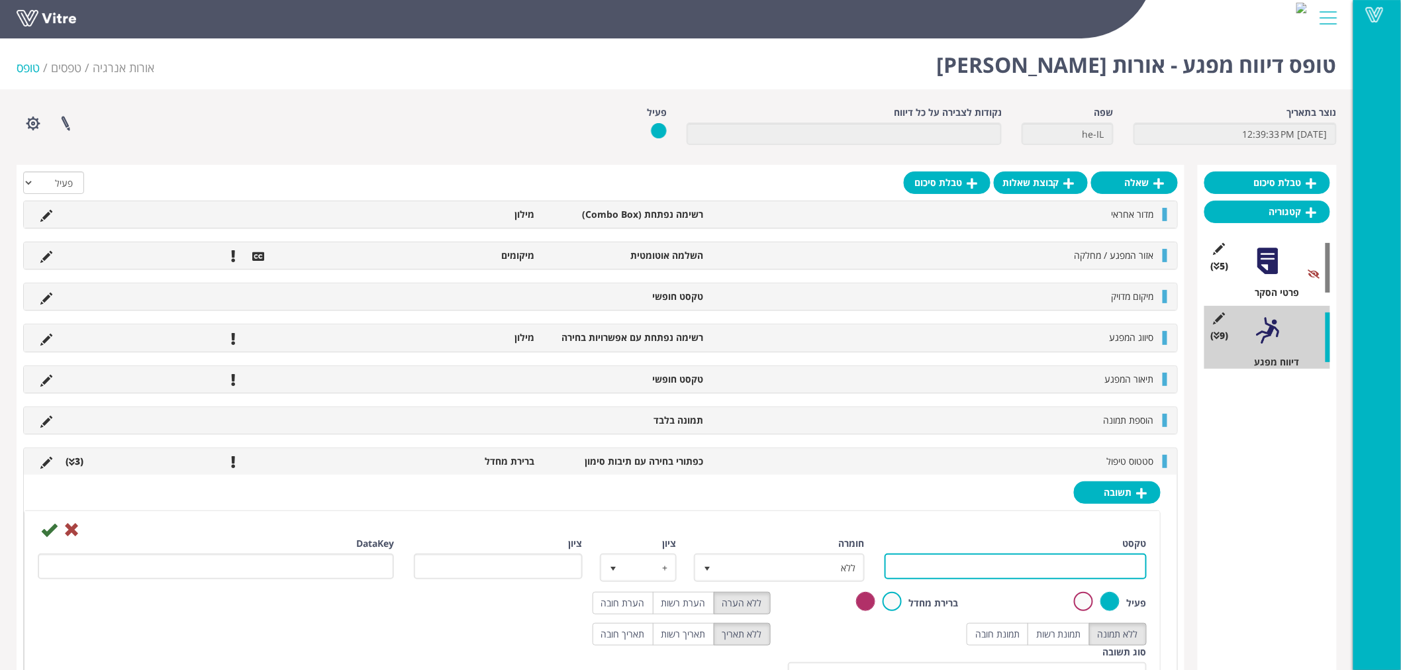
click at [1076, 563] on input "טקסט" at bounding box center [1015, 566] width 262 height 26
type input "אחר"
drag, startPoint x: 625, startPoint y: 600, endPoint x: 637, endPoint y: 600, distance: 11.9
click at [625, 600] on label "הערת חובה" at bounding box center [622, 603] width 61 height 23
radio input "true"
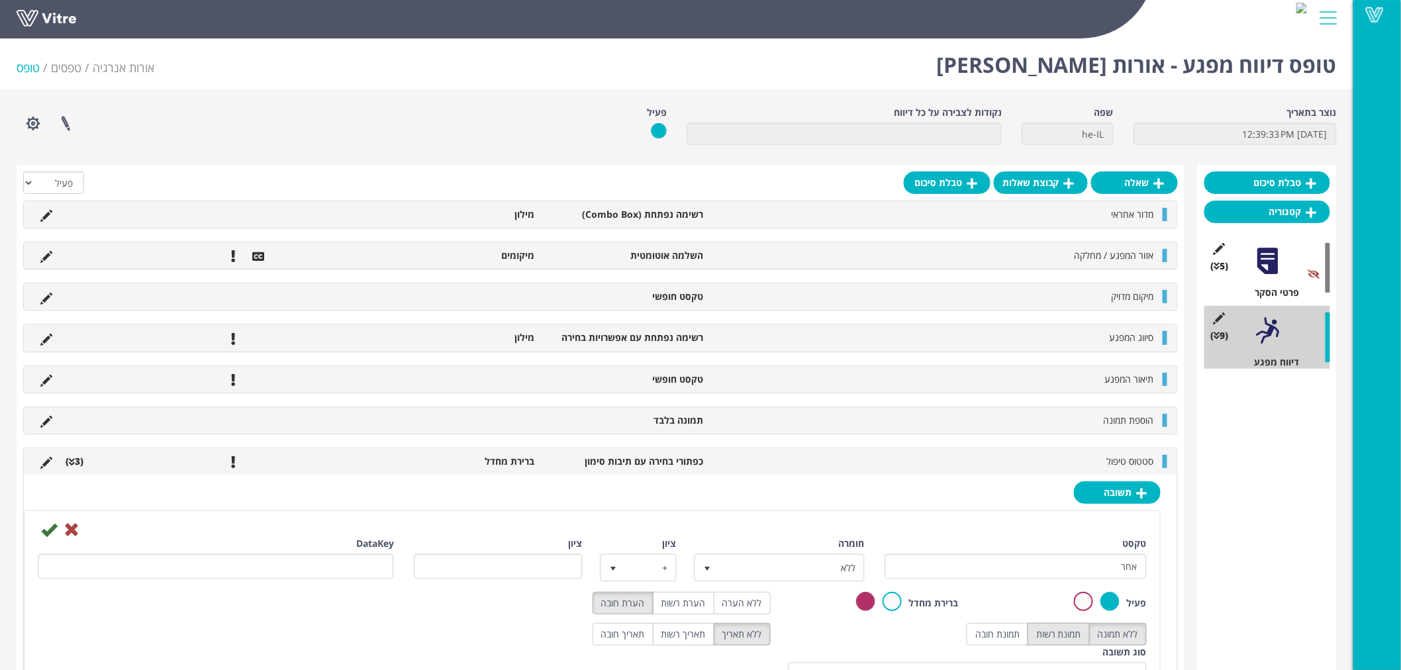
click at [1054, 631] on label "תמונת רשות" at bounding box center [1058, 634] width 62 height 23
radio input "true"
click at [50, 530] on icon at bounding box center [49, 530] width 16 height 16
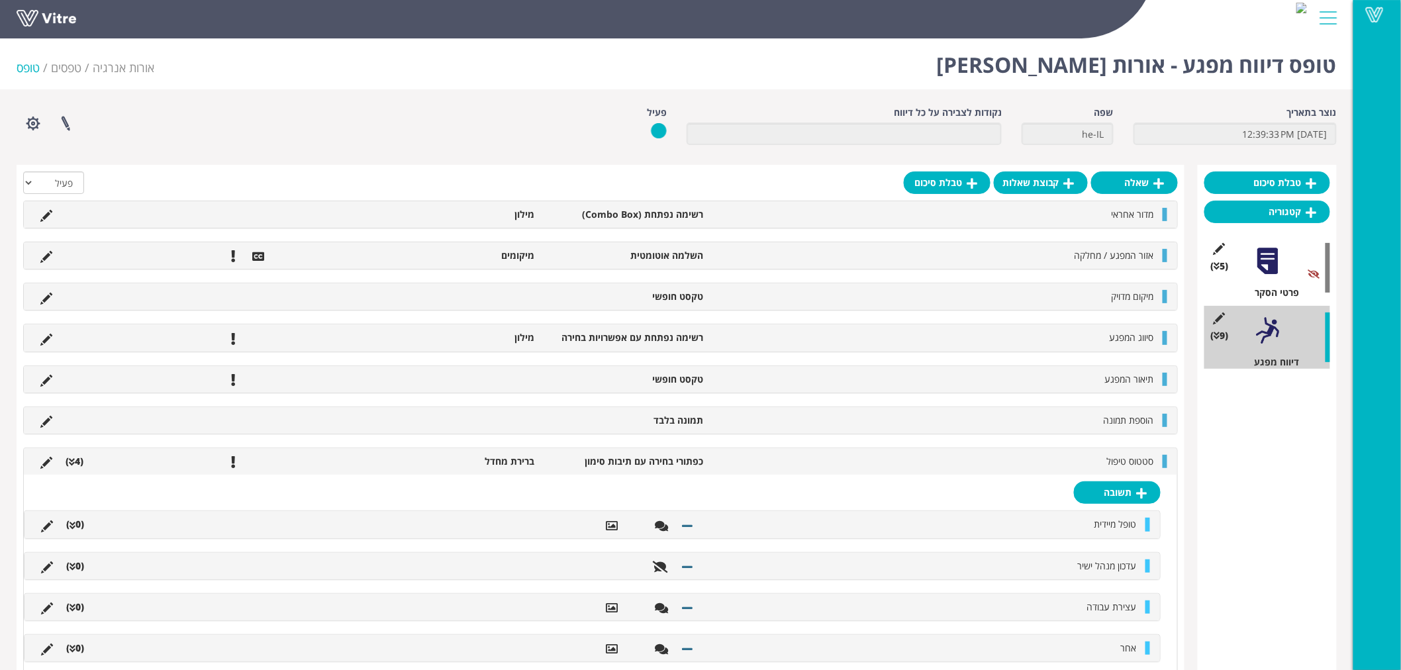
click at [876, 464] on li "סטטוס טיפול" at bounding box center [935, 461] width 451 height 13
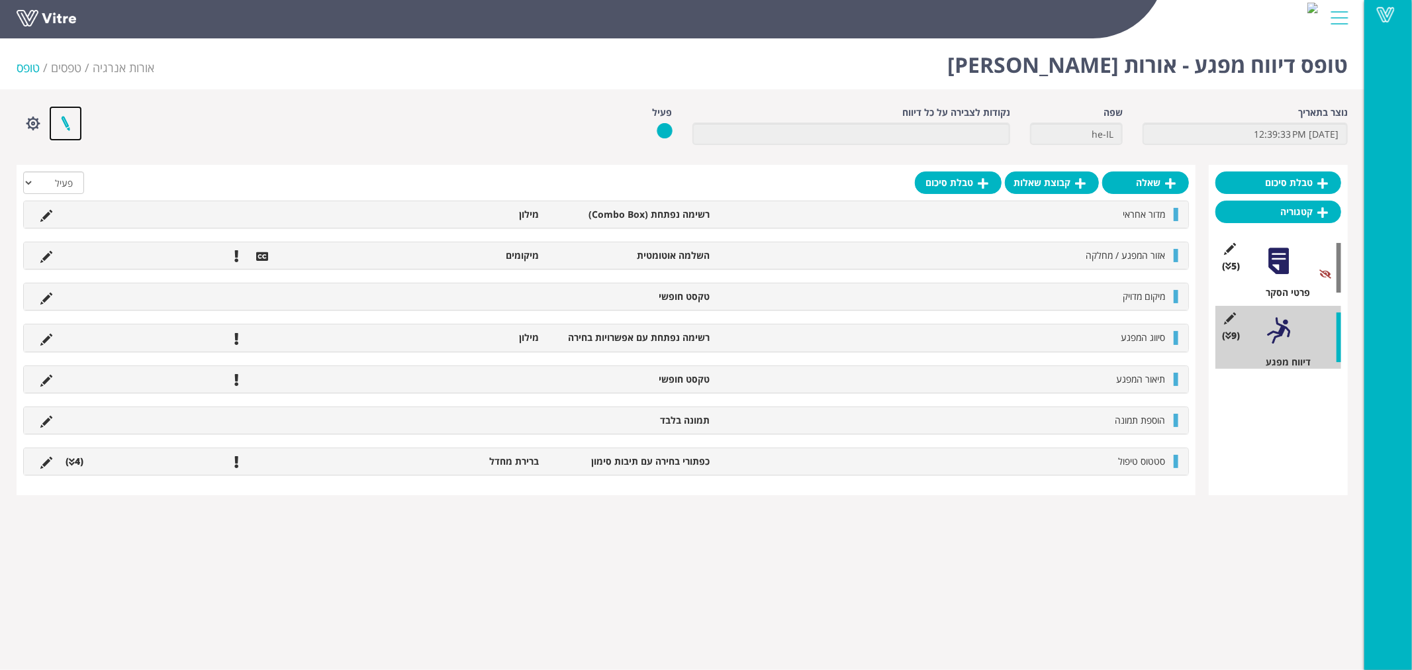
click at [67, 123] on link at bounding box center [65, 123] width 33 height 35
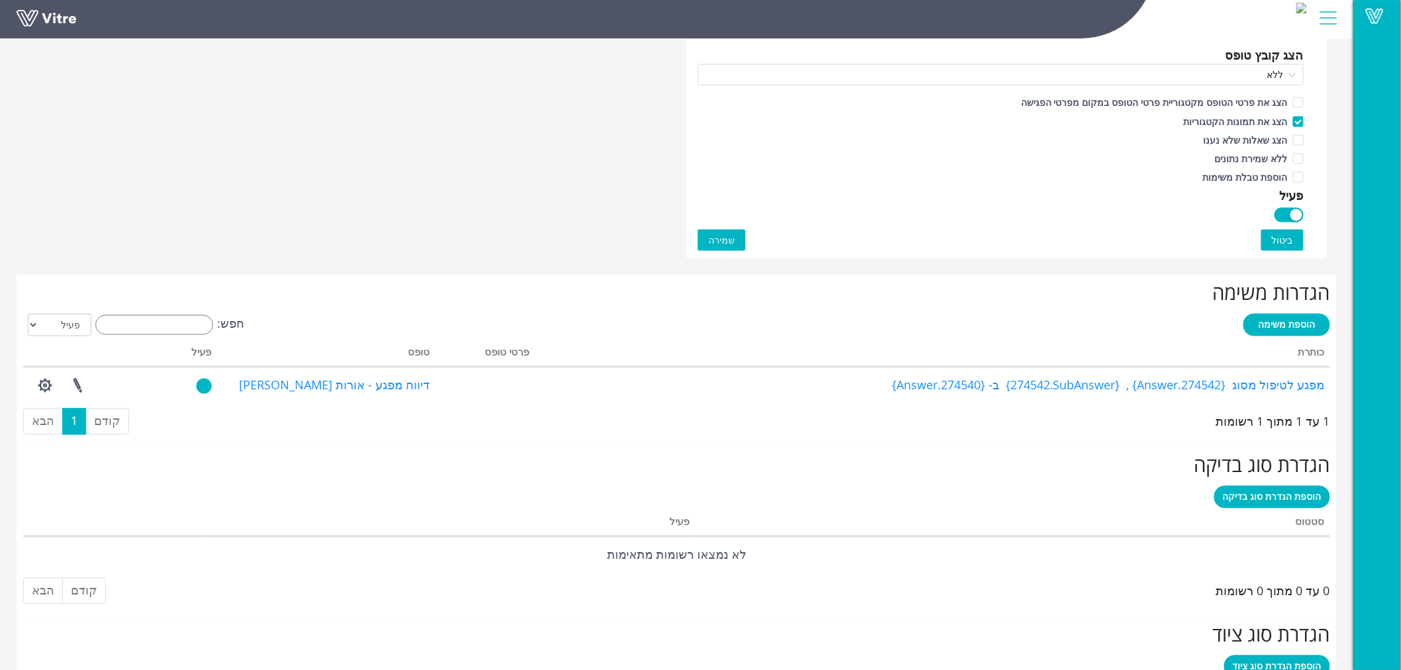
scroll to position [809, 0]
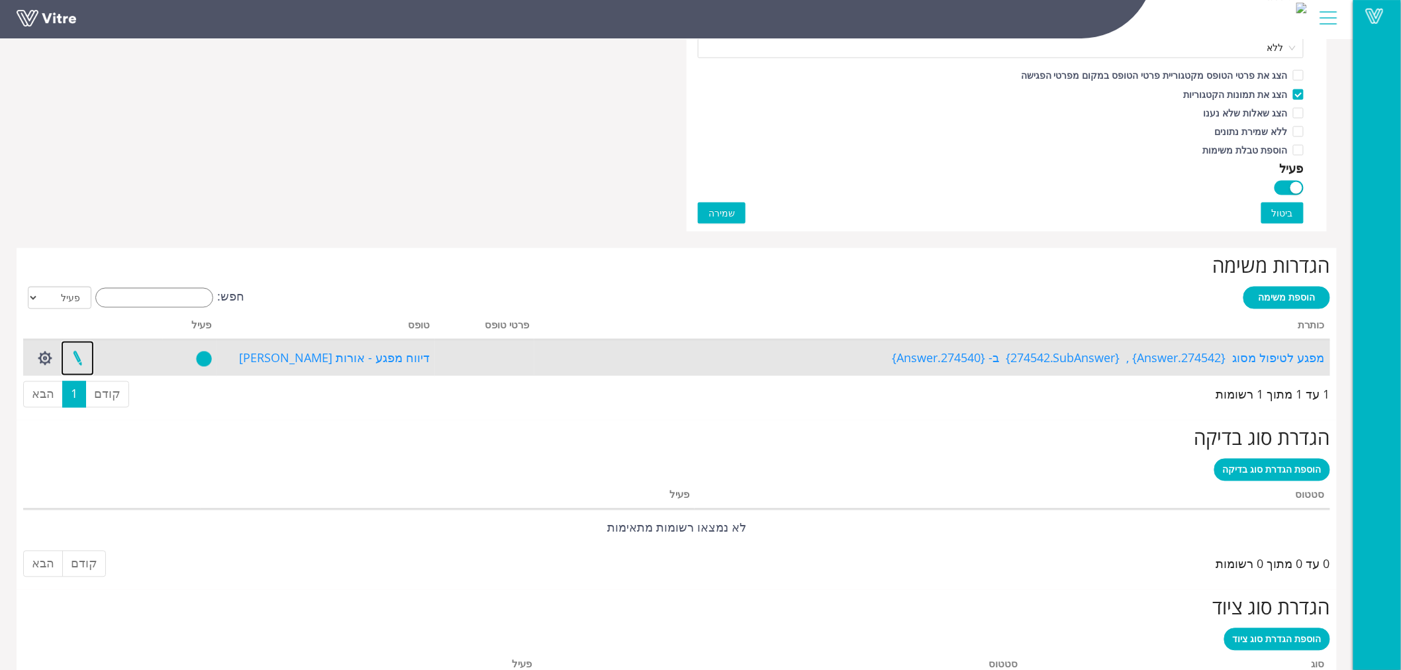
click at [75, 359] on link at bounding box center [77, 358] width 33 height 35
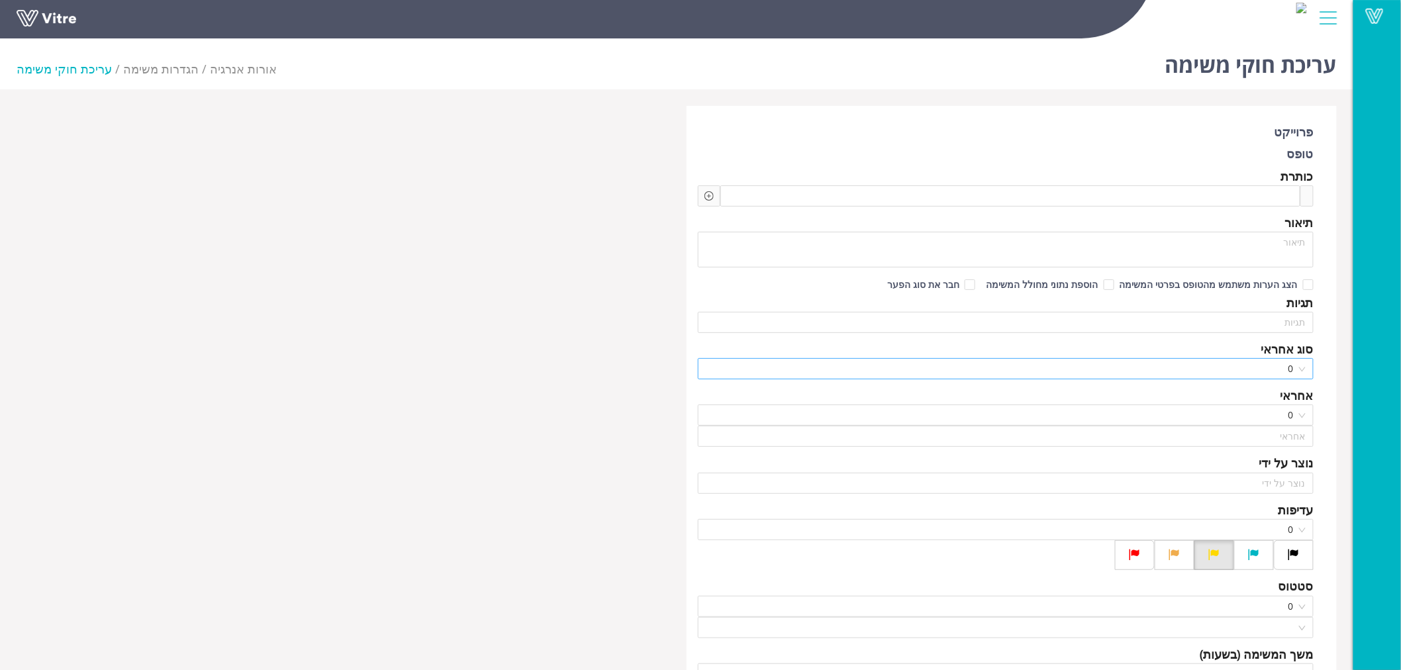
type input "[PERSON_NAME] עובד קבלן"
checkbox input "true"
type input "96"
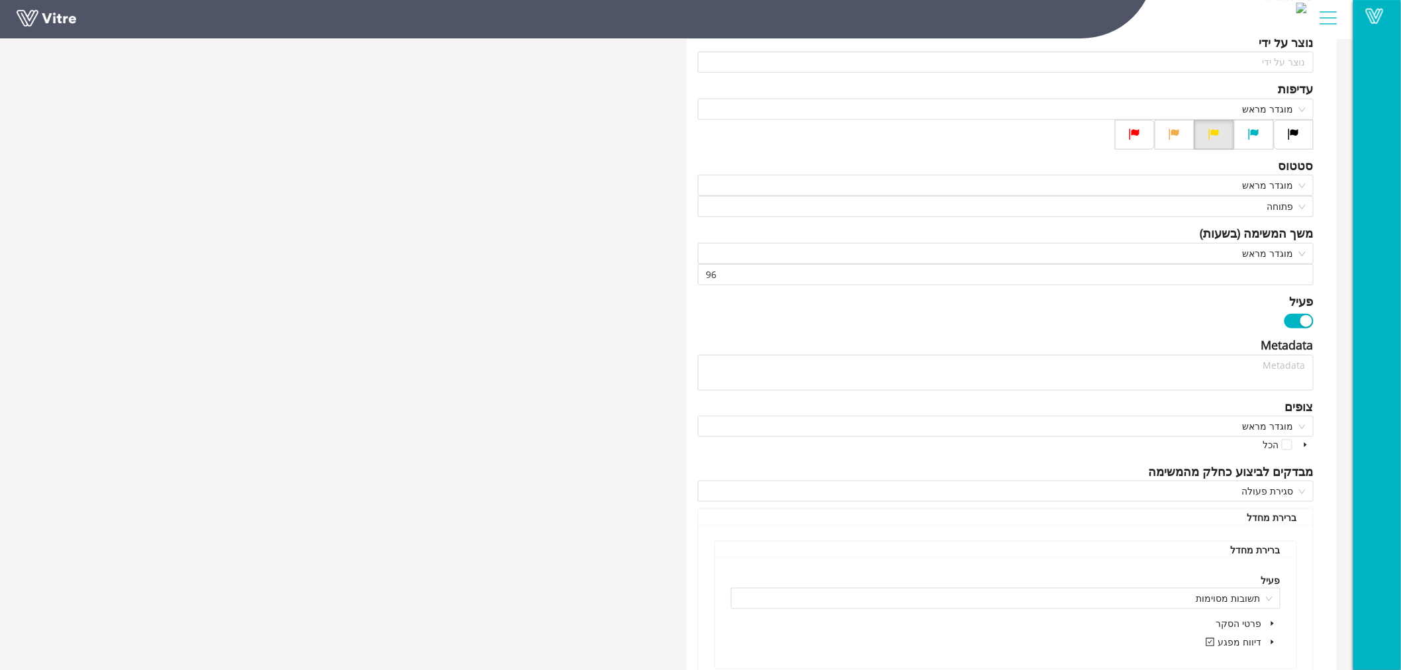
click at [1303, 315] on div "button" at bounding box center [1306, 321] width 12 height 12
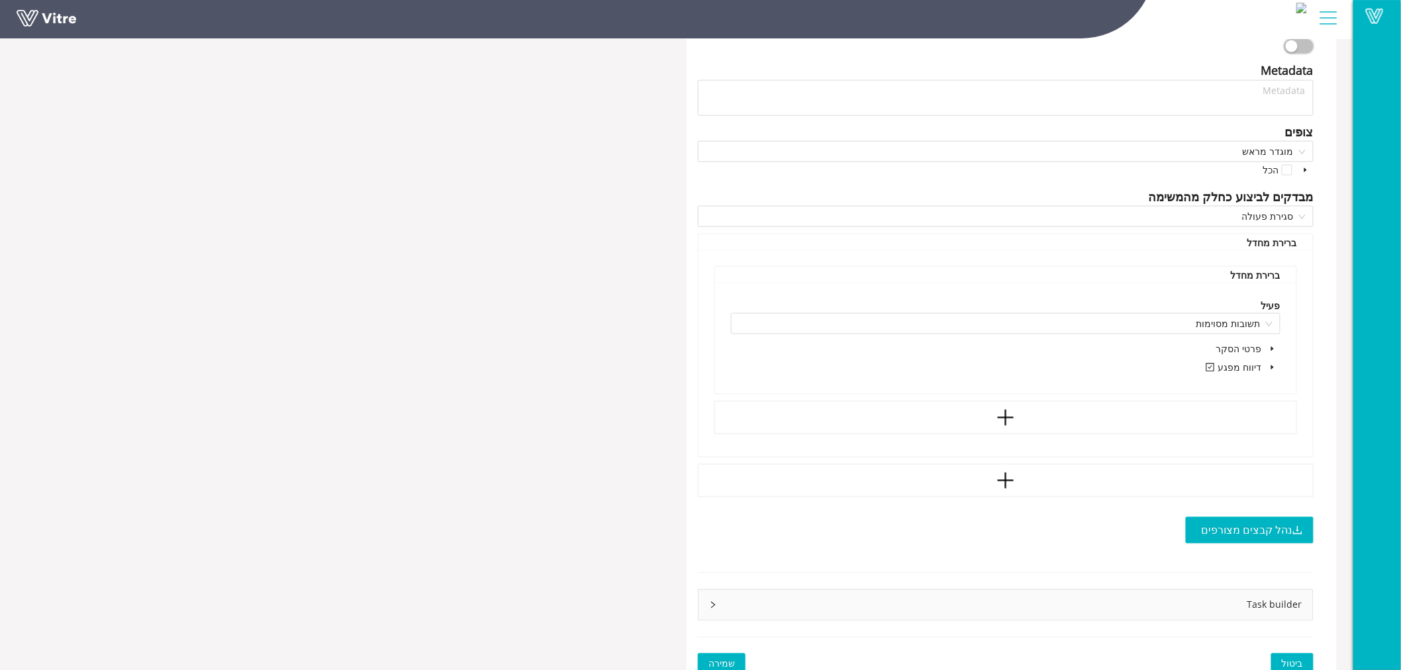
scroll to position [640, 0]
click at [723, 659] on span "שמירה" at bounding box center [721, 666] width 26 height 15
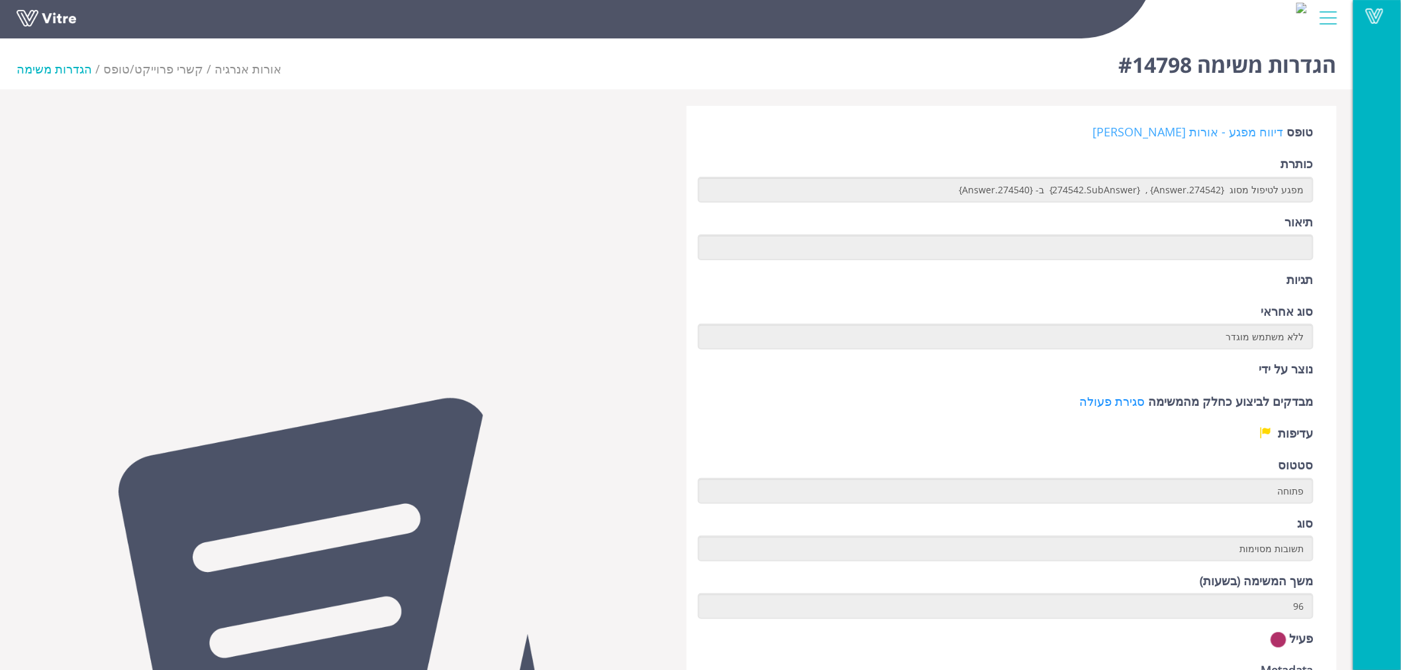
click at [1210, 130] on link "דיווח מפגע - אורות [PERSON_NAME]" at bounding box center [1188, 132] width 191 height 16
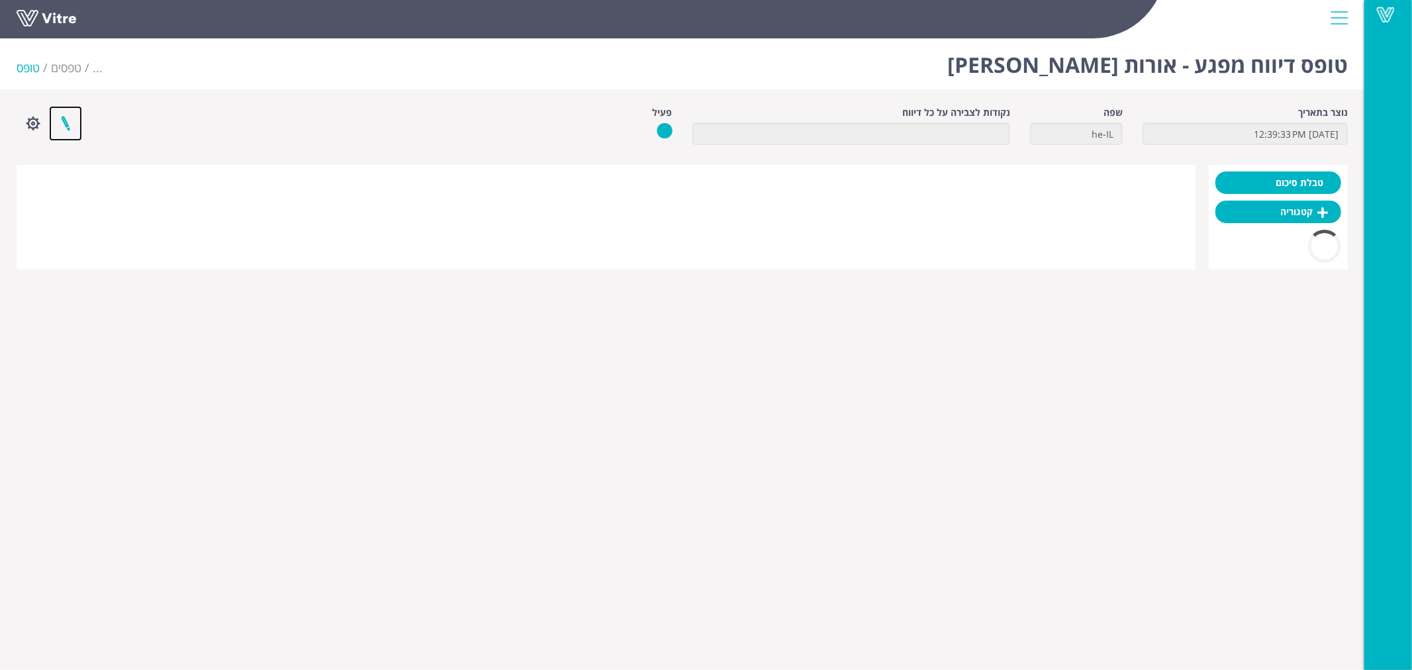
click at [68, 129] on link at bounding box center [65, 123] width 33 height 35
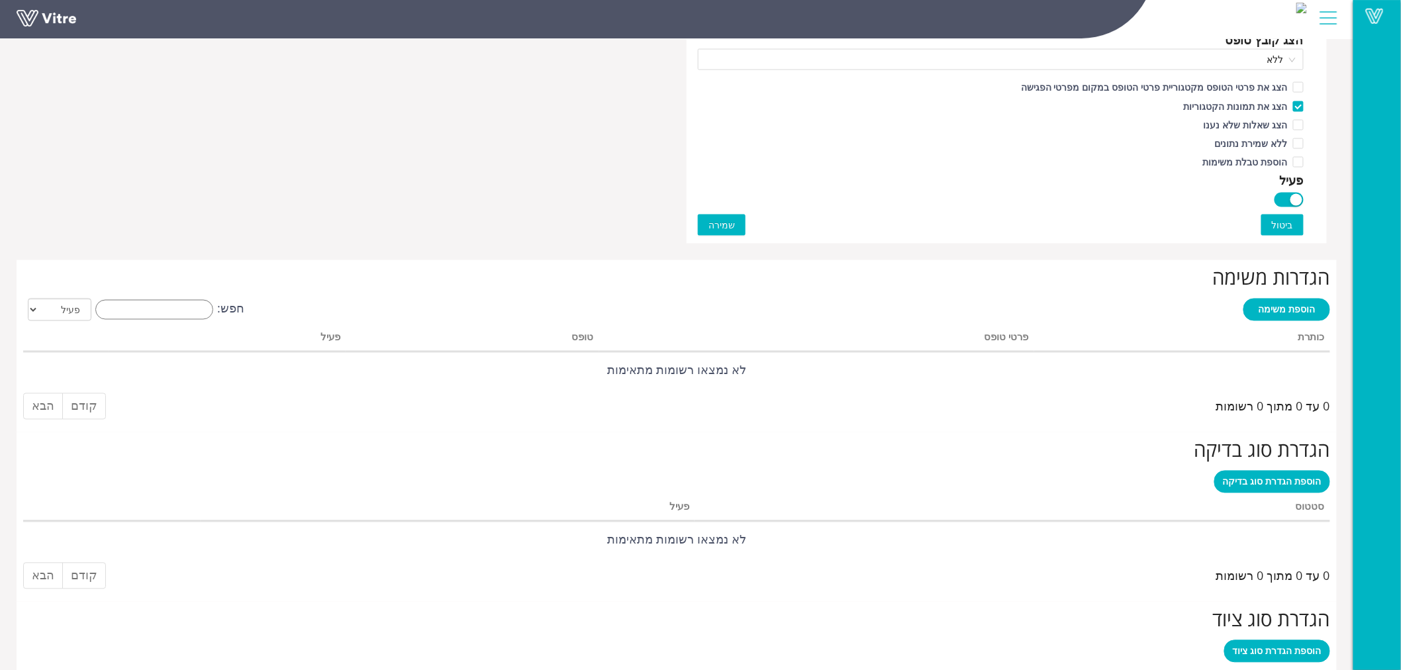
scroll to position [809, 0]
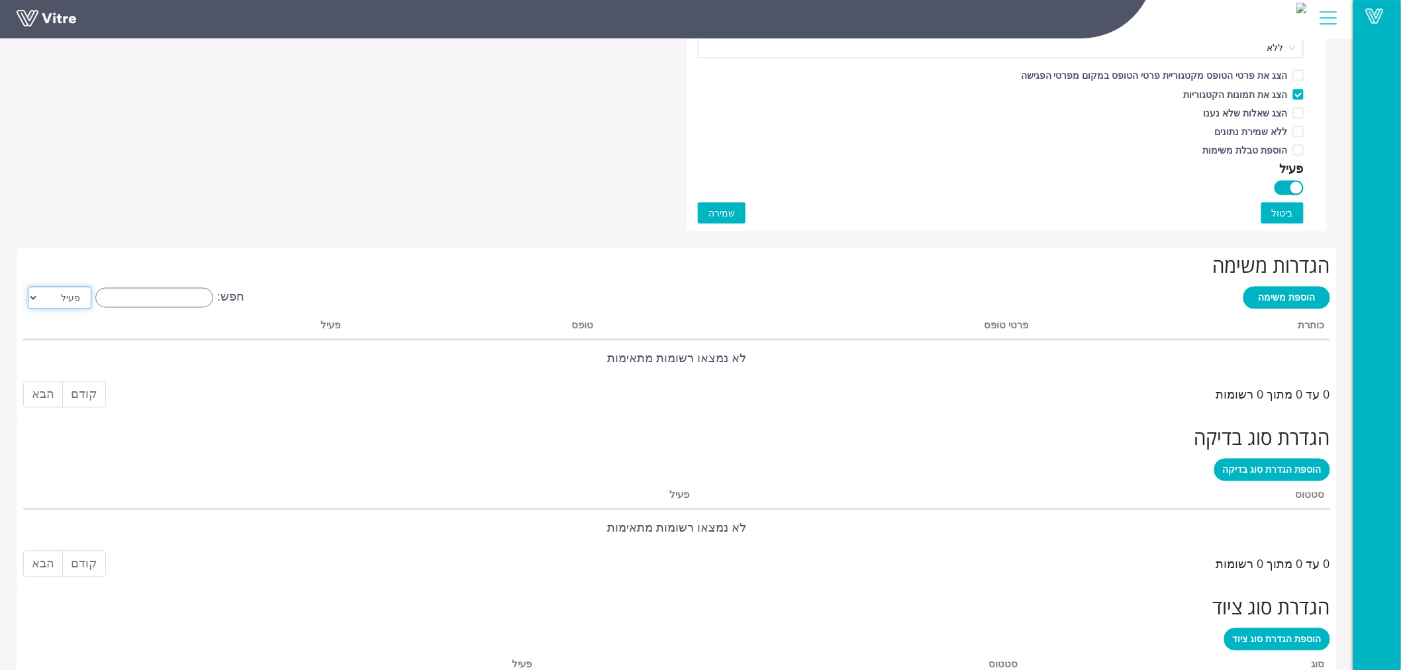
click at [42, 299] on select "הכל פעיל לא פעיל" at bounding box center [60, 298] width 64 height 23
select select "2"
click at [28, 287] on select "הכל פעיל לא פעיל" at bounding box center [60, 298] width 64 height 23
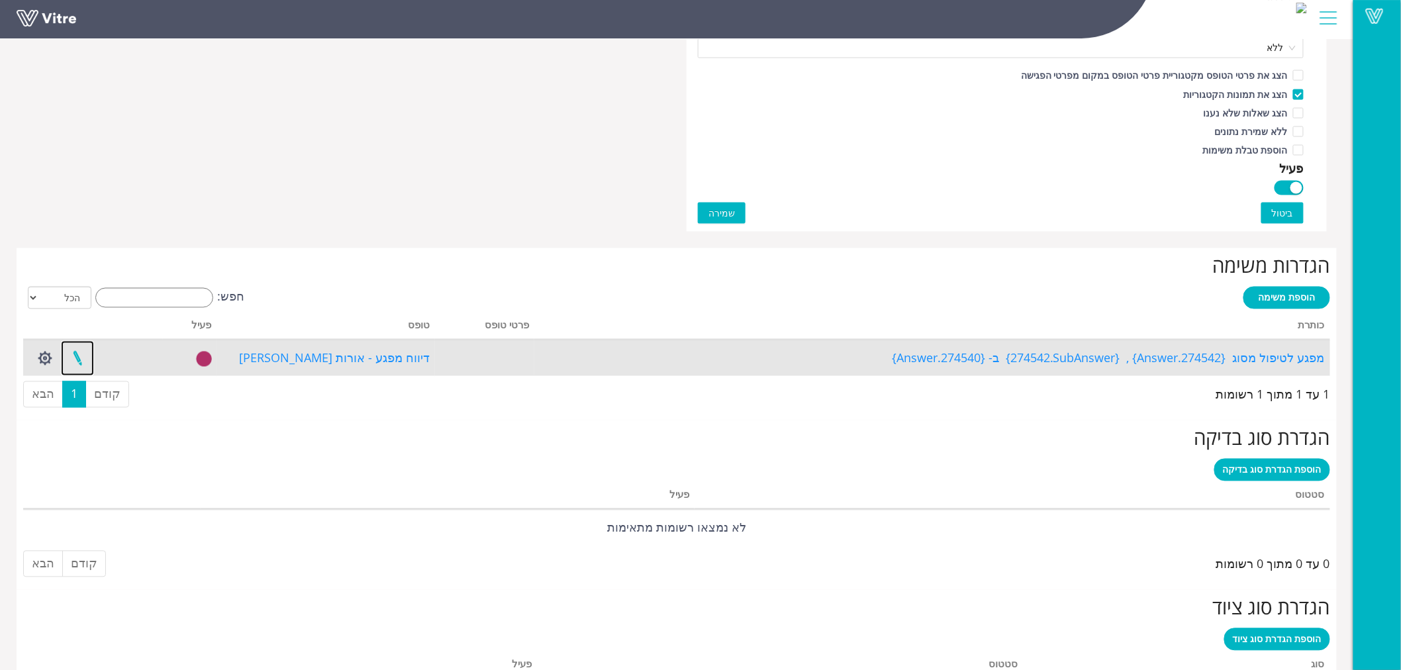
click at [75, 356] on link at bounding box center [77, 358] width 33 height 35
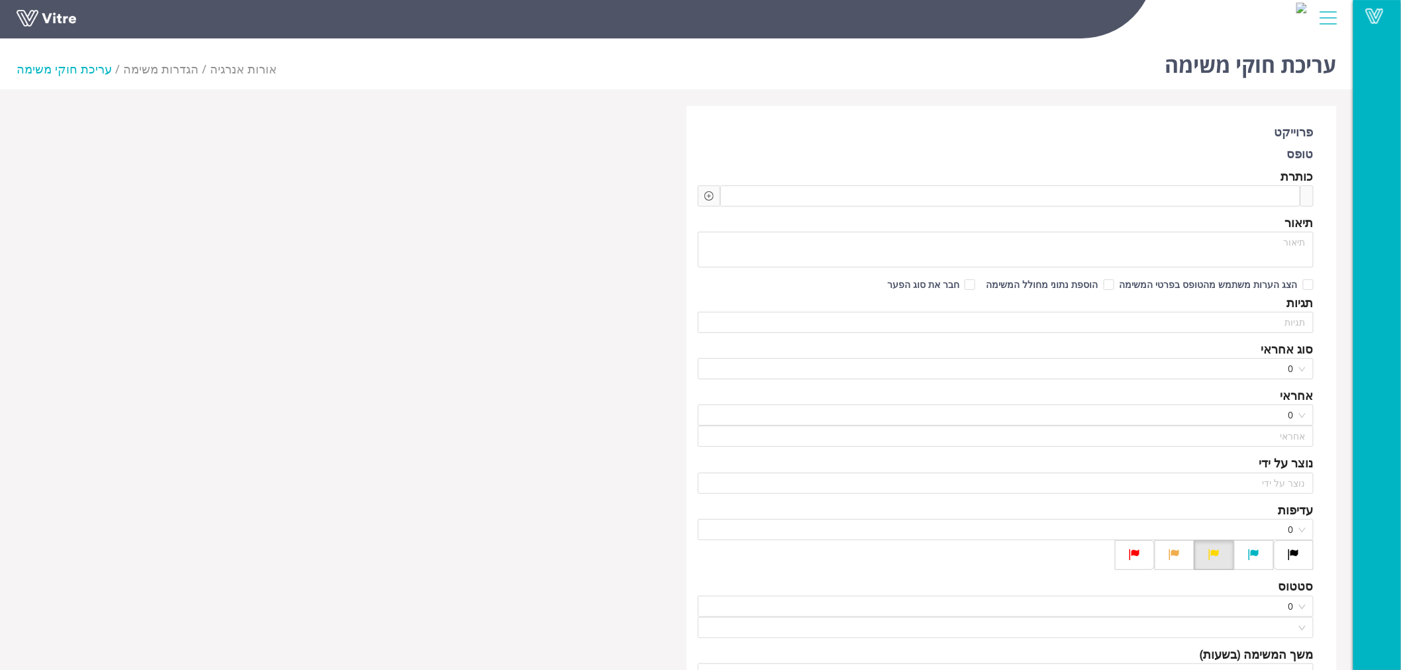
type input "[PERSON_NAME] עובד קבלן"
checkbox input "true"
type input "96"
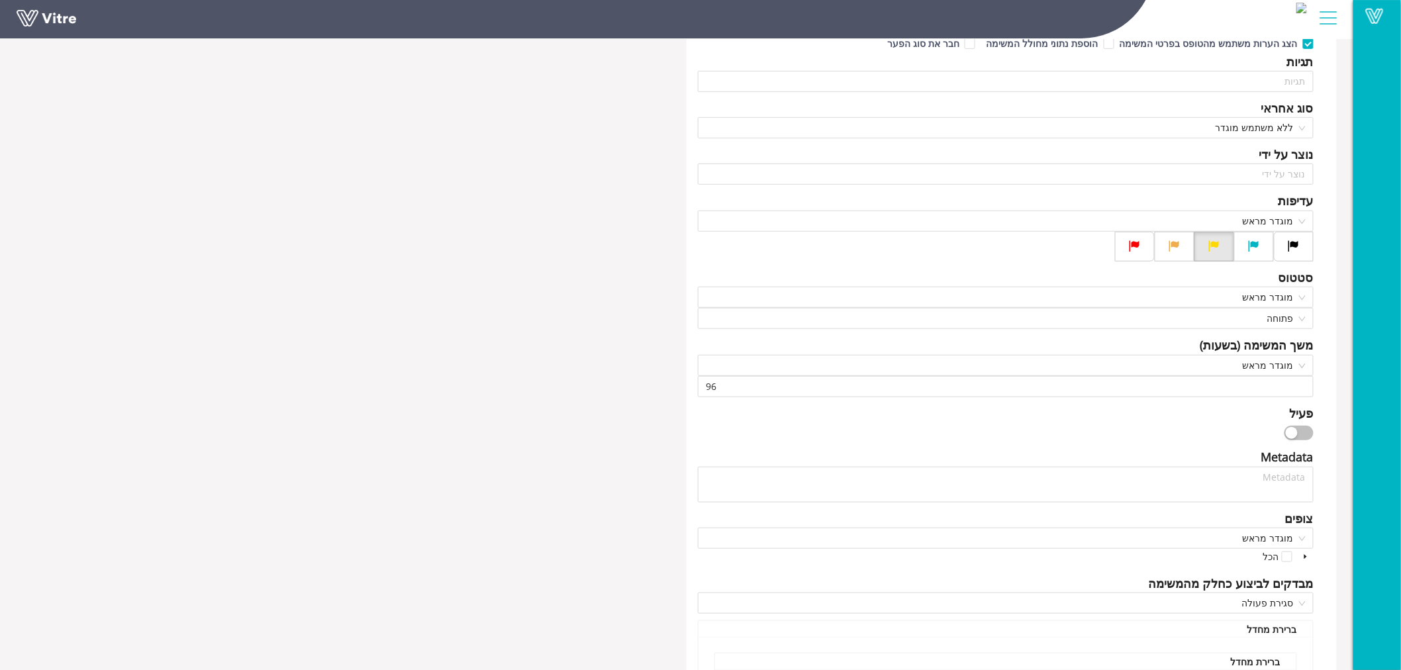
scroll to position [367, 0]
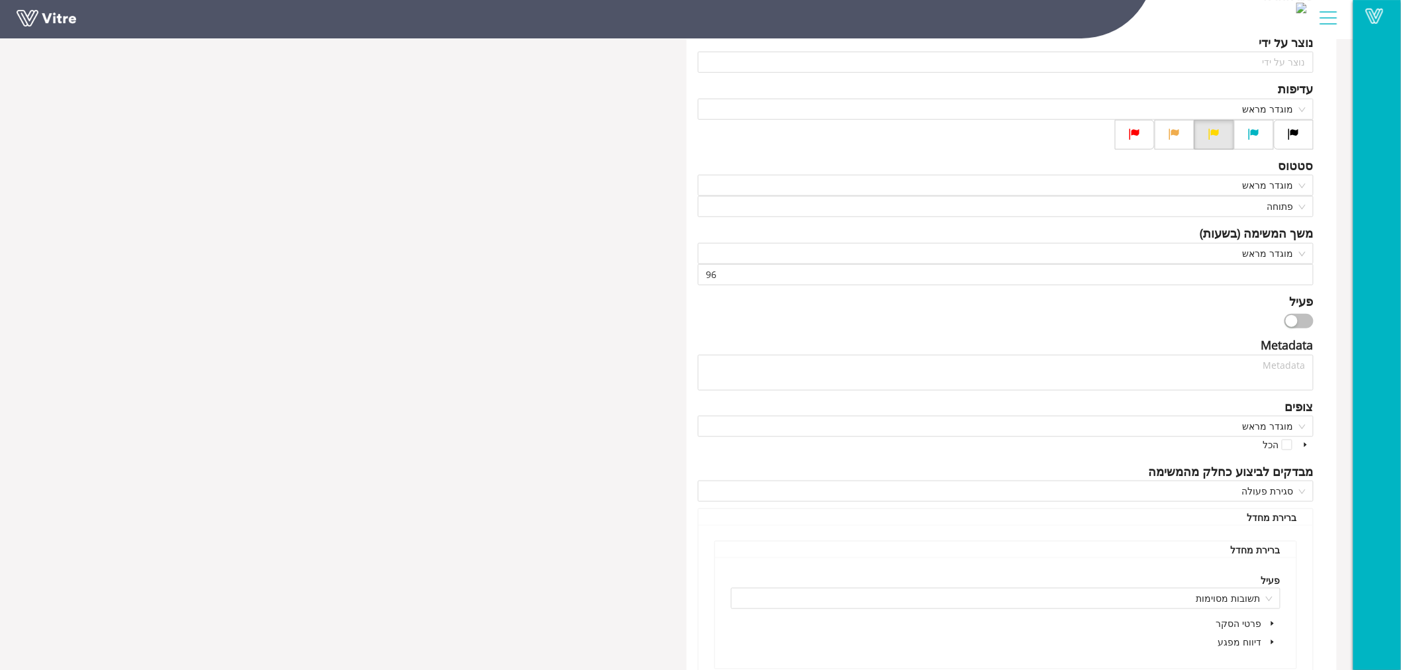
click at [1299, 314] on button "button" at bounding box center [1298, 321] width 29 height 15
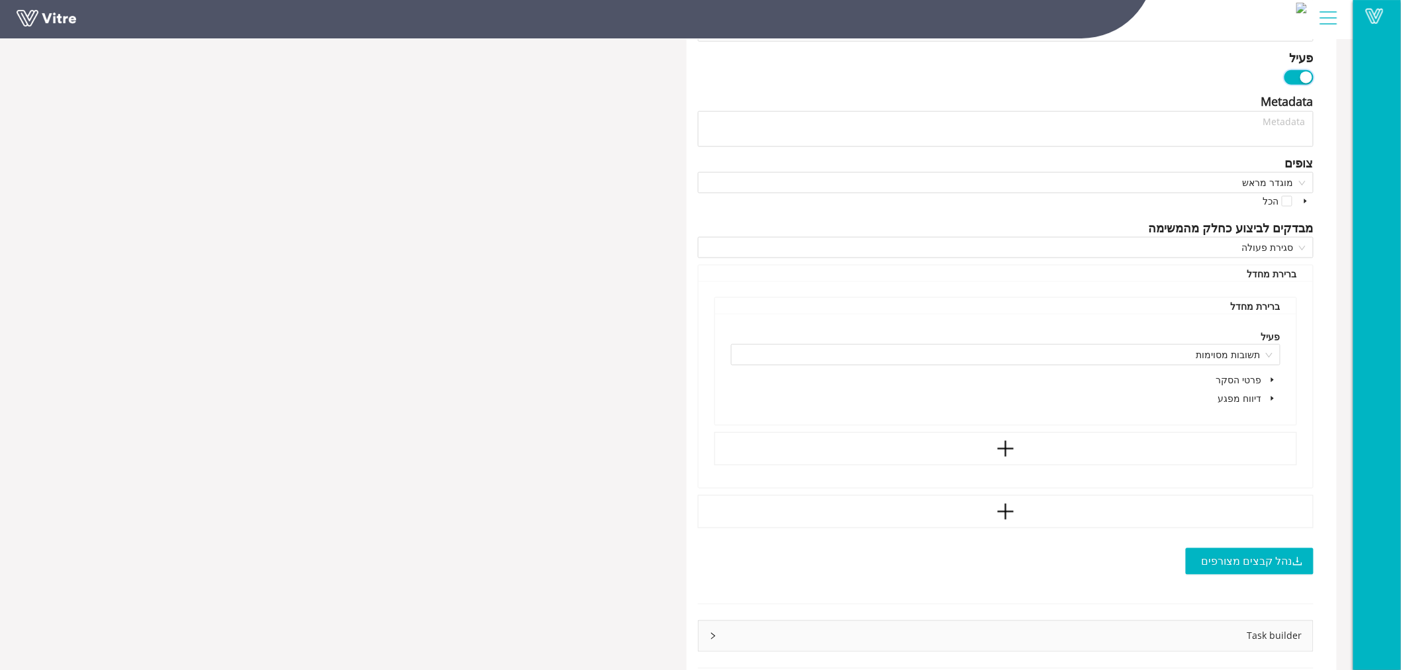
scroll to position [641, 0]
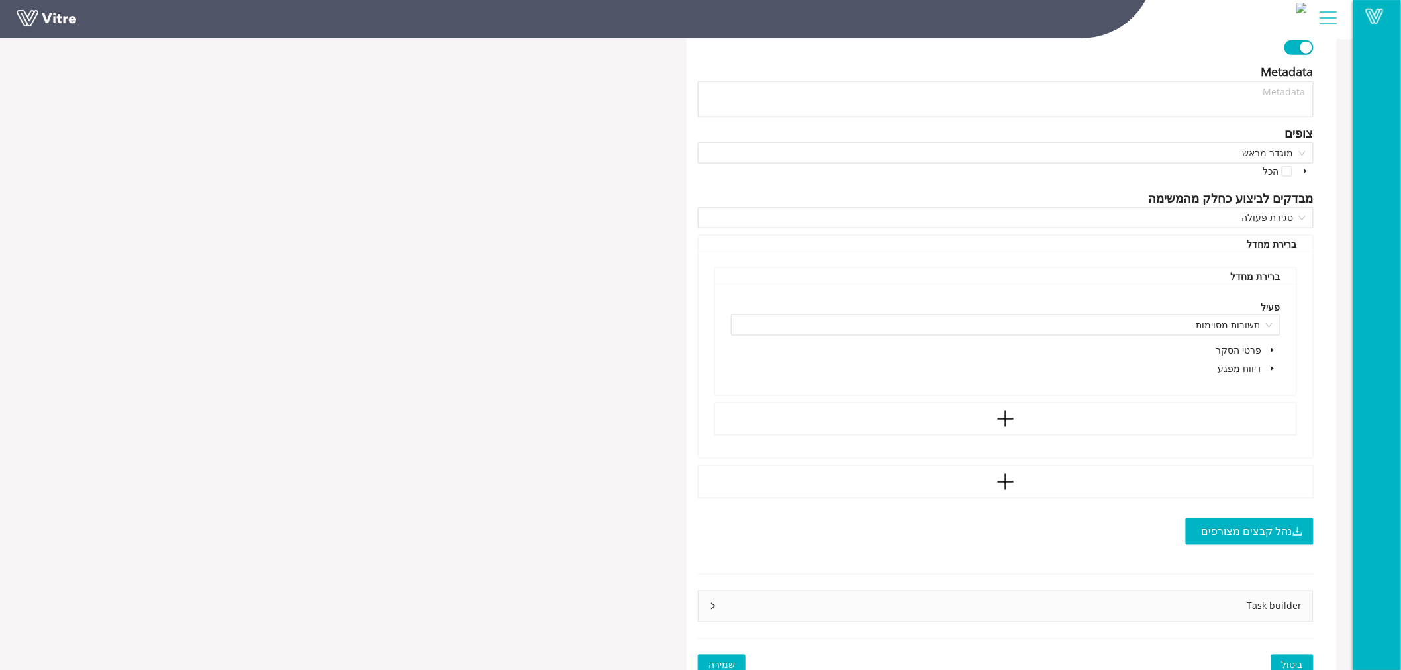
click at [1271, 367] on icon "caret-down" at bounding box center [1272, 369] width 3 height 5
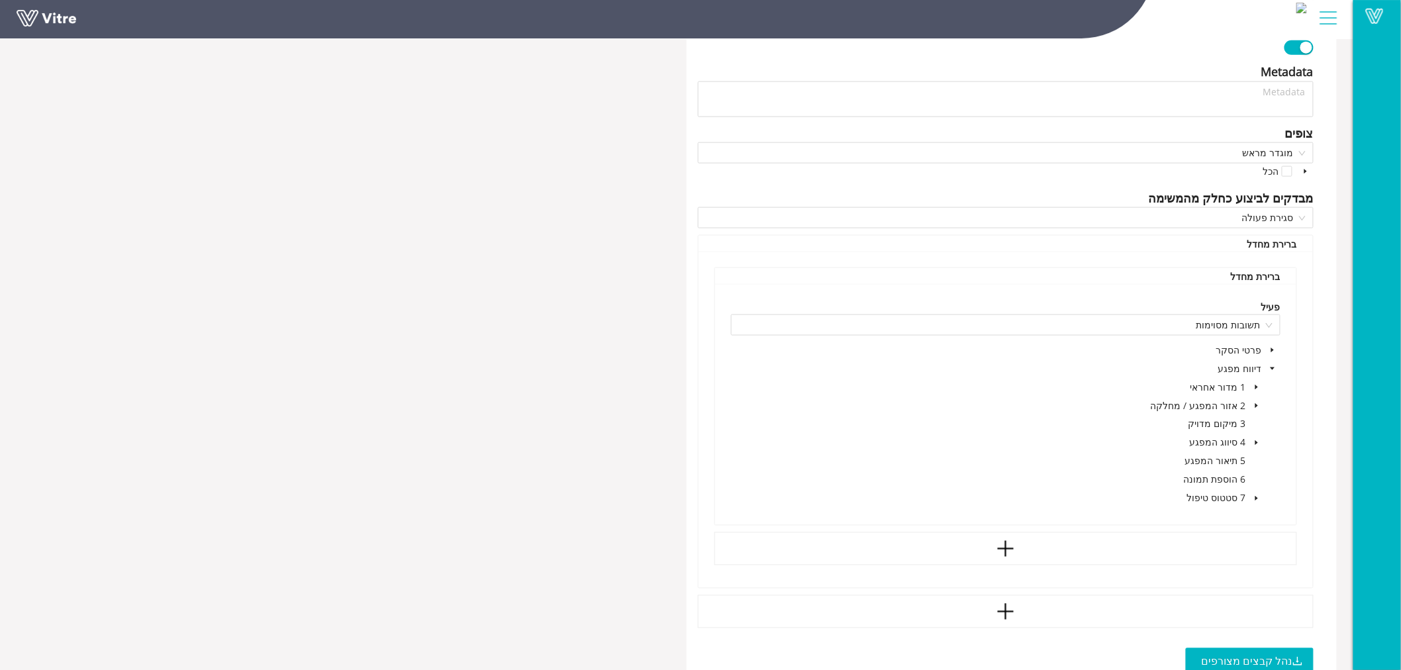
click at [1255, 496] on icon "caret-down" at bounding box center [1256, 498] width 3 height 5
click at [1221, 530] on span at bounding box center [1222, 535] width 11 height 11
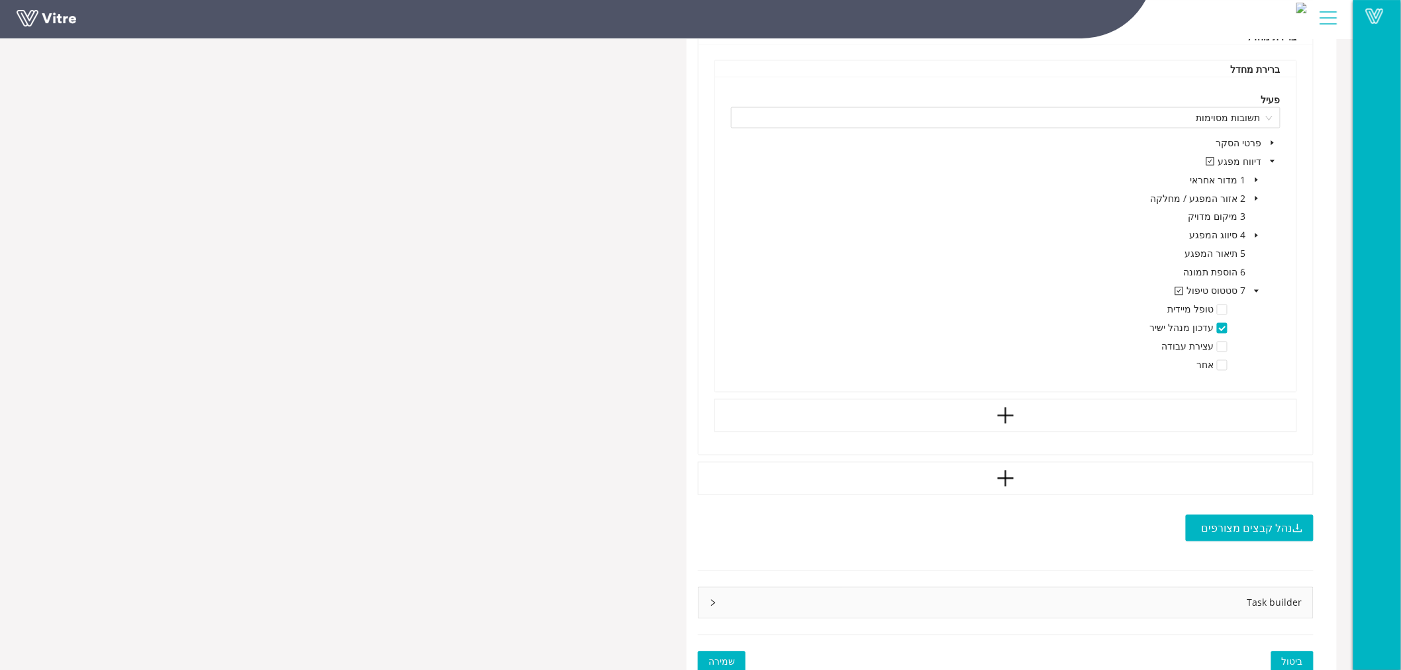
scroll to position [845, 0]
click at [711, 602] on icon "right" at bounding box center [713, 606] width 8 height 8
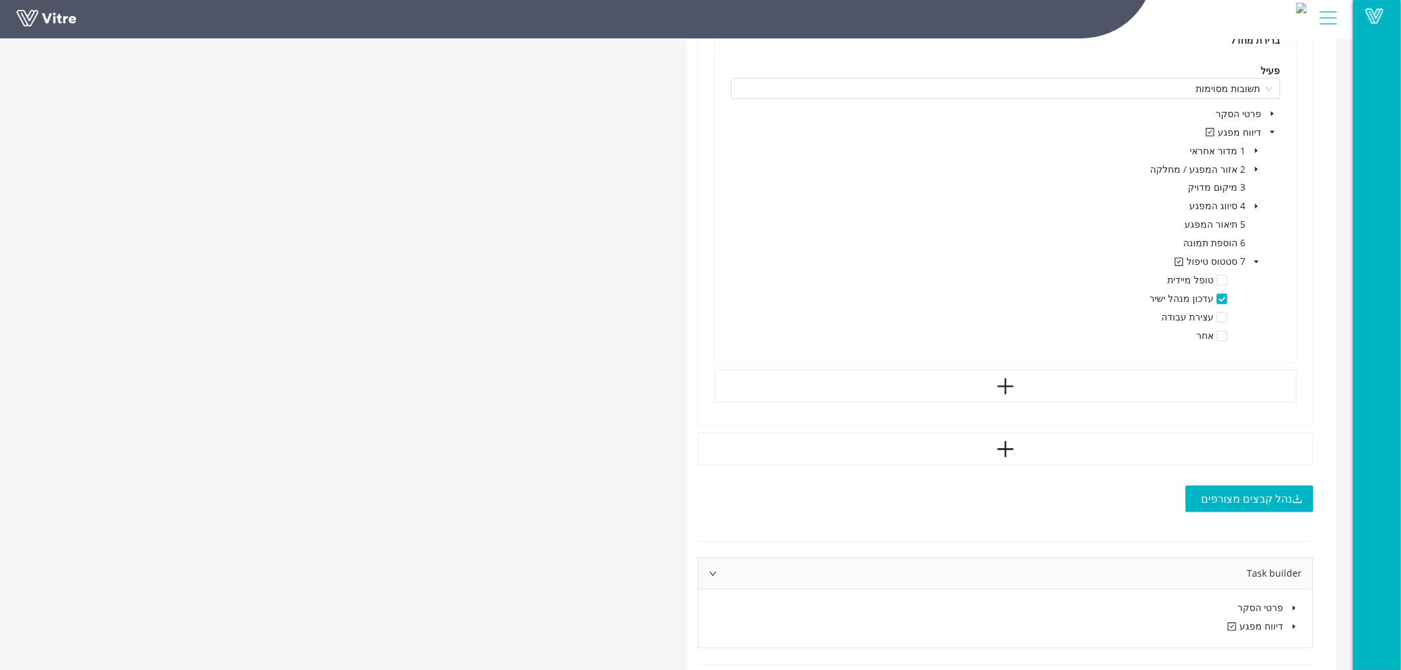
scroll to position [903, 0]
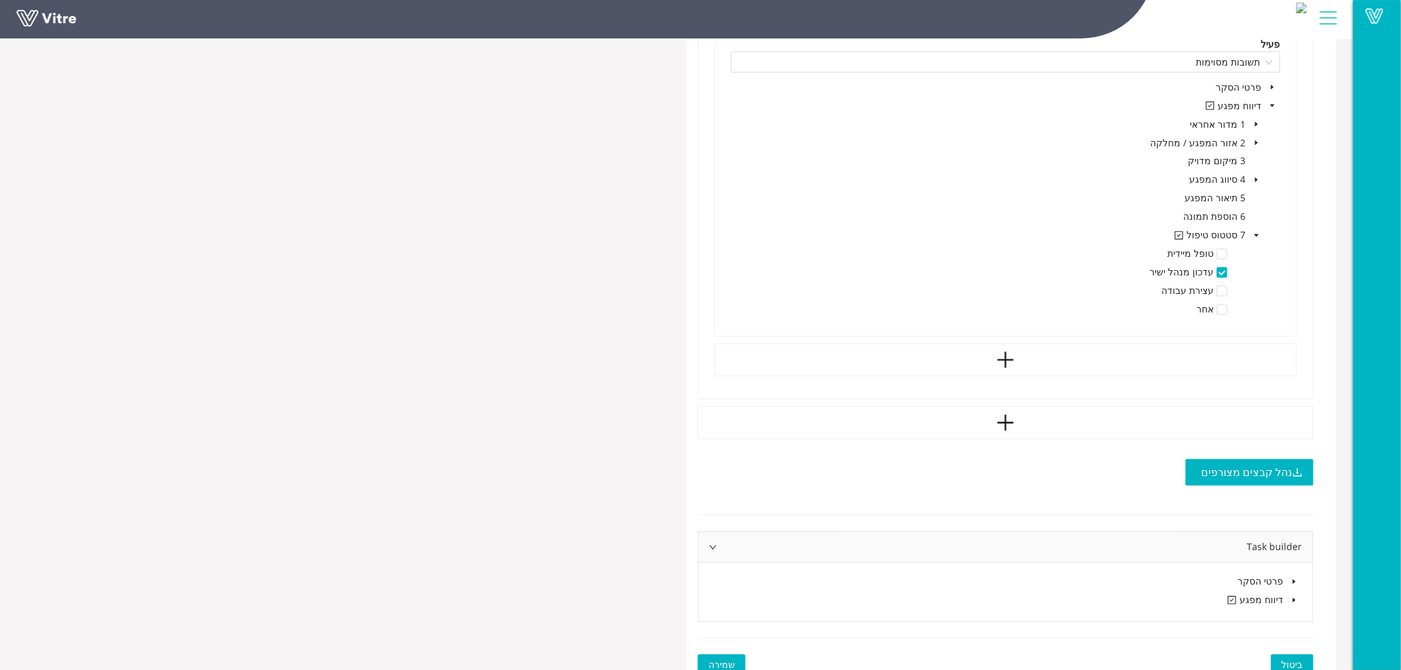
click at [1296, 597] on icon "caret-down" at bounding box center [1294, 600] width 7 height 7
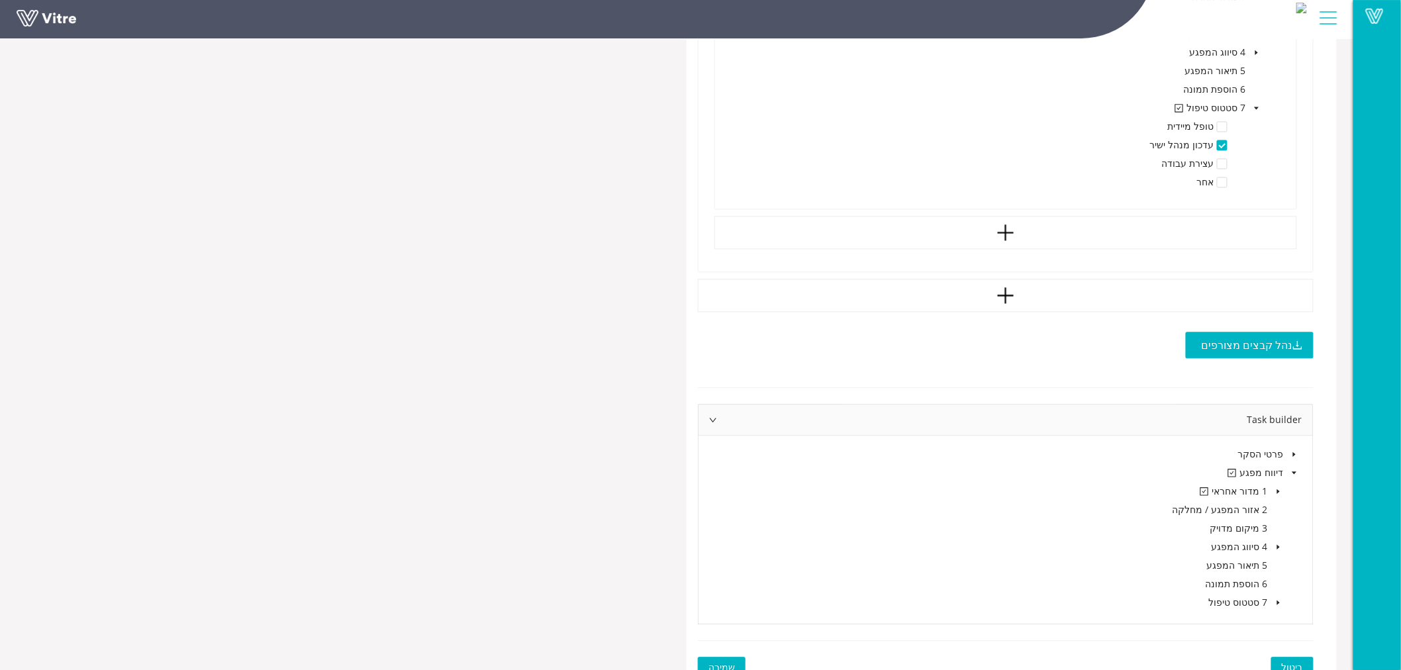
scroll to position [1033, 0]
click at [1278, 487] on icon "caret-down" at bounding box center [1278, 489] width 3 height 5
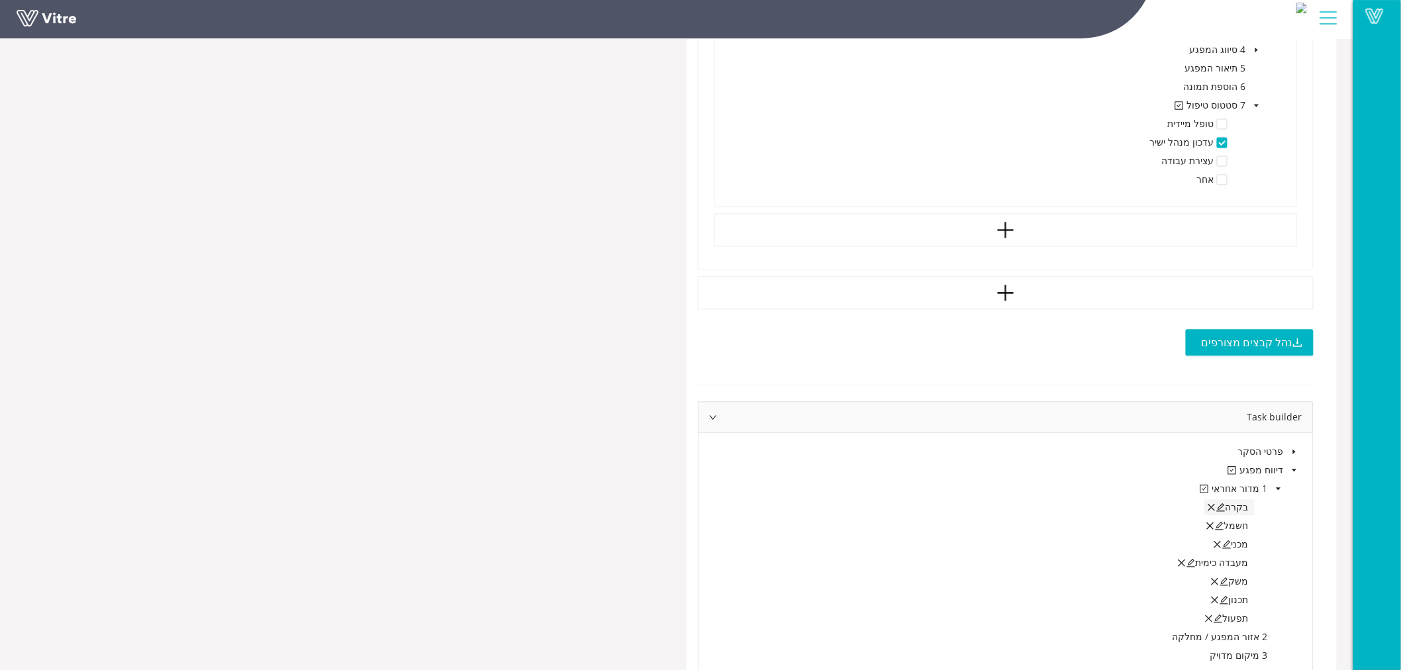
click at [1222, 504] on icon "edit" at bounding box center [1221, 508] width 9 height 9
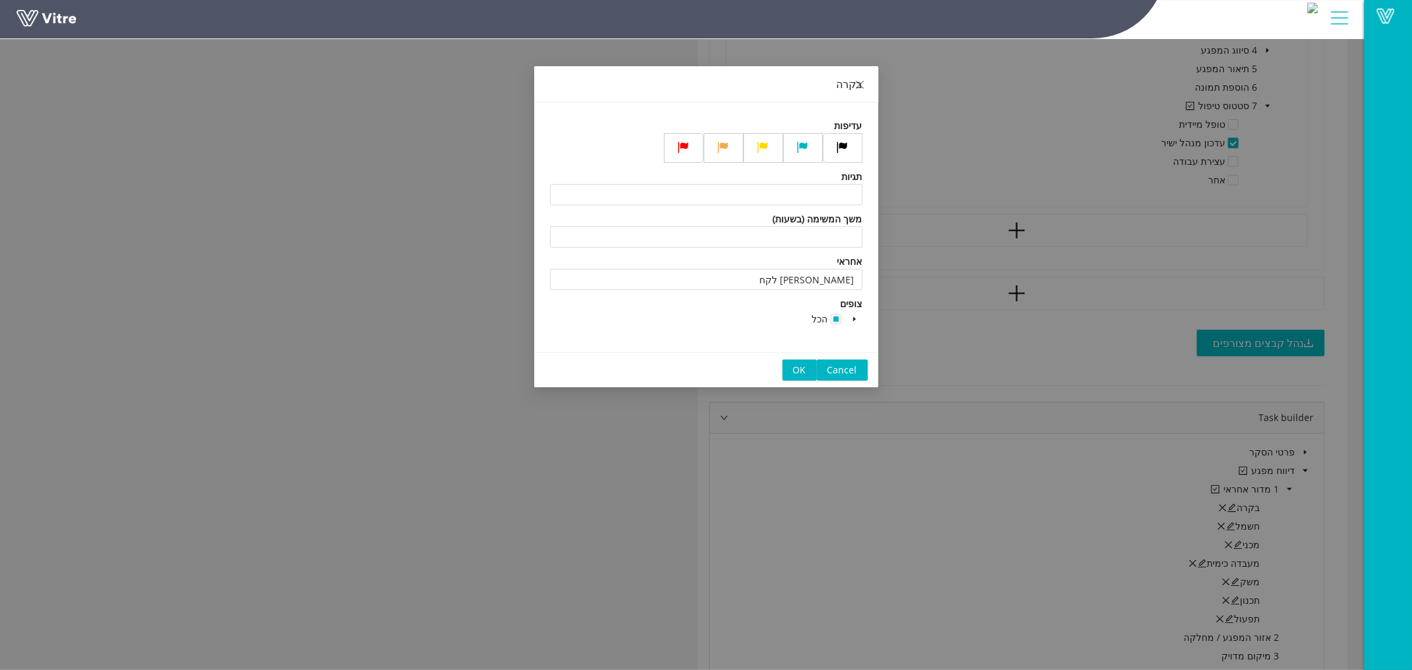
click at [845, 369] on span "Cancel" at bounding box center [842, 370] width 30 height 15
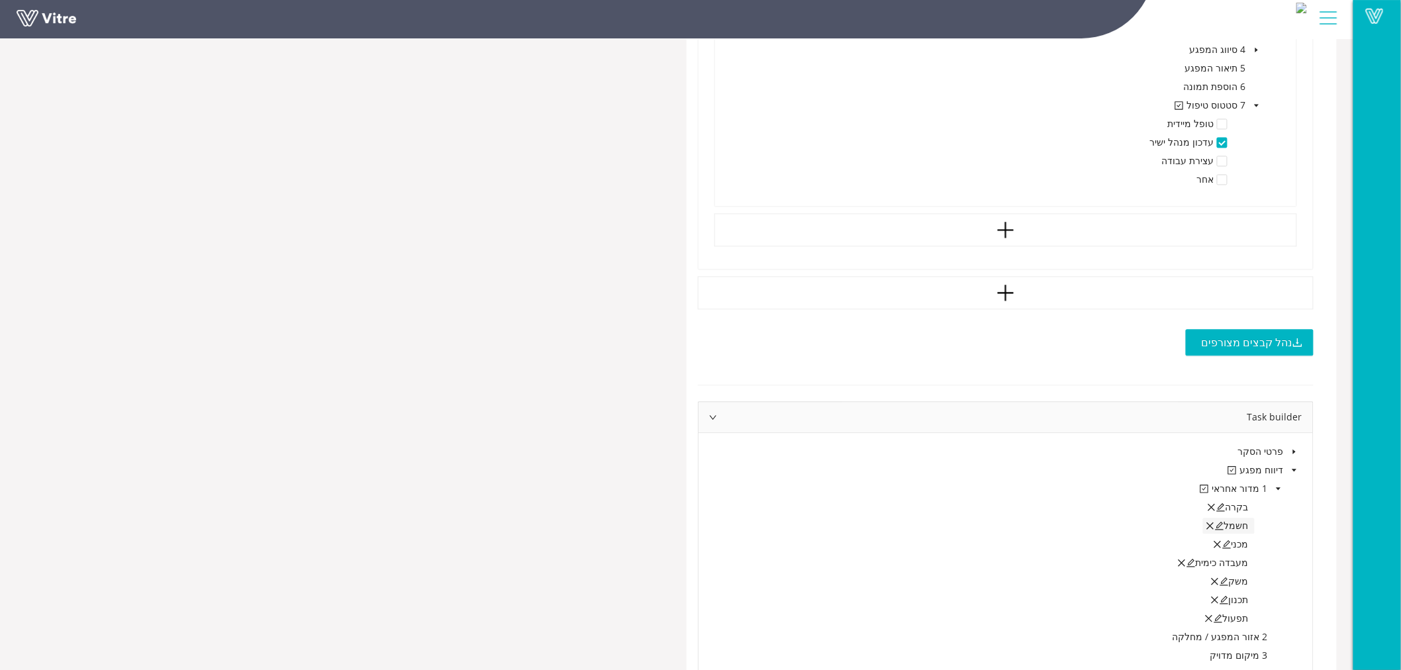
click at [1220, 522] on icon "edit" at bounding box center [1219, 526] width 9 height 9
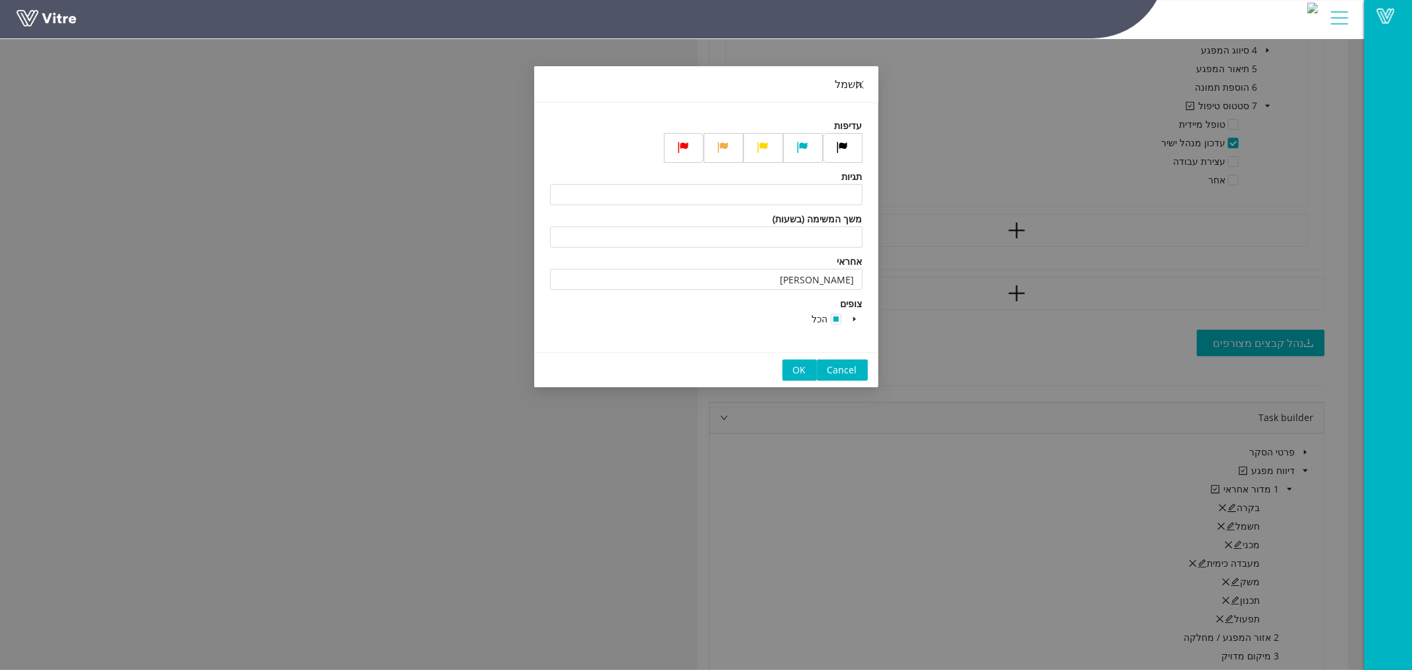
click at [856, 373] on span "Cancel" at bounding box center [842, 370] width 30 height 15
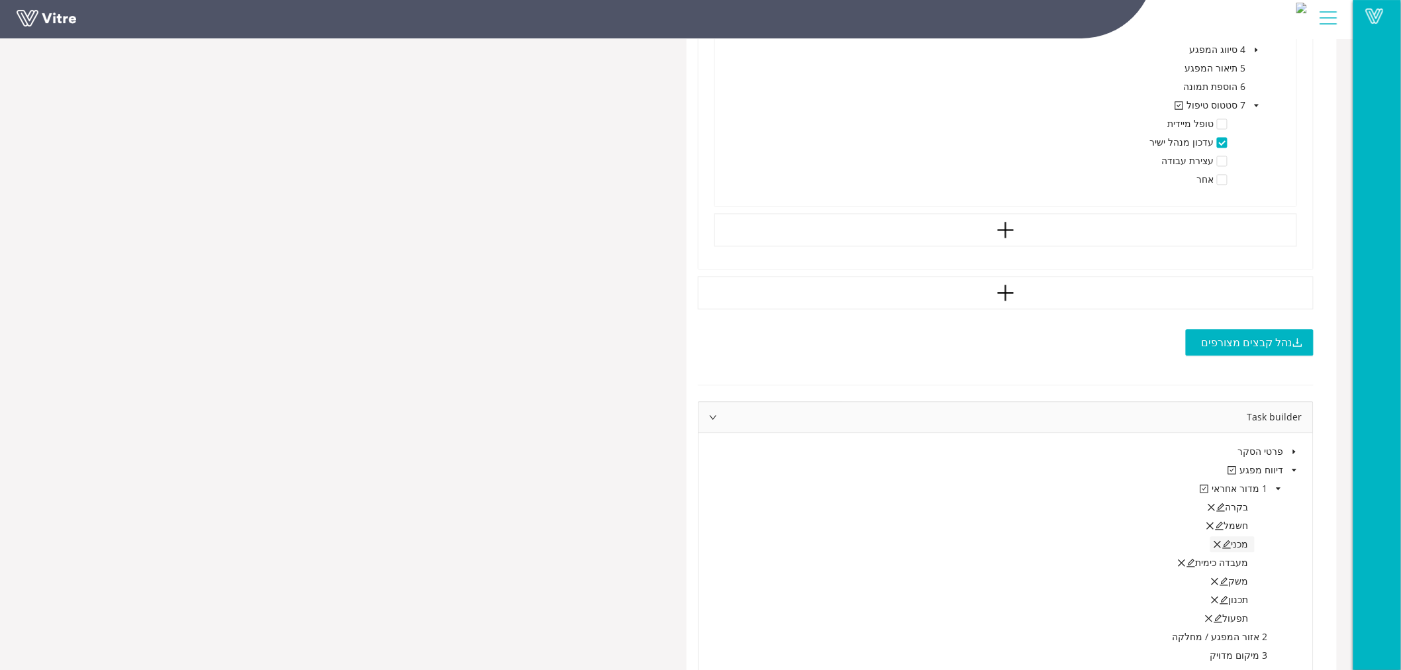
click at [1228, 540] on icon "edit" at bounding box center [1226, 544] width 9 height 9
type input "מארק לוביץ"
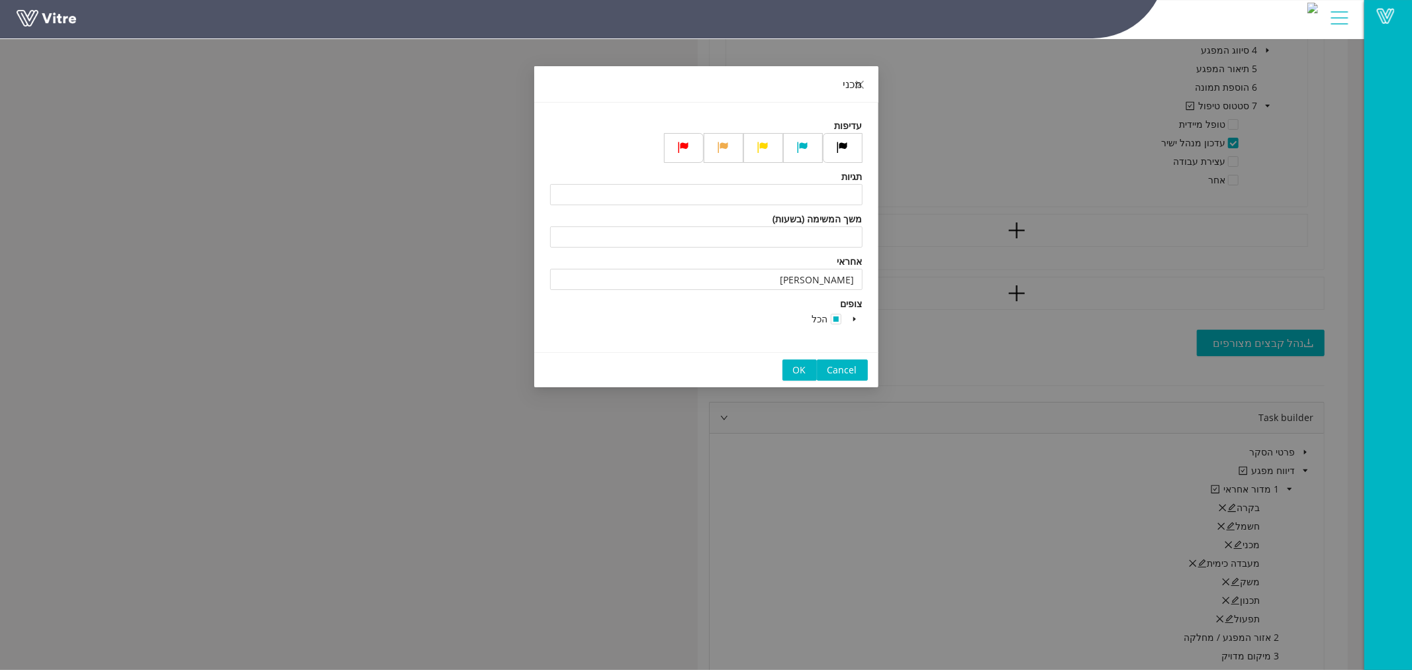
click at [860, 369] on button "Cancel" at bounding box center [842, 369] width 51 height 21
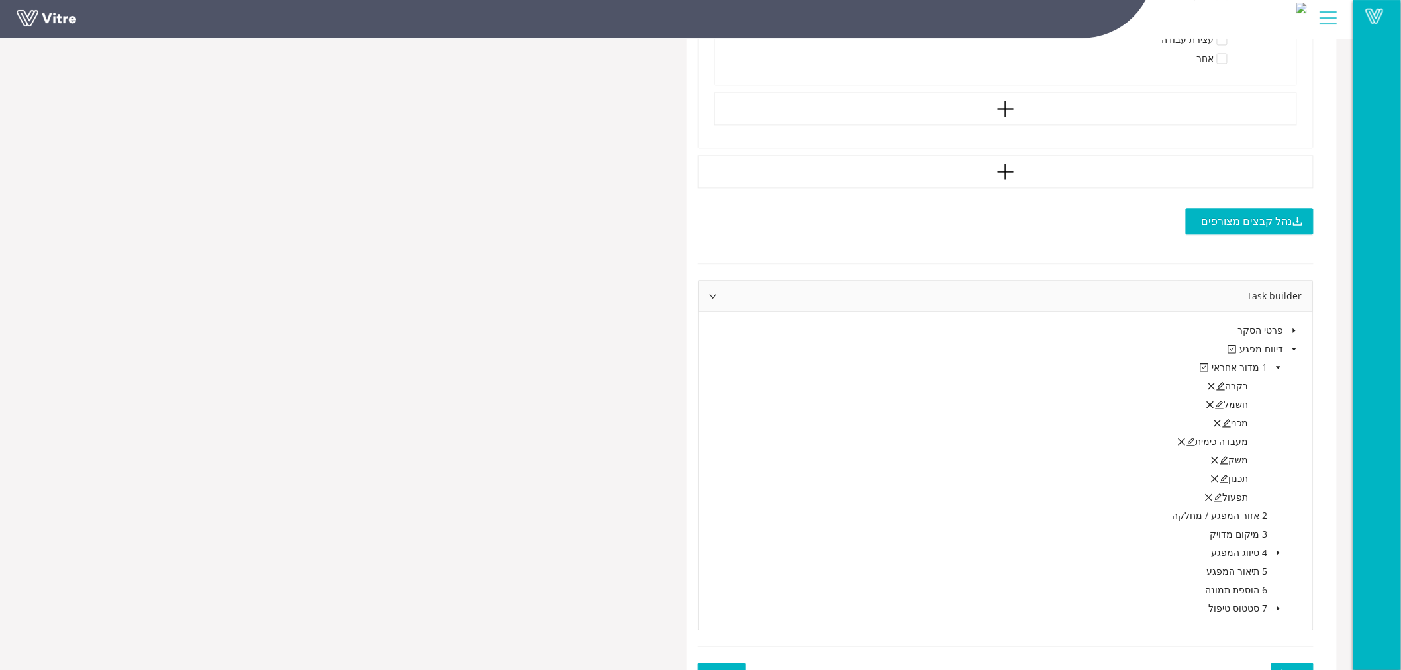
scroll to position [1163, 0]
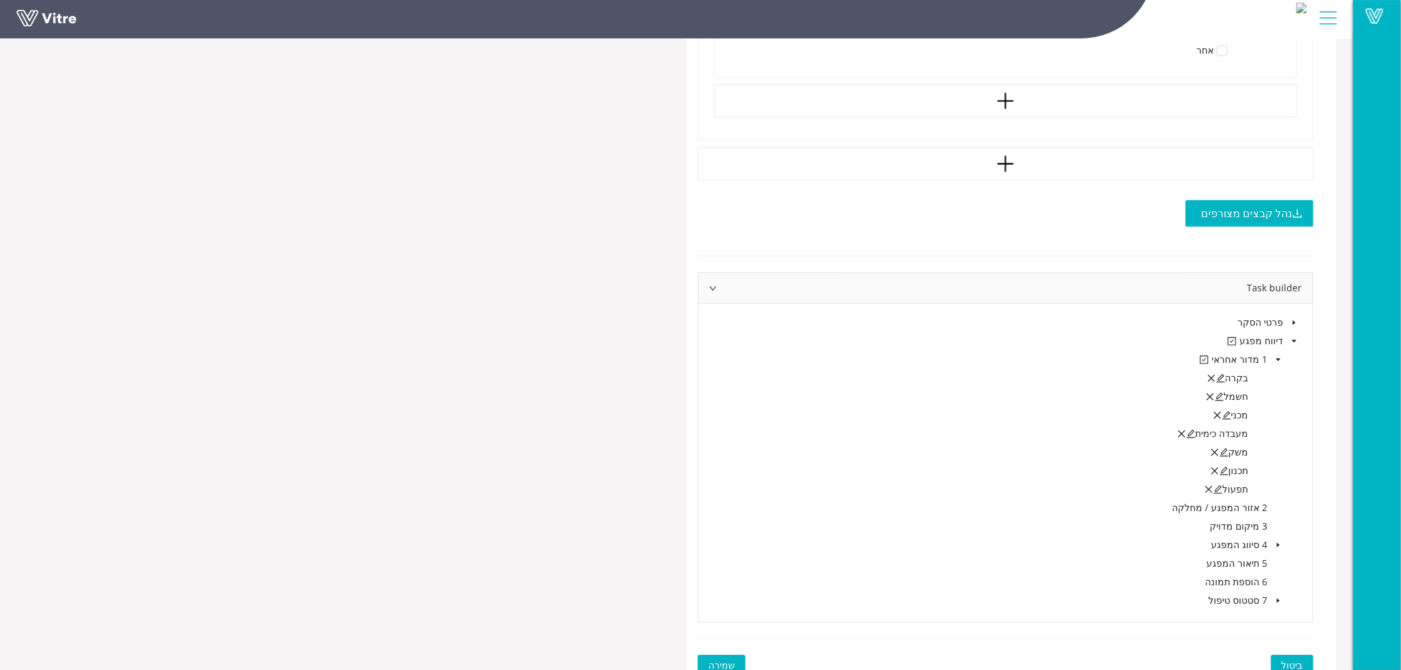
click at [725, 658] on span "שמירה" at bounding box center [721, 665] width 26 height 15
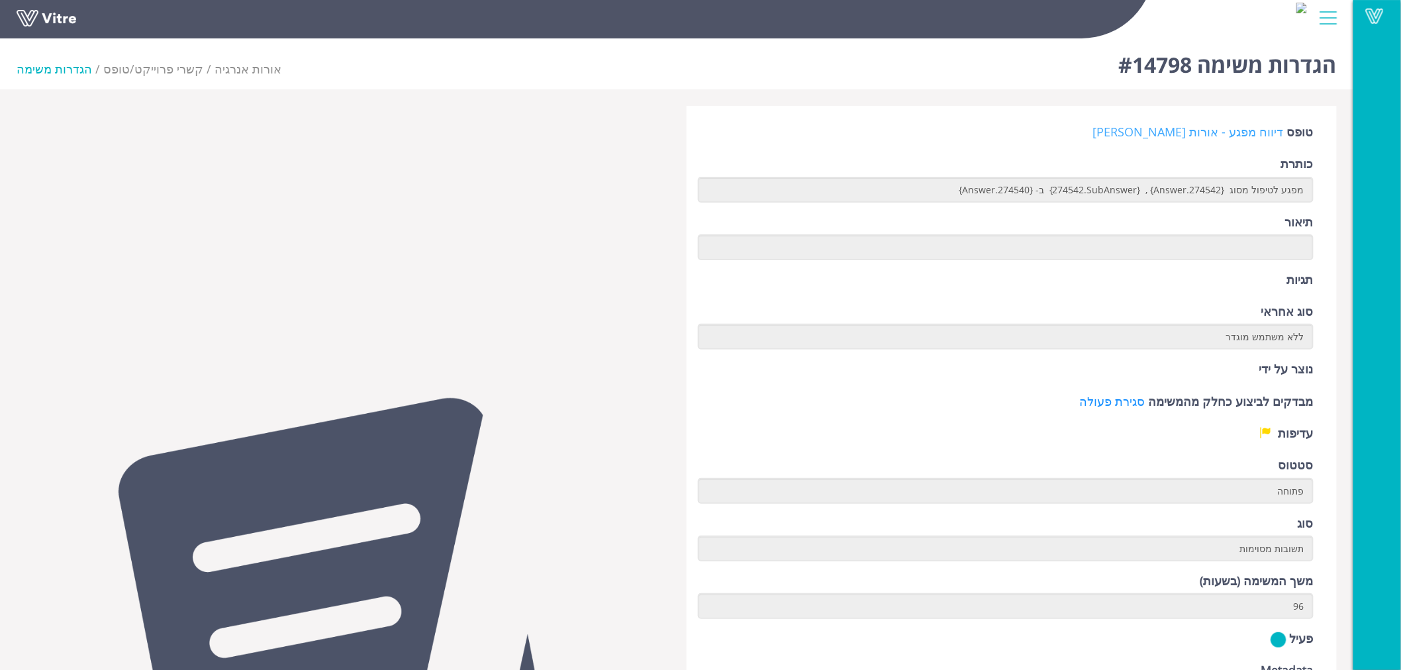
click at [1213, 128] on link "דיווח מפגע - אורות [PERSON_NAME]" at bounding box center [1188, 132] width 191 height 16
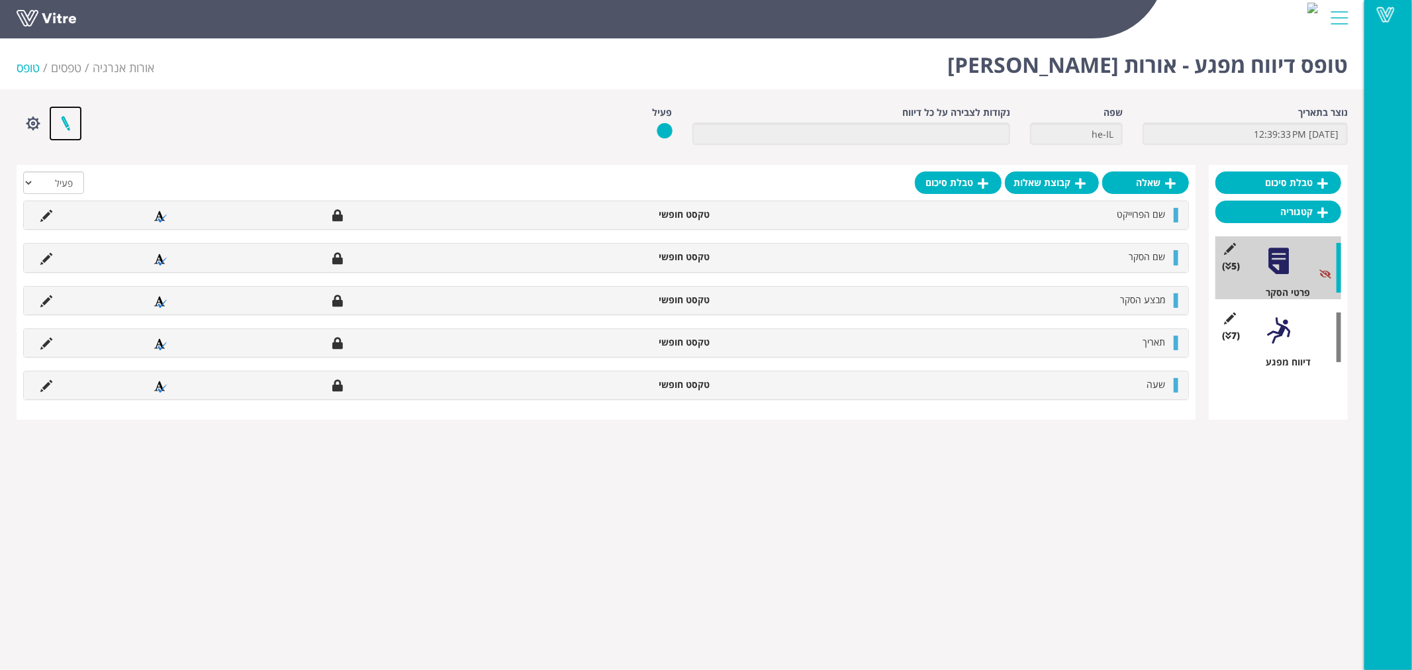
click at [64, 123] on link at bounding box center [65, 123] width 33 height 35
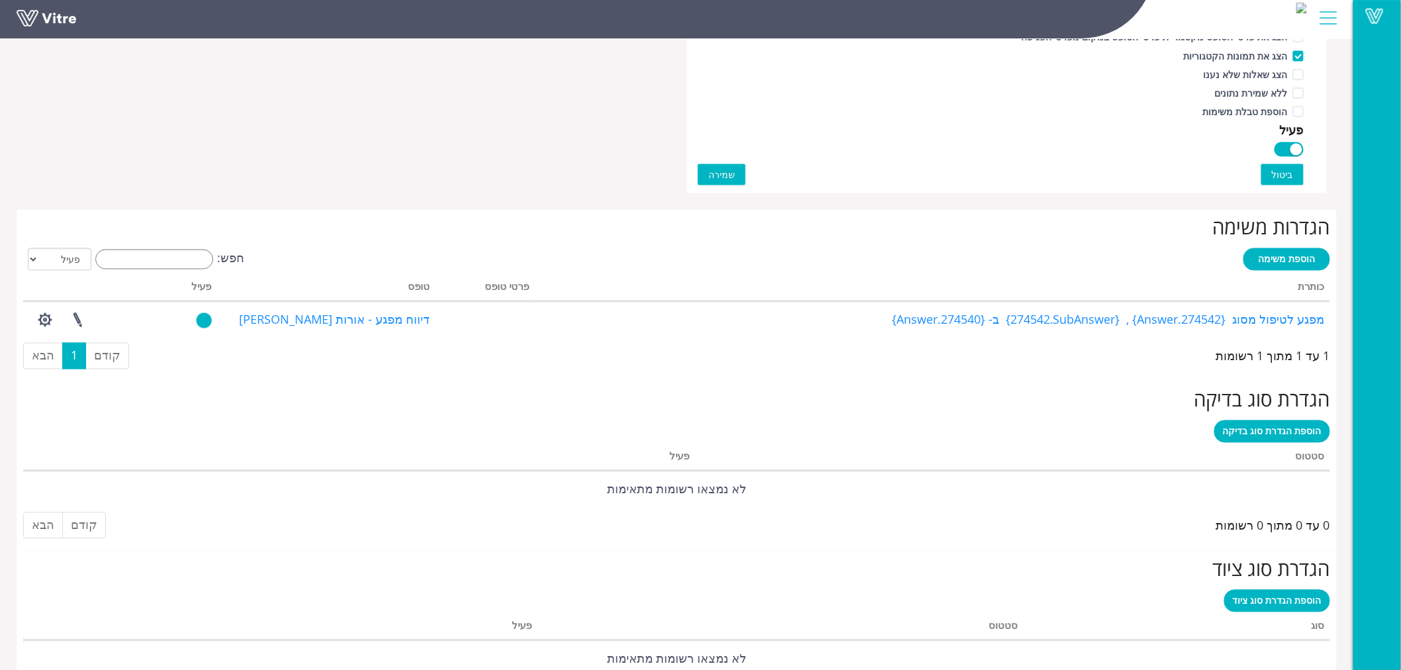
scroll to position [882, 0]
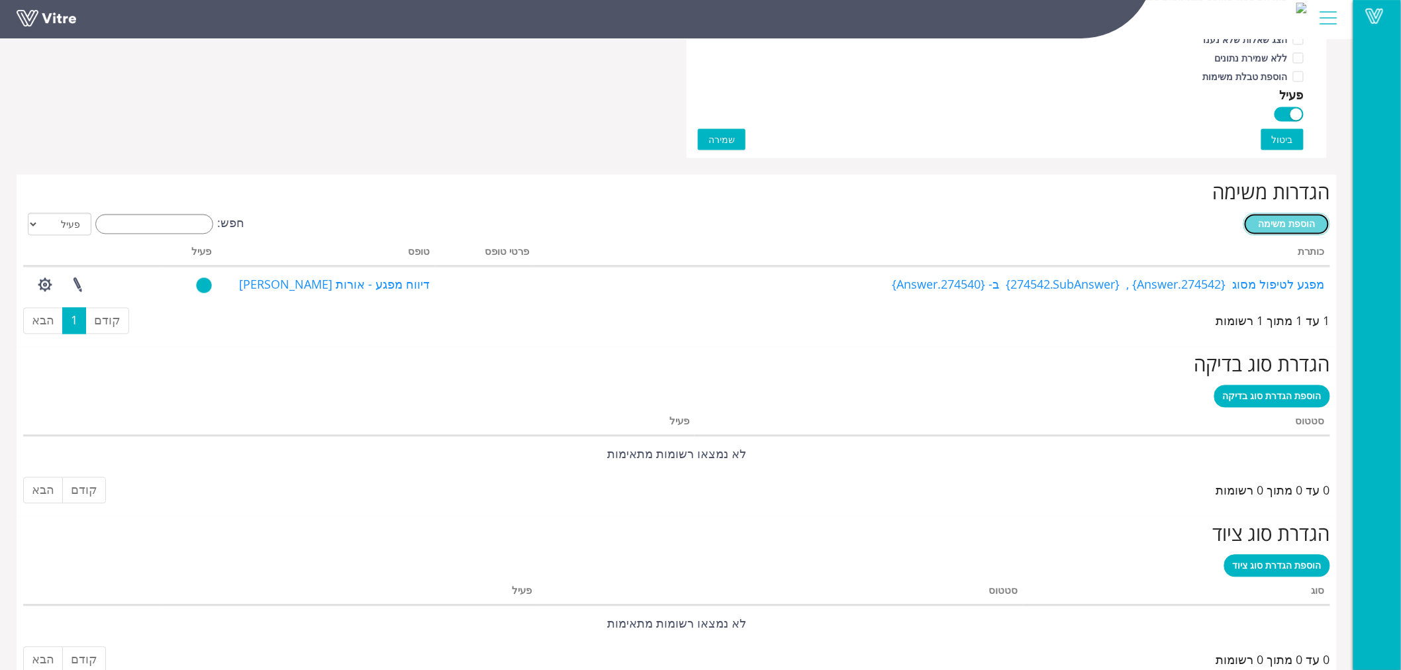
click at [1299, 226] on span "הוספת משימה" at bounding box center [1286, 224] width 57 height 13
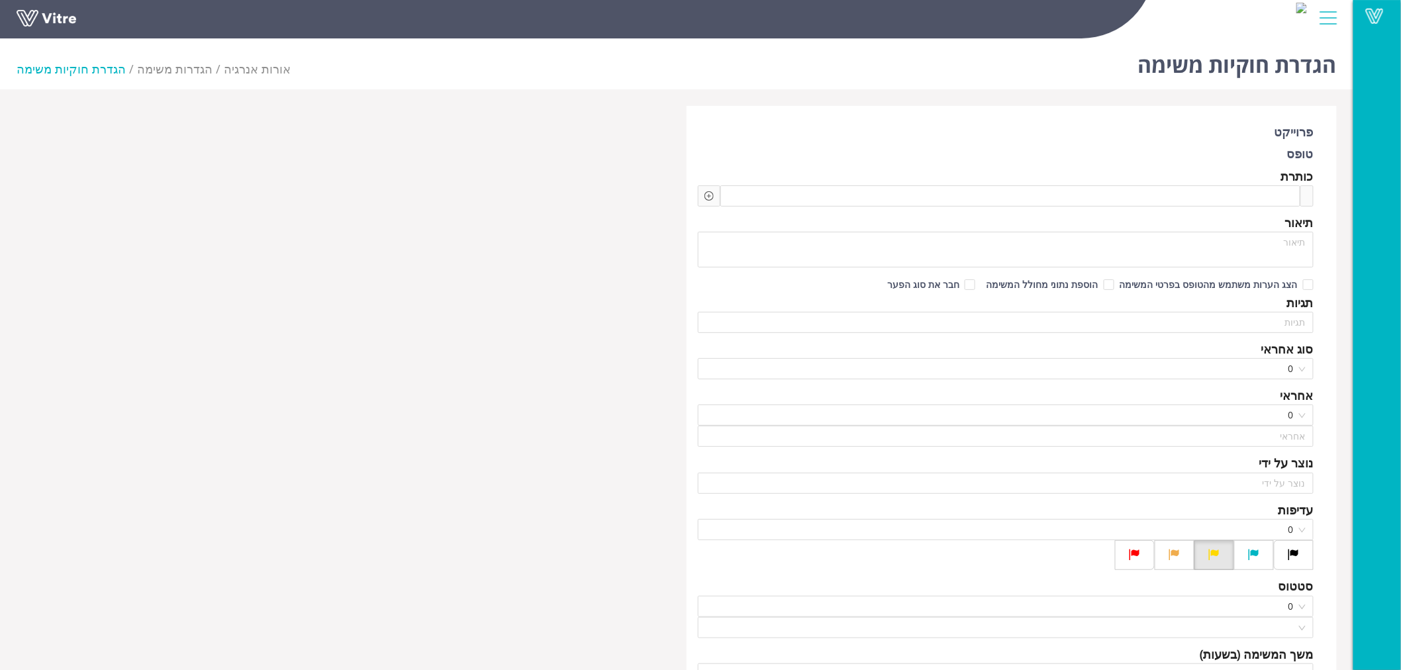
type input "[PERSON_NAME] עובד קבלן"
click at [1240, 194] on span at bounding box center [1232, 196] width 115 height 15
click at [711, 196] on icon "plus-circle" at bounding box center [708, 195] width 9 height 9
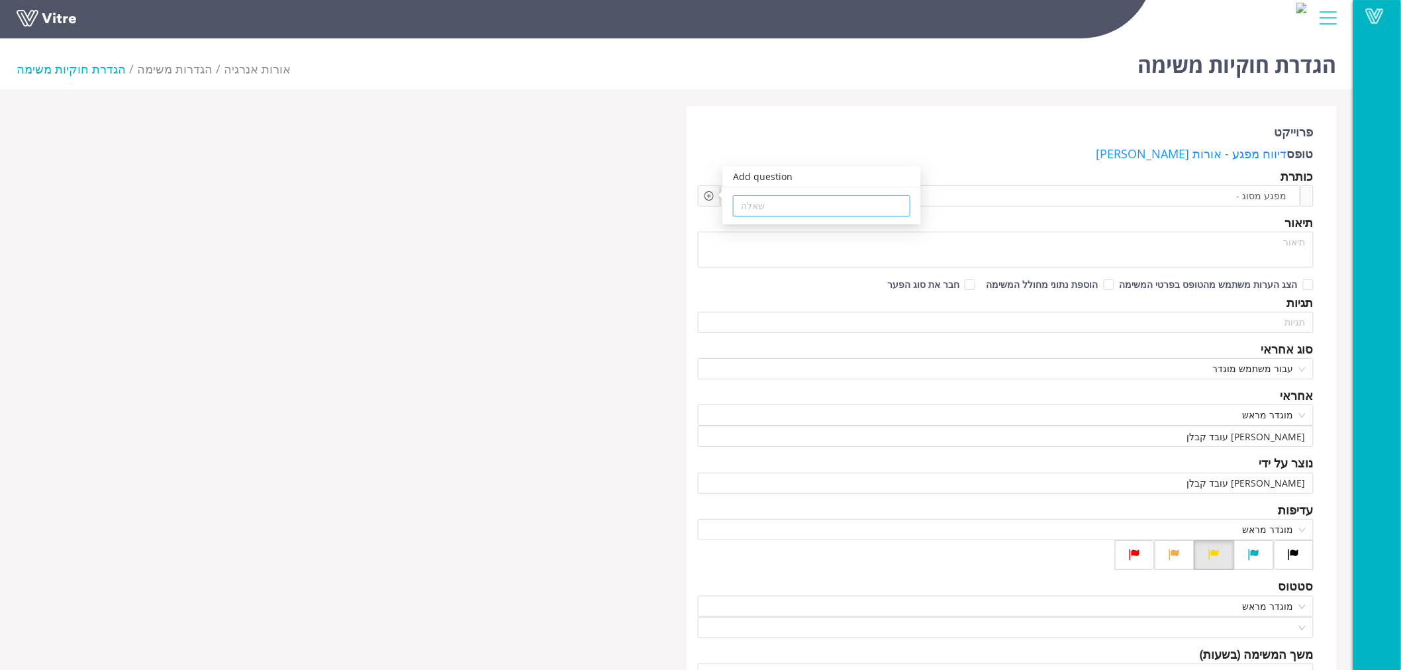
click at [770, 208] on input "search" at bounding box center [821, 206] width 161 height 20
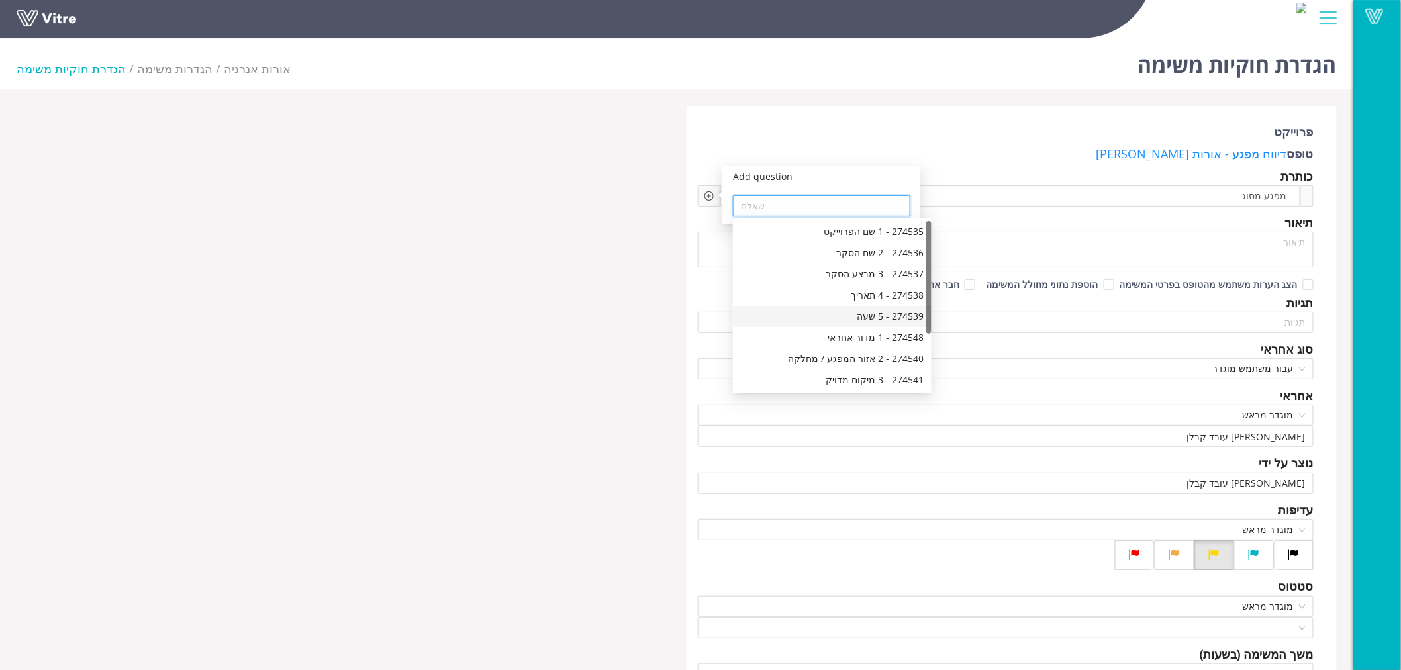
scroll to position [84, 0]
click at [876, 311] on div "274542 - 4 סיווג המפגע" at bounding box center [832, 317] width 183 height 15
type input "274542 - 4 סיווג המפגע"
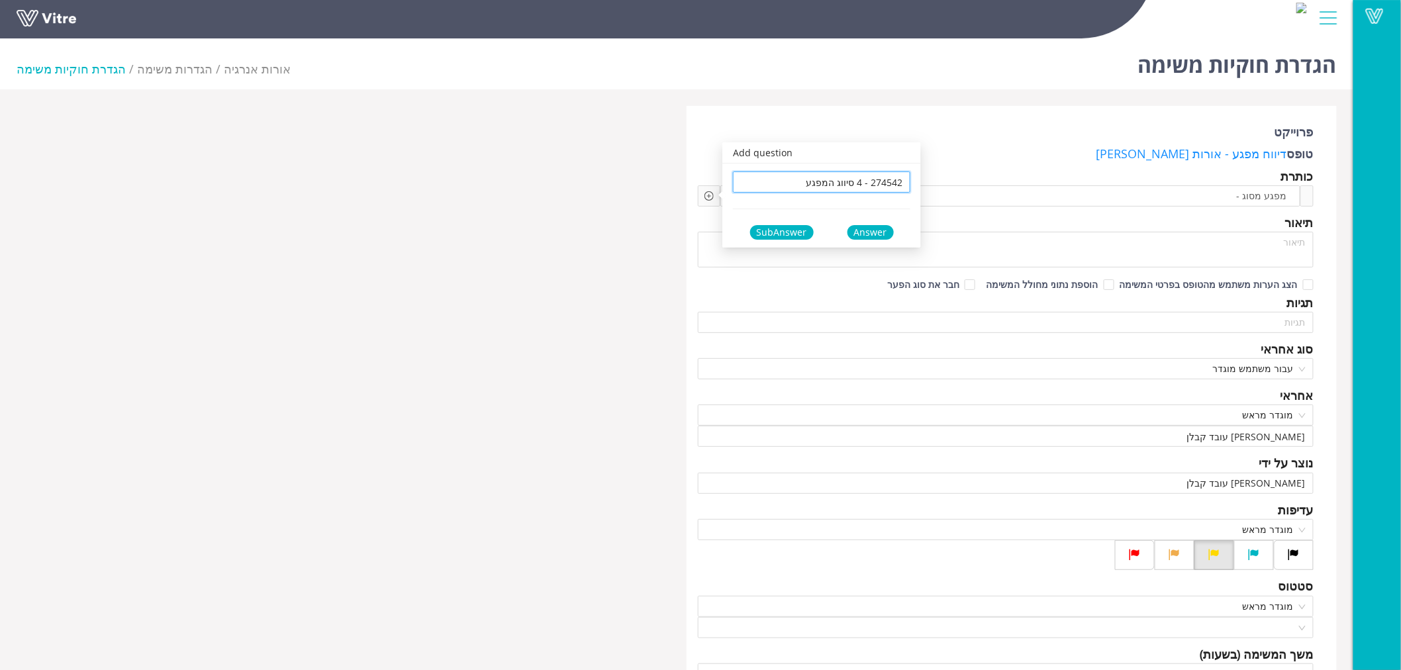
click at [866, 230] on div "Answer" at bounding box center [870, 232] width 46 height 15
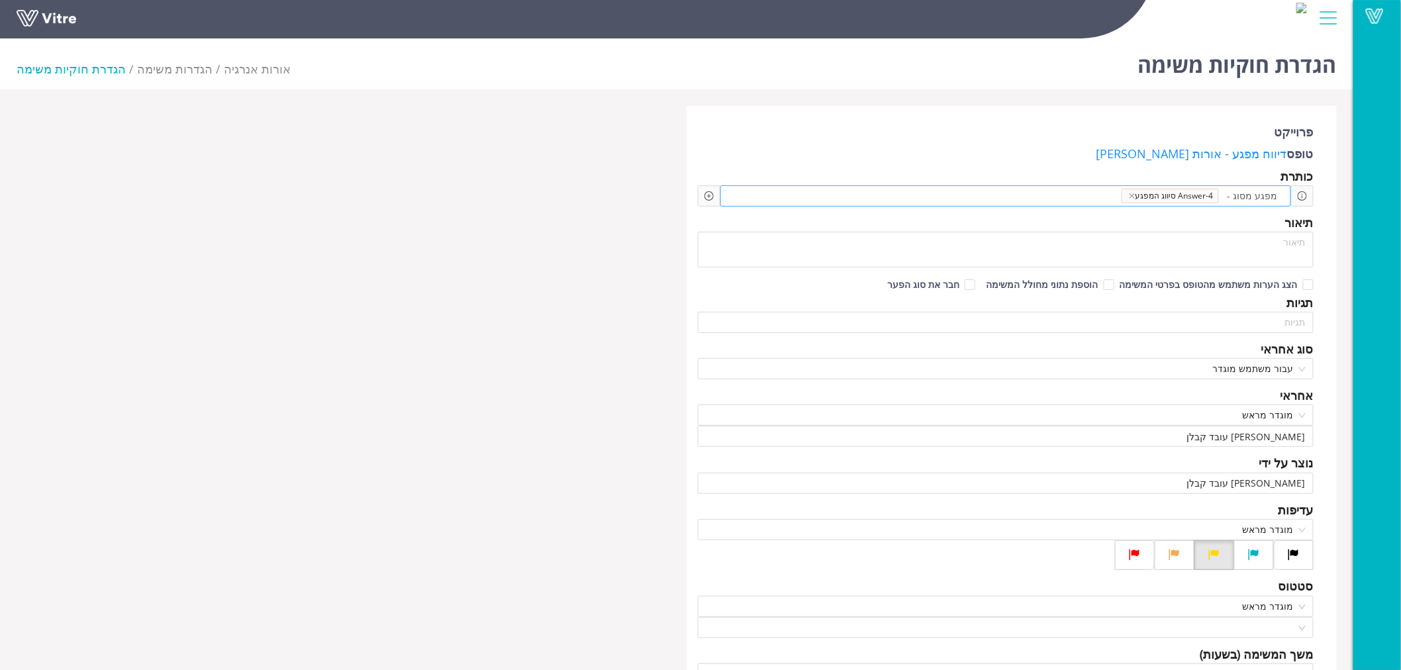
click at [1104, 194] on span at bounding box center [1065, 196] width 113 height 15
click at [711, 195] on icon "plus-circle" at bounding box center [708, 195] width 9 height 9
click at [745, 210] on input "search" at bounding box center [821, 206] width 161 height 20
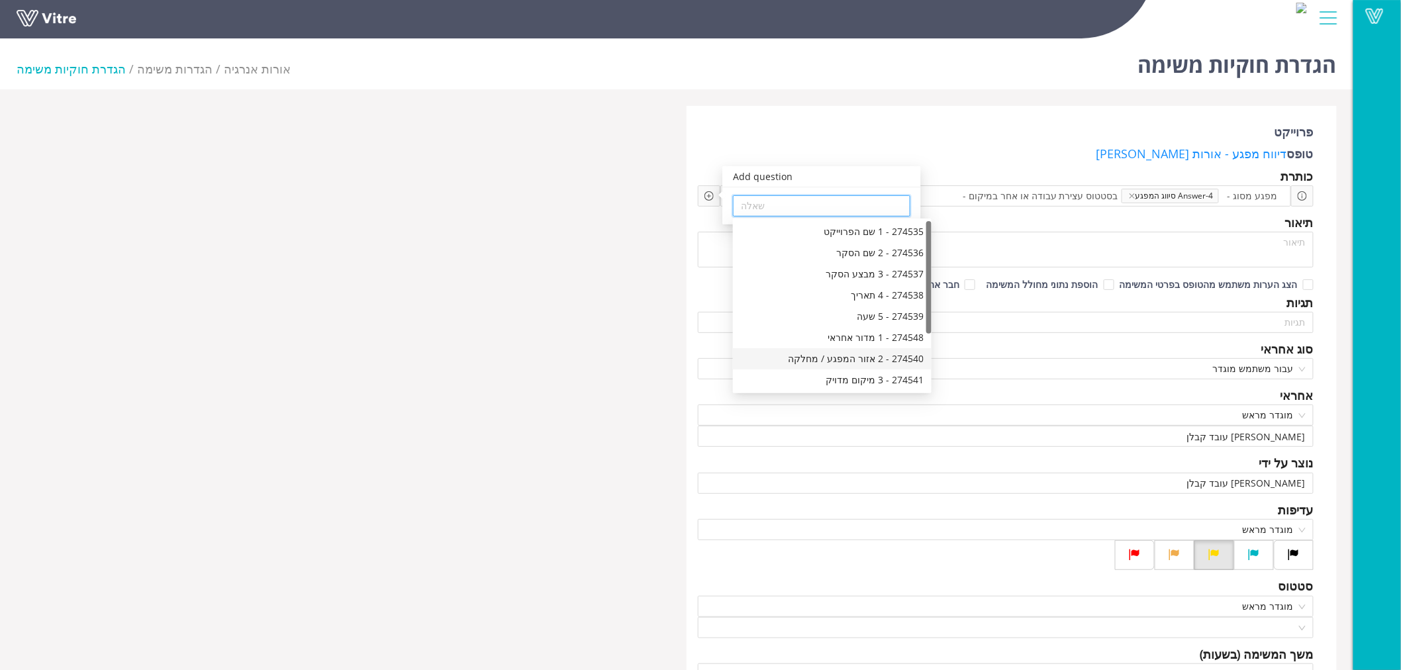
click at [855, 357] on div "274540 - 2 אזור המפגע / מחלקה" at bounding box center [832, 358] width 183 height 15
type input "274540 - 2 אזור המפגע / מחלקה"
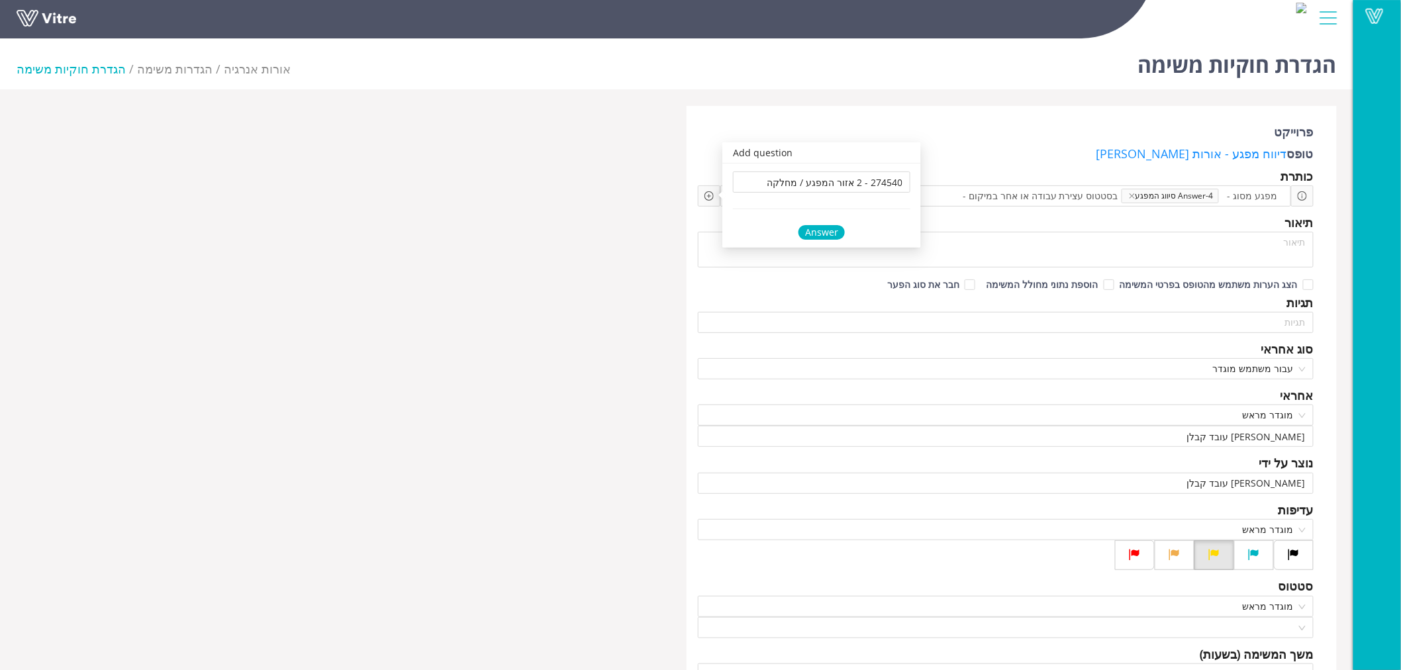
click at [827, 234] on div "Answer" at bounding box center [821, 232] width 46 height 15
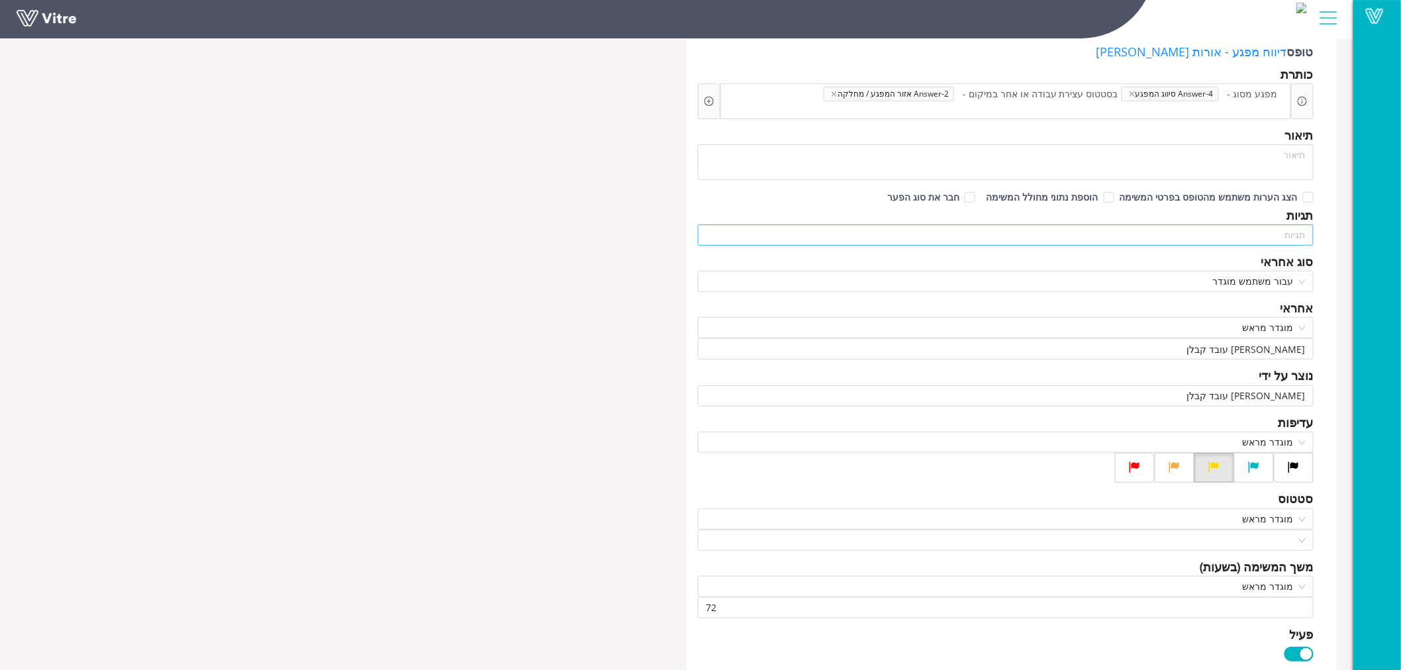
scroll to position [220, 0]
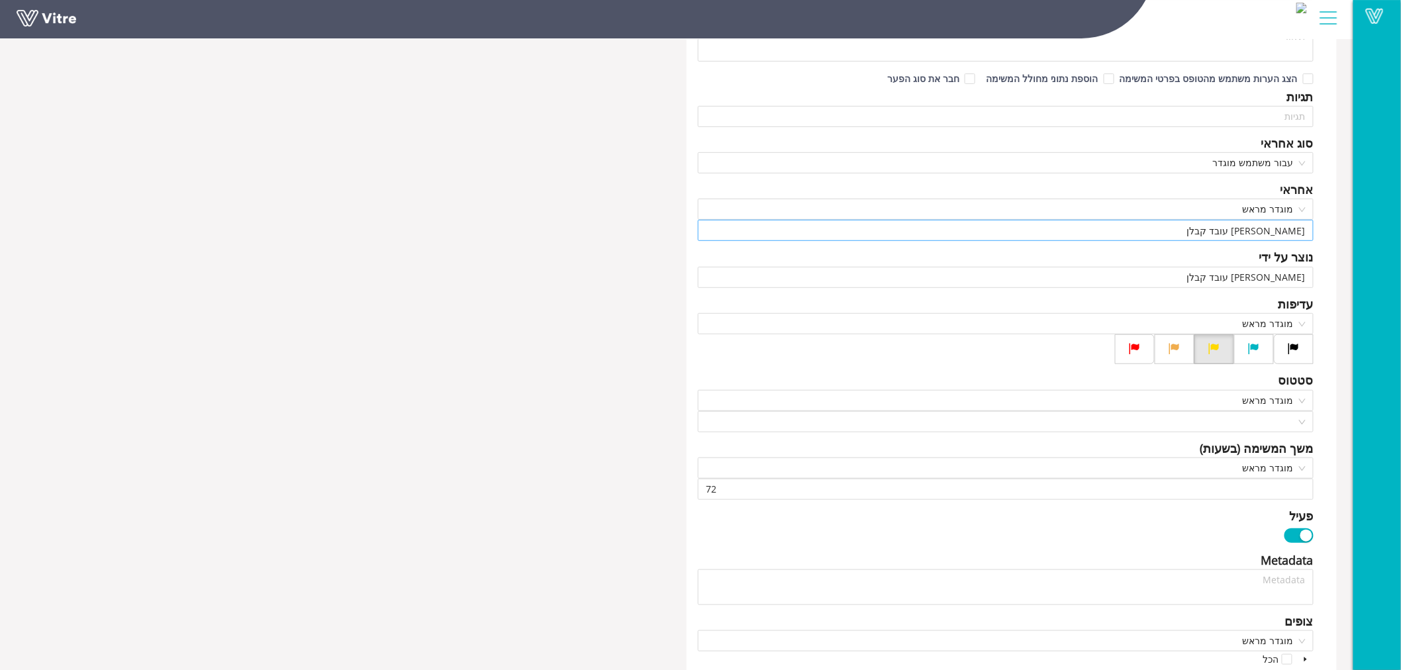
click at [1236, 220] on input "הראל עובד קבלן" at bounding box center [1006, 230] width 600 height 20
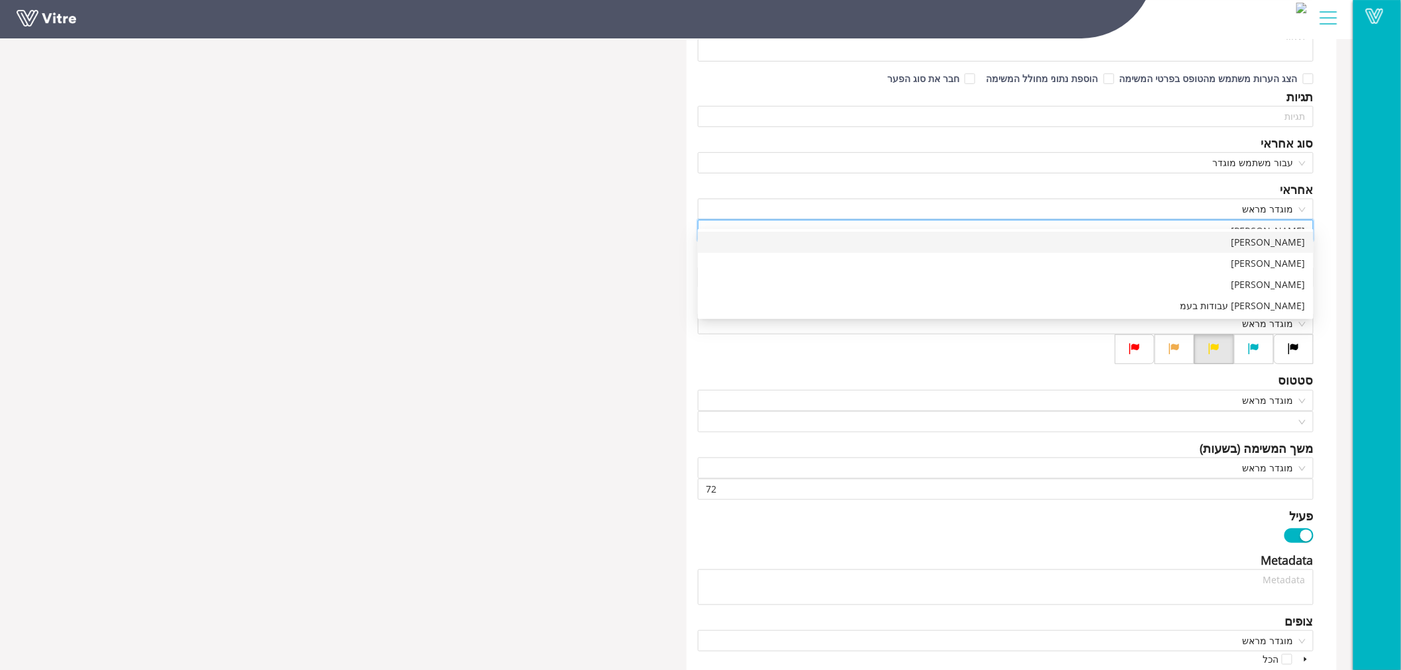
click at [1286, 248] on div "[PERSON_NAME]" at bounding box center [1006, 242] width 600 height 15
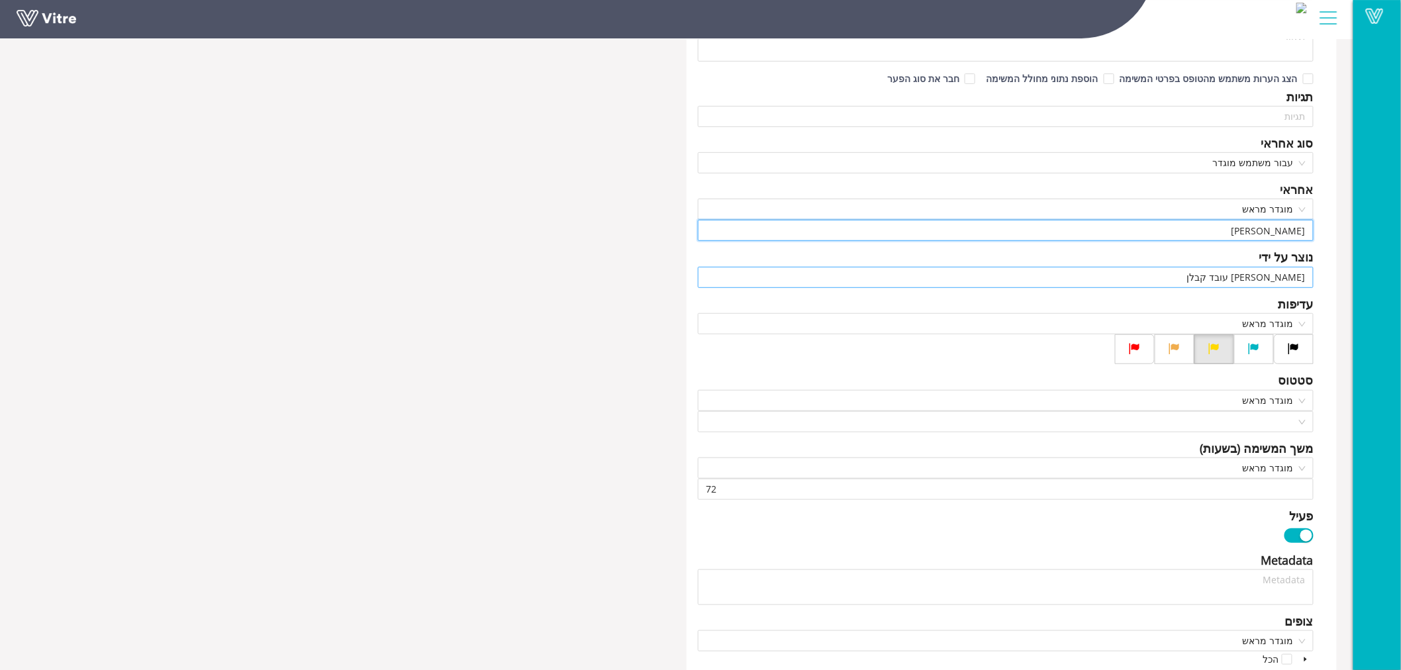
type input "[PERSON_NAME]"
click at [1238, 267] on input "הראל עובד קבלן" at bounding box center [1006, 277] width 600 height 20
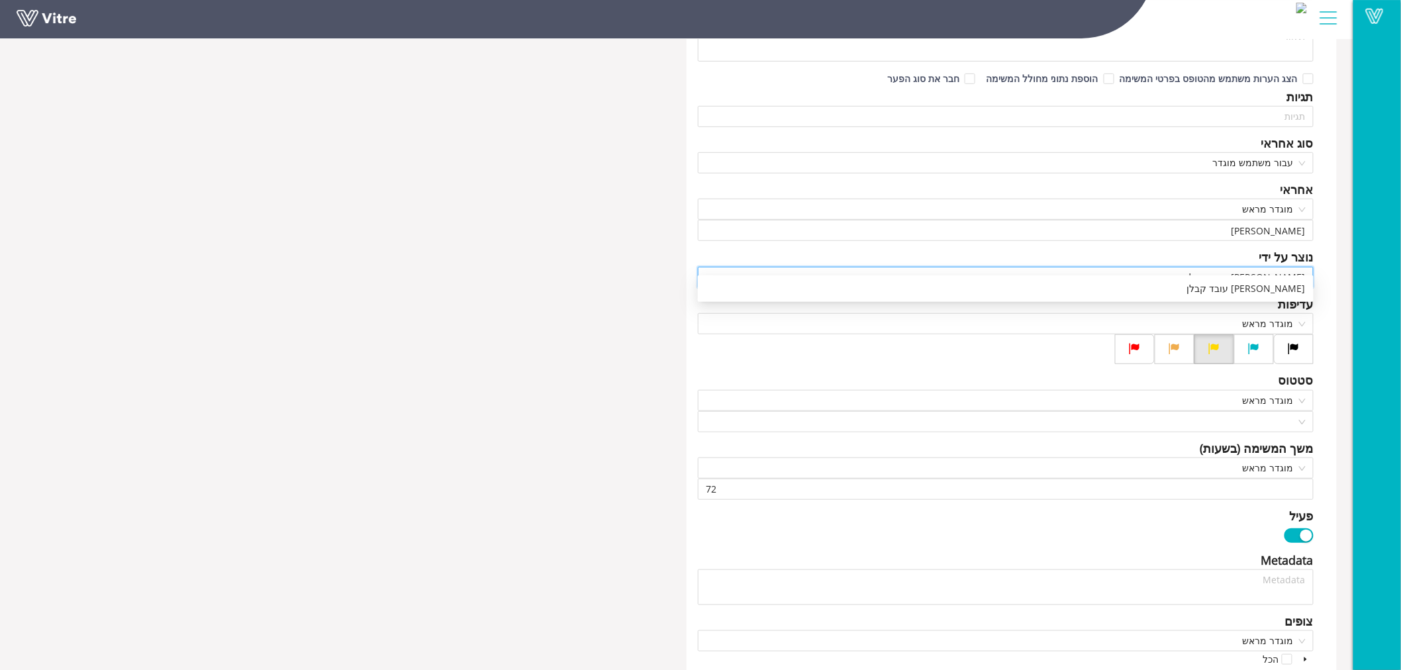
click at [1238, 267] on input "הראל עובד קבלן" at bounding box center [1006, 277] width 600 height 20
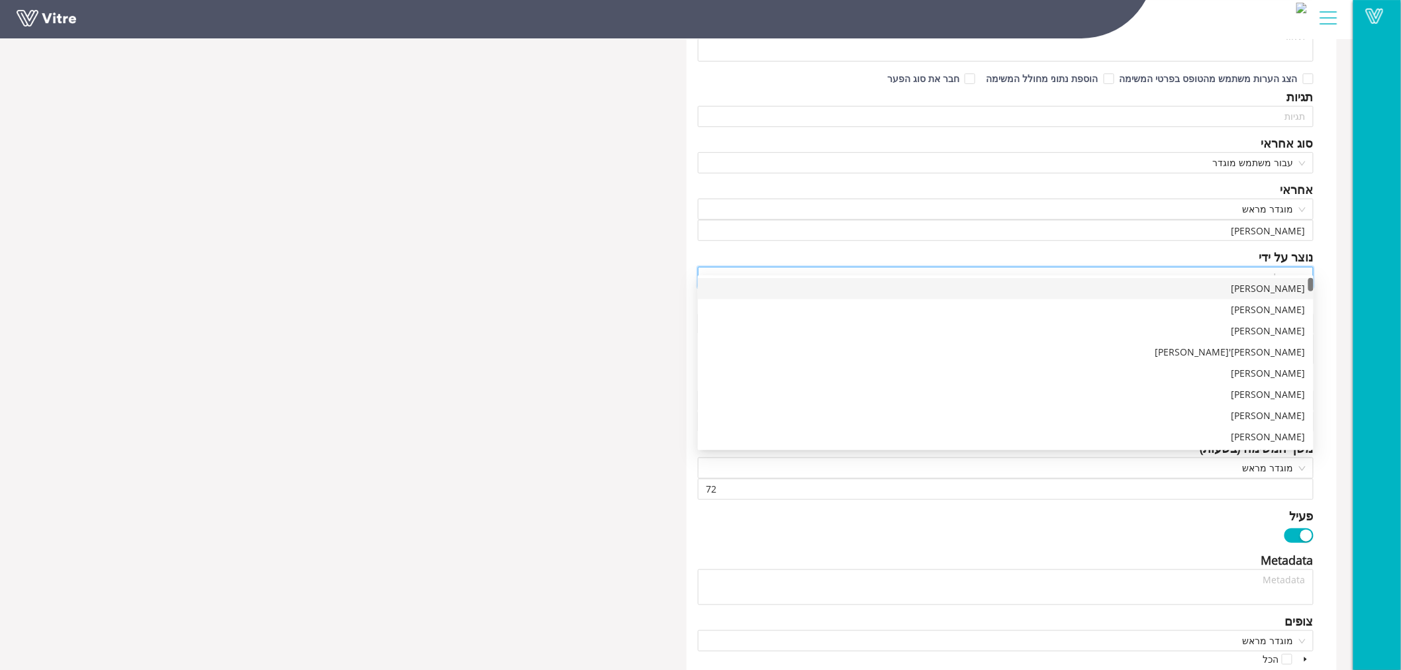
click at [1334, 260] on div "פרוייקט טופס דיווח מפגע - אורות יוסף כותרת מפגע מסוג - Answer-4 סיווג המפגע בסט…" at bounding box center [1011, 528] width 650 height 1287
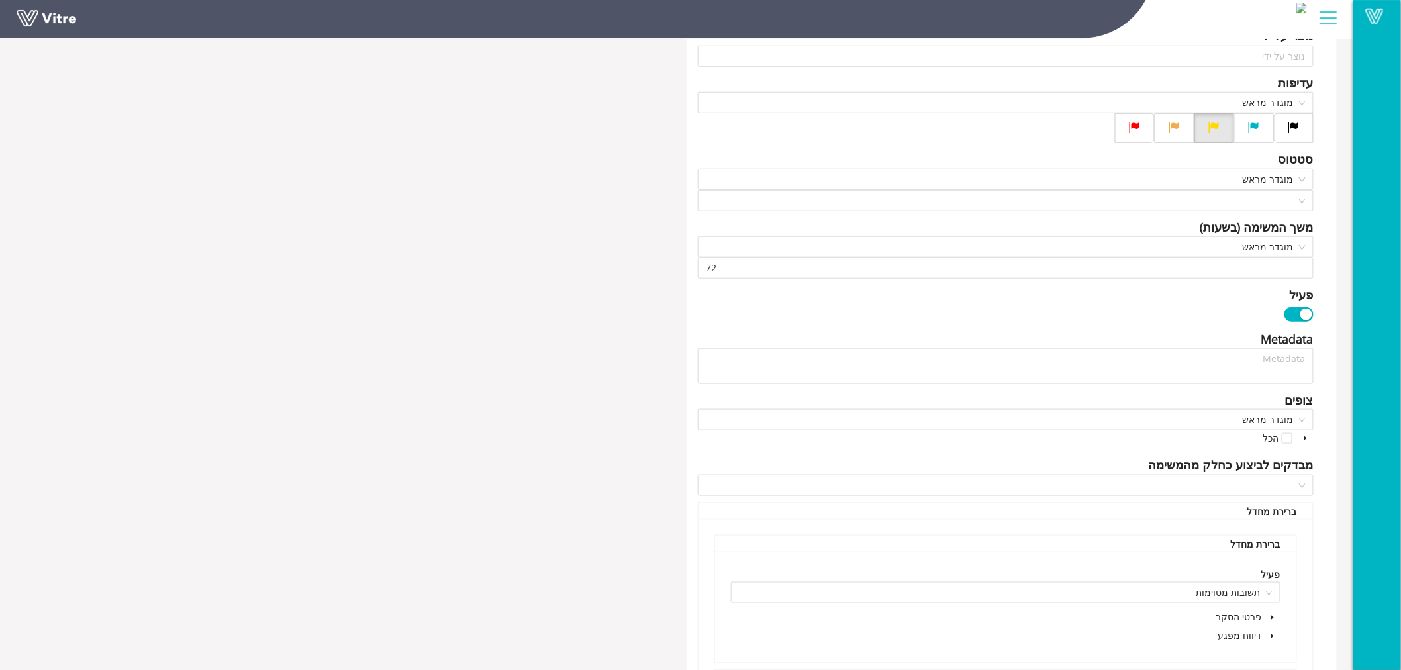
scroll to position [441, 0]
click at [1289, 191] on input "search" at bounding box center [1001, 201] width 590 height 20
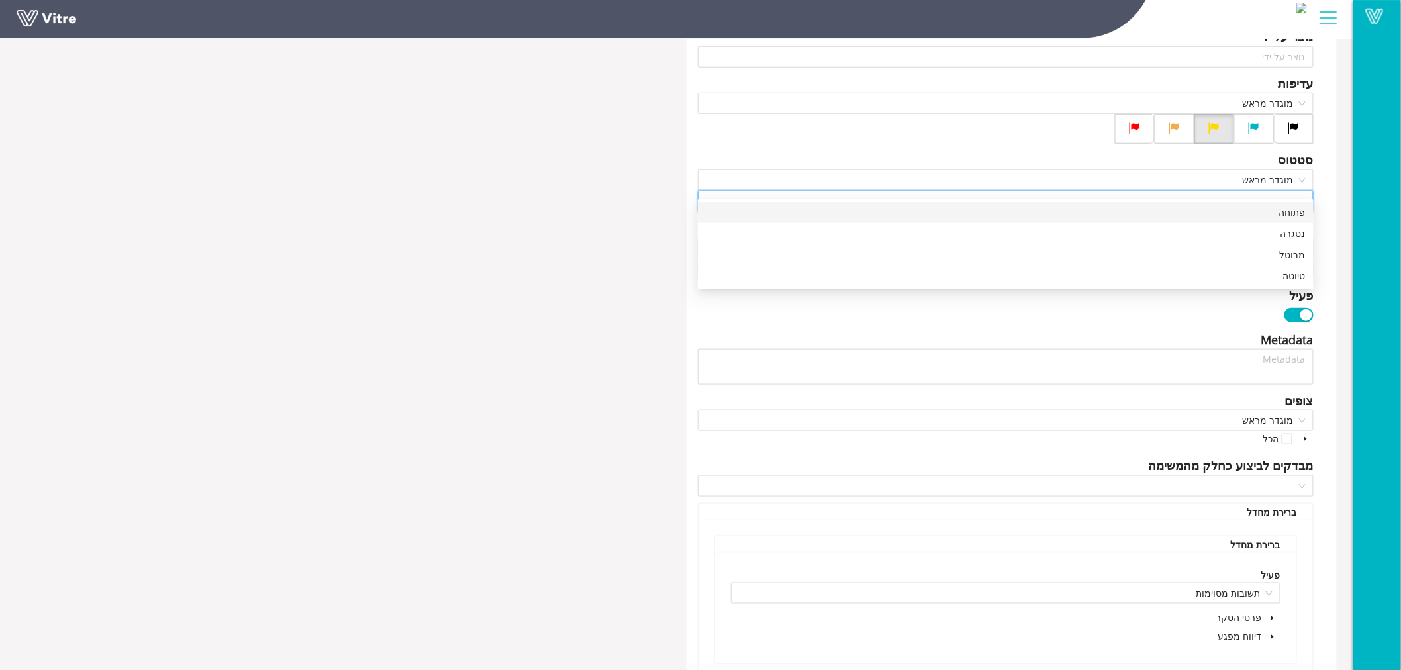
click at [1297, 212] on div "פתוחה" at bounding box center [1006, 212] width 600 height 15
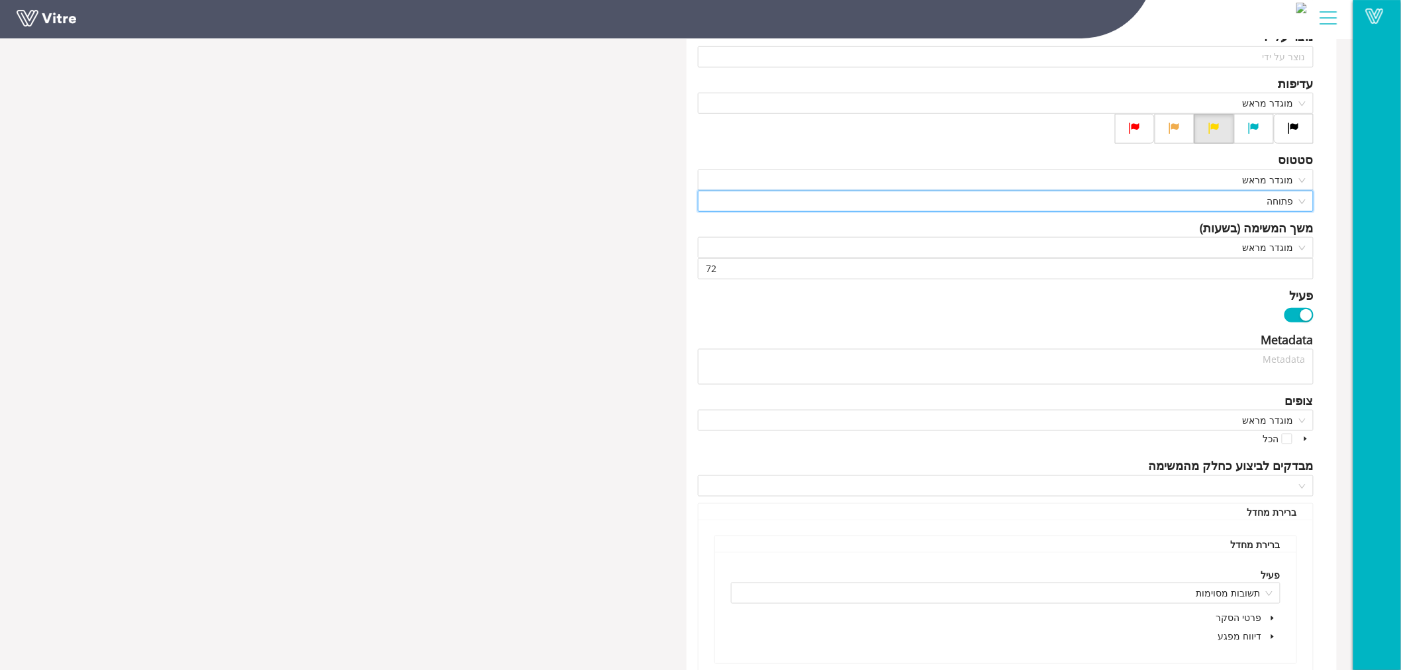
click at [1331, 199] on div "פרוייקט טופס דיווח מפגע - אורות יוסף כותרת מפגע מסוג - Answer-4 סיווג המפגע בסט…" at bounding box center [1011, 308] width 650 height 1287
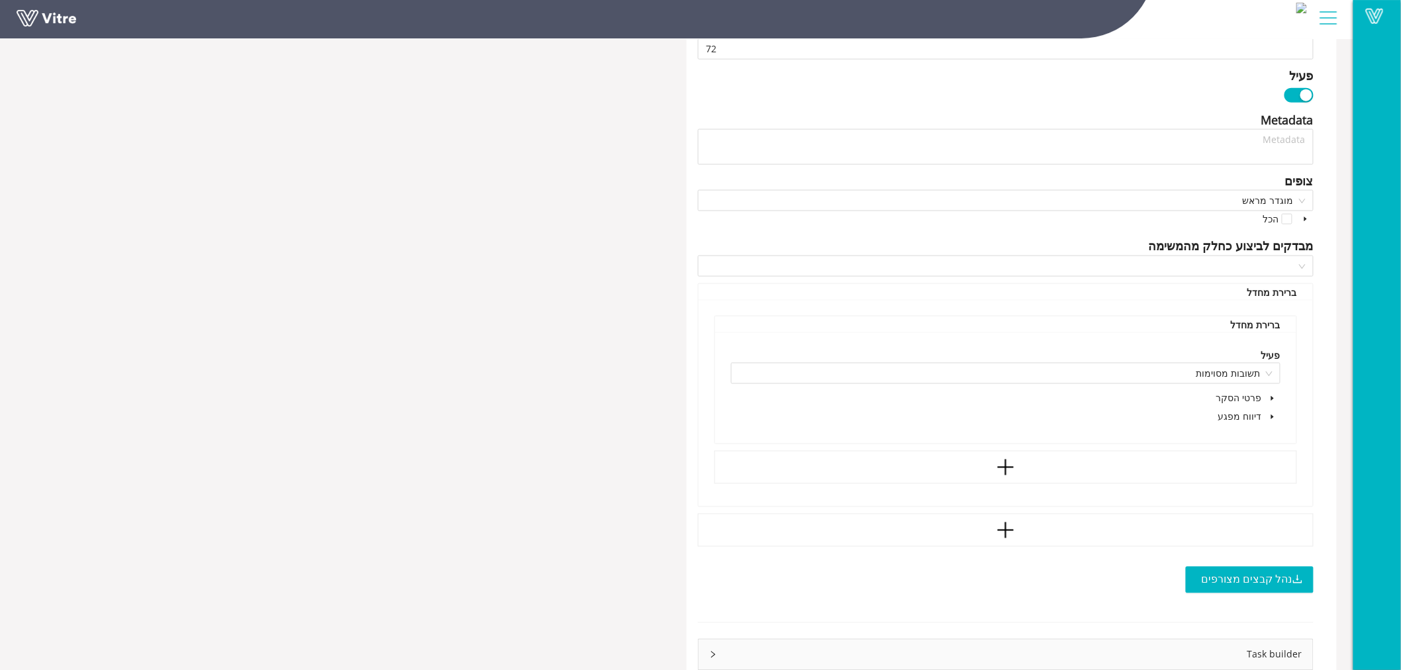
scroll to position [662, 0]
click at [1272, 412] on icon "caret-down" at bounding box center [1272, 415] width 7 height 7
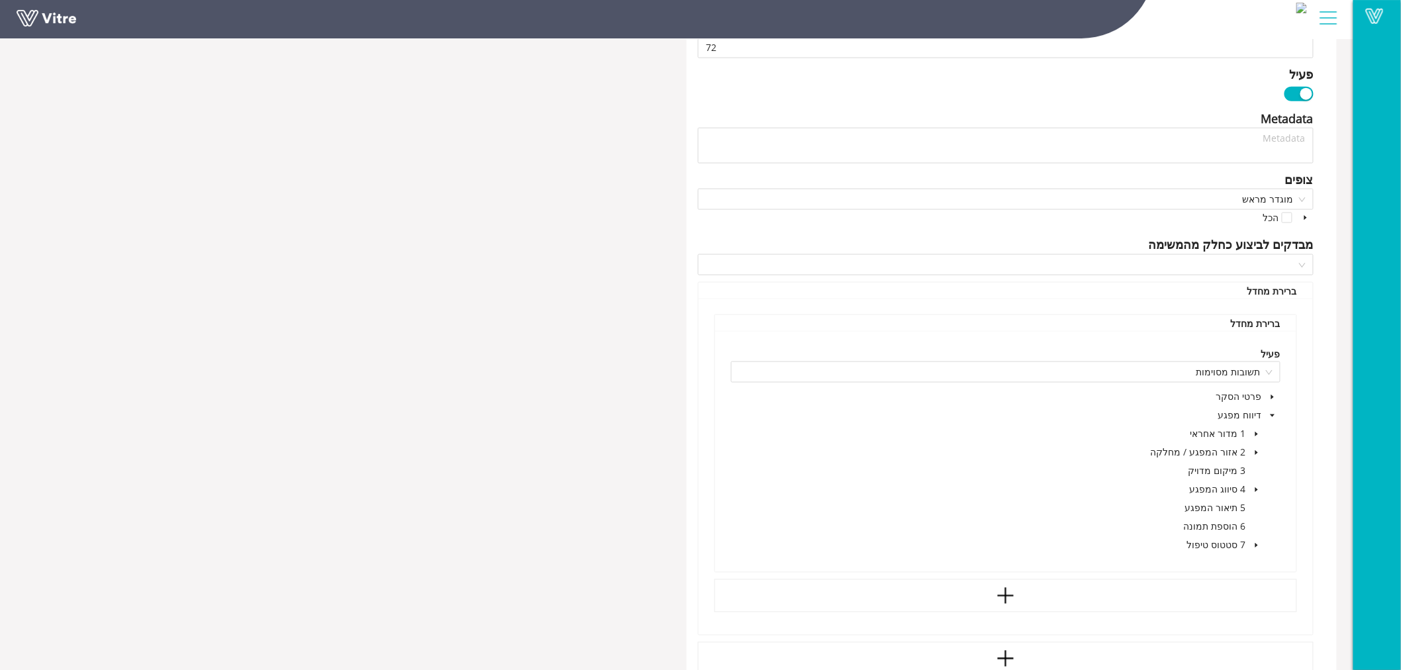
click at [1258, 542] on icon "caret-down" at bounding box center [1256, 545] width 7 height 7
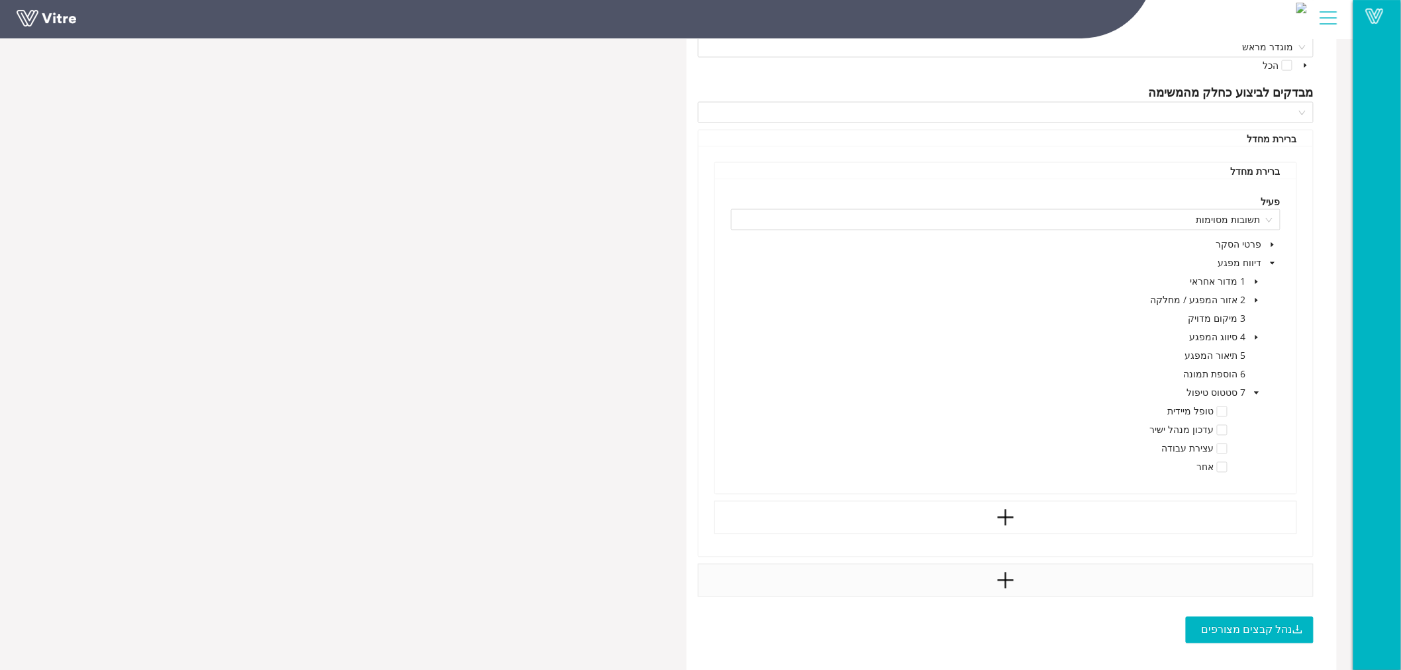
scroll to position [882, 0]
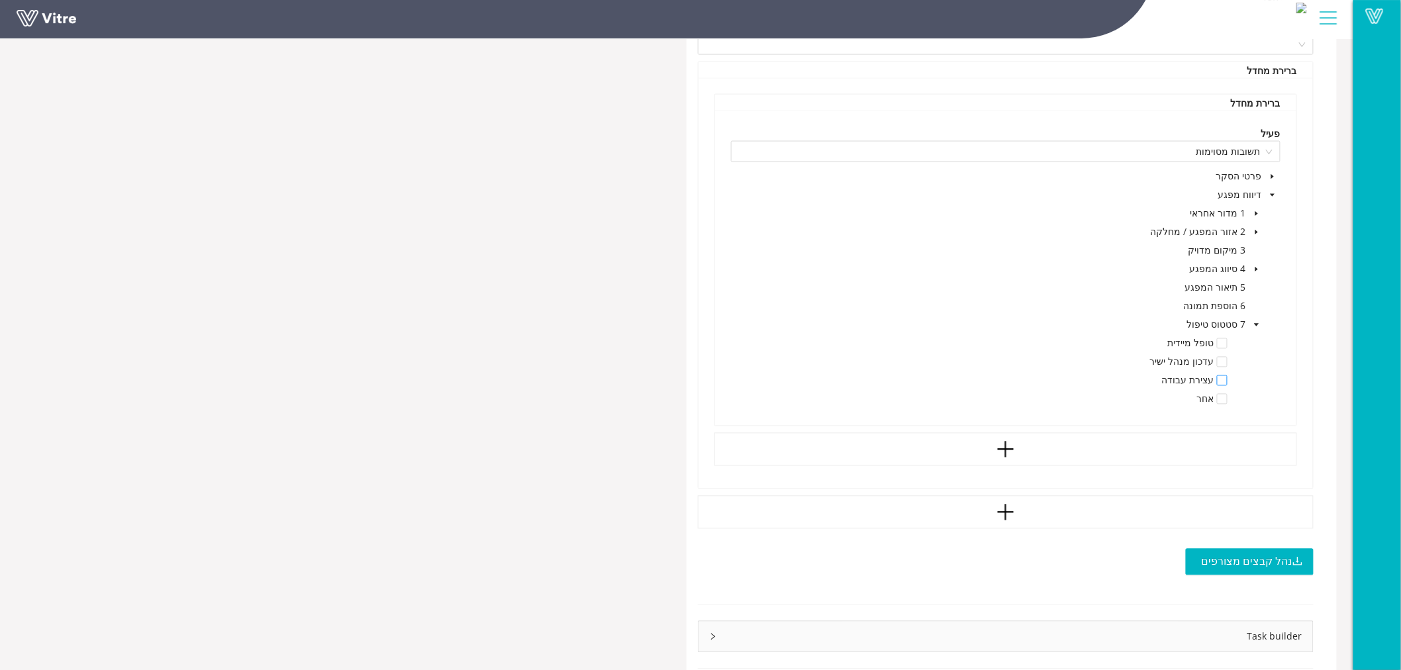
click at [1218, 375] on span at bounding box center [1222, 380] width 11 height 11
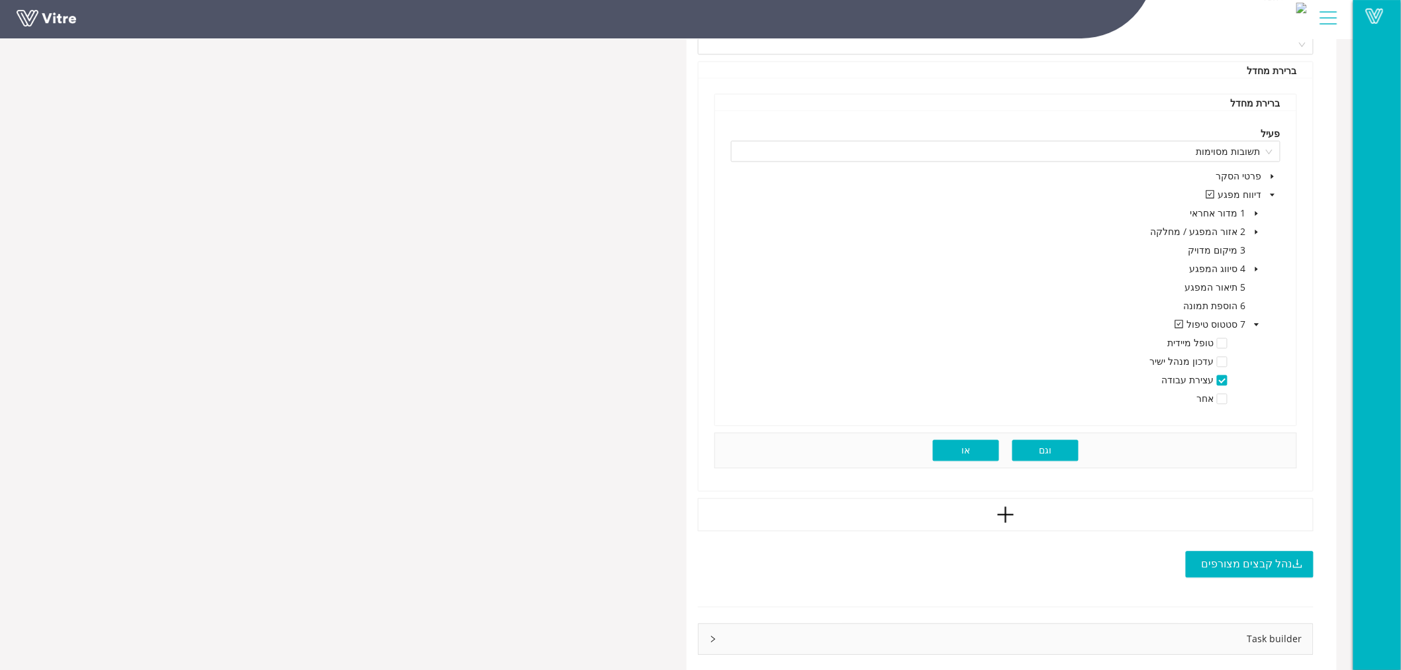
click at [974, 440] on button "או" at bounding box center [966, 450] width 66 height 21
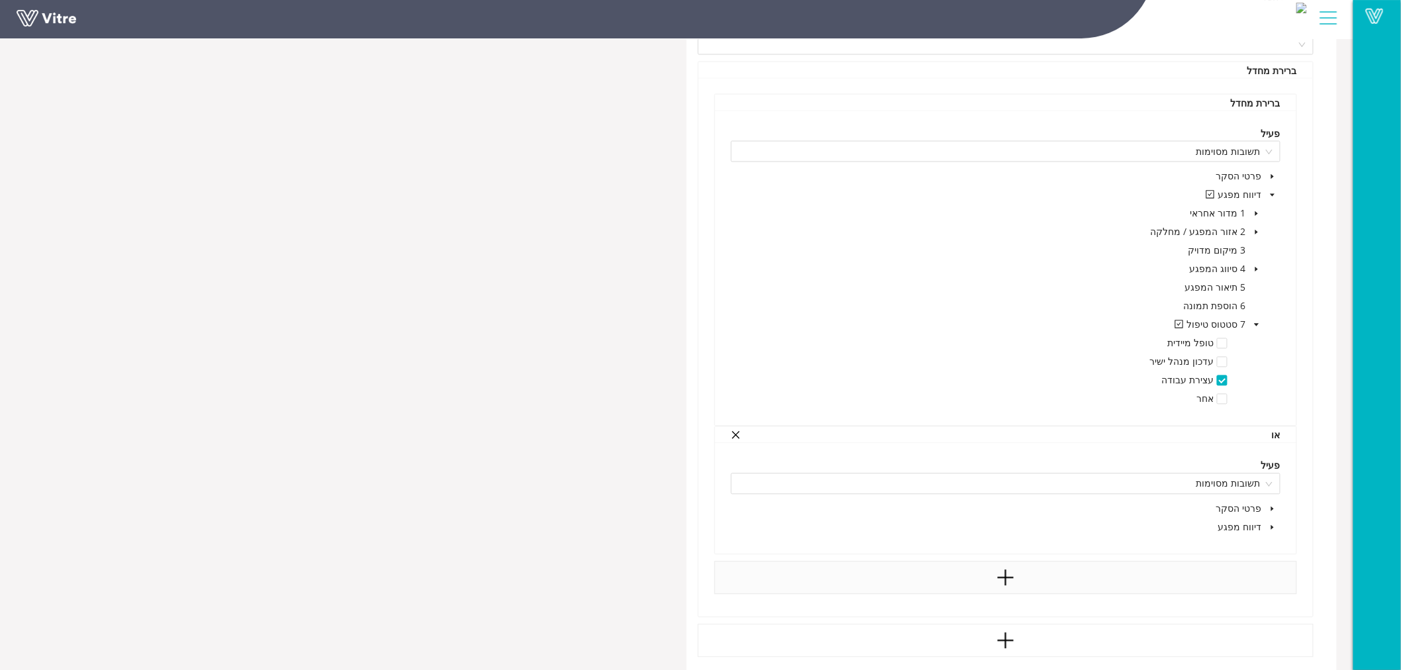
click at [1271, 525] on icon "caret-down" at bounding box center [1272, 527] width 3 height 5
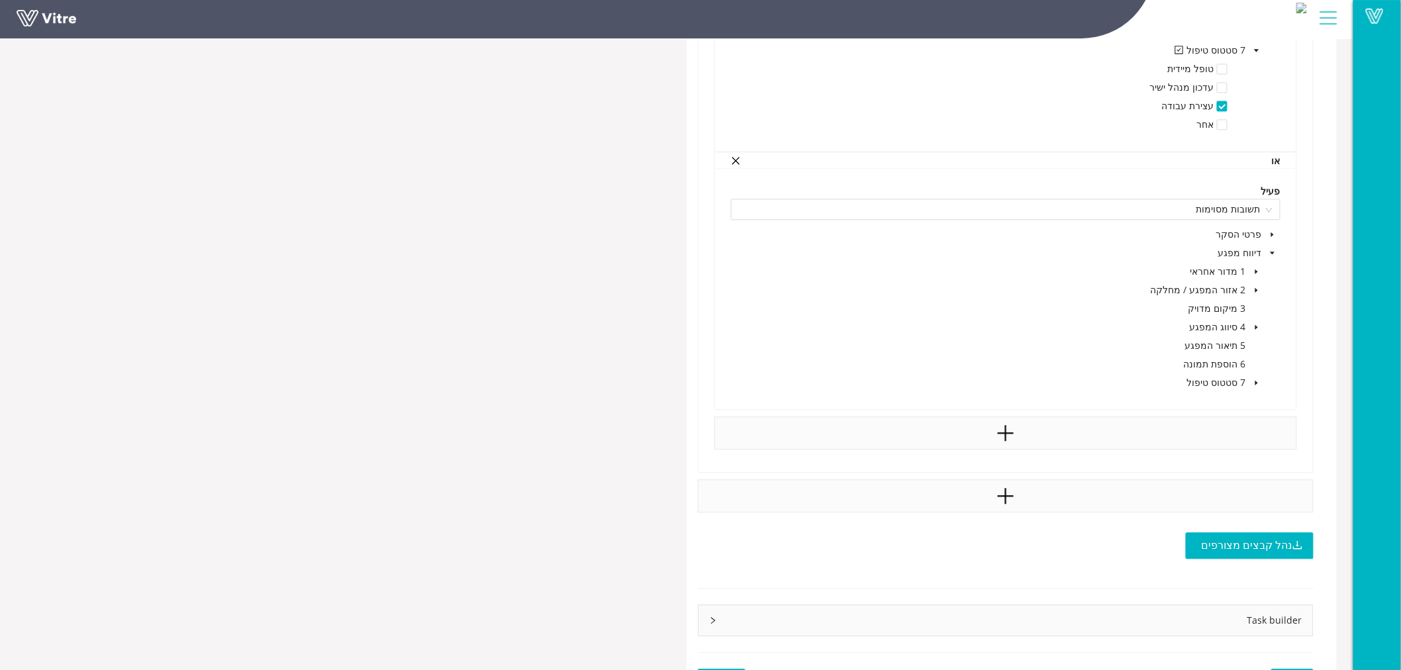
scroll to position [1170, 0]
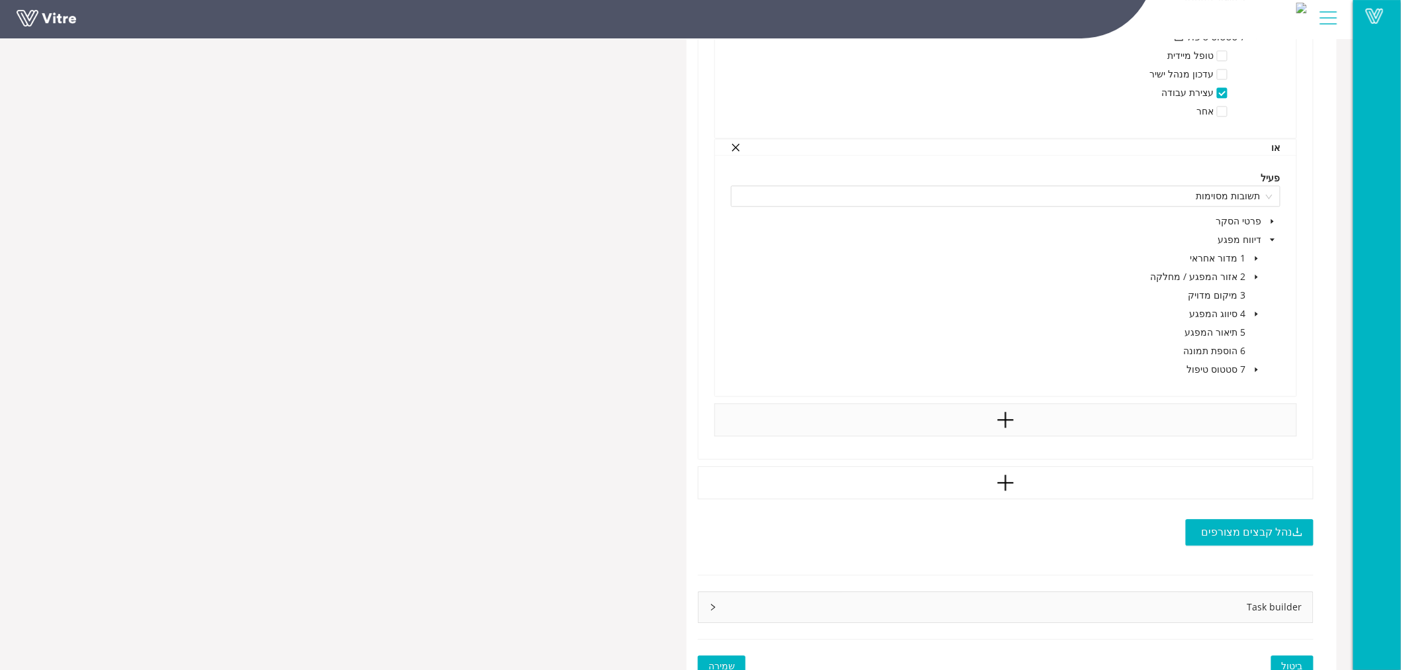
click at [1256, 366] on icon "caret-down" at bounding box center [1256, 369] width 7 height 7
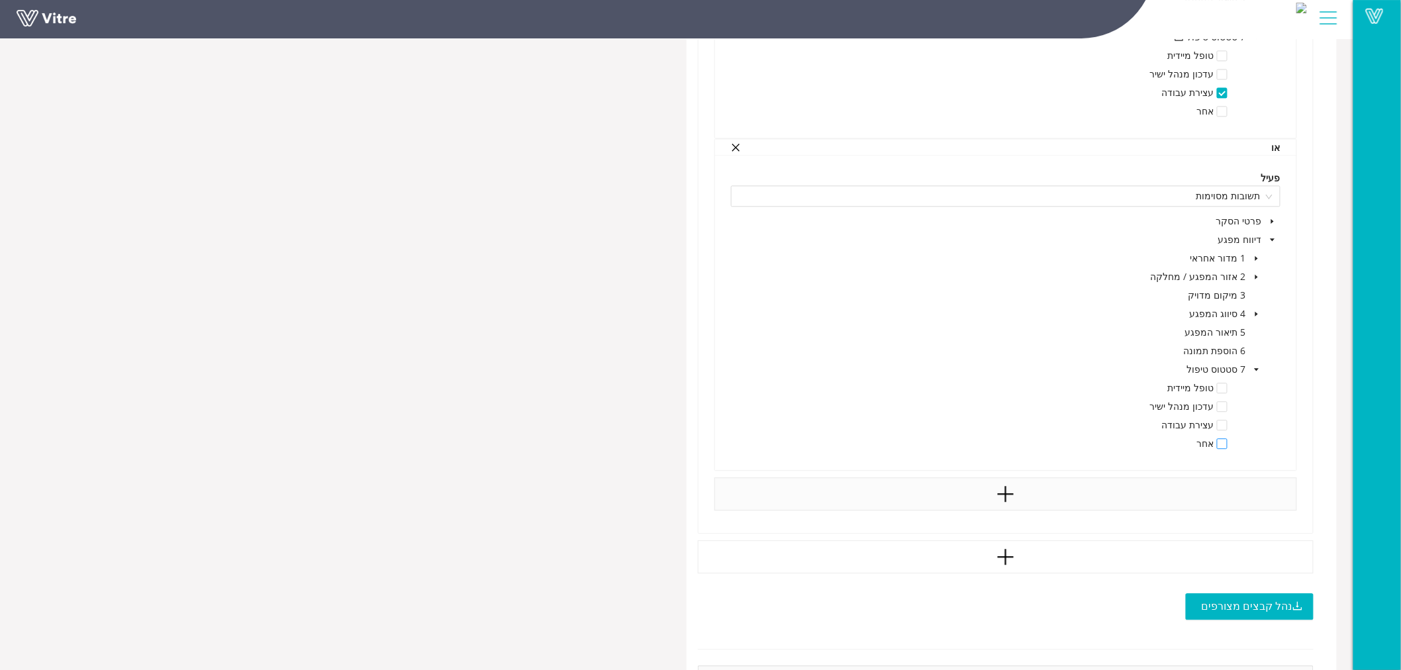
click at [1221, 438] on span at bounding box center [1222, 443] width 11 height 11
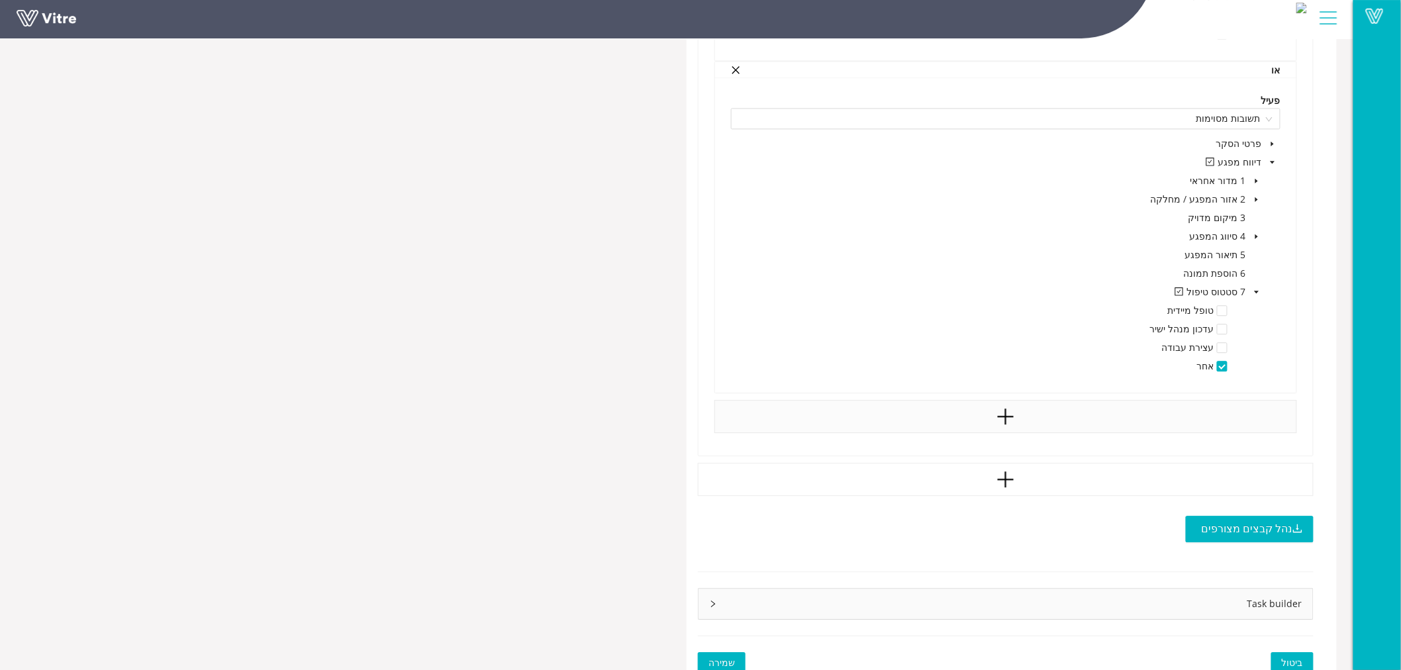
scroll to position [1245, 0]
click at [721, 658] on span "שמירה" at bounding box center [721, 665] width 26 height 15
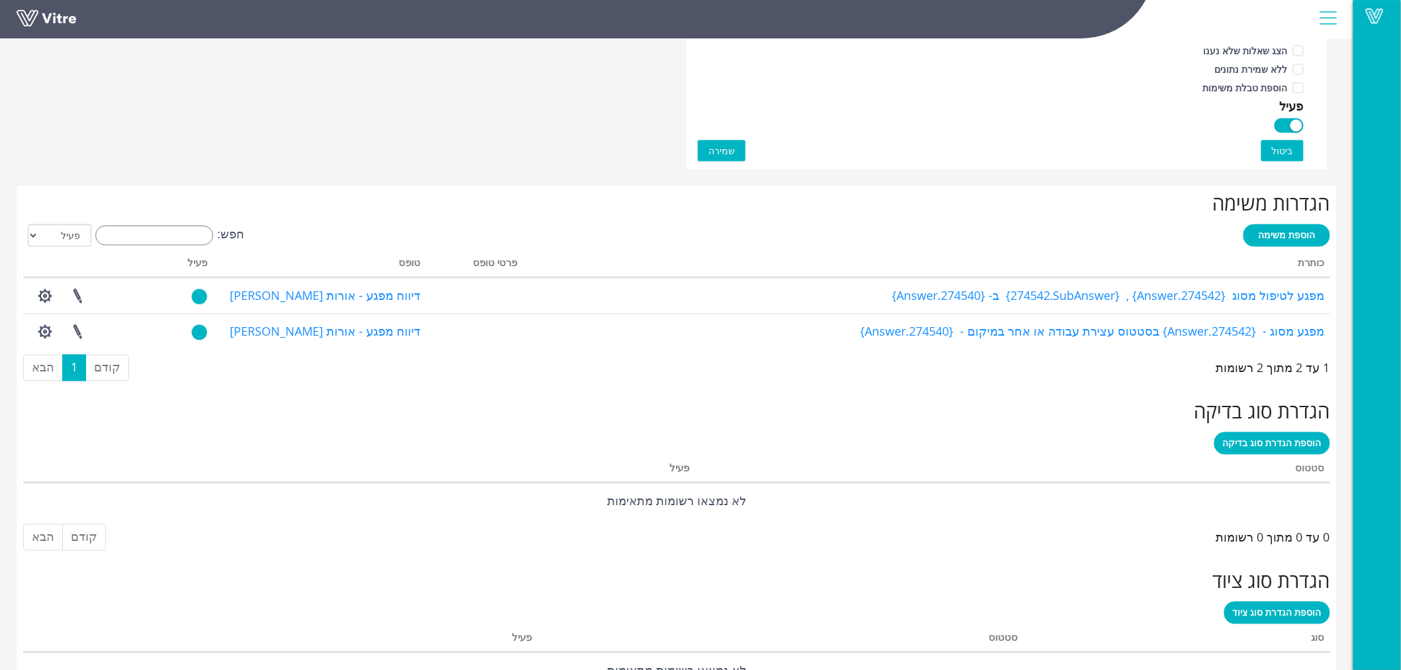
scroll to position [882, 0]
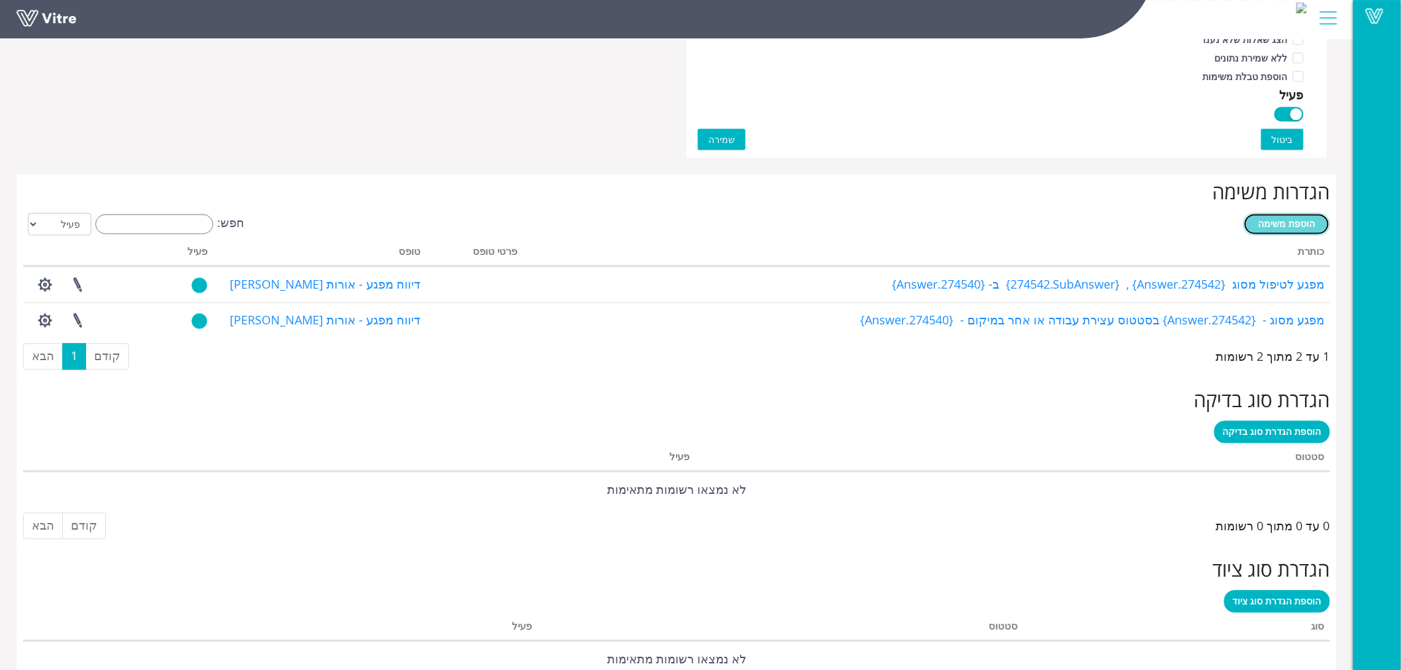
click at [1287, 224] on span "הוספת משימה" at bounding box center [1286, 224] width 57 height 13
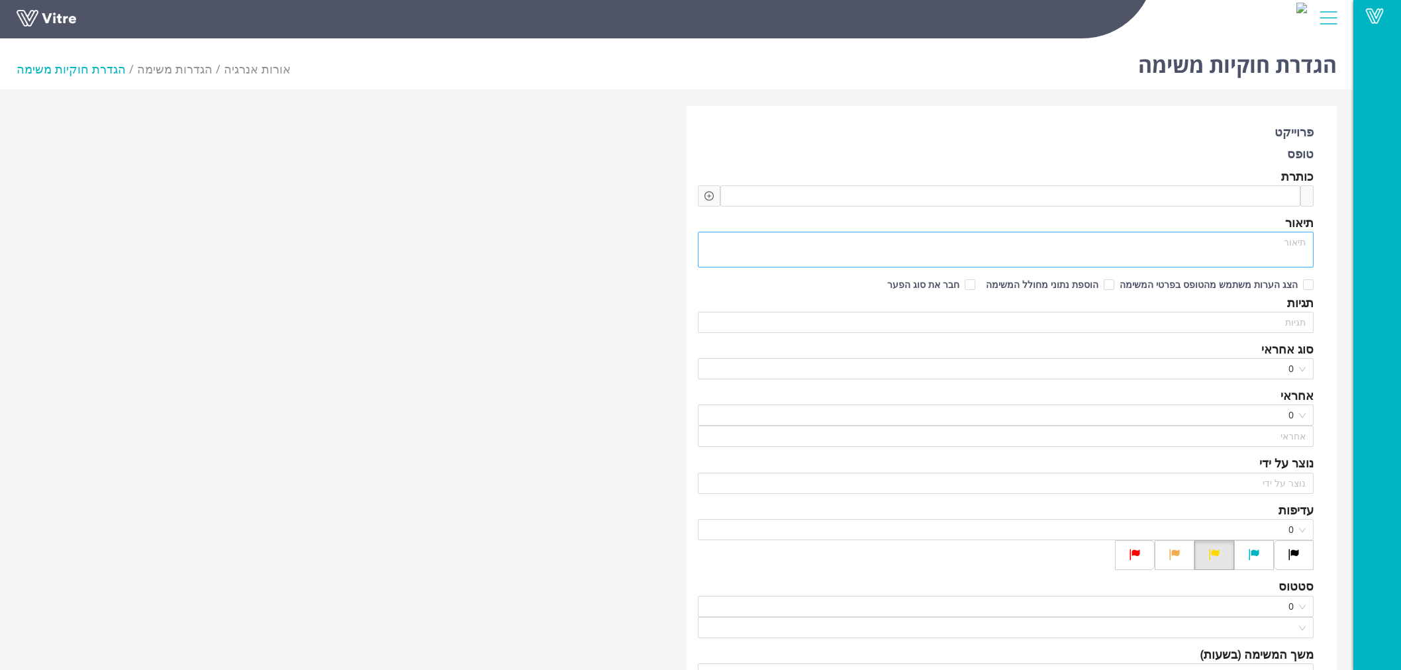
type input "[PERSON_NAME] עובד קבלן"
click at [1226, 193] on span at bounding box center [1232, 196] width 115 height 15
click at [707, 200] on icon "plus-circle" at bounding box center [708, 195] width 9 height 9
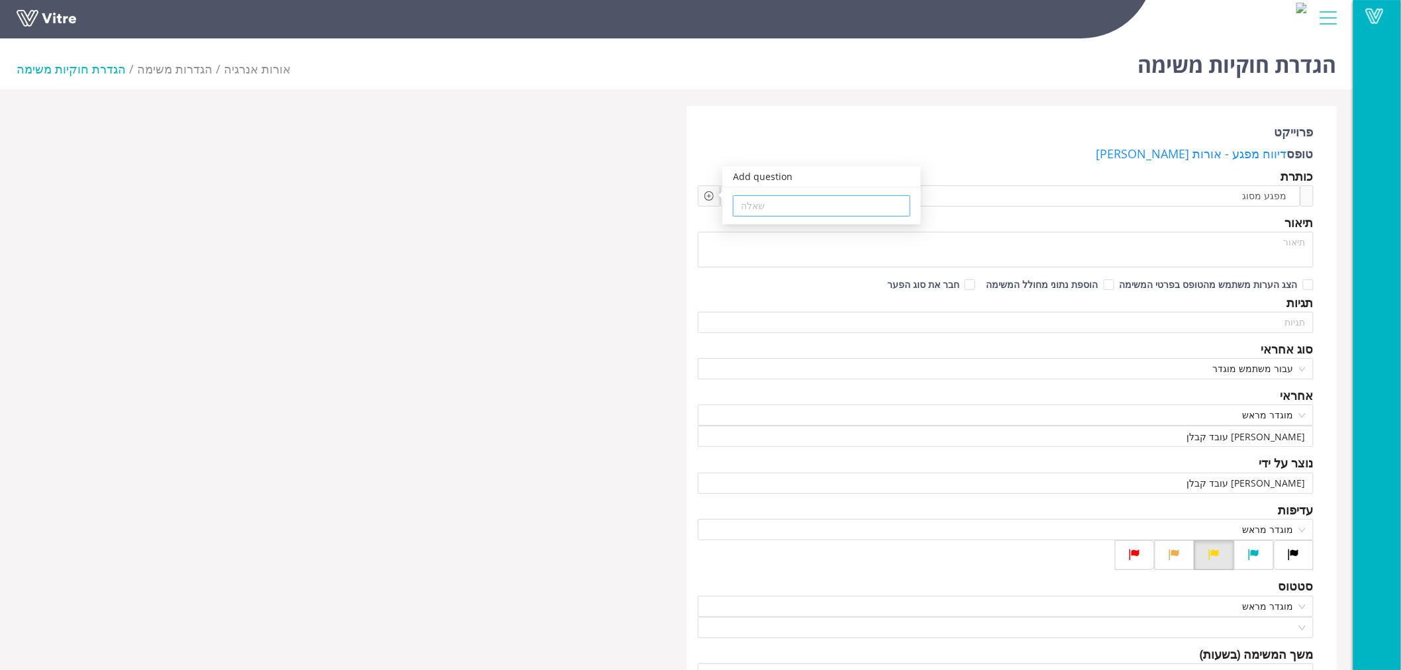
click at [816, 202] on input "search" at bounding box center [821, 206] width 161 height 20
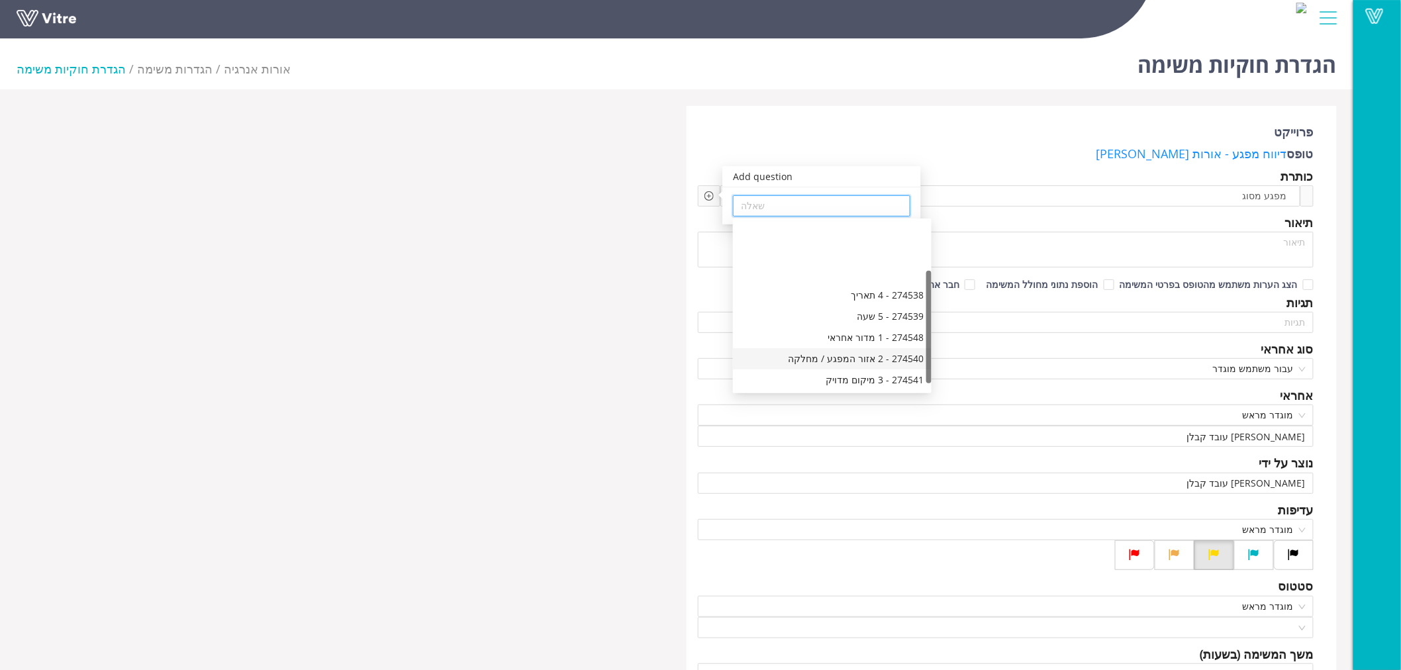
scroll to position [84, 0]
click at [867, 316] on div "274542 - 4 סיווג המפגע" at bounding box center [832, 317] width 183 height 15
type input "274542 - 4 סיווג המפגע"
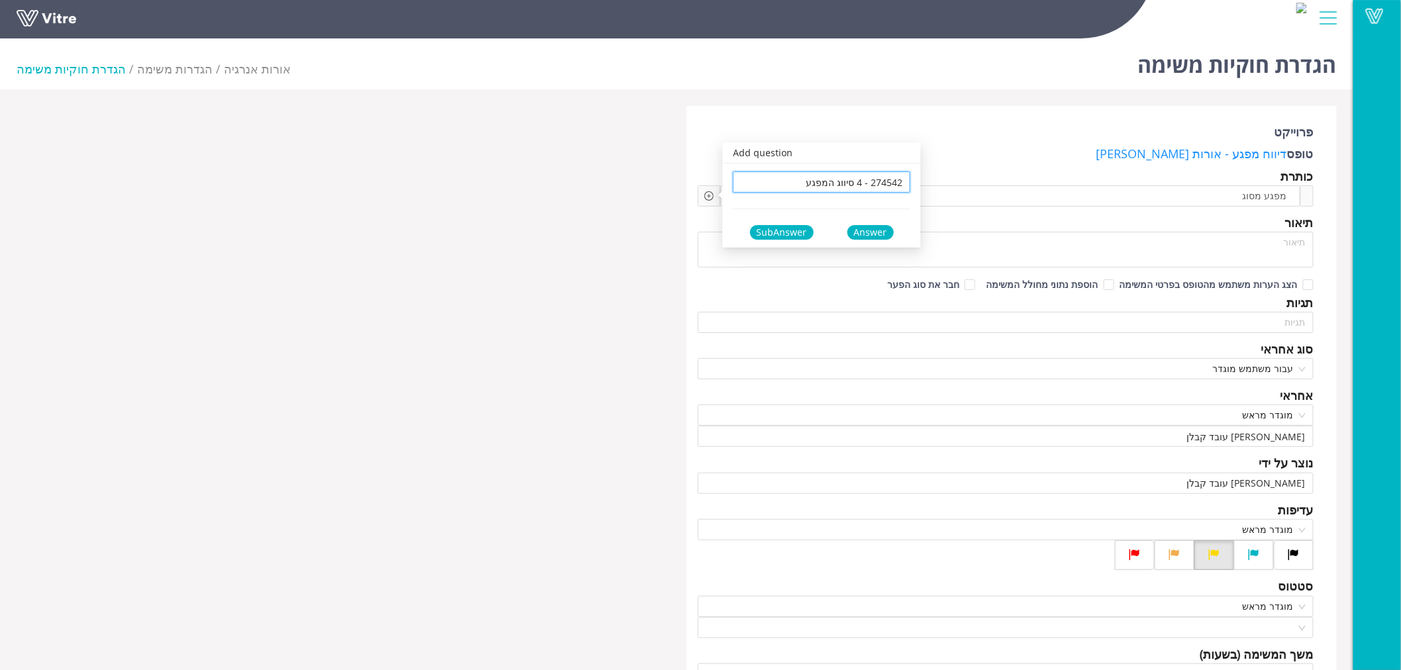
click at [870, 226] on div "Answer" at bounding box center [870, 232] width 46 height 15
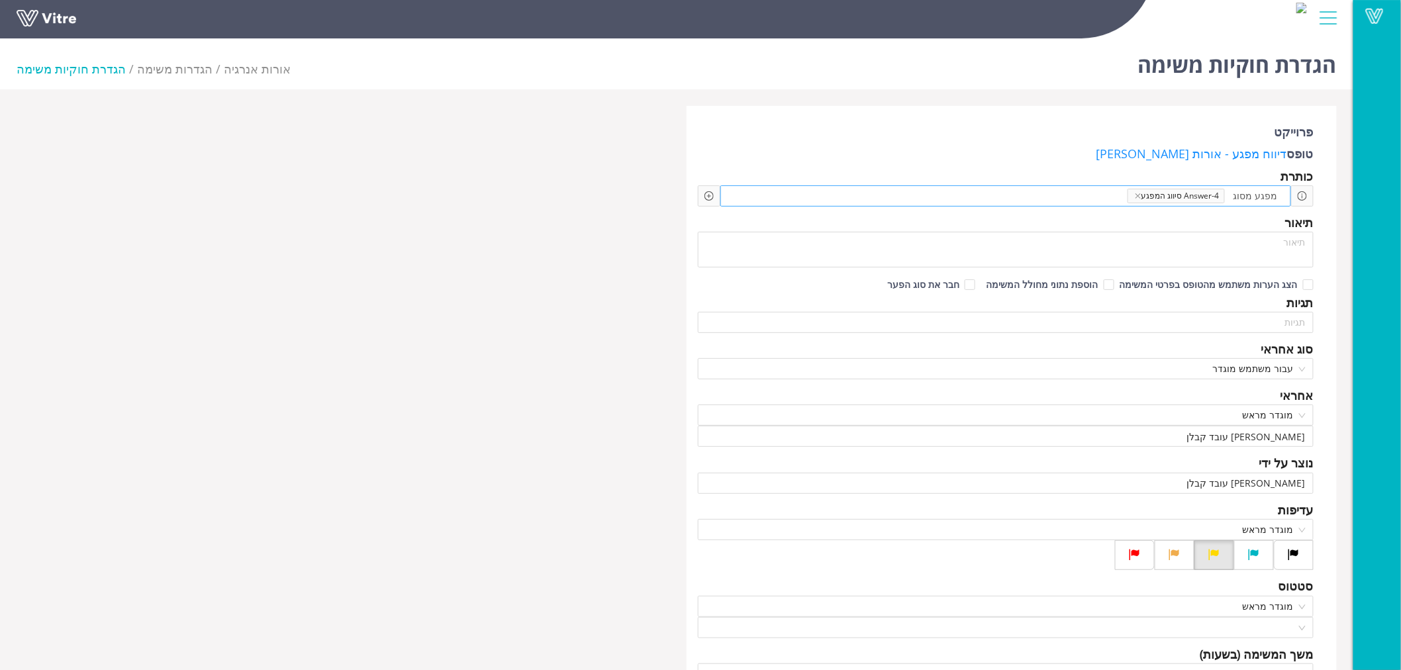
click at [1085, 191] on span at bounding box center [1071, 196] width 113 height 15
click at [706, 196] on icon "plus-circle" at bounding box center [708, 195] width 9 height 9
click at [805, 200] on input "search" at bounding box center [821, 206] width 161 height 20
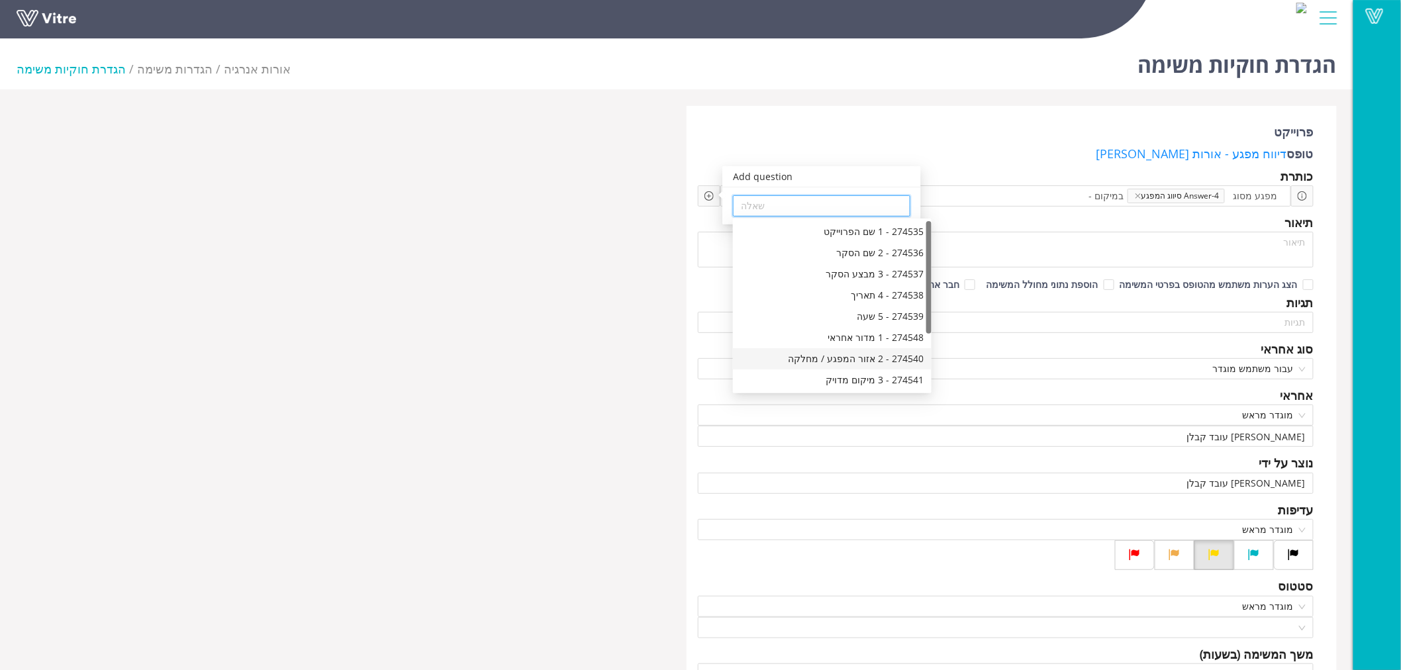
click at [858, 359] on div "274540 - 2 אזור המפגע / מחלקה" at bounding box center [832, 358] width 183 height 15
type input "274540 - 2 אזור המפגע / מחלקה"
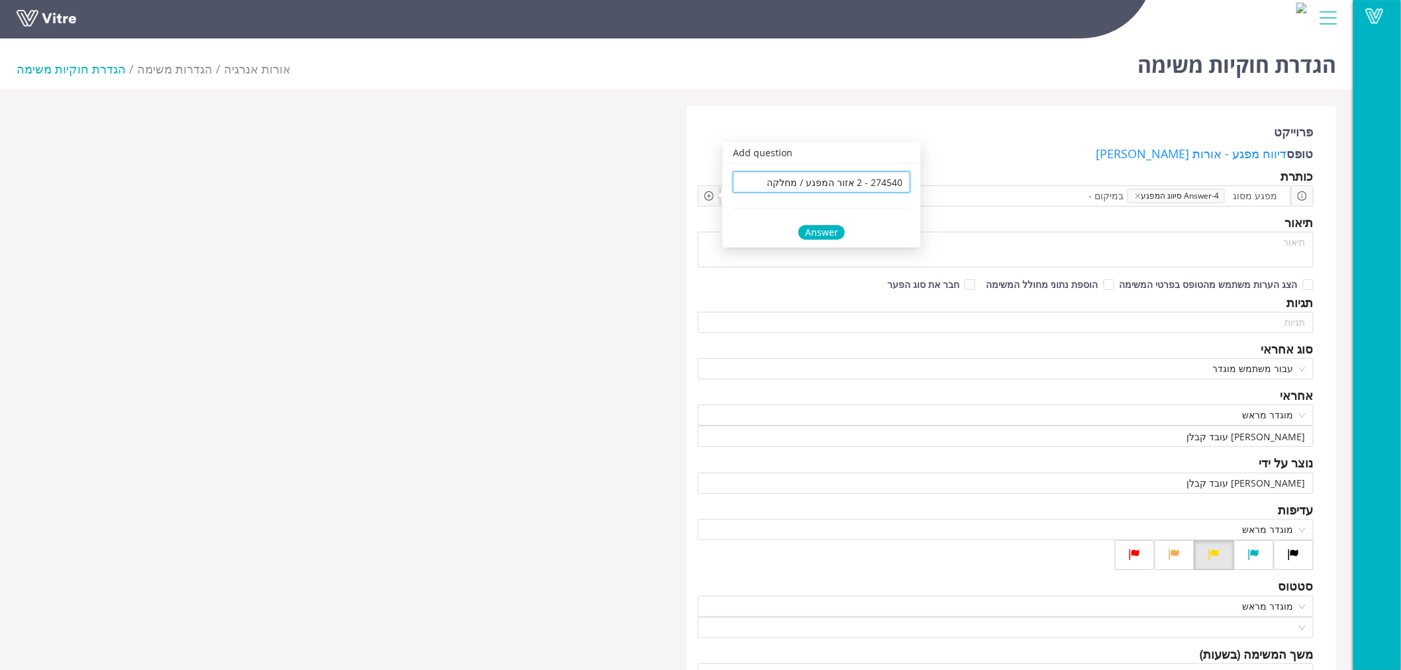
click at [819, 232] on div "Answer" at bounding box center [821, 232] width 46 height 15
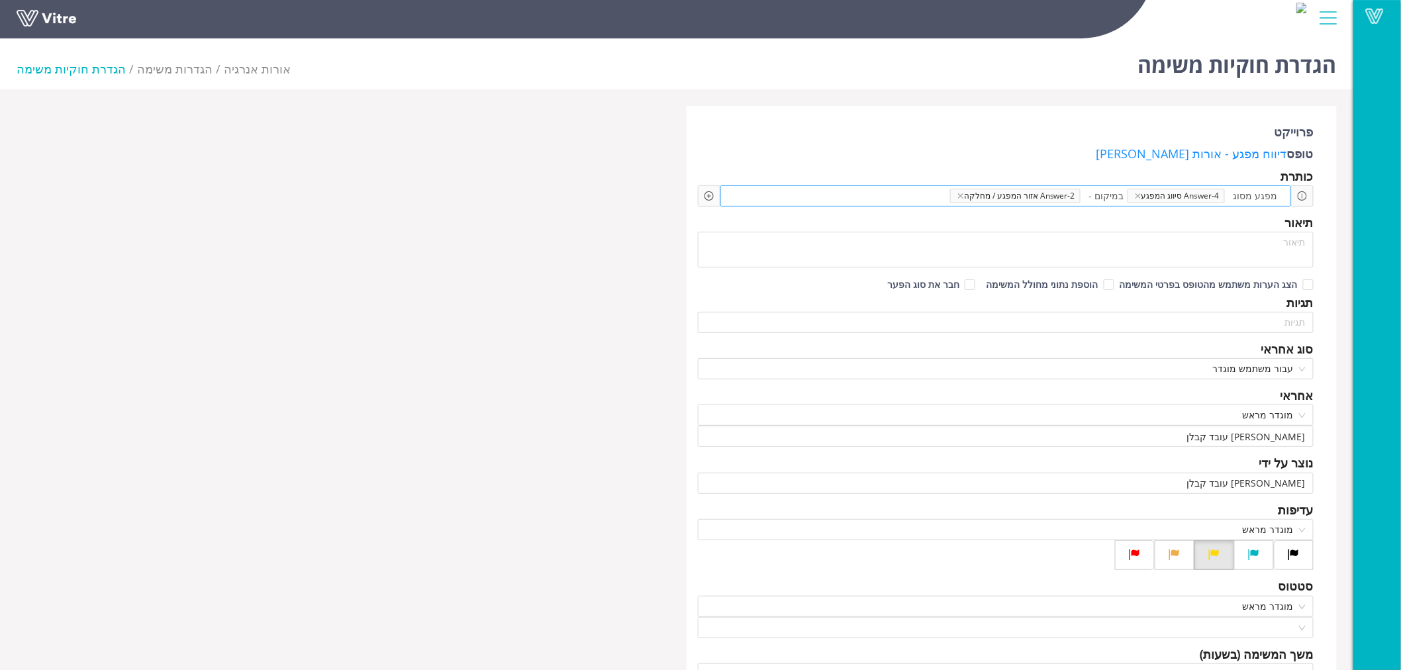
click at [891, 191] on span at bounding box center [893, 196] width 113 height 15
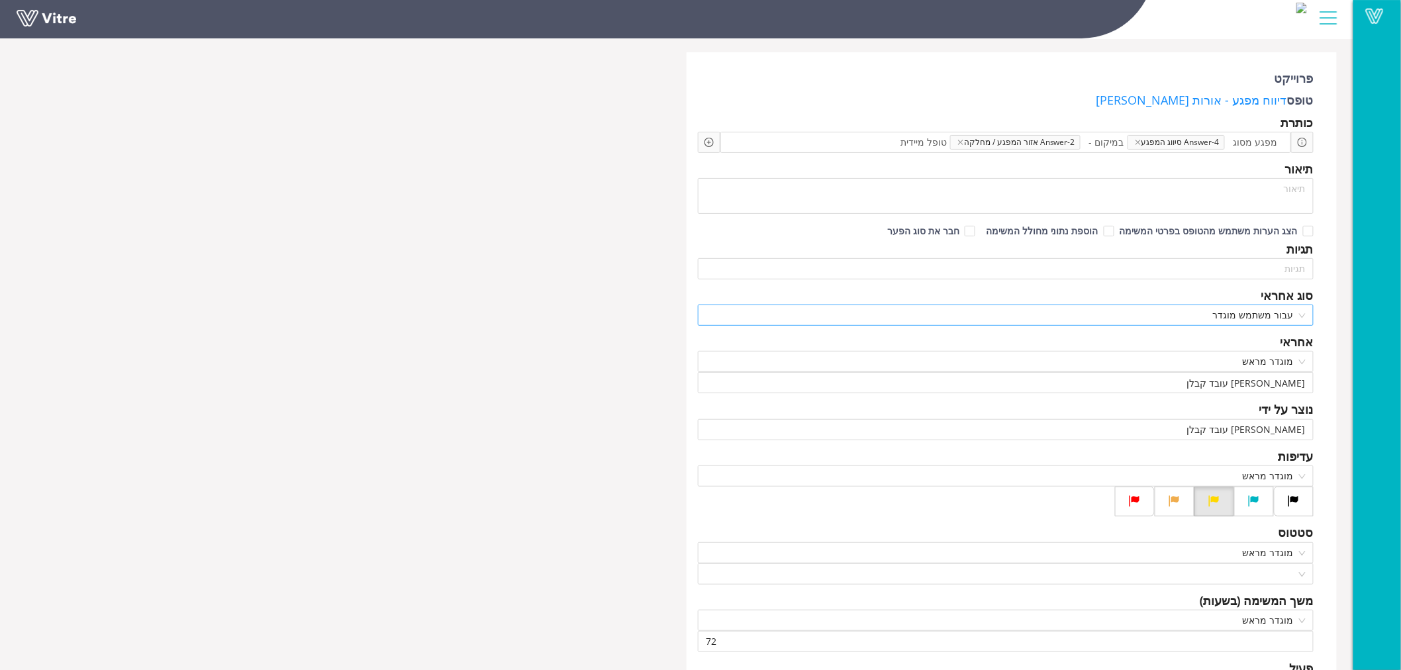
scroll to position [220, 0]
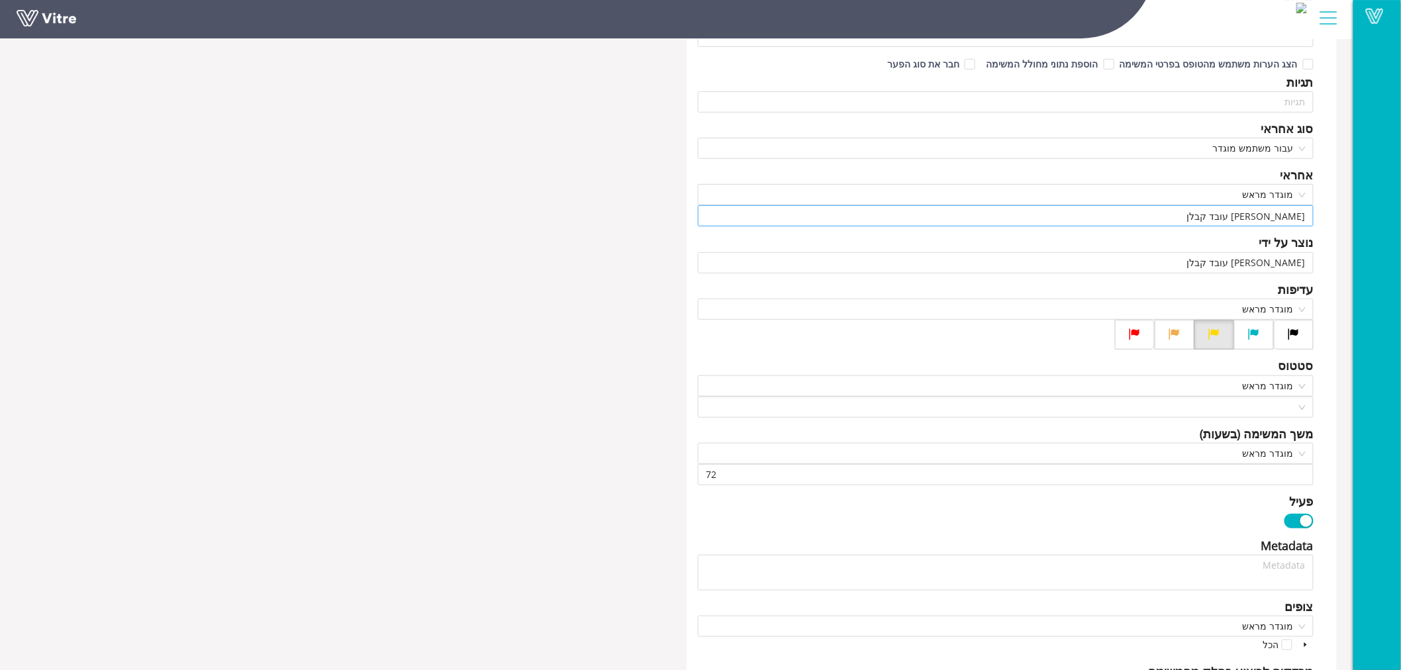
click at [1273, 216] on input "[PERSON_NAME] עובד קבלן" at bounding box center [1006, 216] width 600 height 20
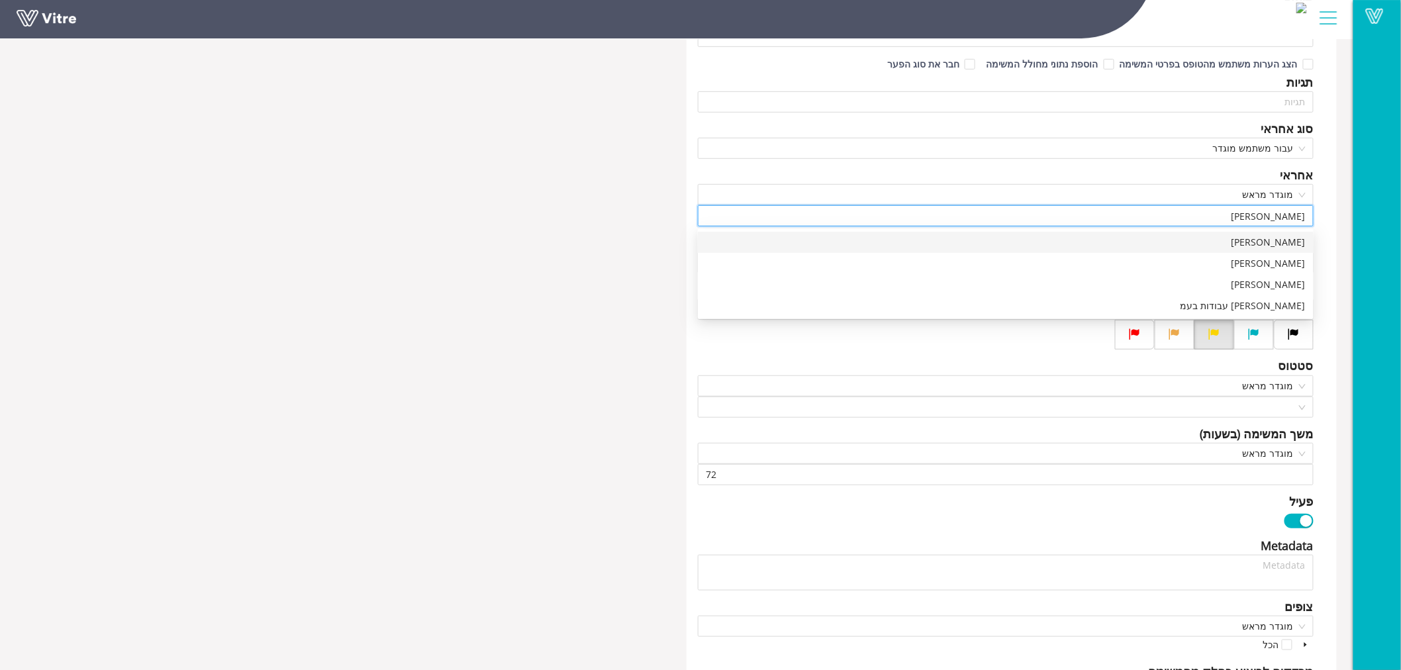
click at [1287, 238] on div "[PERSON_NAME]" at bounding box center [1006, 242] width 600 height 15
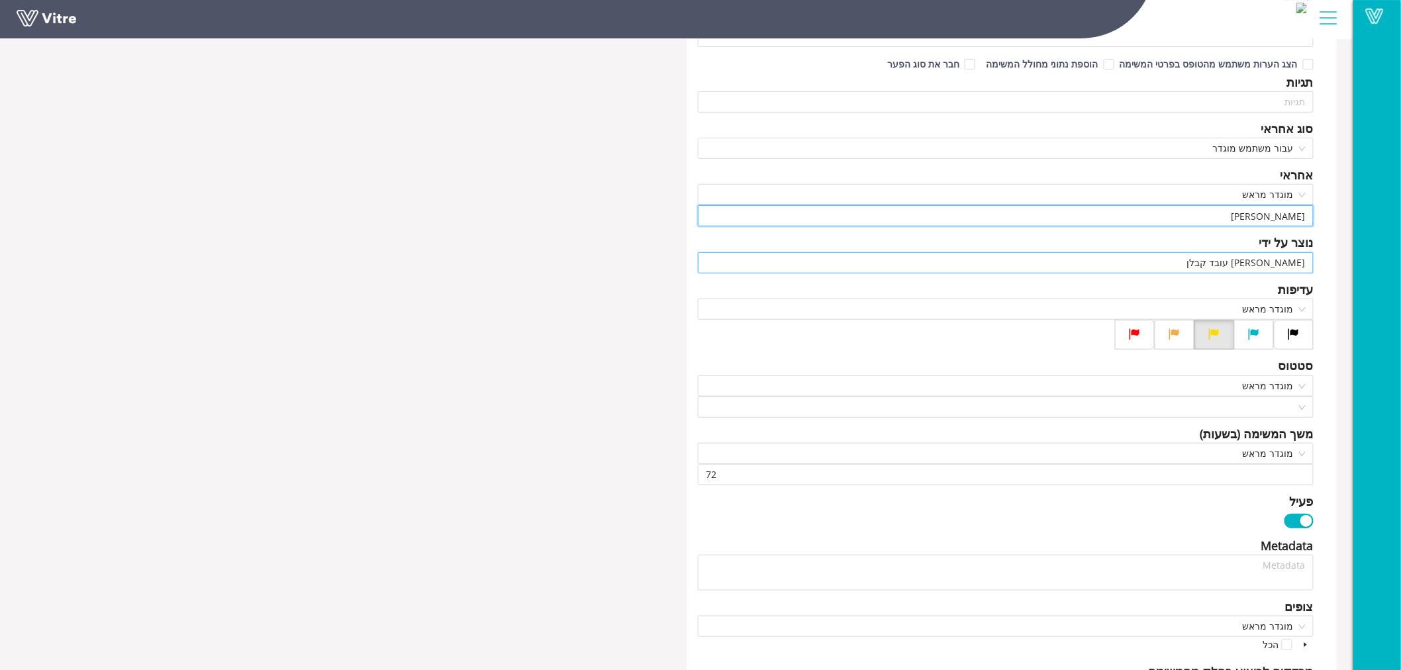
type input "[PERSON_NAME]"
click at [1222, 259] on input "[PERSON_NAME] עובד קבלן" at bounding box center [1006, 263] width 600 height 20
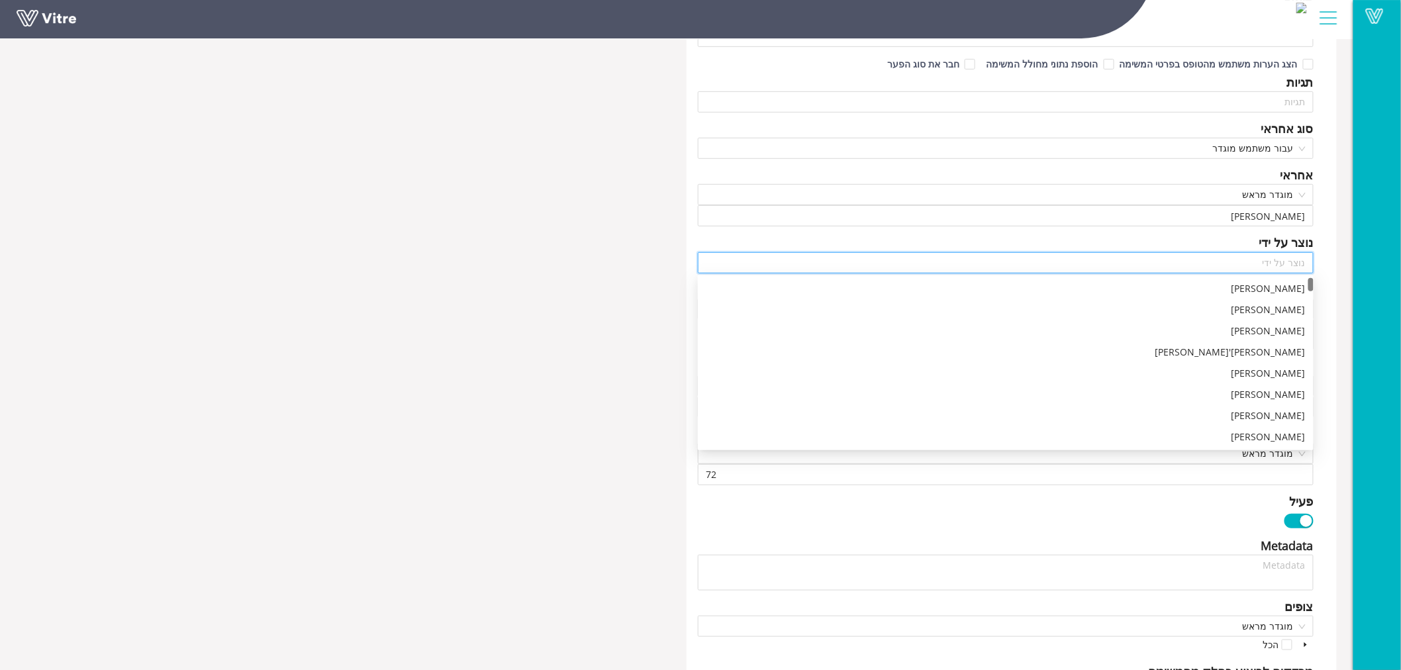
click at [1332, 244] on div "פרוייקט טופס דיווח מפגע - אורות יוסף כותרת מפגע מסוג Answer-4 סיווג המפגע במיקו…" at bounding box center [1011, 521] width 650 height 1272
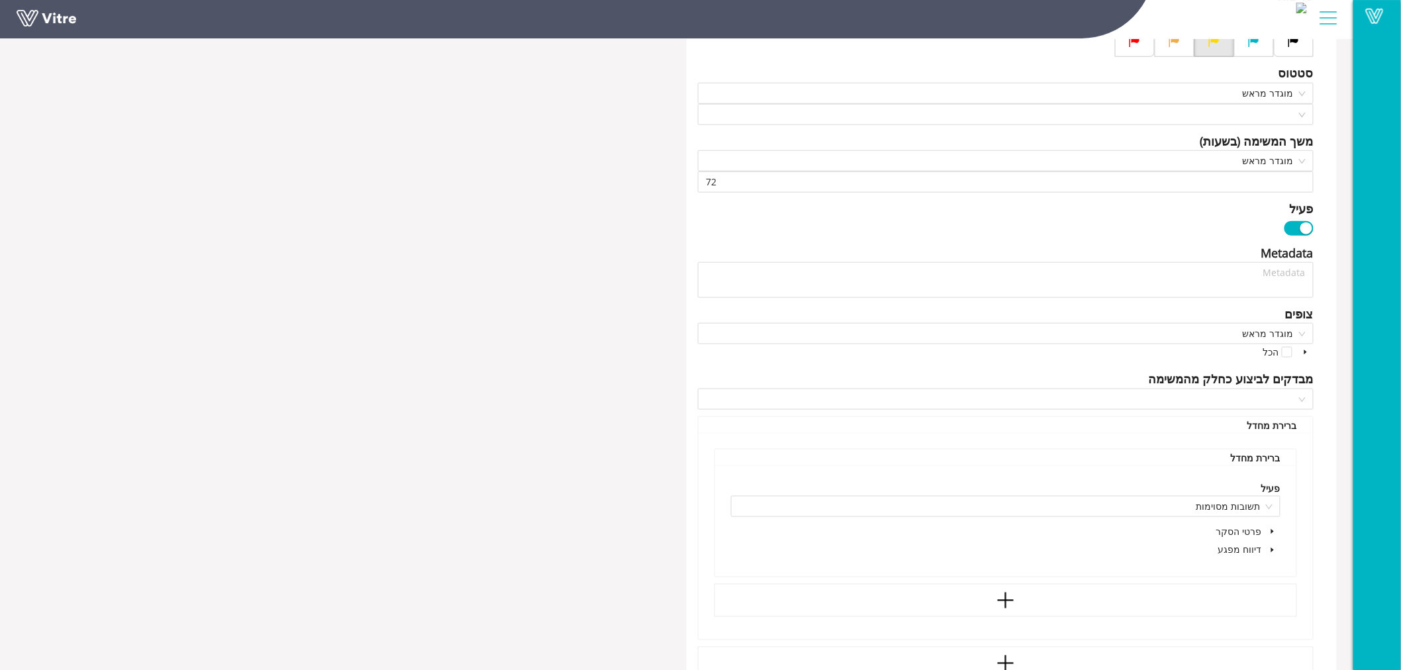
scroll to position [514, 0]
click at [1286, 111] on input "search" at bounding box center [1001, 113] width 590 height 20
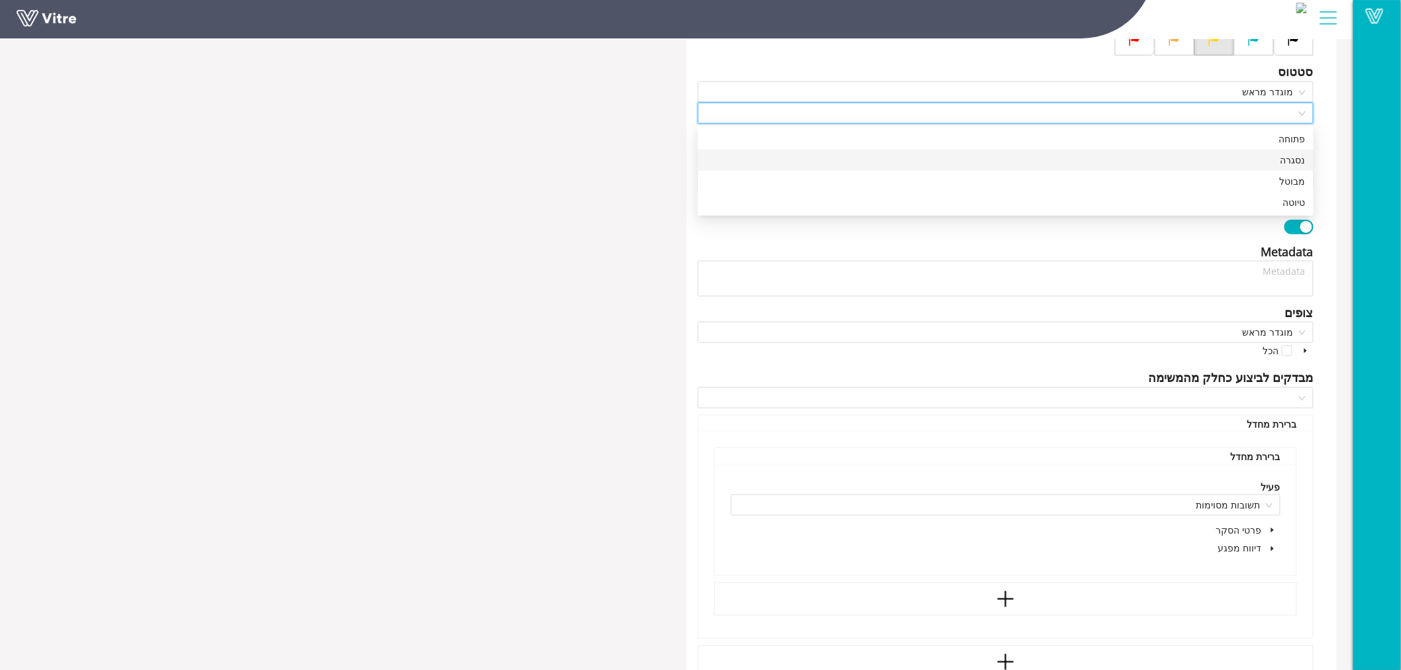
click at [1302, 159] on div "נסגרה" at bounding box center [1006, 160] width 600 height 15
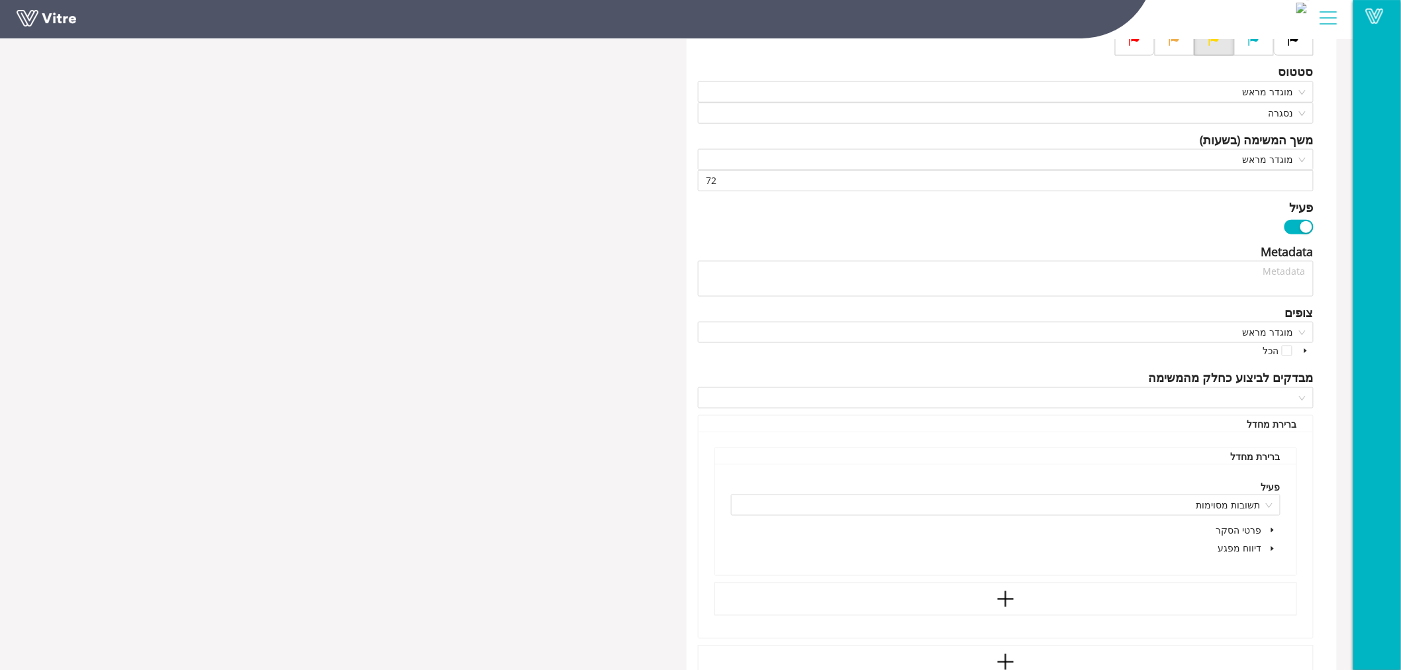
click at [1327, 135] on div "פרוייקט טופס דיווח מפגע - אורות יוסף כותרת מפגע מסוג Answer-4 סיווג המפגע במיקו…" at bounding box center [1011, 228] width 650 height 1272
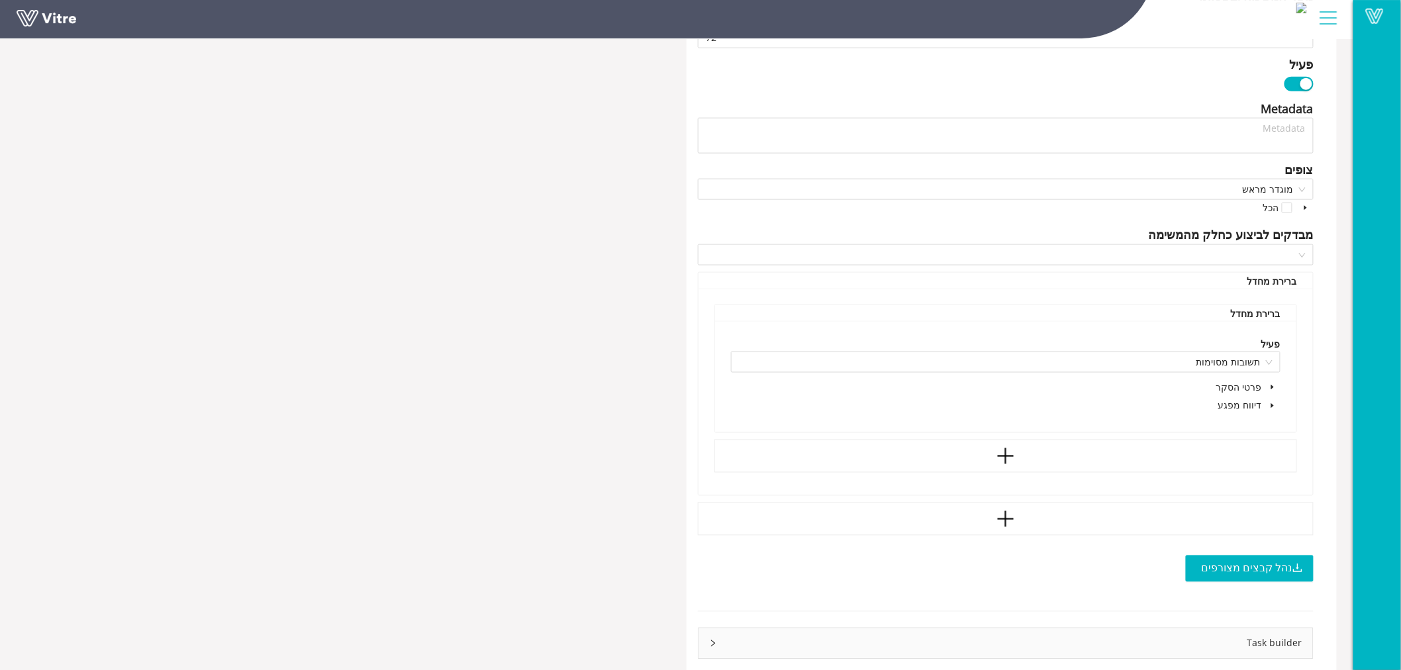
scroll to position [709, 0]
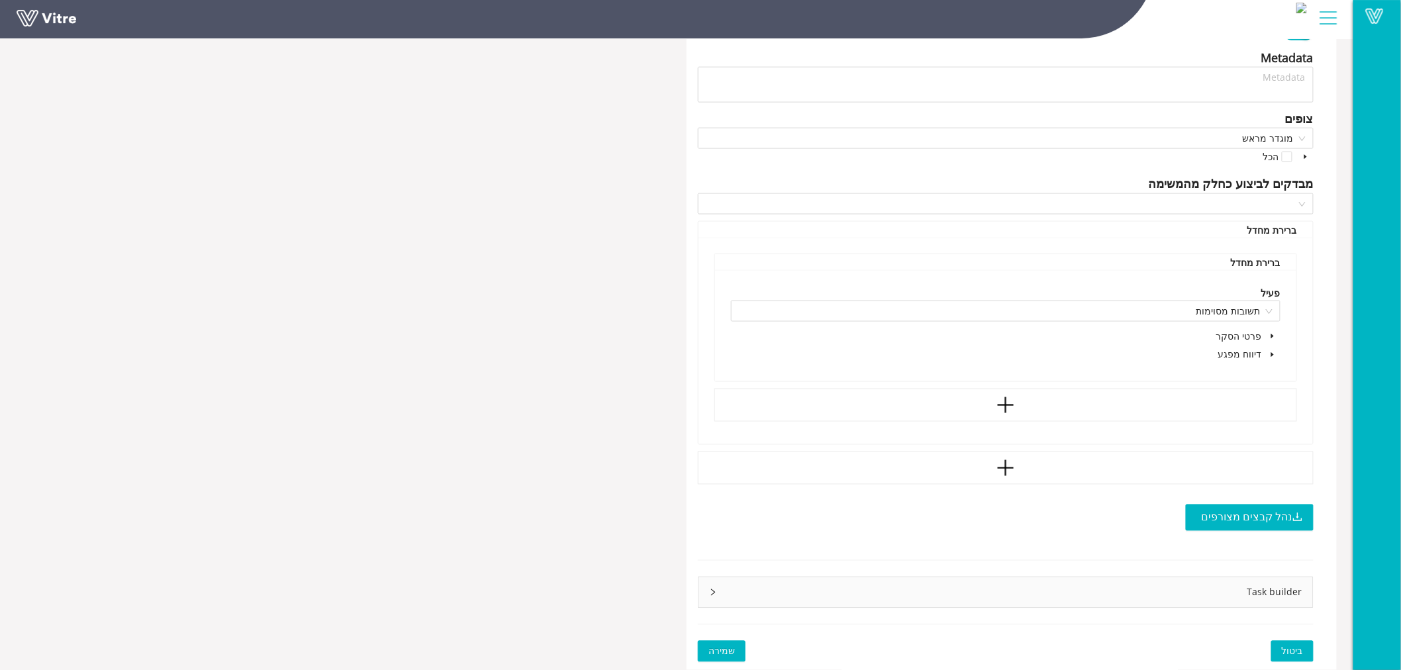
click at [1267, 355] on span at bounding box center [1272, 355] width 16 height 16
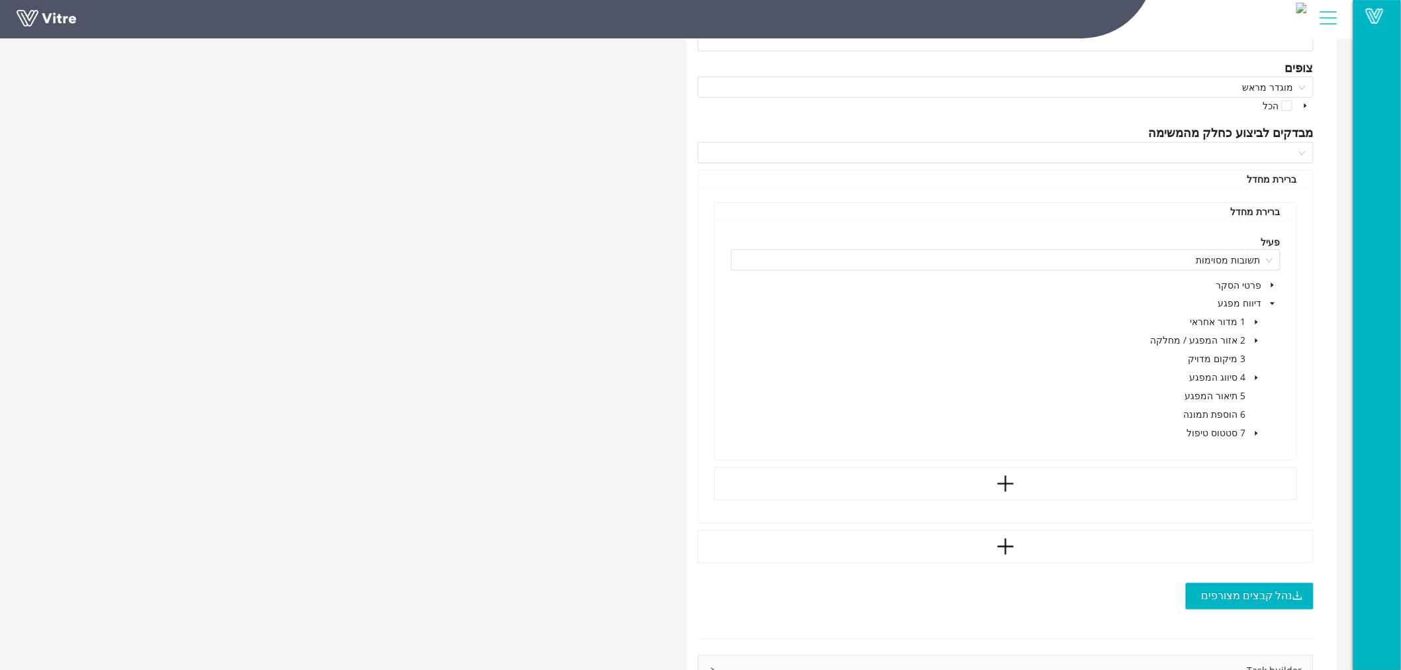
scroll to position [838, 0]
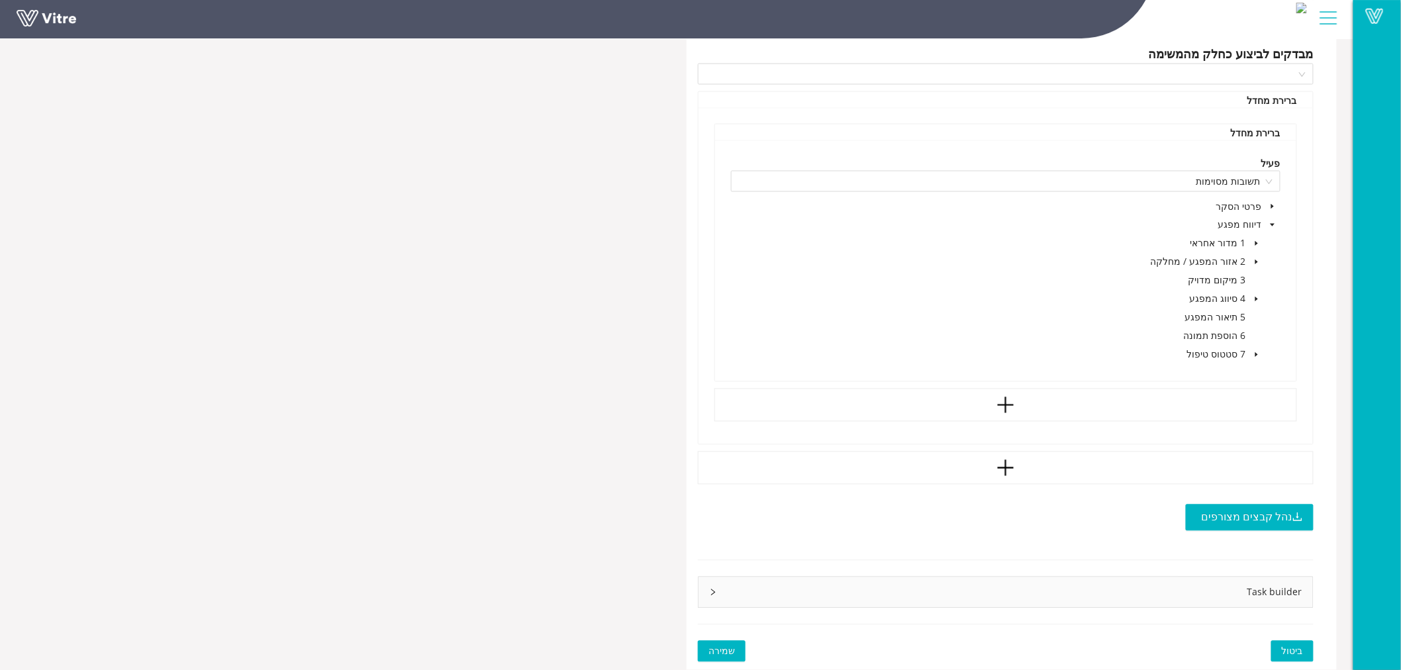
click at [1255, 355] on icon "caret-down" at bounding box center [1256, 354] width 3 height 5
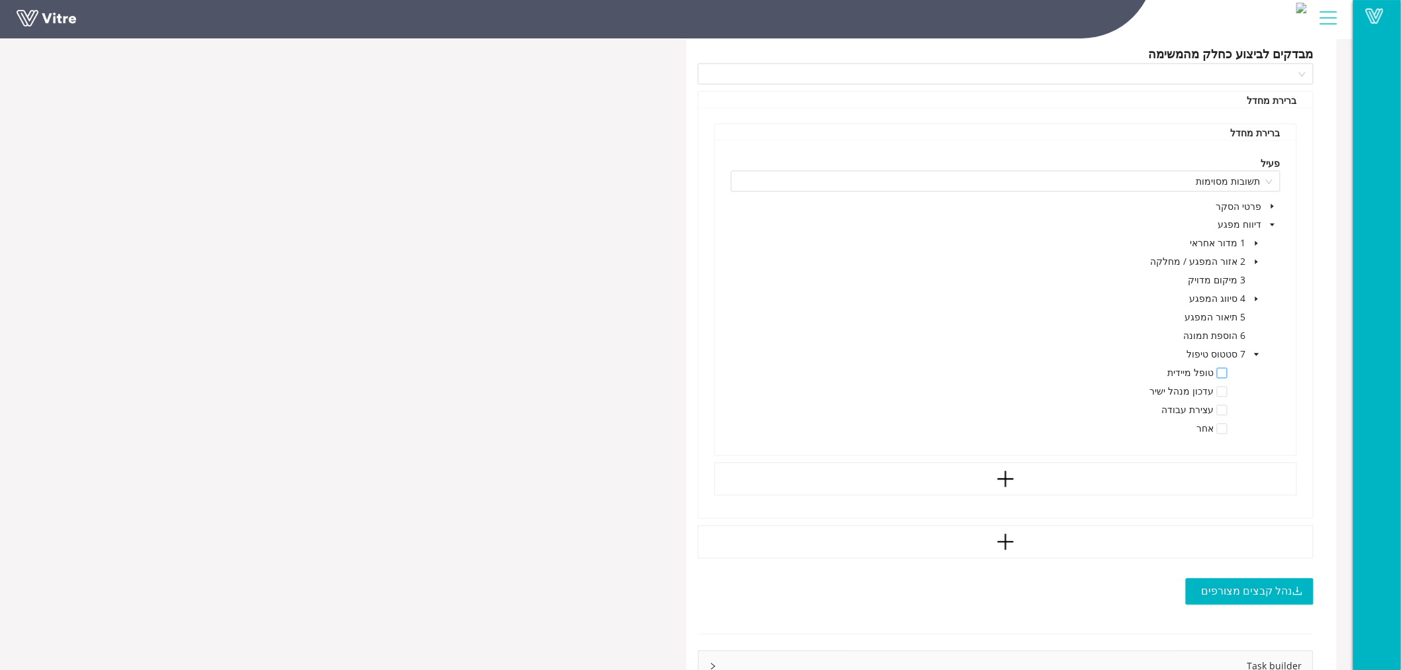
click at [1221, 375] on span at bounding box center [1222, 373] width 11 height 11
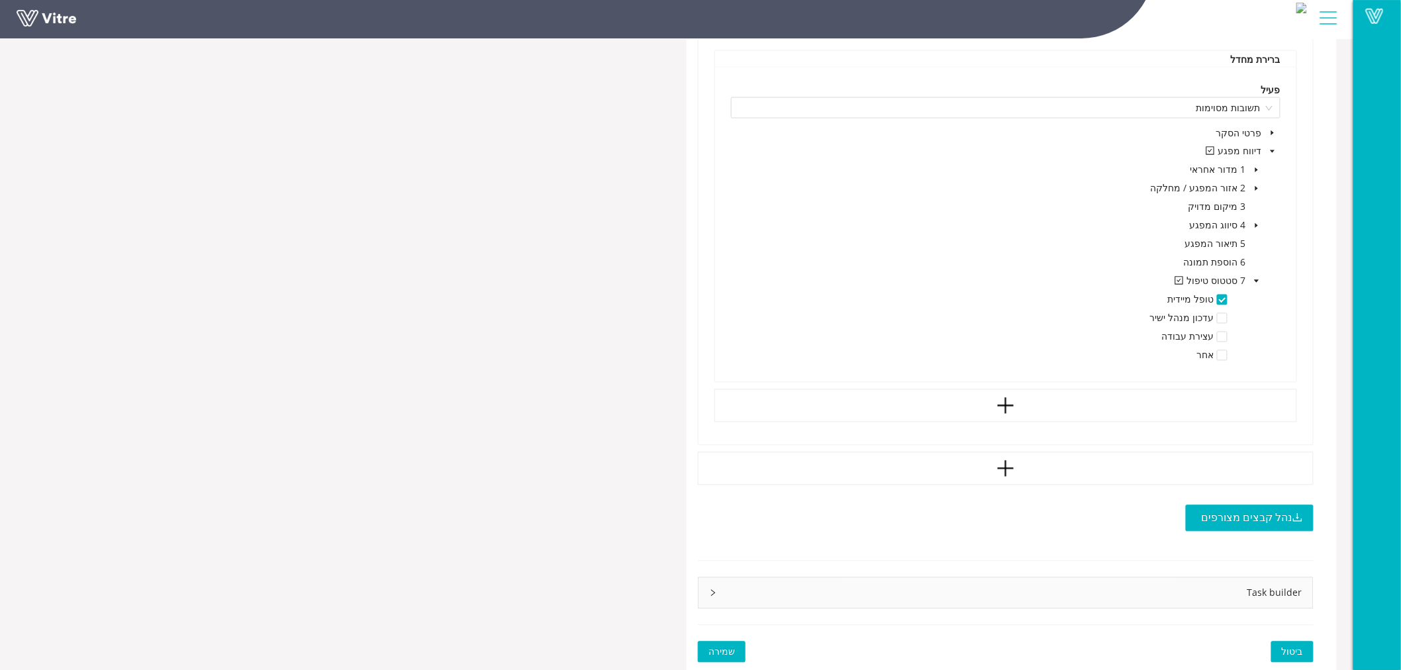
scroll to position [912, 0]
click at [712, 647] on span "שמירה" at bounding box center [721, 651] width 26 height 15
